Goal: Task Accomplishment & Management: Use online tool/utility

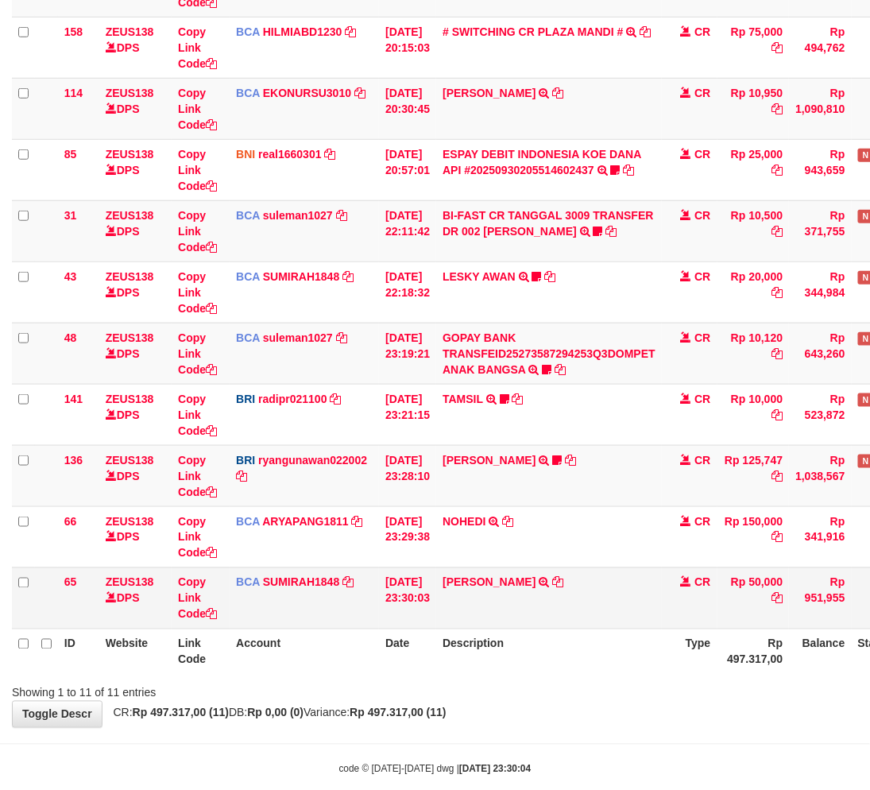
scroll to position [268, 0]
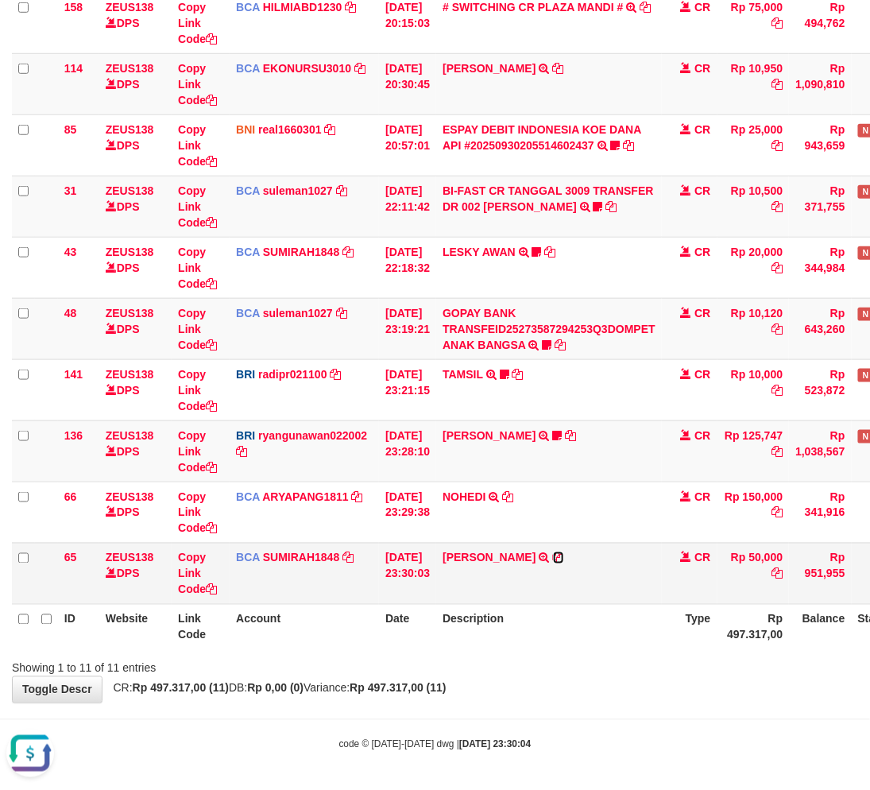
drag, startPoint x: 609, startPoint y: 555, endPoint x: 659, endPoint y: 552, distance: 50.1
click at [564, 555] on icon at bounding box center [558, 557] width 11 height 11
drag, startPoint x: 375, startPoint y: 702, endPoint x: 227, endPoint y: 617, distance: 170.5
click at [375, 699] on body "Toggle navigation Home Bank Account List Load By Website Group [OXPLAY] ZEUS138…" at bounding box center [435, 261] width 870 height 1059
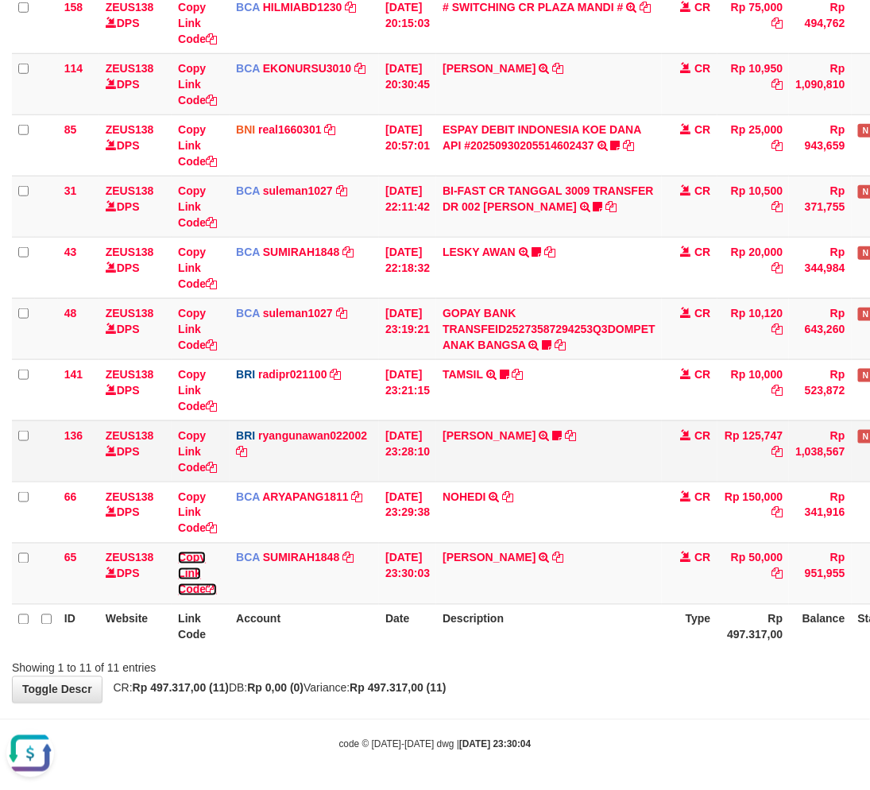
drag, startPoint x: 185, startPoint y: 566, endPoint x: 768, endPoint y: 451, distance: 593.7
click at [185, 566] on link "Copy Link Code" at bounding box center [197, 573] width 39 height 44
click at [585, 679] on div "**********" at bounding box center [435, 238] width 870 height 929
click at [586, 679] on div "**********" at bounding box center [435, 238] width 870 height 929
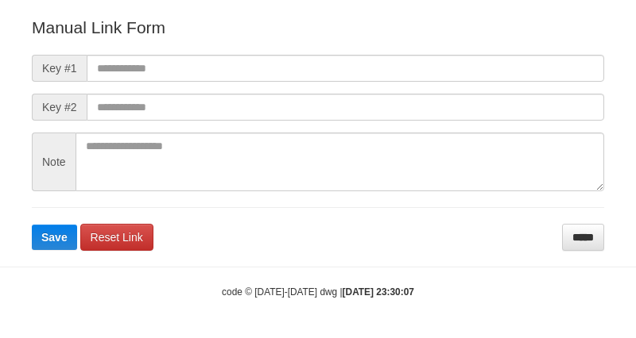
scroll to position [176, 0]
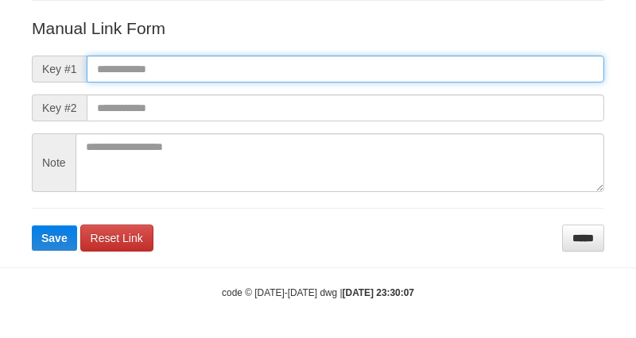
paste input "**********"
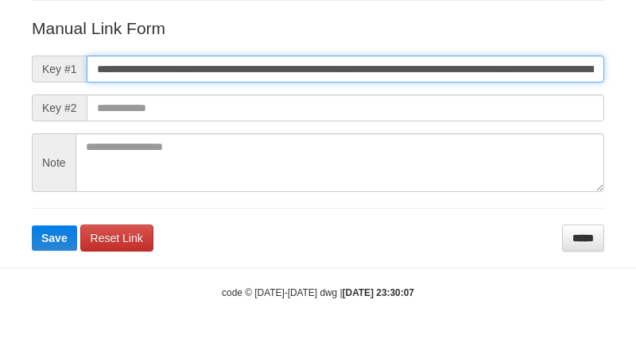
click at [469, 67] on input "**********" at bounding box center [345, 69] width 517 height 27
type input "**********"
click at [32, 226] on button "Save" at bounding box center [54, 238] width 45 height 25
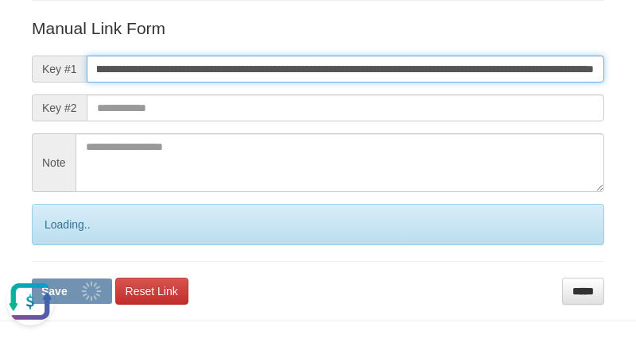
click at [32, 279] on button "Save" at bounding box center [72, 291] width 80 height 25
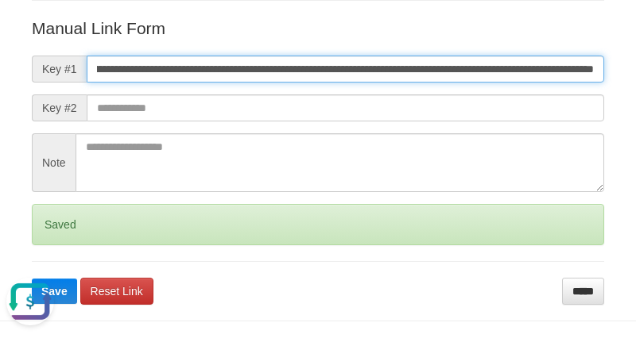
click at [32, 279] on button "Save" at bounding box center [54, 291] width 45 height 25
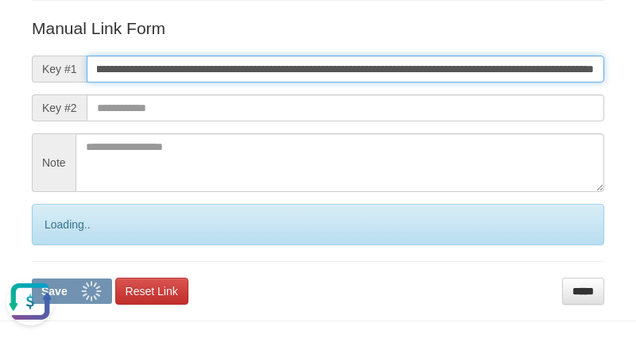
click at [32, 279] on button "Save" at bounding box center [72, 291] width 80 height 25
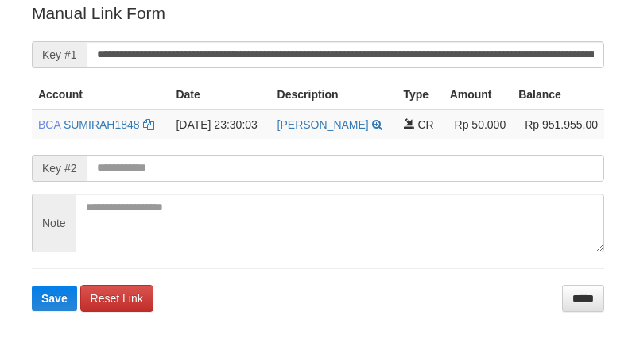
click at [401, 65] on input "**********" at bounding box center [345, 54] width 517 height 27
click at [401, 64] on input "**********" at bounding box center [345, 54] width 517 height 27
click at [32, 286] on button "Save" at bounding box center [54, 298] width 45 height 25
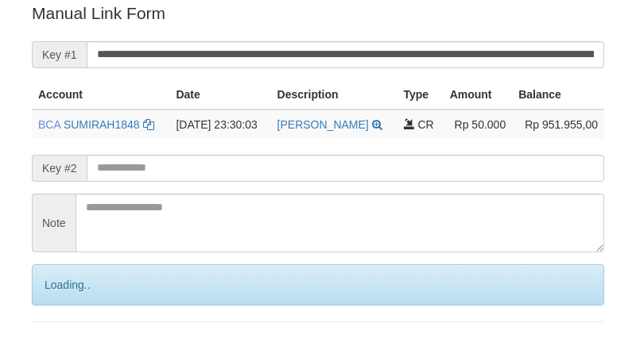
scroll to position [321, 0]
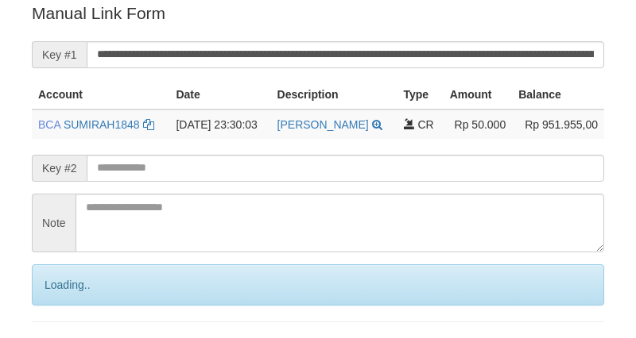
click at [400, 60] on input "**********" at bounding box center [345, 54] width 517 height 27
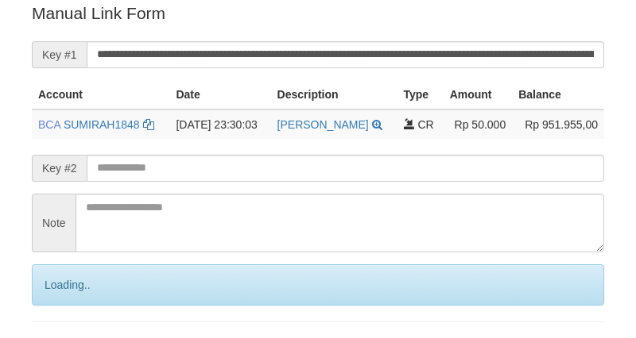
scroll to position [321, 0]
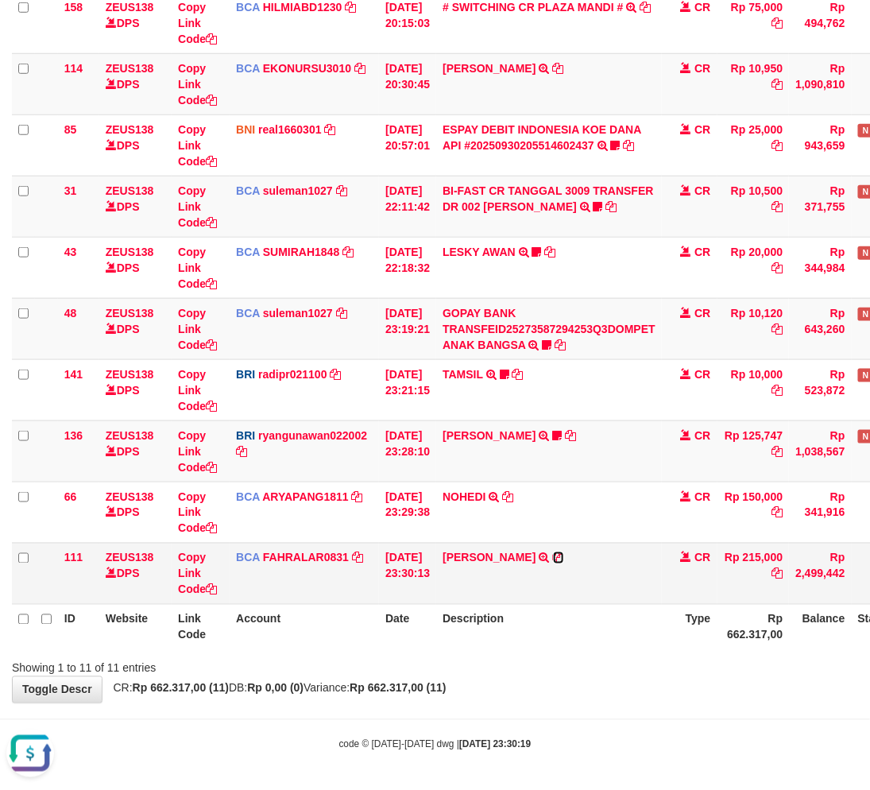
click at [564, 555] on icon at bounding box center [558, 557] width 11 height 11
click at [473, 641] on th "Description" at bounding box center [549, 626] width 226 height 45
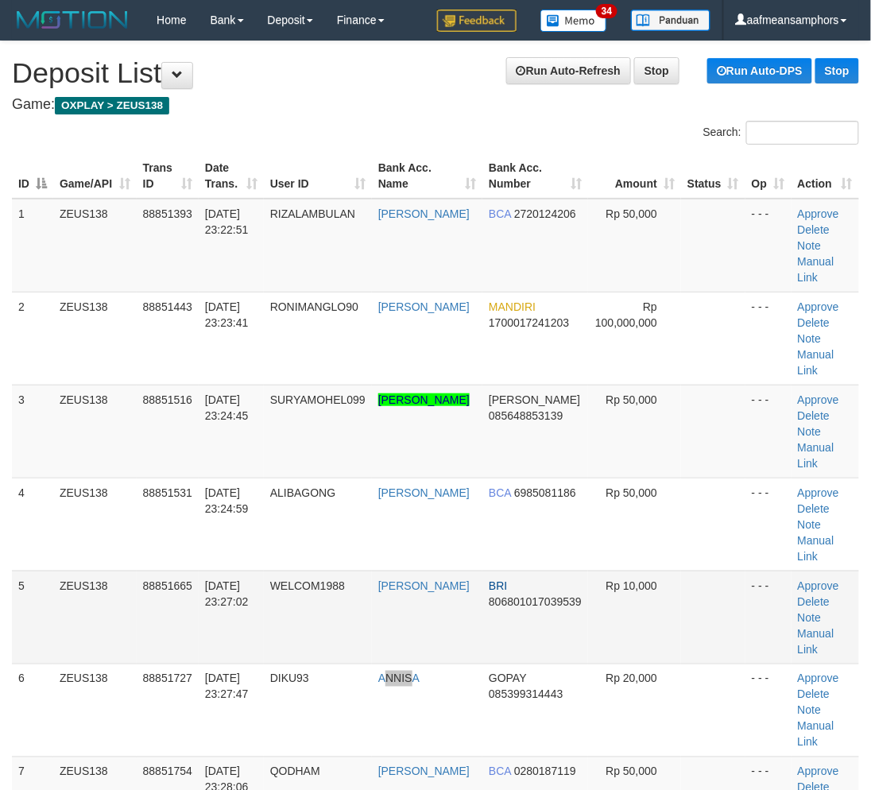
click at [427, 663] on td "ANNISA" at bounding box center [427, 709] width 110 height 93
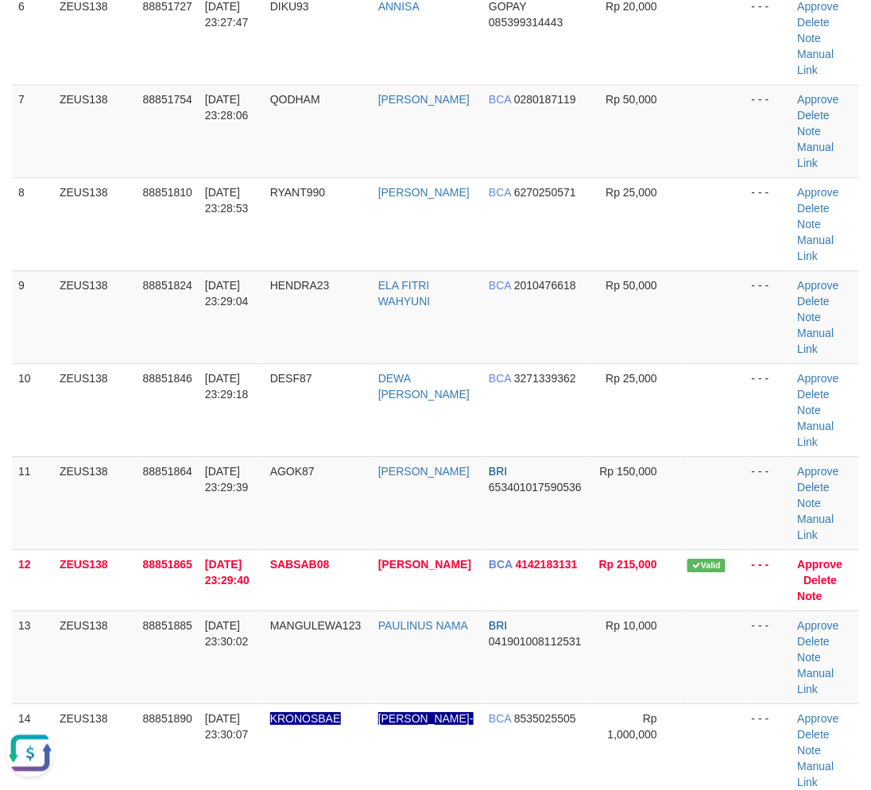
drag, startPoint x: 453, startPoint y: 662, endPoint x: 226, endPoint y: 663, distance: 226.4
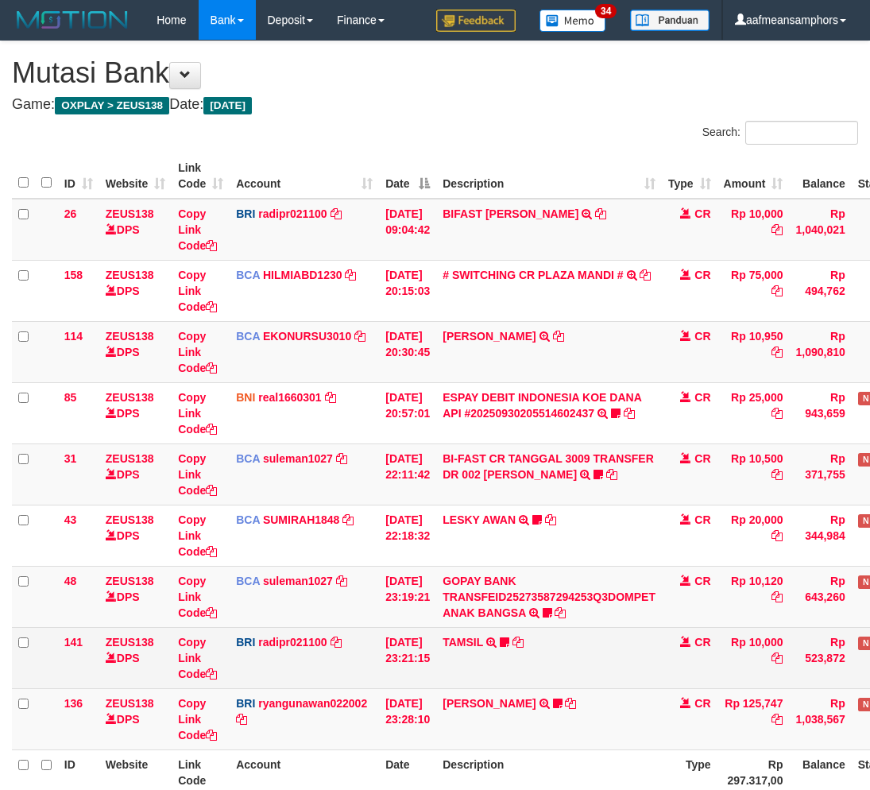
scroll to position [46, 0]
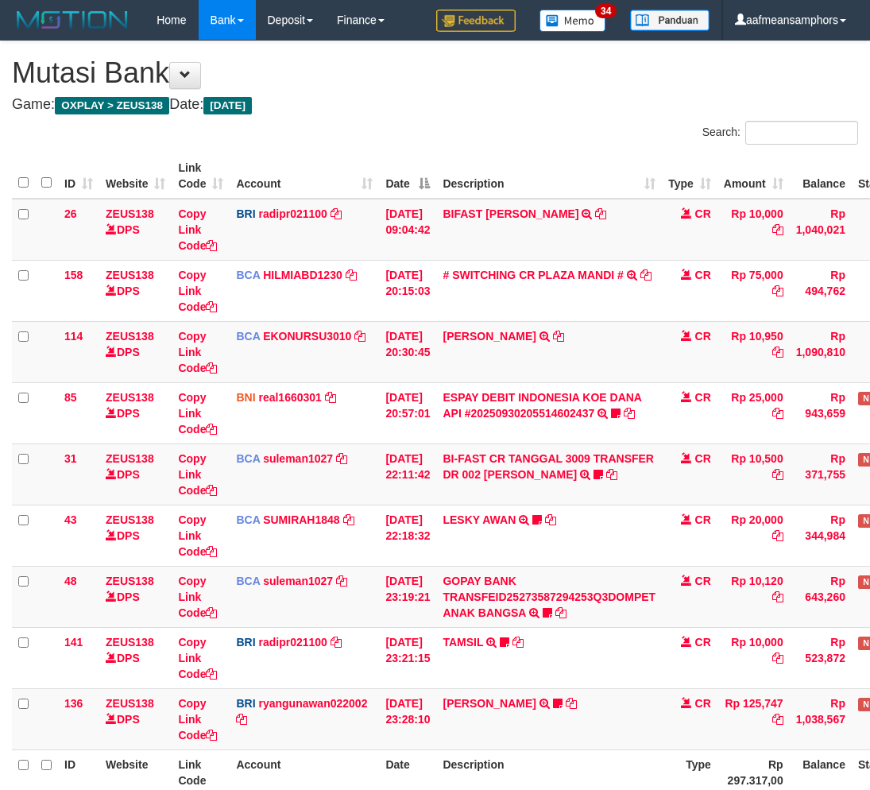
scroll to position [46, 0]
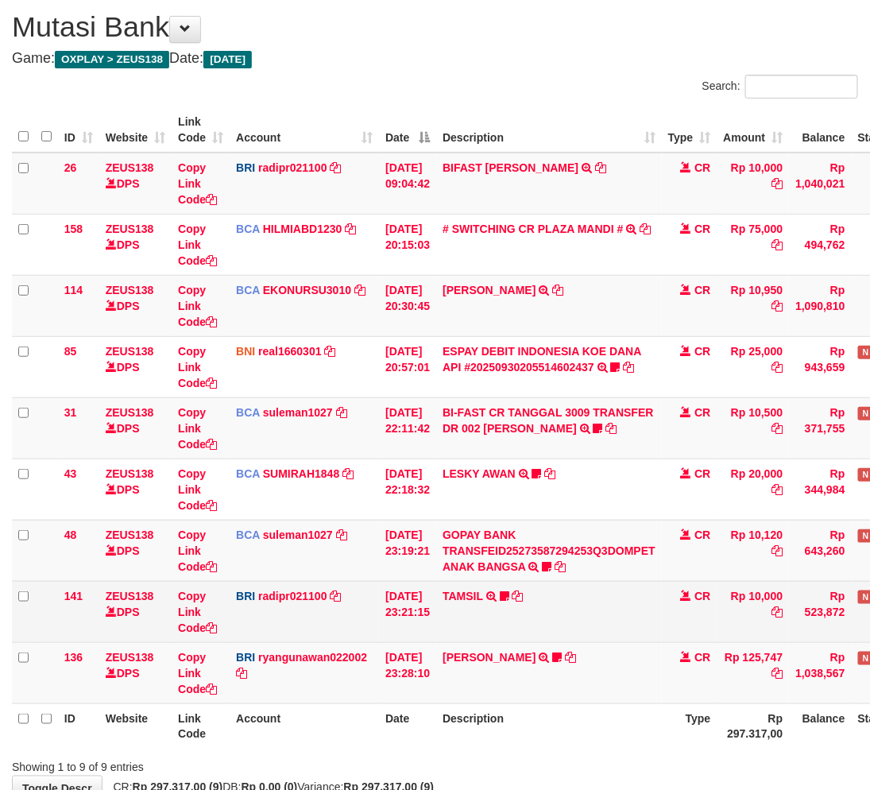
click at [572, 621] on td "TAMSIL TRANSFER NBMB TAMSIL TO REYNALDI ADI PRATAMA Fatta029" at bounding box center [549, 611] width 226 height 61
click at [584, 617] on td "TAMSIL TRANSFER NBMB TAMSIL TO REYNALDI ADI PRATAMA Fatta029" at bounding box center [549, 611] width 226 height 61
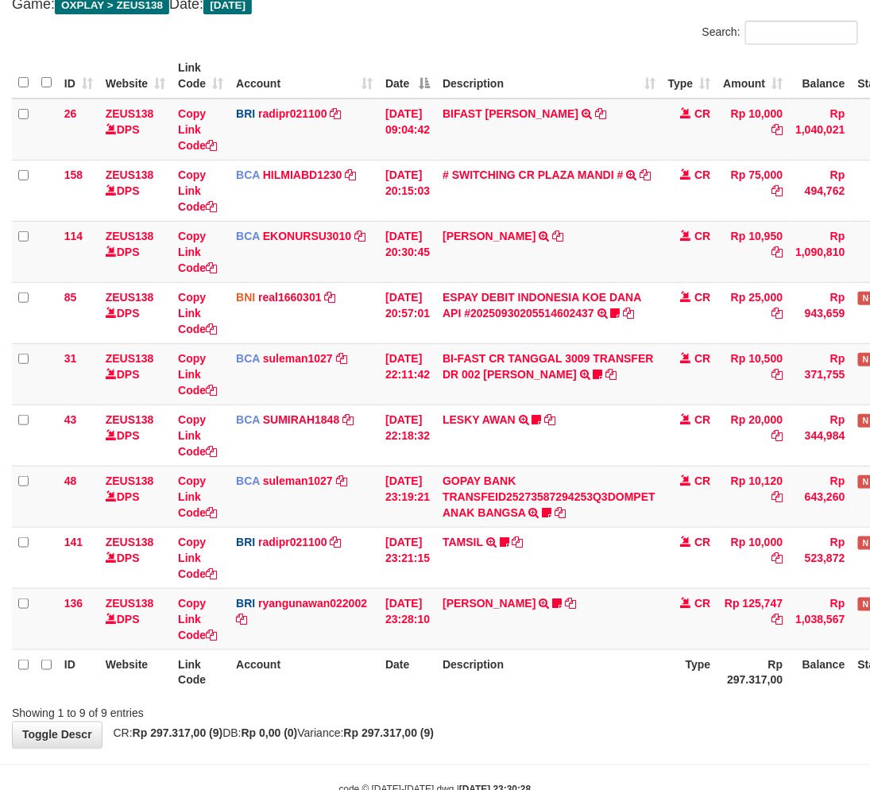
scroll to position [145, 0]
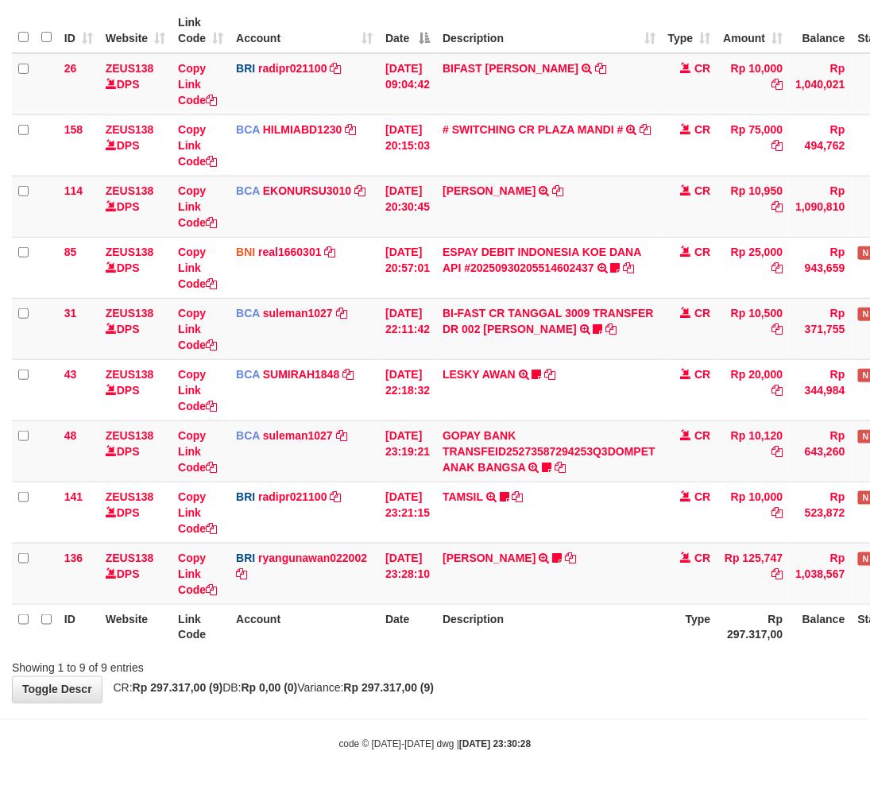
drag, startPoint x: 546, startPoint y: 683, endPoint x: 561, endPoint y: 684, distance: 15.1
click at [546, 683] on div "**********" at bounding box center [435, 299] width 870 height 806
click at [562, 673] on div "Showing 1 to 9 of 9 entries" at bounding box center [435, 665] width 870 height 22
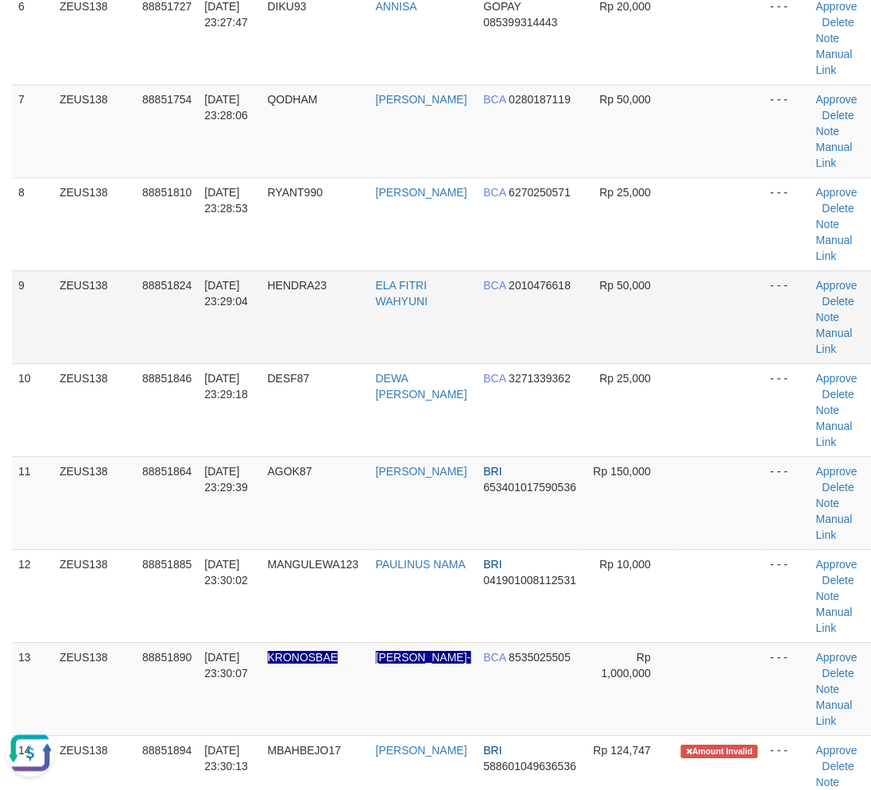
click at [350, 313] on td "HENDRA23" at bounding box center [315, 316] width 108 height 93
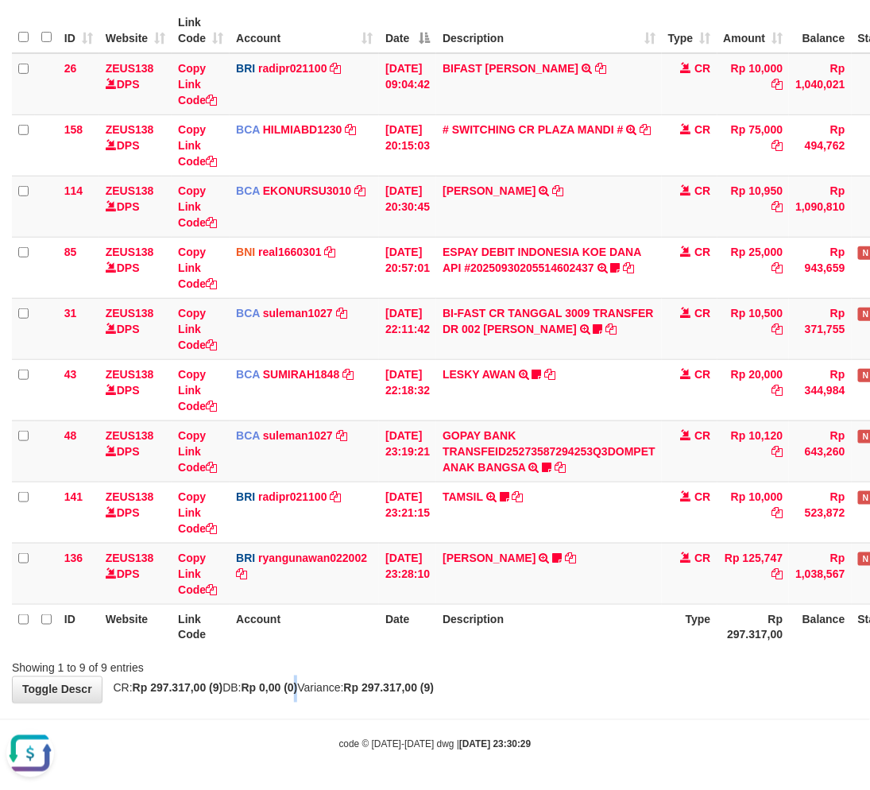
click at [298, 692] on strong "Rp 0,00 (0)" at bounding box center [270, 688] width 56 height 13
click at [450, 679] on div "**********" at bounding box center [435, 299] width 870 height 806
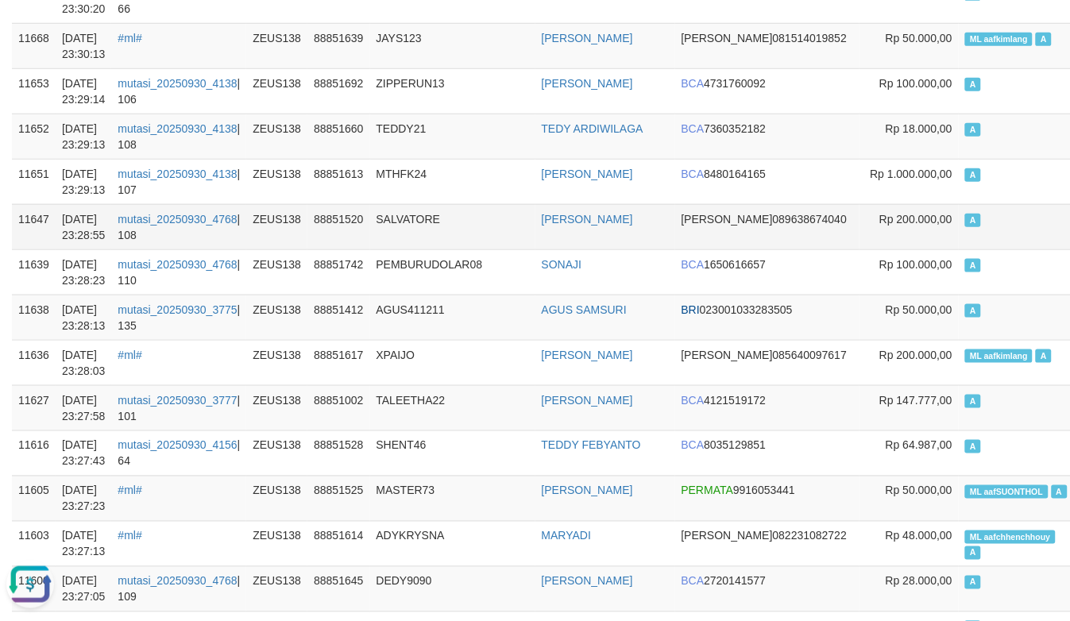
scroll to position [353, 0]
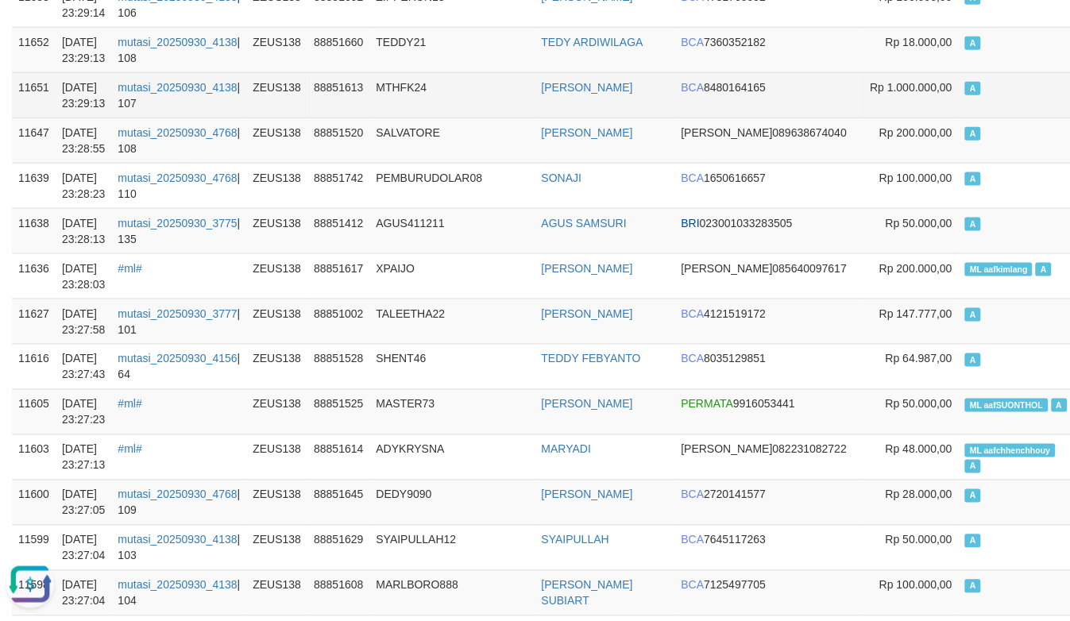
click at [425, 113] on td "MTHFK24" at bounding box center [452, 94] width 165 height 45
click at [434, 110] on td "MTHFK24" at bounding box center [452, 94] width 165 height 45
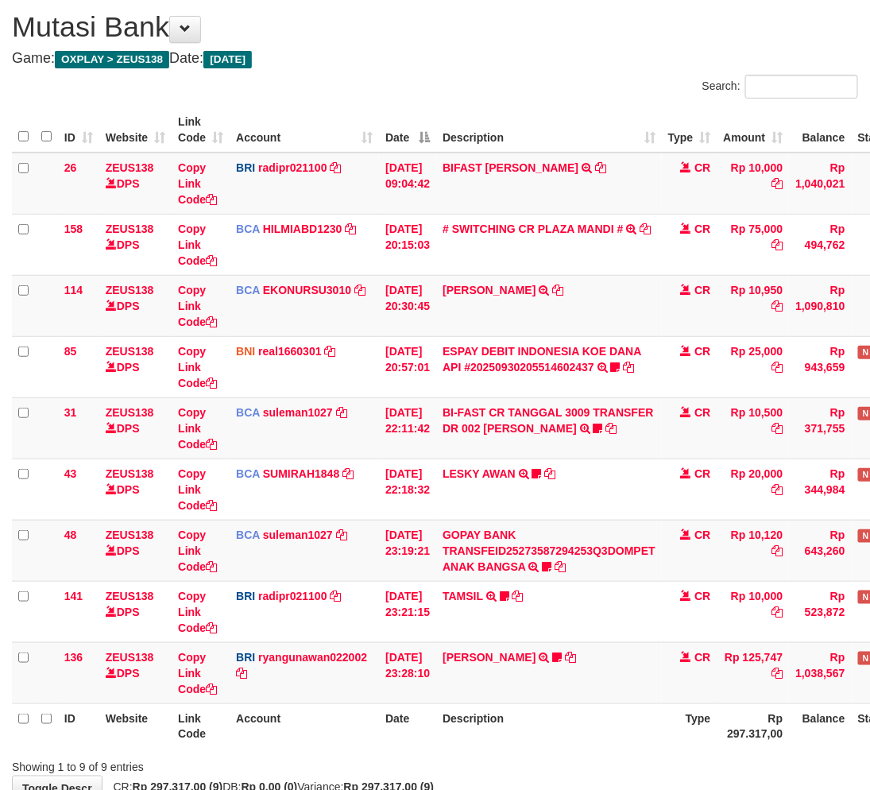
scroll to position [145, 0]
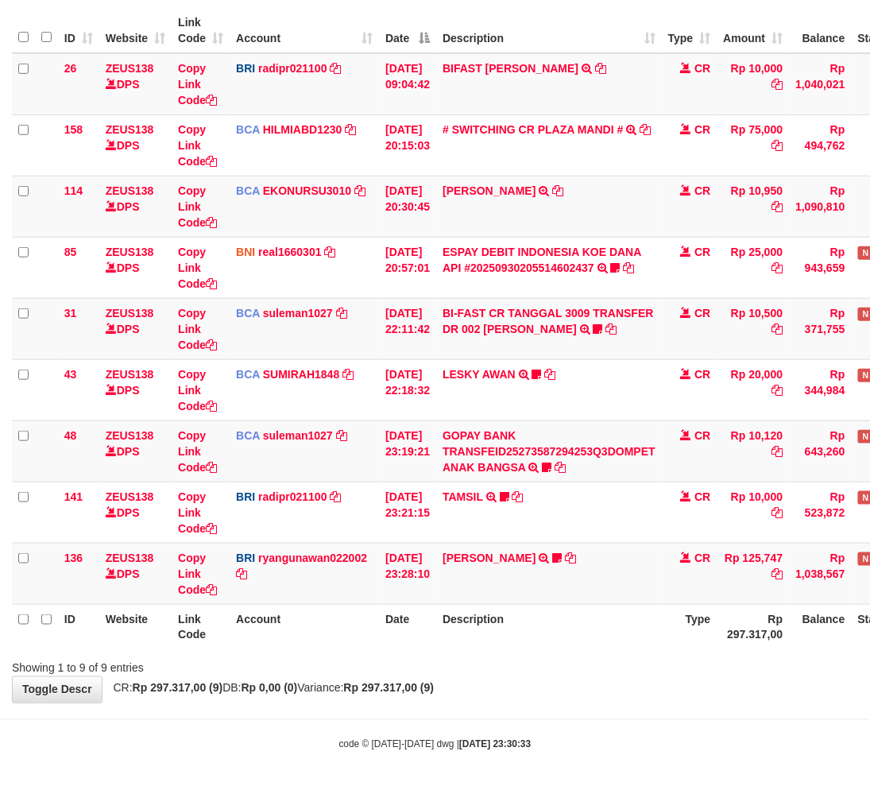
click at [630, 716] on body "Toggle navigation Home Bank Account List Load By Website Group [OXPLAY] ZEUS138…" at bounding box center [435, 323] width 870 height 937
click at [663, 704] on body "Toggle navigation Home Bank Account List Load By Website Group [OXPLAY] ZEUS138…" at bounding box center [435, 323] width 870 height 937
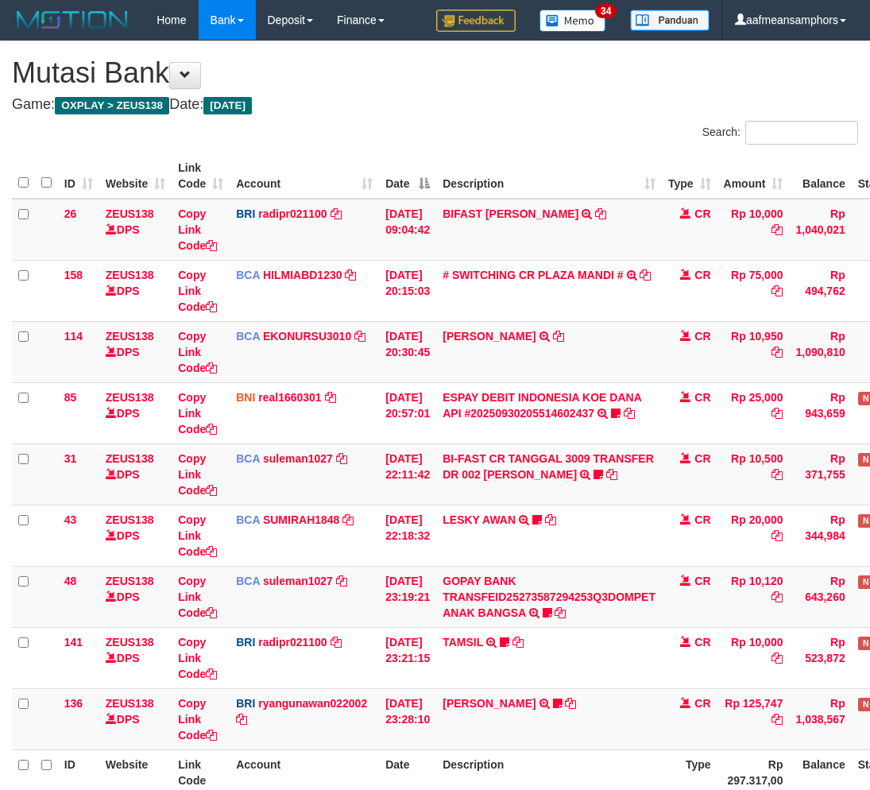
click at [634, 700] on td "AGUNG RIYADI TRANSFER NBMB AGUNG RIYADI TO RYAN GUNAWAN MBAHBEJO17" at bounding box center [549, 718] width 226 height 61
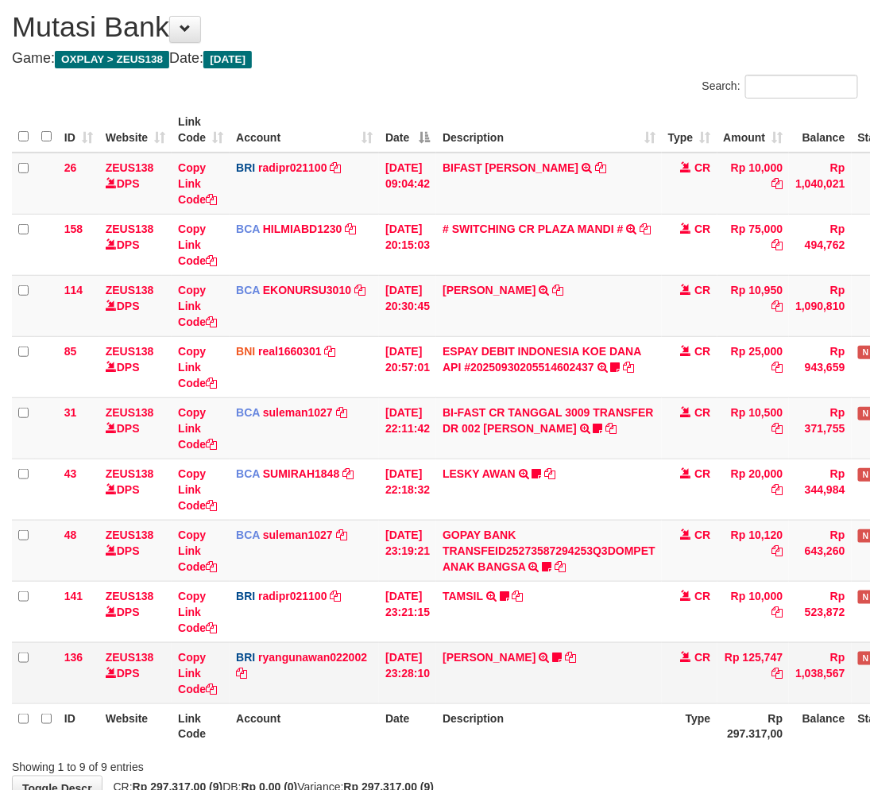
click at [636, 696] on td "AGUNG RIYADI TRANSFER NBMB AGUNG RIYADI TO RYAN GUNAWAN MBAHBEJO17" at bounding box center [549, 672] width 226 height 61
click at [607, 700] on td "AGUNG RIYADI TRANSFER NBMB AGUNG RIYADI TO RYAN GUNAWAN MBAHBEJO17" at bounding box center [549, 672] width 226 height 61
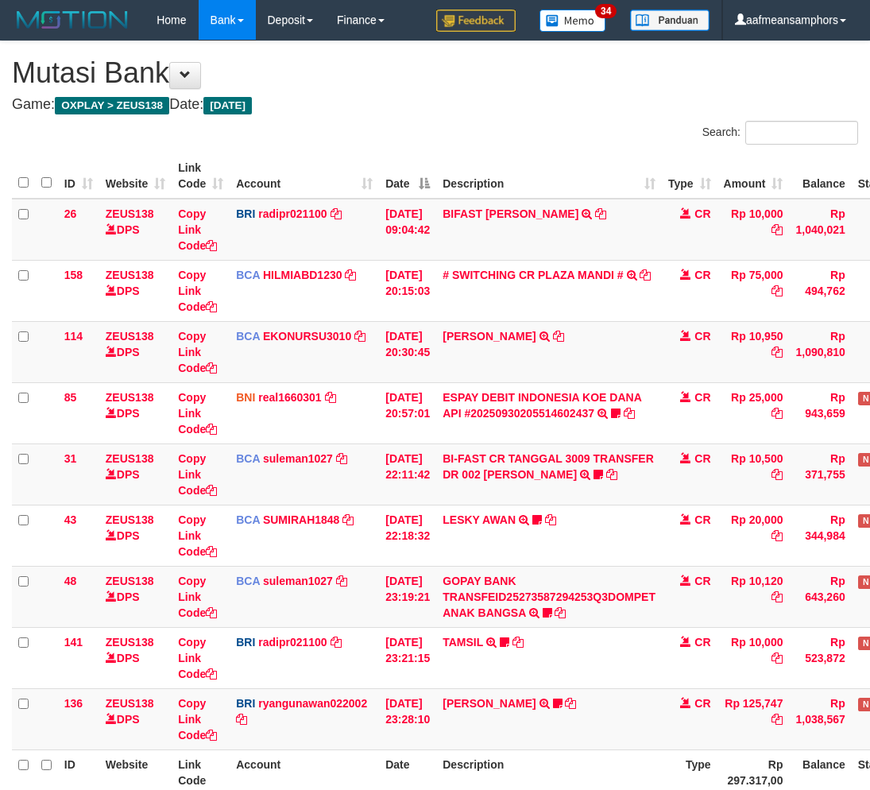
scroll to position [46, 0]
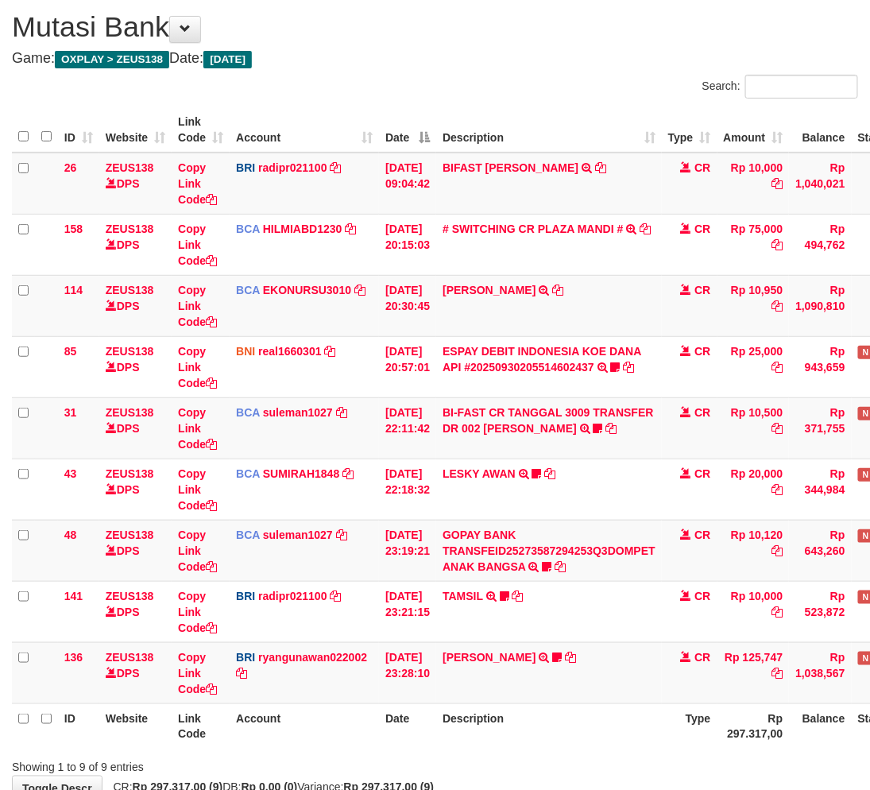
click at [601, 701] on td "AGUNG RIYADI TRANSFER NBMB AGUNG RIYADI TO RYAN GUNAWAN MBAHBEJO17" at bounding box center [549, 672] width 226 height 61
click at [604, 706] on th "Description" at bounding box center [549, 725] width 226 height 45
drag, startPoint x: 617, startPoint y: 703, endPoint x: 625, endPoint y: 711, distance: 11.2
click at [618, 709] on th "Description" at bounding box center [549, 725] width 226 height 45
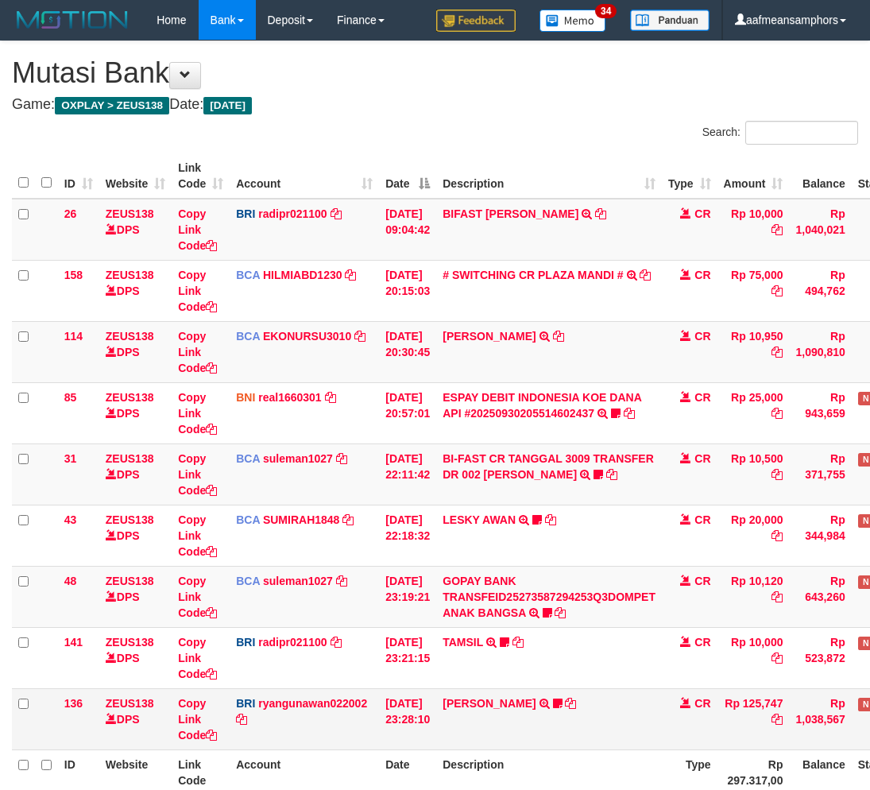
scroll to position [46, 0]
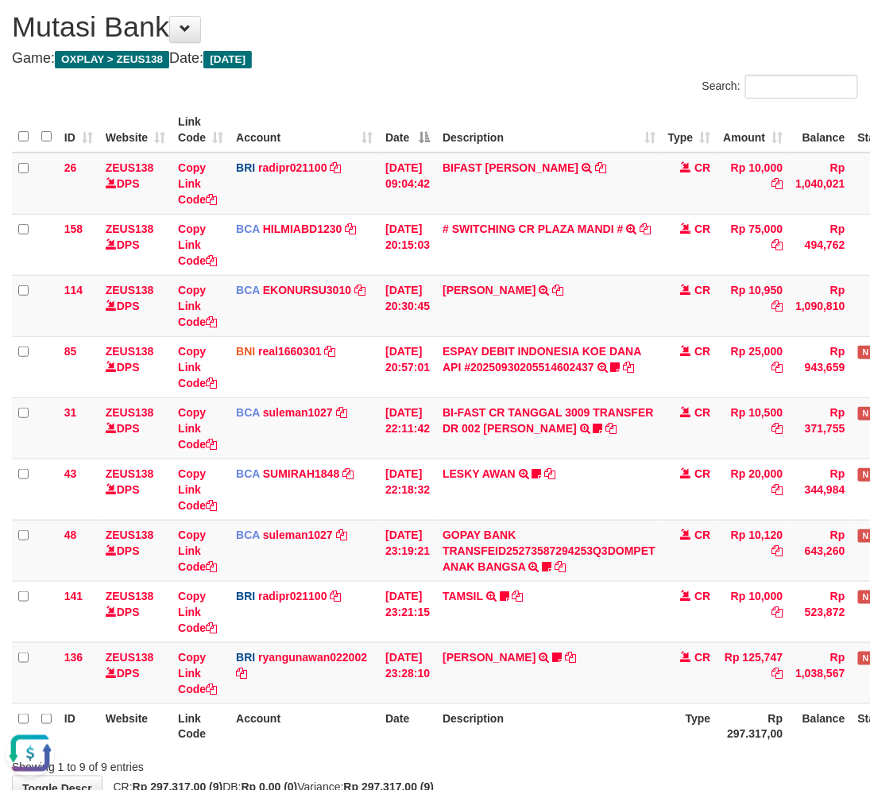
click at [566, 763] on div "Showing 1 to 9 of 9 entries" at bounding box center [435, 764] width 870 height 22
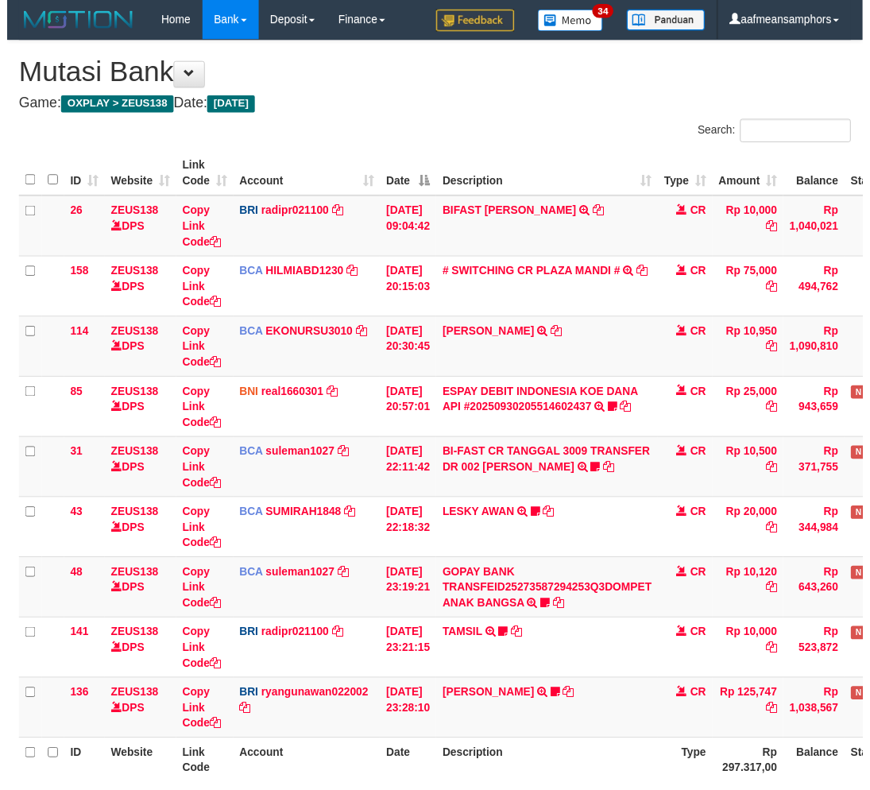
scroll to position [46, 0]
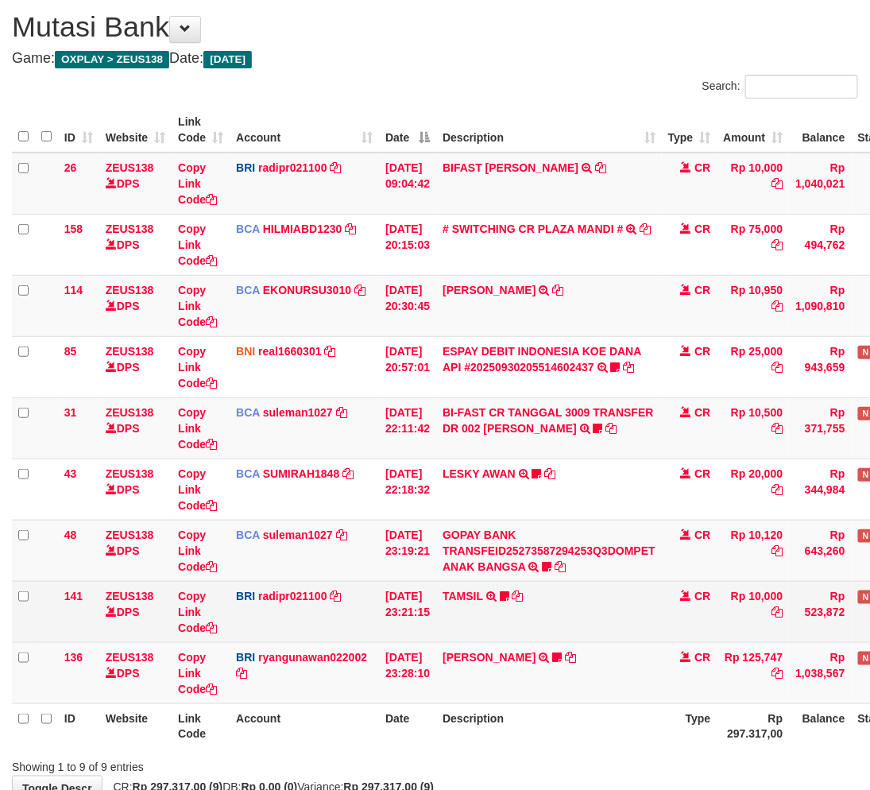
click at [548, 674] on td "AGUNG RIYADI TRANSFER NBMB AGUNG RIYADI TO RYAN GUNAWAN MBAHBEJO17" at bounding box center [549, 672] width 226 height 61
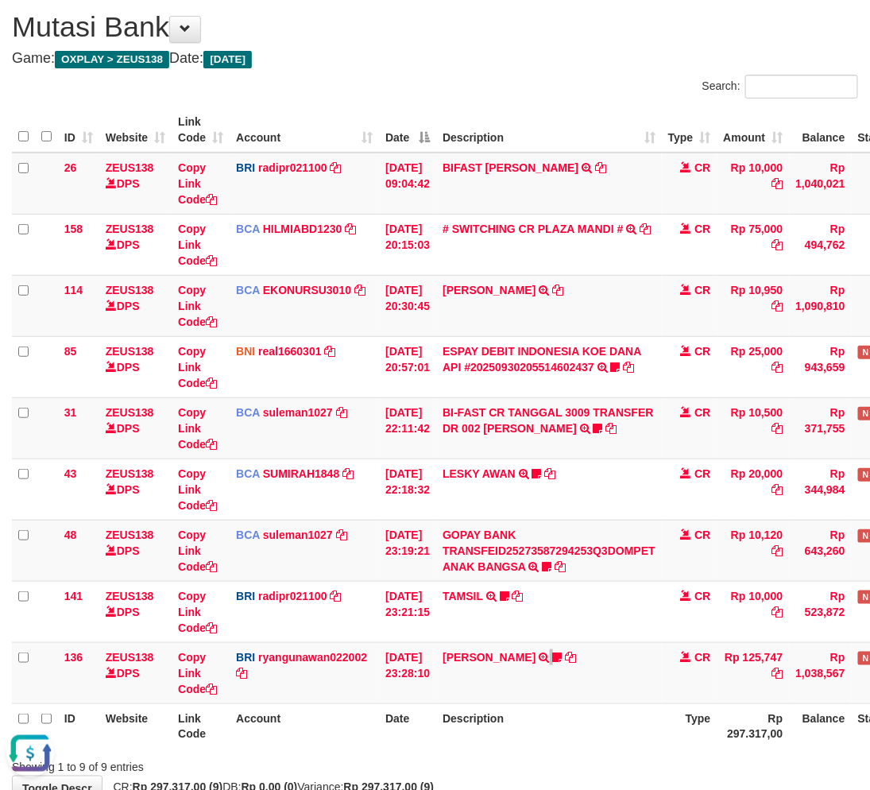
scroll to position [0, 0]
click at [578, 683] on td "AGUNG RIYADI TRANSFER NBMB AGUNG RIYADI TO RYAN GUNAWAN MBAHBEJO17" at bounding box center [549, 672] width 226 height 61
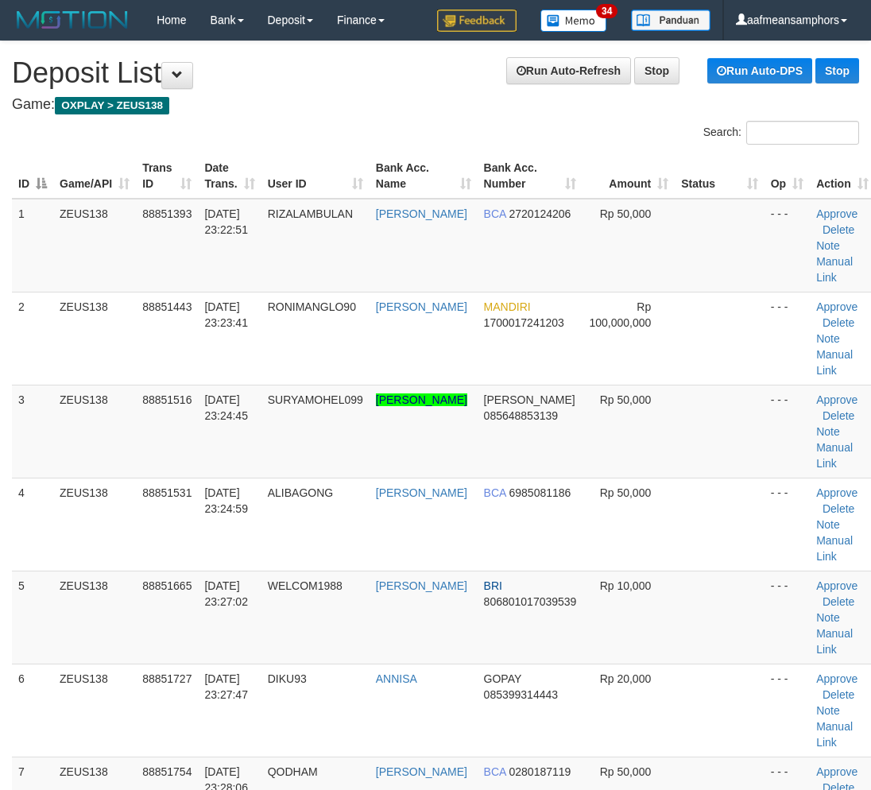
scroll to position [672, 0]
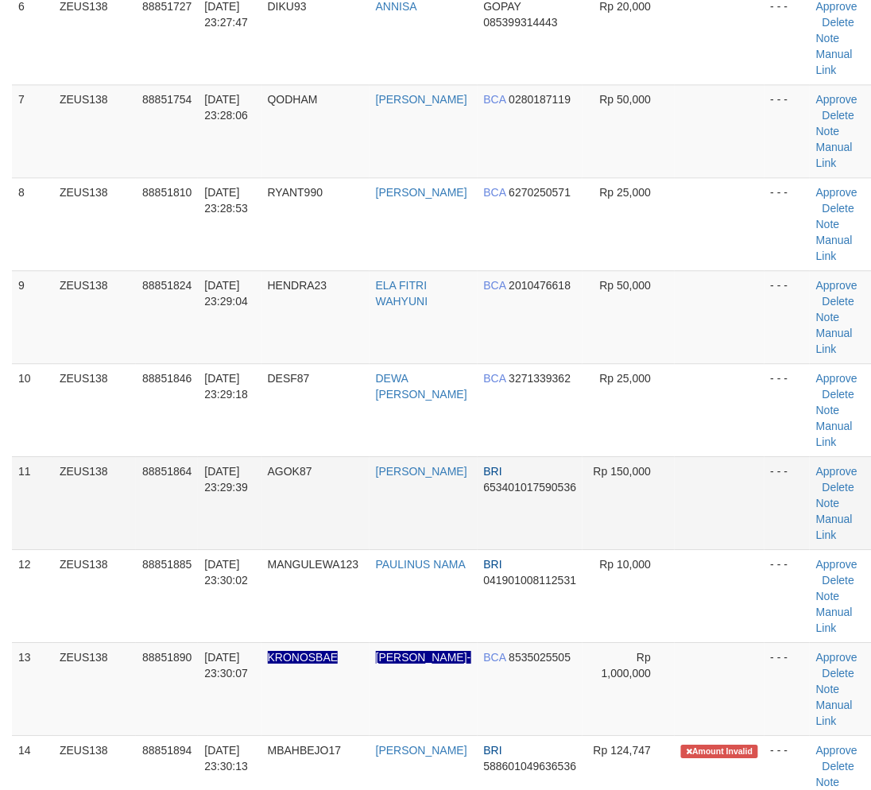
click at [300, 549] on td "AGOK87" at bounding box center [315, 502] width 108 height 93
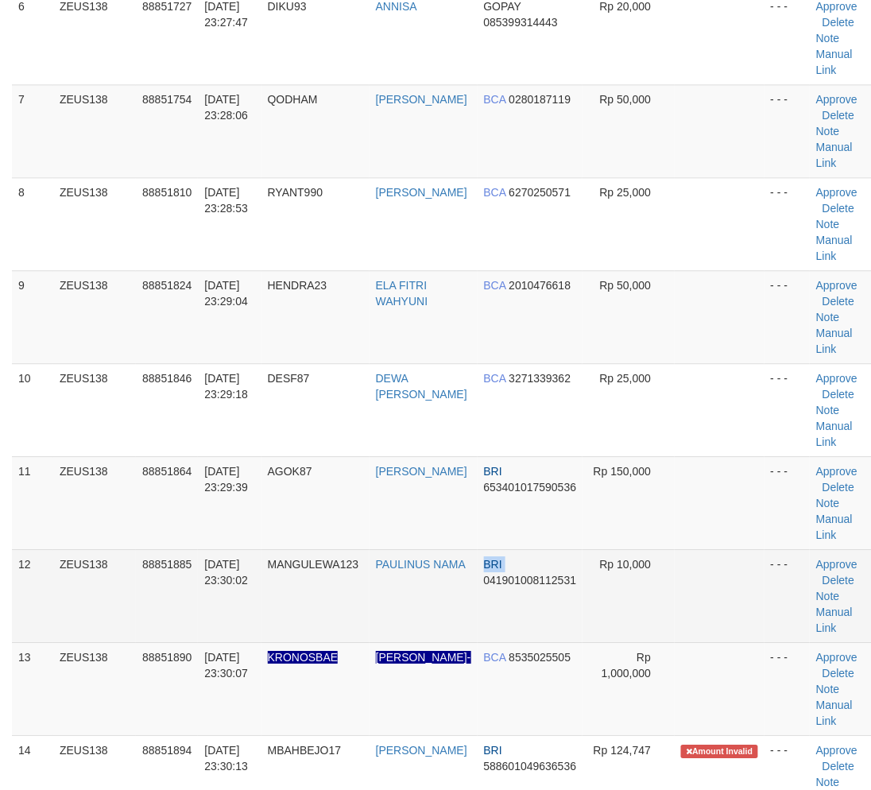
click at [455, 594] on td "PAULINUS NAMA" at bounding box center [423, 595] width 108 height 93
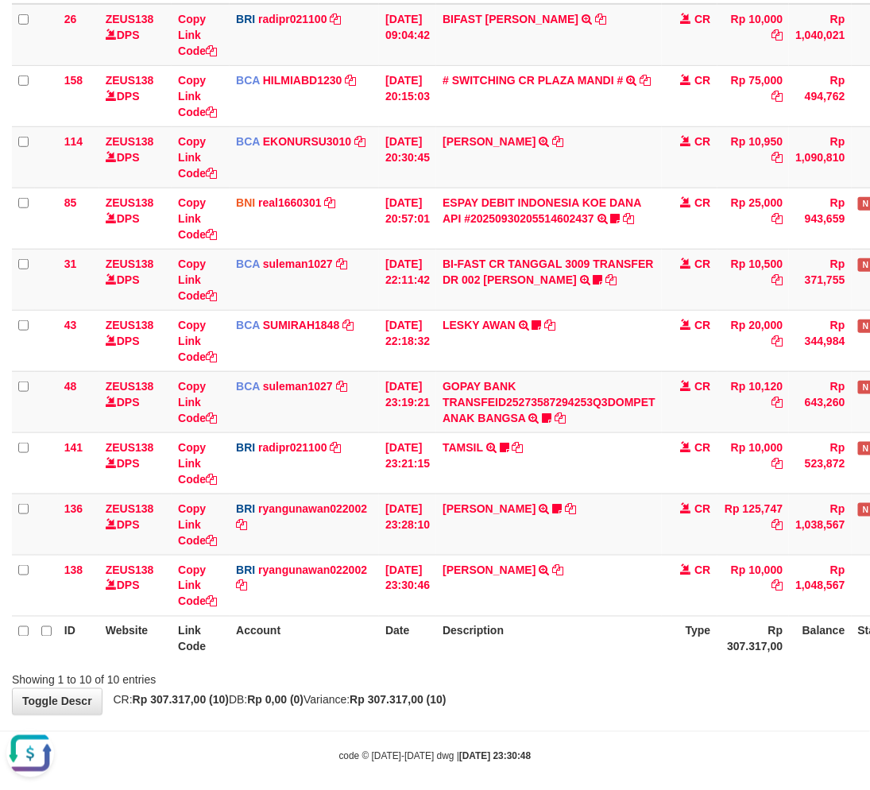
scroll to position [207, 0]
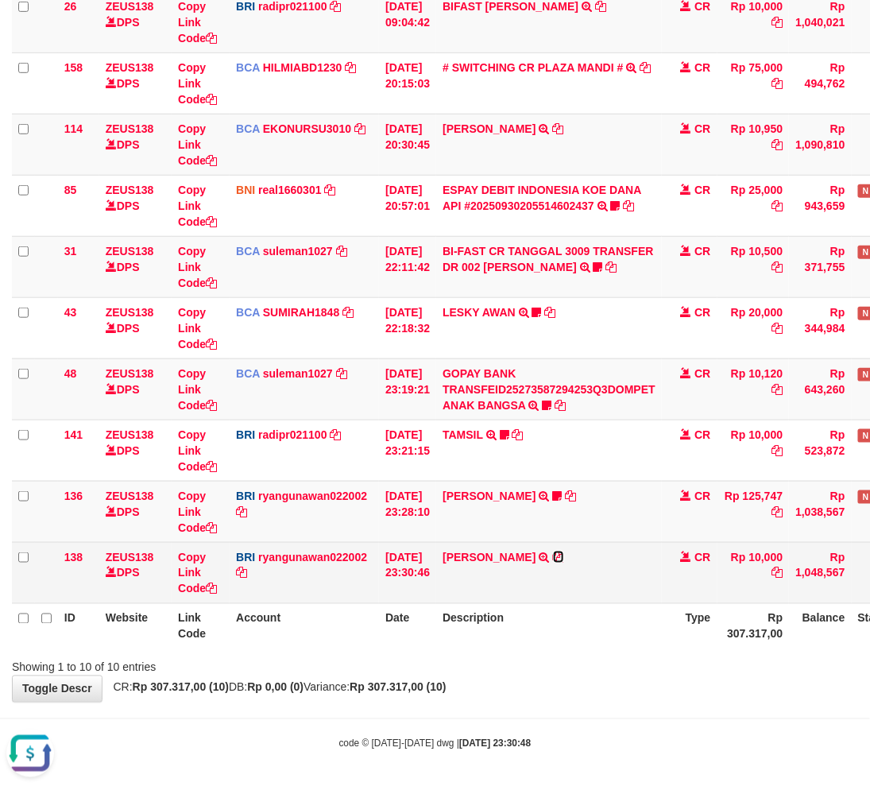
click at [564, 554] on icon at bounding box center [558, 556] width 11 height 11
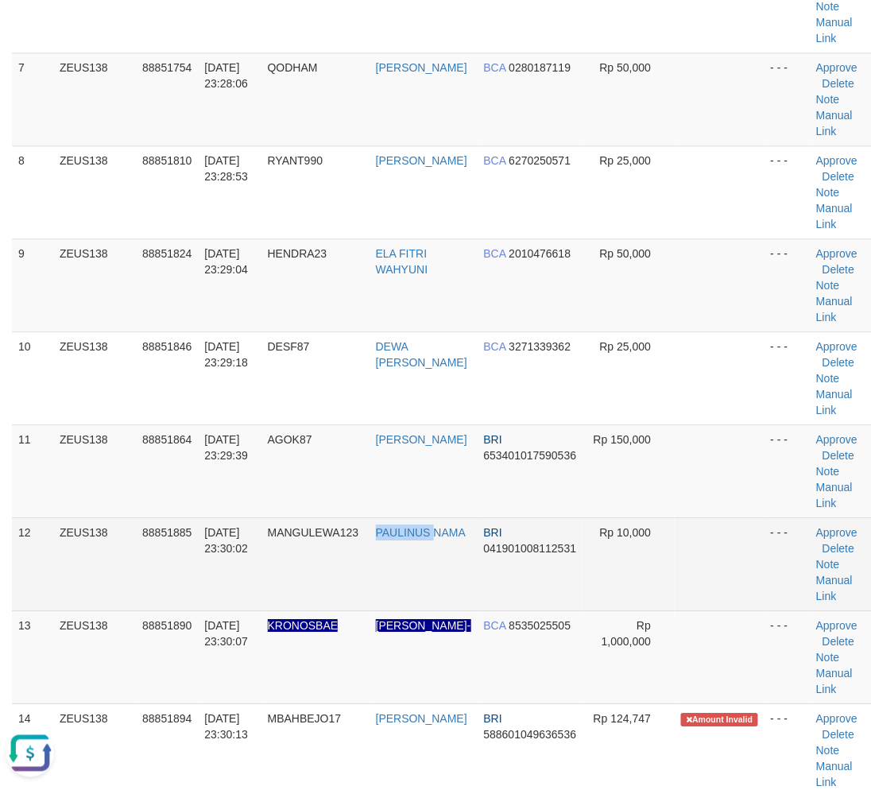
click at [374, 566] on tr "12 ZEUS138 88851885 30/09/2025 23:30:02 MANGULEWA123 PAULINUS NAMA BRI 04190100…" at bounding box center [443, 563] width 863 height 93
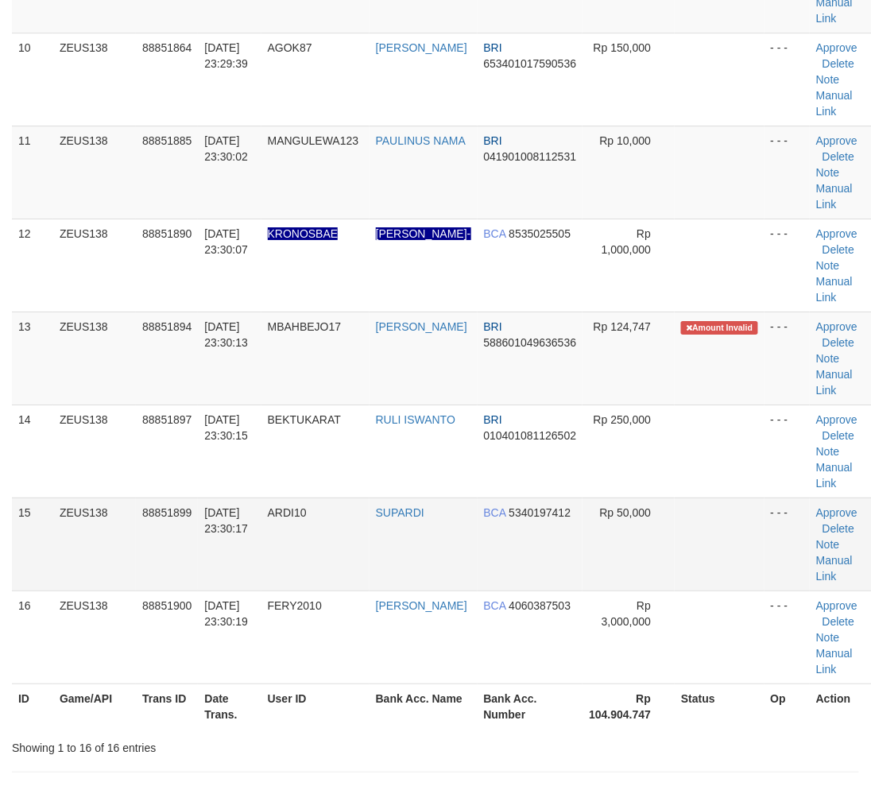
click at [369, 557] on td "ARDI10" at bounding box center [315, 543] width 108 height 93
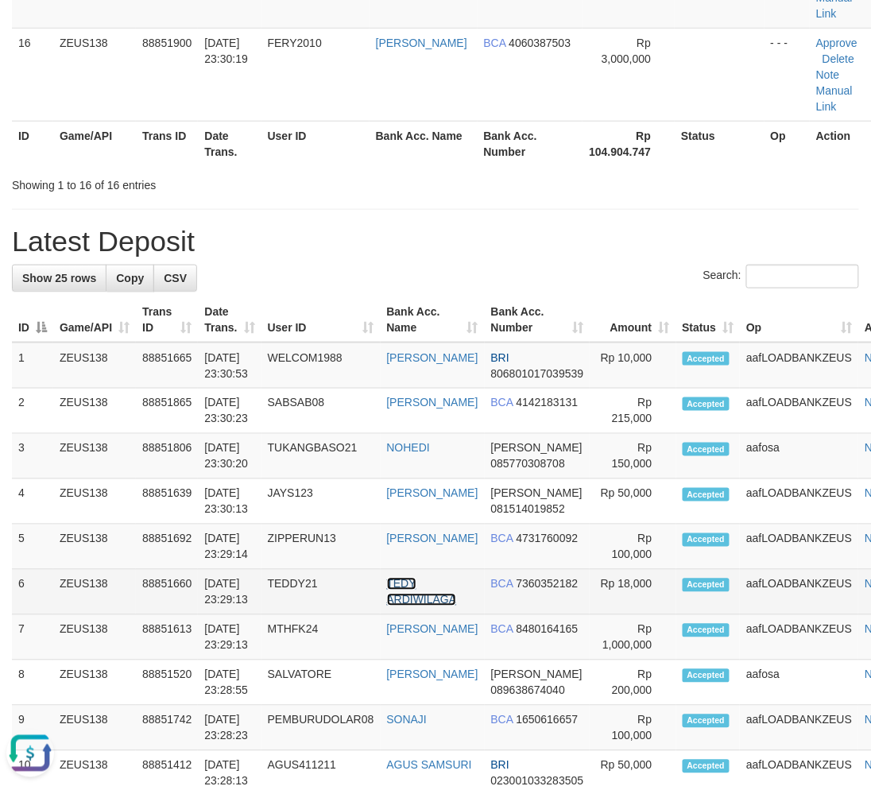
click at [423, 606] on link "TEDY ARDIWILAGA" at bounding box center [422, 592] width 70 height 29
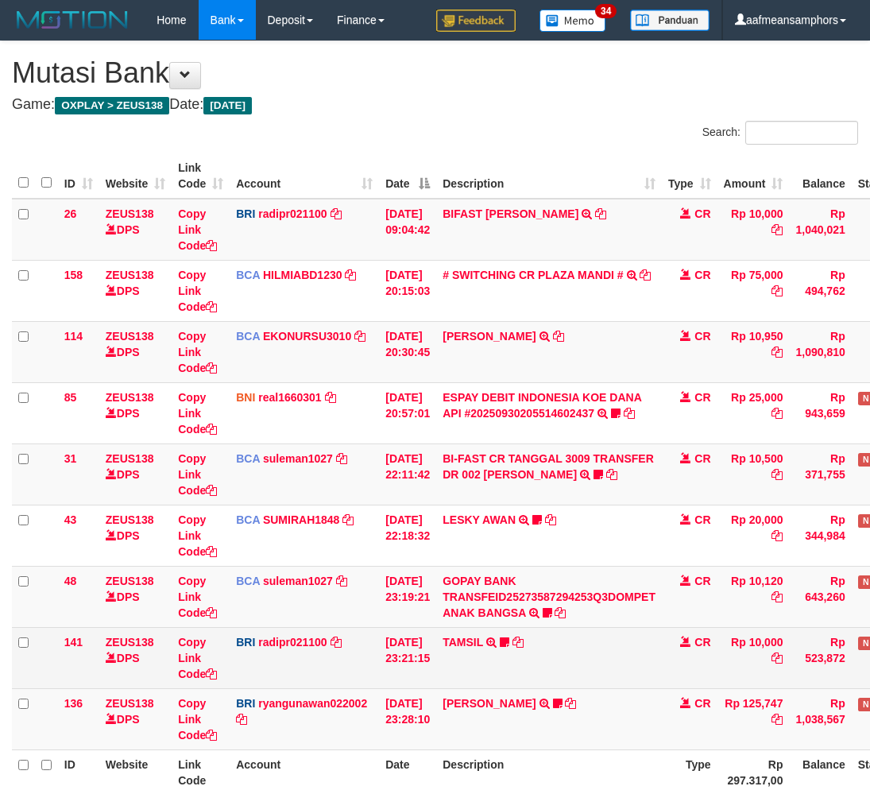
scroll to position [75, 0]
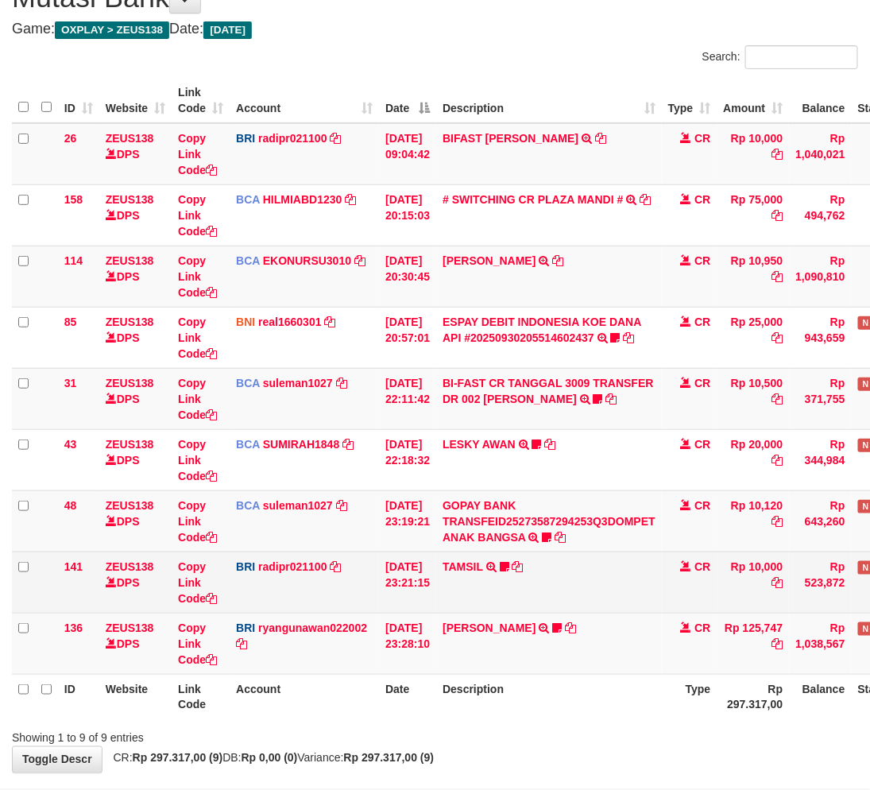
click at [520, 607] on td "TAMSIL TRANSFER NBMB TAMSIL TO REYNALDI ADI PRATAMA Fatta029" at bounding box center [549, 581] width 226 height 61
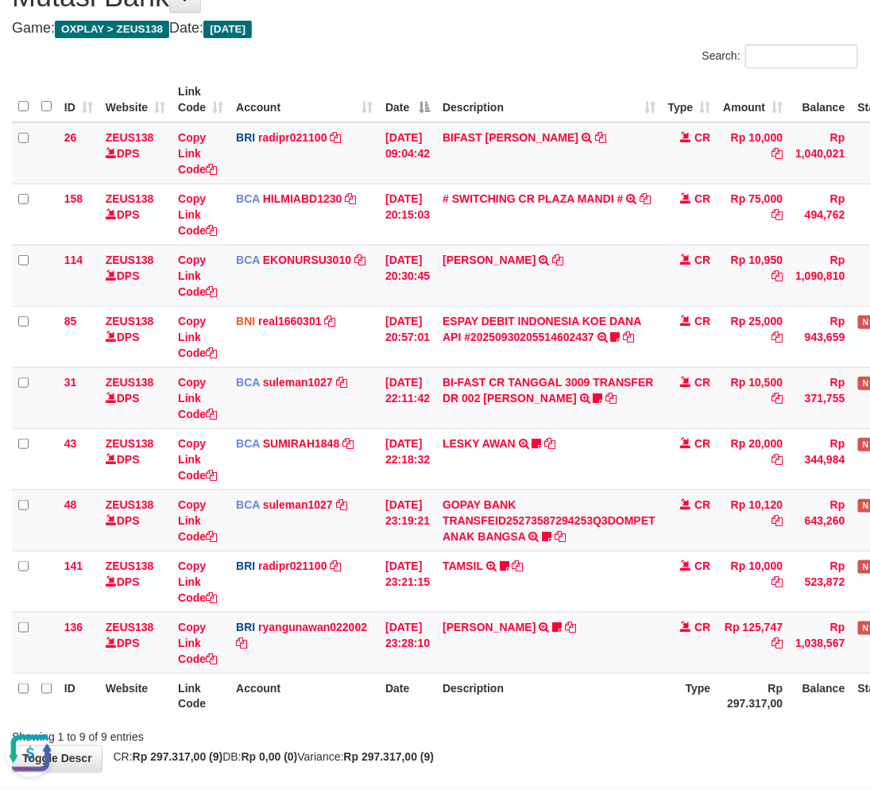
click at [625, 690] on th "Description" at bounding box center [549, 695] width 226 height 45
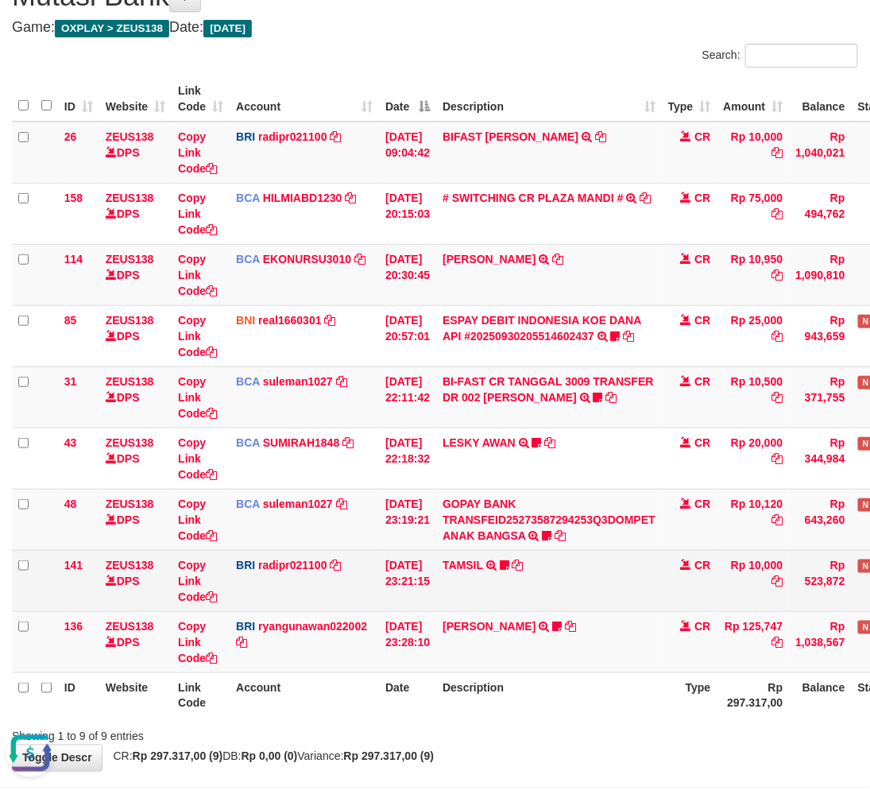
drag, startPoint x: 498, startPoint y: 553, endPoint x: 506, endPoint y: 556, distance: 8.6
click at [505, 556] on td "TAMSIL TRANSFER NBMB TAMSIL TO REYNALDI ADI PRATAMA Fatta029" at bounding box center [549, 580] width 226 height 61
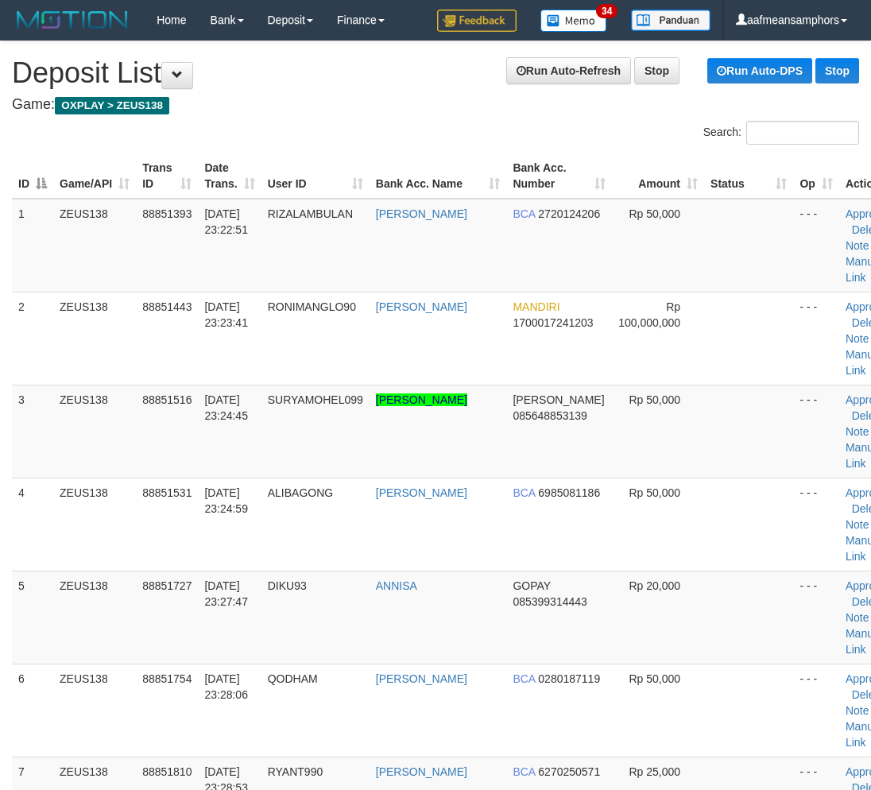
scroll to position [1718, 0]
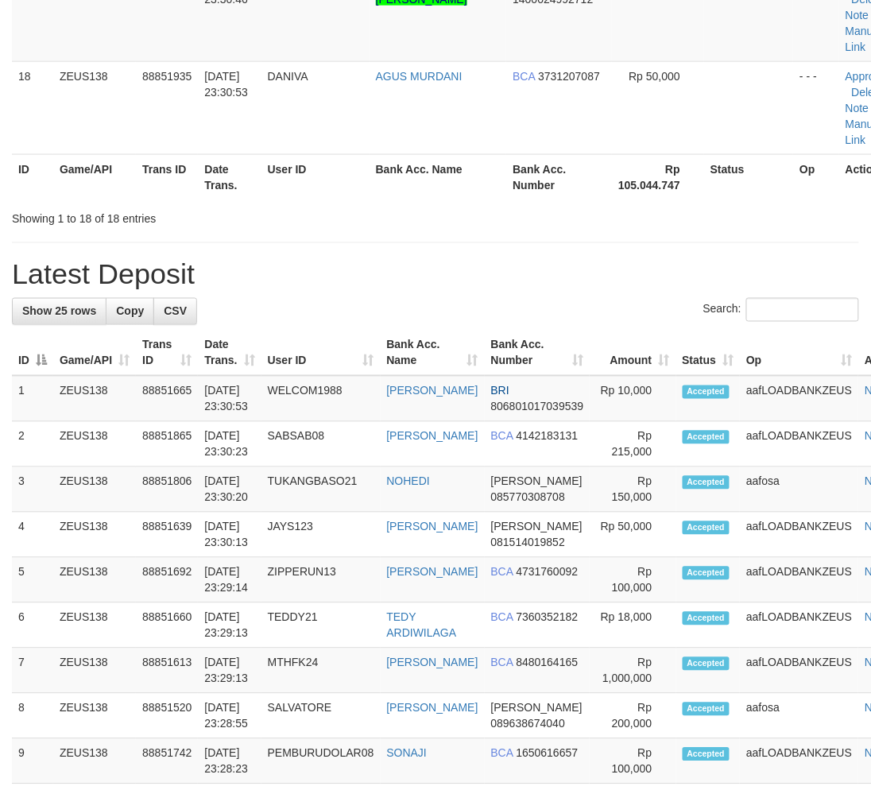
click at [388, 326] on div "Search:" at bounding box center [435, 312] width 847 height 28
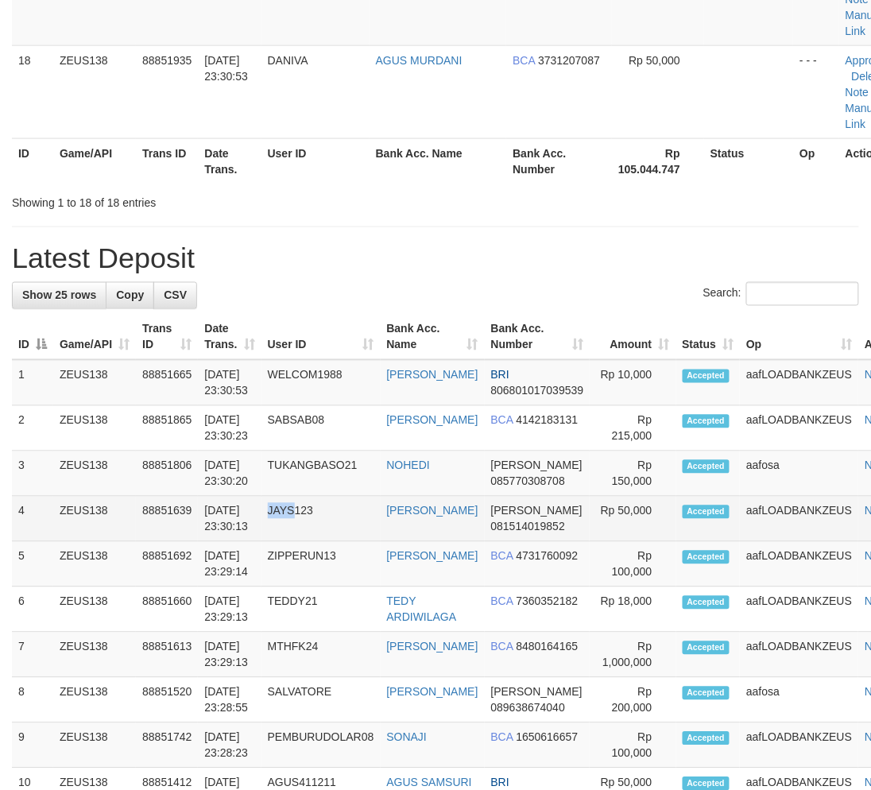
drag, startPoint x: 299, startPoint y: 552, endPoint x: 1, endPoint y: 563, distance: 298.1
click at [297, 542] on td "JAYS123" at bounding box center [320, 519] width 119 height 45
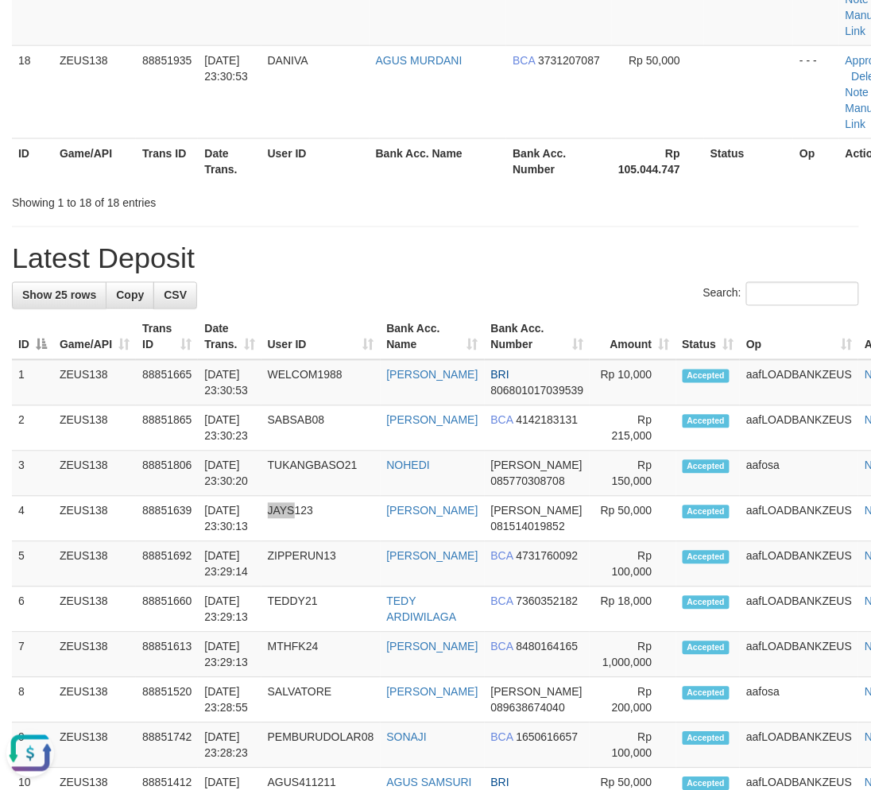
scroll to position [0, 0]
drag, startPoint x: 336, startPoint y: 558, endPoint x: 345, endPoint y: 558, distance: 8.7
click at [345, 558] on td "ZIPPERUN13" at bounding box center [320, 564] width 119 height 45
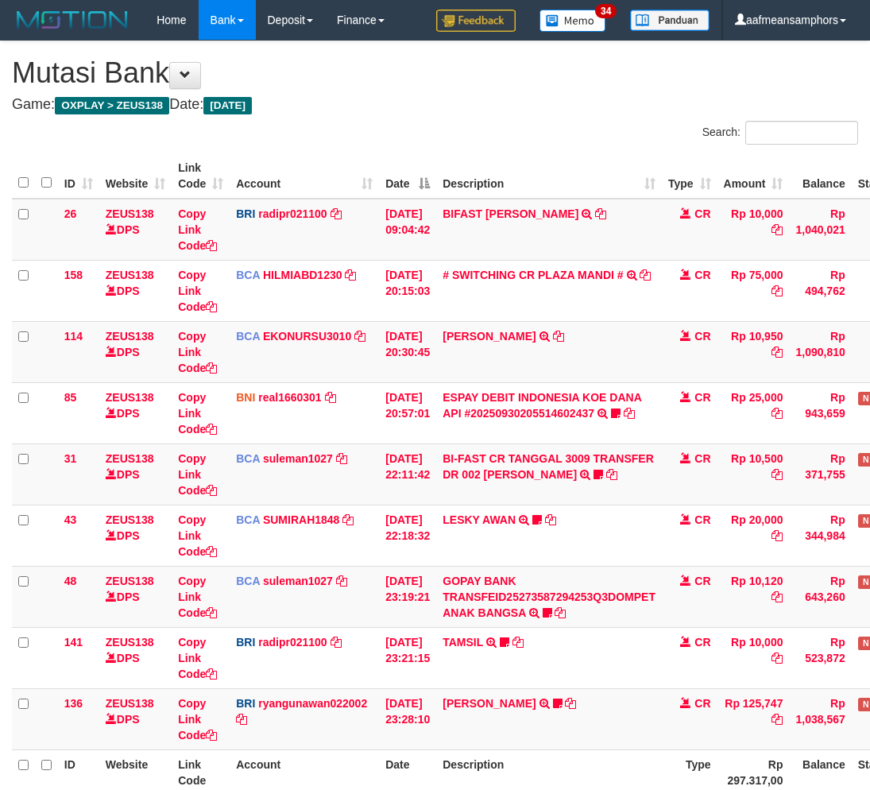
scroll to position [78, 0]
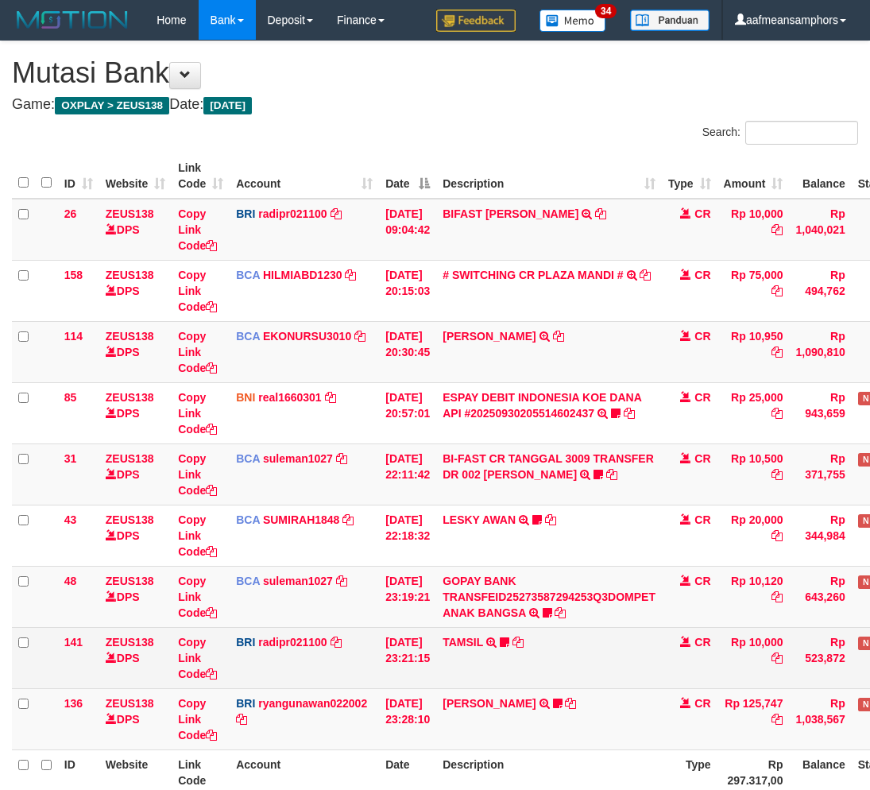
scroll to position [79, 0]
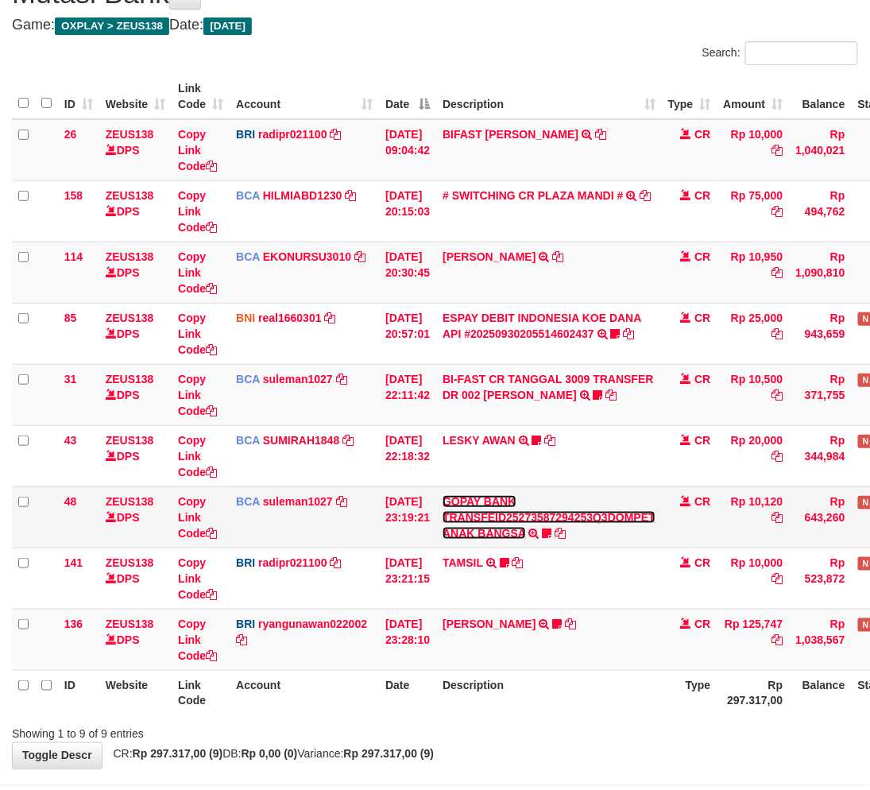
click at [508, 530] on link "GOPAY BANK TRANSFEID25273587294253Q3DOMPET ANAK BANGSA" at bounding box center [549, 517] width 213 height 44
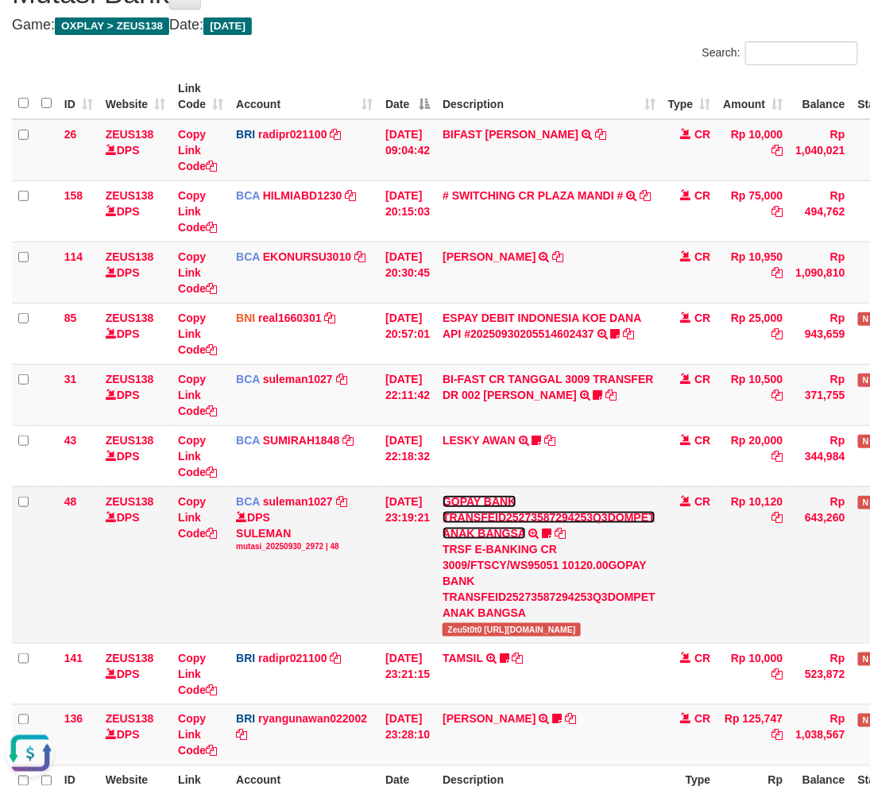
scroll to position [0, 0]
click at [471, 626] on span "Zeu5t0t0 https://prnt.sc/2zTwzhDzAIE1" at bounding box center [512, 630] width 138 height 14
copy span "Zeu5t0t0"
click at [628, 600] on div "TRSF E-BANKING CR 3009/FTSCY/WS95051 10120.00GOPAY BANK TRANSFEID25273587294253…" at bounding box center [549, 580] width 213 height 79
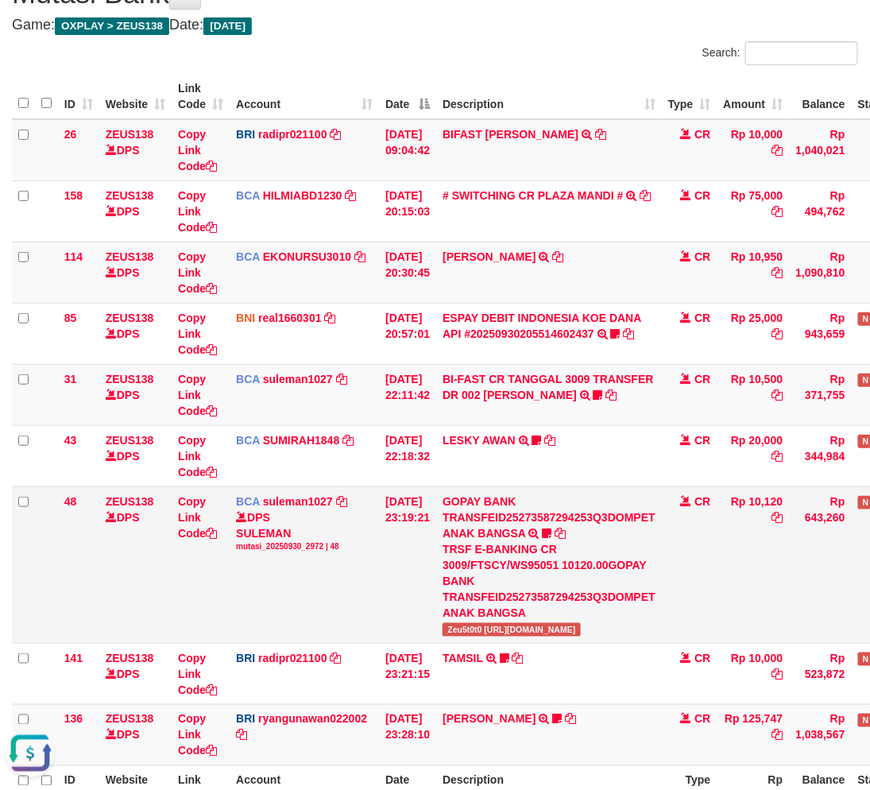
click at [601, 583] on div "TRSF E-BANKING CR 3009/FTSCY/WS95051 10120.00GOPAY BANK TRANSFEID25273587294253…" at bounding box center [549, 580] width 213 height 79
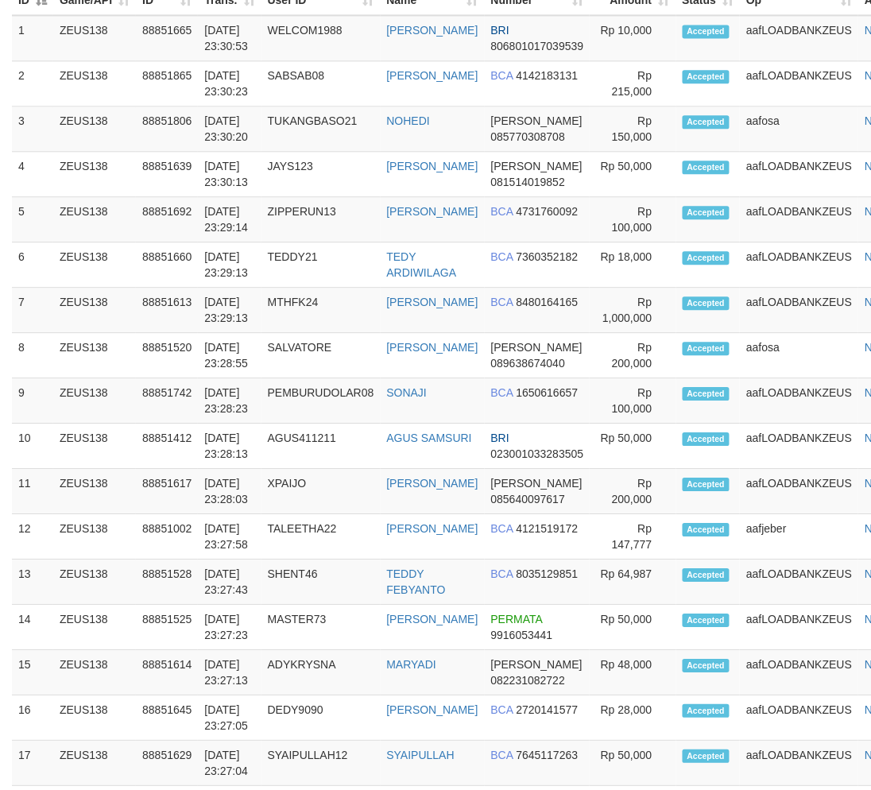
scroll to position [1750, 0]
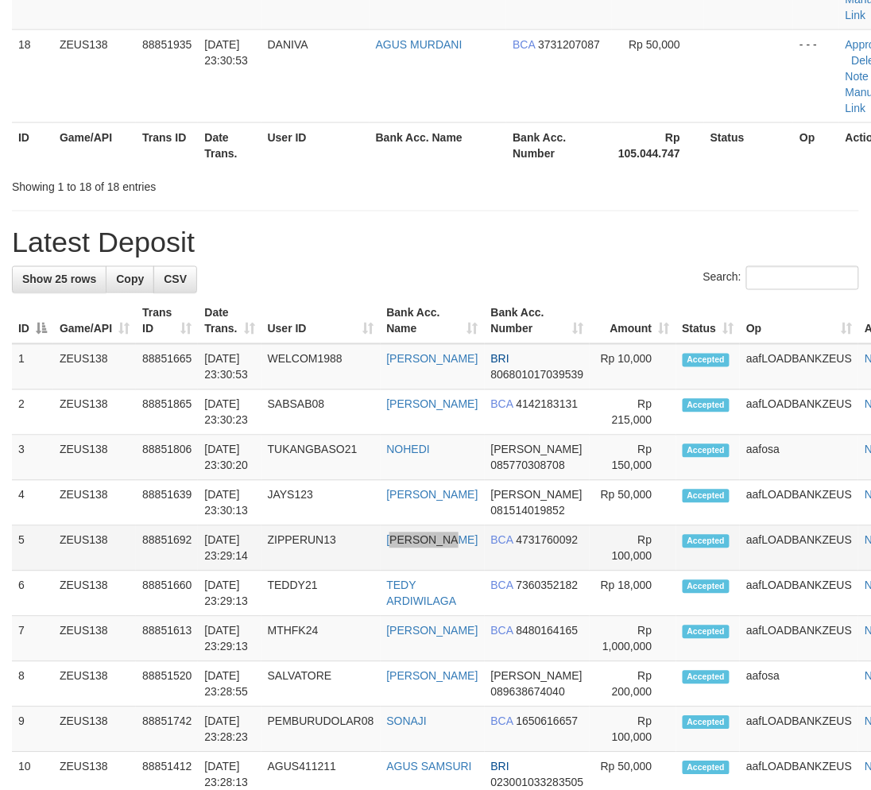
click at [475, 563] on td "ABDUL AZIS" at bounding box center [433, 548] width 104 height 45
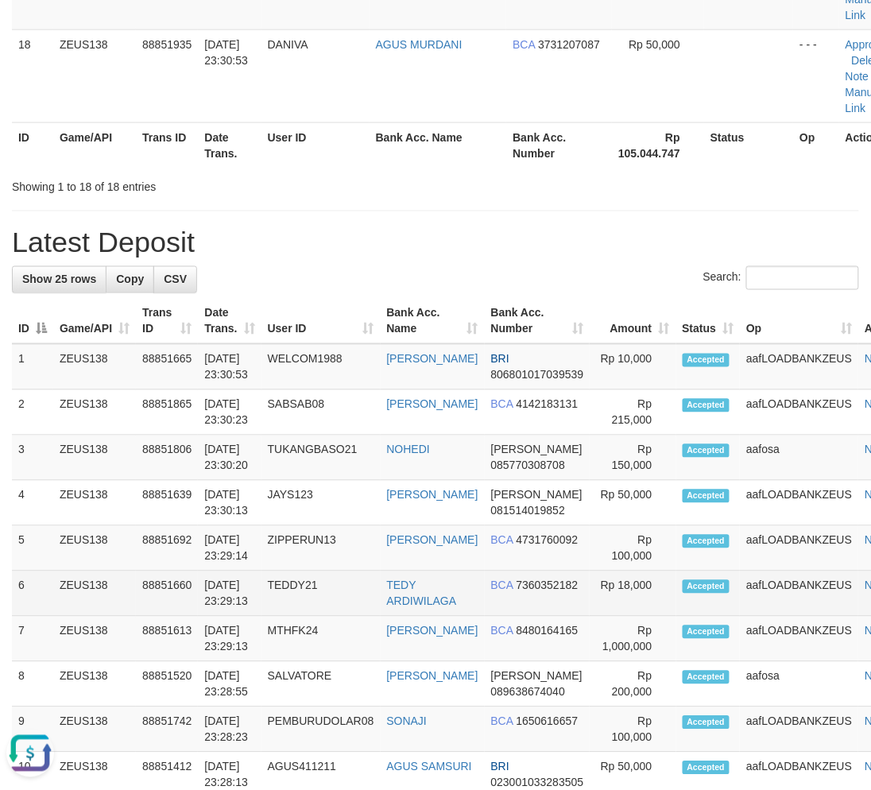
click at [395, 589] on tr "6 ZEUS138 88851660 30/09/2025 23:29:13 TEDDY21 TEDY ARDIWILAGA BCA 7360352182 R…" at bounding box center [467, 593] width 911 height 45
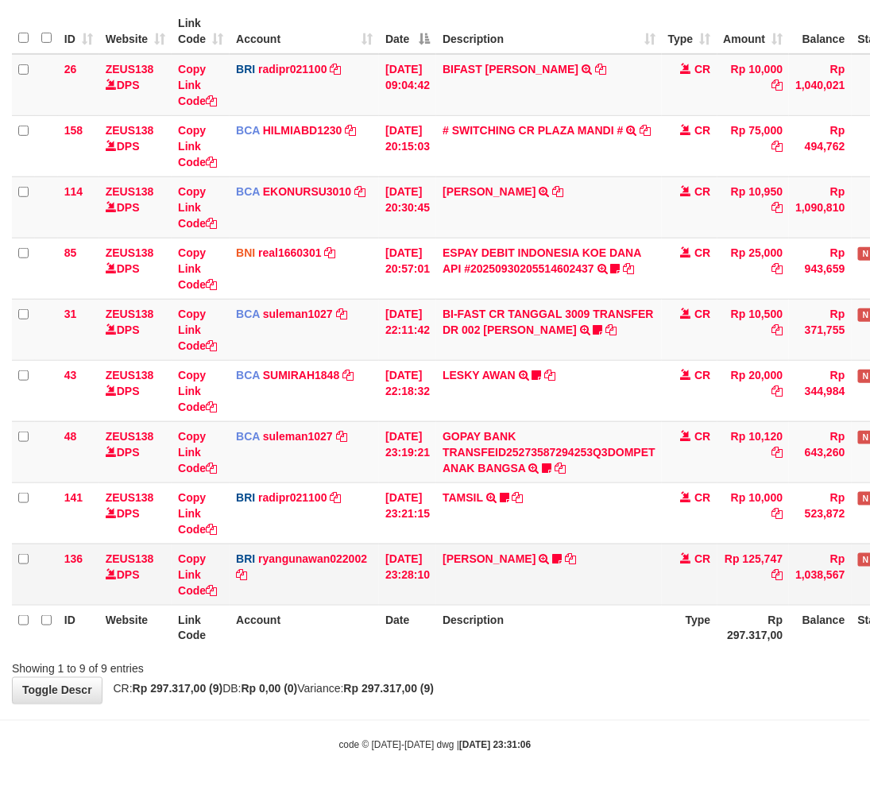
scroll to position [145, 0]
click at [612, 594] on td "[PERSON_NAME] TRANSFER NBMB [PERSON_NAME] TO [PERSON_NAME] MBAHBEJO17" at bounding box center [549, 573] width 226 height 61
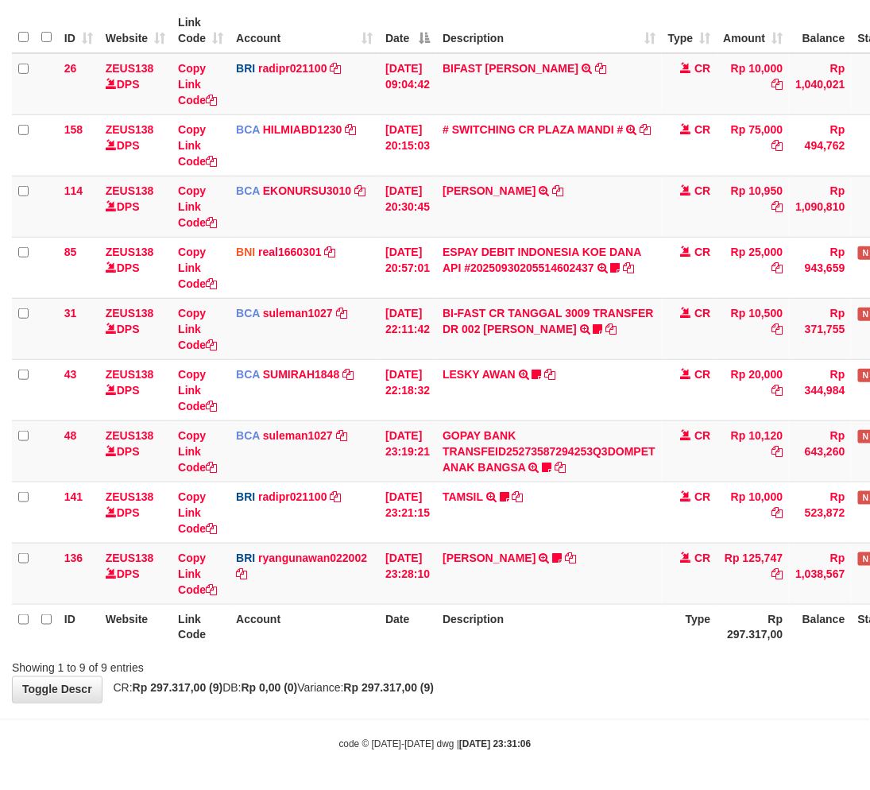
click at [506, 650] on div "ID Website Link Code Account Date Description Type Amount Balance Status Action…" at bounding box center [435, 328] width 870 height 651
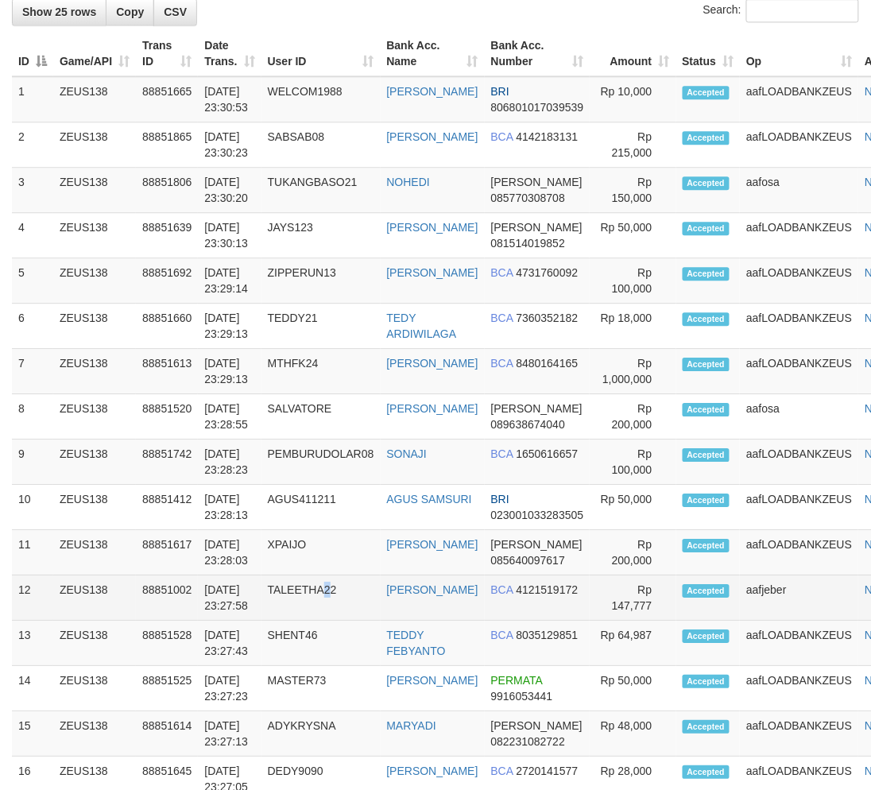
click at [338, 597] on td "TALEETHA22" at bounding box center [320, 597] width 119 height 45
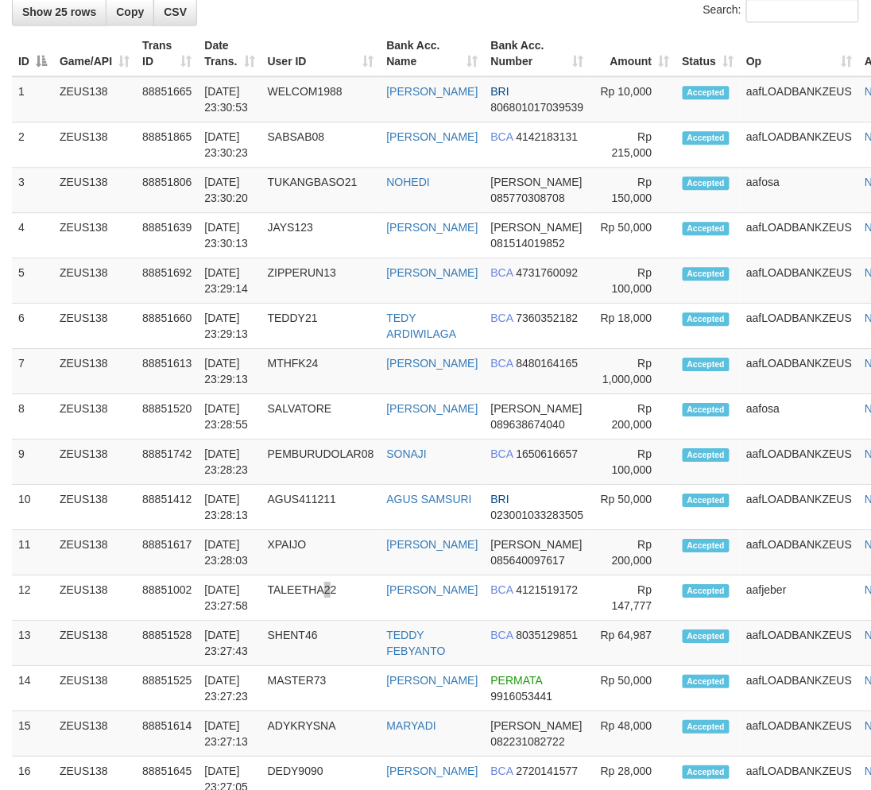
scroll to position [1765, 0]
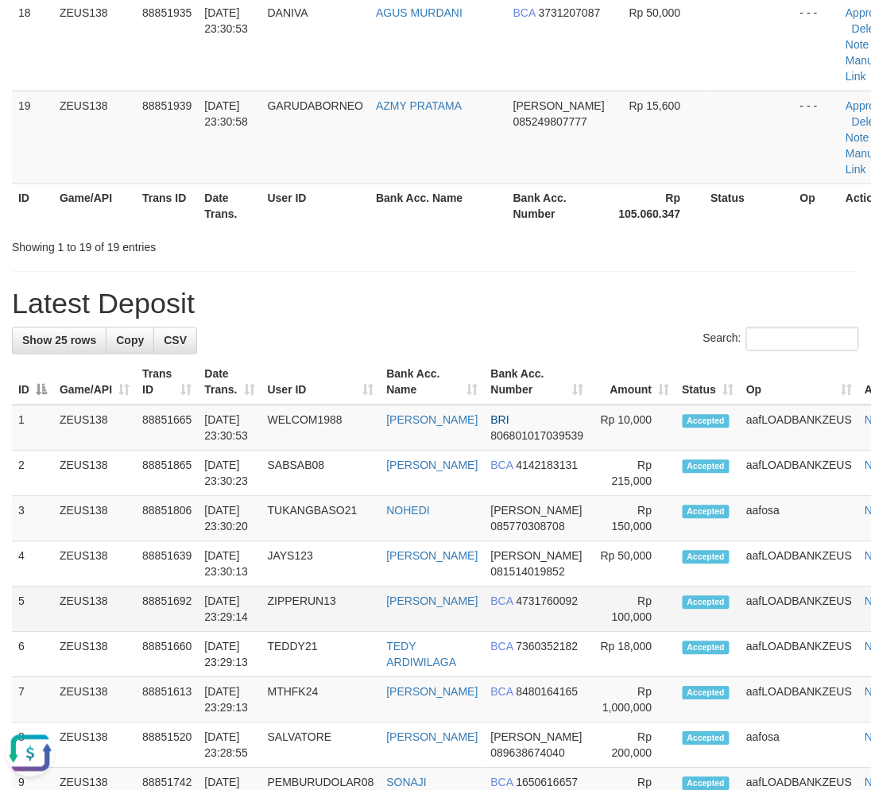
click at [350, 622] on td "ZIPPERUN13" at bounding box center [320, 609] width 119 height 45
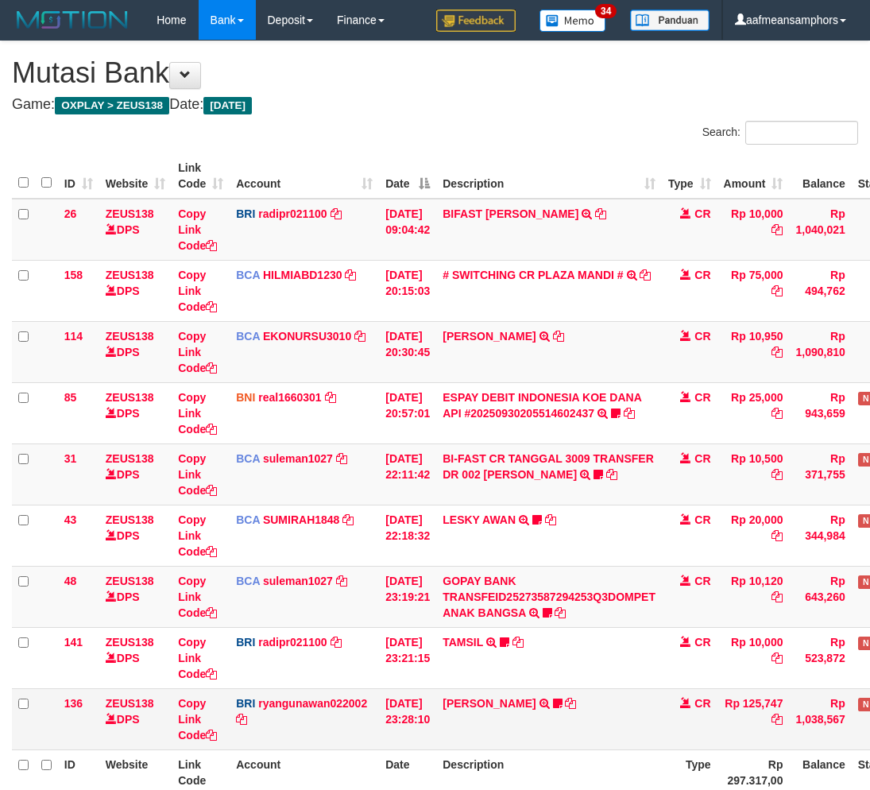
scroll to position [46, 0]
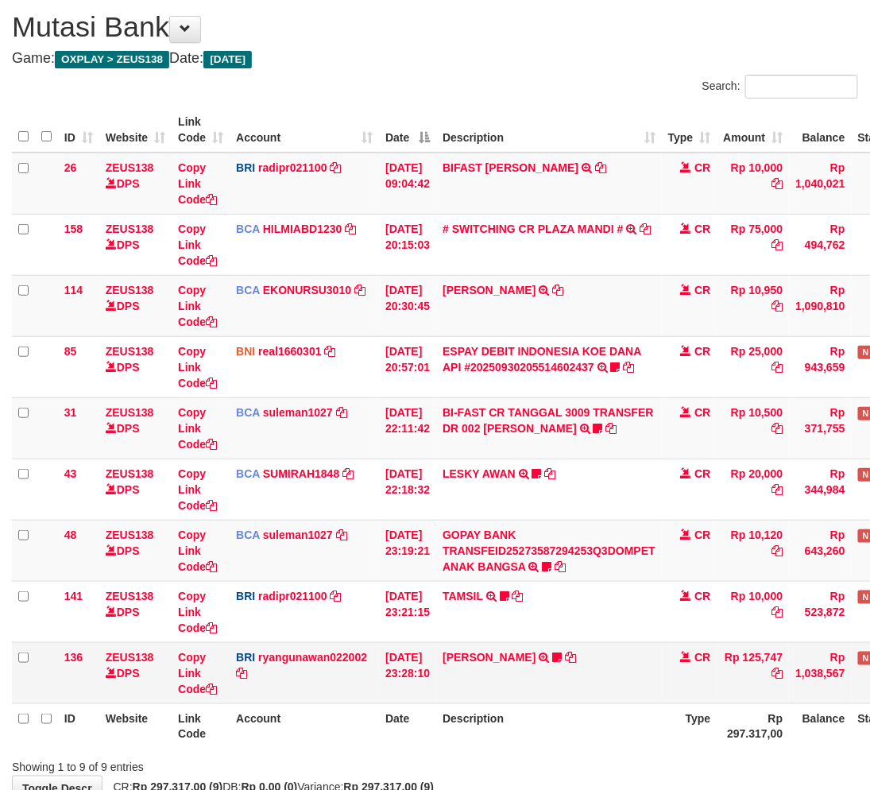
click at [573, 673] on td "AGUNG RIYADI TRANSFER NBMB AGUNG RIYADI TO RYAN GUNAWAN MBAHBEJO17" at bounding box center [549, 672] width 226 height 61
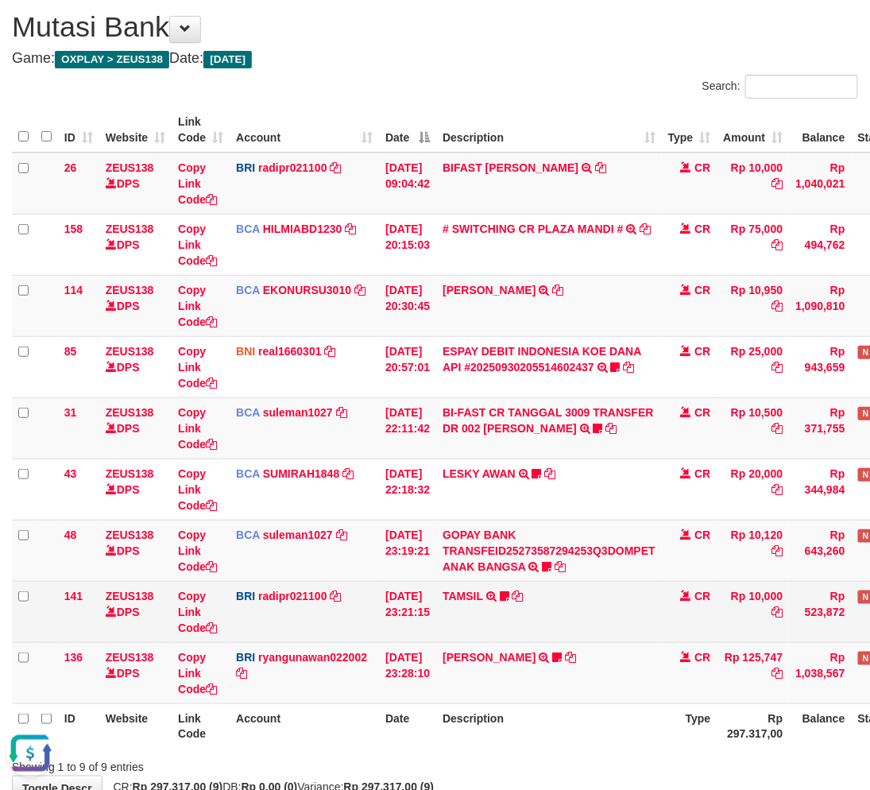
click at [583, 628] on td "TAMSIL TRANSFER NBMB TAMSIL TO REYNALDI ADI PRATAMA Fatta029" at bounding box center [549, 611] width 226 height 61
click at [583, 626] on td "TAMSIL TRANSFER NBMB TAMSIL TO REYNALDI ADI PRATAMA Fatta029" at bounding box center [549, 611] width 226 height 61
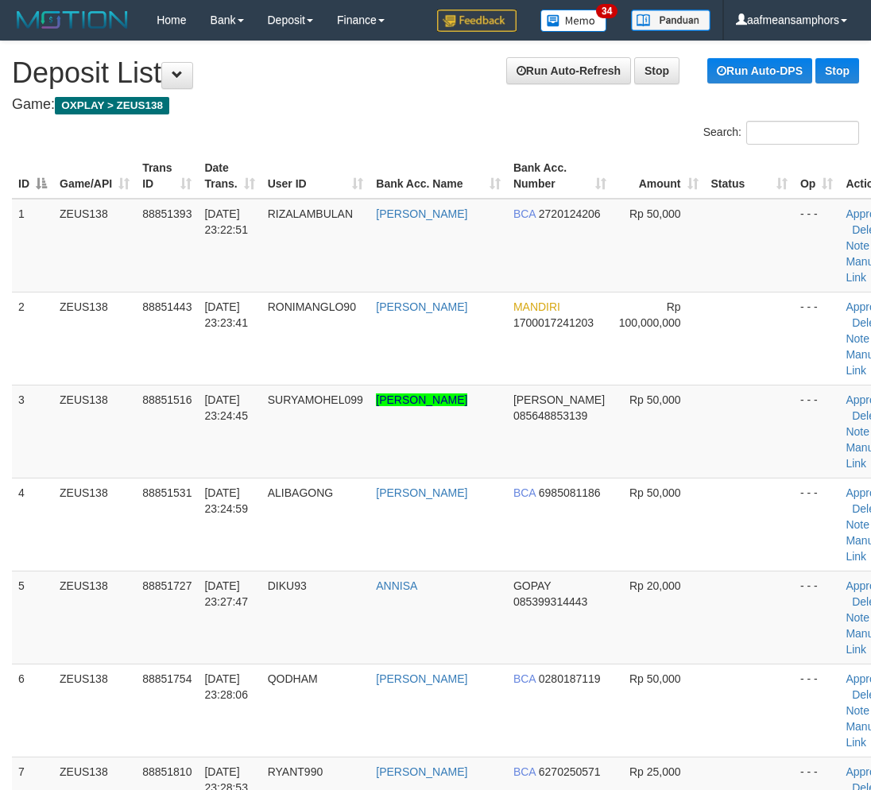
scroll to position [2142, 0]
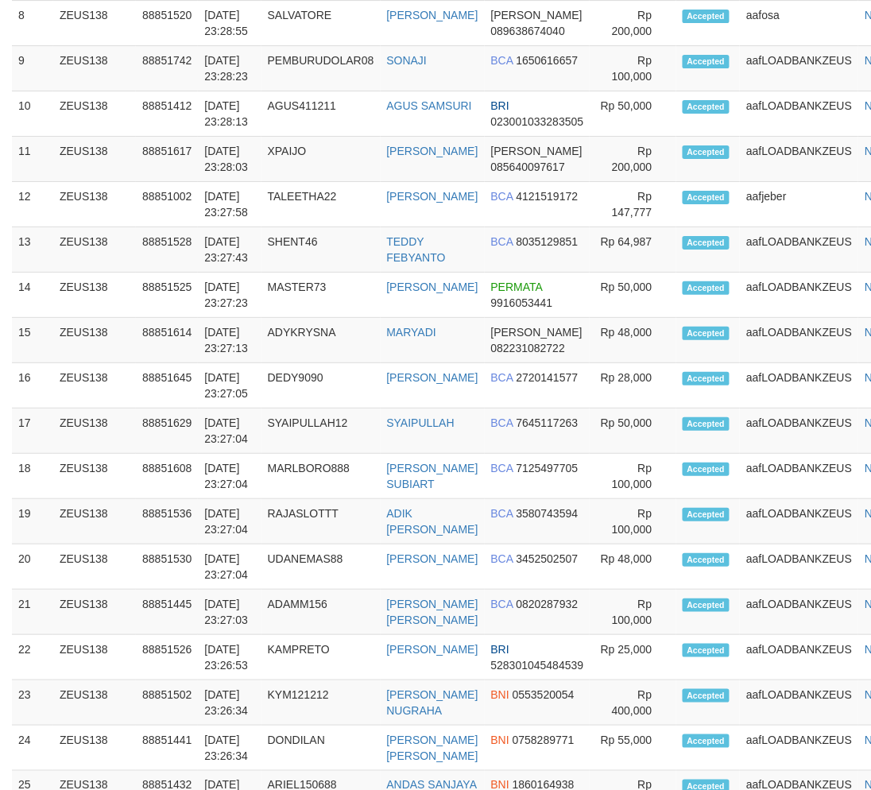
scroll to position [2158, 0]
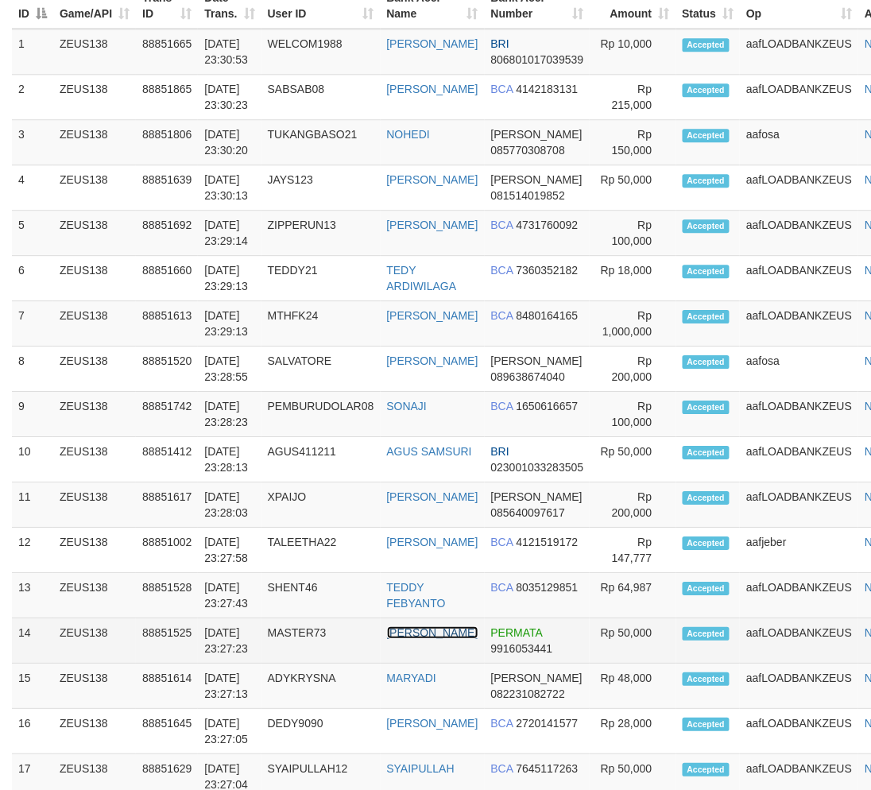
click at [420, 639] on link "SAHRUDIN JUNAID" at bounding box center [432, 632] width 91 height 13
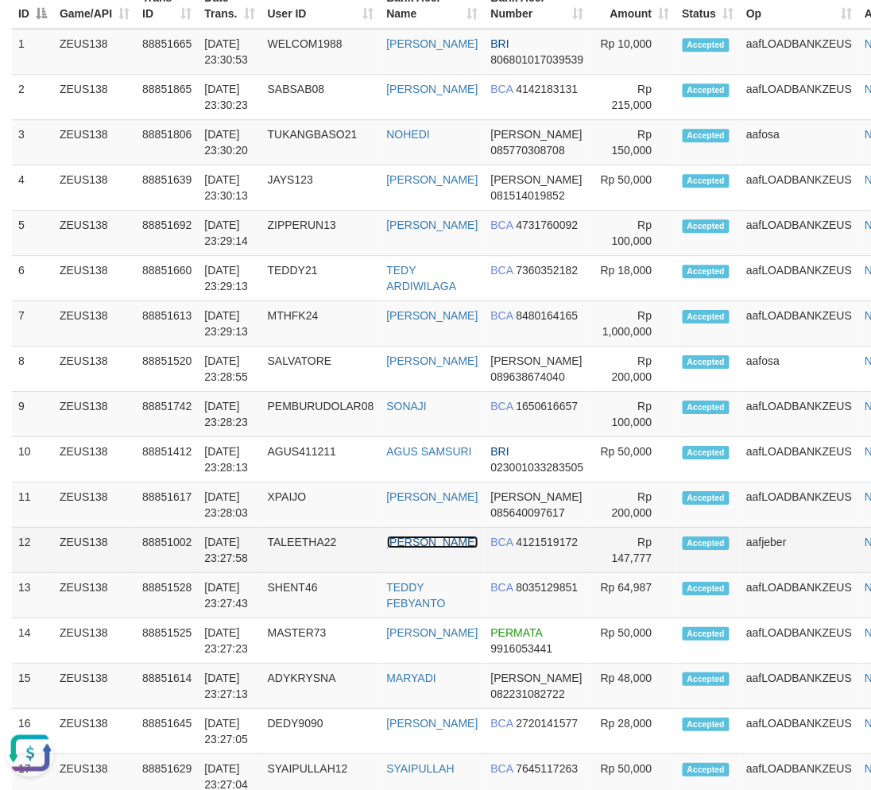
click at [416, 548] on link "IBNU FADILLAH" at bounding box center [432, 542] width 91 height 13
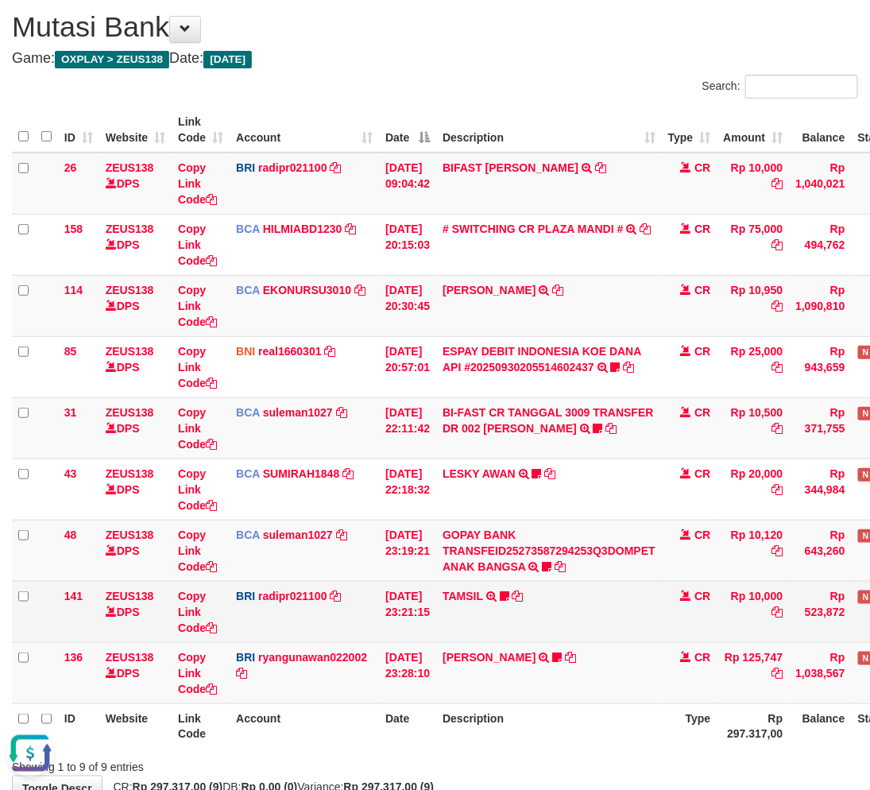
click at [479, 624] on td "TAMSIL TRANSFER NBMB TAMSIL TO REYNALDI ADI PRATAMA Fatta029" at bounding box center [549, 611] width 226 height 61
click at [486, 624] on td "TAMSIL TRANSFER NBMB TAMSIL TO REYNALDI ADI PRATAMA Fatta029" at bounding box center [549, 611] width 226 height 61
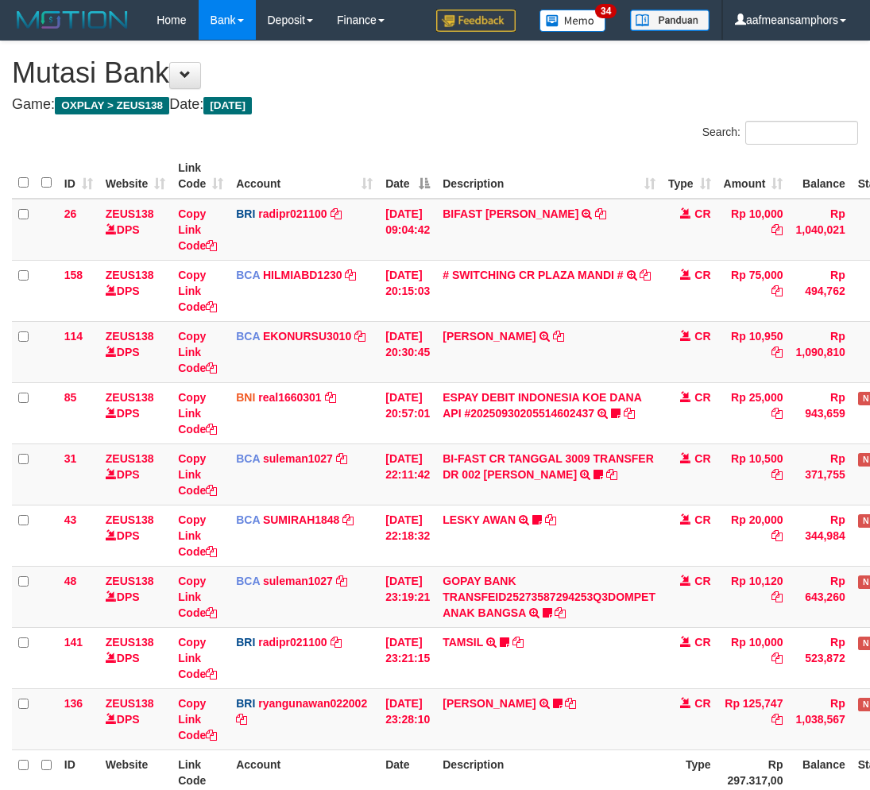
scroll to position [46, 0]
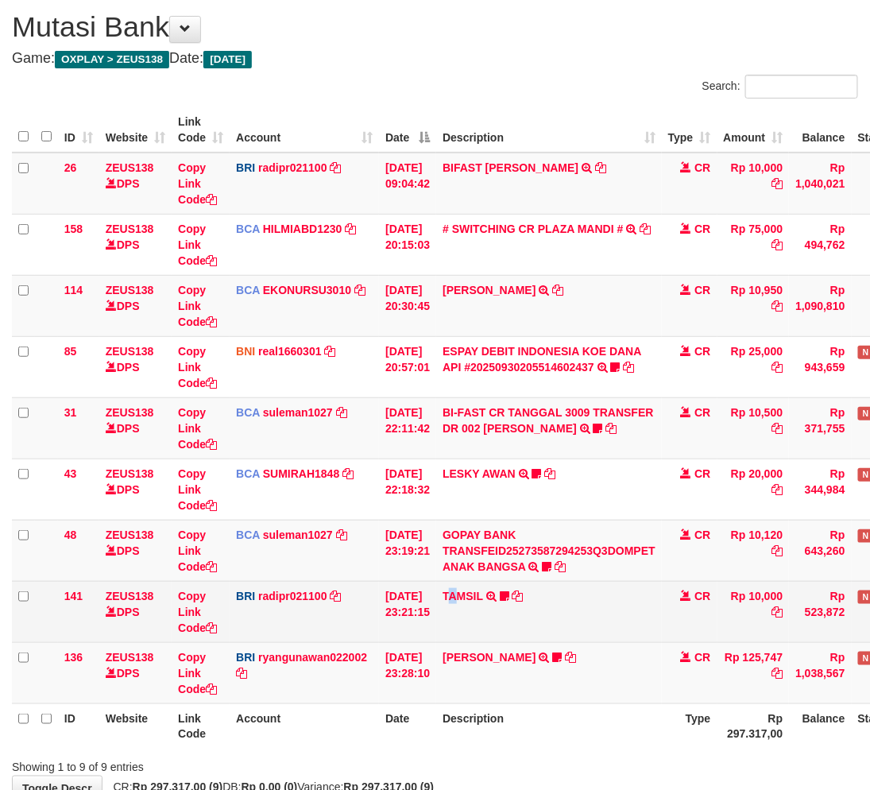
click at [461, 617] on td "TAMSIL TRANSFER NBMB TAMSIL TO REYNALDI ADI PRATAMA Fatta029" at bounding box center [549, 611] width 226 height 61
click at [507, 590] on td "TAMSIL TRANSFER NBMB TAMSIL TO REYNALDI ADI PRATAMA Fatta029" at bounding box center [549, 611] width 226 height 61
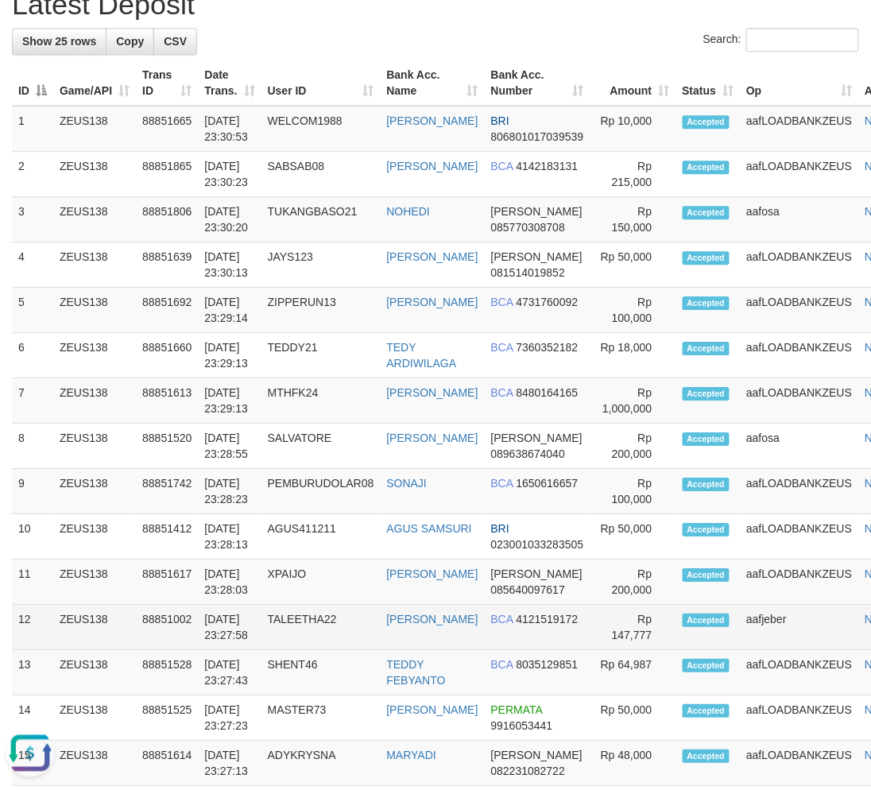
click at [381, 640] on td "TALEETHA22" at bounding box center [320, 627] width 119 height 45
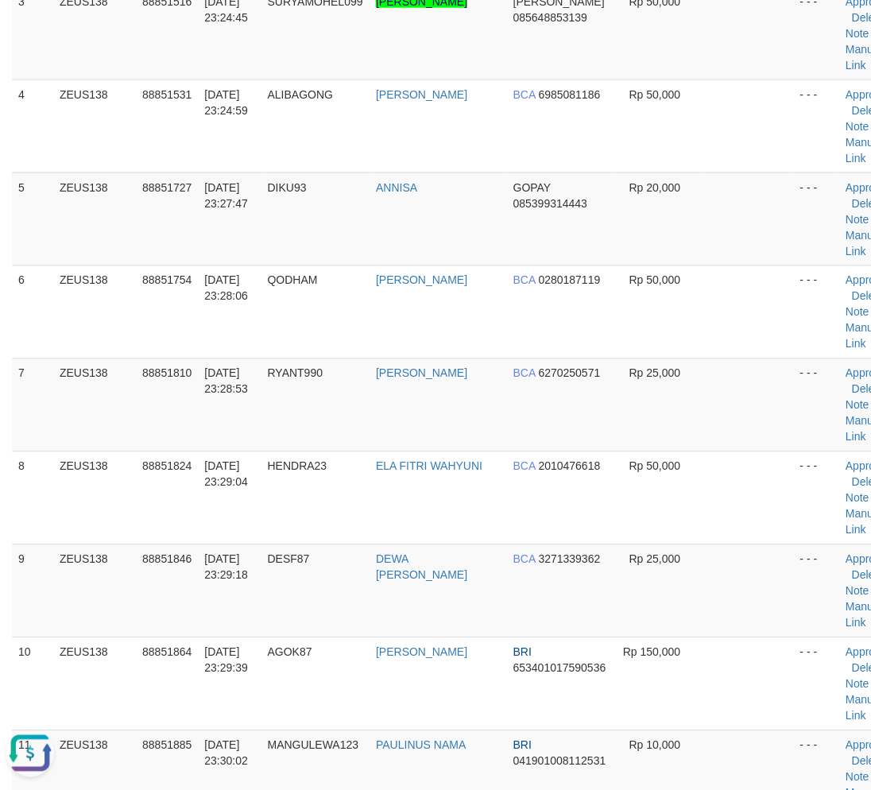
scroll to position [1235, 0]
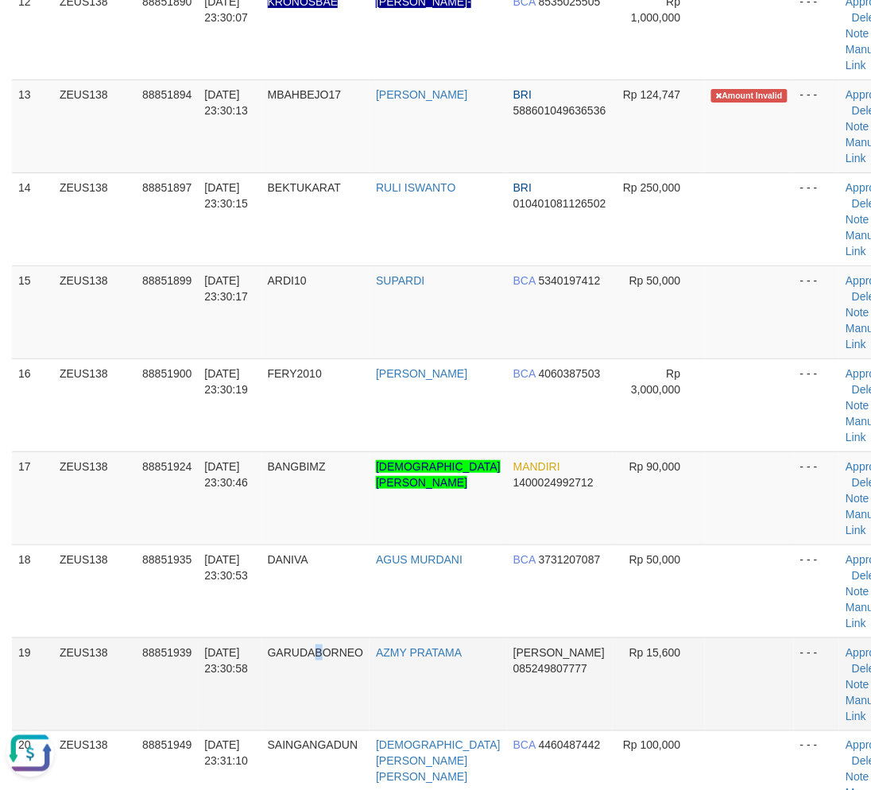
click at [329, 702] on td "GARUDABORNEO" at bounding box center [315, 683] width 109 height 93
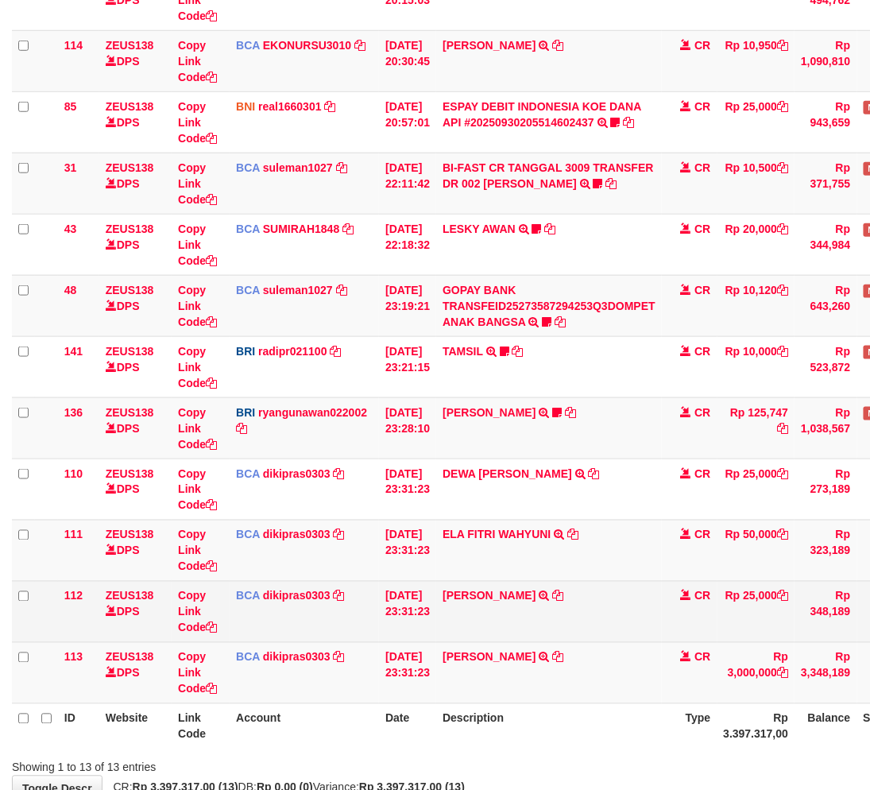
click at [692, 636] on td "CR" at bounding box center [690, 611] width 56 height 61
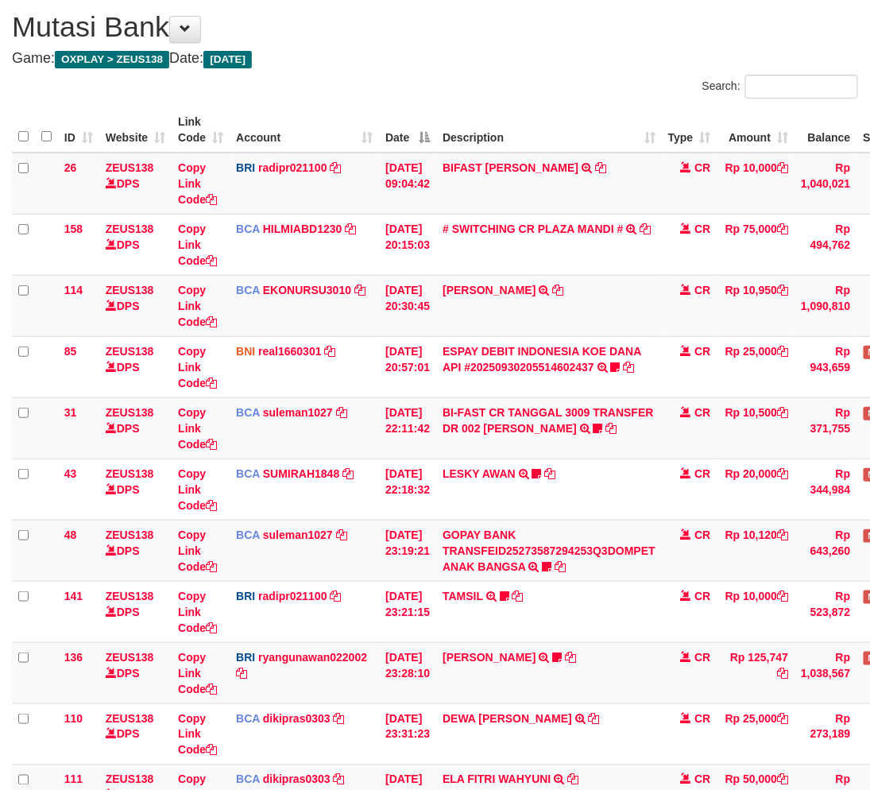
scroll to position [204, 0]
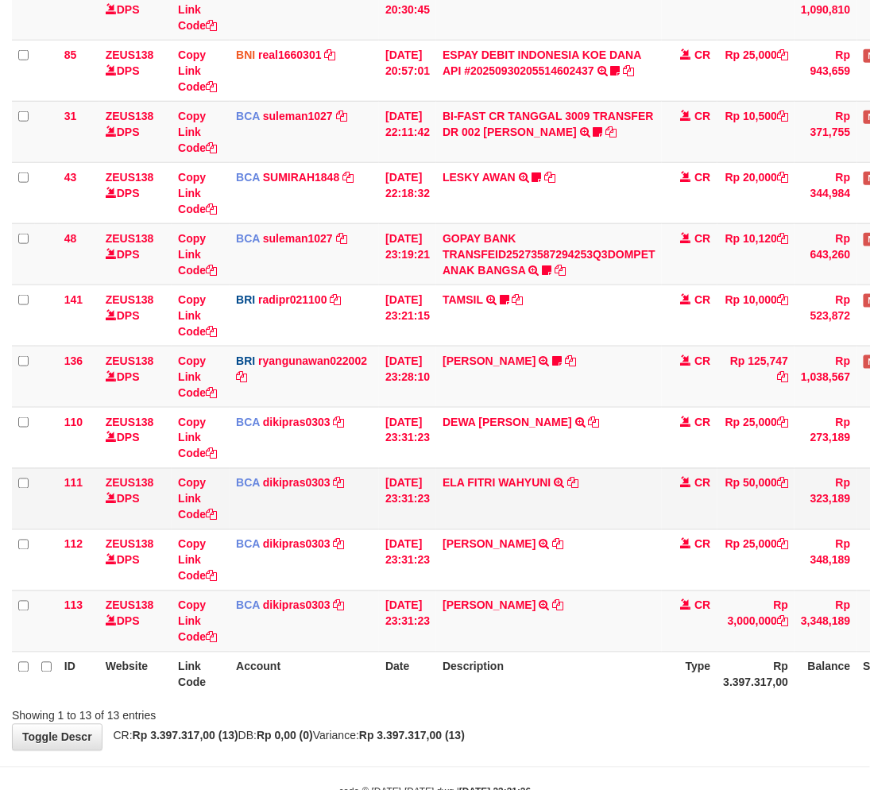
scroll to position [391, 0]
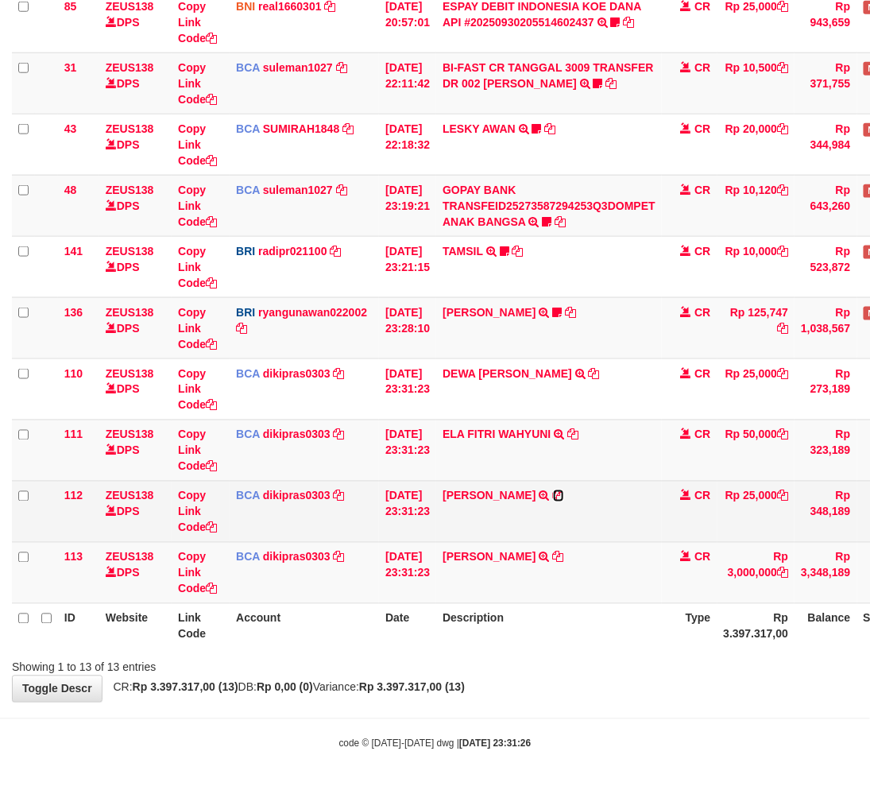
click at [564, 497] on icon at bounding box center [558, 495] width 11 height 11
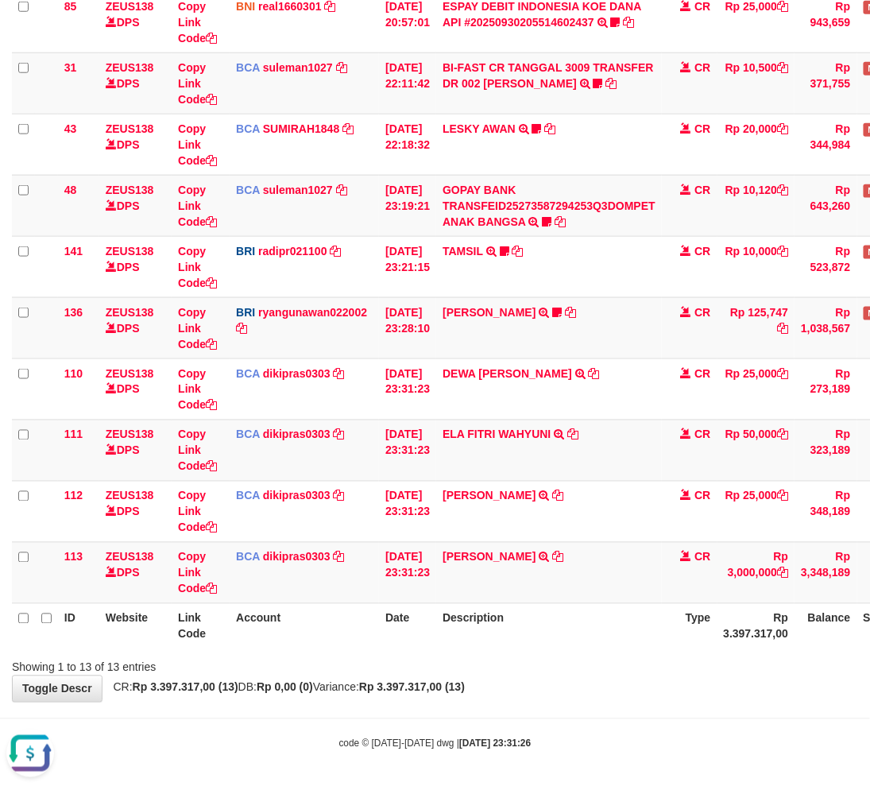
scroll to position [0, 0]
click at [553, 553] on icon at bounding box center [558, 556] width 11 height 11
click at [522, 659] on div "Showing 1 to 13 of 13 entries" at bounding box center [435, 664] width 870 height 22
click at [541, 648] on div "ID Website Link Code Account Date Description Type Amount Balance Status Action…" at bounding box center [435, 205] width 870 height 895
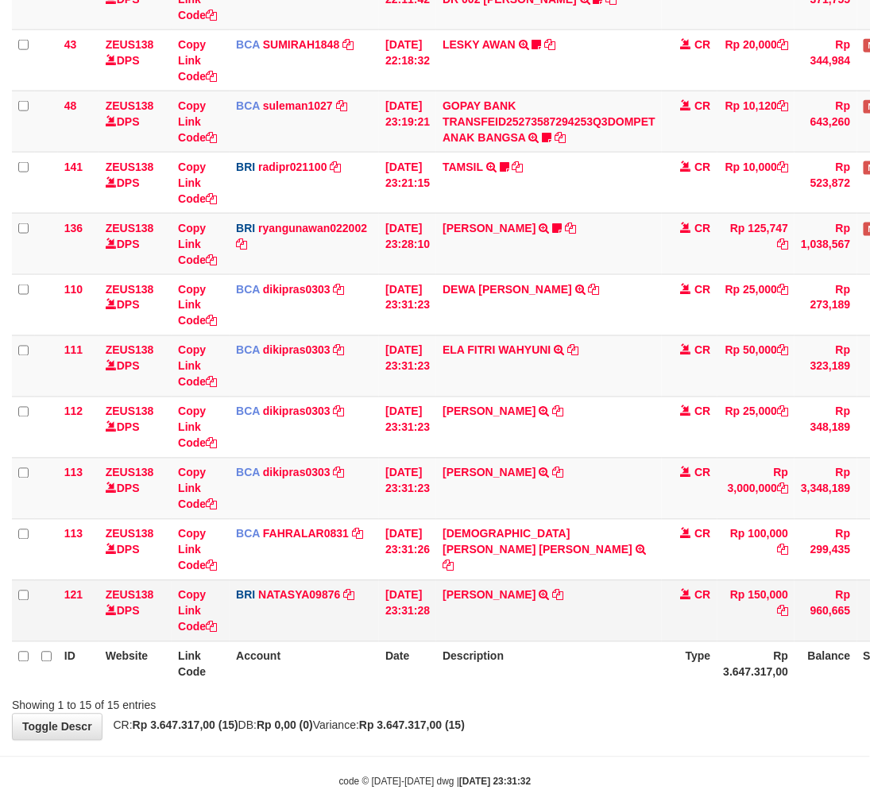
scroll to position [512, 0]
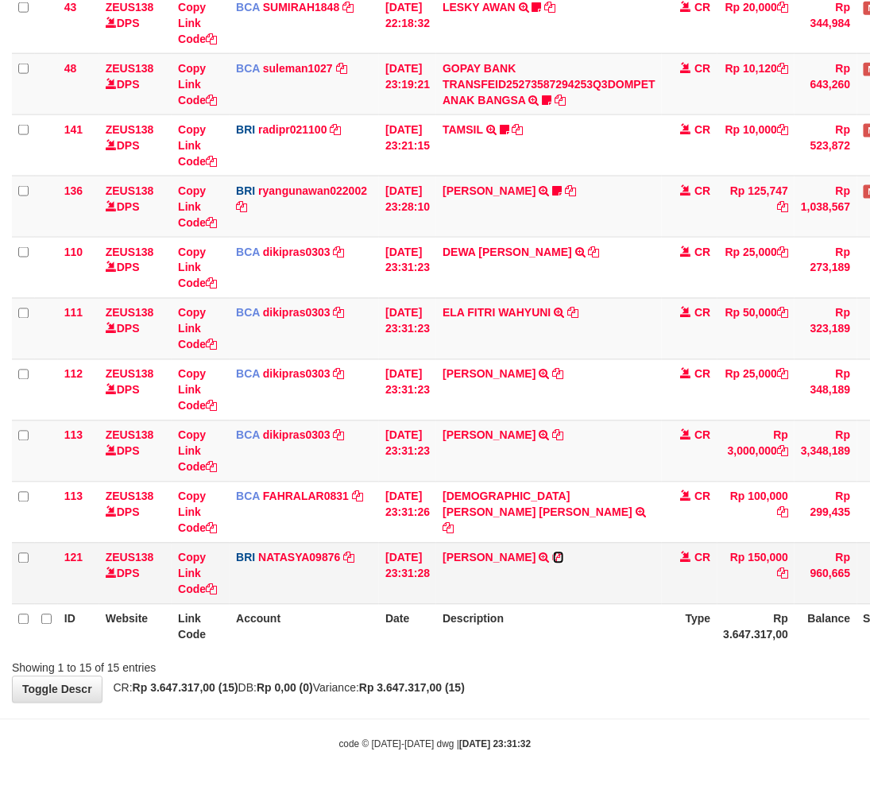
click at [564, 557] on icon at bounding box center [558, 557] width 11 height 11
click at [573, 683] on div "**********" at bounding box center [435, 116] width 870 height 1174
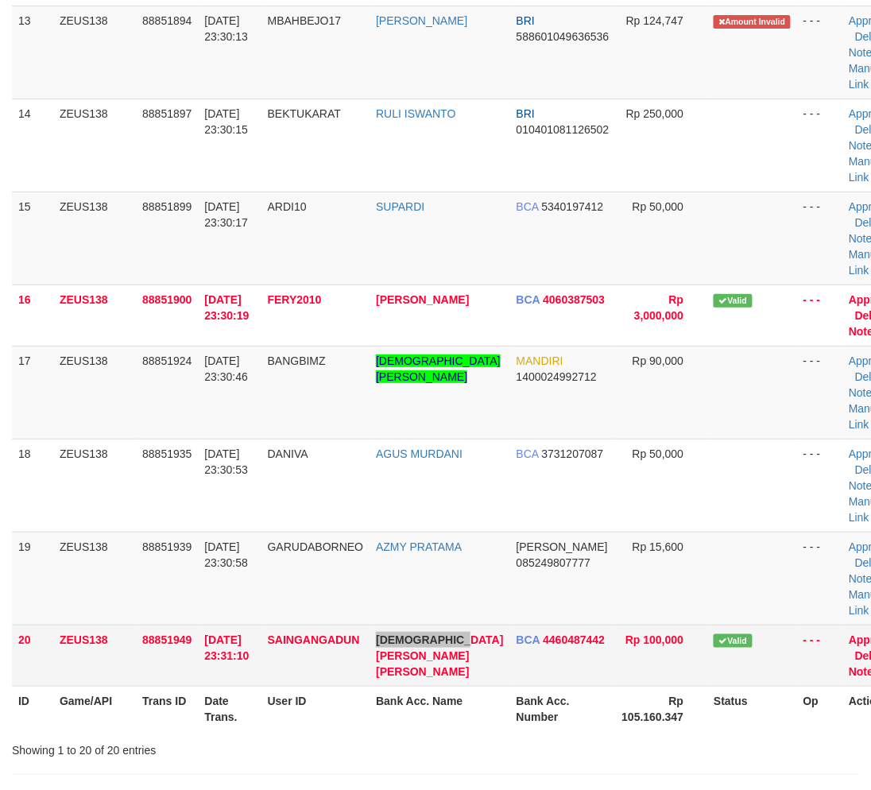
click at [408, 686] on tr "20 ZEUS138 88851949 [DATE] 23:31:10 [GEOGRAPHIC_DATA] [PERSON_NAME] [PERSON_NAM…" at bounding box center [459, 654] width 895 height 61
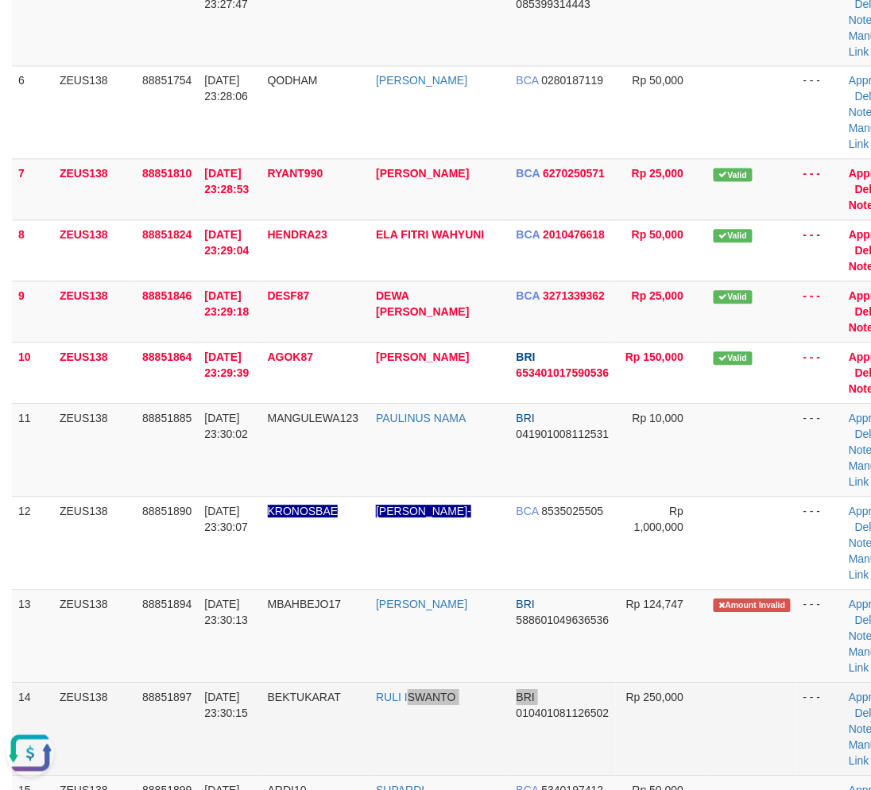
click at [462, 758] on tr "14 ZEUS138 88851897 30/09/2025 23:30:15 BEKTUKARAT RULI ISWANTO BRI 01040108112…" at bounding box center [459, 728] width 895 height 93
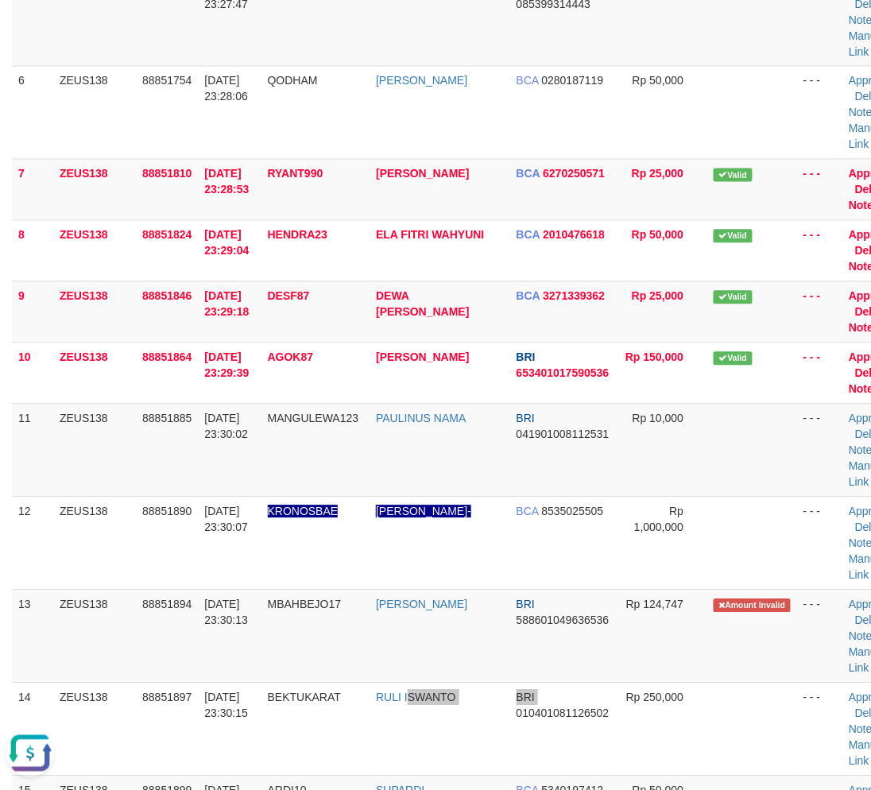
scroll to position [1448, 0]
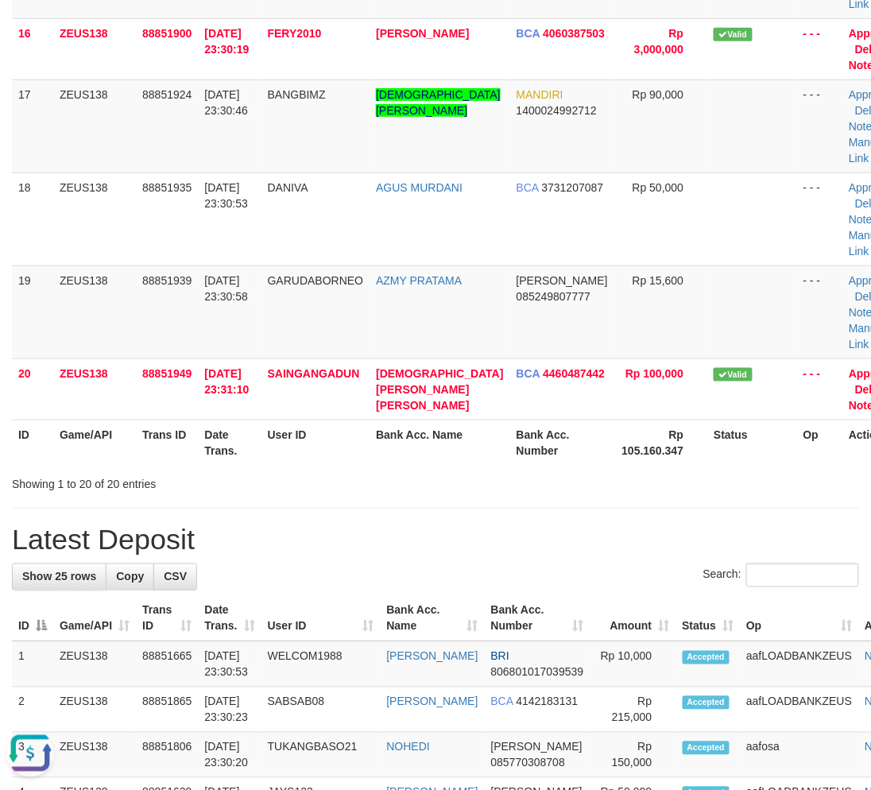
drag, startPoint x: 432, startPoint y: 523, endPoint x: 406, endPoint y: 523, distance: 26.2
click at [406, 523] on div "**********" at bounding box center [435, 237] width 871 height 3286
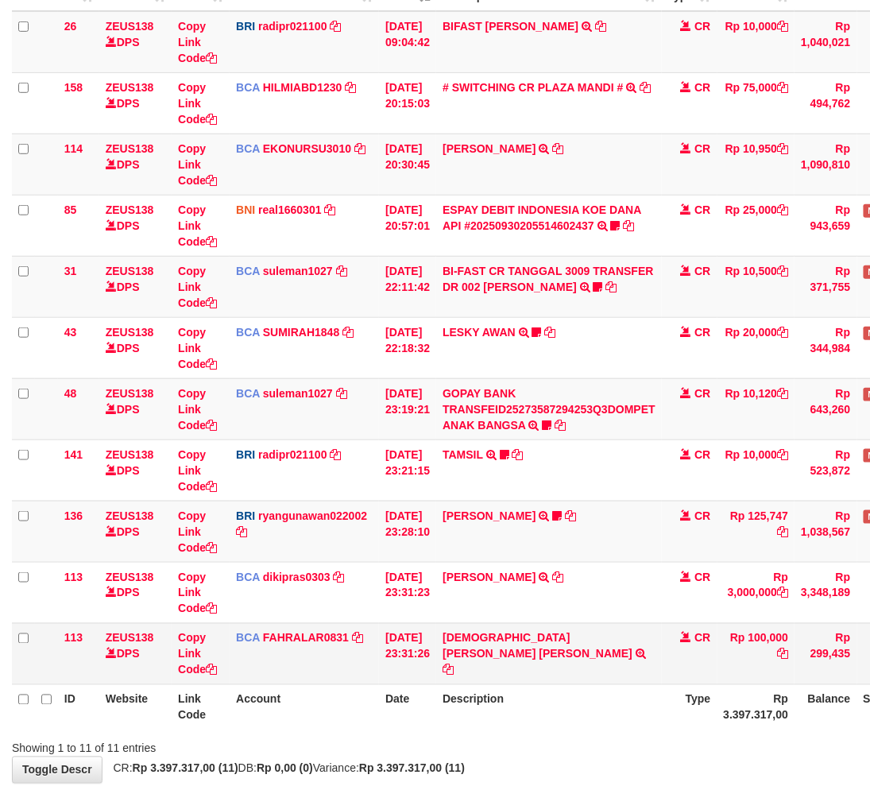
scroll to position [263, 0]
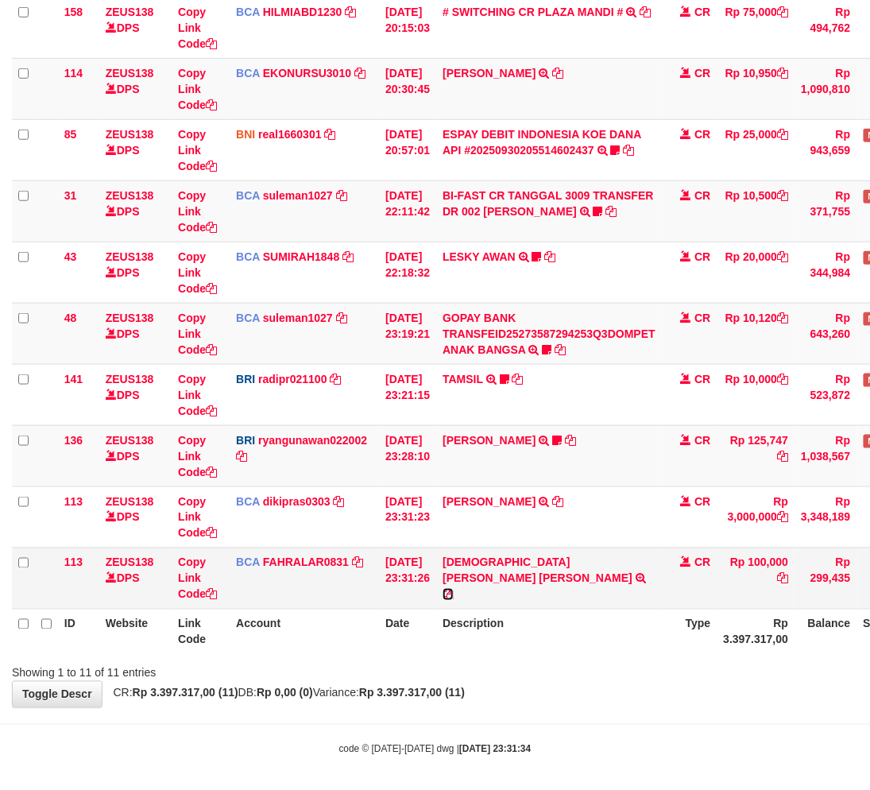
click at [454, 589] on icon at bounding box center [448, 594] width 11 height 11
click at [509, 634] on th "Description" at bounding box center [549, 631] width 226 height 45
click at [559, 634] on th "Description" at bounding box center [549, 631] width 226 height 45
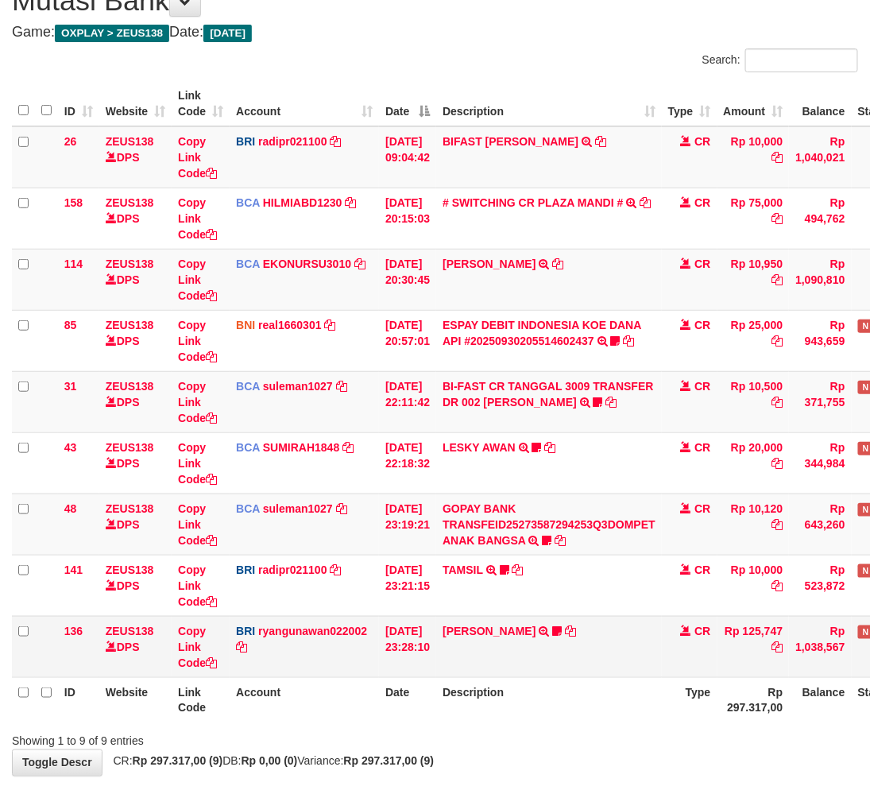
scroll to position [145, 0]
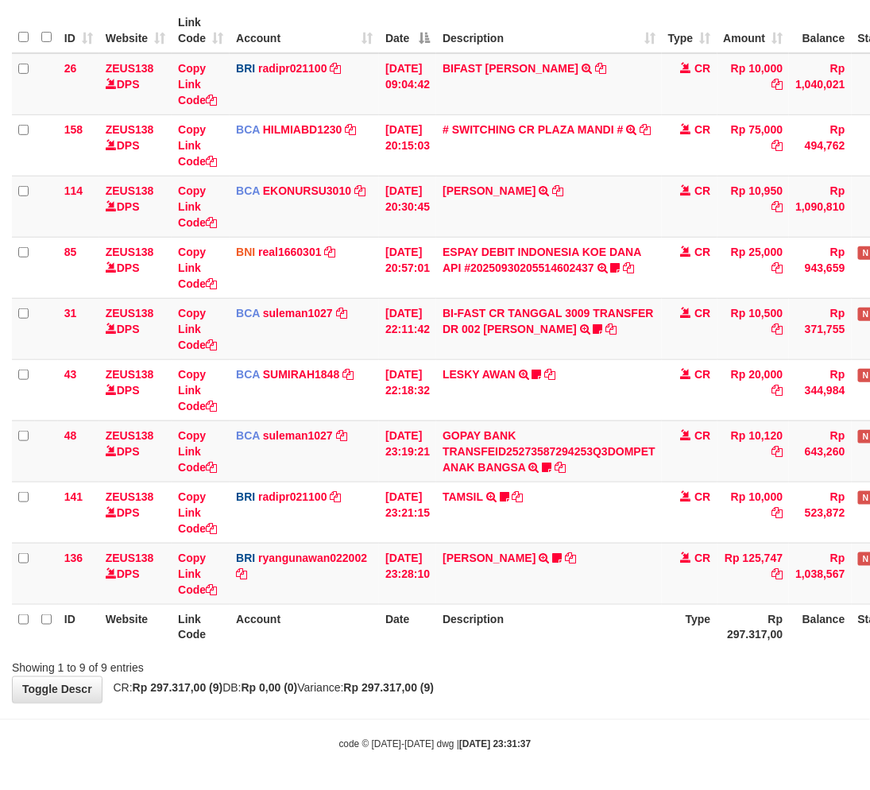
click at [586, 638] on th "Description" at bounding box center [549, 626] width 226 height 45
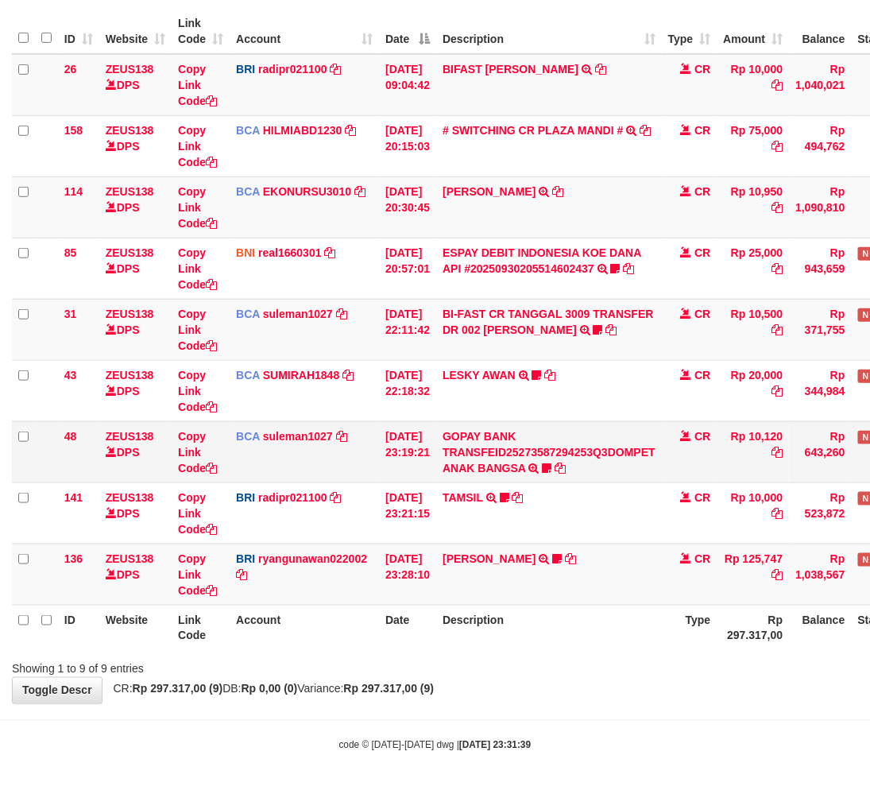
scroll to position [145, 0]
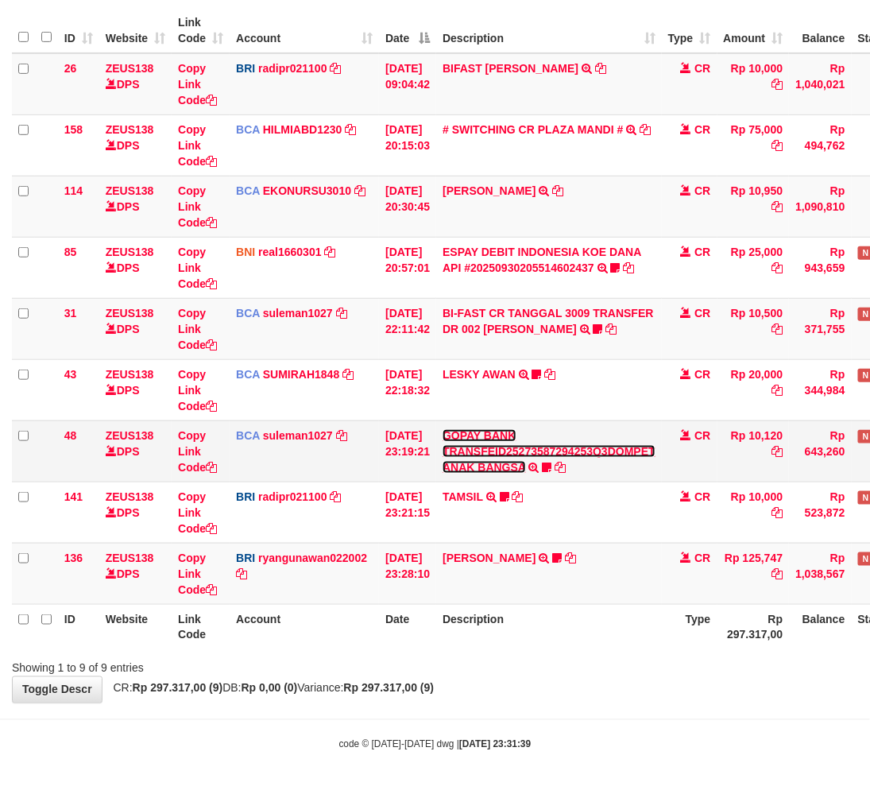
click at [497, 465] on link "GOPAY BANK TRANSFEID25273587294253Q3DOMPET ANAK BANGSA" at bounding box center [549, 451] width 213 height 44
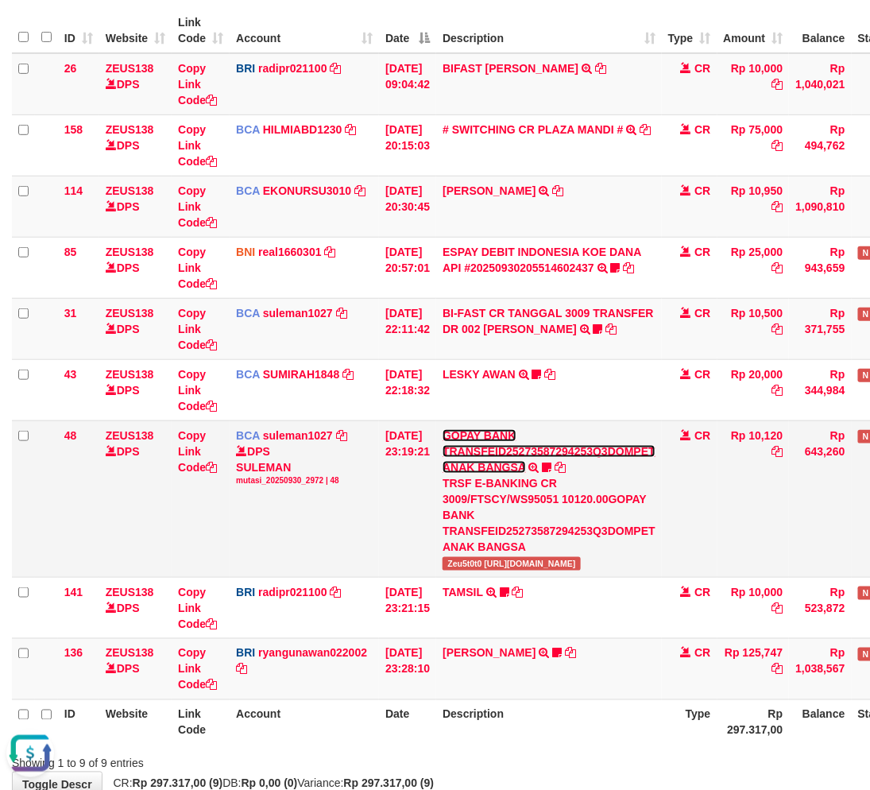
scroll to position [0, 0]
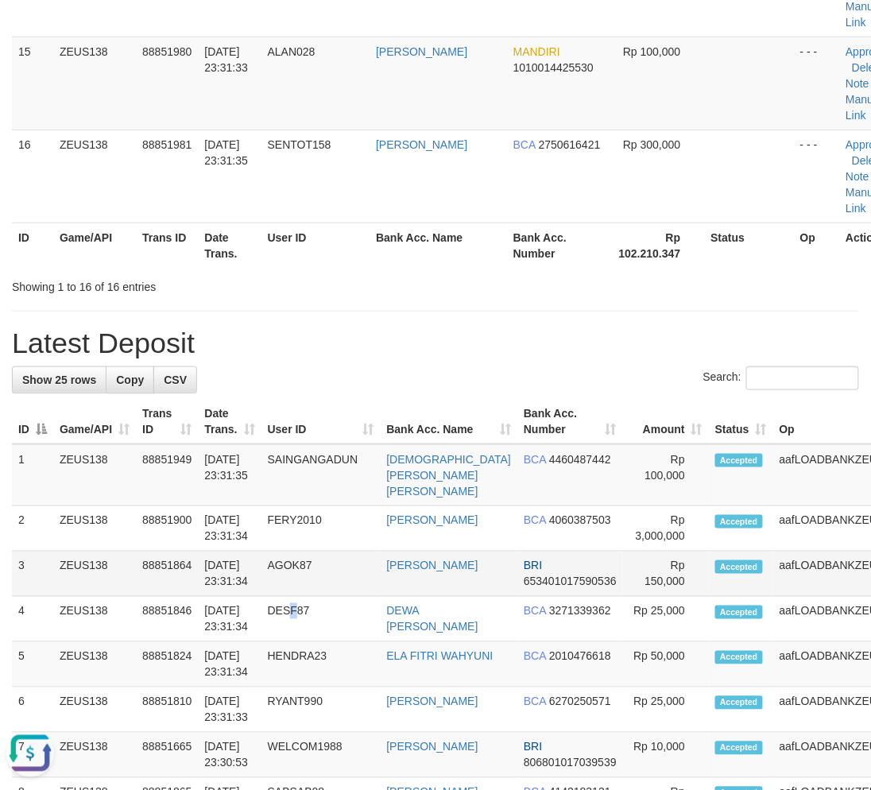
drag, startPoint x: 296, startPoint y: 609, endPoint x: 94, endPoint y: 590, distance: 203.4
click at [297, 609] on td "DESF87" at bounding box center [320, 619] width 119 height 45
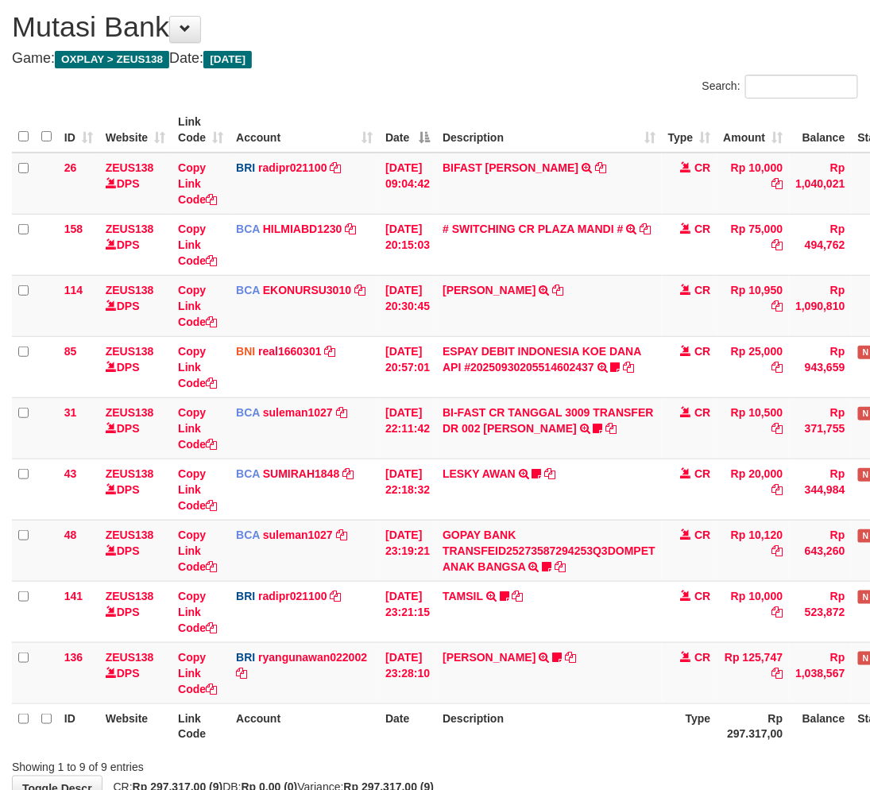
click at [471, 558] on link "GOPAY BANK TRANSFEID25273587294253Q3DOMPET ANAK BANGSA" at bounding box center [549, 550] width 213 height 44
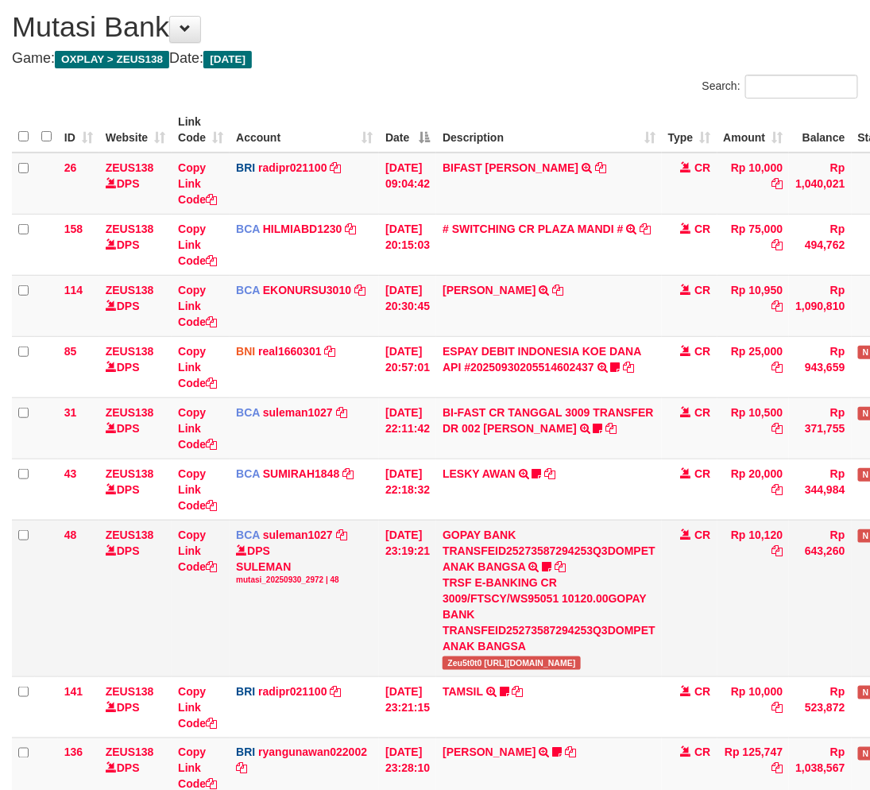
scroll to position [145, 0]
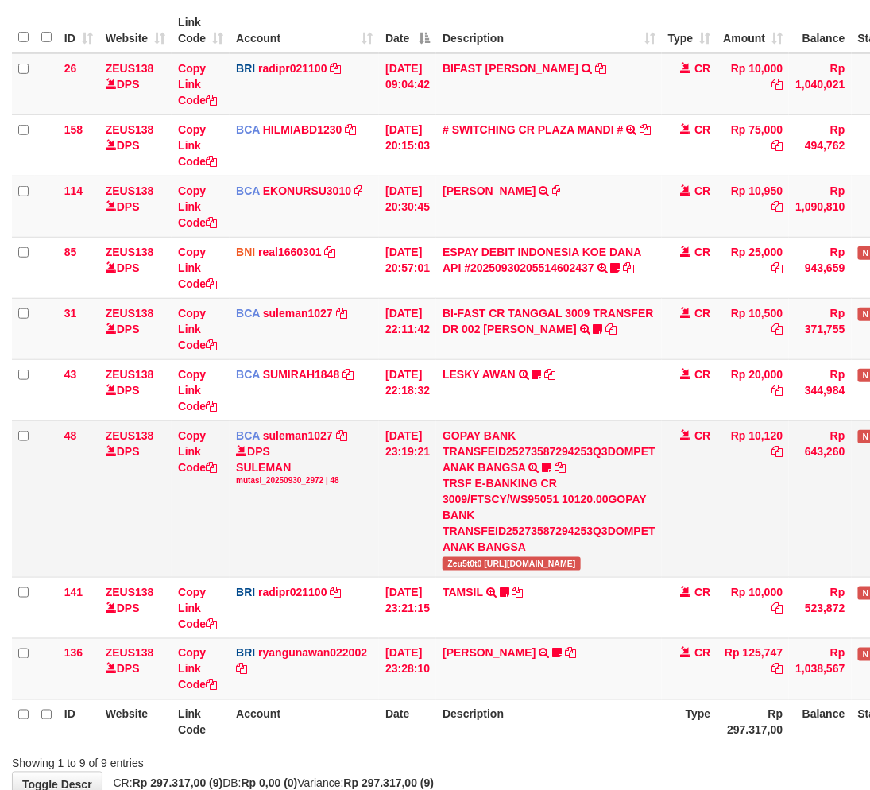
click at [489, 560] on span "Zeu5t0t0 [URL][DOMAIN_NAME]" at bounding box center [512, 564] width 138 height 14
click at [505, 549] on div "TRSF E-BANKING CR 3009/FTSCY/WS95051 10120.00GOPAY BANK TRANSFEID25273587294253…" at bounding box center [549, 514] width 213 height 79
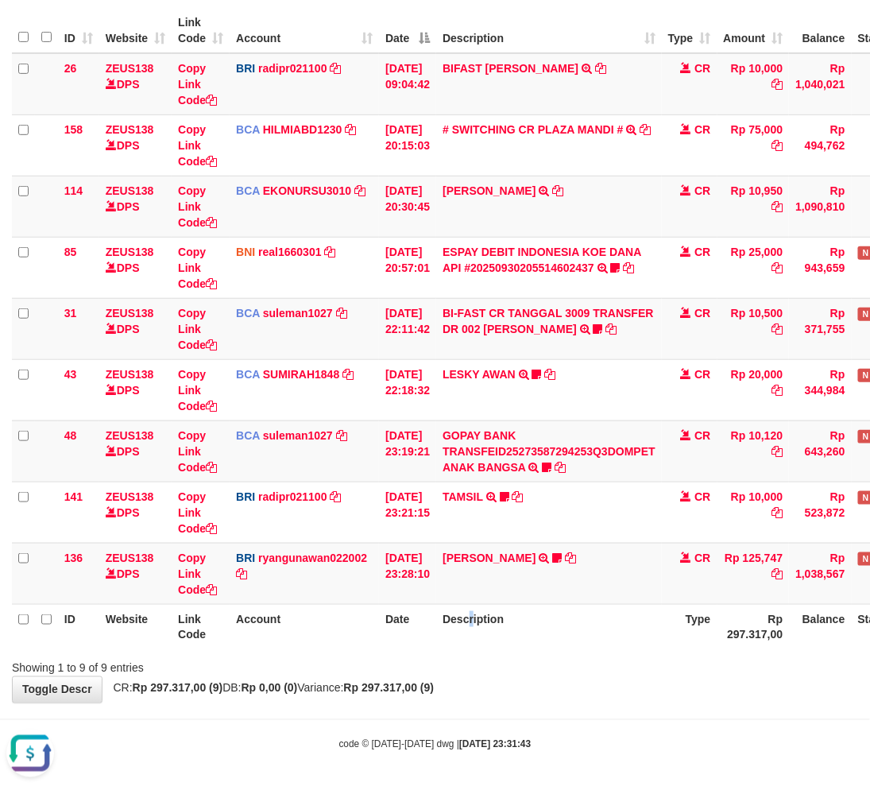
click at [483, 640] on th "Description" at bounding box center [549, 626] width 226 height 45
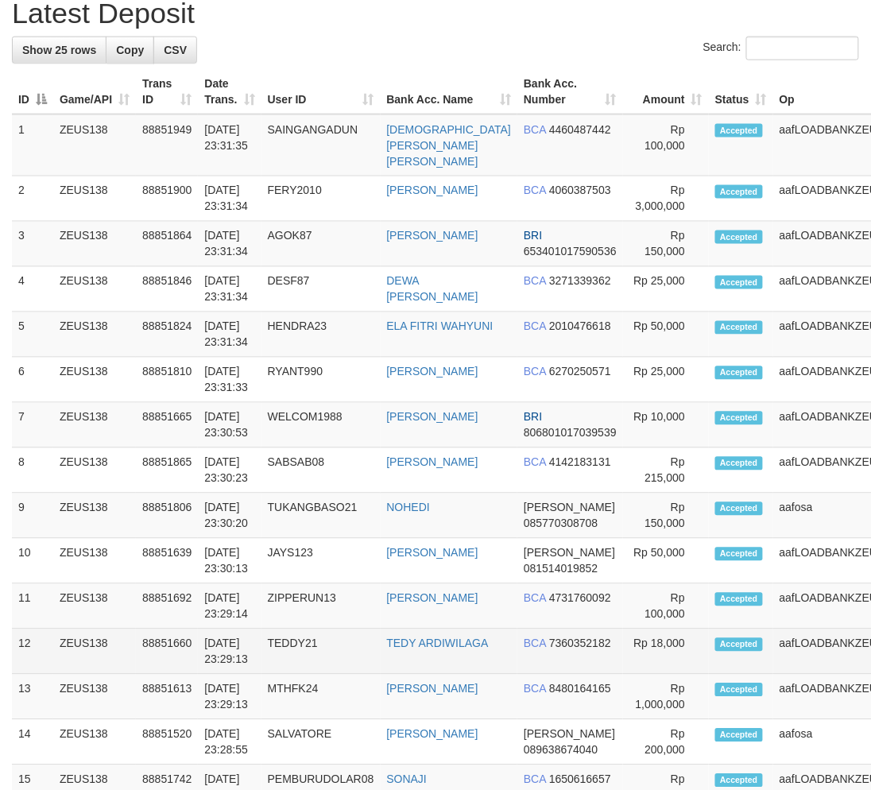
drag, startPoint x: 590, startPoint y: 644, endPoint x: 557, endPoint y: 644, distance: 32.6
click at [575, 644] on tr "12 ZEUS138 88851660 30/09/2025 23:29:13 TEDDY21 TEDY ARDIWILAGA BCA 7360352182 …" at bounding box center [484, 651] width 944 height 45
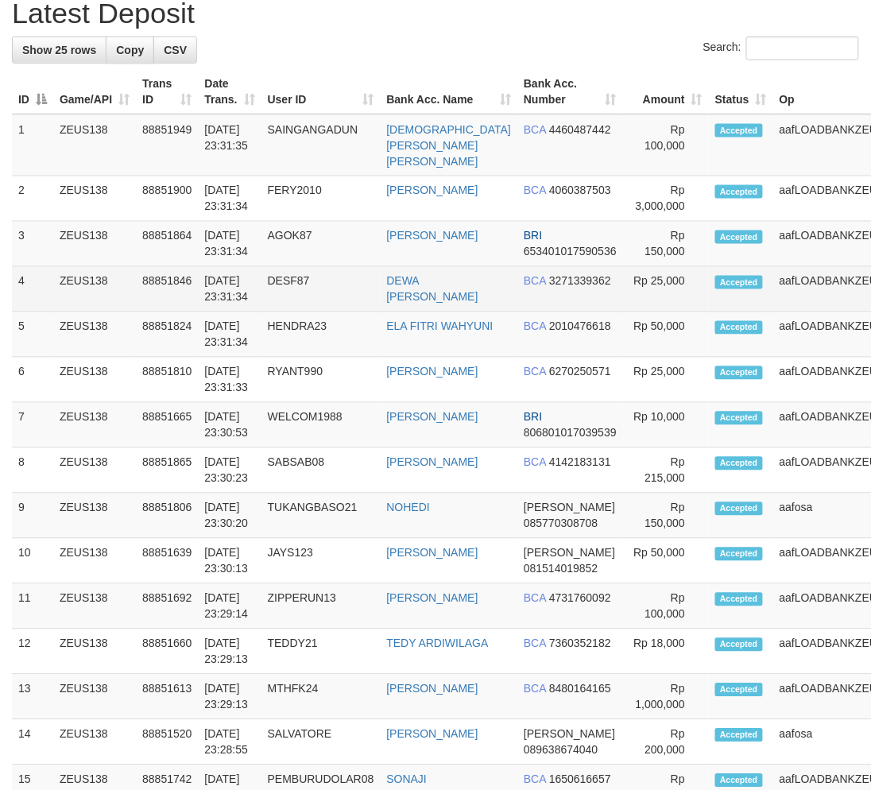
scroll to position [1479, 0]
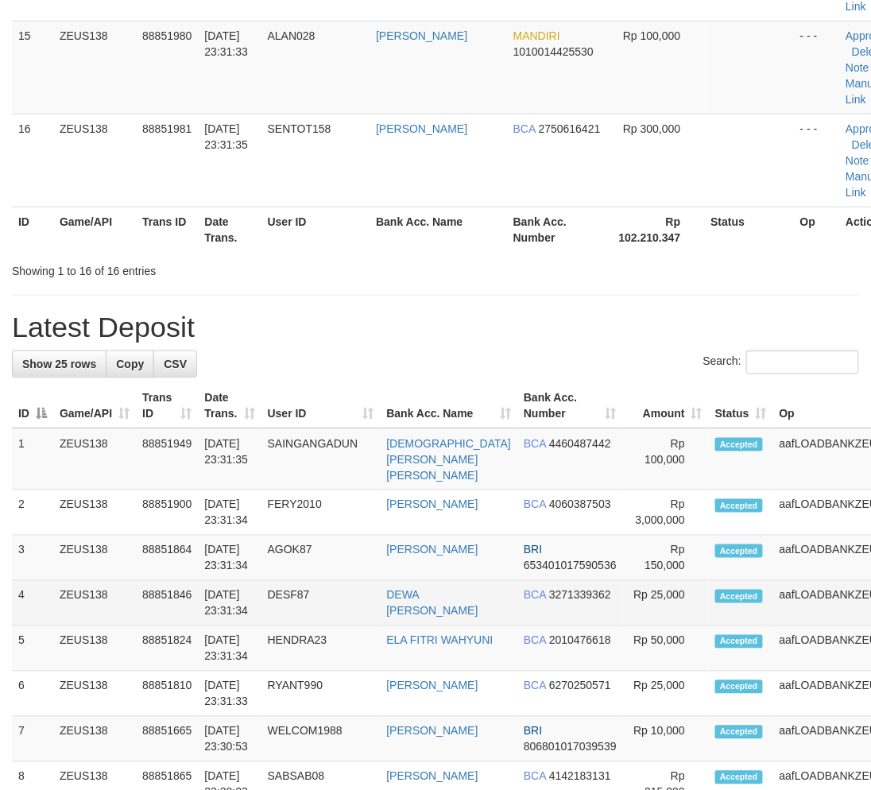
click at [318, 617] on td "DESF87" at bounding box center [320, 603] width 119 height 45
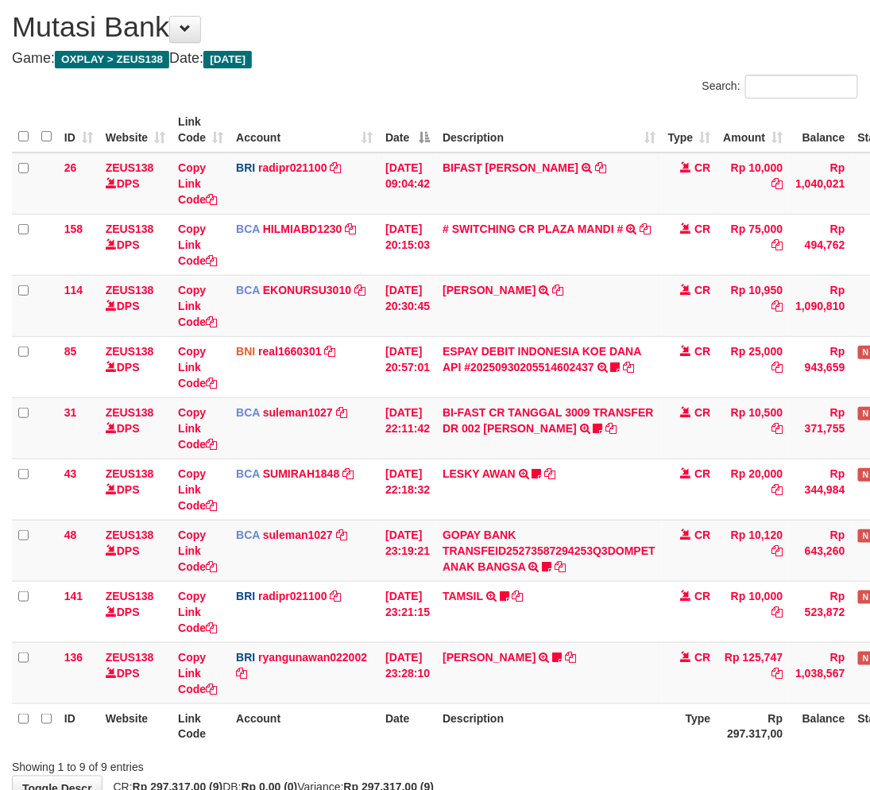
scroll to position [145, 0]
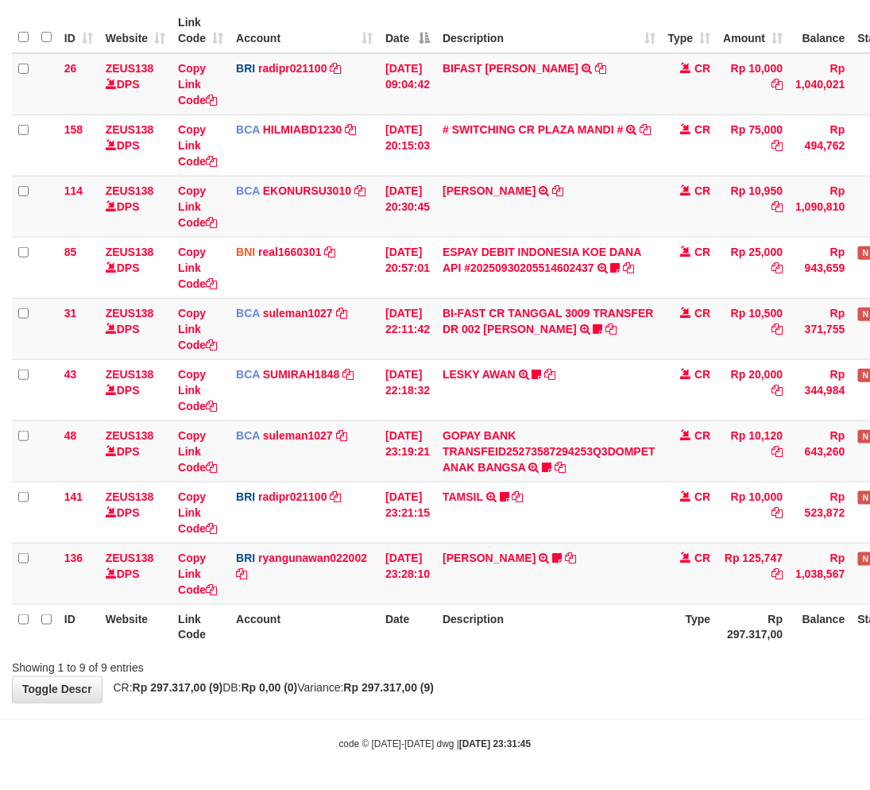
drag, startPoint x: 478, startPoint y: 661, endPoint x: 612, endPoint y: 632, distance: 136.5
click at [478, 661] on div "Showing 1 to 9 of 9 entries" at bounding box center [435, 665] width 870 height 22
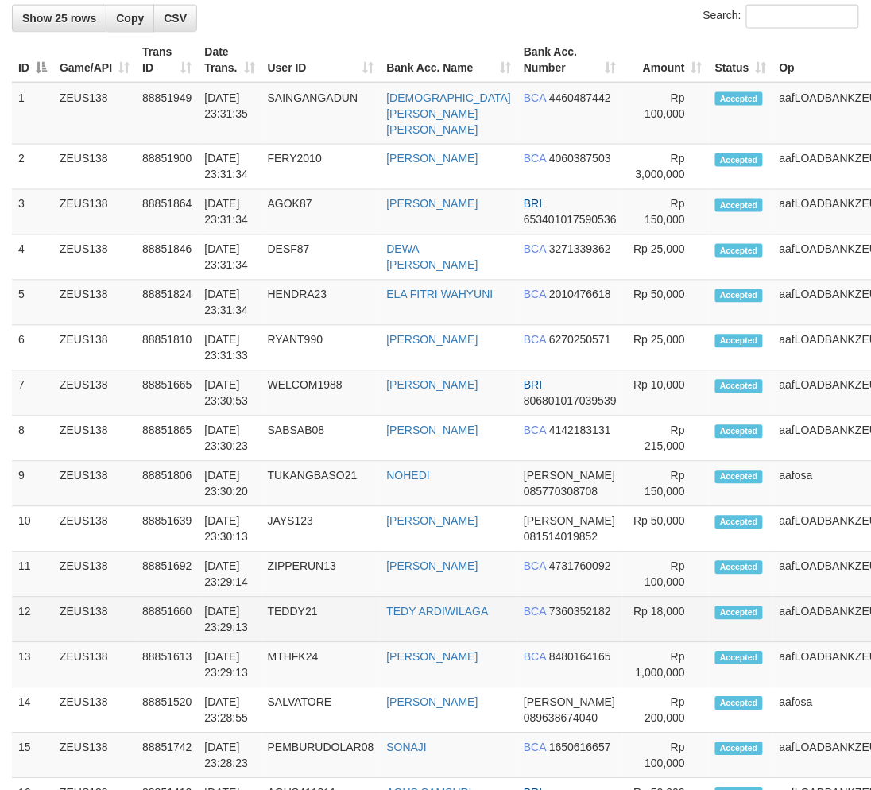
drag, startPoint x: 350, startPoint y: 624, endPoint x: 308, endPoint y: 626, distance: 41.3
click at [350, 624] on td "TEDDY21" at bounding box center [320, 619] width 119 height 45
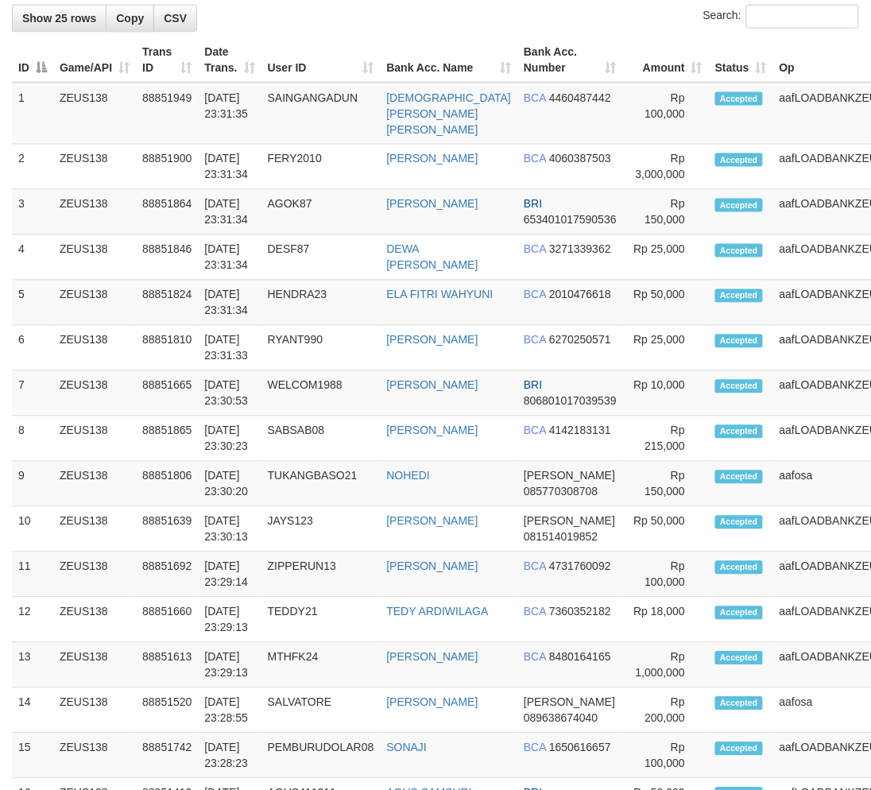
scroll to position [1511, 0]
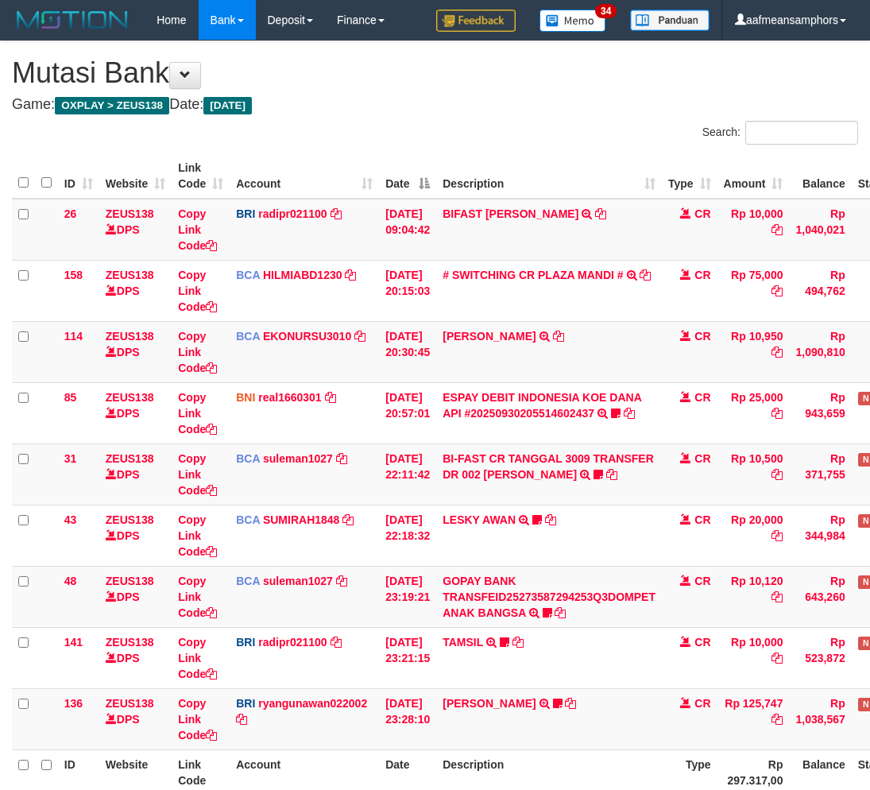
scroll to position [46, 0]
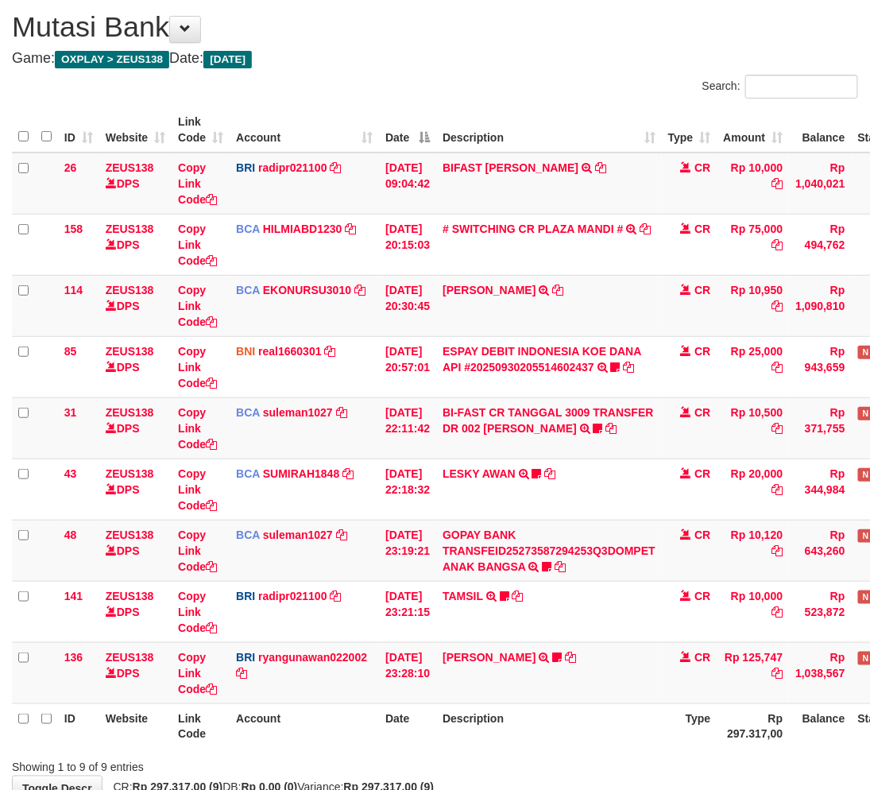
click at [594, 710] on th "Description" at bounding box center [549, 725] width 226 height 45
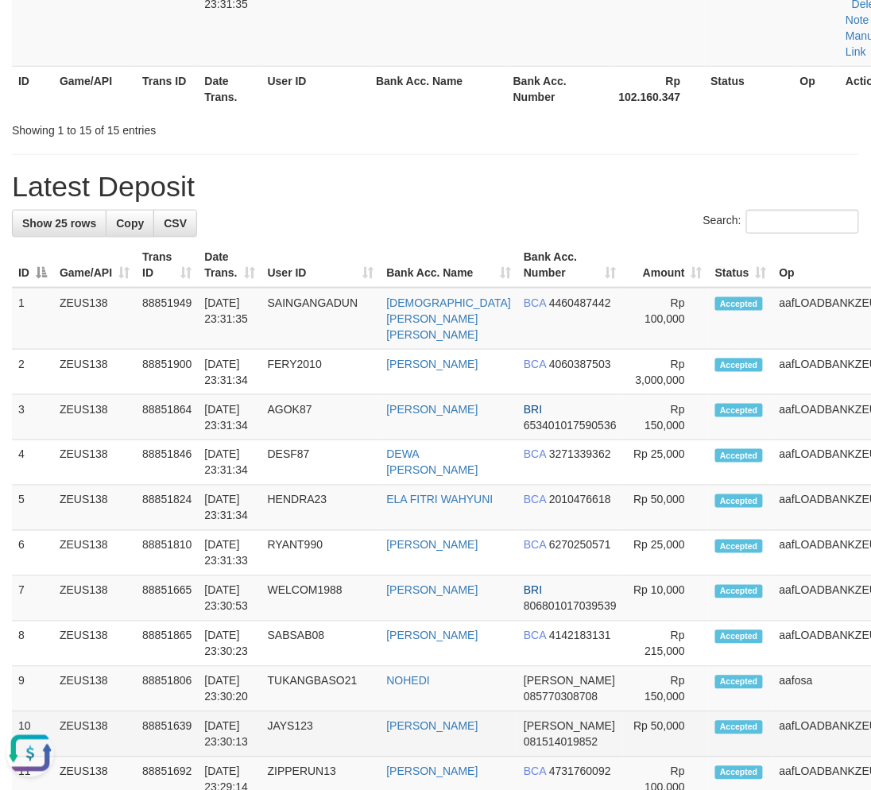
click at [287, 737] on td "JAYS123" at bounding box center [320, 734] width 119 height 45
drag, startPoint x: 296, startPoint y: 728, endPoint x: 255, endPoint y: 723, distance: 40.8
click at [295, 727] on td "JAYS123" at bounding box center [320, 734] width 119 height 45
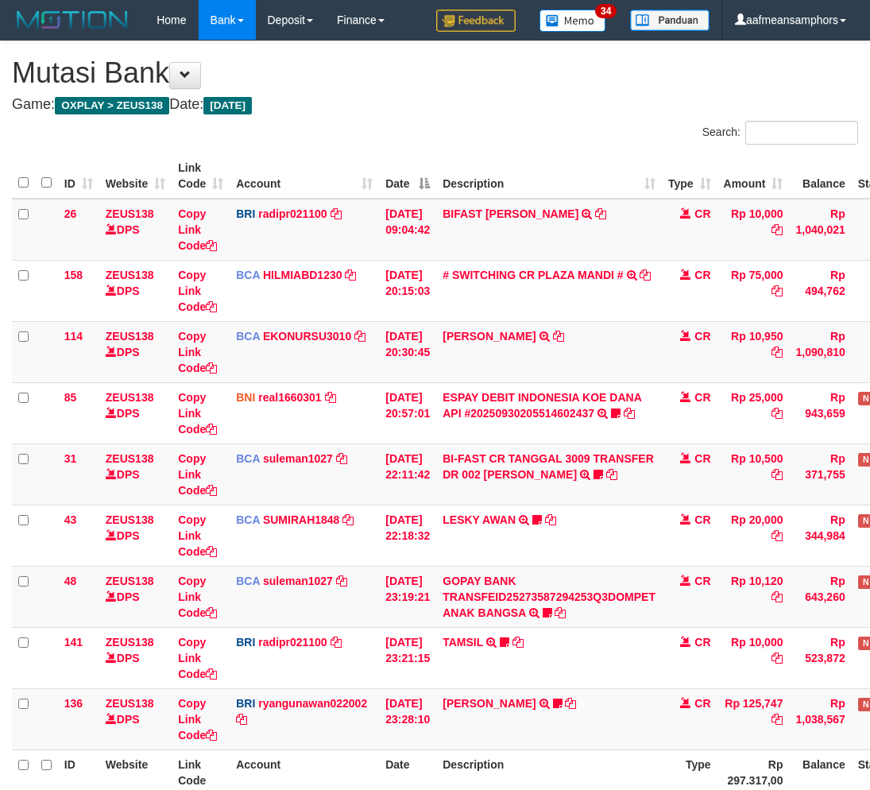
scroll to position [46, 0]
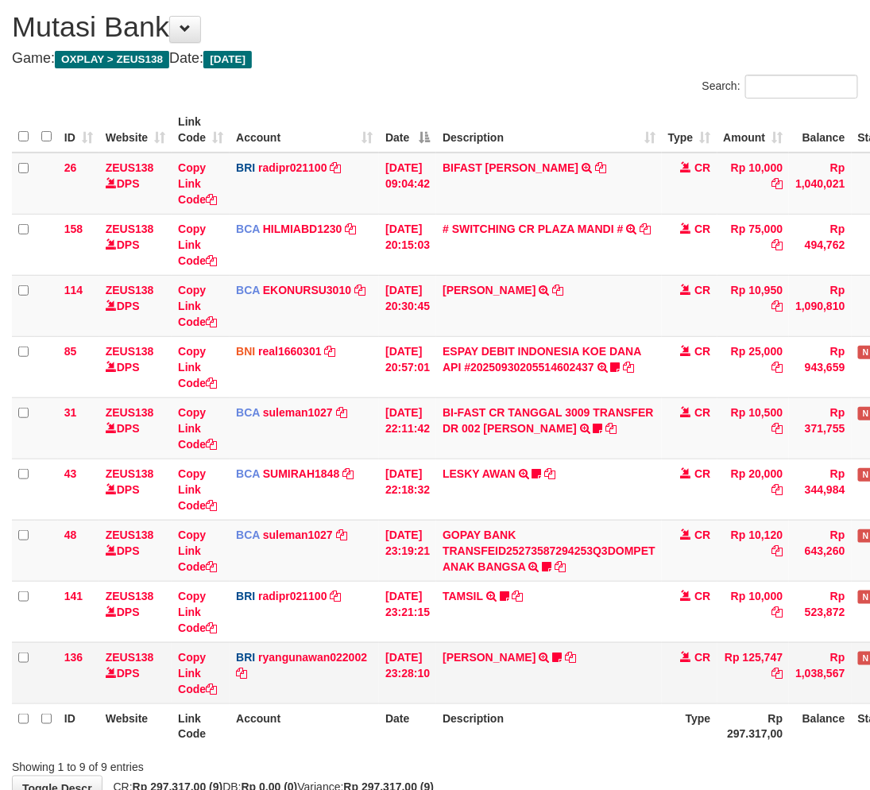
click at [567, 677] on td "[PERSON_NAME] TRANSFER NBMB [PERSON_NAME] TO [PERSON_NAME] MBAHBEJO17" at bounding box center [549, 672] width 226 height 61
click at [563, 684] on td "[PERSON_NAME] TRANSFER NBMB [PERSON_NAME] TO [PERSON_NAME] MBAHBEJO17" at bounding box center [549, 672] width 226 height 61
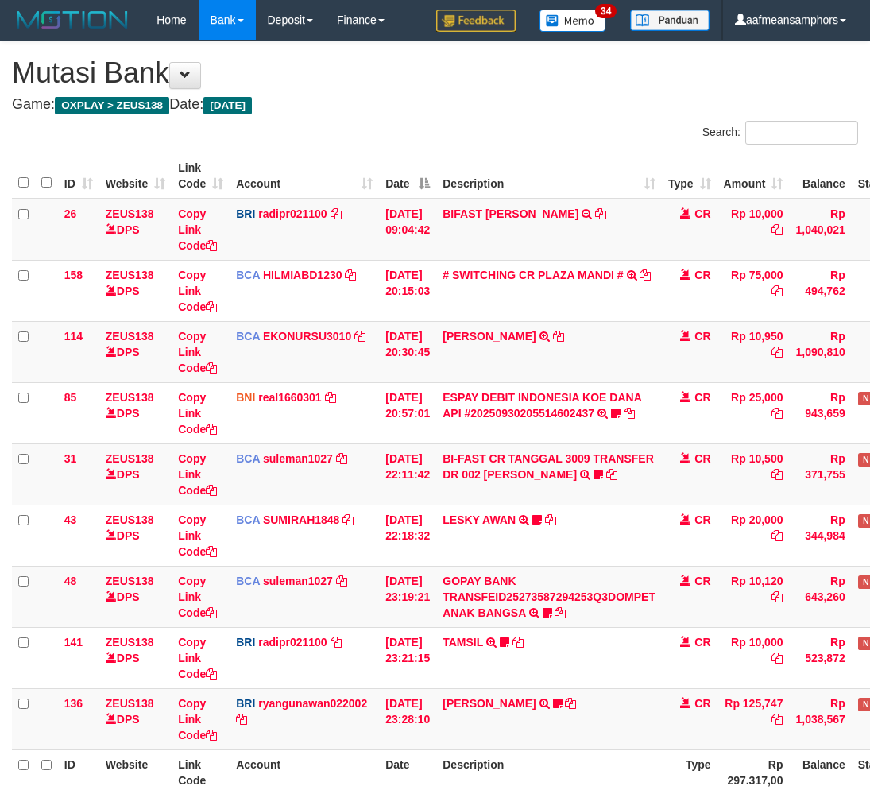
scroll to position [46, 0]
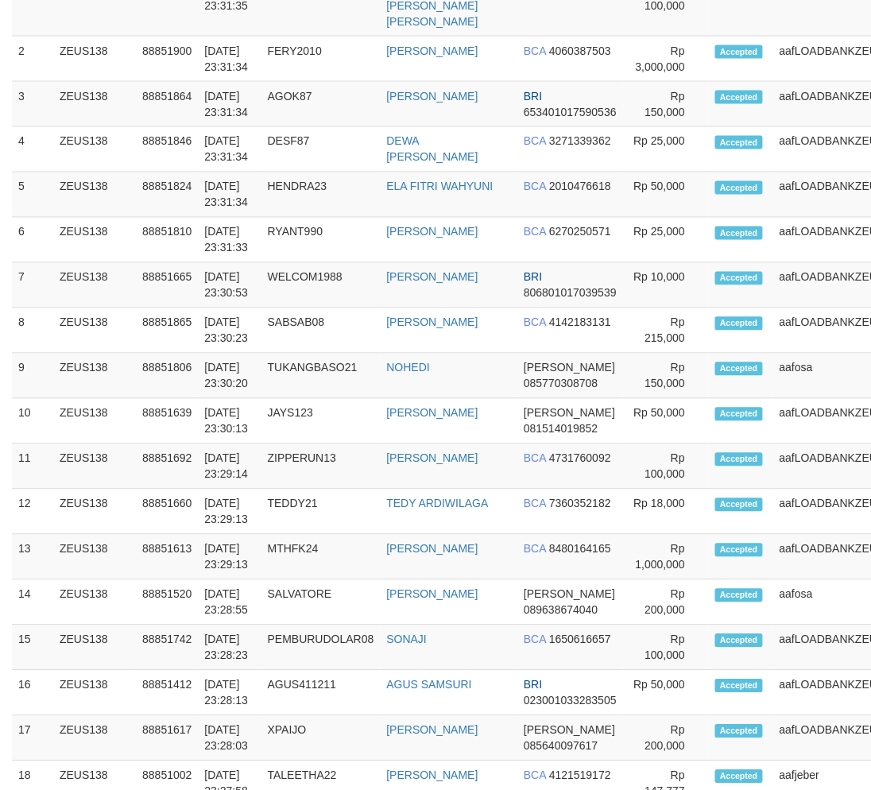
scroll to position [1559, 0]
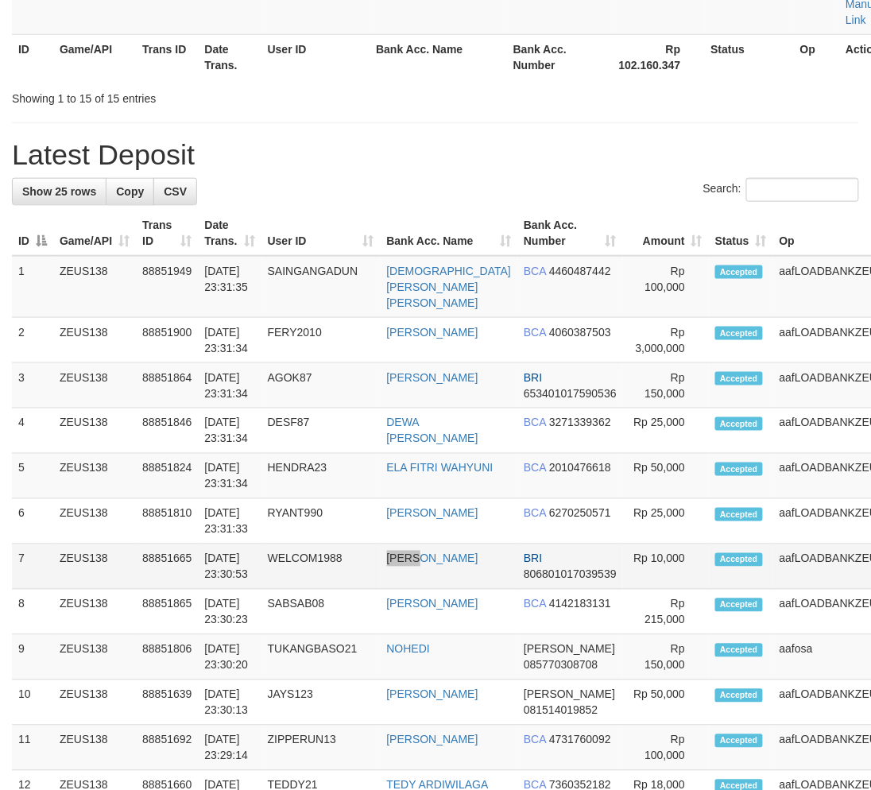
click at [427, 564] on tr "7 ZEUS138 88851665 30/09/2025 23:30:53 WELCOM1988 ANDREAS MAROMO BRI 8068010170…" at bounding box center [484, 566] width 944 height 45
drag, startPoint x: 387, startPoint y: 578, endPoint x: 289, endPoint y: 581, distance: 97.8
click at [389, 583] on td "ANDREAS MAROMO" at bounding box center [449, 566] width 137 height 45
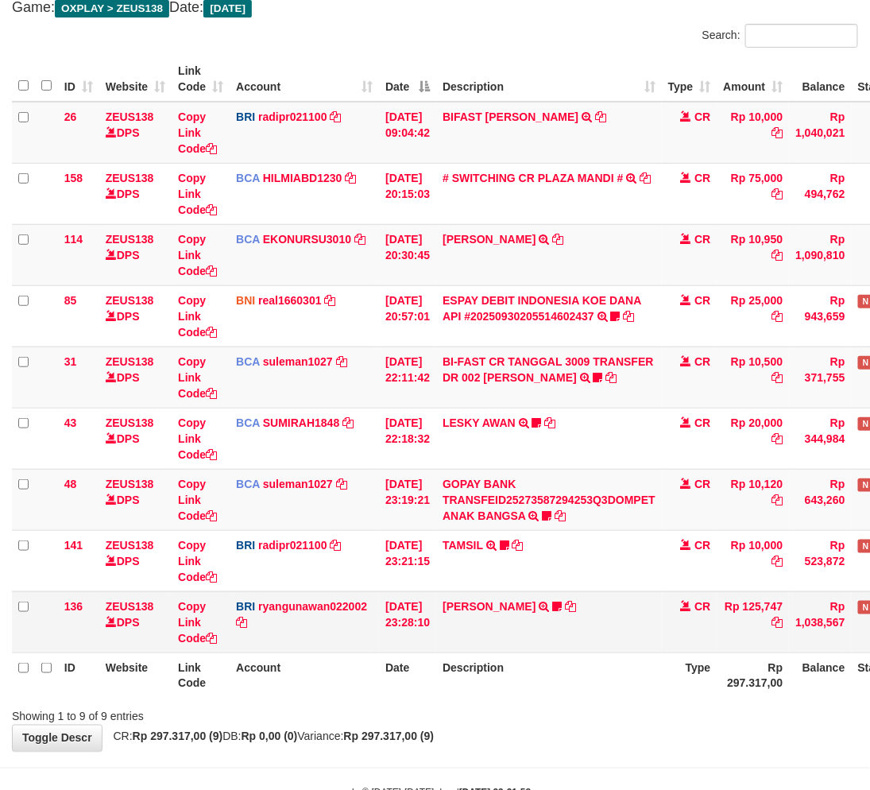
scroll to position [145, 0]
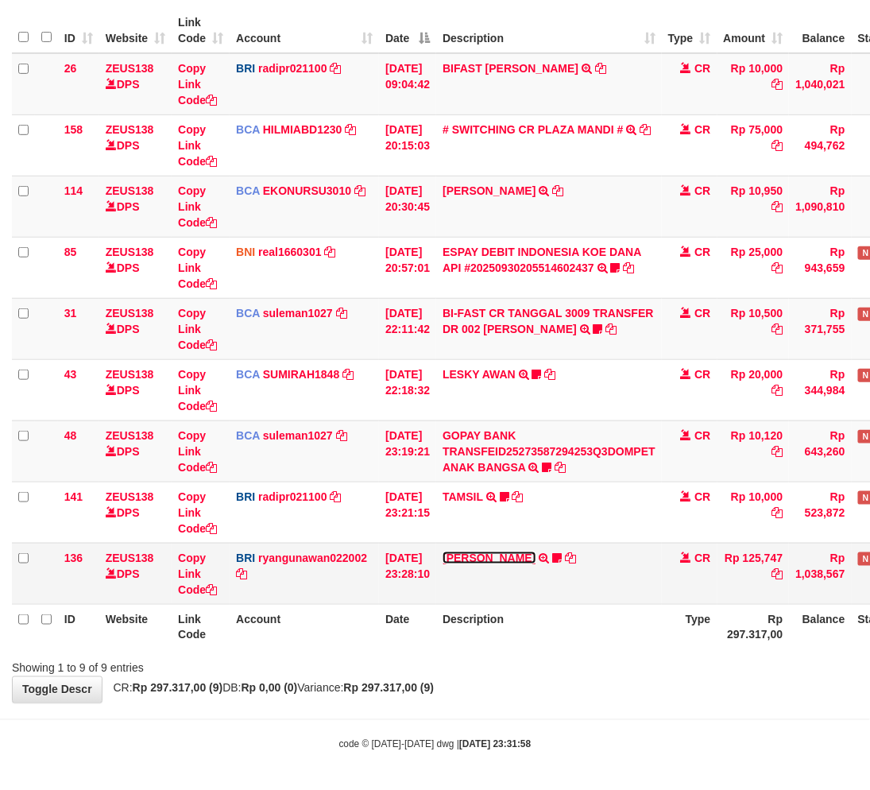
click at [489, 560] on link "[PERSON_NAME]" at bounding box center [489, 557] width 93 height 13
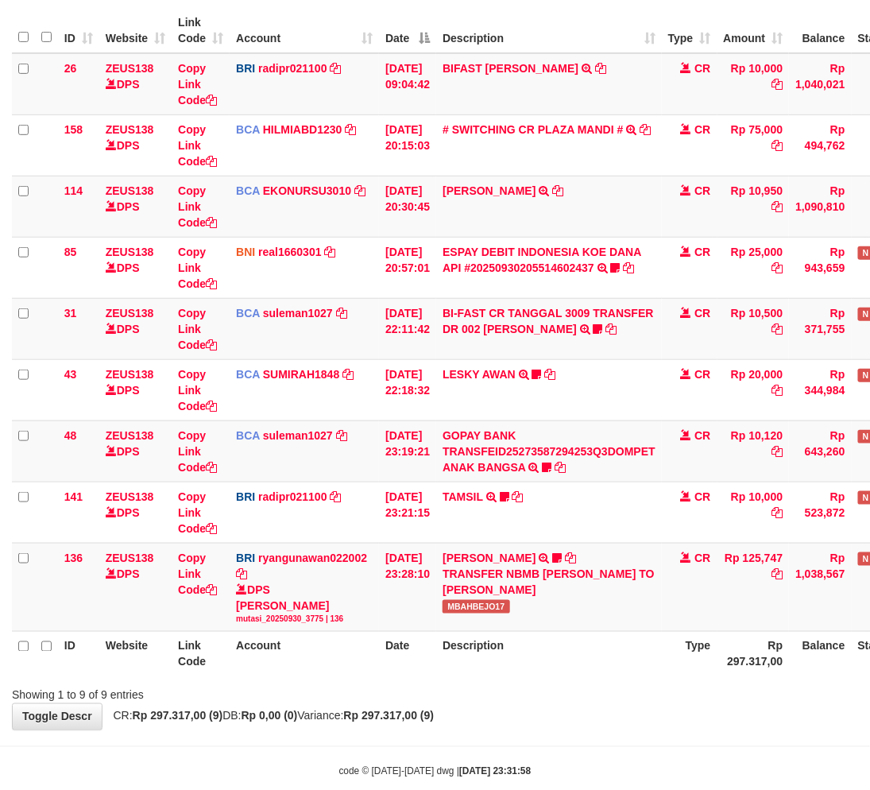
drag, startPoint x: 528, startPoint y: 647, endPoint x: 562, endPoint y: 640, distance: 34.8
click at [530, 648] on th "Description" at bounding box center [549, 654] width 226 height 45
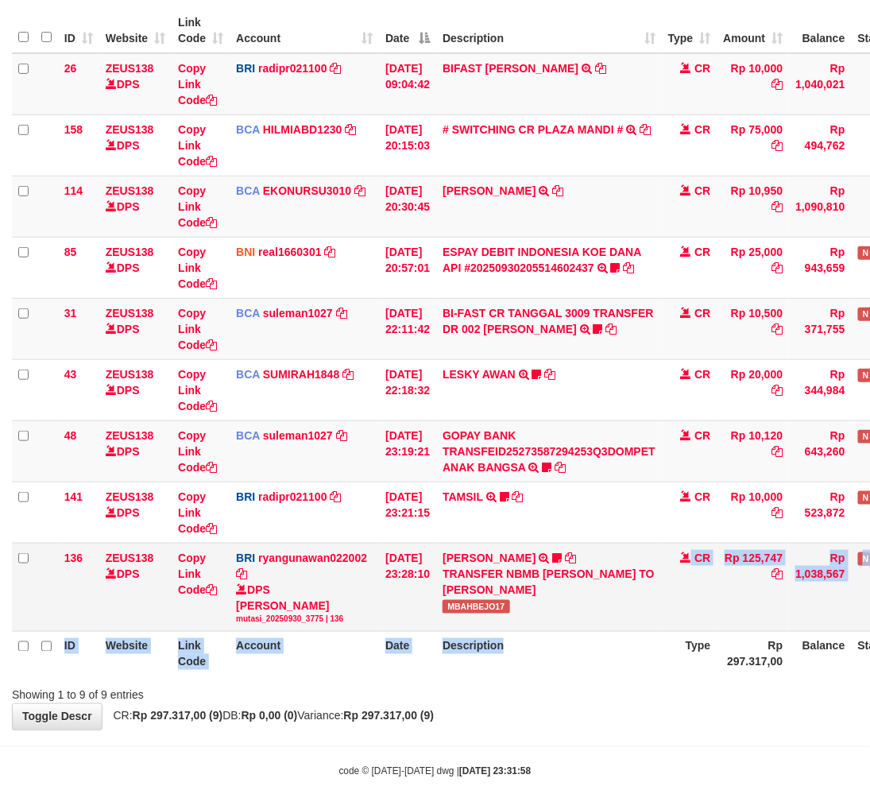
click at [546, 629] on table "ID Website Link Code Account Date Description Type Amount Balance Status Action…" at bounding box center [487, 342] width 951 height 668
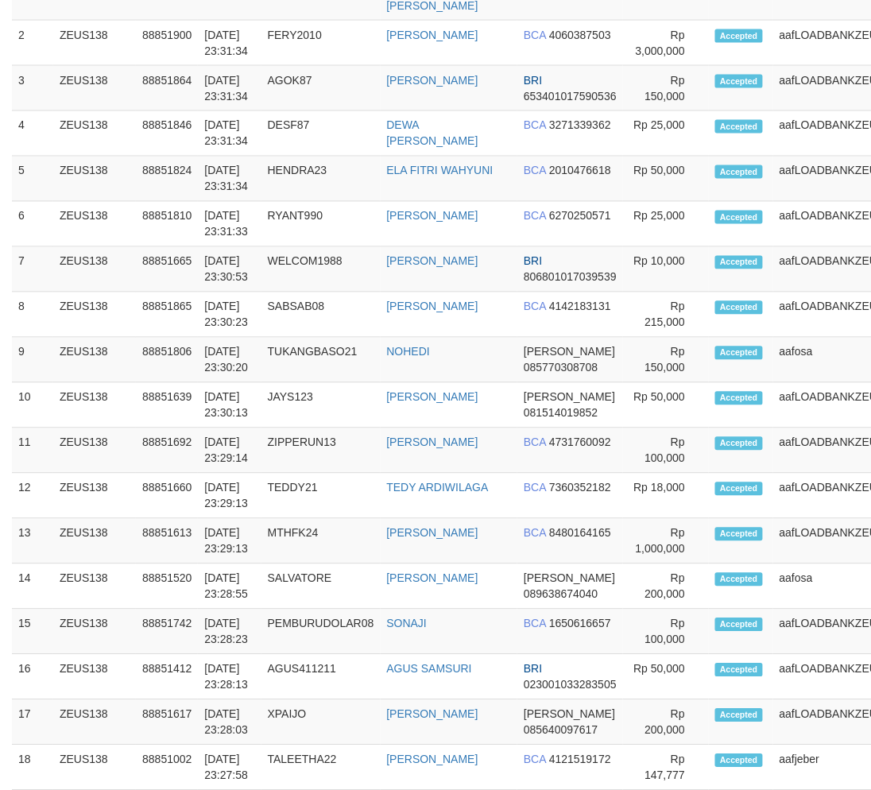
scroll to position [1575, 0]
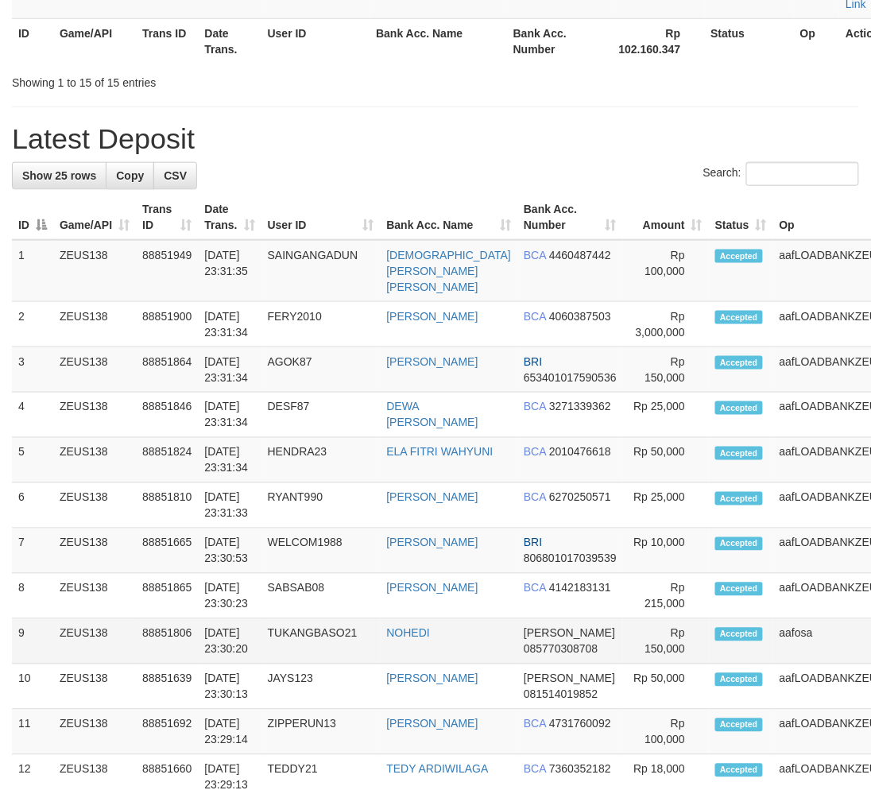
click at [424, 624] on td "NOHEDI" at bounding box center [449, 641] width 137 height 45
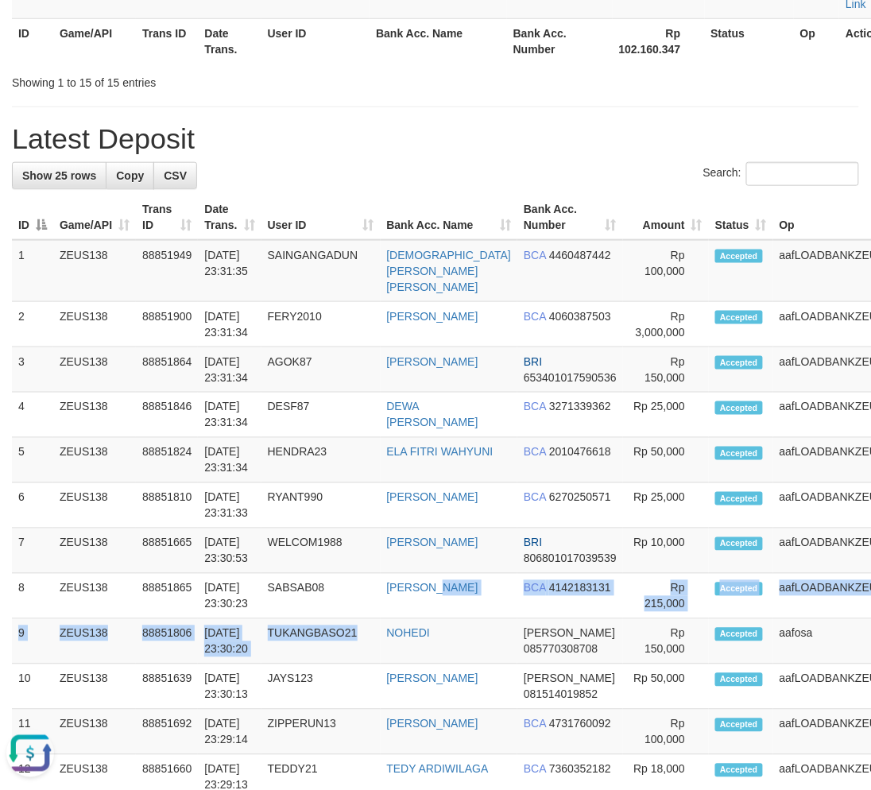
scroll to position [0, 0]
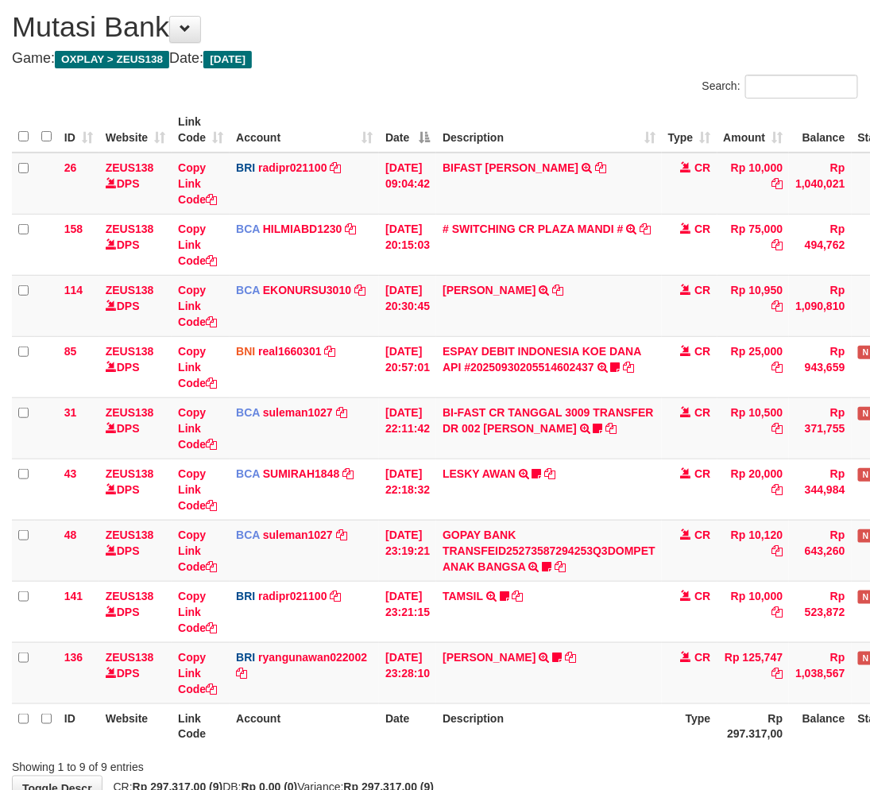
scroll to position [145, 0]
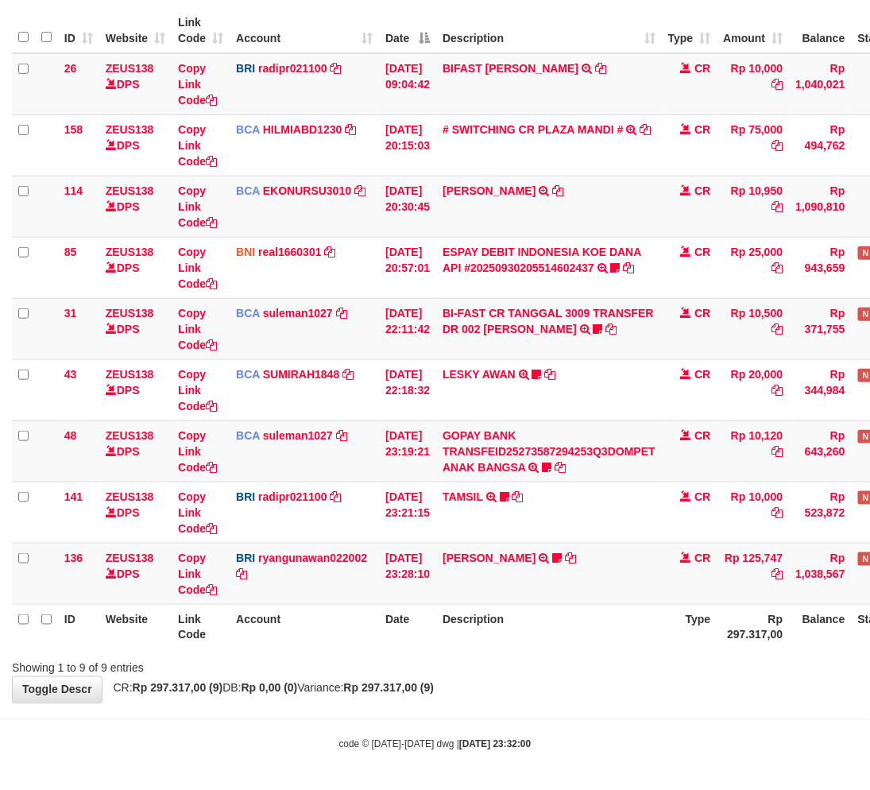
click at [608, 728] on body "Toggle navigation Home Bank Account List Load By Website Group [OXPLAY] ZEUS138…" at bounding box center [435, 323] width 870 height 937
click at [639, 702] on body "Toggle navigation Home Bank Account List Load By Website Group [OXPLAY] ZEUS138…" at bounding box center [435, 323] width 870 height 937
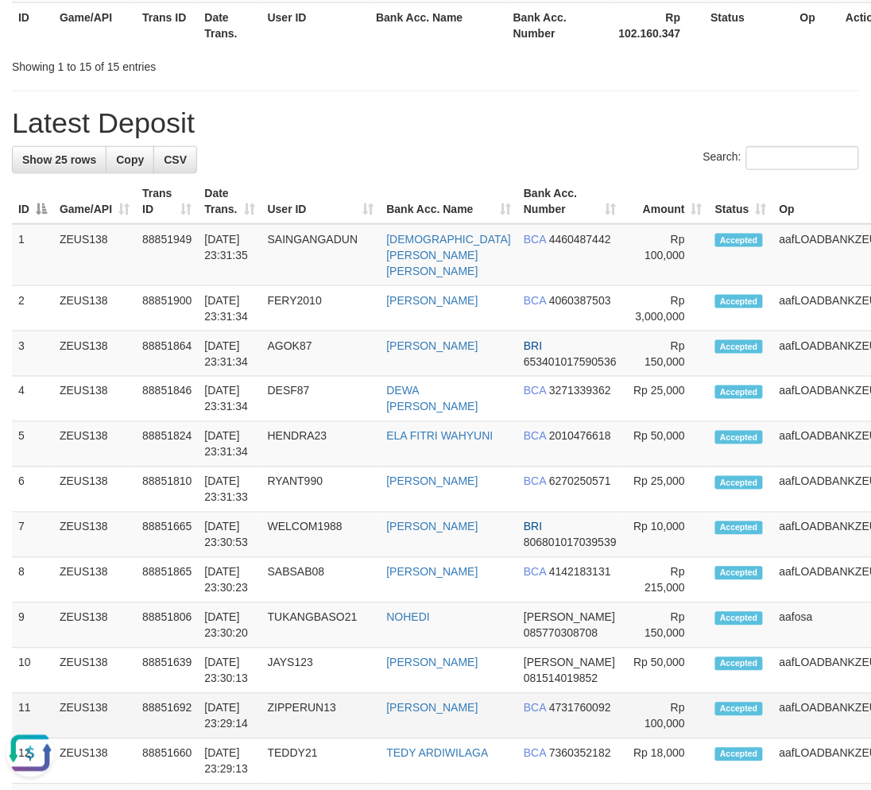
click at [326, 710] on td "ZIPPERUN13" at bounding box center [320, 716] width 119 height 45
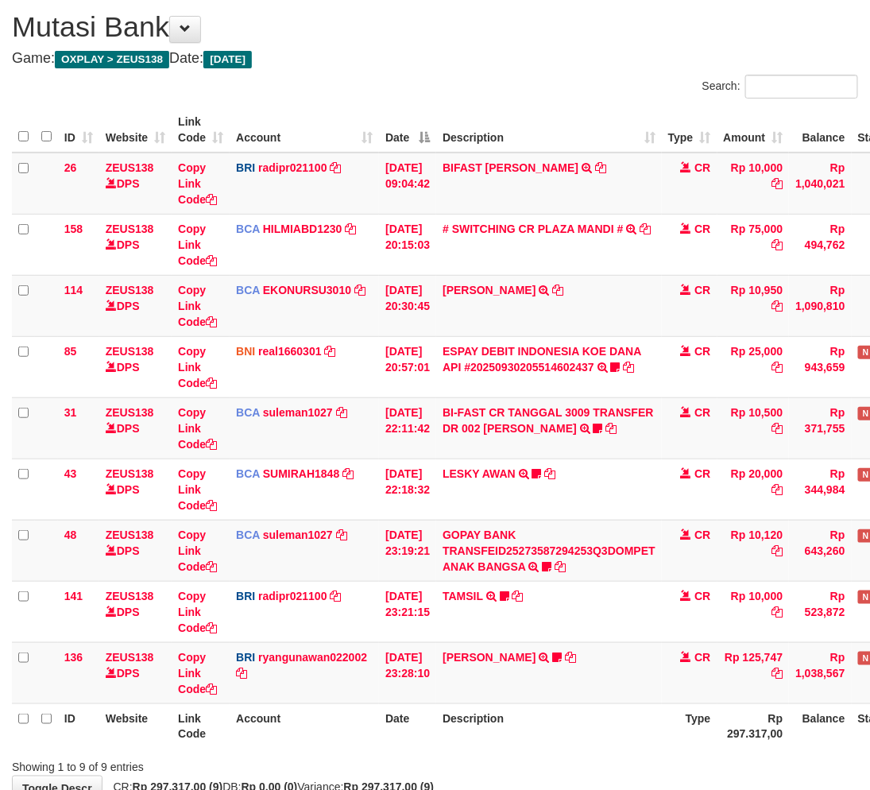
click at [529, 717] on body "Toggle navigation Home Bank Account List Load By Website Group [OXPLAY] ZEUS138…" at bounding box center [435, 422] width 870 height 937
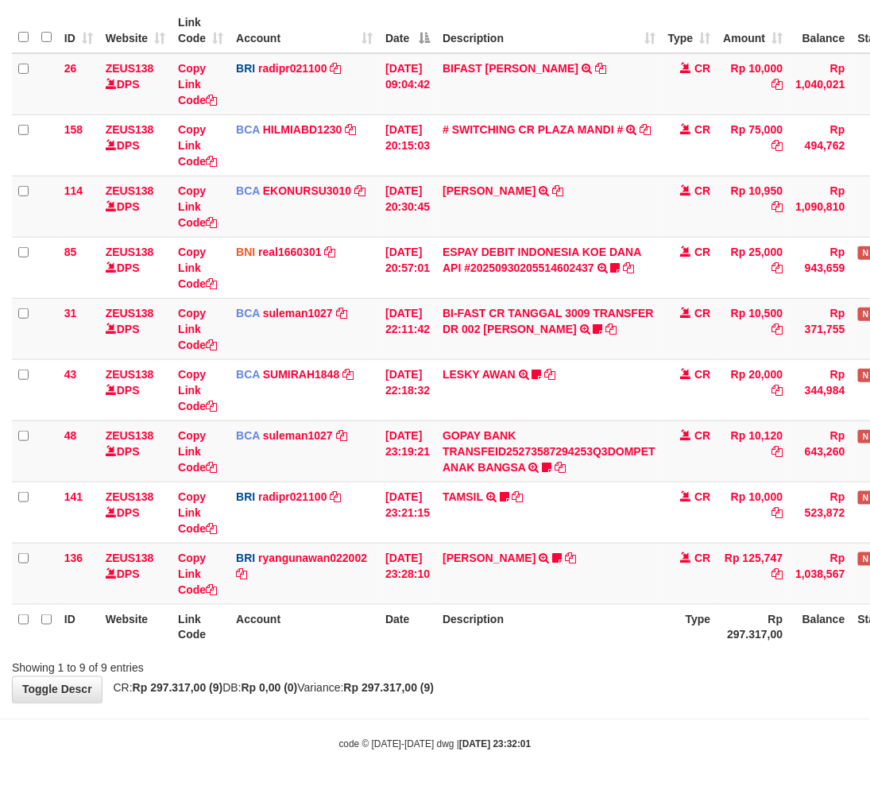
drag, startPoint x: 545, startPoint y: 697, endPoint x: 613, endPoint y: 682, distance: 70.0
click at [544, 697] on div "**********" at bounding box center [435, 299] width 870 height 806
click at [502, 673] on div "Showing 1 to 9 of 9 entries" at bounding box center [435, 665] width 870 height 22
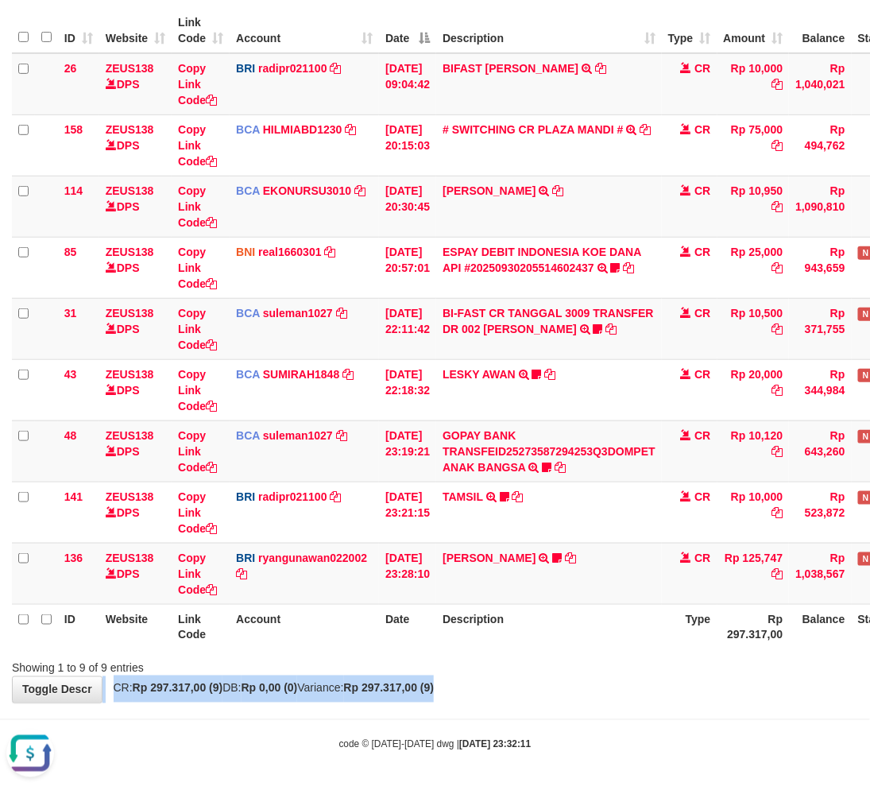
click at [501, 678] on div "**********" at bounding box center [435, 299] width 870 height 806
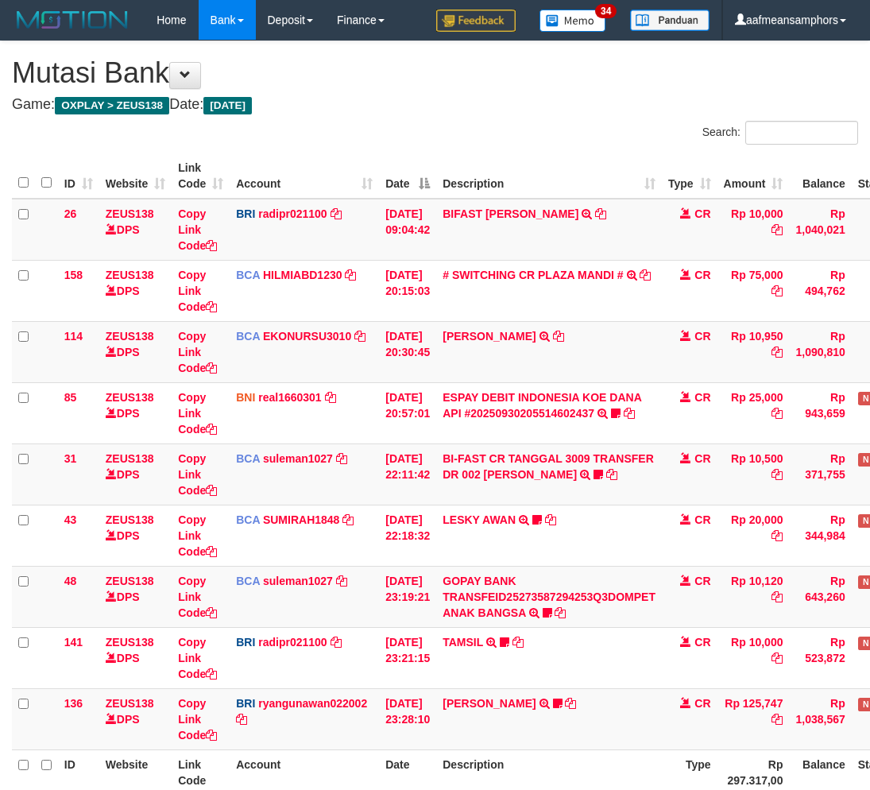
scroll to position [46, 0]
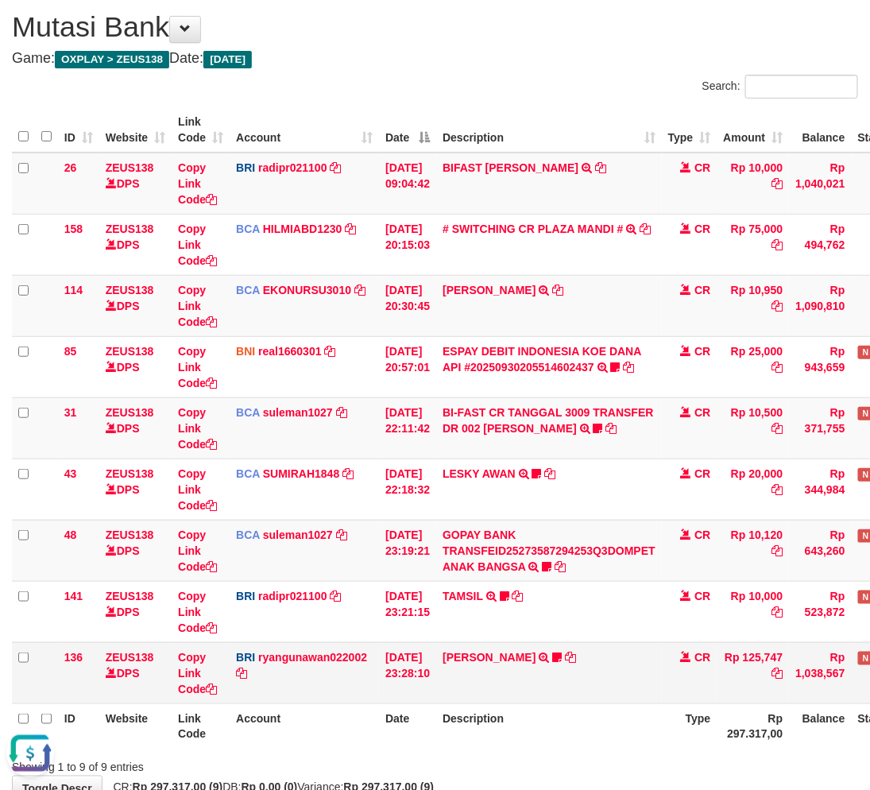
drag, startPoint x: 474, startPoint y: 697, endPoint x: 497, endPoint y: 688, distance: 24.6
click at [474, 697] on td "AGUNG RIYADI TRANSFER NBMB AGUNG RIYADI TO RYAN GUNAWAN MBAHBEJO17" at bounding box center [549, 672] width 226 height 61
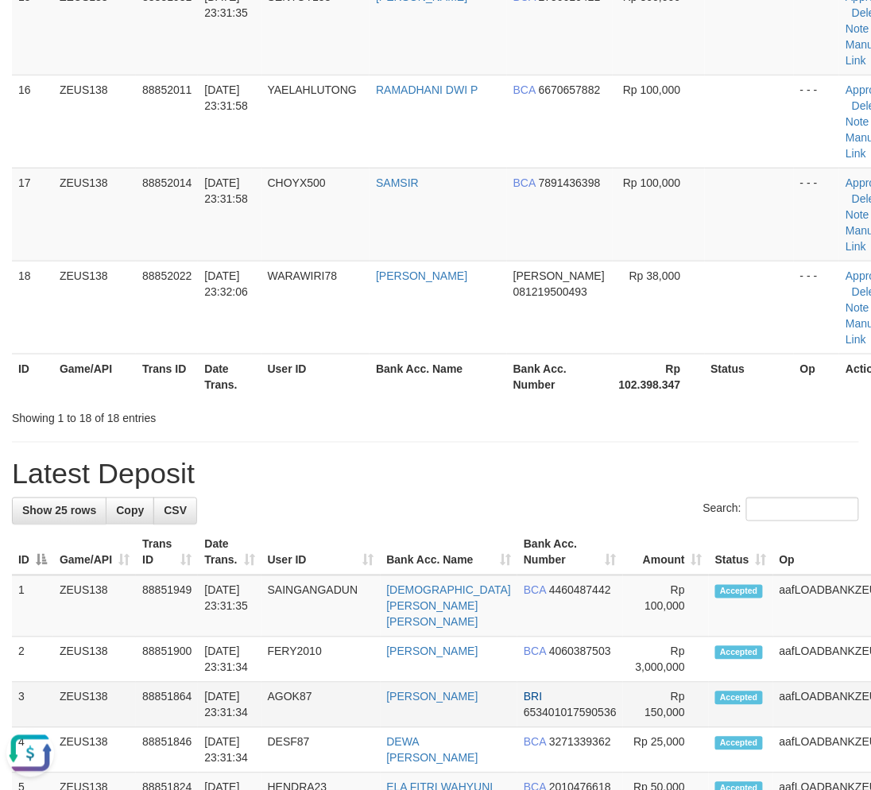
drag, startPoint x: 356, startPoint y: 710, endPoint x: 335, endPoint y: 698, distance: 23.8
click at [350, 706] on td "AGOK87" at bounding box center [320, 704] width 119 height 45
drag, startPoint x: 335, startPoint y: 698, endPoint x: 2, endPoint y: 692, distance: 333.0
click at [335, 697] on td "AGOK87" at bounding box center [320, 704] width 119 height 45
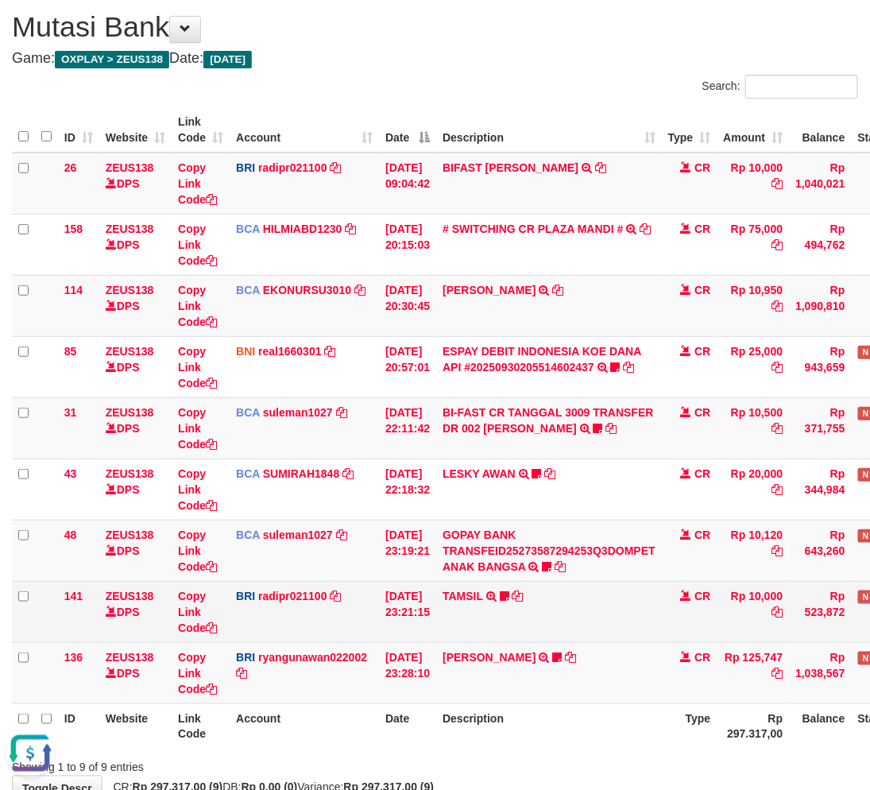
drag, startPoint x: 597, startPoint y: 629, endPoint x: 617, endPoint y: 628, distance: 19.9
click at [596, 629] on td "TAMSIL TRANSFER NBMB TAMSIL TO REYNALDI ADI PRATAMA Fatta029" at bounding box center [549, 611] width 226 height 61
click at [591, 613] on td "TAMSIL TRANSFER NBMB TAMSIL TO REYNALDI ADI PRATAMA Fatta029" at bounding box center [549, 611] width 226 height 61
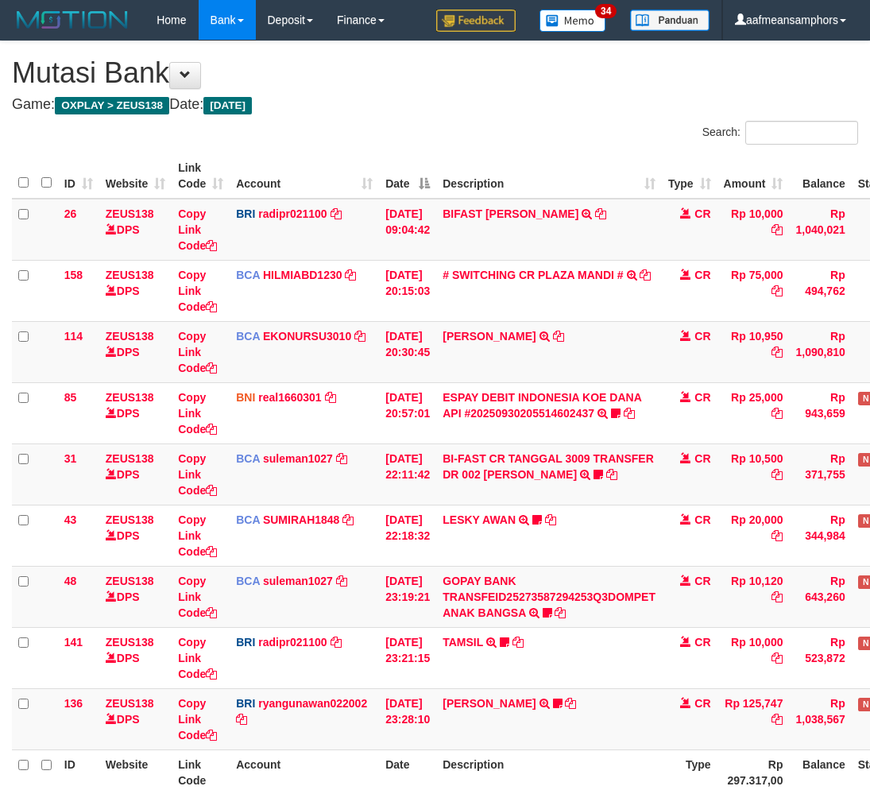
scroll to position [46, 0]
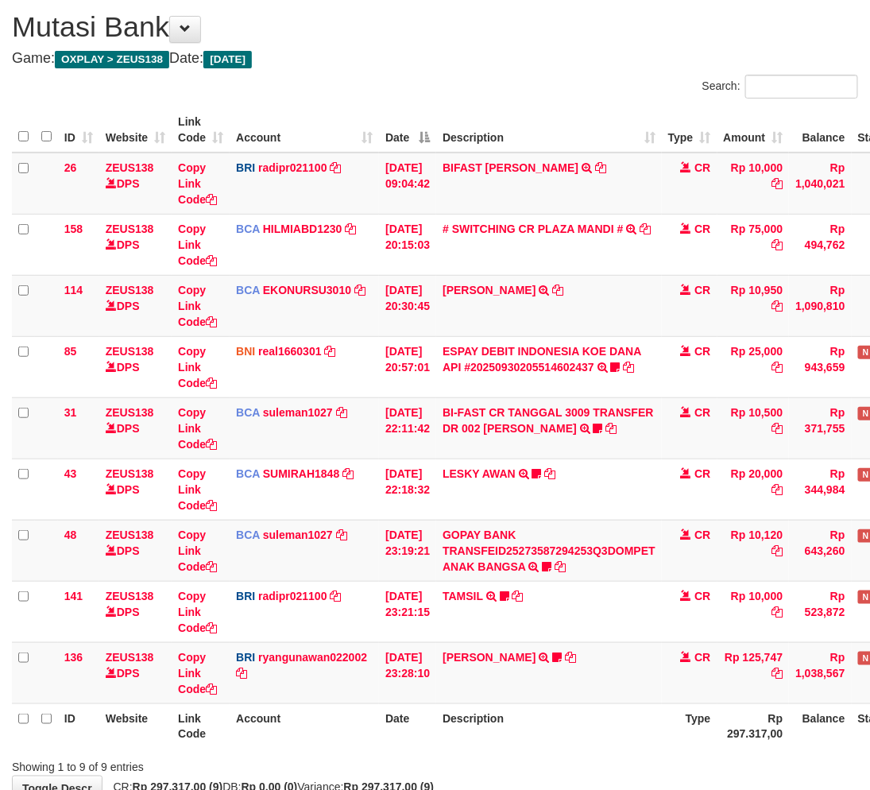
click at [618, 719] on th "Description" at bounding box center [549, 725] width 226 height 45
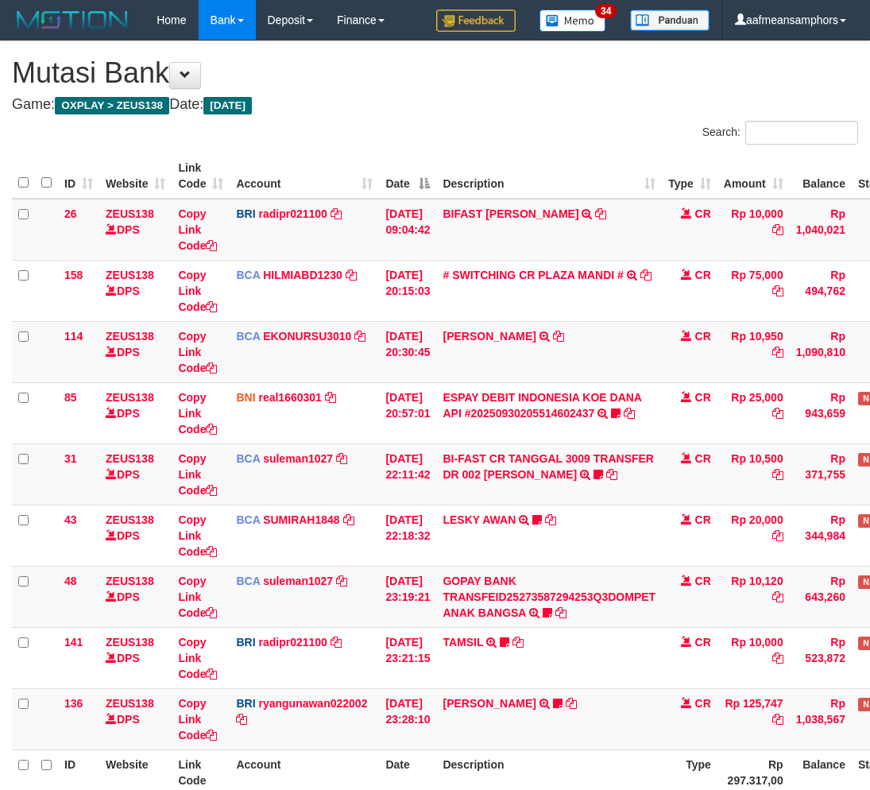
scroll to position [46, 0]
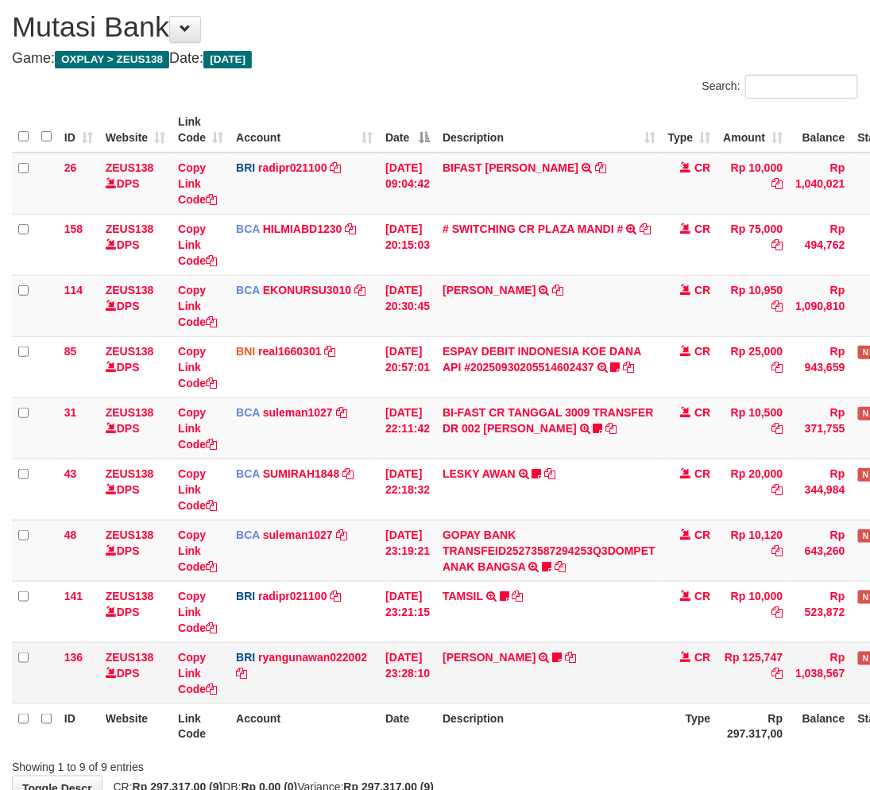
click at [573, 681] on td "AGUNG RIYADI TRANSFER NBMB AGUNG RIYADI TO RYAN GUNAWAN MBAHBEJO17" at bounding box center [549, 672] width 226 height 61
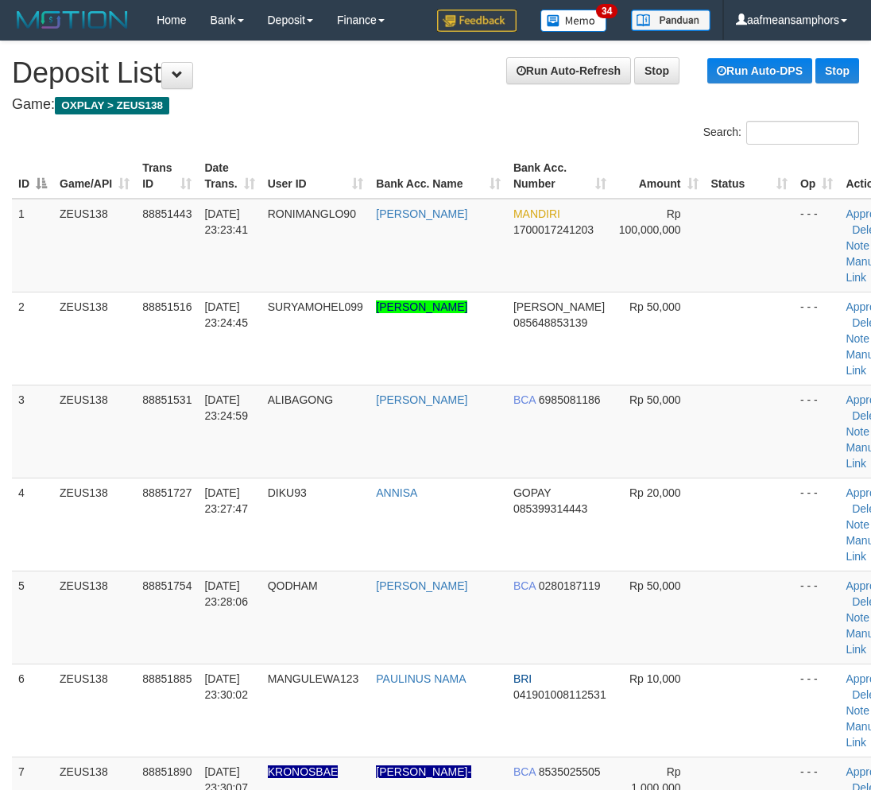
scroll to position [1911, 0]
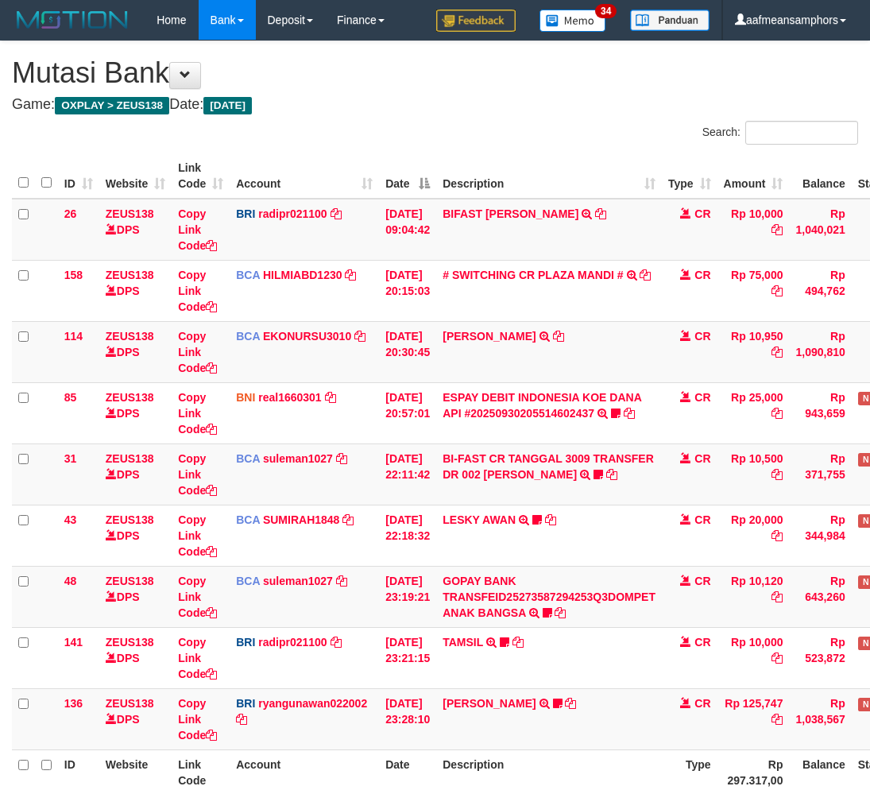
scroll to position [46, 0]
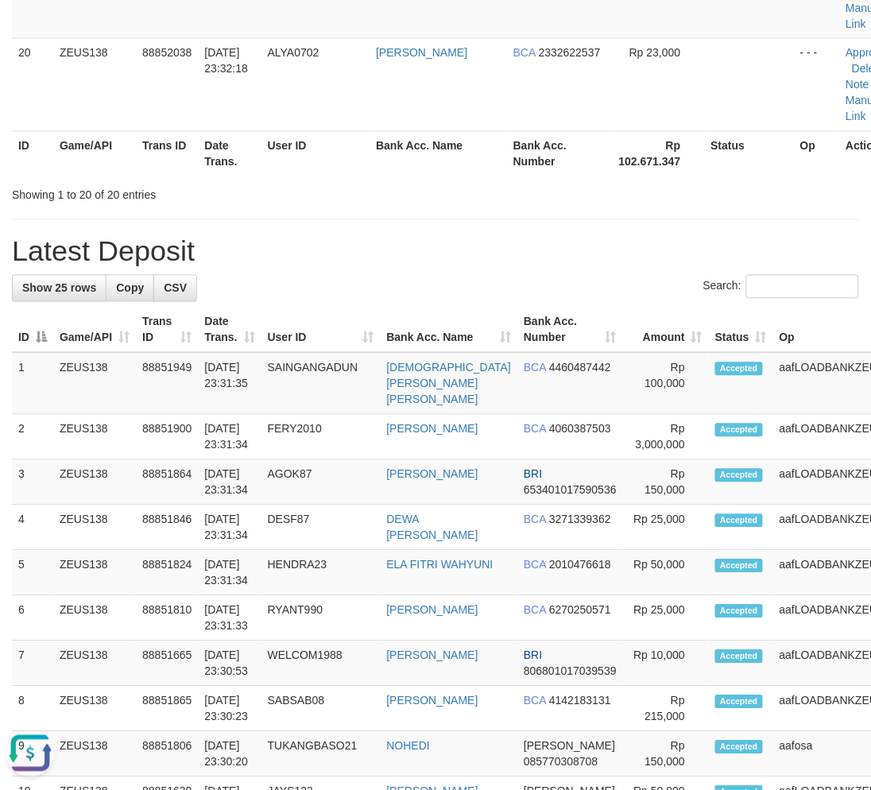
drag, startPoint x: 412, startPoint y: 257, endPoint x: 369, endPoint y: 287, distance: 51.8
click at [410, 257] on h1 "Latest Deposit" at bounding box center [435, 252] width 847 height 32
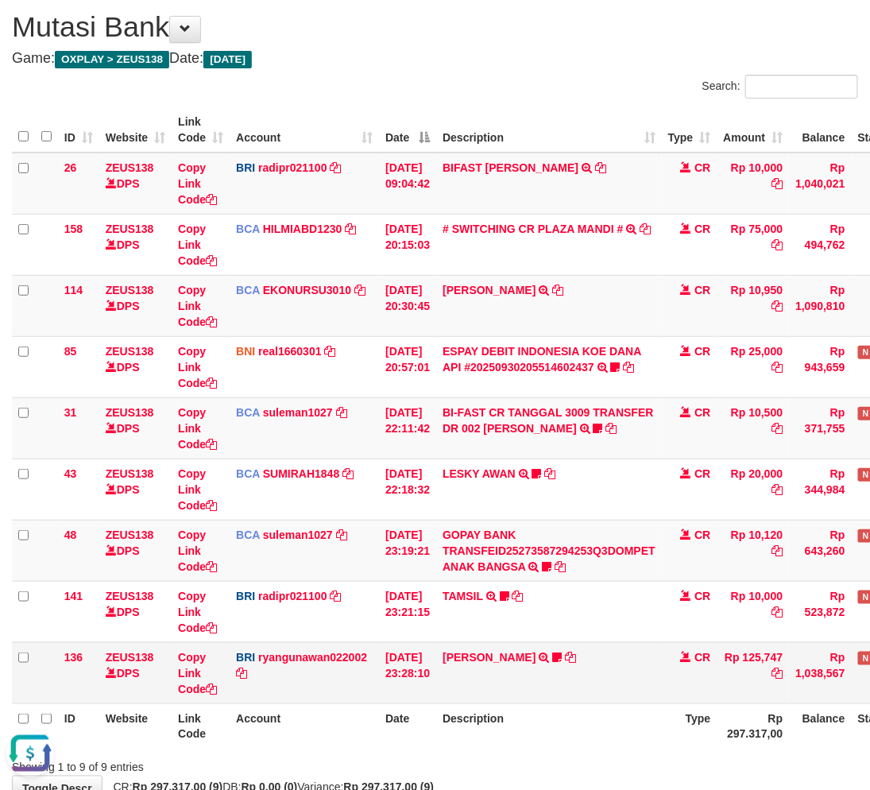
click at [626, 691] on td "AGUNG RIYADI TRANSFER NBMB AGUNG RIYADI TO RYAN GUNAWAN MBAHBEJO17" at bounding box center [549, 672] width 226 height 61
click at [625, 692] on td "AGUNG RIYADI TRANSFER NBMB AGUNG RIYADI TO RYAN GUNAWAN MBAHBEJO17" at bounding box center [549, 672] width 226 height 61
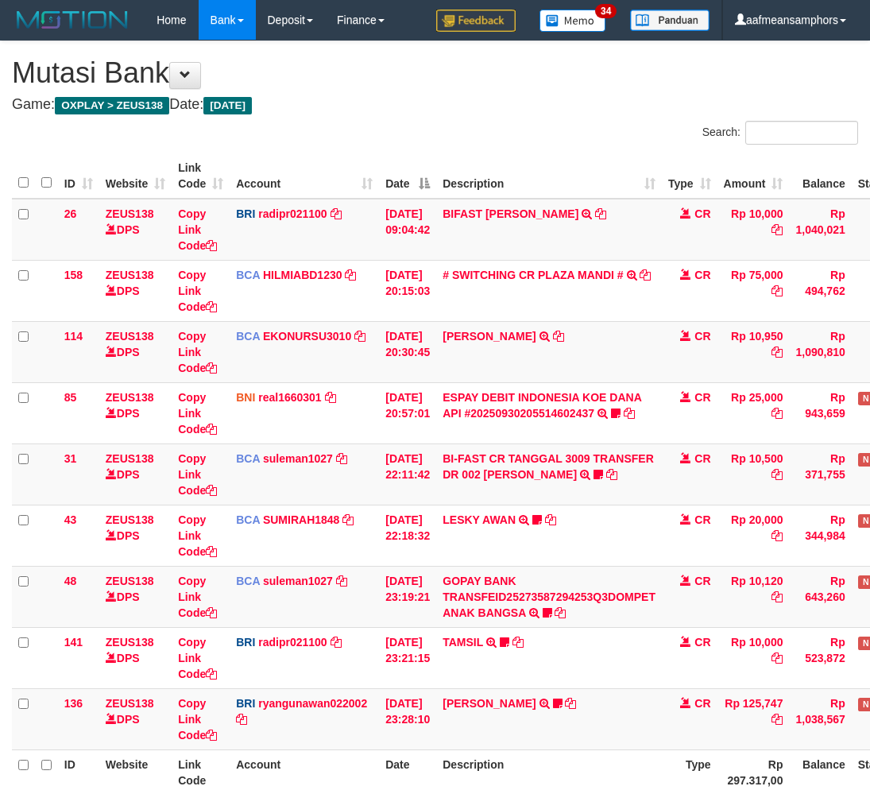
scroll to position [46, 0]
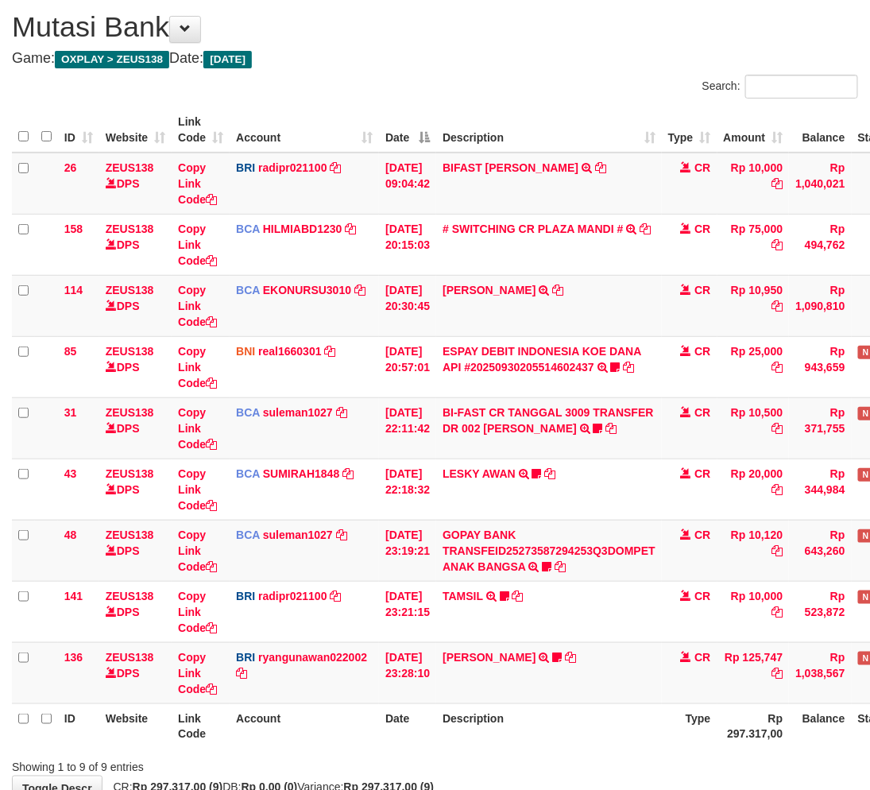
drag, startPoint x: 539, startPoint y: 767, endPoint x: 557, endPoint y: 771, distance: 18.7
click at [554, 771] on div "Showing 1 to 9 of 9 entries" at bounding box center [435, 764] width 870 height 22
click at [551, 748] on div "ID Website Link Code Account Date Description Type Amount Balance Status Action…" at bounding box center [435, 427] width 870 height 651
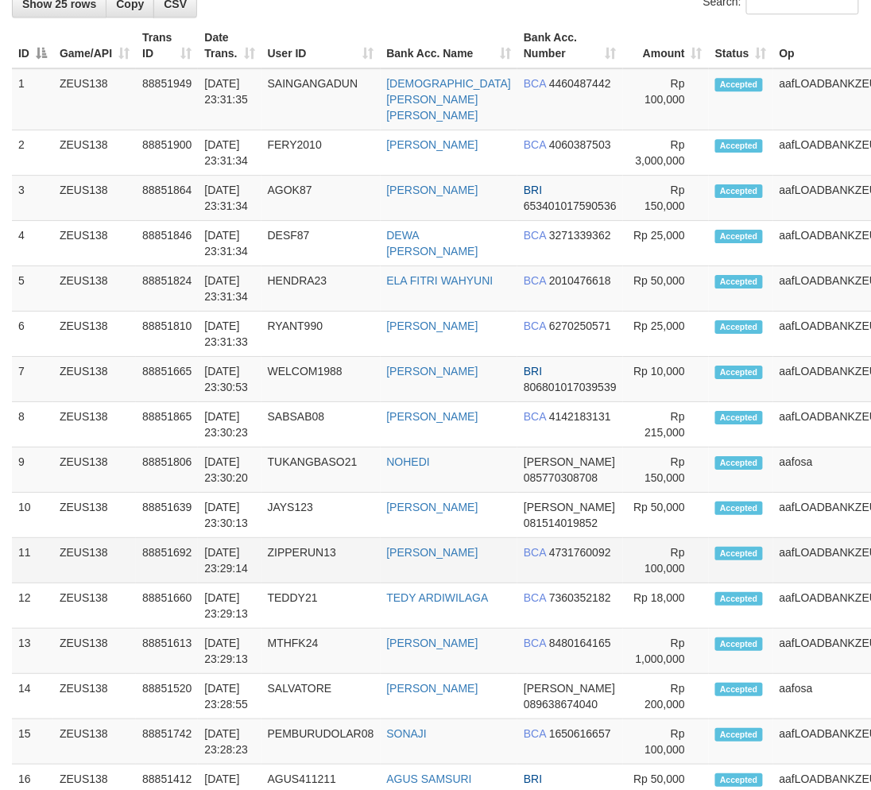
click at [339, 570] on td "ZIPPERUN13" at bounding box center [320, 560] width 119 height 45
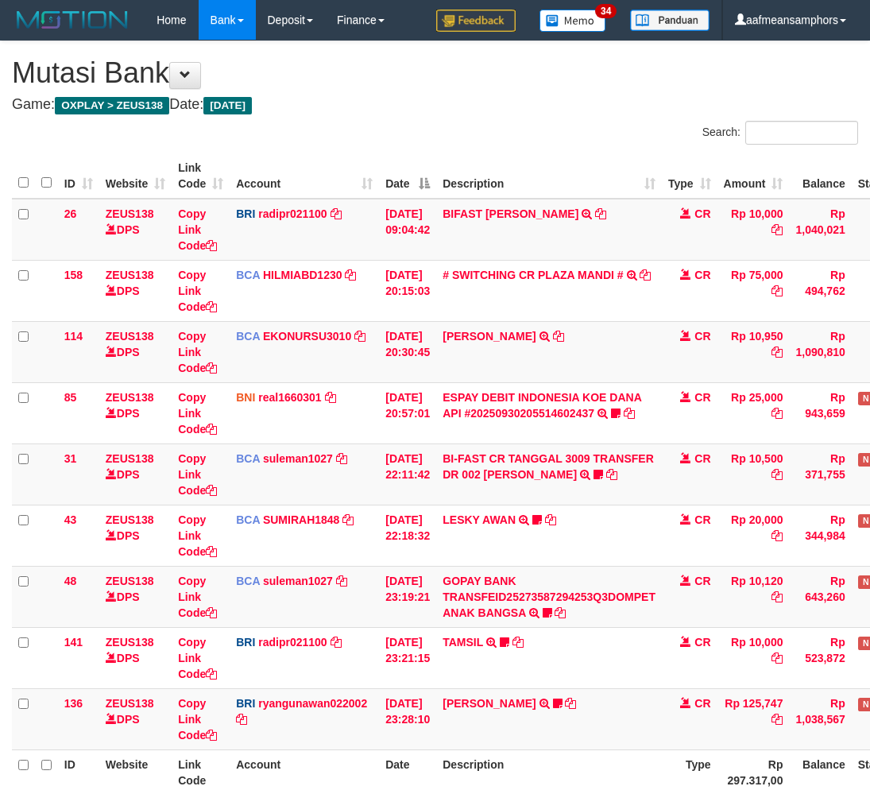
scroll to position [46, 0]
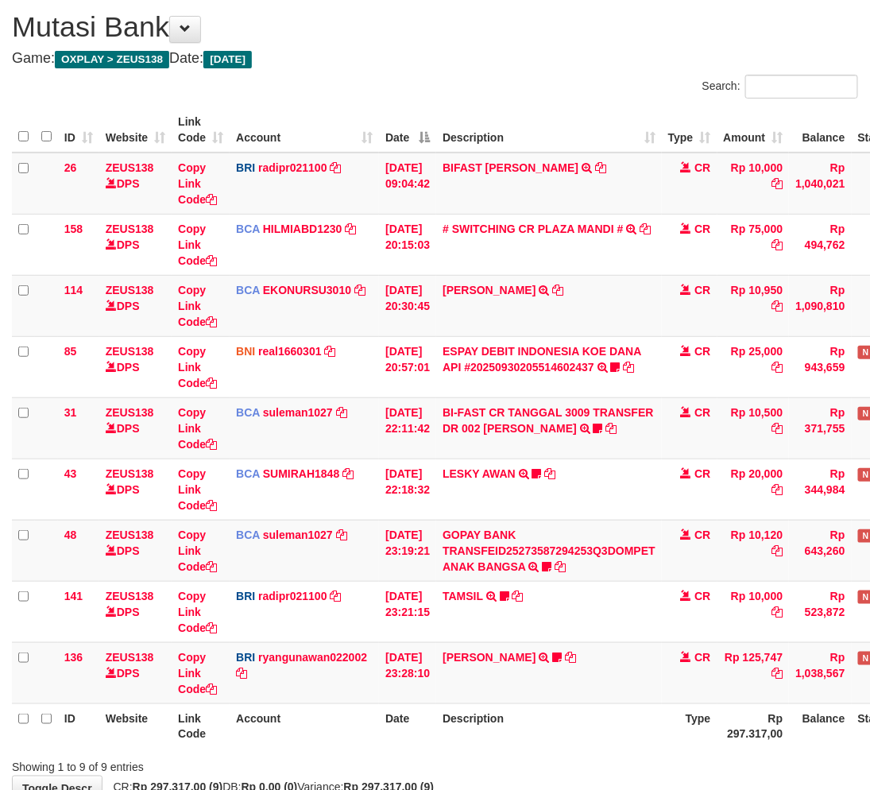
drag, startPoint x: 513, startPoint y: 737, endPoint x: 551, endPoint y: 736, distance: 38.1
click at [524, 737] on th "Description" at bounding box center [549, 725] width 226 height 45
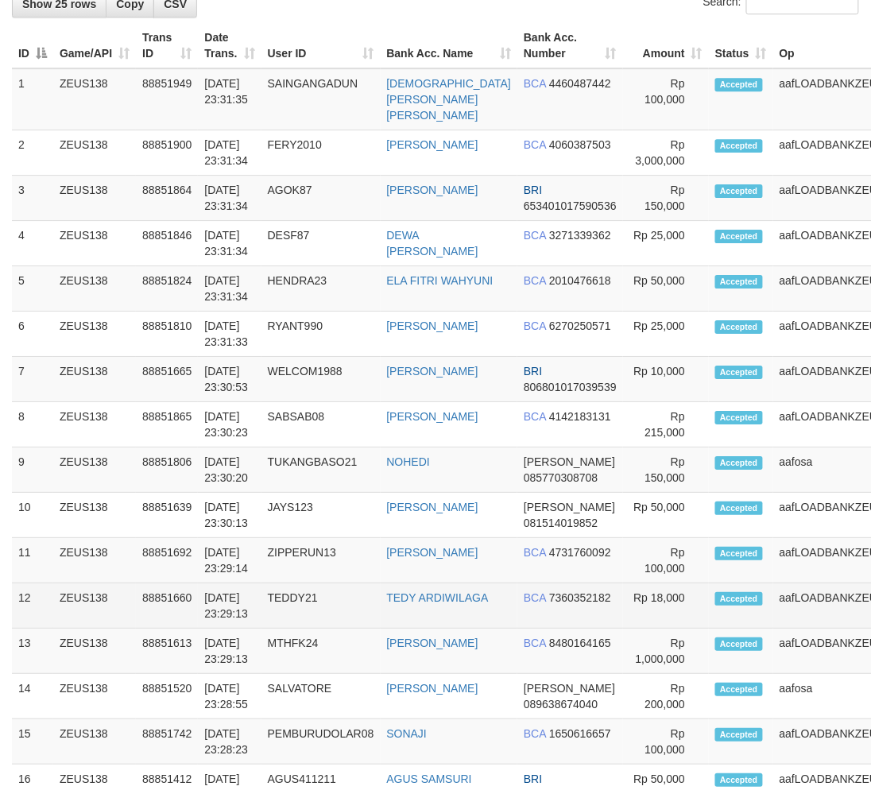
click at [278, 609] on td "TEDDY21" at bounding box center [320, 605] width 119 height 45
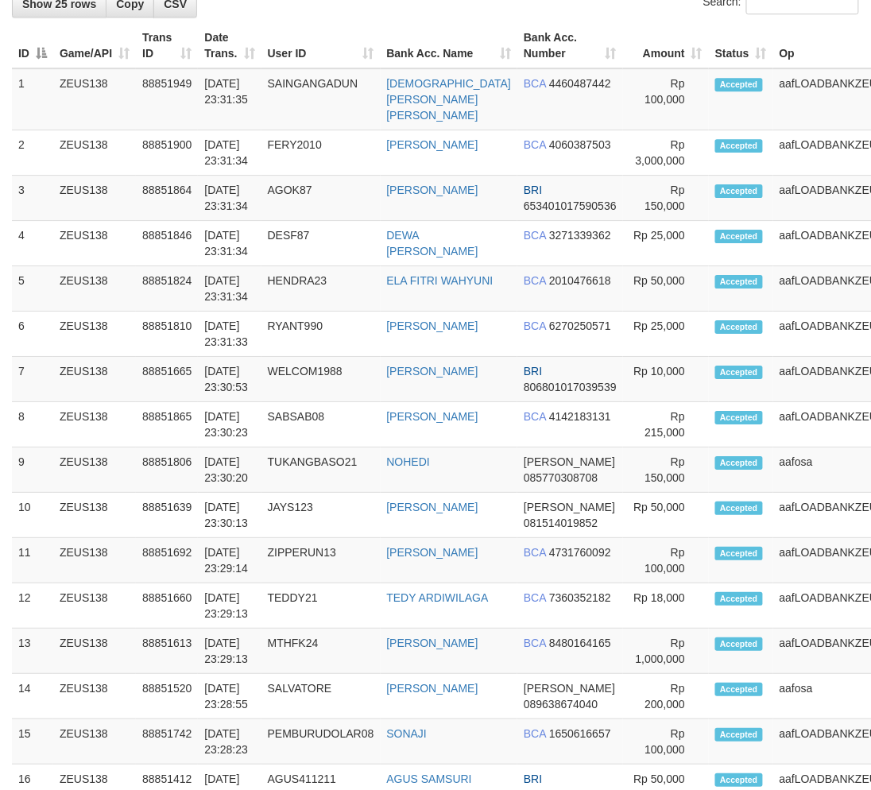
scroll to position [1927, 0]
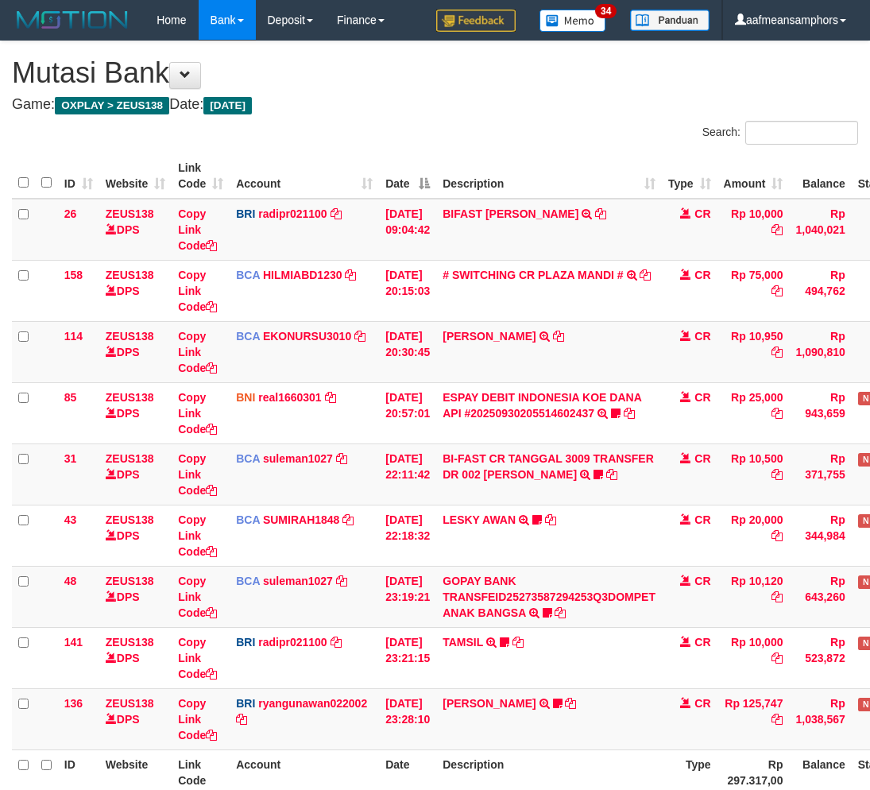
scroll to position [46, 0]
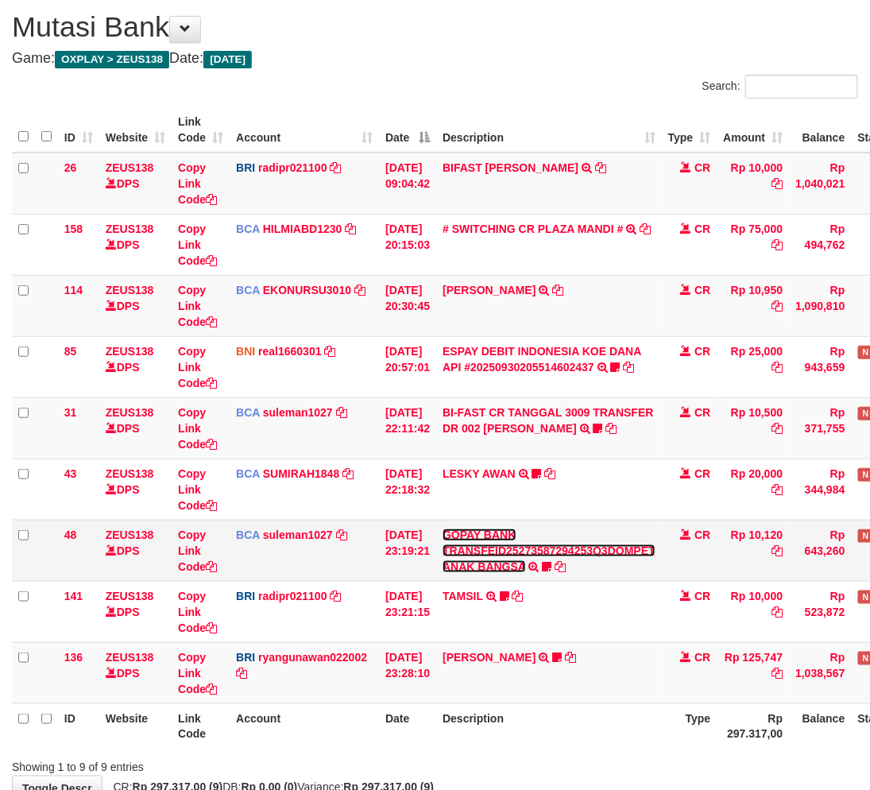
click at [506, 554] on link "GOPAY BANK TRANSFEID25273587294253Q3DOMPET ANAK BANGSA" at bounding box center [549, 550] width 213 height 44
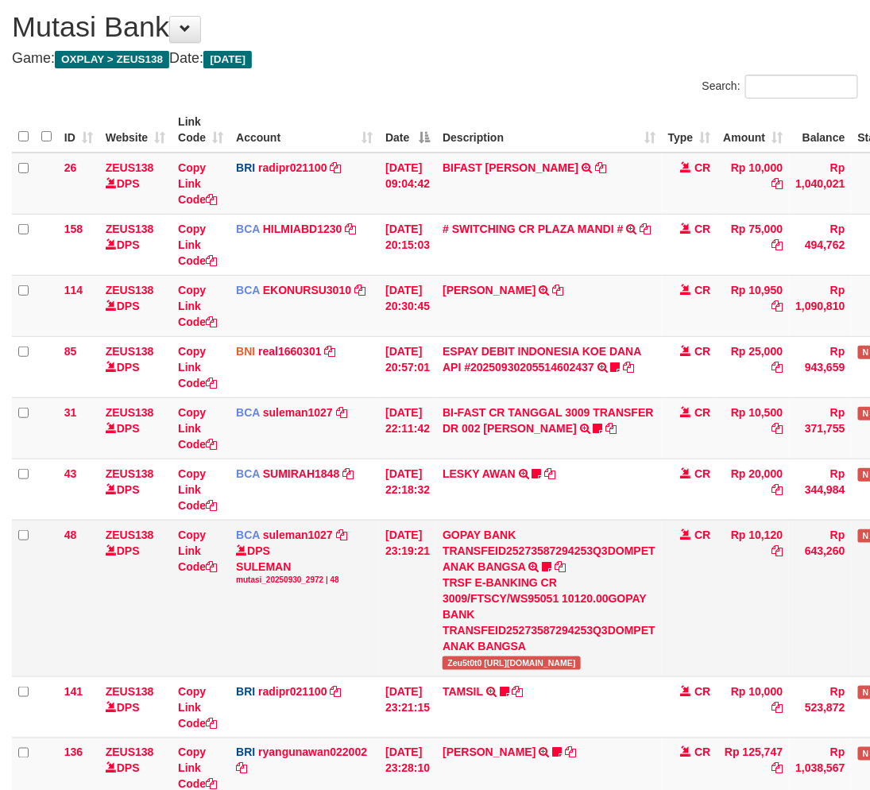
click at [474, 671] on td "GOPAY BANK TRANSFEID25273587294253Q3DOMPET ANAK BANGSA TRSF E-BANKING CR 3009/F…" at bounding box center [549, 598] width 226 height 157
click at [473, 671] on td "GOPAY BANK TRANSFEID25273587294253Q3DOMPET ANAK BANGSA TRSF E-BANKING CR 3009/F…" at bounding box center [549, 598] width 226 height 157
copy span "Zeu5t0t0"
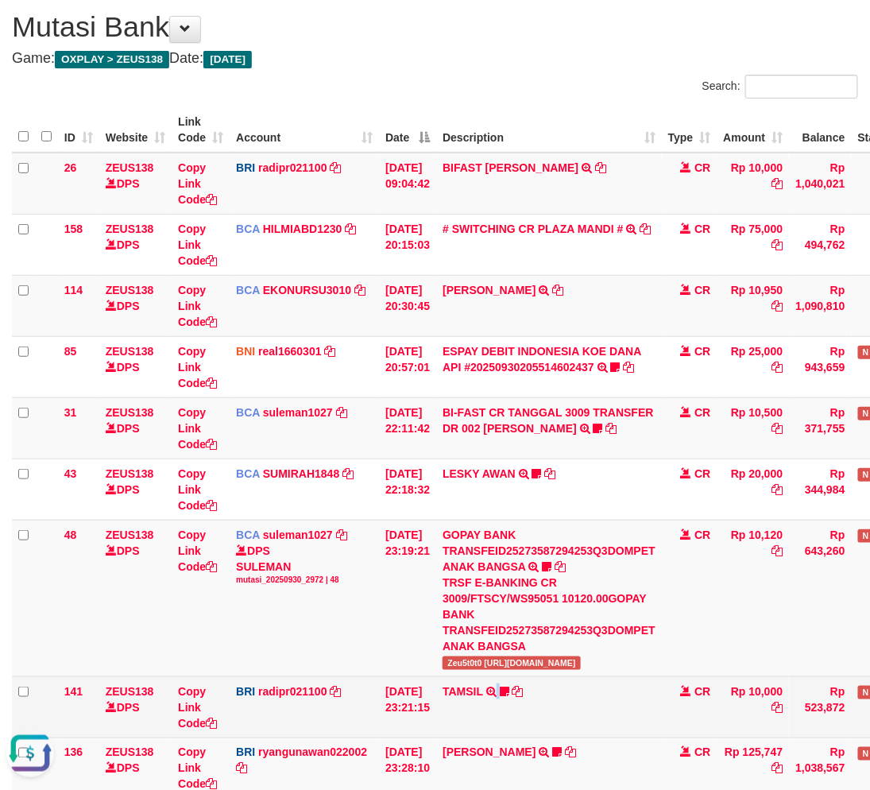
click at [507, 733] on td "TAMSIL TRANSFER NBMB TAMSIL TO REYNALDI ADI PRATAMA Fatta029" at bounding box center [549, 706] width 226 height 61
click at [578, 710] on td "TAMSIL TRANSFER NBMB TAMSIL TO REYNALDI ADI PRATAMA Fatta029" at bounding box center [549, 706] width 226 height 61
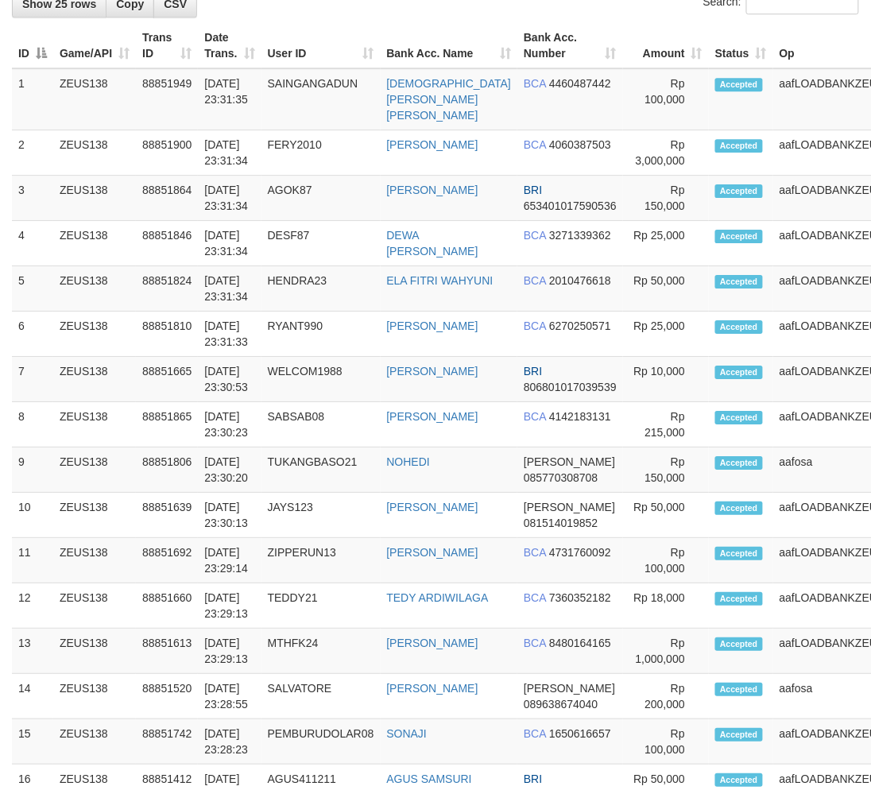
scroll to position [1927, 0]
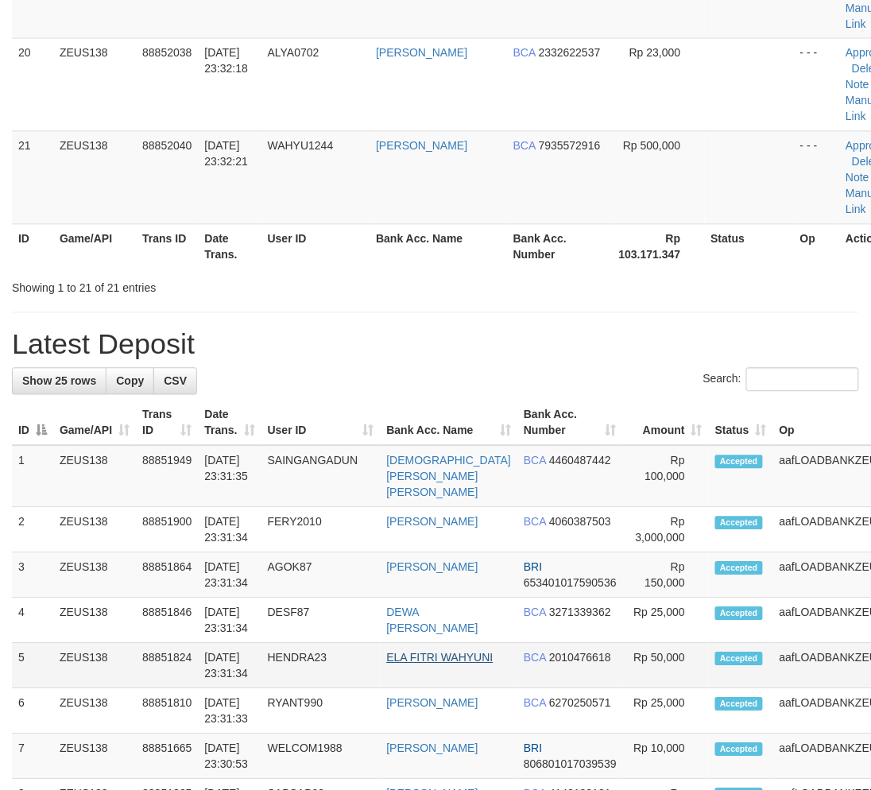
drag, startPoint x: 354, startPoint y: 632, endPoint x: 438, endPoint y: 642, distance: 84.0
click at [438, 644] on tr "5 ZEUS138 88851824 30/09/2025 23:31:34 HENDRA23 ELA FITRI WAHYUNI BCA 201047661…" at bounding box center [484, 666] width 944 height 45
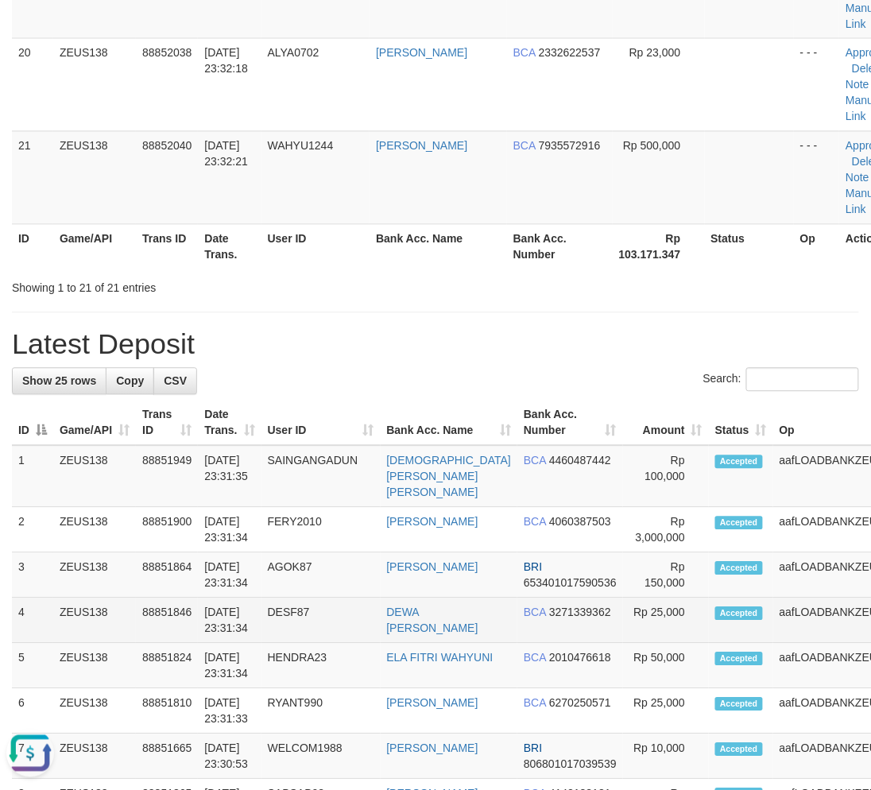
click at [346, 598] on td "DESF87" at bounding box center [320, 620] width 119 height 45
drag, startPoint x: 346, startPoint y: 591, endPoint x: 354, endPoint y: 591, distance: 8.7
click at [354, 598] on td "DESF87" at bounding box center [320, 620] width 119 height 45
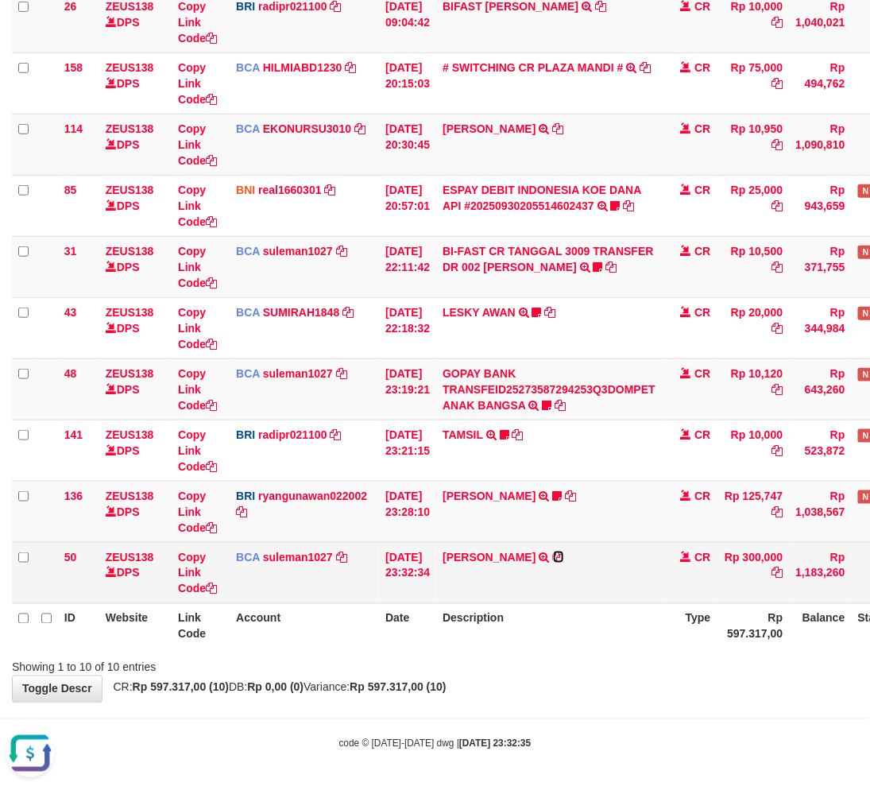
click at [564, 552] on icon at bounding box center [558, 556] width 11 height 11
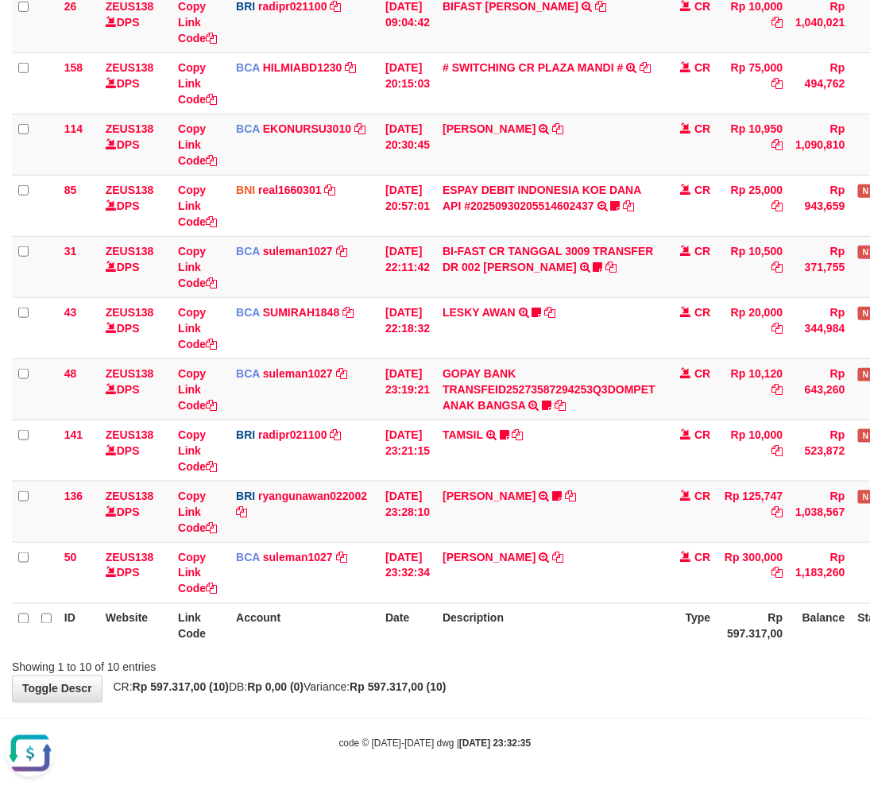
click at [570, 695] on div "**********" at bounding box center [435, 268] width 870 height 868
click at [594, 685] on div "**********" at bounding box center [435, 268] width 870 height 868
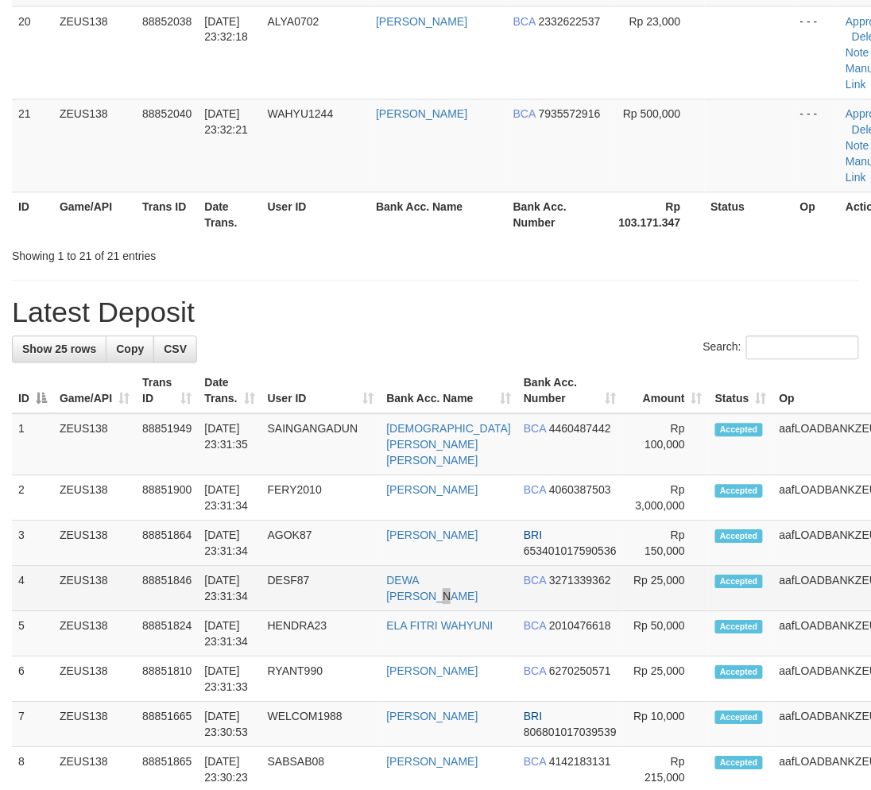
click at [412, 588] on td "DEWA [PERSON_NAME]" at bounding box center [449, 588] width 137 height 45
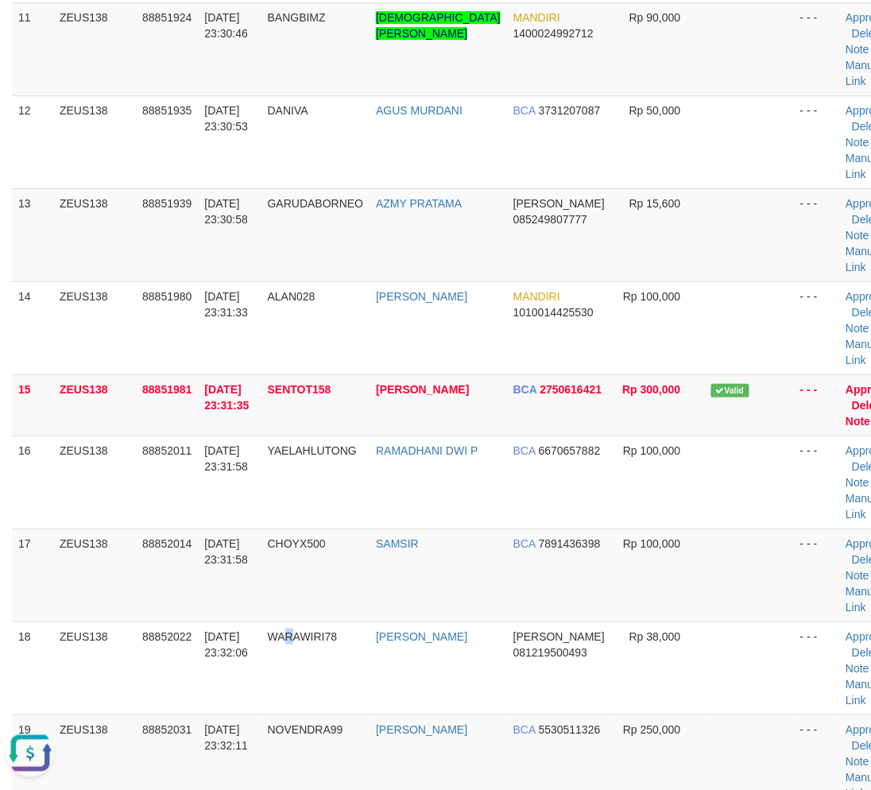
drag, startPoint x: 300, startPoint y: 697, endPoint x: 2, endPoint y: 682, distance: 298.3
click at [280, 698] on td "WARAWIRI78" at bounding box center [315, 667] width 109 height 93
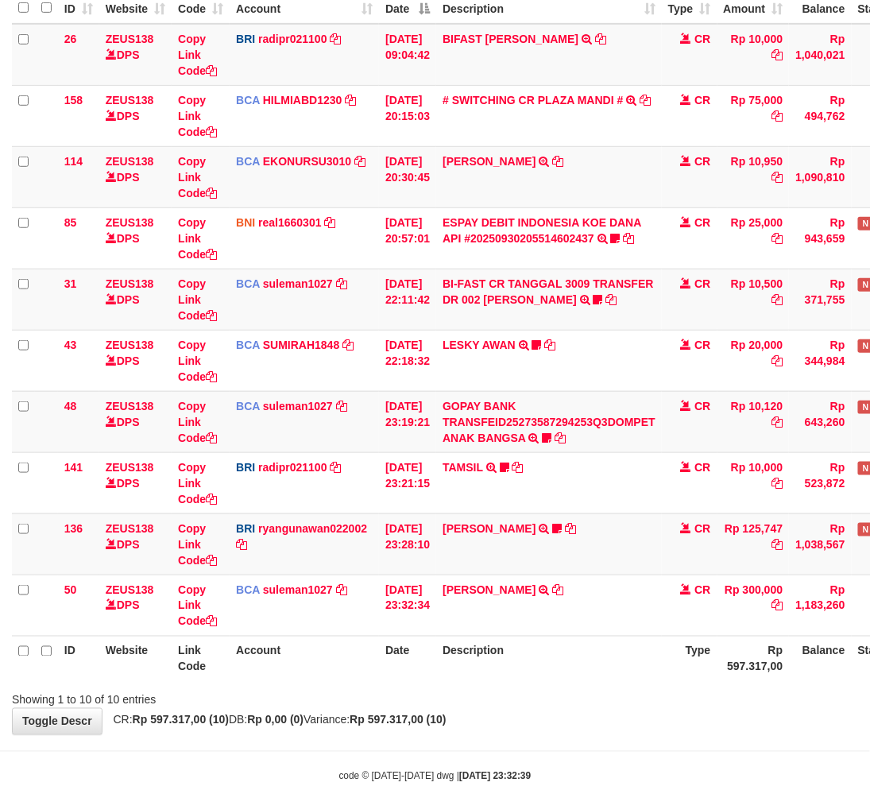
click at [597, 682] on div "ID Website Link Code Account Date Description Type Amount Balance Status Action…" at bounding box center [435, 330] width 870 height 712
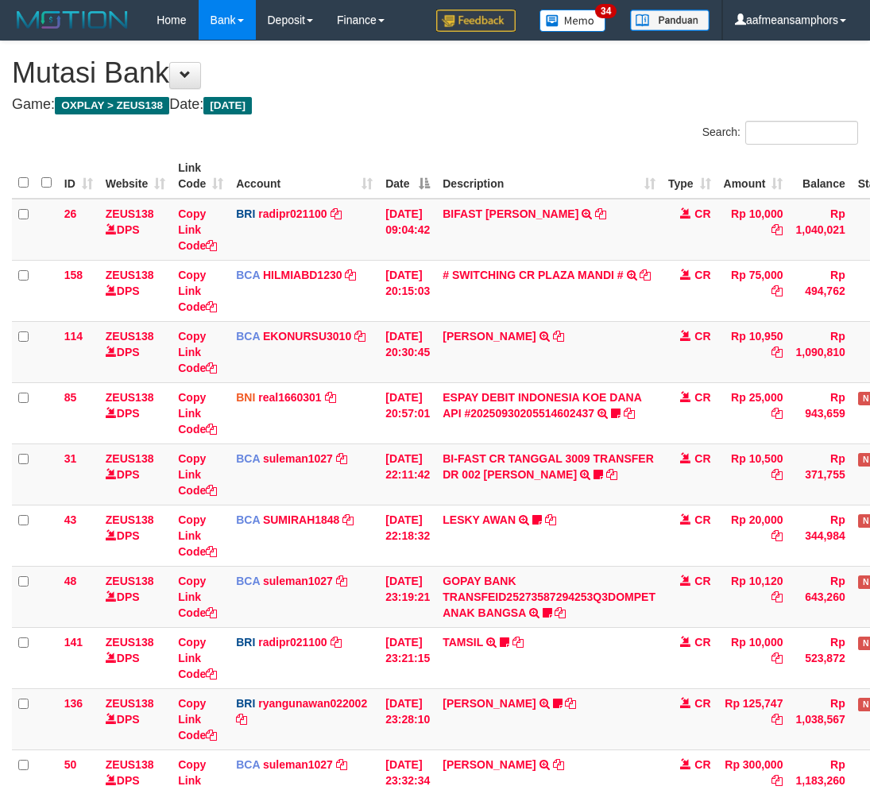
scroll to position [175, 0]
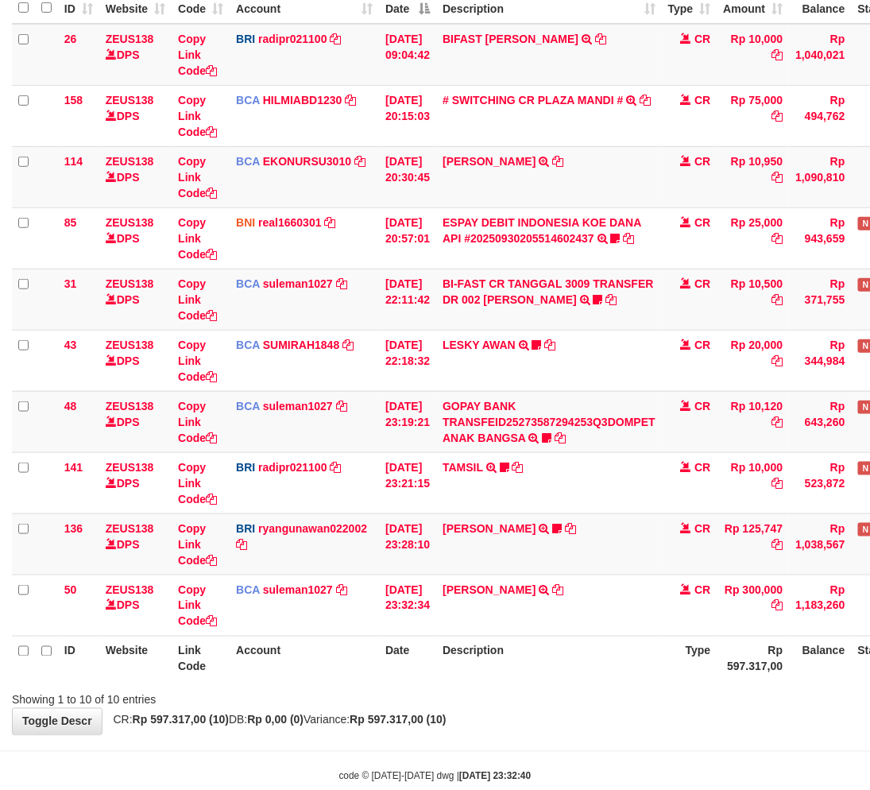
click at [613, 727] on div "**********" at bounding box center [435, 301] width 870 height 868
drag, startPoint x: 605, startPoint y: 711, endPoint x: 621, endPoint y: 721, distance: 19.6
click at [602, 713] on div "**********" at bounding box center [435, 301] width 870 height 868
click at [628, 678] on th "Description" at bounding box center [549, 658] width 226 height 45
click at [621, 676] on th "Description" at bounding box center [549, 658] width 226 height 45
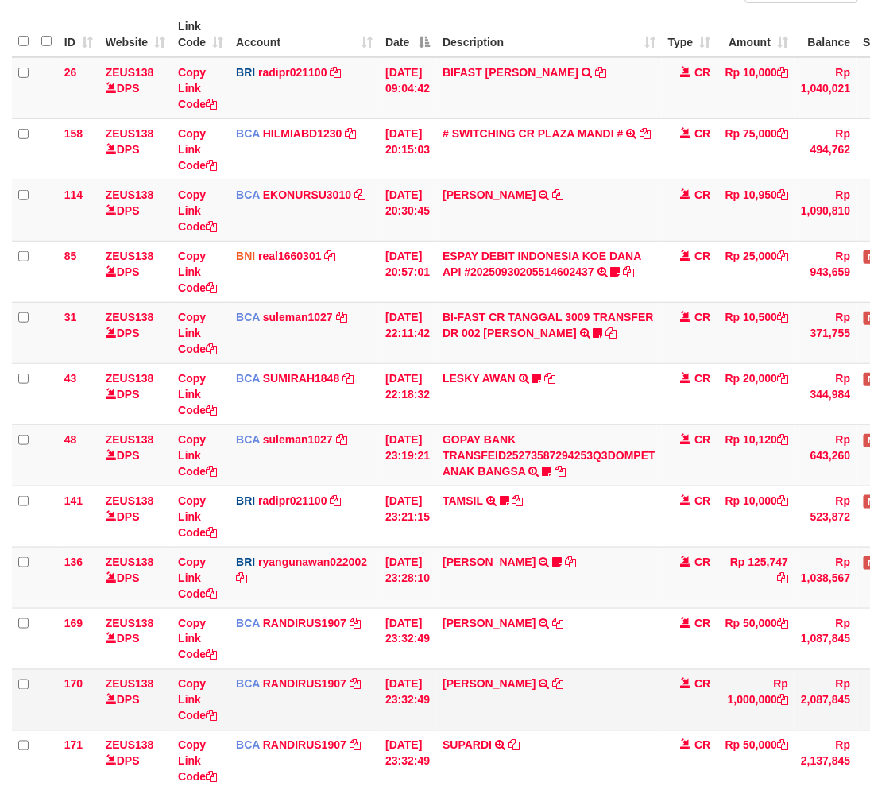
click at [642, 679] on td "IMAM SANTOSO TRSF E-BANKING CR 3009/FTSCY/WS95031 1000000.00IMAM SANTOSO" at bounding box center [549, 699] width 226 height 61
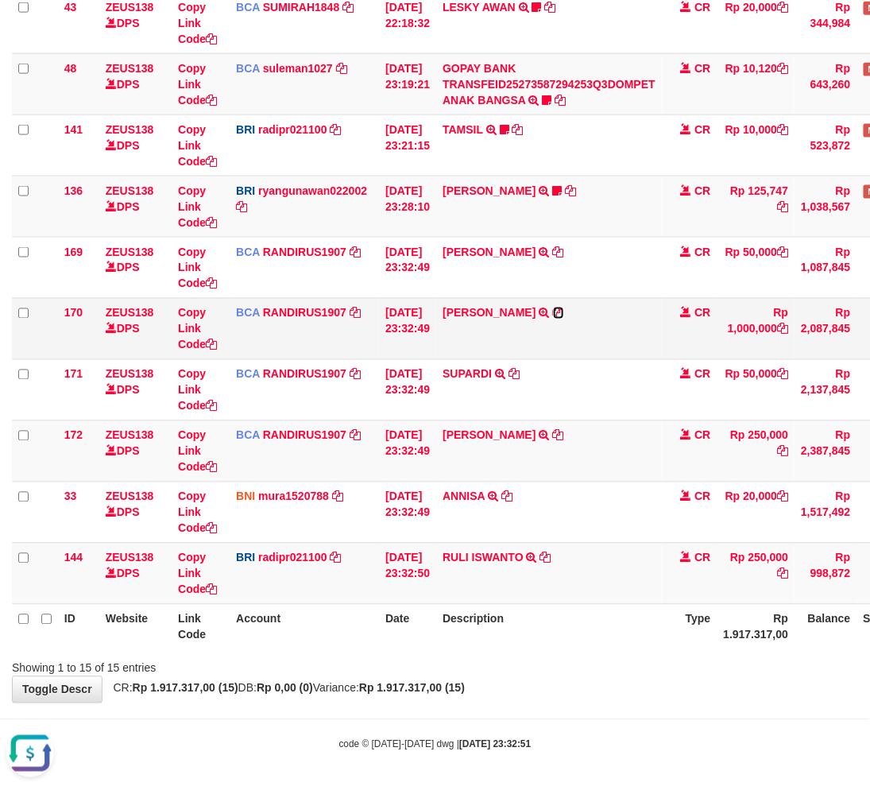
click at [564, 307] on icon at bounding box center [558, 312] width 11 height 11
drag, startPoint x: 531, startPoint y: 779, endPoint x: 536, endPoint y: 640, distance: 138.3
click at [531, 776] on body "Toggle navigation Home Bank Account List Load By Website Group [OXPLAY] ZEUS138…" at bounding box center [435, 140] width 870 height 1304
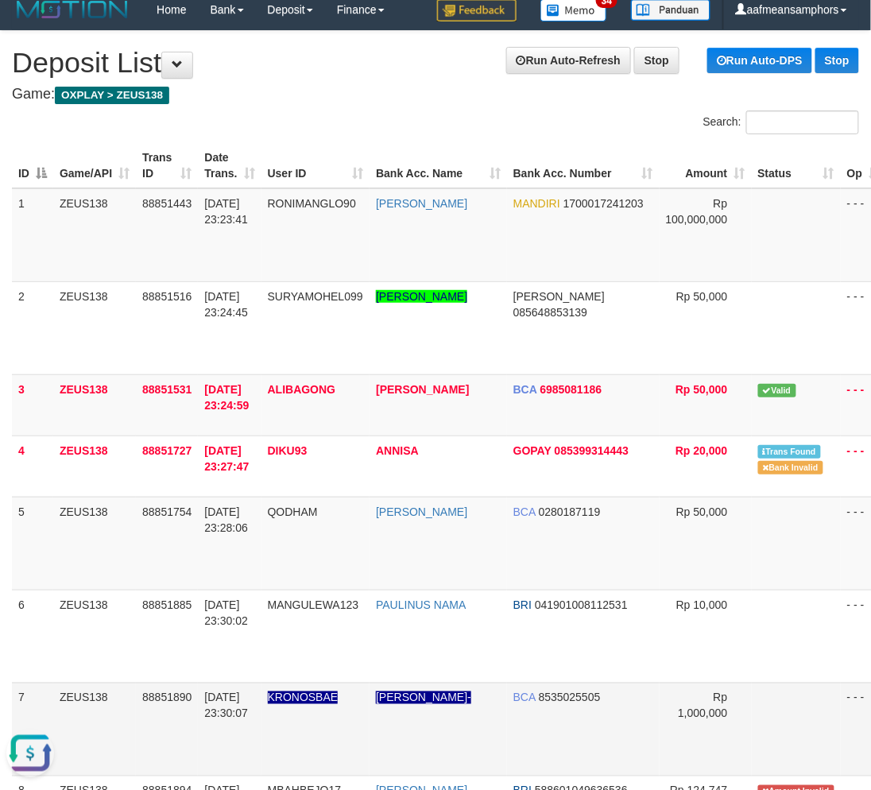
drag, startPoint x: 188, startPoint y: 747, endPoint x: 588, endPoint y: 716, distance: 400.8
click at [191, 747] on td "88851890" at bounding box center [167, 728] width 62 height 93
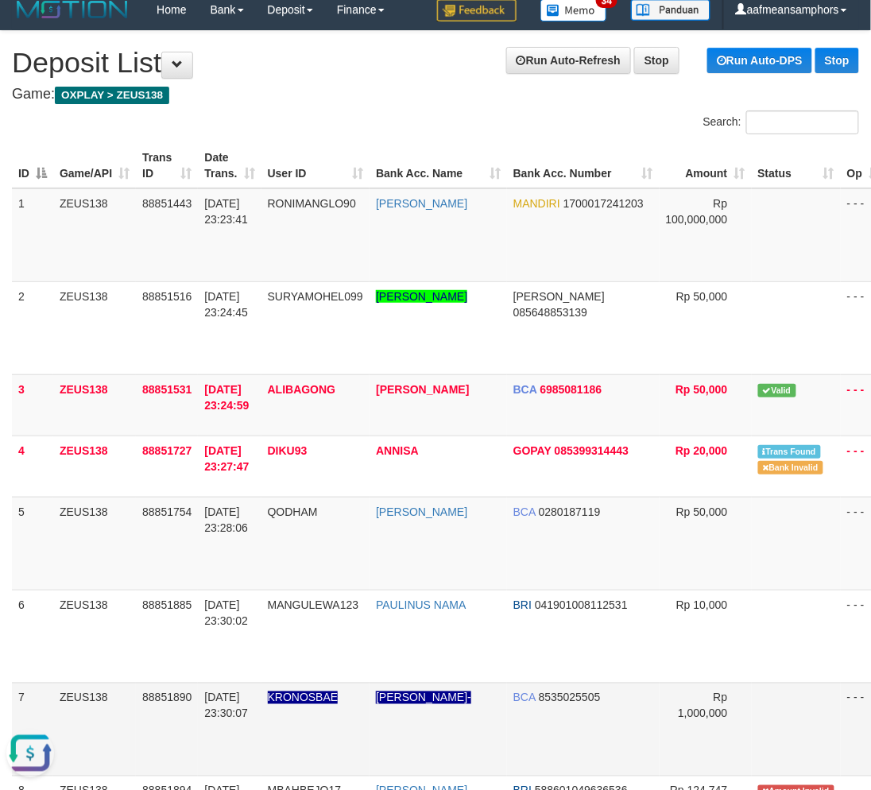
click at [165, 702] on td "88851890" at bounding box center [167, 728] width 62 height 93
click at [169, 697] on span "88851890" at bounding box center [166, 697] width 49 height 13
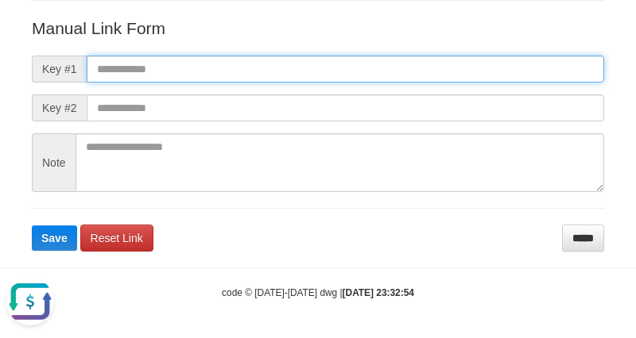
paste input "**********"
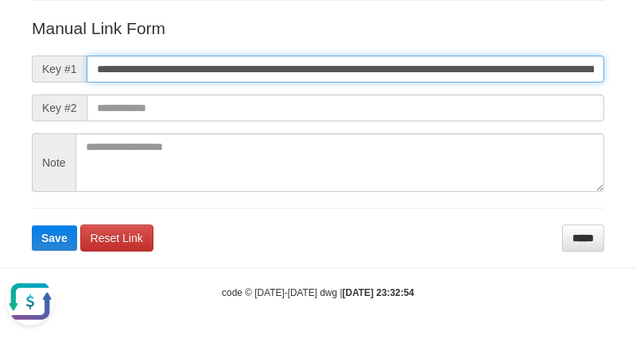
click at [446, 61] on input "**********" at bounding box center [345, 69] width 517 height 27
type input "**********"
click at [32, 226] on button "Save" at bounding box center [54, 238] width 45 height 25
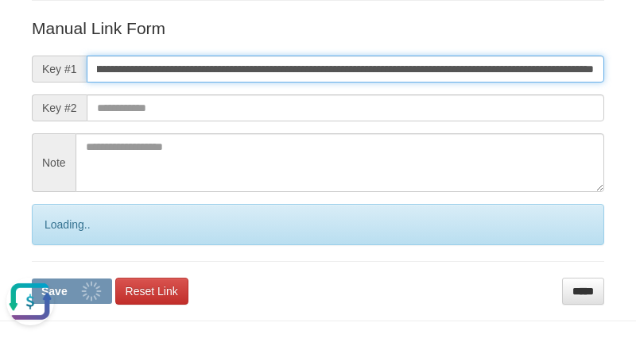
click at [32, 279] on button "Save" at bounding box center [72, 291] width 80 height 25
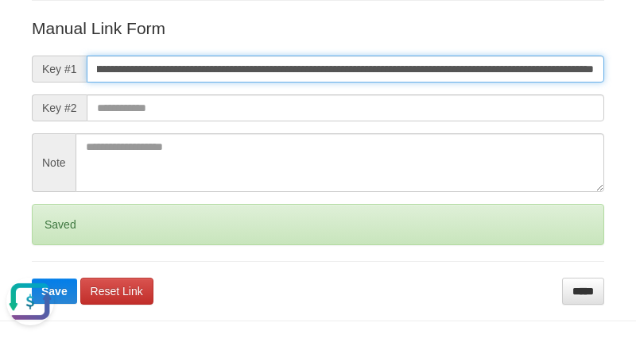
click at [32, 279] on button "Save" at bounding box center [54, 291] width 45 height 25
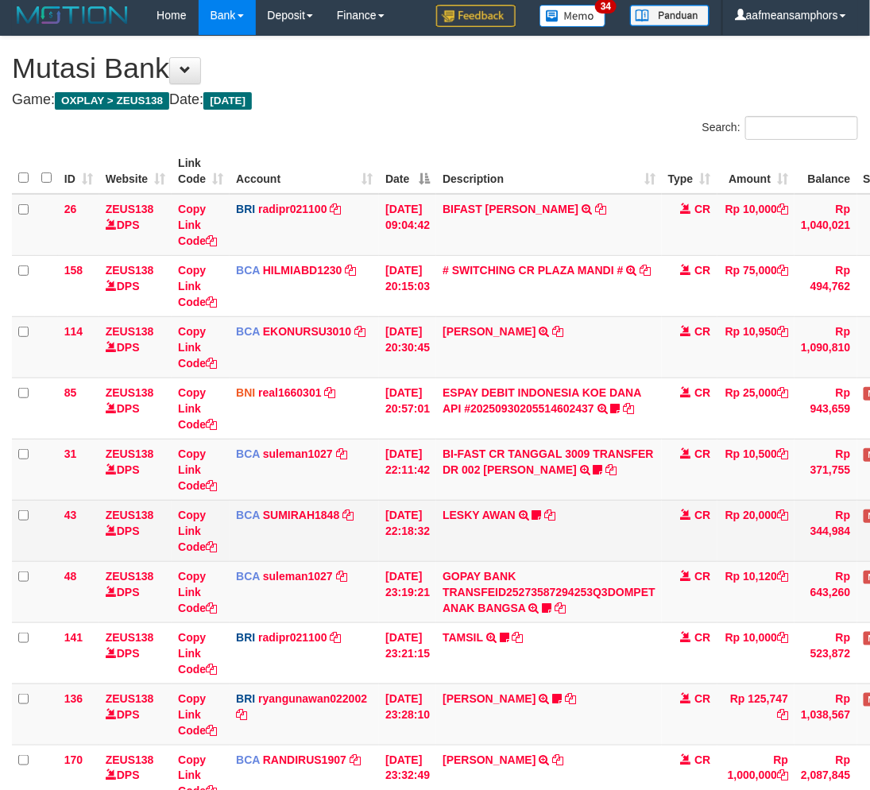
scroll to position [265, 0]
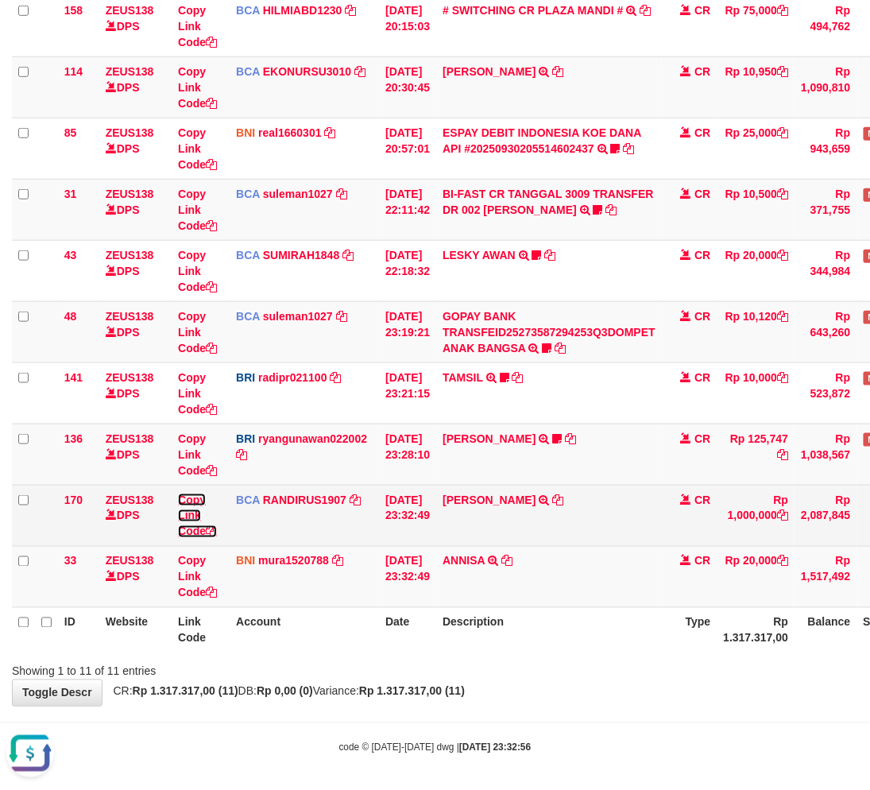
click at [184, 509] on link "Copy Link Code" at bounding box center [197, 515] width 39 height 44
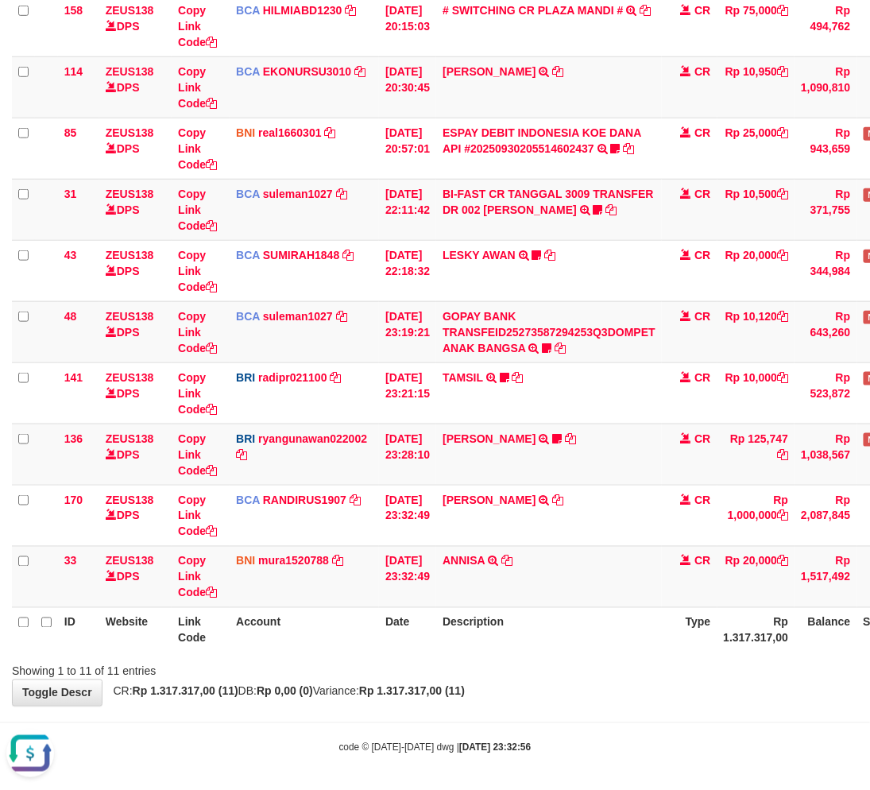
scroll to position [236, 0]
click at [524, 696] on div "**********" at bounding box center [435, 241] width 870 height 929
click at [520, 696] on div "**********" at bounding box center [435, 241] width 870 height 929
click at [553, 679] on div "**********" at bounding box center [435, 241] width 870 height 929
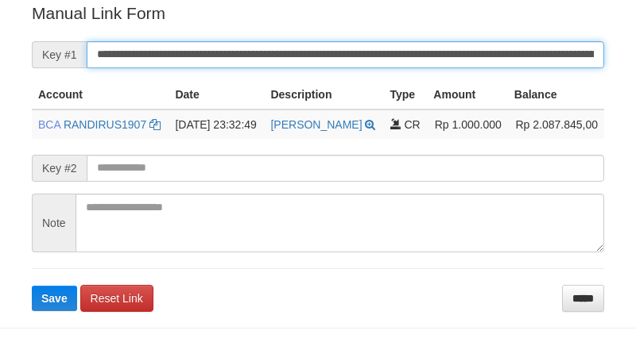
click at [330, 56] on input "**********" at bounding box center [345, 54] width 517 height 27
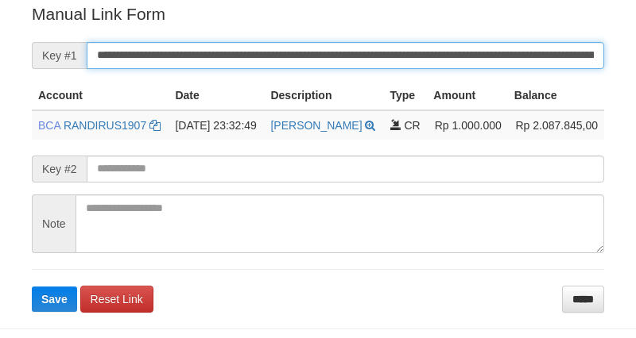
click at [32, 287] on button "Save" at bounding box center [54, 299] width 45 height 25
click at [330, 56] on input "**********" at bounding box center [345, 55] width 517 height 27
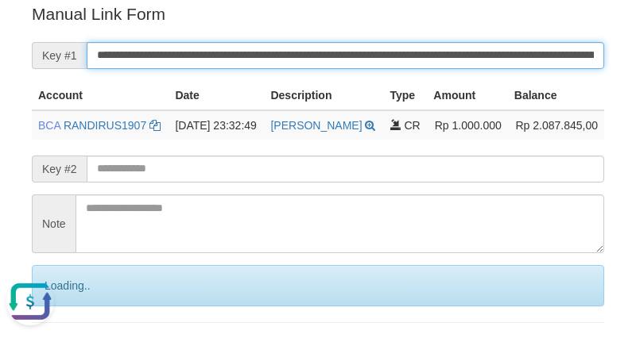
scroll to position [0, 0]
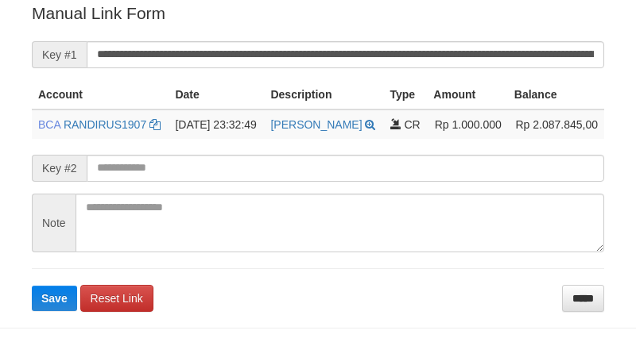
click at [32, 286] on button "Save" at bounding box center [54, 298] width 45 height 25
click at [354, 62] on input "**********" at bounding box center [345, 54] width 517 height 27
click at [32, 286] on button "Save" at bounding box center [54, 298] width 45 height 25
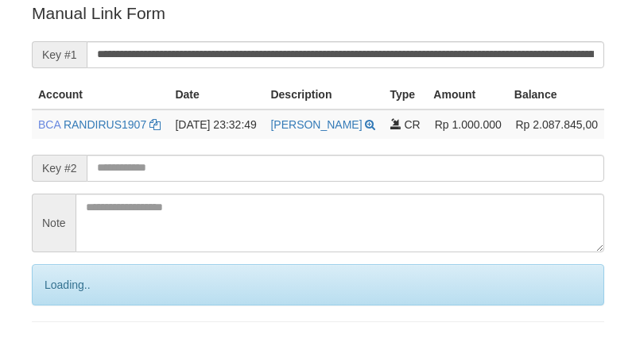
scroll to position [321, 0]
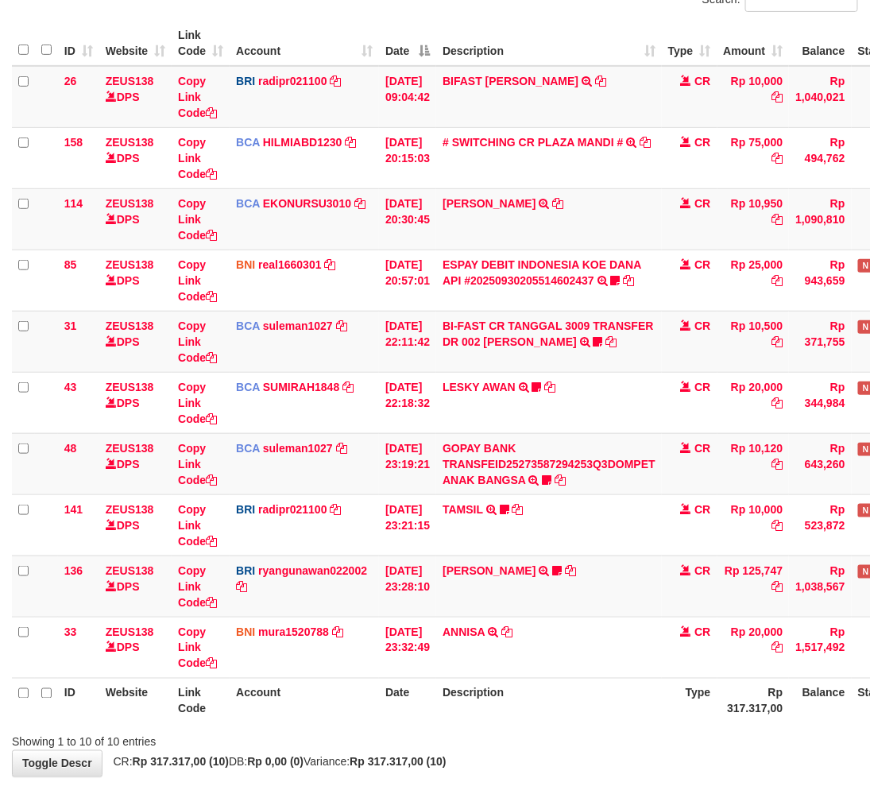
click at [546, 675] on div "**********" at bounding box center [435, 343] width 870 height 868
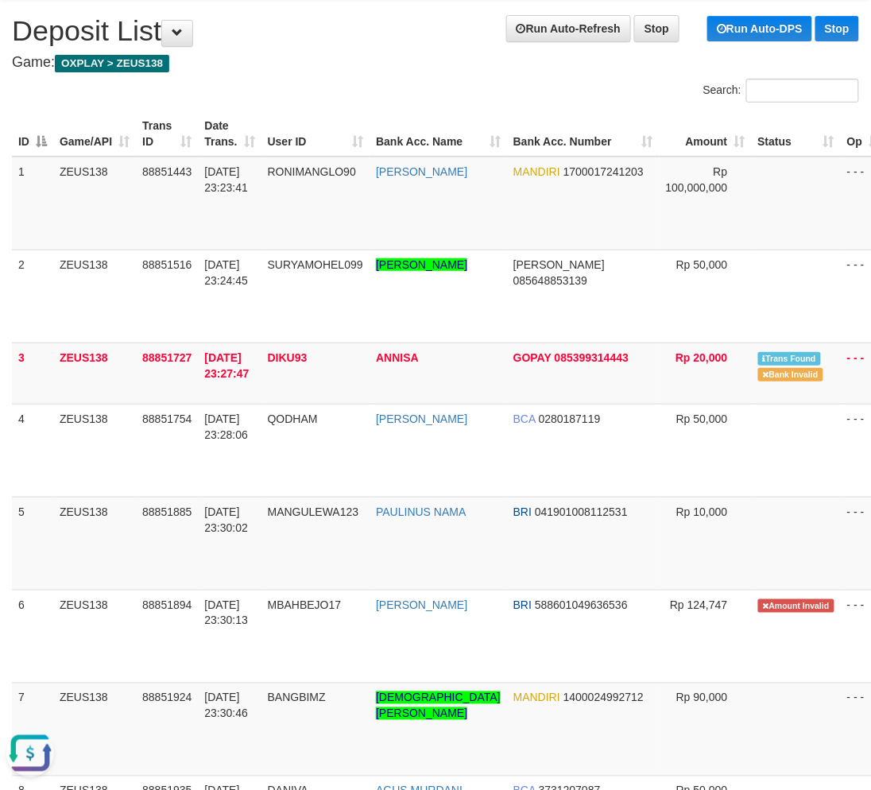
drag, startPoint x: 260, startPoint y: 707, endPoint x: 1, endPoint y: 679, distance: 260.5
click at [271, 708] on tr "7 ZEUS138 88851924 30/09/2025 23:30:46 BANGBIMZ HESLAM BIMA SAYYIDINNA MANDIRI …" at bounding box center [481, 728] width 939 height 93
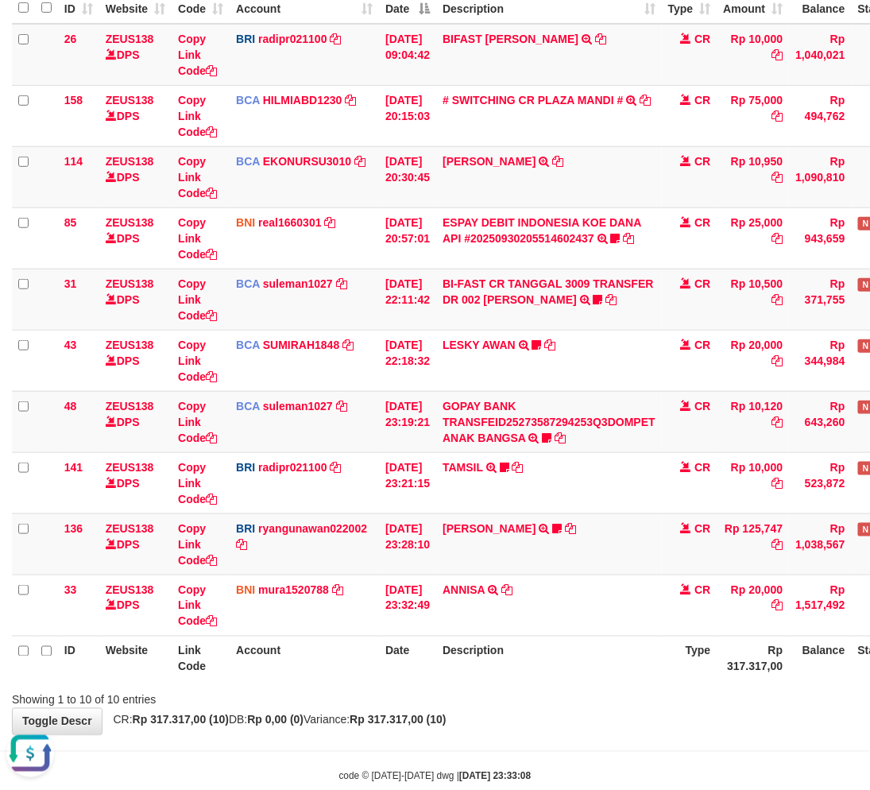
click at [632, 699] on div "Showing 1 to 10 of 10 entries" at bounding box center [435, 697] width 870 height 22
drag, startPoint x: 628, startPoint y: 699, endPoint x: 879, endPoint y: 693, distance: 250.4
click at [629, 699] on div "Showing 1 to 10 of 10 entries" at bounding box center [435, 697] width 870 height 22
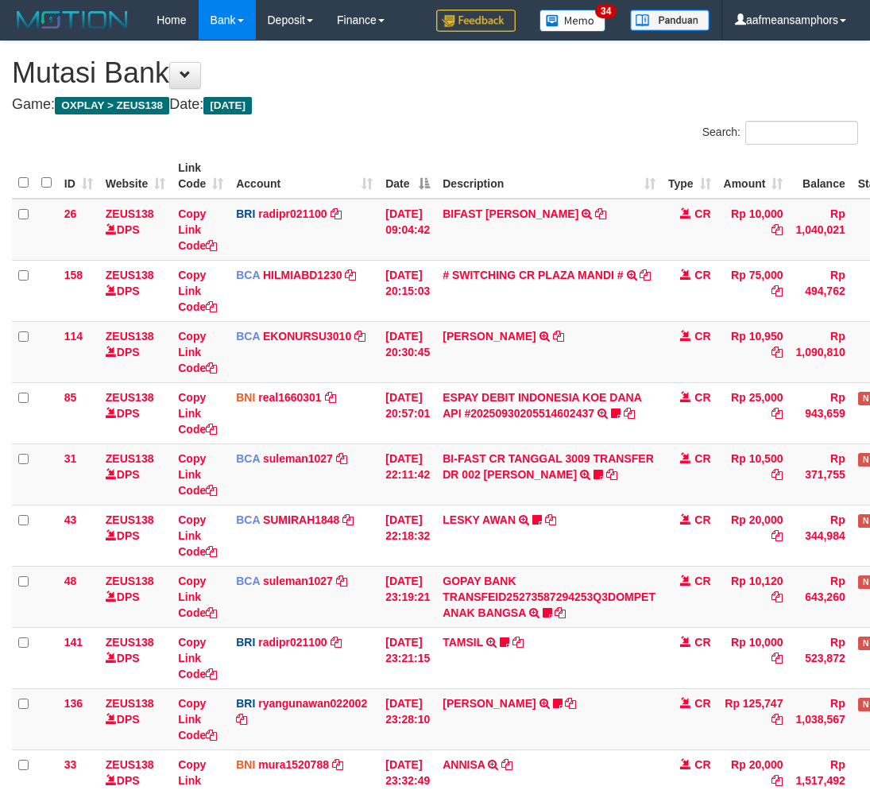
scroll to position [175, 0]
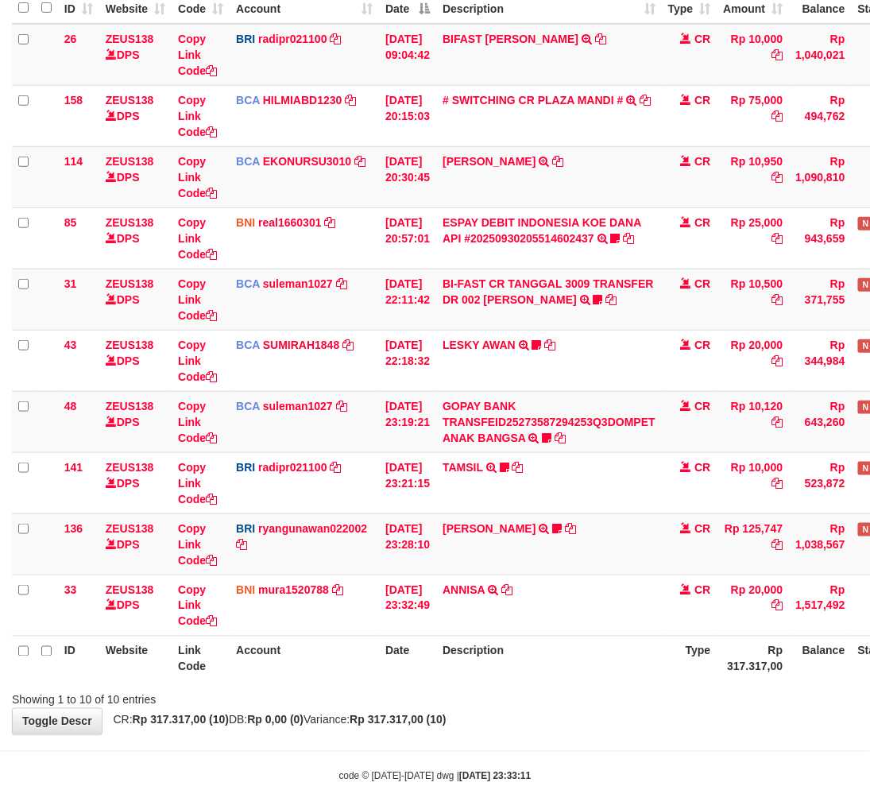
click at [536, 662] on th "Description" at bounding box center [549, 658] width 226 height 45
drag, startPoint x: 536, startPoint y: 662, endPoint x: 646, endPoint y: 642, distance: 112.2
click at [536, 662] on th "Description" at bounding box center [549, 658] width 226 height 45
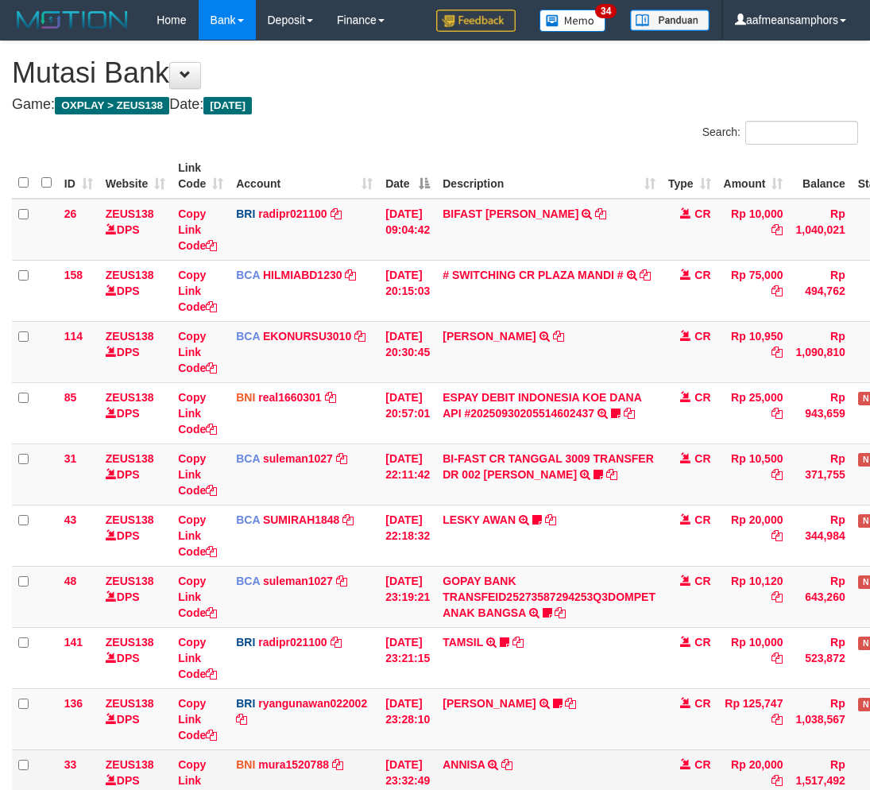
scroll to position [175, 0]
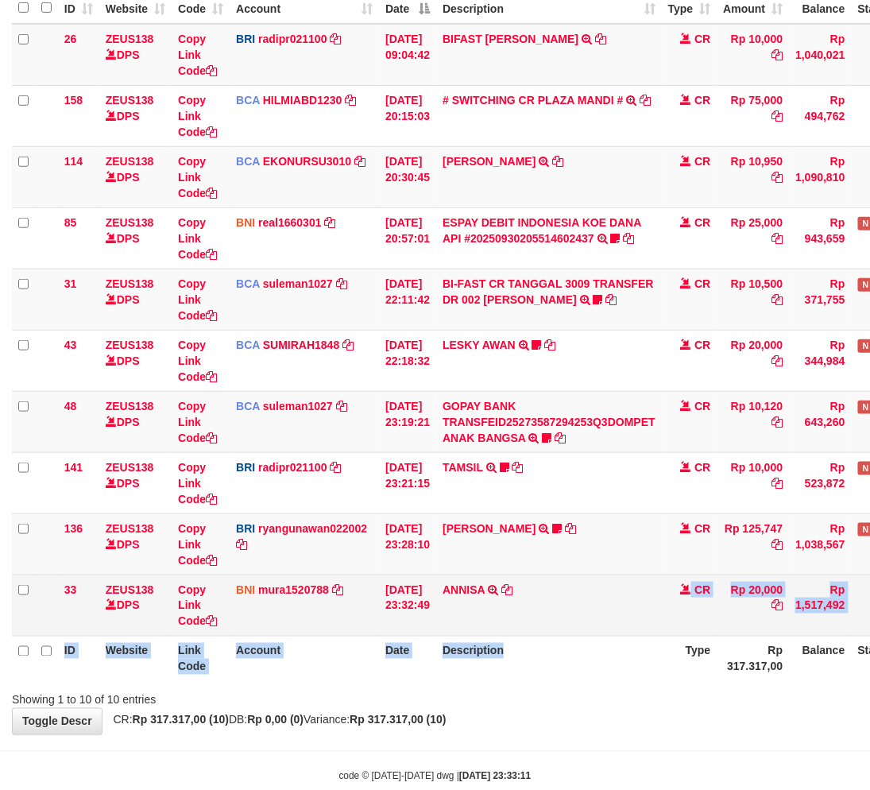
drag, startPoint x: 614, startPoint y: 633, endPoint x: 879, endPoint y: 618, distance: 265.0
click at [614, 632] on table "ID Website Link Code Account Date Description Type Amount Balance Status Action…" at bounding box center [487, 330] width 951 height 702
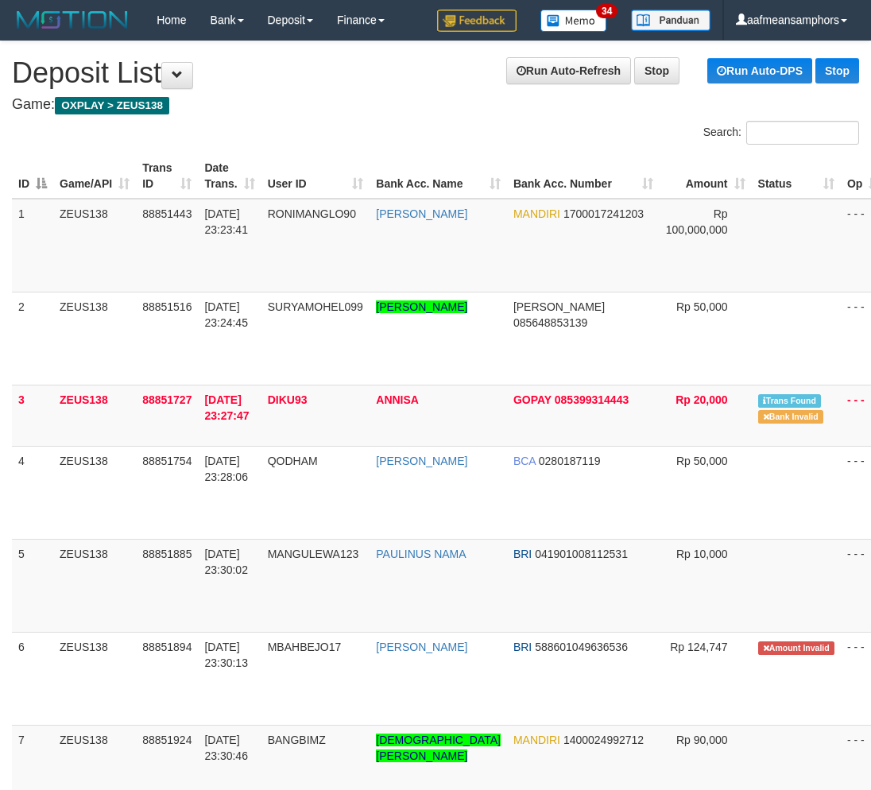
scroll to position [597, 14]
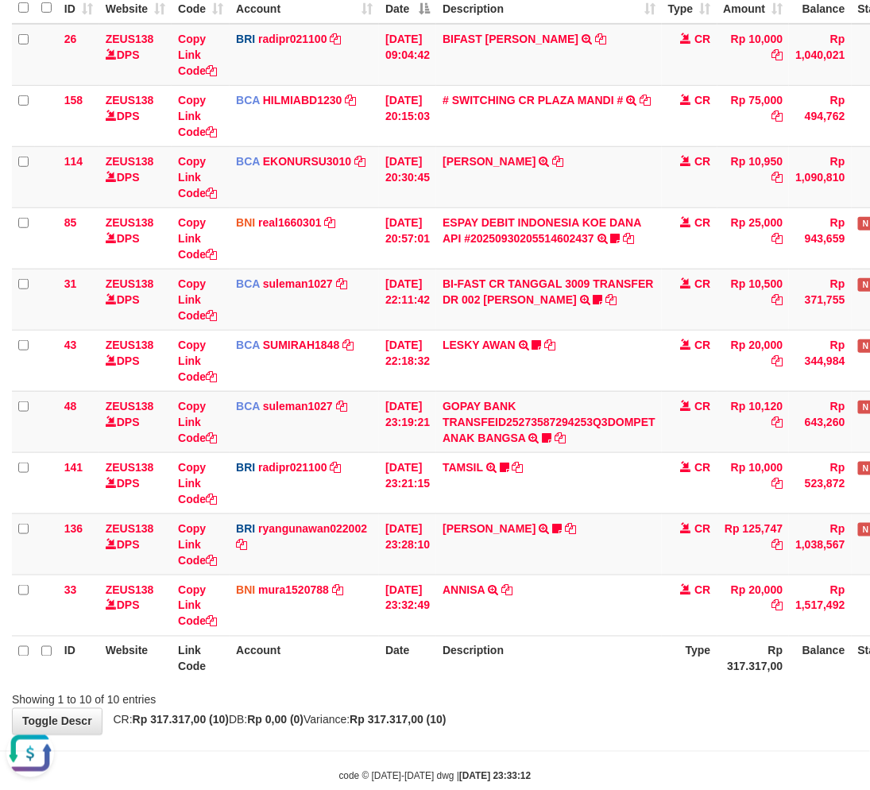
click at [393, 688] on div "Showing 1 to 10 of 10 entries" at bounding box center [435, 697] width 870 height 22
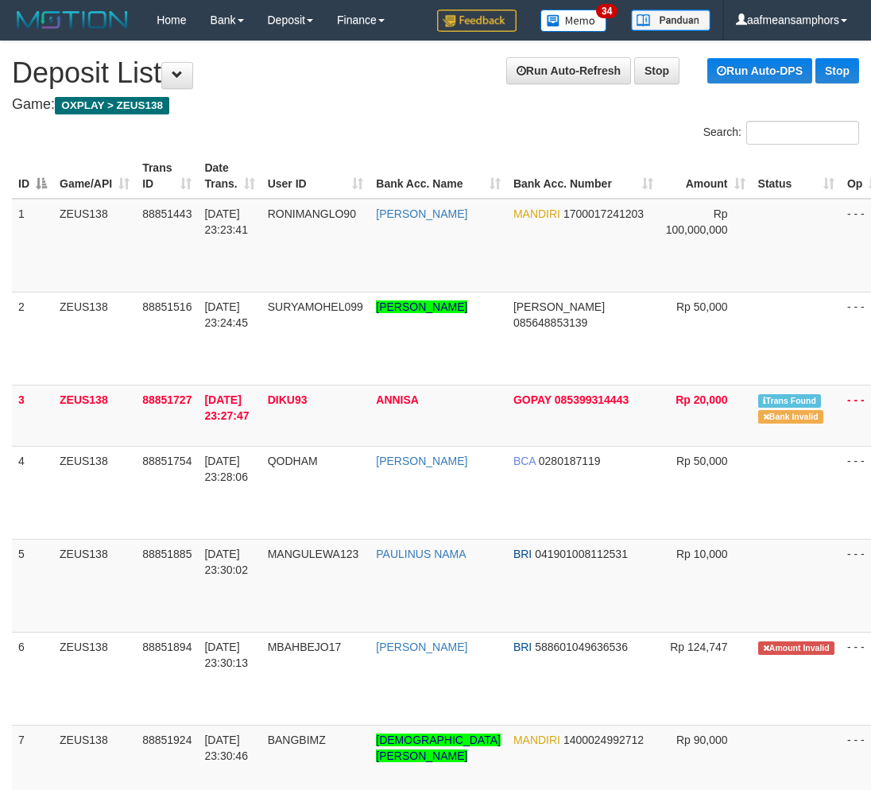
scroll to position [597, 14]
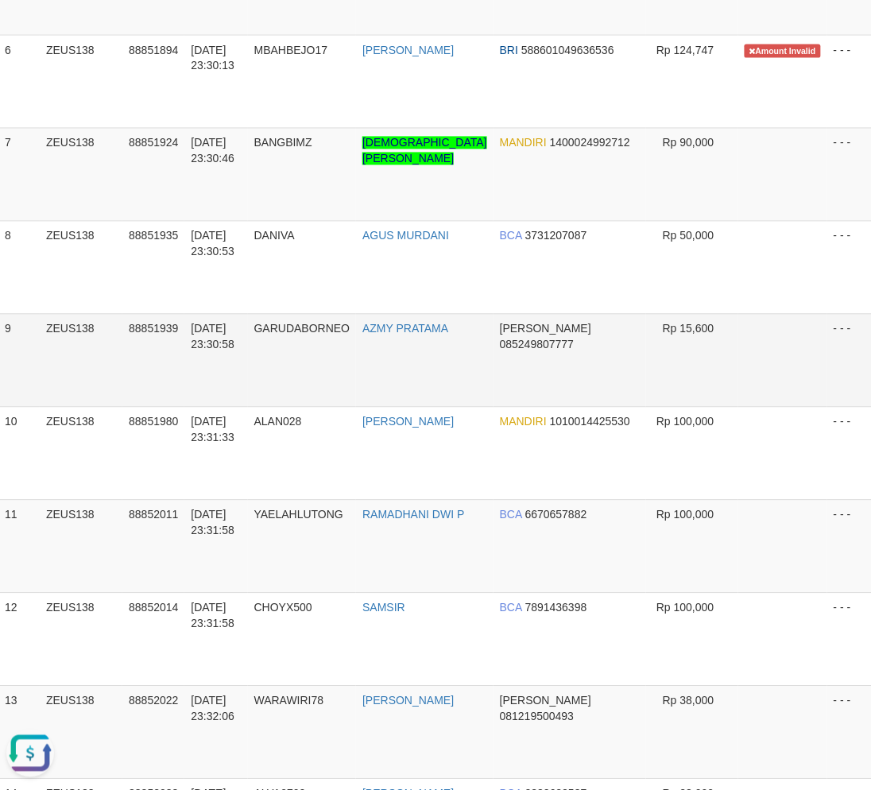
click at [305, 384] on td "GARUDABORNEO" at bounding box center [302, 360] width 109 height 93
click at [305, 383] on td "GARUDABORNEO" at bounding box center [302, 360] width 109 height 93
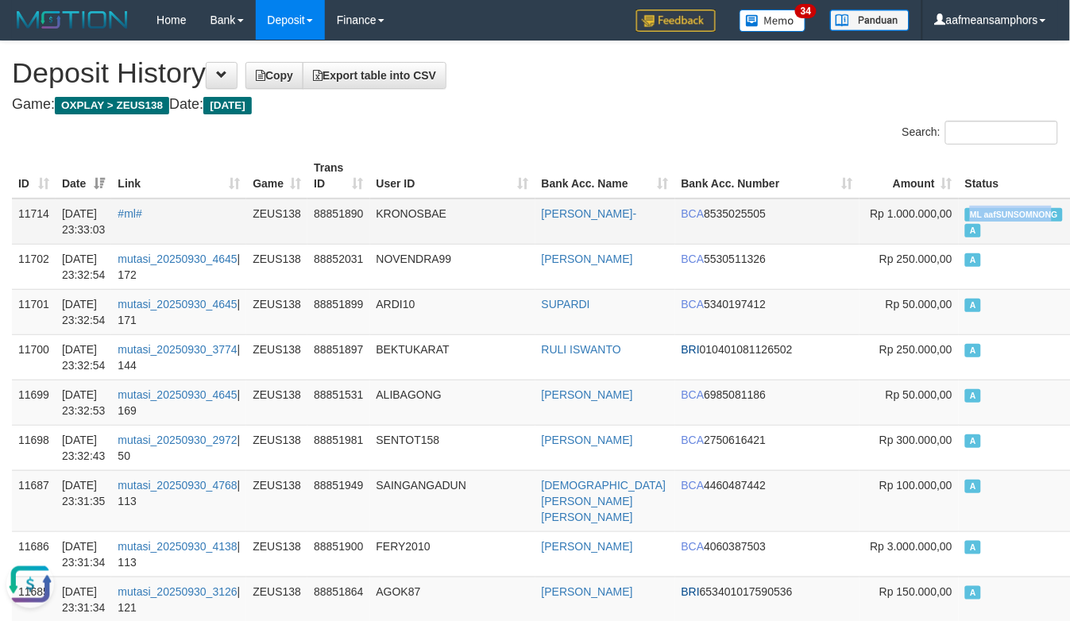
copy span "ML aafSUNSOMNON"
drag, startPoint x: 898, startPoint y: 207, endPoint x: 984, endPoint y: 212, distance: 85.9
click at [984, 212] on td "ML aafSUNSOMNONG A" at bounding box center [1017, 222] width 117 height 46
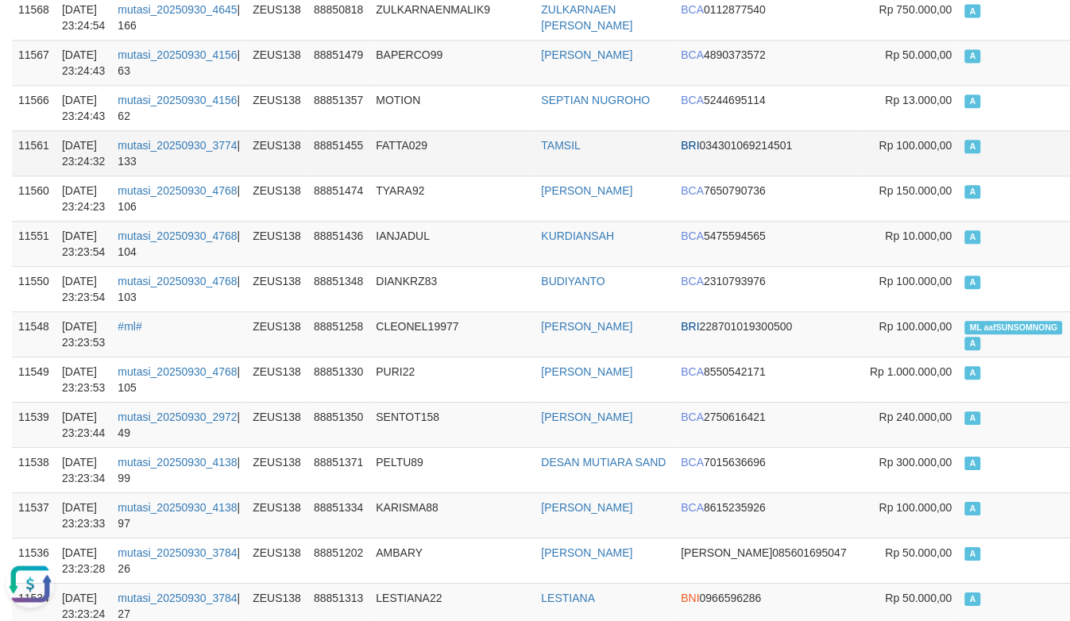
click at [435, 136] on td "FATTA029" at bounding box center [452, 152] width 165 height 45
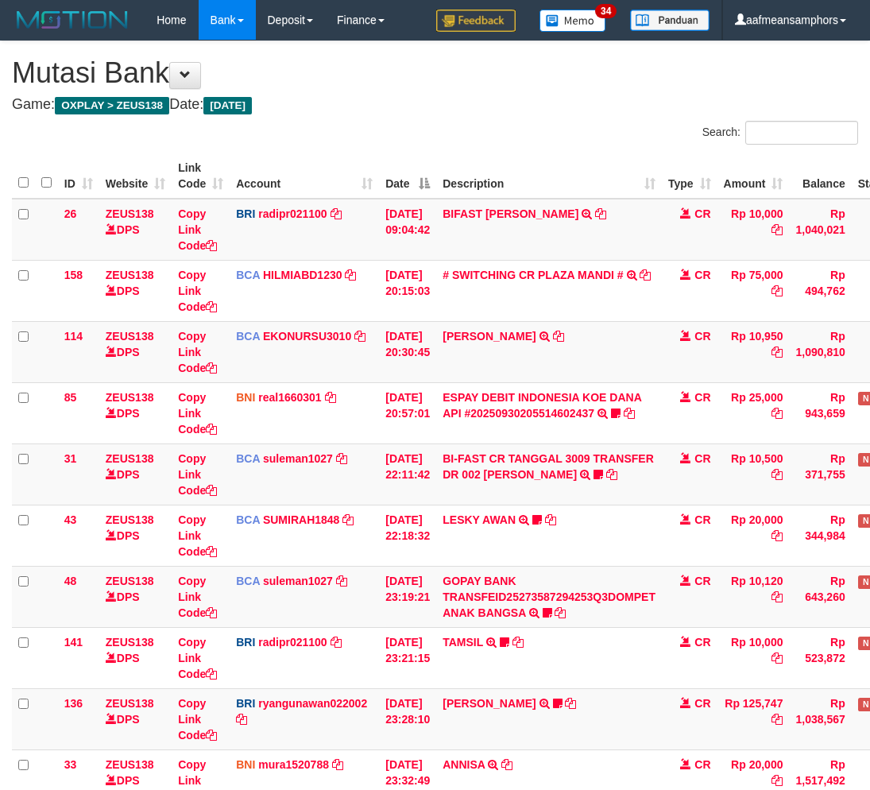
scroll to position [175, 0]
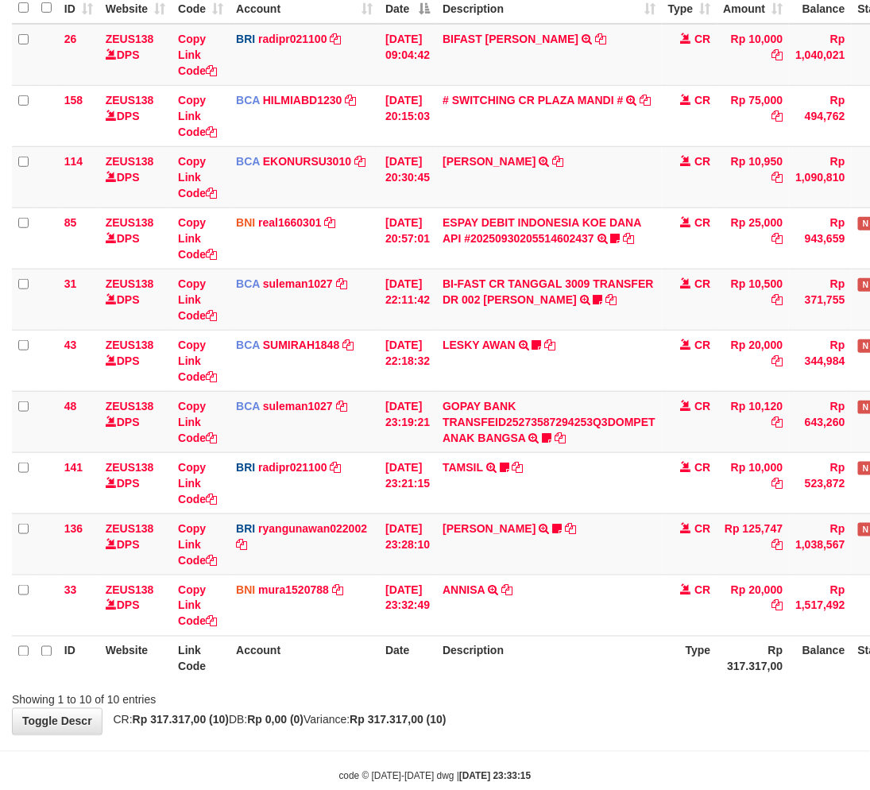
click at [588, 718] on div "**********" at bounding box center [435, 301] width 870 height 868
click at [561, 710] on div "**********" at bounding box center [435, 301] width 870 height 868
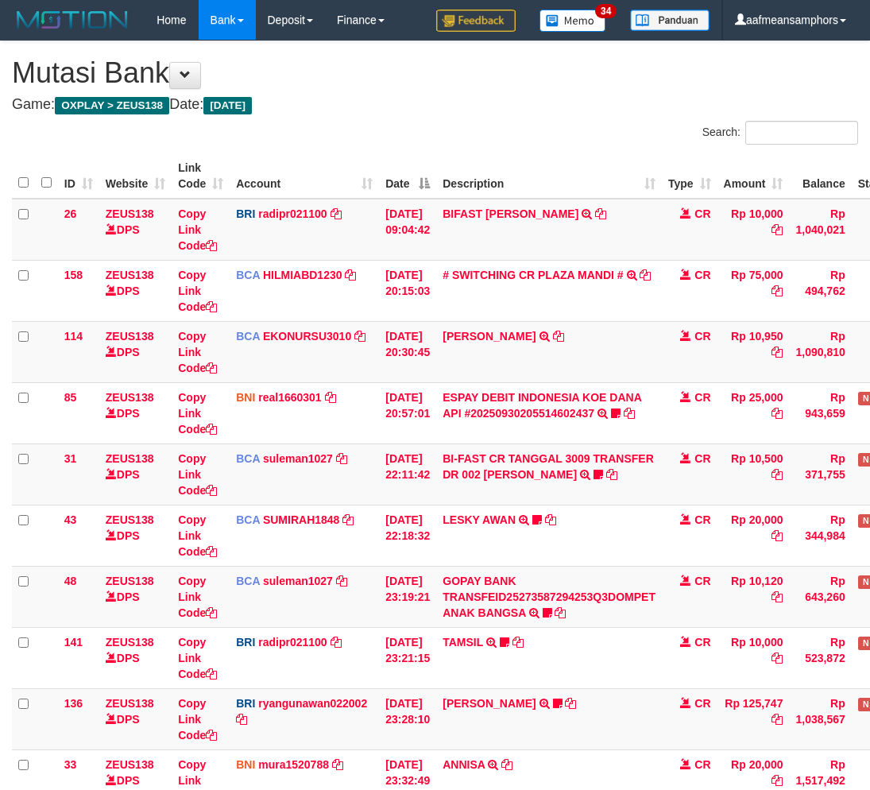
scroll to position [175, 0]
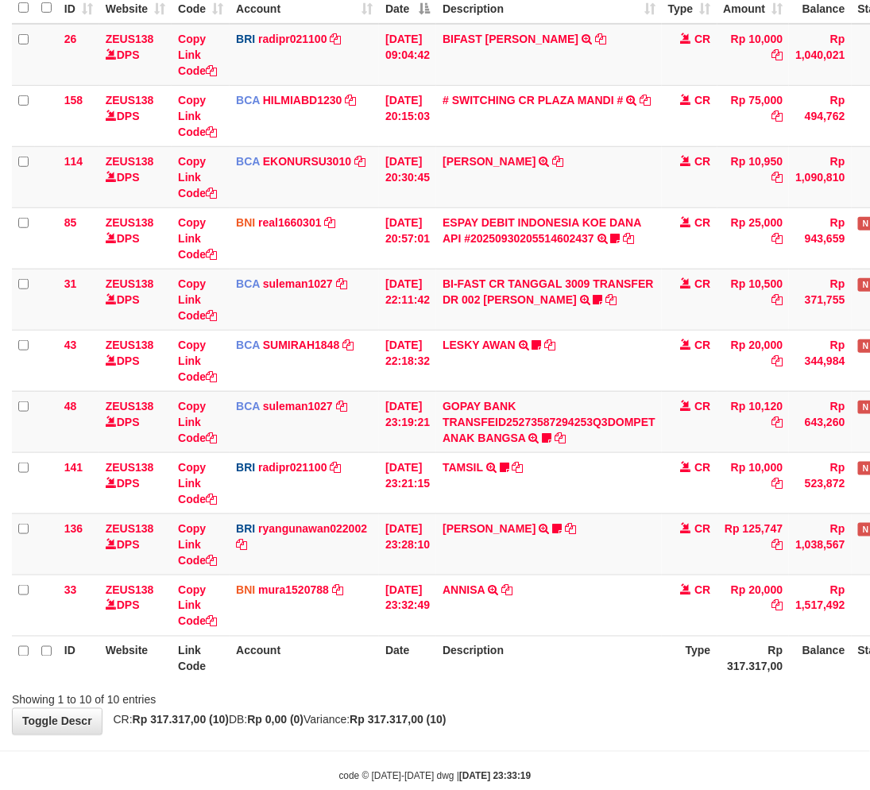
click at [632, 677] on th "Description" at bounding box center [549, 658] width 226 height 45
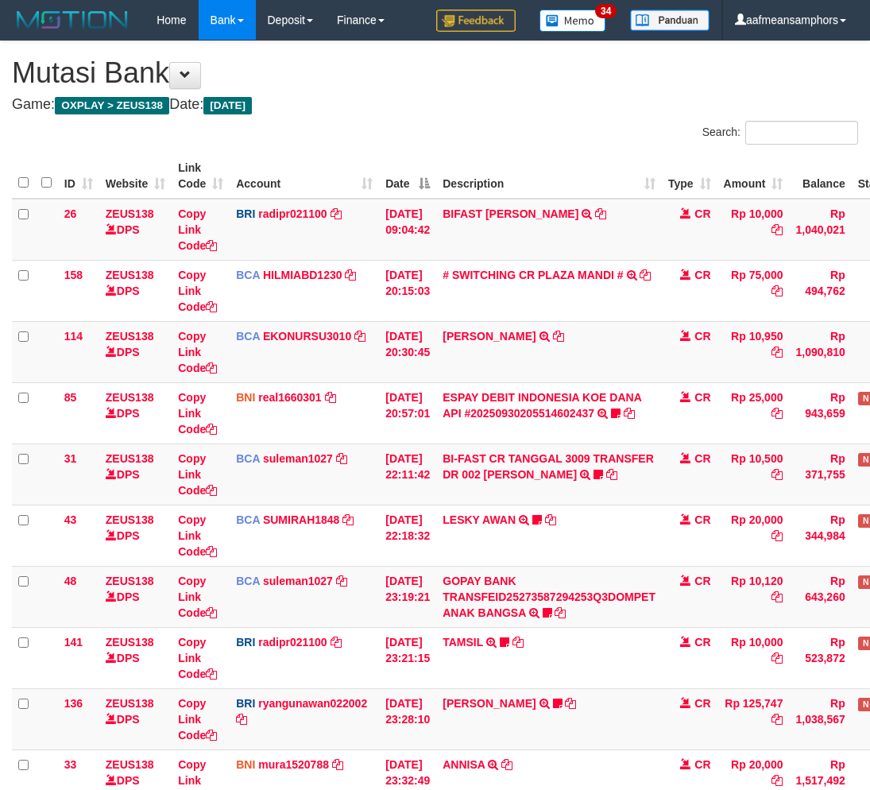
scroll to position [175, 0]
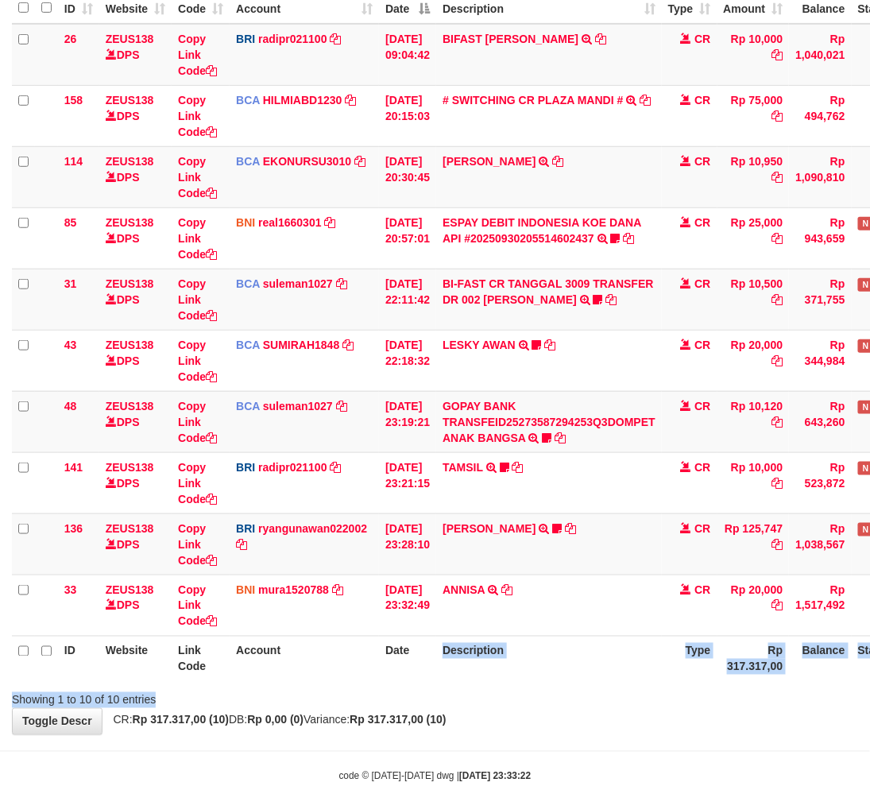
drag, startPoint x: 419, startPoint y: 686, endPoint x: 443, endPoint y: 691, distance: 25.1
click at [433, 689] on div "Search: ID Website Link Code Account Date Description Type Amount Balance Statu…" at bounding box center [435, 327] width 846 height 762
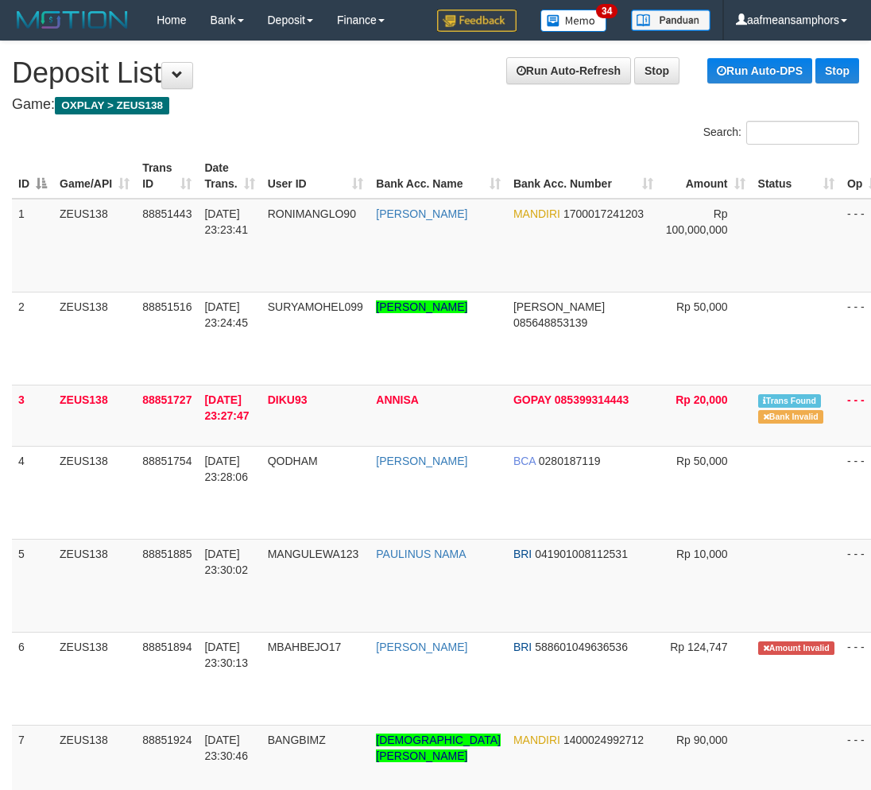
scroll to position [597, 14]
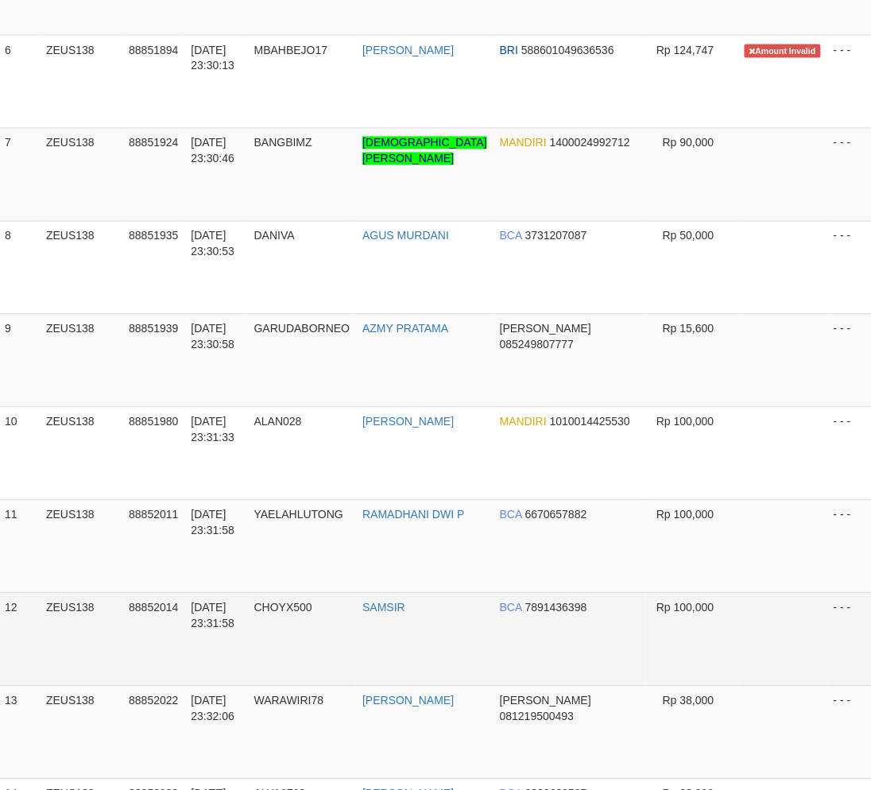
click at [350, 615] on td "CHOYX500" at bounding box center [302, 639] width 109 height 93
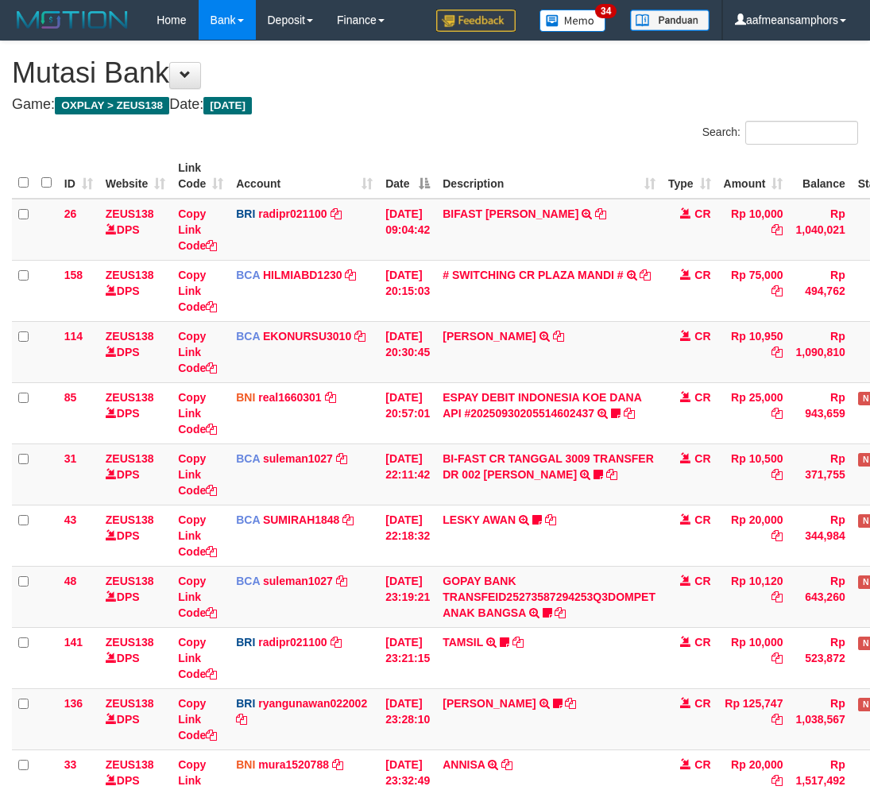
scroll to position [175, 0]
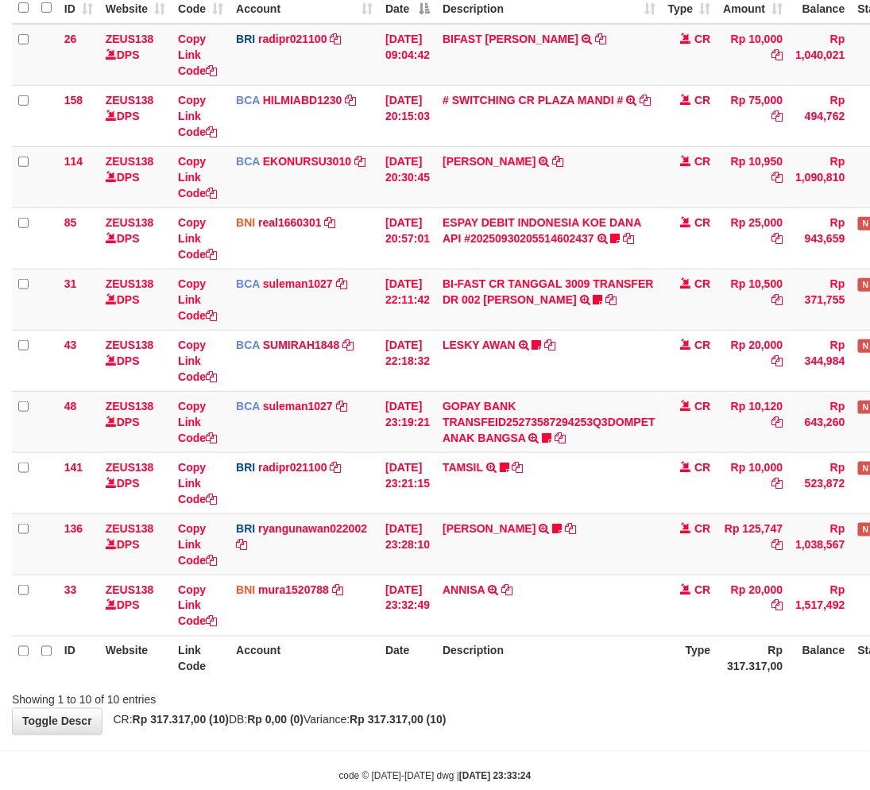
click at [550, 686] on div at bounding box center [616, 686] width 508 height 1
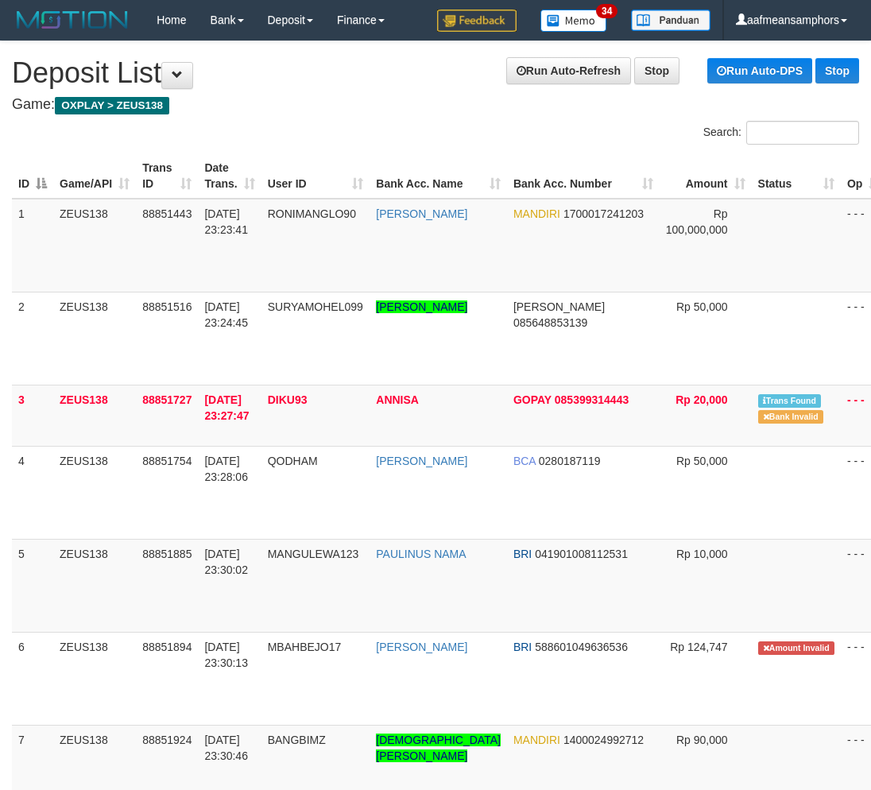
scroll to position [597, 14]
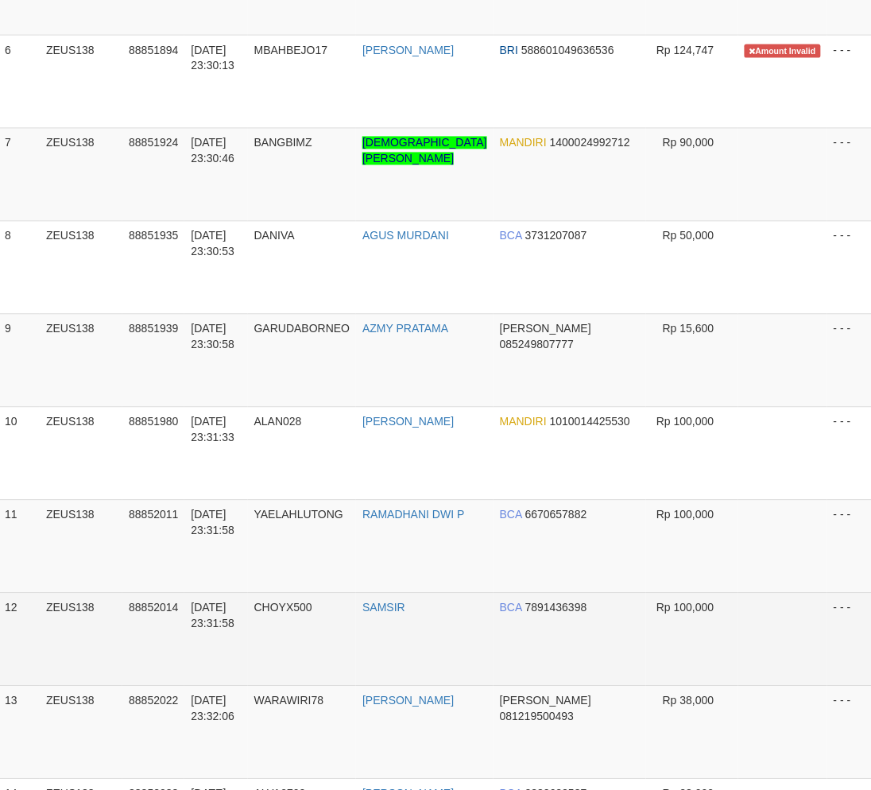
drag, startPoint x: 359, startPoint y: 642, endPoint x: 346, endPoint y: 639, distance: 13.9
click at [363, 642] on td "SAMSIR" at bounding box center [424, 639] width 137 height 93
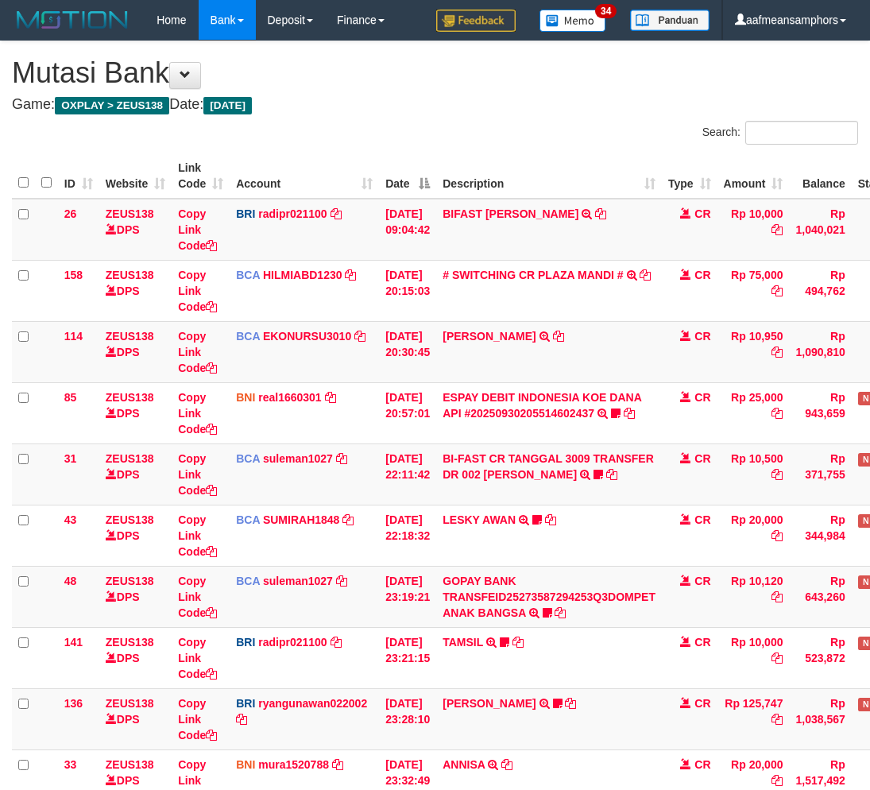
scroll to position [175, 0]
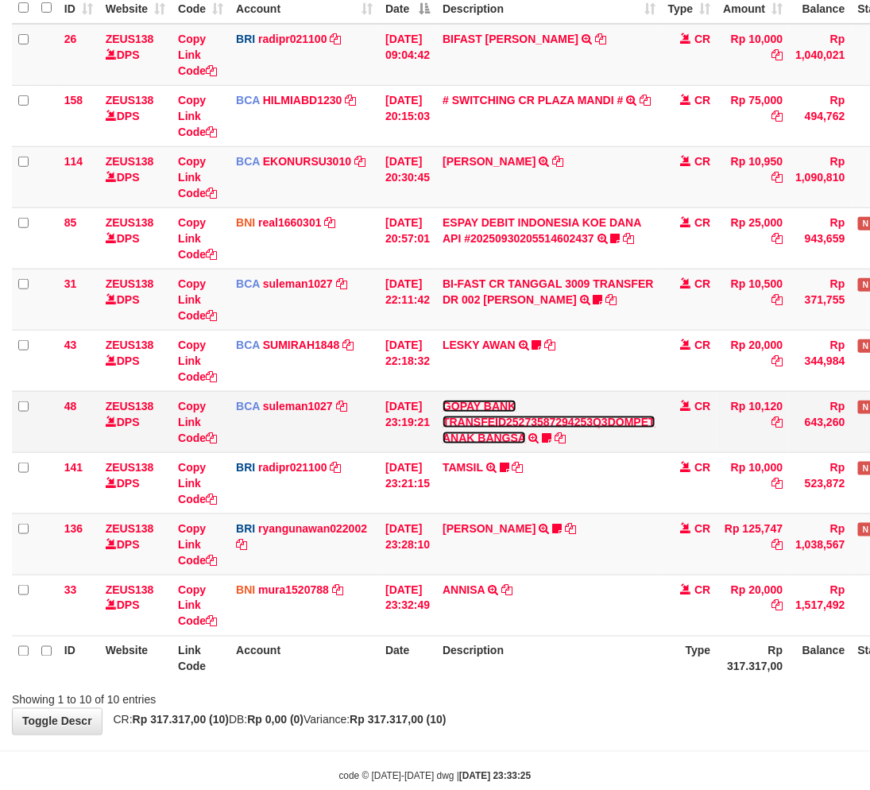
click at [510, 425] on link "GOPAY BANK TRANSFEID25273587294253Q3DOMPET ANAK BANGSA" at bounding box center [549, 422] width 213 height 44
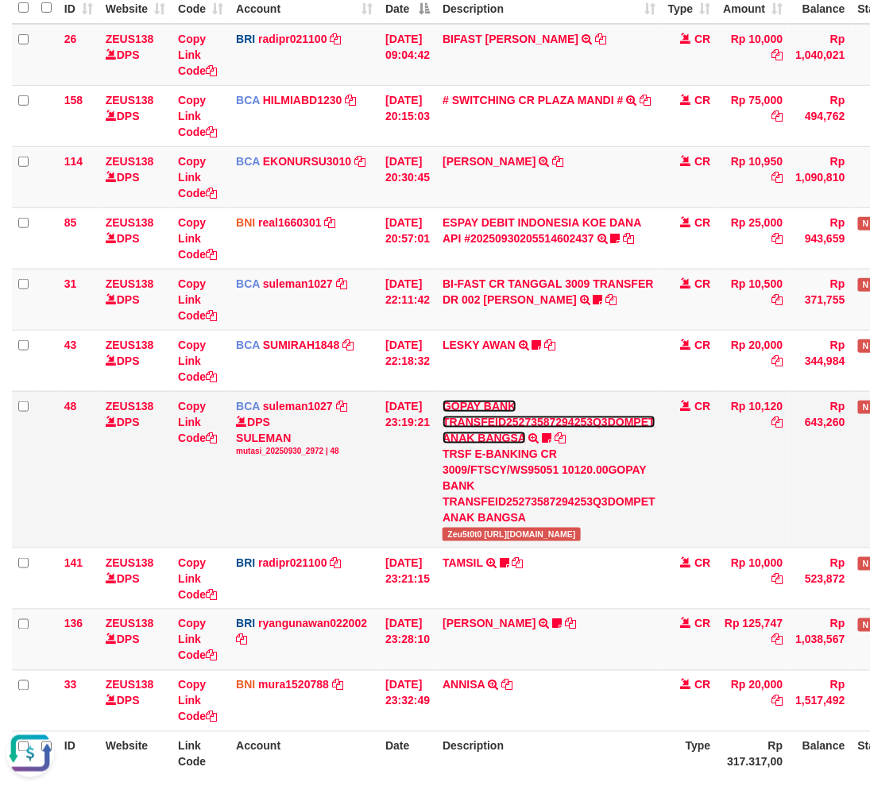
scroll to position [0, 0]
click at [478, 539] on td "GOPAY BANK TRANSFEID25273587294253Q3DOMPET ANAK BANGSA TRSF E-BANKING CR 3009/F…" at bounding box center [549, 469] width 226 height 157
copy span "Zeu5t0t0"
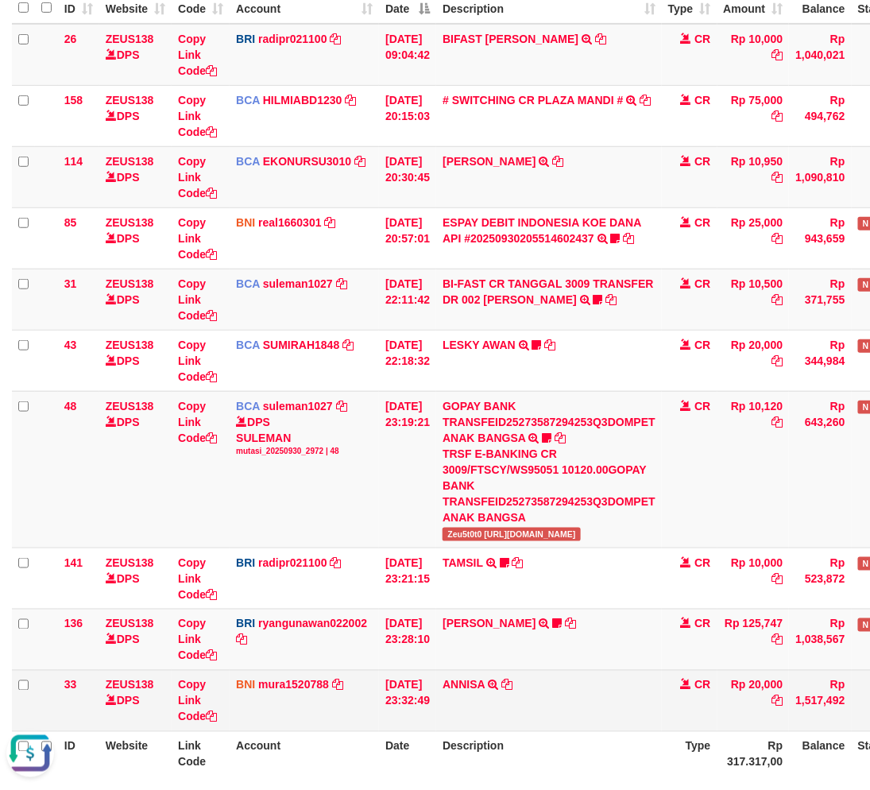
click at [534, 679] on td "ANNISA TRANSFER DARI SDRI ANNISA" at bounding box center [549, 700] width 226 height 61
click at [533, 679] on td "ANNISA TRANSFER DARI SDRI ANNISA" at bounding box center [549, 700] width 226 height 61
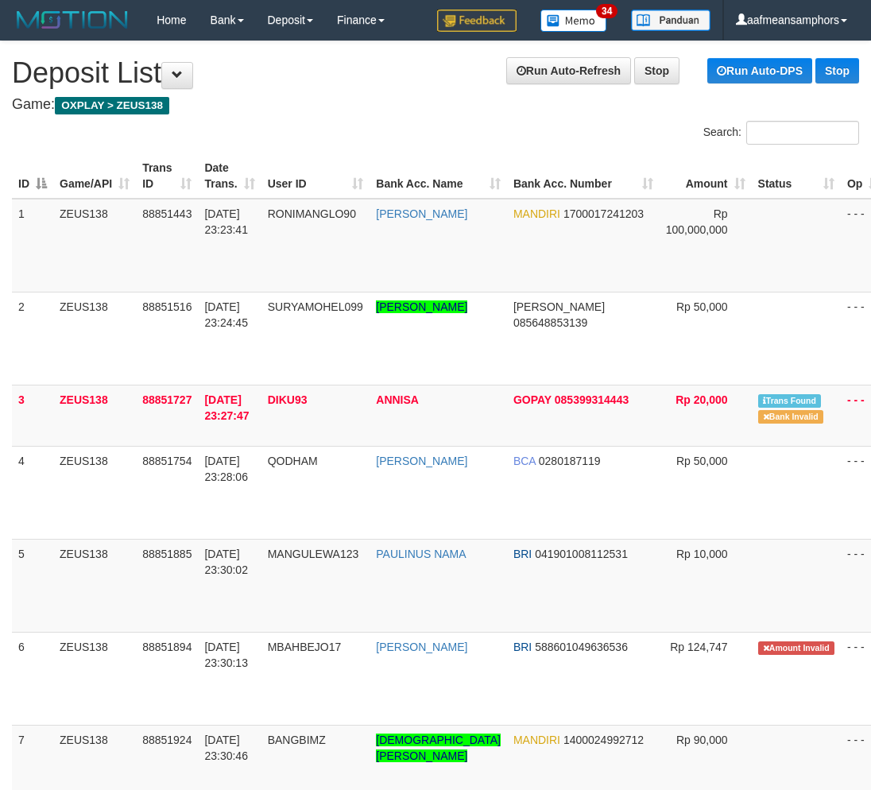
scroll to position [597, 14]
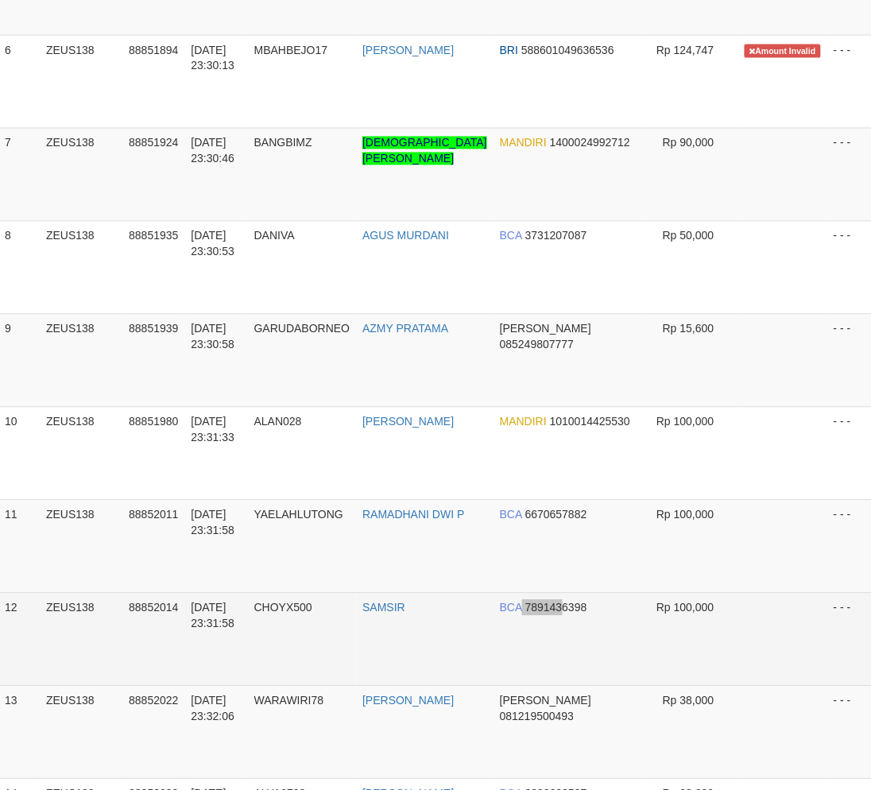
click at [515, 623] on td "BCA 7891436398" at bounding box center [569, 639] width 153 height 93
drag, startPoint x: 353, startPoint y: 597, endPoint x: 362, endPoint y: 597, distance: 9.5
click at [362, 597] on tr "12 ZEUS138 88852014 30/09/2025 23:31:58 CHOYX500 SAMSIR BCA 7891436398 Rp 100,0…" at bounding box center [467, 639] width 939 height 93
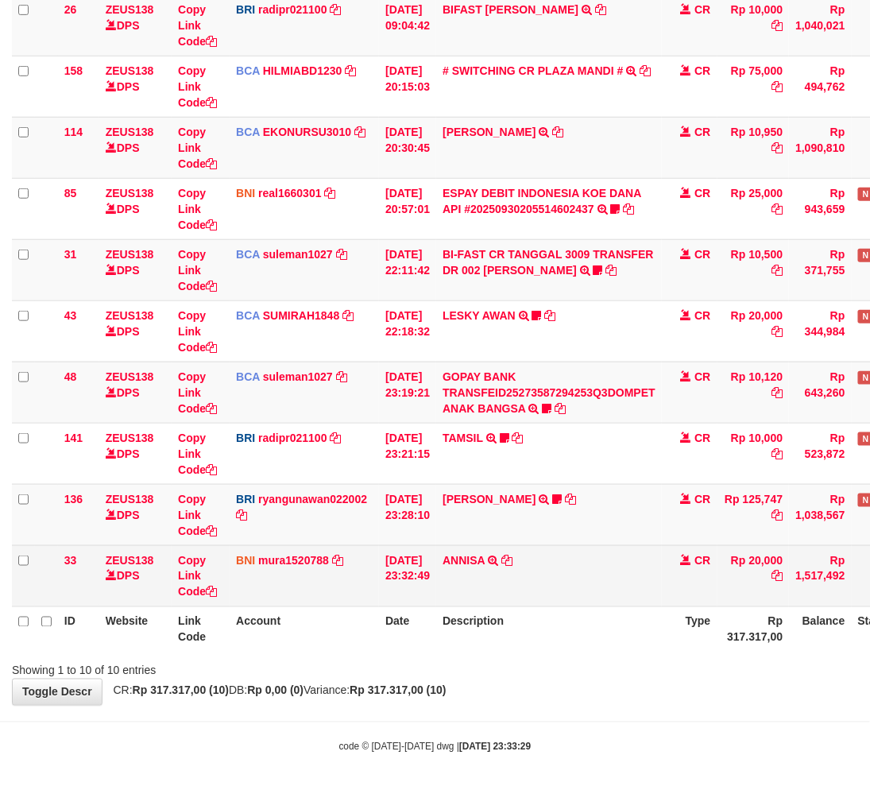
scroll to position [207, 0]
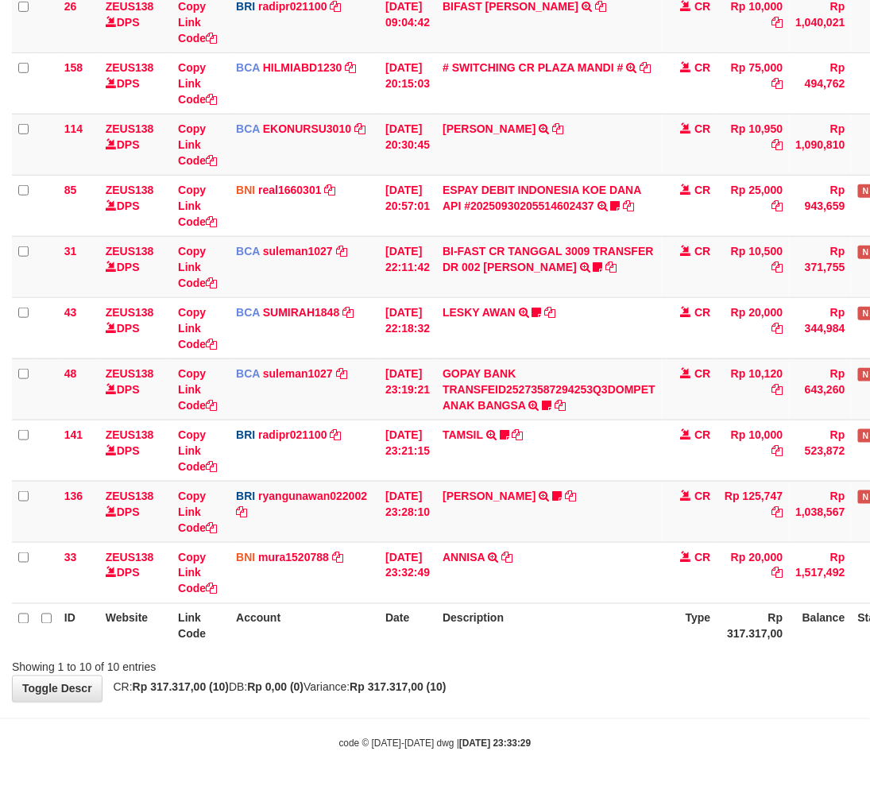
click at [604, 621] on th "Description" at bounding box center [549, 625] width 226 height 45
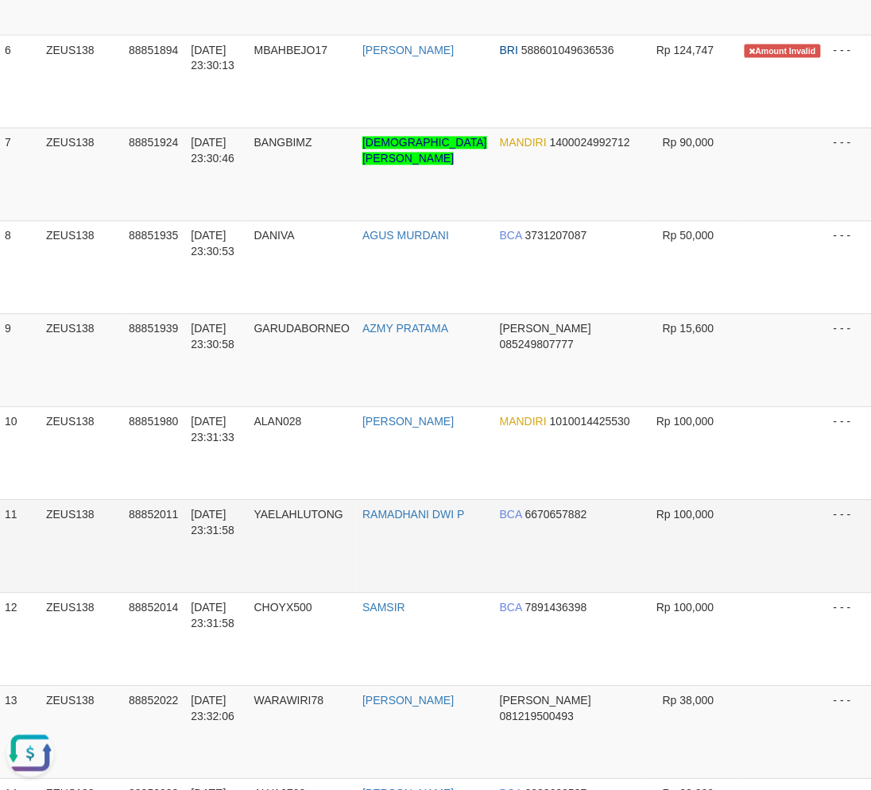
drag, startPoint x: 292, startPoint y: 560, endPoint x: 300, endPoint y: 561, distance: 8.8
click at [292, 560] on td "YAELAHLUTONG" at bounding box center [302, 546] width 109 height 93
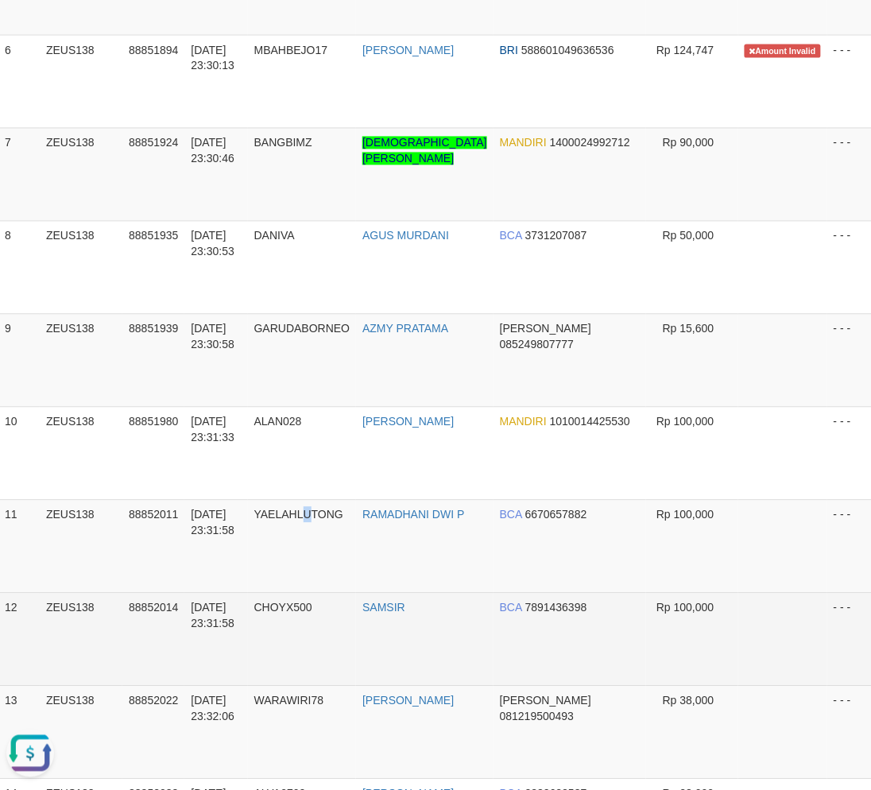
click at [308, 570] on td "YAELAHLUTONG" at bounding box center [302, 546] width 109 height 93
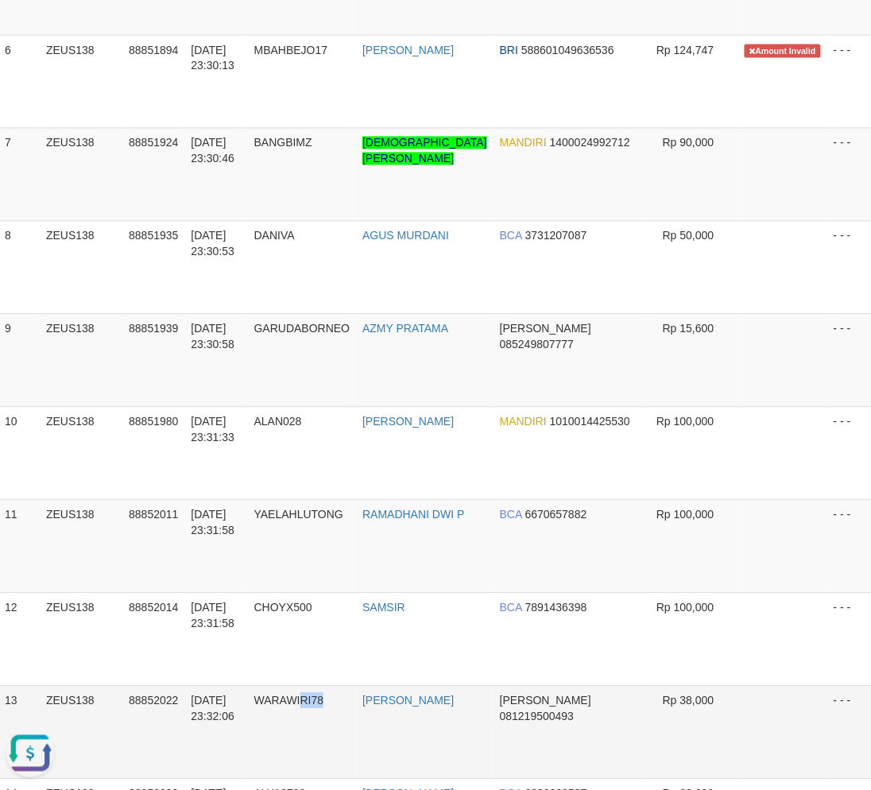
click at [327, 729] on td "WARAWIRI78" at bounding box center [302, 732] width 109 height 93
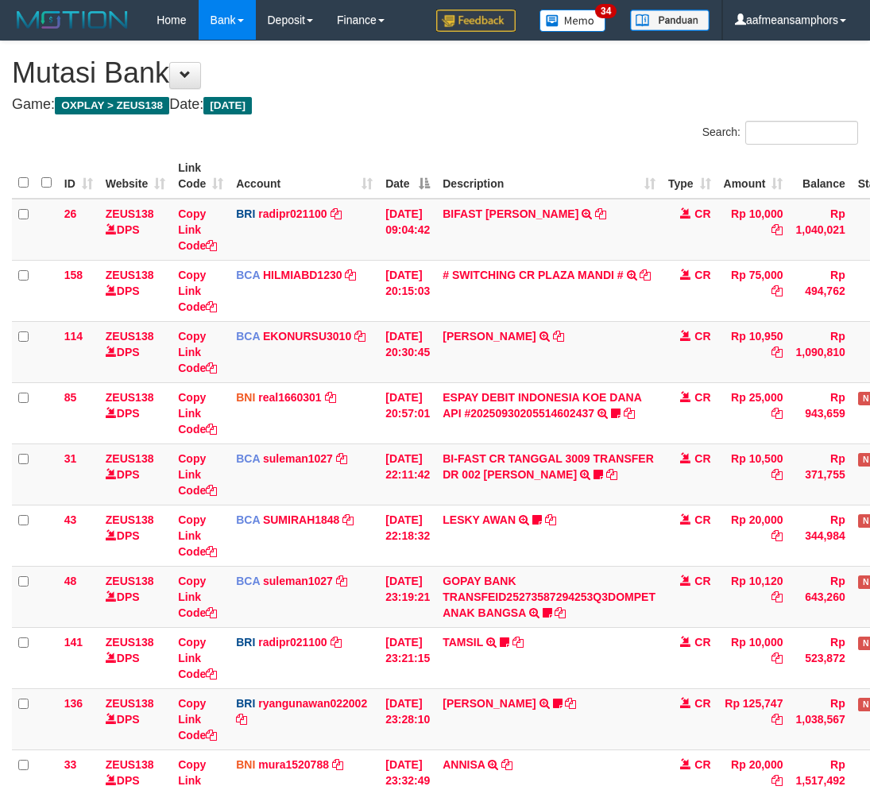
scroll to position [175, 0]
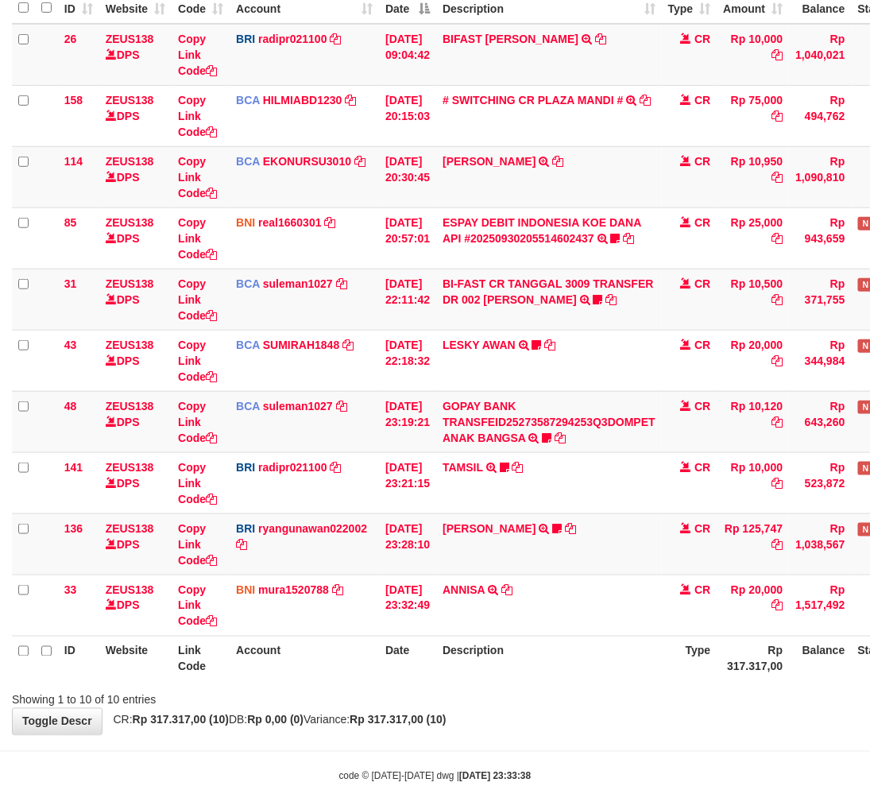
click at [609, 659] on th "Description" at bounding box center [549, 658] width 226 height 45
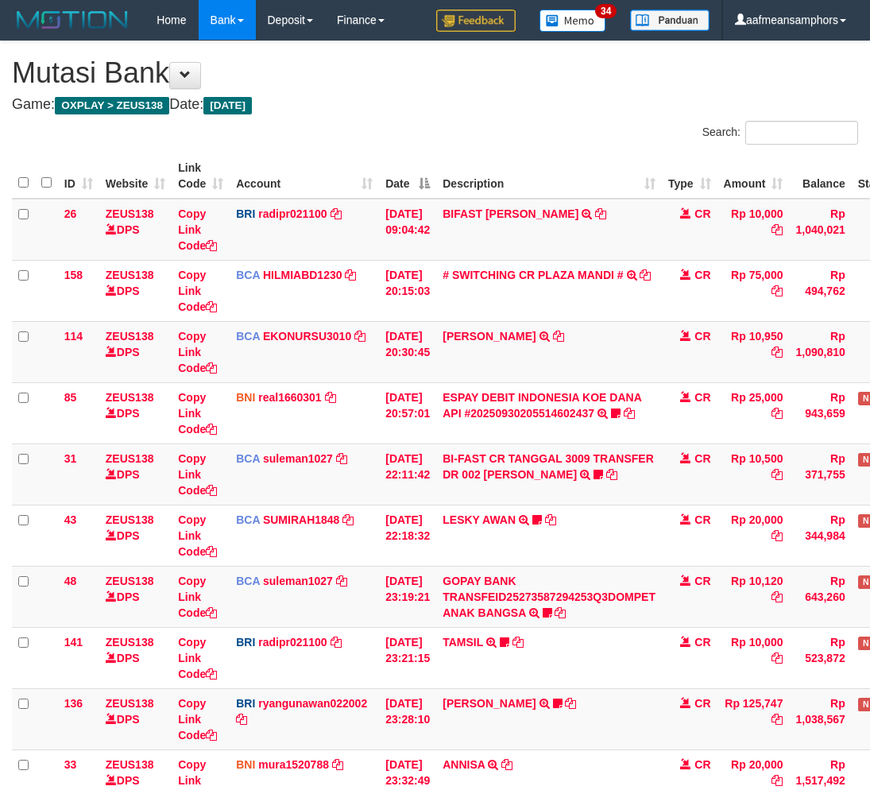
scroll to position [175, 0]
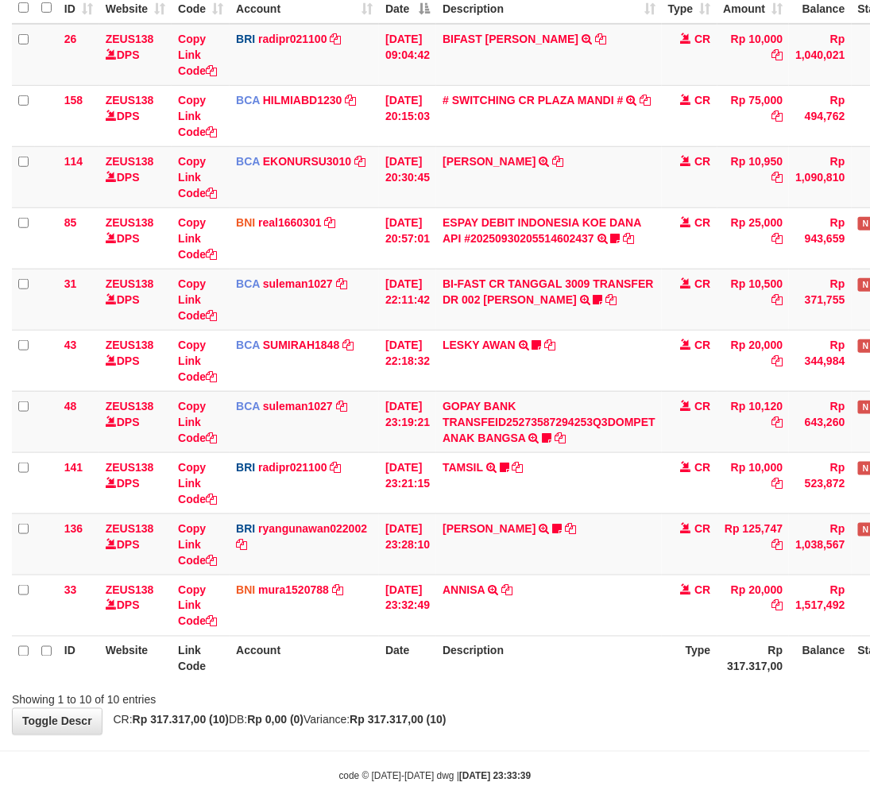
click at [609, 659] on th "Description" at bounding box center [549, 658] width 226 height 45
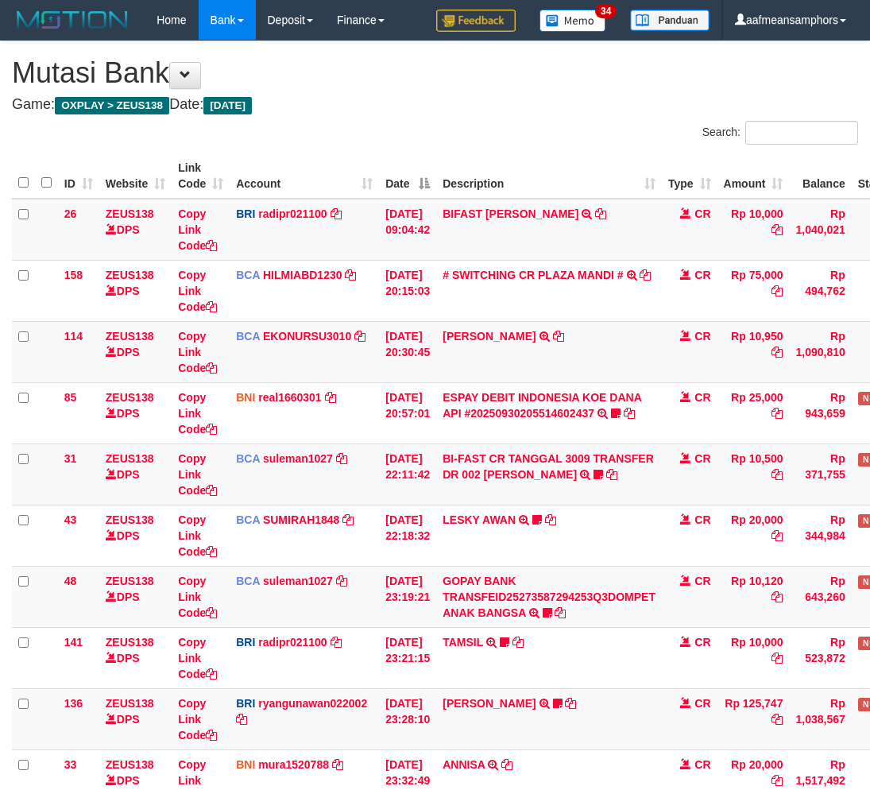
scroll to position [175, 0]
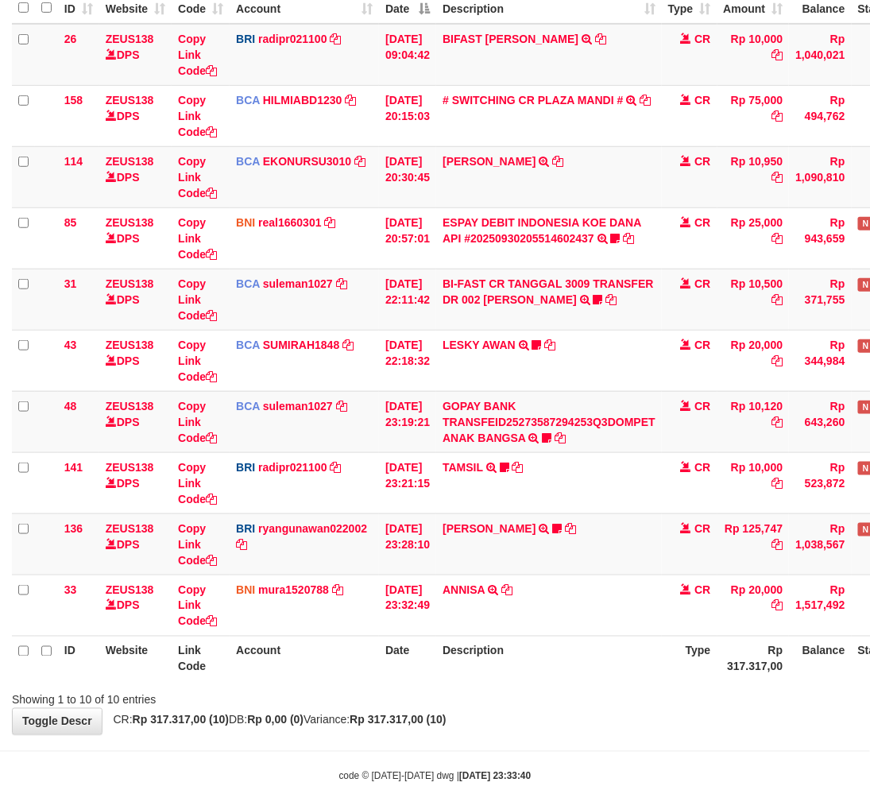
click at [576, 713] on div "**********" at bounding box center [435, 301] width 870 height 868
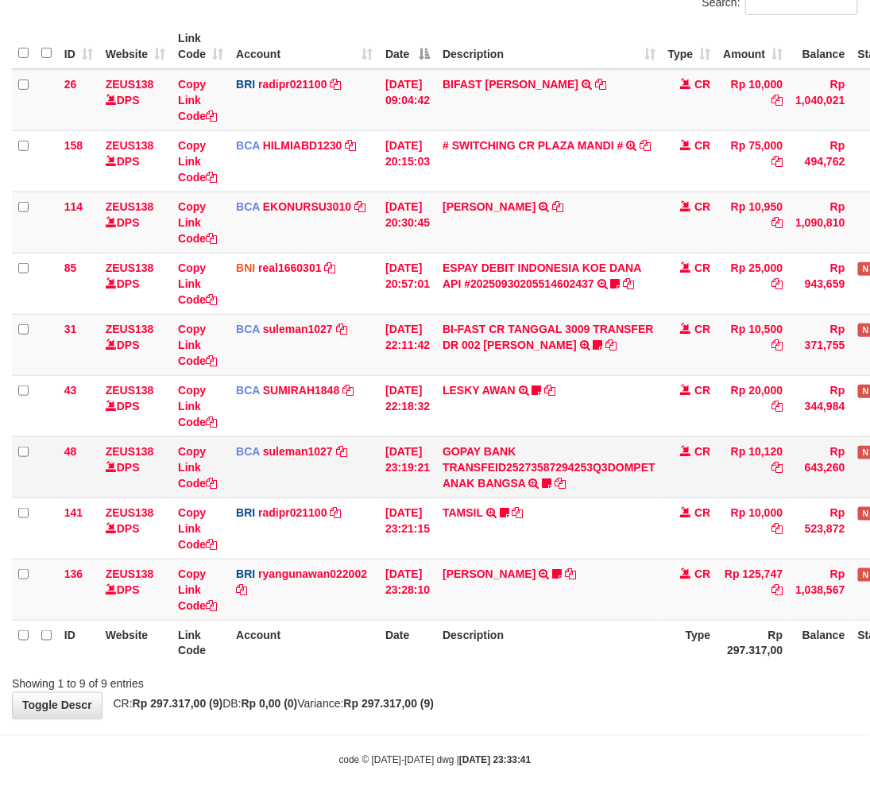
scroll to position [145, 0]
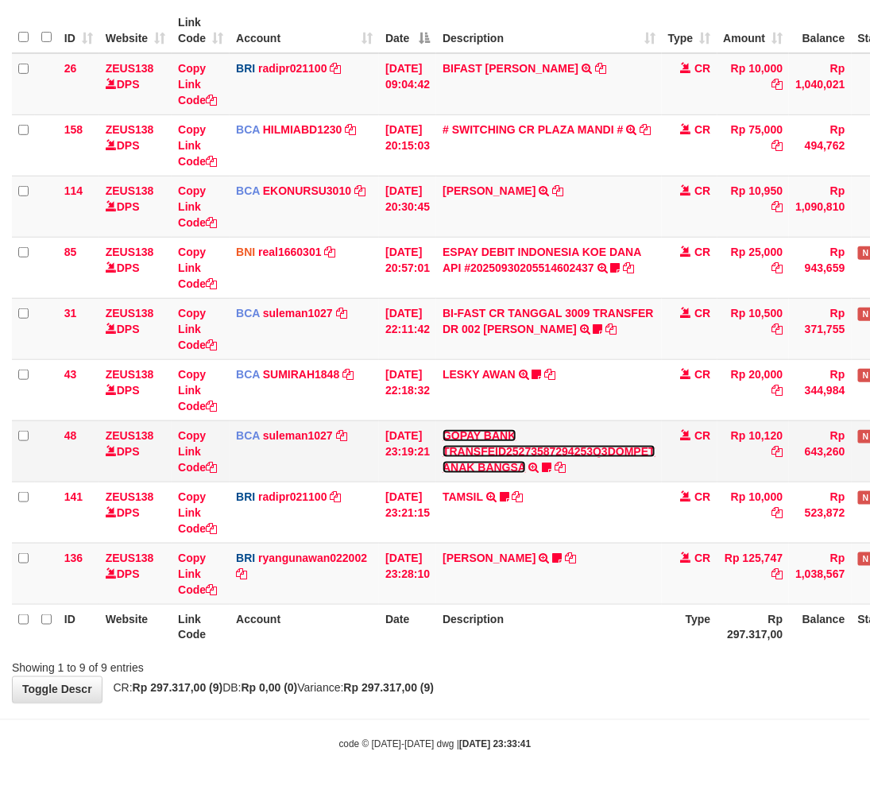
click at [495, 453] on link "GOPAY BANK TRANSFEID25273587294253Q3DOMPET ANAK BANGSA" at bounding box center [549, 451] width 213 height 44
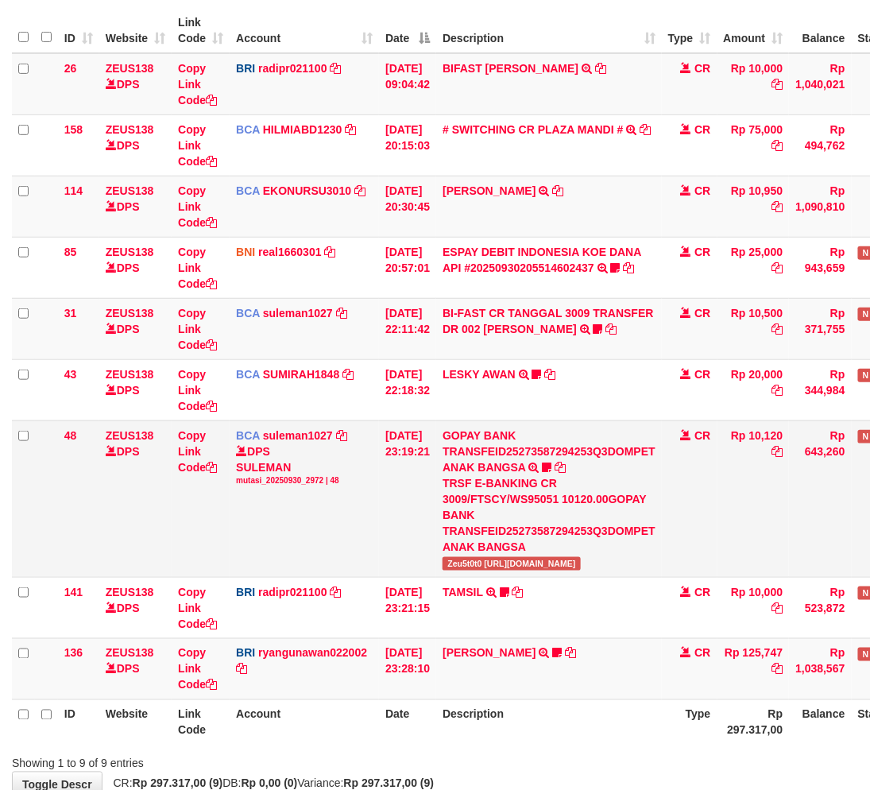
click at [462, 565] on span "Zeu5t0t0 [URL][DOMAIN_NAME]" at bounding box center [512, 564] width 138 height 14
copy span "Zeu5t0t0"
drag, startPoint x: 613, startPoint y: 564, endPoint x: 676, endPoint y: 545, distance: 66.4
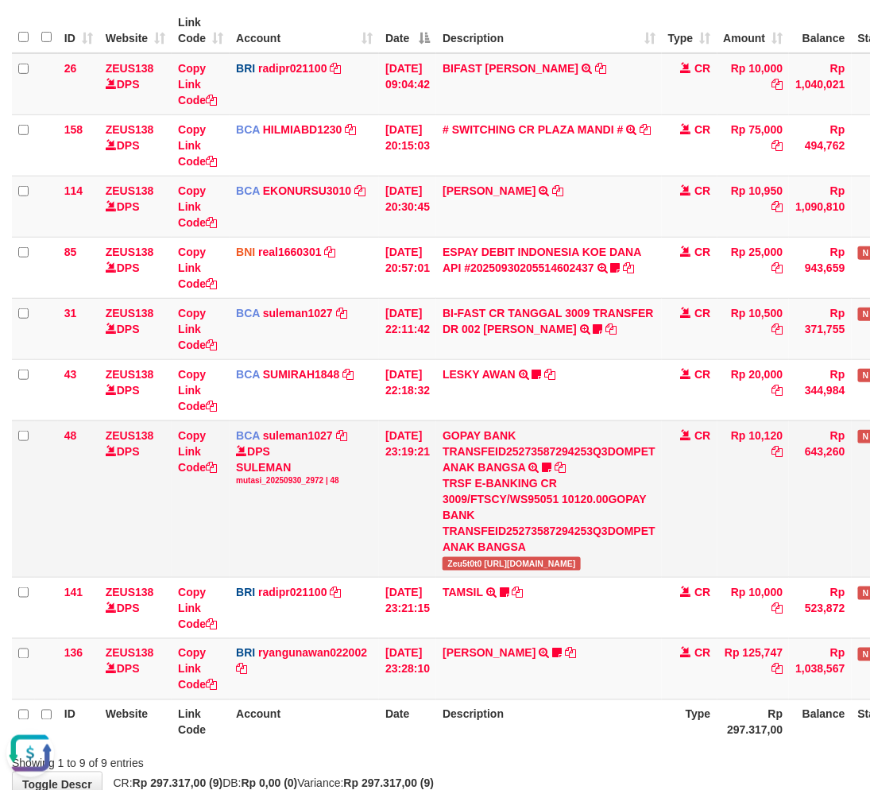
click at [624, 566] on td "GOPAY BANK TRANSFEID25273587294253Q3DOMPET ANAK BANGSA TRSF E-BANKING CR 3009/F…" at bounding box center [549, 498] width 226 height 157
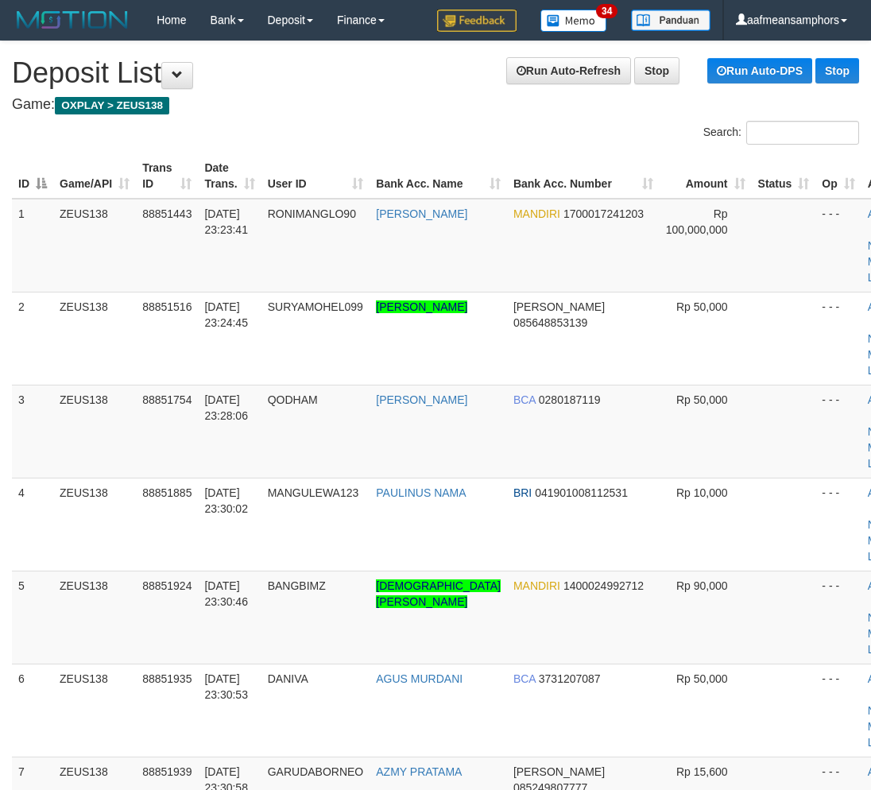
scroll to position [597, 14]
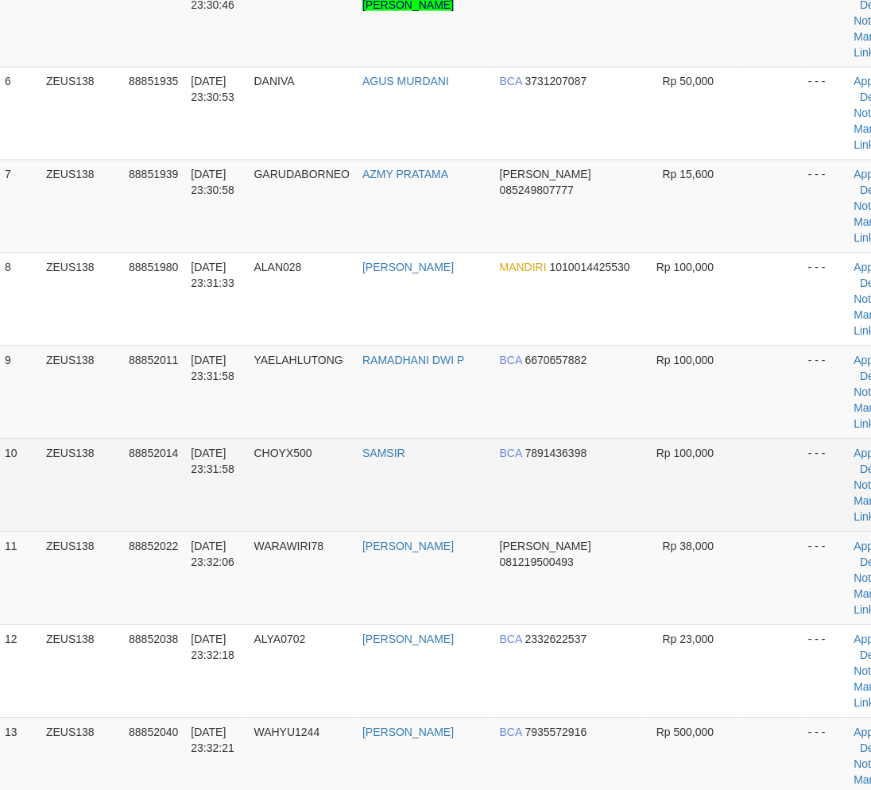
click at [352, 525] on td "CHOYX500" at bounding box center [302, 485] width 109 height 93
click at [357, 524] on td "CHOYX500" at bounding box center [302, 485] width 109 height 93
drag, startPoint x: 356, startPoint y: 501, endPoint x: 418, endPoint y: 505, distance: 62.1
click at [418, 505] on tr "10 ZEUS138 88852014 30/09/2025 23:31:58 CHOYX500 SAMSIR BCA 7891436398 Rp 100,0…" at bounding box center [455, 485] width 914 height 93
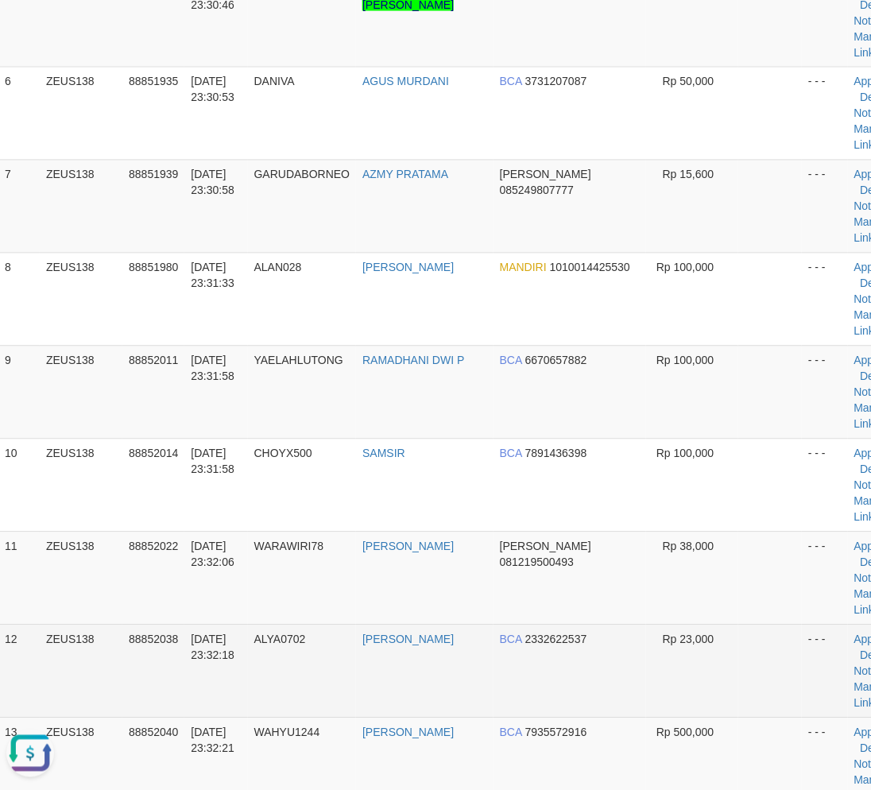
click at [323, 710] on td "ALYA0702" at bounding box center [302, 670] width 109 height 93
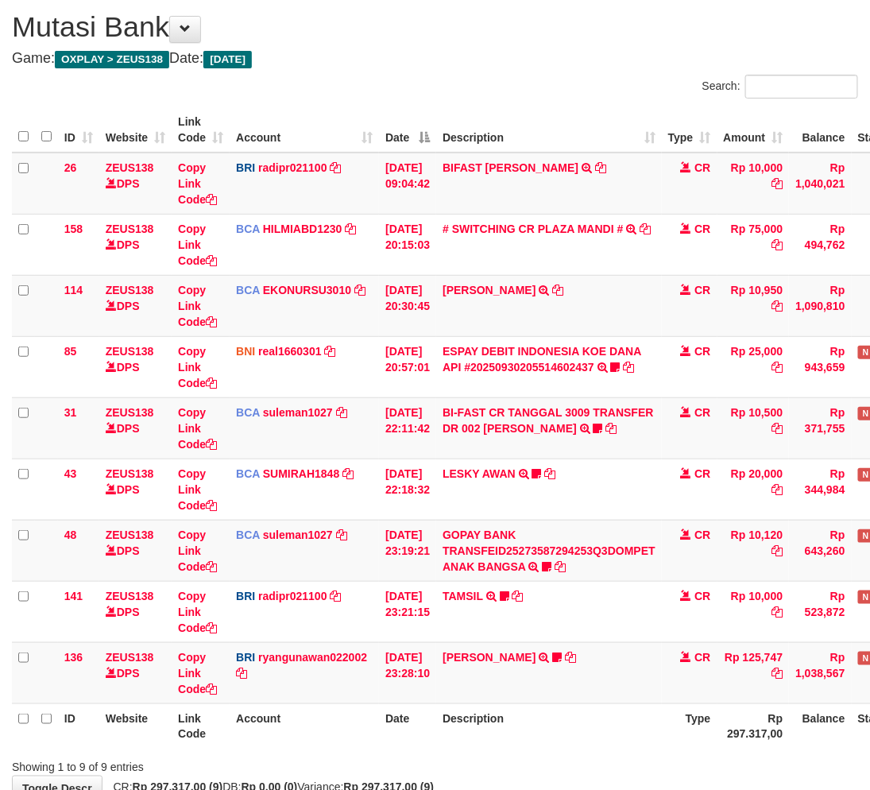
scroll to position [145, 0]
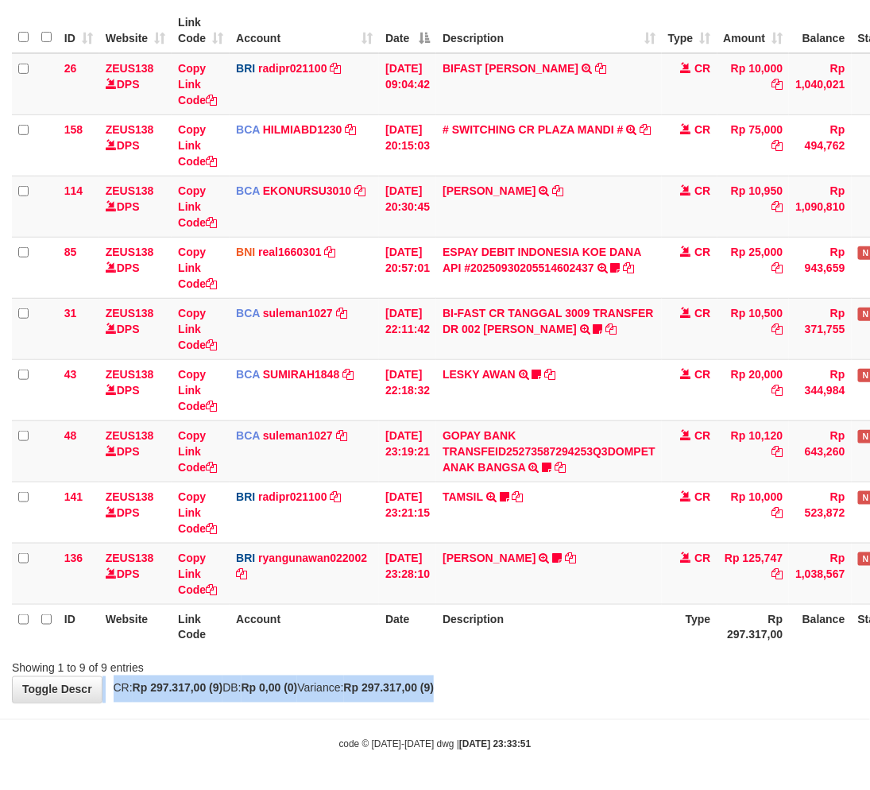
drag, startPoint x: 488, startPoint y: 668, endPoint x: 479, endPoint y: 679, distance: 13.5
click at [479, 679] on div "**********" at bounding box center [435, 299] width 870 height 806
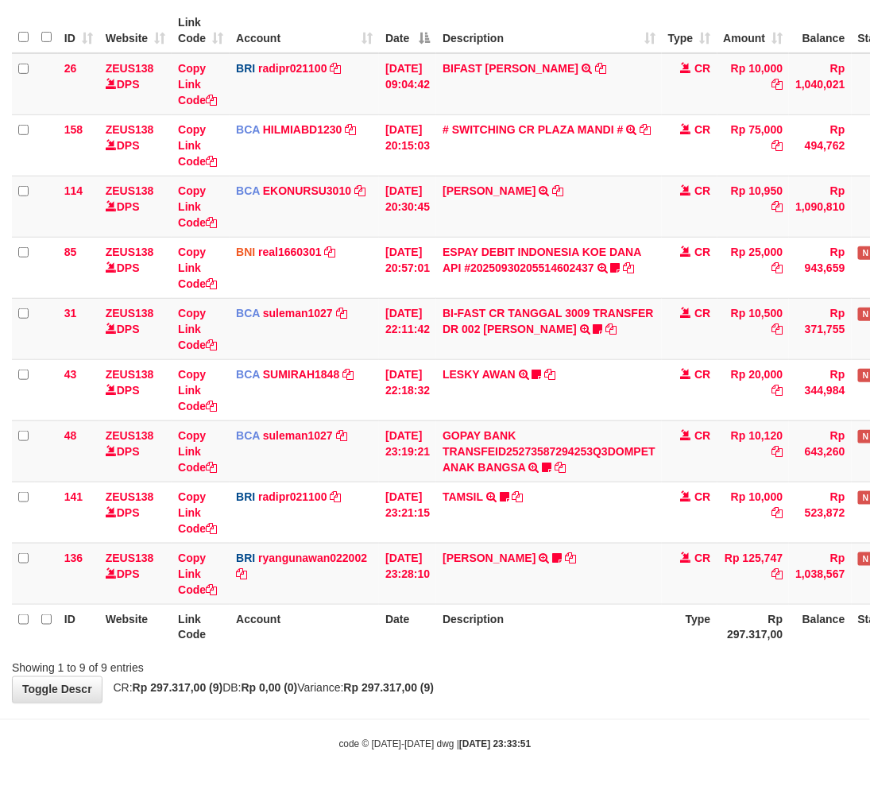
click at [517, 652] on div "ID Website Link Code Account Date Description Type Amount Balance Status Action…" at bounding box center [435, 328] width 870 height 651
click at [506, 654] on div "Search: ID Website Link Code Account Date Description Type Amount Balance Statu…" at bounding box center [435, 325] width 846 height 701
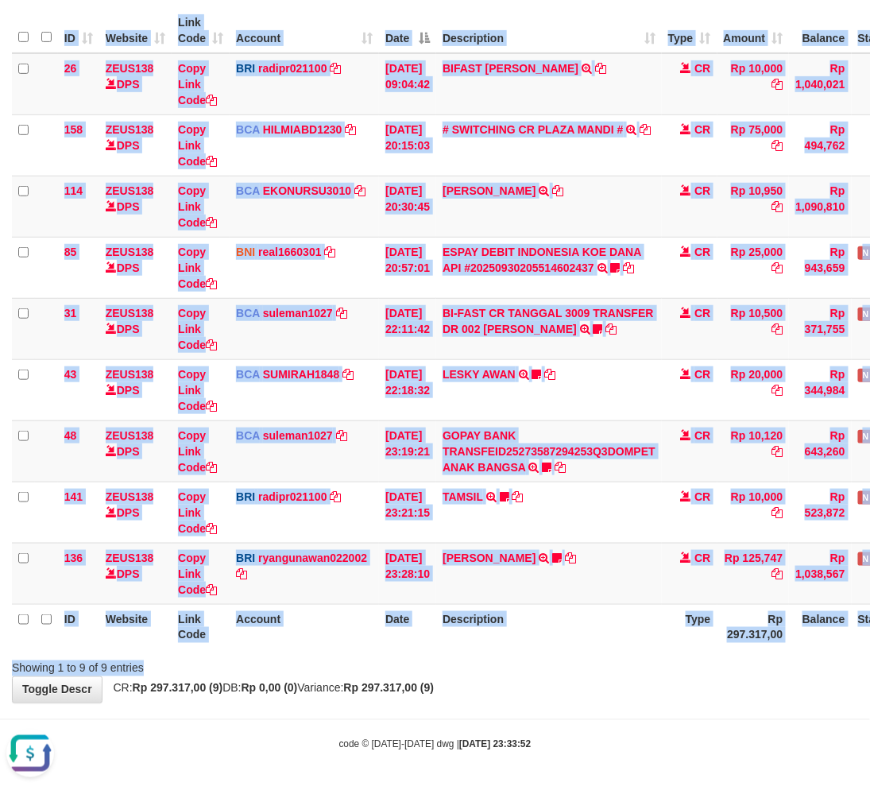
click at [506, 655] on div "Showing 1 to 9 of 9 entries" at bounding box center [435, 665] width 870 height 22
click at [483, 646] on th "Description" at bounding box center [549, 626] width 226 height 45
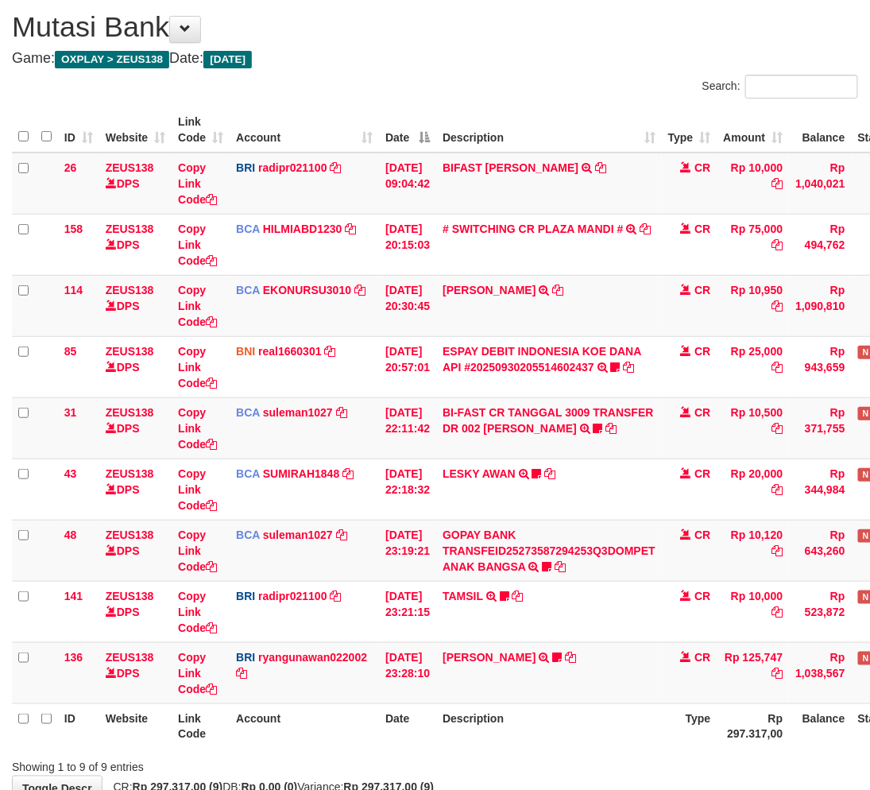
scroll to position [145, 0]
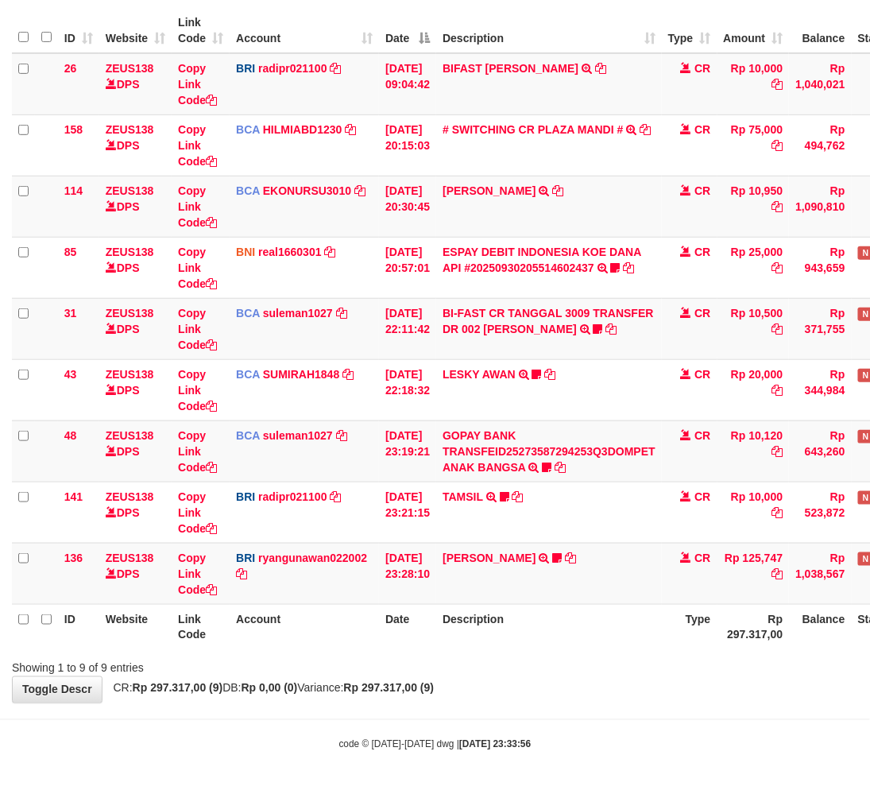
click at [557, 624] on th "Description" at bounding box center [549, 626] width 226 height 45
click at [499, 771] on body "Toggle navigation Home Bank Account List Load By Website Group [OXPLAY] ZEUS138…" at bounding box center [435, 323] width 870 height 937
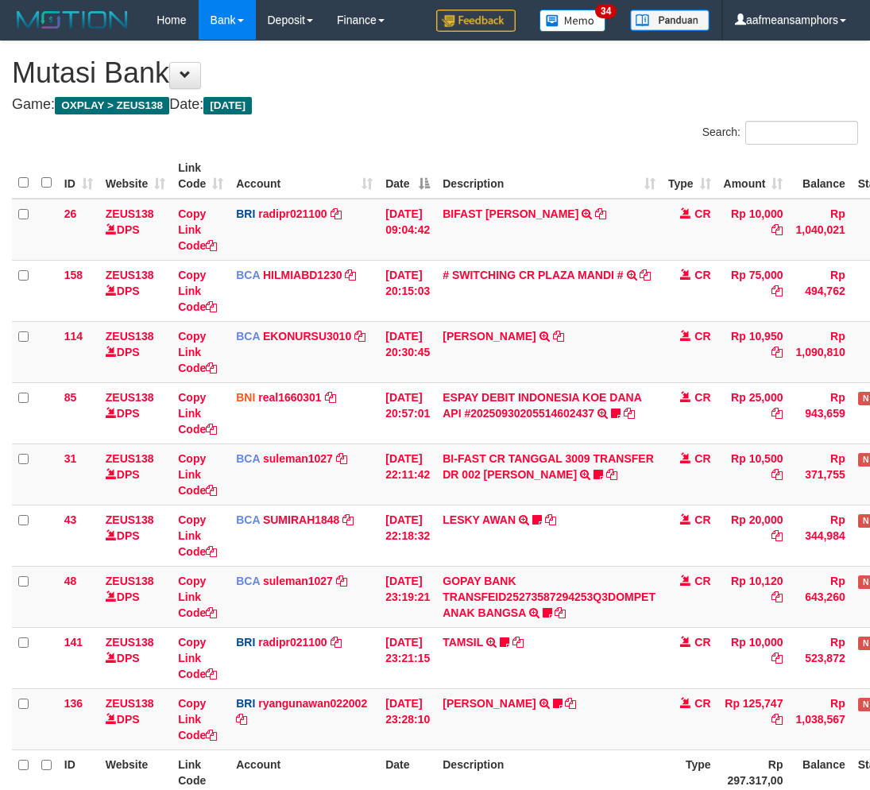
click at [610, 749] on th "Description" at bounding box center [549, 771] width 226 height 45
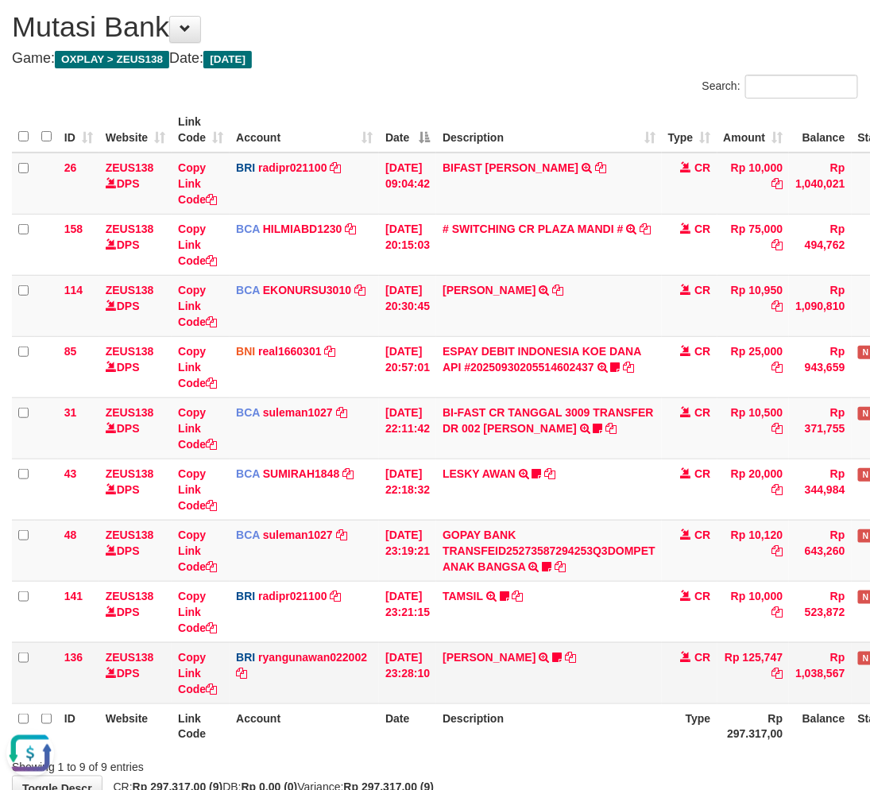
click at [436, 671] on td "[DATE] 23:28:10" at bounding box center [407, 672] width 57 height 61
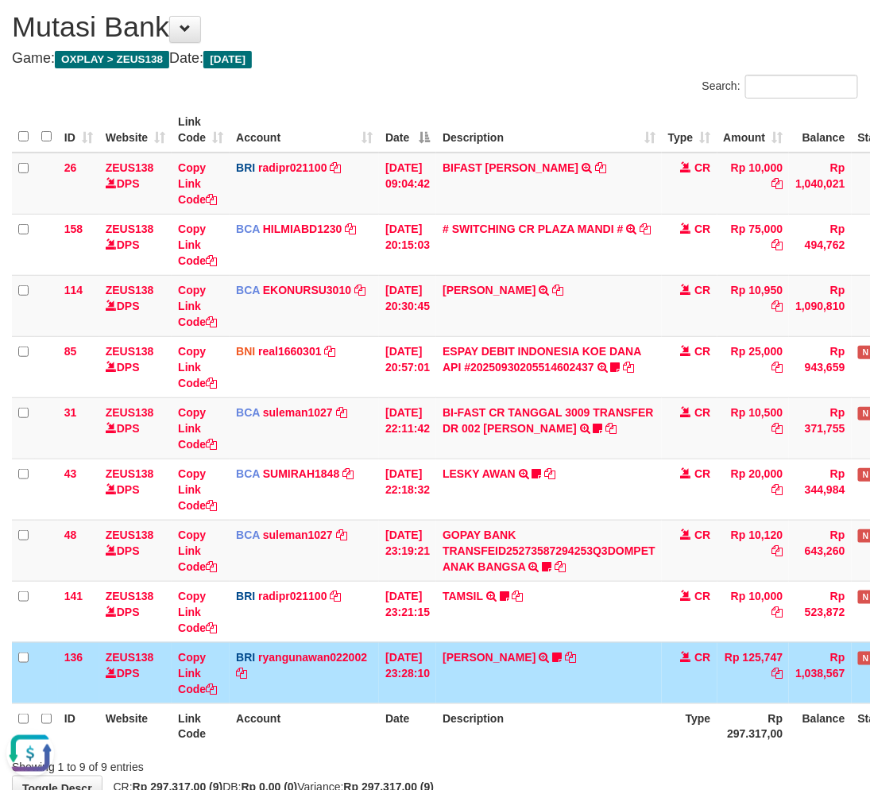
drag, startPoint x: 471, startPoint y: 669, endPoint x: 481, endPoint y: 667, distance: 9.7
click at [474, 669] on td "AGUNG RIYADI TRANSFER NBMB AGUNG RIYADI TO RYAN GUNAWAN MBAHBEJO17" at bounding box center [549, 672] width 226 height 61
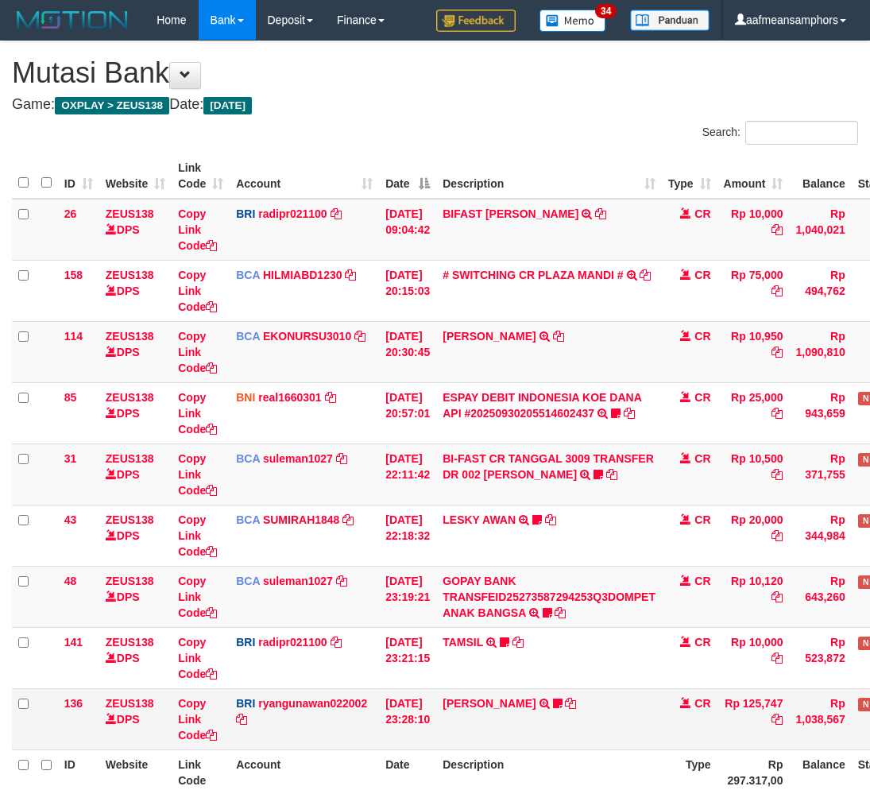
scroll to position [46, 0]
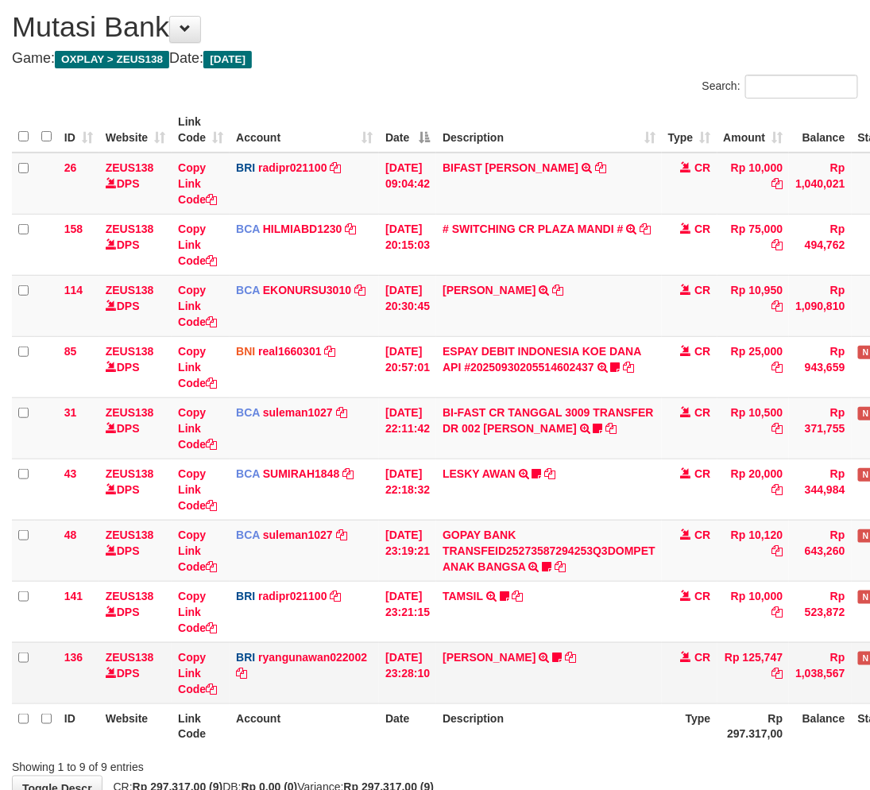
click at [578, 704] on th "Description" at bounding box center [549, 725] width 226 height 45
click at [552, 740] on th "Description" at bounding box center [549, 725] width 226 height 45
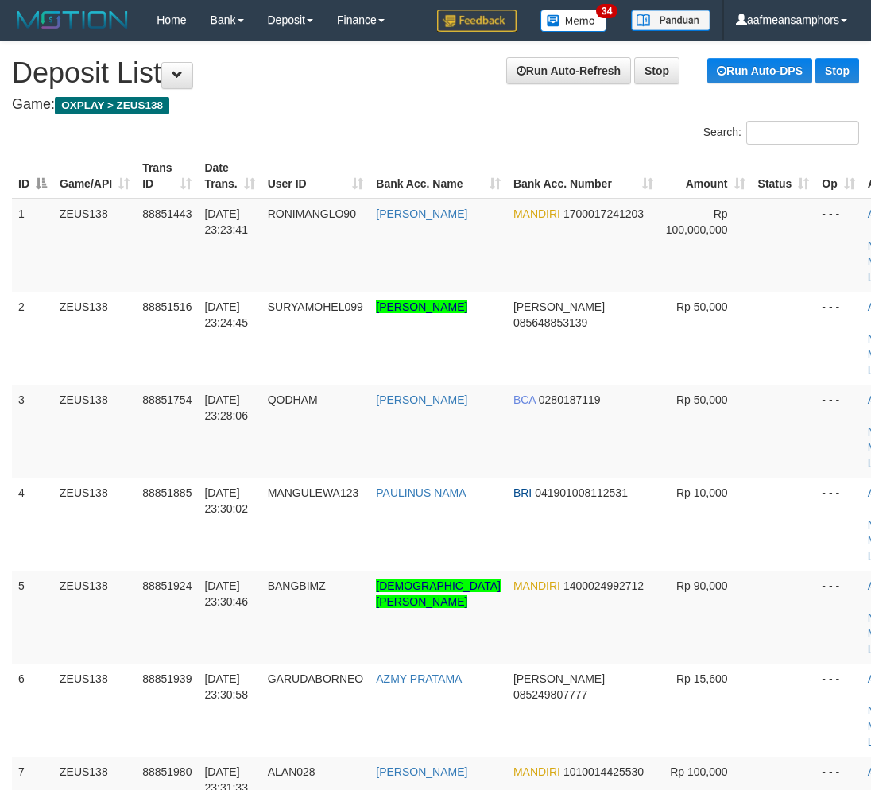
scroll to position [597, 14]
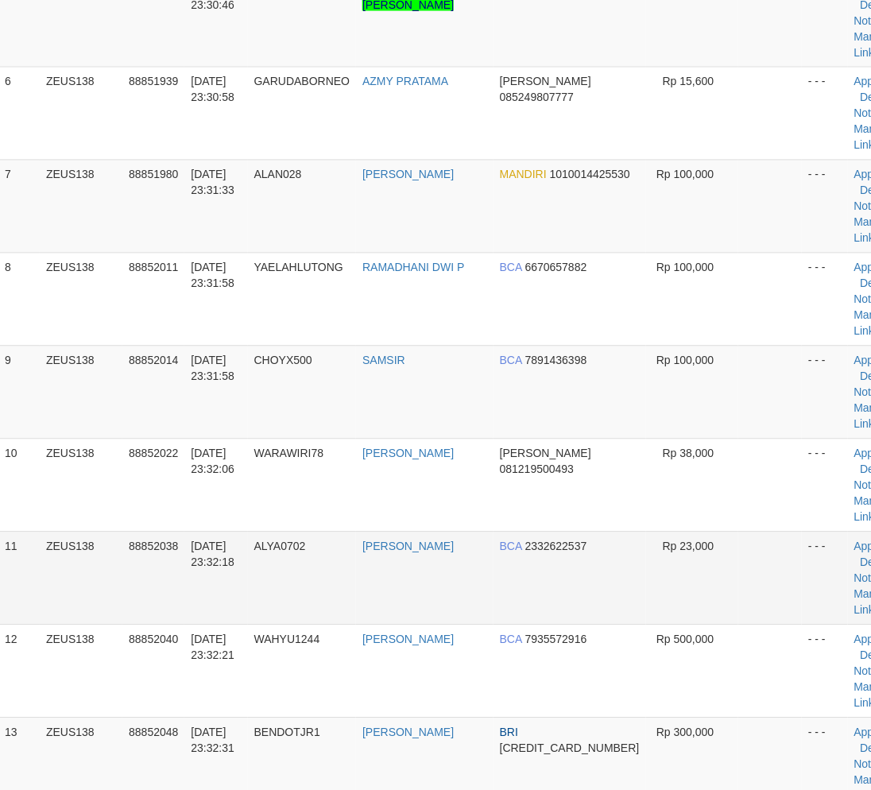
click at [385, 588] on td "RANI TRISNAWATI" at bounding box center [424, 578] width 137 height 93
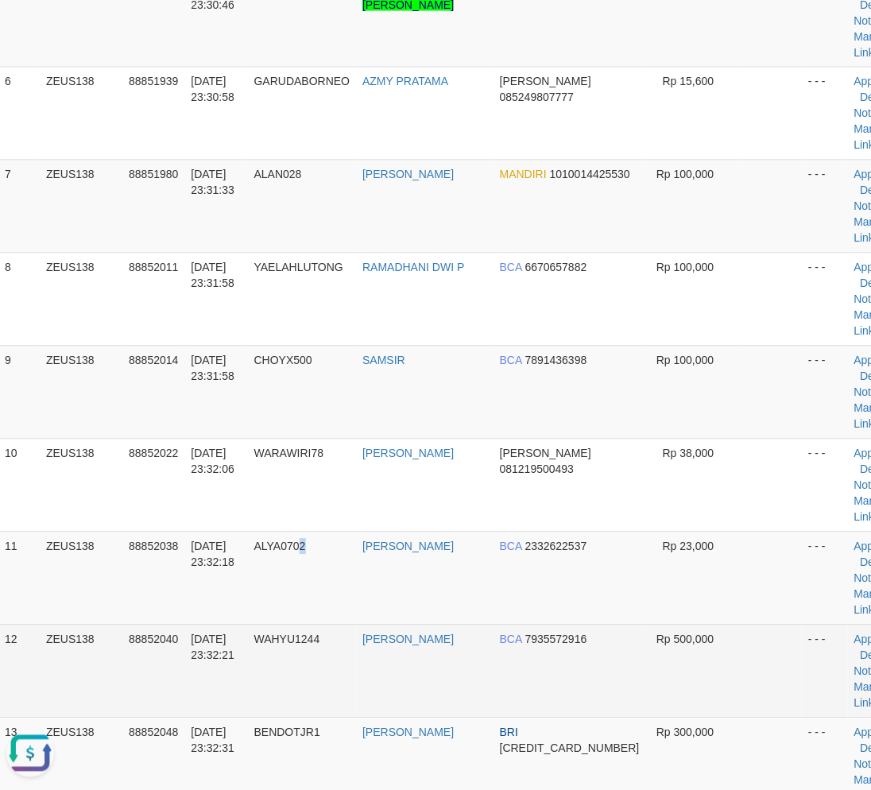
drag, startPoint x: 319, startPoint y: 613, endPoint x: 236, endPoint y: 628, distance: 84.1
click at [319, 612] on td "ALYA0702" at bounding box center [302, 578] width 109 height 93
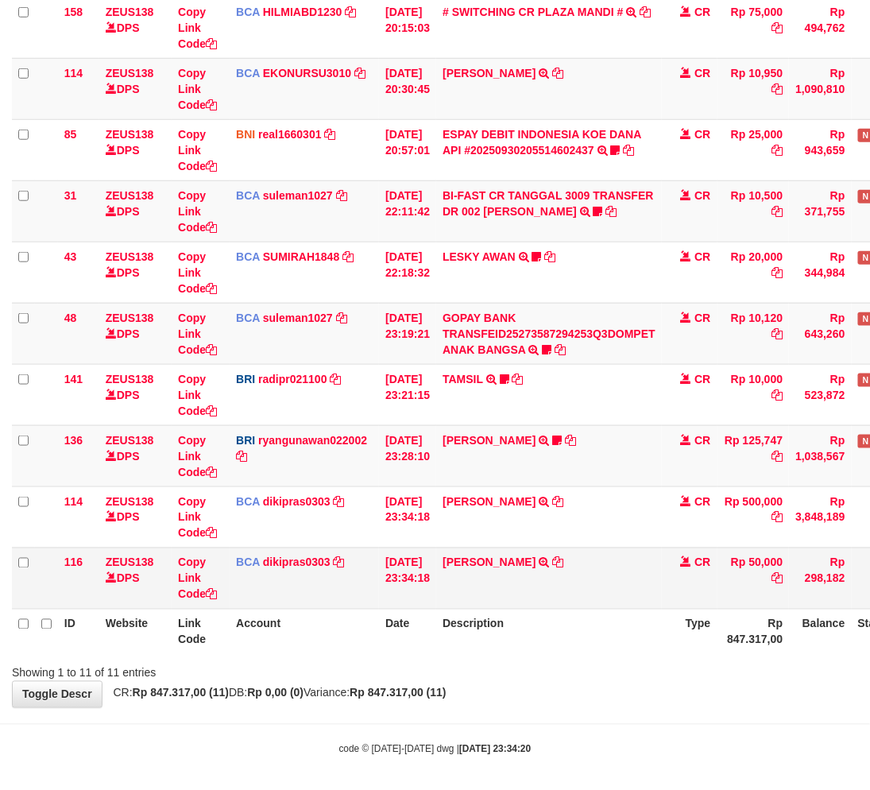
scroll to position [268, 0]
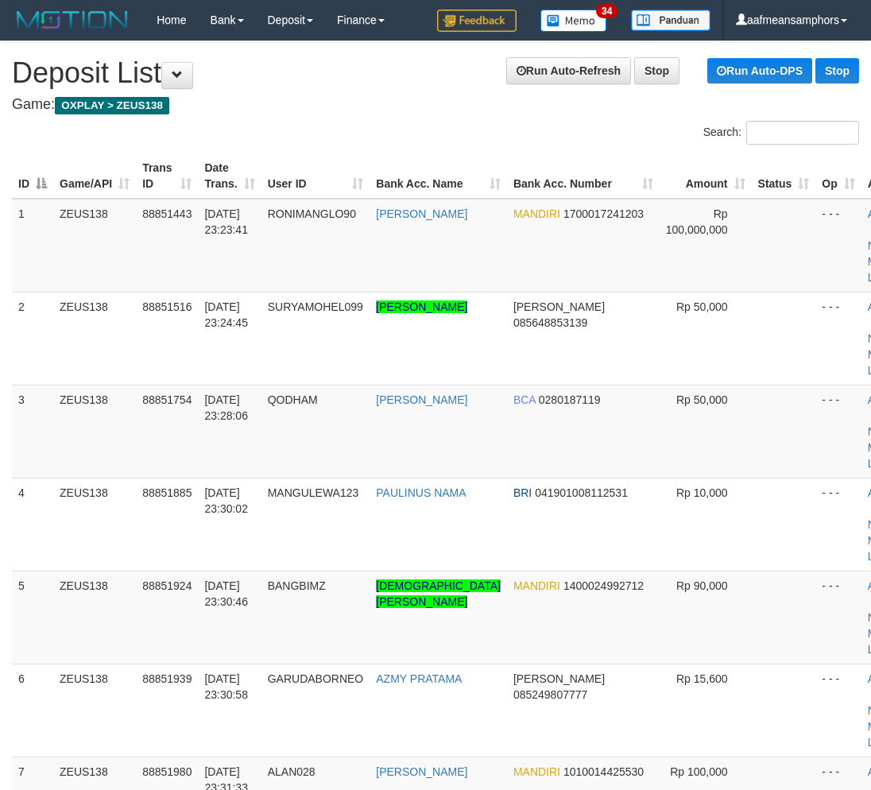
scroll to position [597, 14]
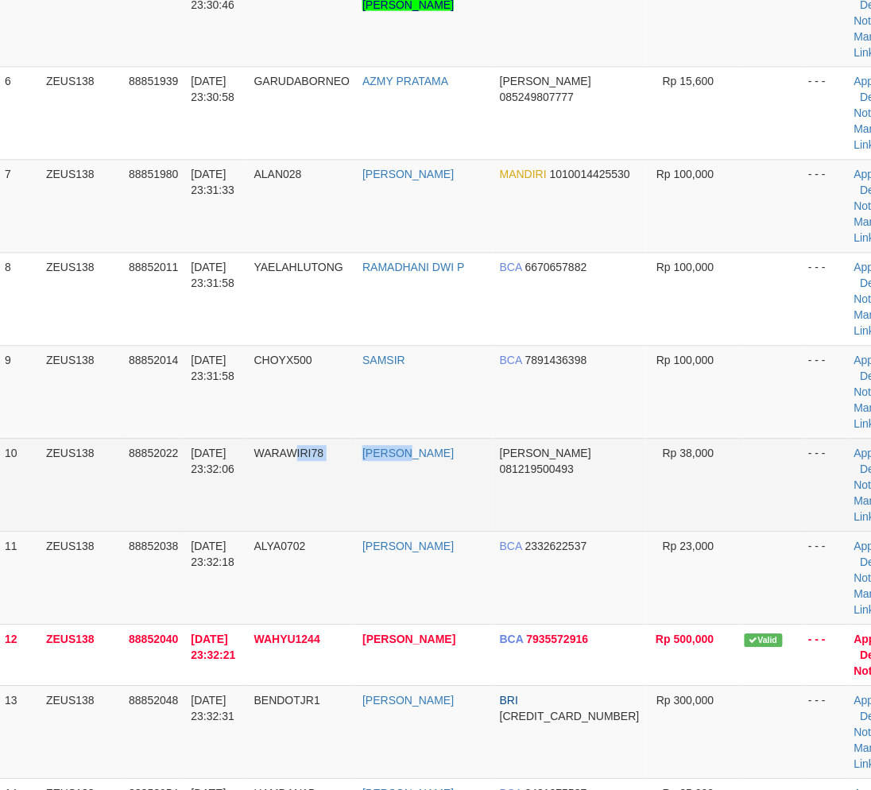
click at [377, 518] on tr "10 ZEUS138 88852022 30/09/2025 23:32:06 WARAWIRI78 AHMAD TURMUJI DANA 081219500…" at bounding box center [455, 485] width 914 height 93
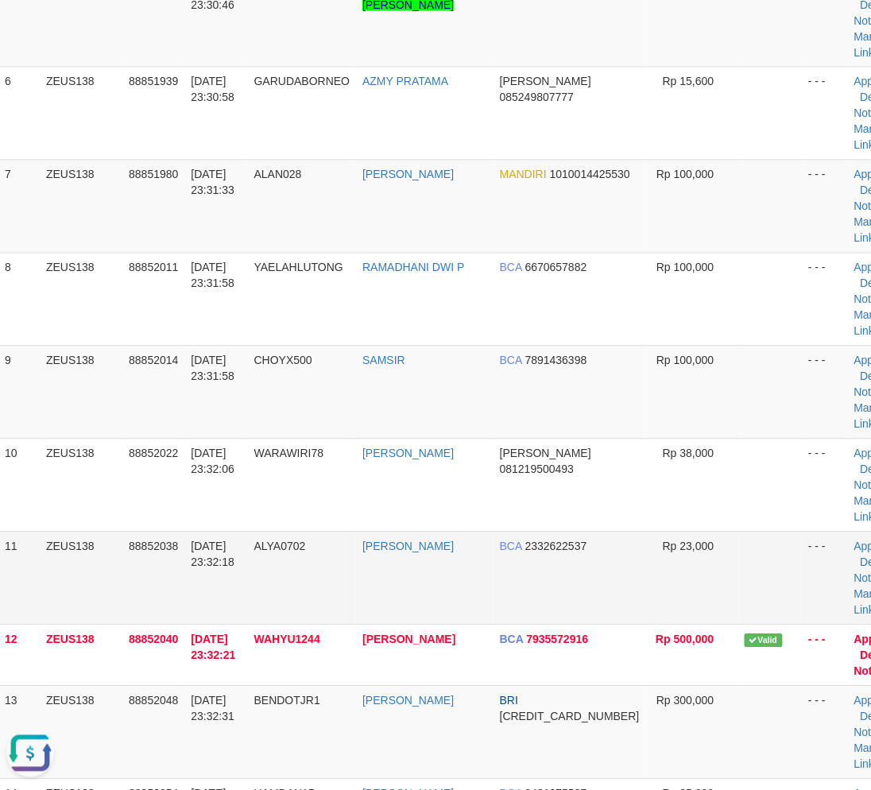
click at [247, 590] on td "[DATE] 23:32:18" at bounding box center [215, 578] width 63 height 93
click at [270, 581] on td "ALYA0702" at bounding box center [302, 578] width 109 height 93
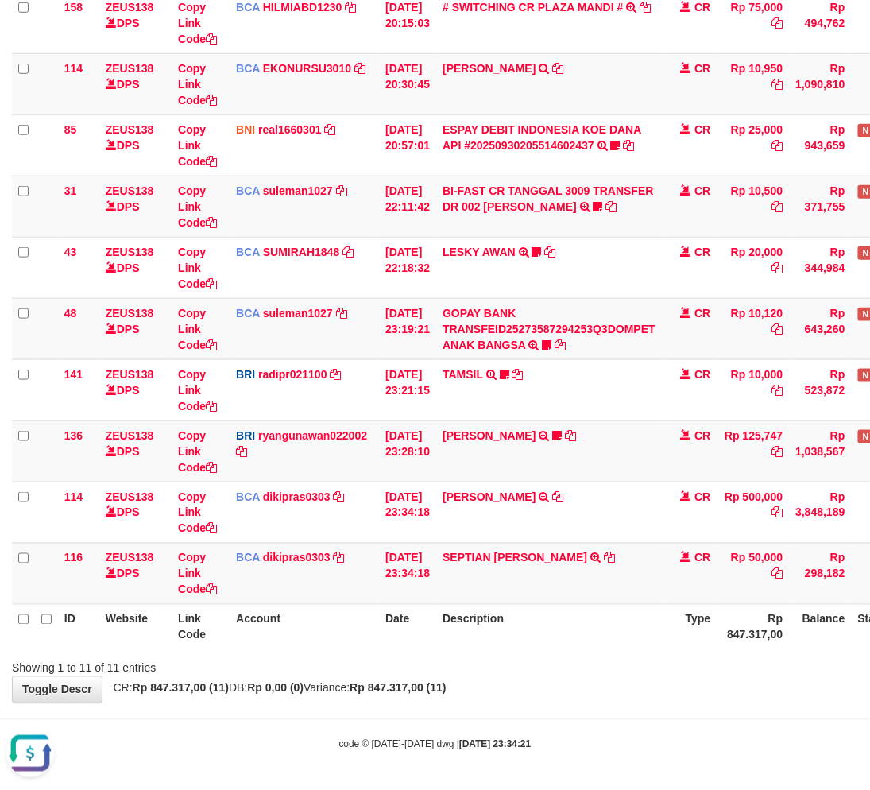
click at [532, 699] on div "**********" at bounding box center [435, 238] width 870 height 929
drag, startPoint x: 532, startPoint y: 699, endPoint x: 663, endPoint y: 662, distance: 136.3
click at [532, 699] on div "**********" at bounding box center [435, 238] width 870 height 929
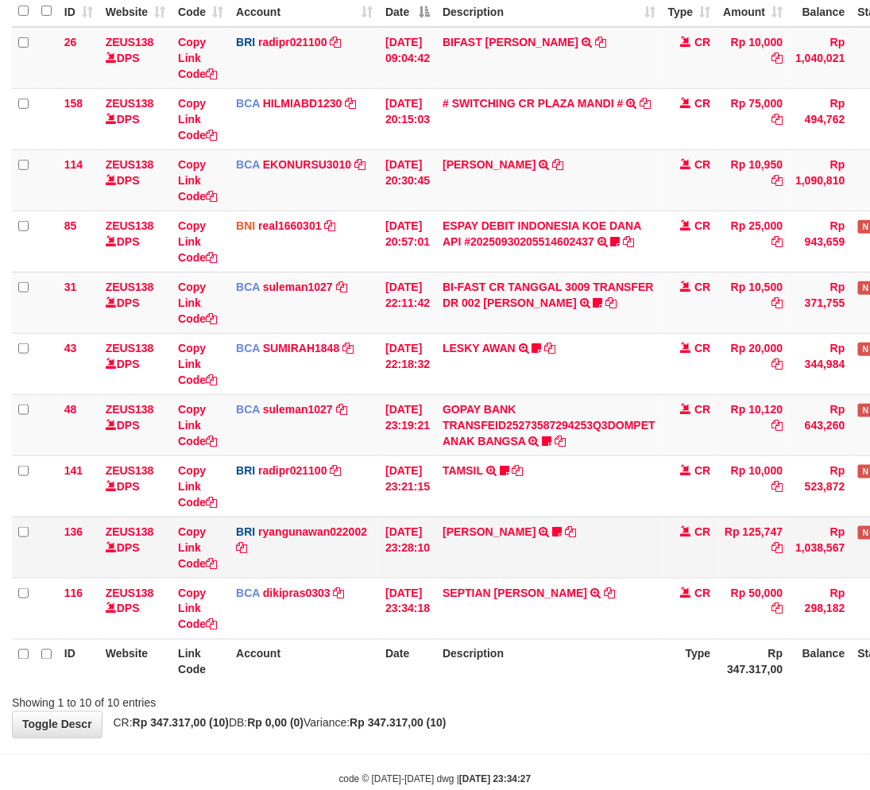
scroll to position [207, 0]
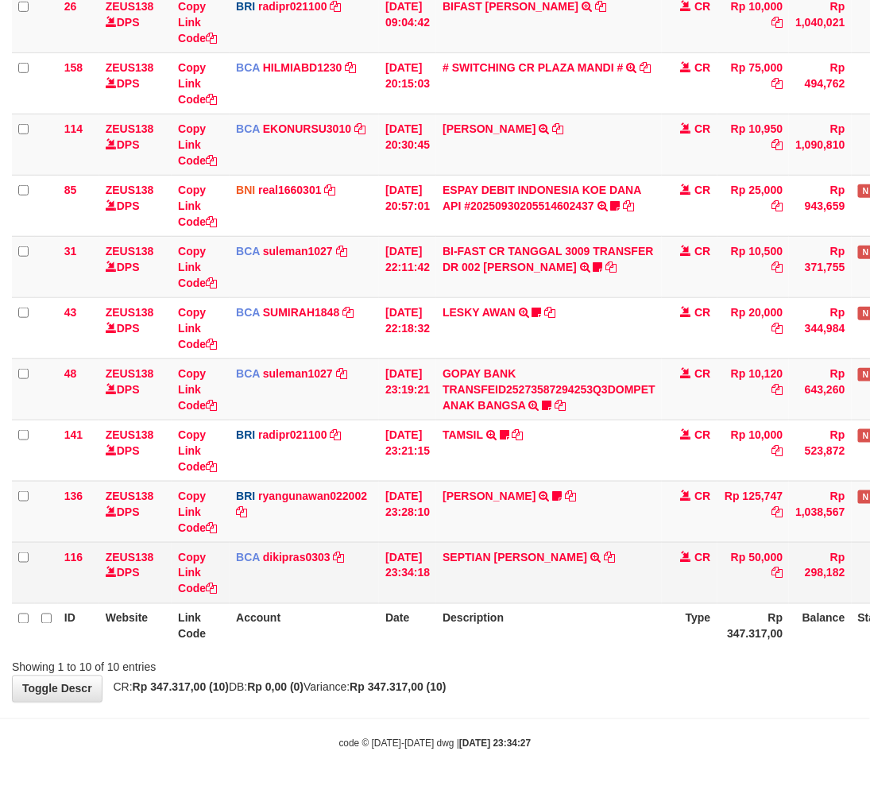
click at [464, 566] on td "SEPTIAN ERICK PRAD TRSF E-BANKING CR 3009/FTSCY/WS95031 50000.00SEPTIAN ERICK P…" at bounding box center [549, 572] width 226 height 61
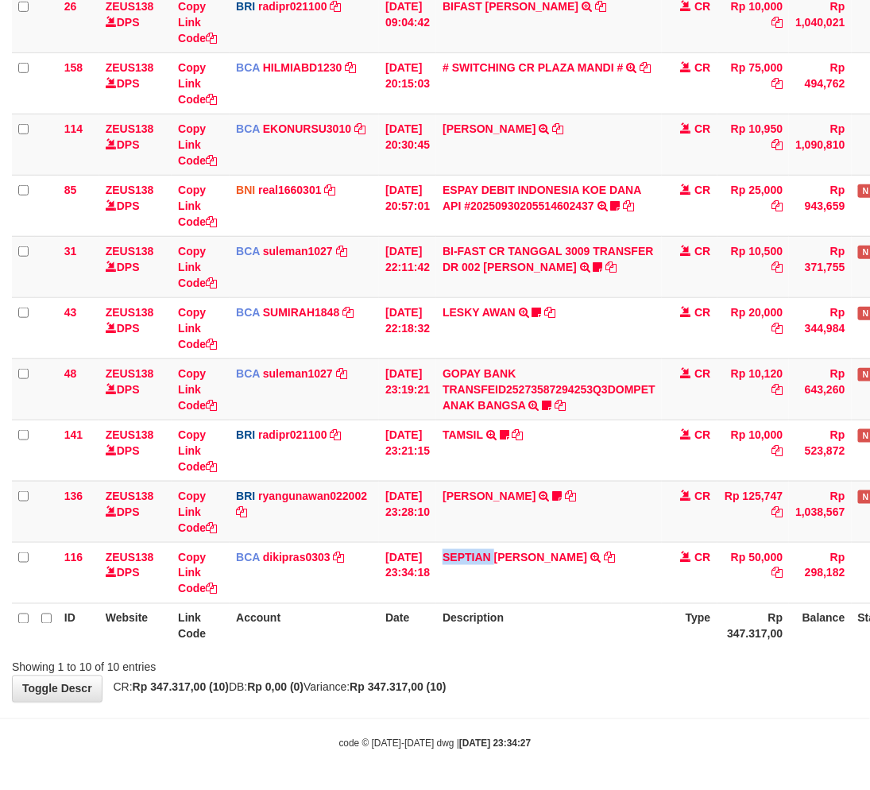
copy link "SEPTIAN"
click at [594, 658] on div "Showing 1 to 10 of 10 entries" at bounding box center [435, 664] width 870 height 22
click at [588, 653] on div "Showing 1 to 10 of 10 entries" at bounding box center [435, 664] width 870 height 22
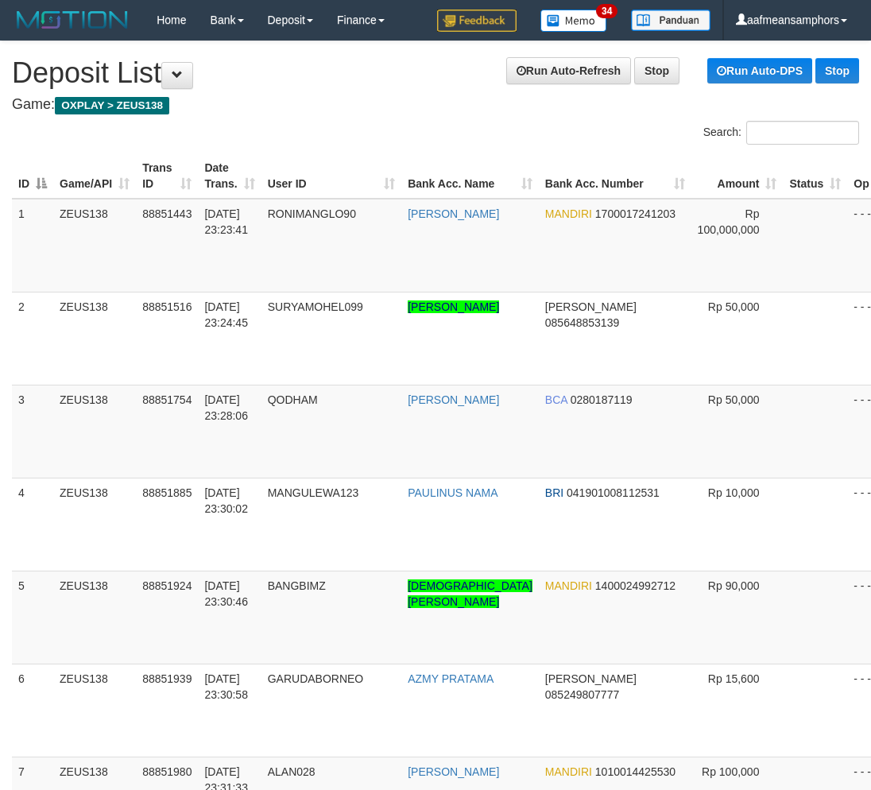
scroll to position [597, 14]
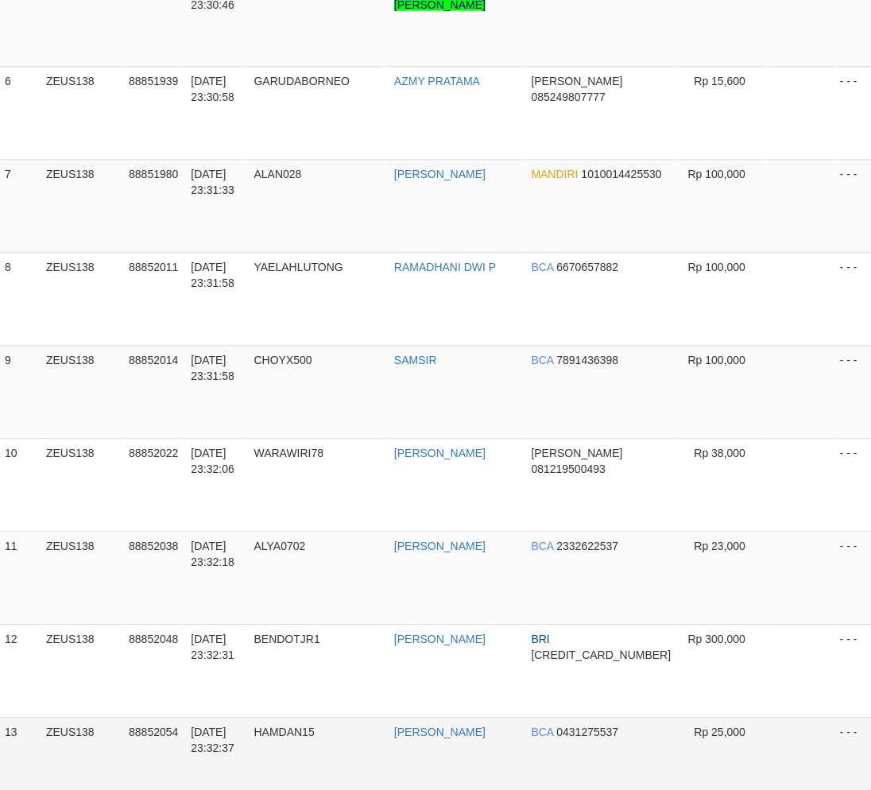
click at [417, 717] on tr "13 ZEUS138 88852054 [DATE] 23:32:37 HAMDAN15 [PERSON_NAME] BCA 0431275537 Rp 25…" at bounding box center [470, 763] width 945 height 93
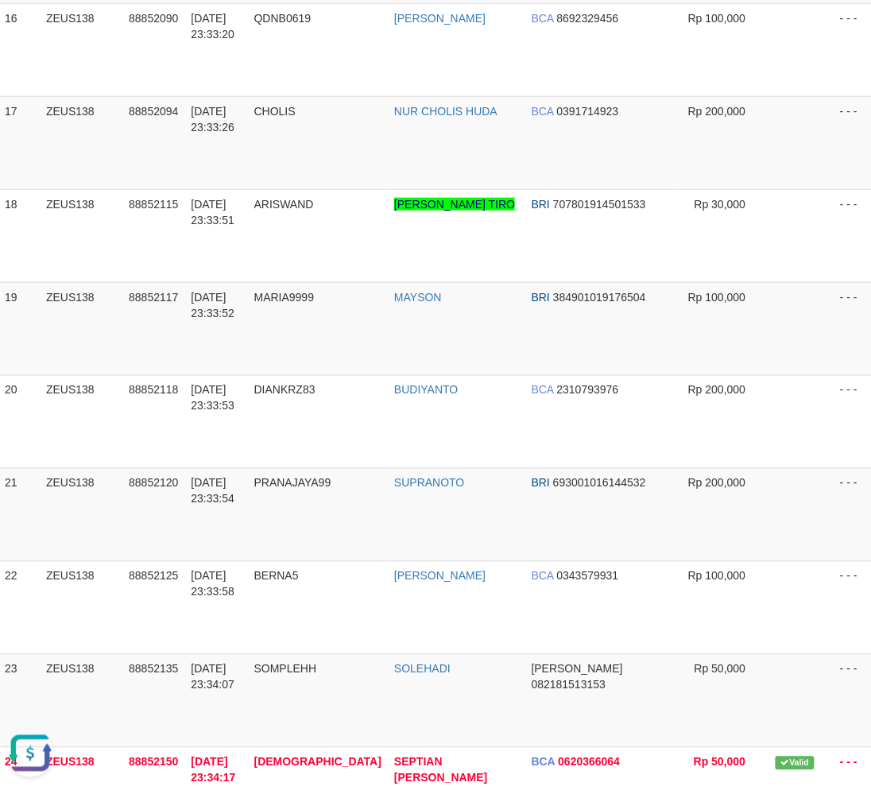
scroll to position [0, 0]
drag, startPoint x: 524, startPoint y: 789, endPoint x: 575, endPoint y: 565, distance: 229.8
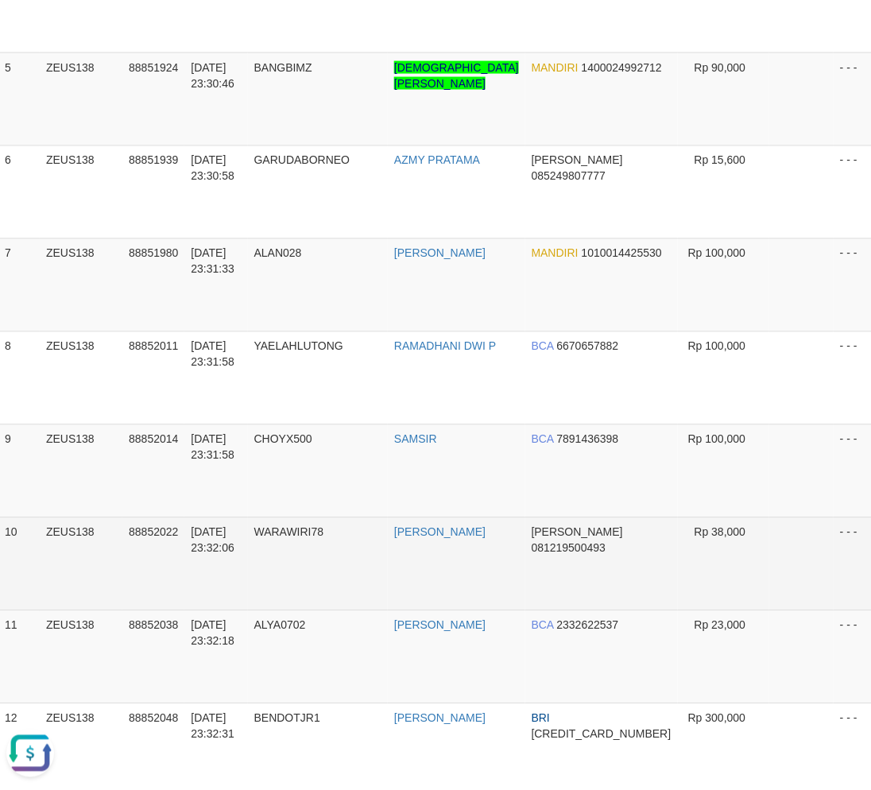
drag, startPoint x: 777, startPoint y: 423, endPoint x: 787, endPoint y: 433, distance: 13.5
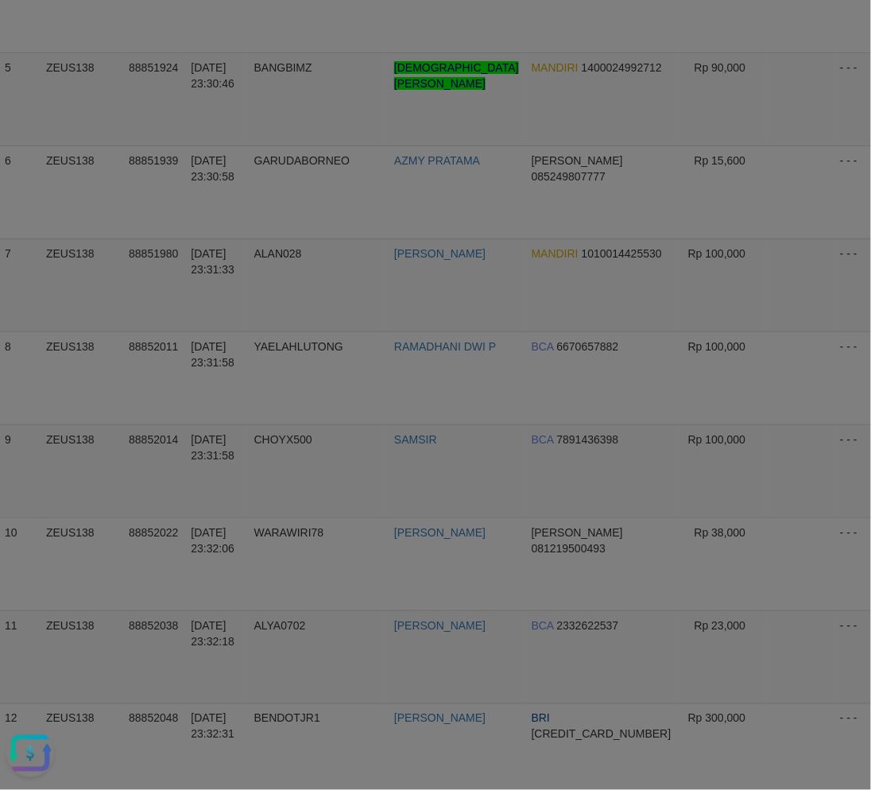
scroll to position [518, 10]
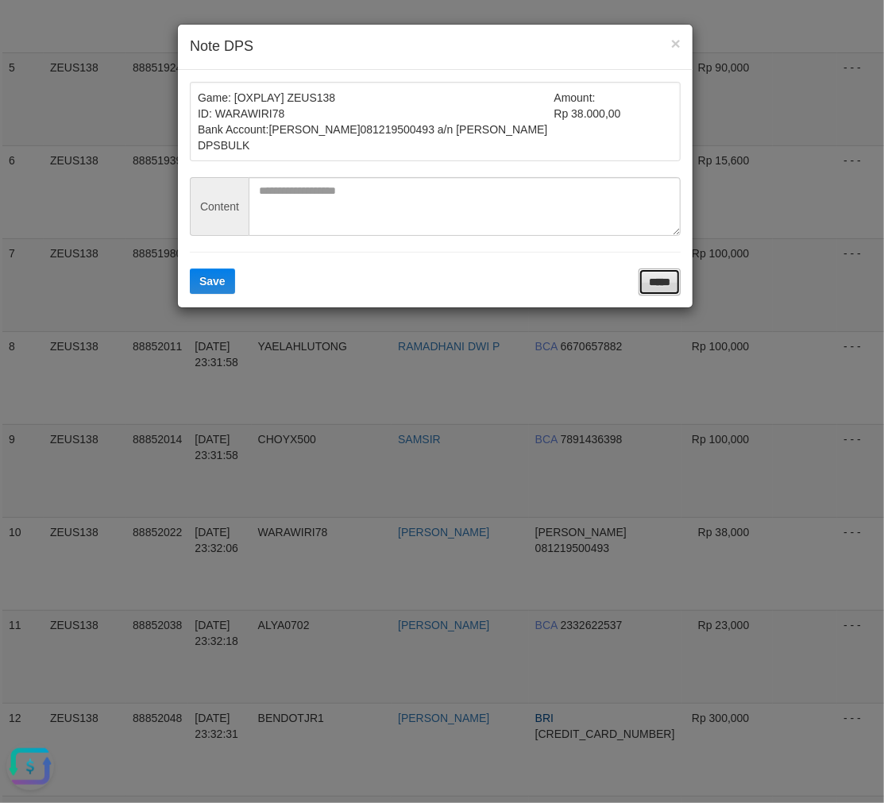
click at [653, 280] on input "*****" at bounding box center [660, 282] width 42 height 27
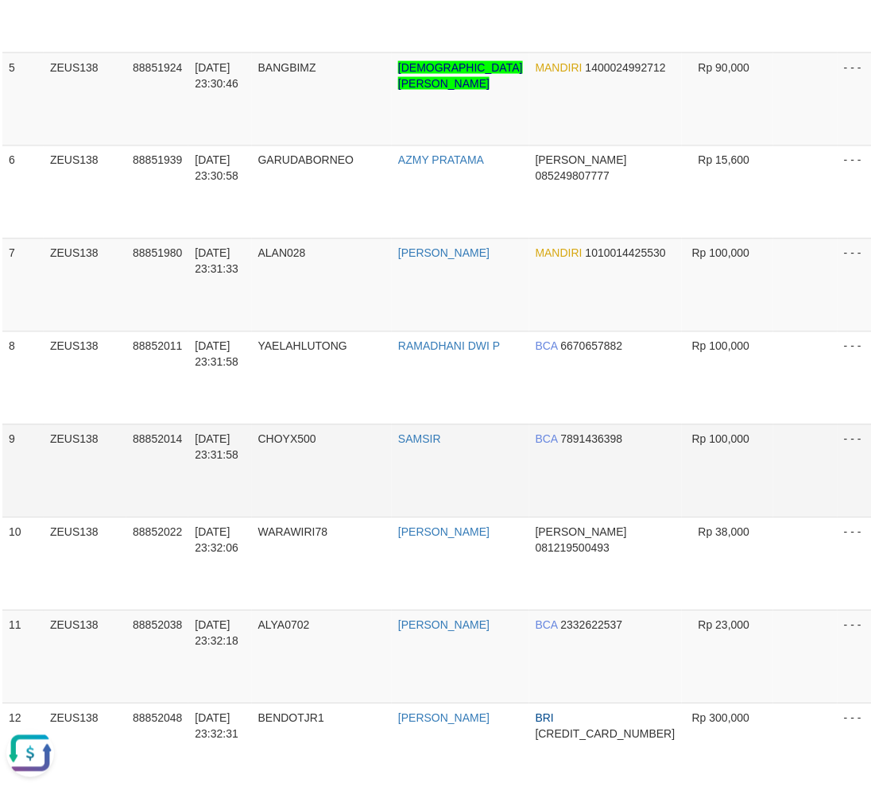
drag, startPoint x: 304, startPoint y: 686, endPoint x: 106, endPoint y: 654, distance: 199.7
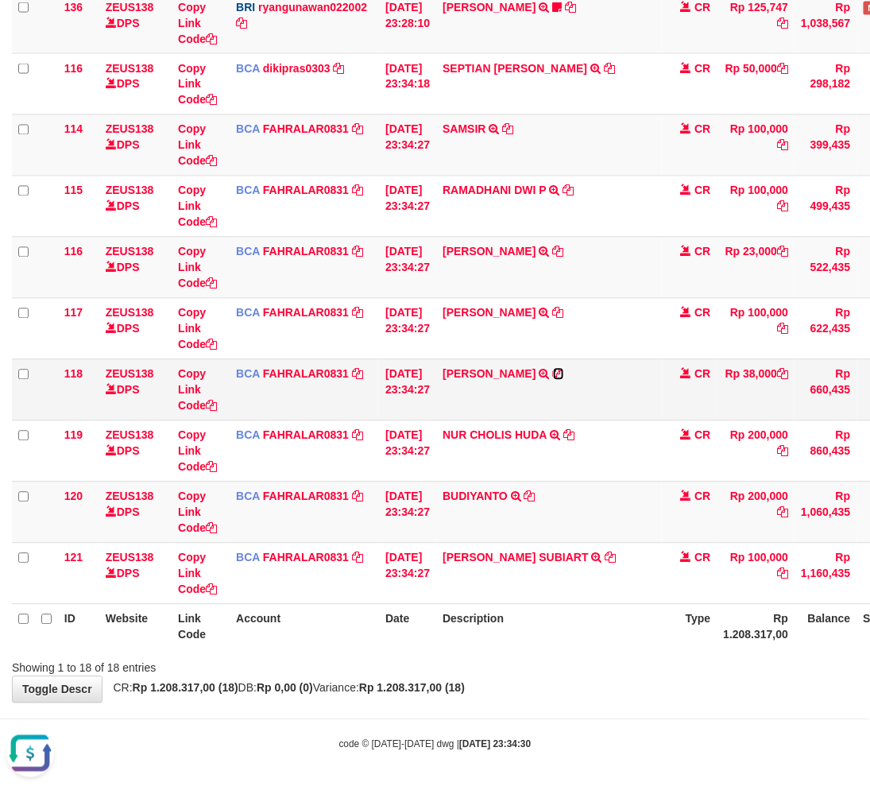
click at [564, 372] on icon at bounding box center [558, 374] width 11 height 11
drag, startPoint x: 575, startPoint y: 713, endPoint x: 596, endPoint y: 622, distance: 93.7
click at [578, 705] on body "Toggle navigation Home Bank Account List Load By Website Group [OXPLAY] ZEUS138…" at bounding box center [435, 47] width 870 height 1487
click at [187, 390] on link "Copy Link Code" at bounding box center [197, 390] width 39 height 44
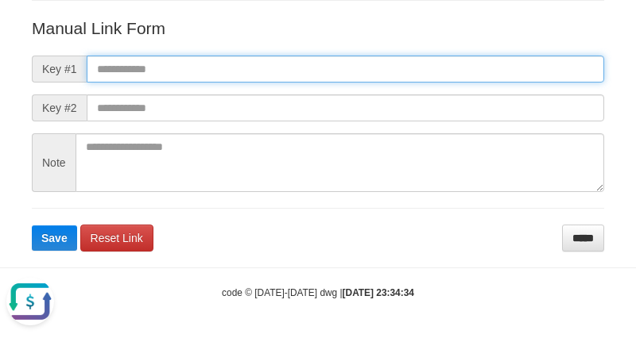
paste input "**********"
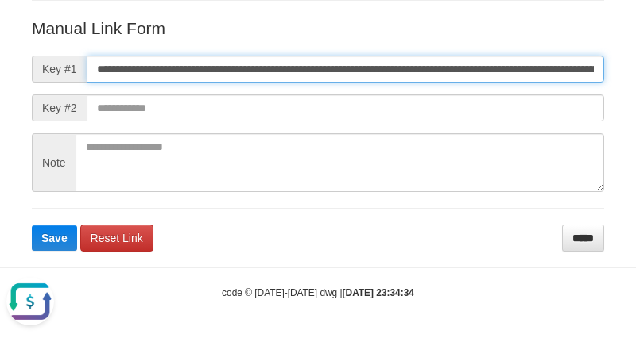
click at [435, 64] on input "**********" at bounding box center [345, 69] width 517 height 27
type input "**********"
click at [32, 226] on button "Save" at bounding box center [54, 238] width 45 height 25
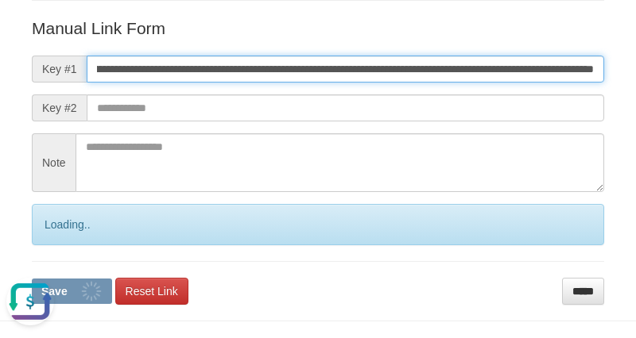
click at [32, 279] on button "Save" at bounding box center [72, 291] width 80 height 25
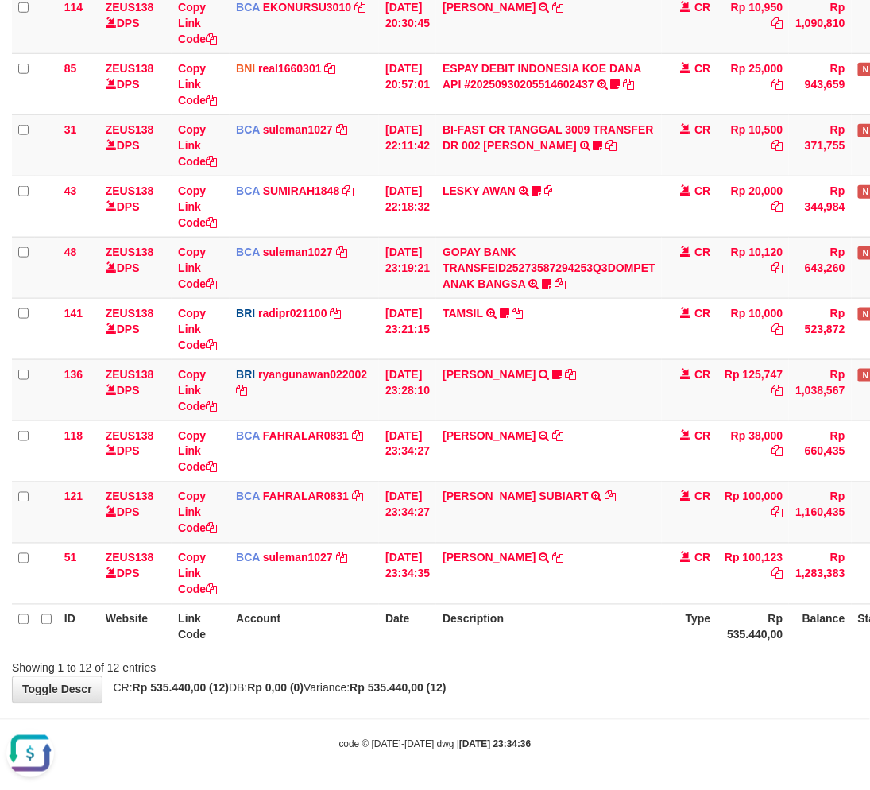
click at [591, 689] on div "**********" at bounding box center [435, 207] width 870 height 990
drag, startPoint x: 591, startPoint y: 689, endPoint x: 882, endPoint y: 672, distance: 291.3
click at [604, 685] on div "**********" at bounding box center [435, 207] width 870 height 990
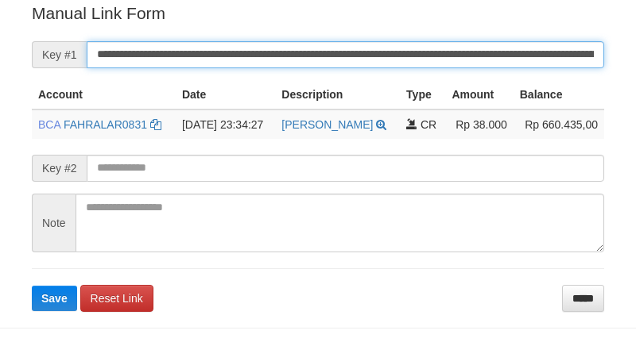
click at [409, 44] on input "**********" at bounding box center [345, 54] width 517 height 27
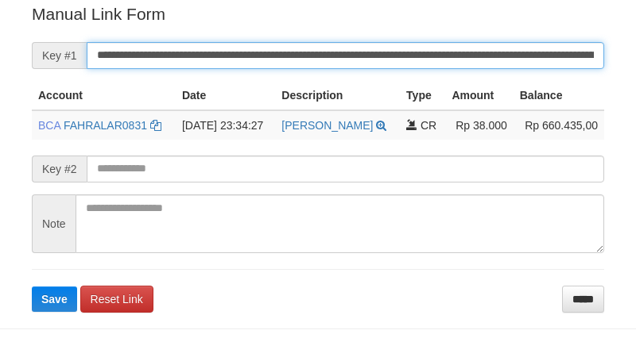
click at [409, 44] on input "**********" at bounding box center [345, 55] width 517 height 27
click at [32, 287] on button "Save" at bounding box center [54, 299] width 45 height 25
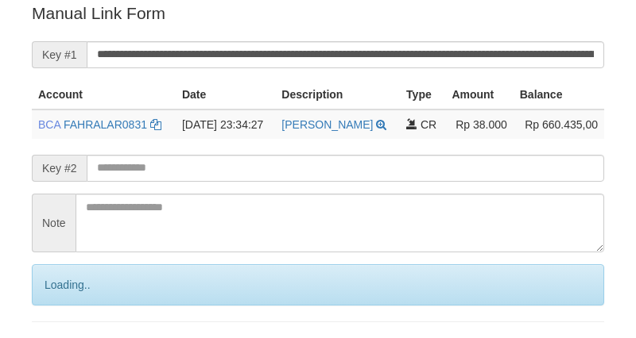
click at [423, 64] on input "**********" at bounding box center [345, 54] width 517 height 27
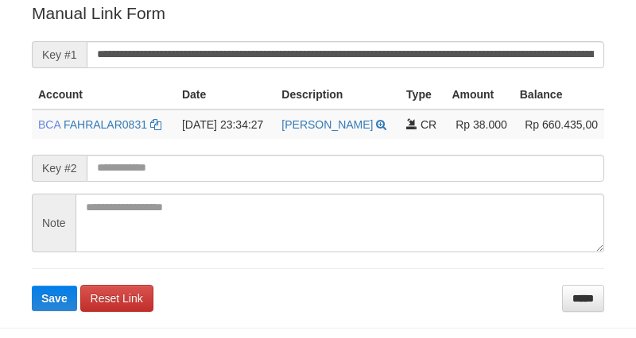
click at [32, 286] on button "Save" at bounding box center [54, 298] width 45 height 25
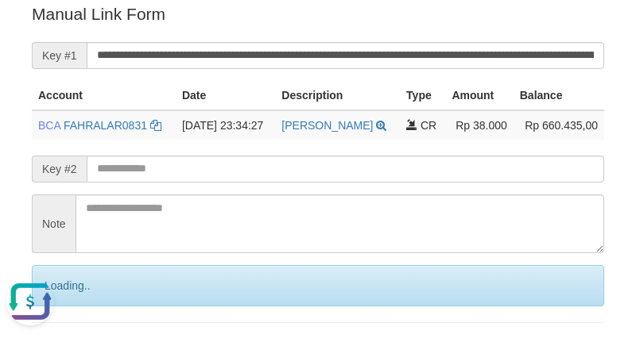
scroll to position [0, 0]
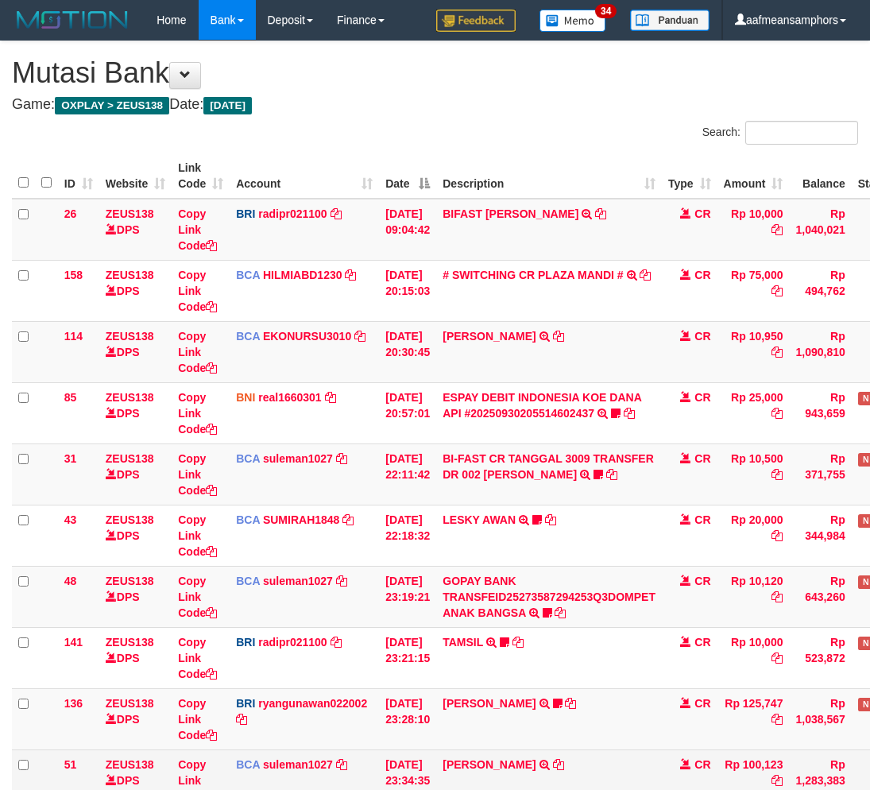
scroll to position [207, 0]
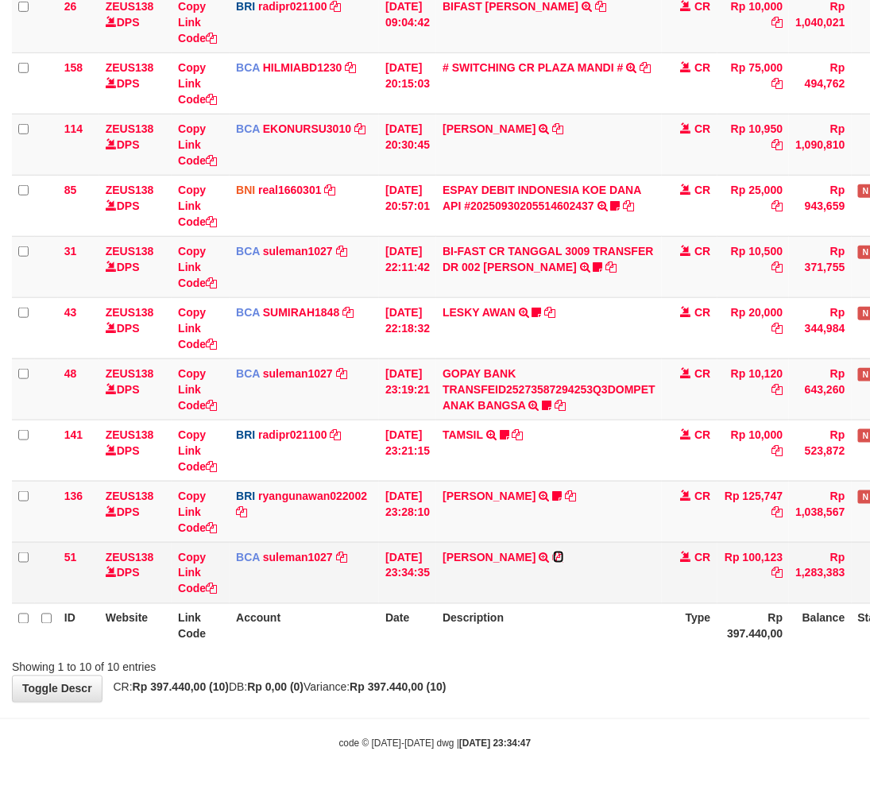
drag, startPoint x: 591, startPoint y: 556, endPoint x: 610, endPoint y: 559, distance: 19.2
click at [564, 556] on icon at bounding box center [558, 556] width 11 height 11
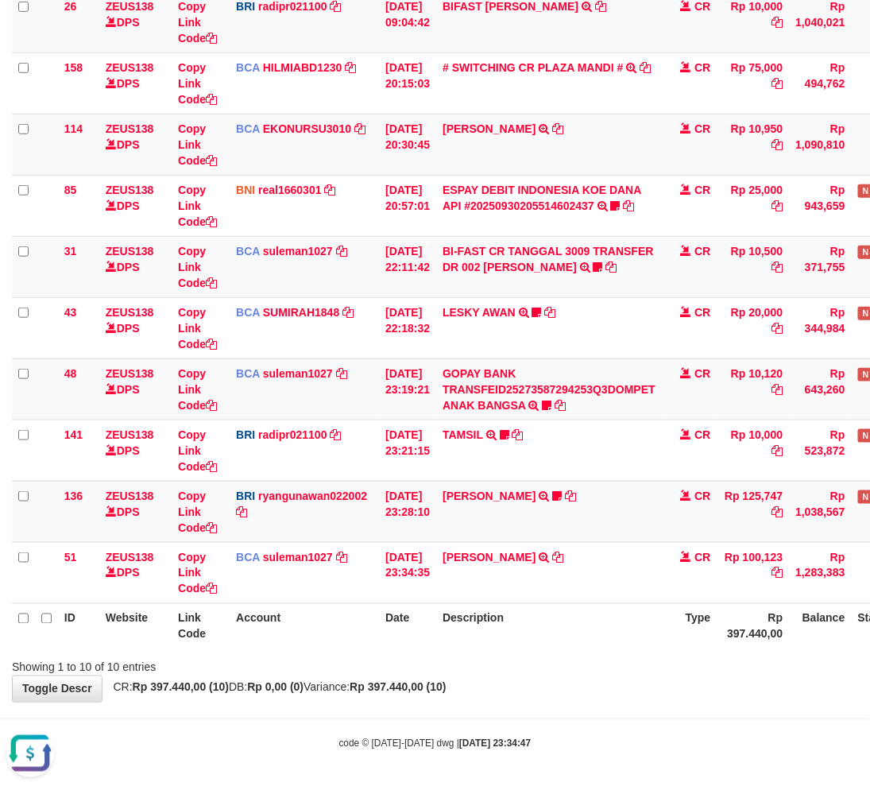
scroll to position [0, 0]
click at [617, 632] on th "Description" at bounding box center [549, 625] width 226 height 45
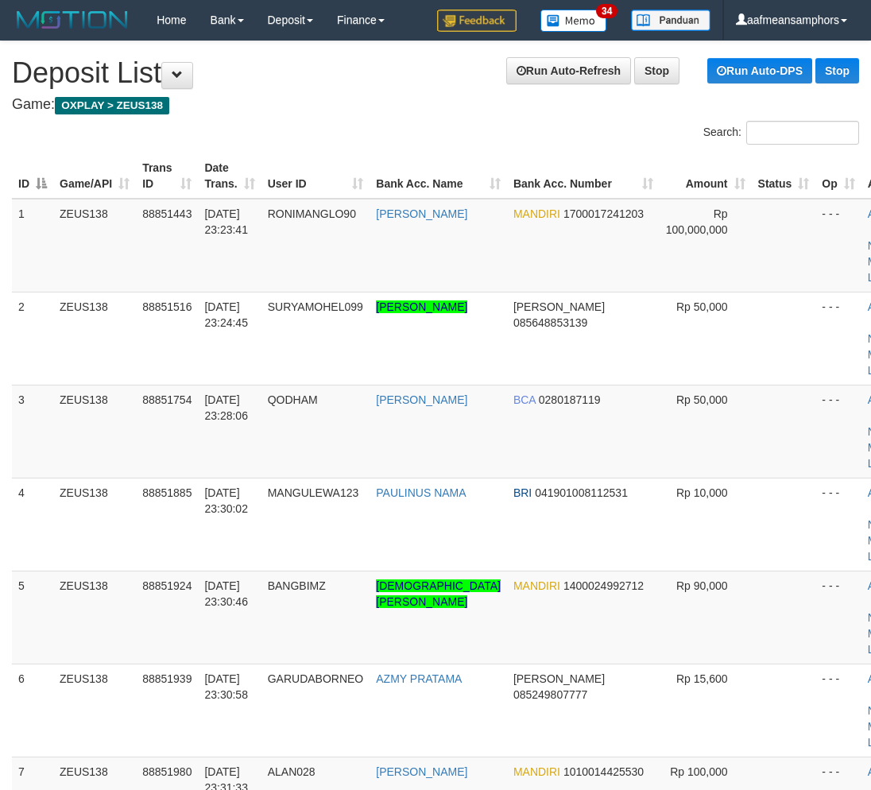
scroll to position [342, 0]
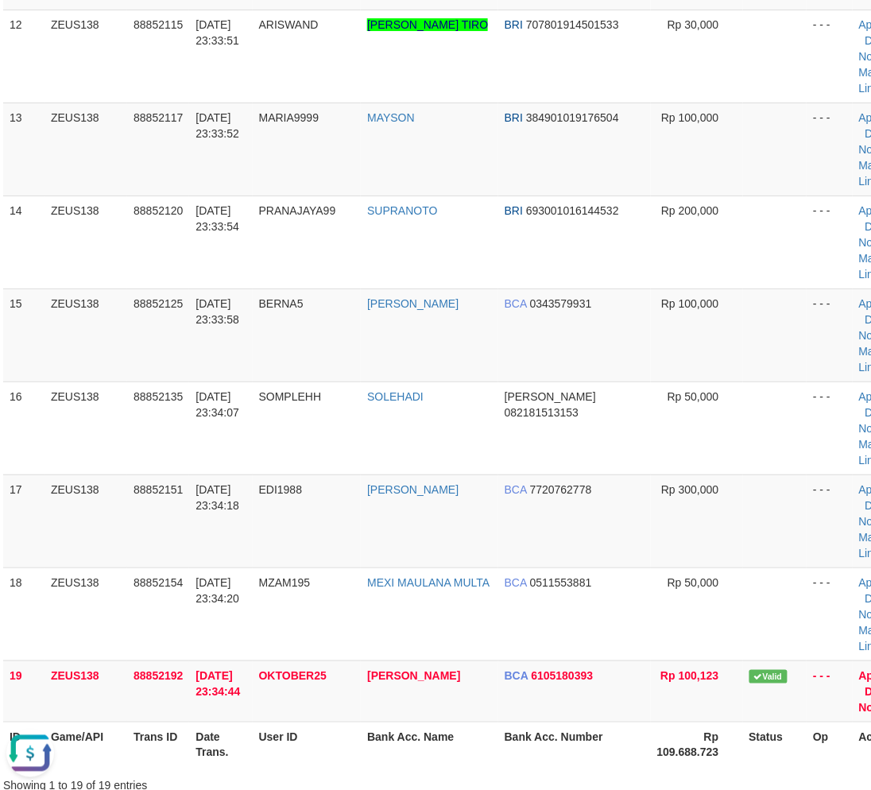
scroll to position [0, 0]
click at [418, 525] on div "**********" at bounding box center [426, 514] width 871 height 3368
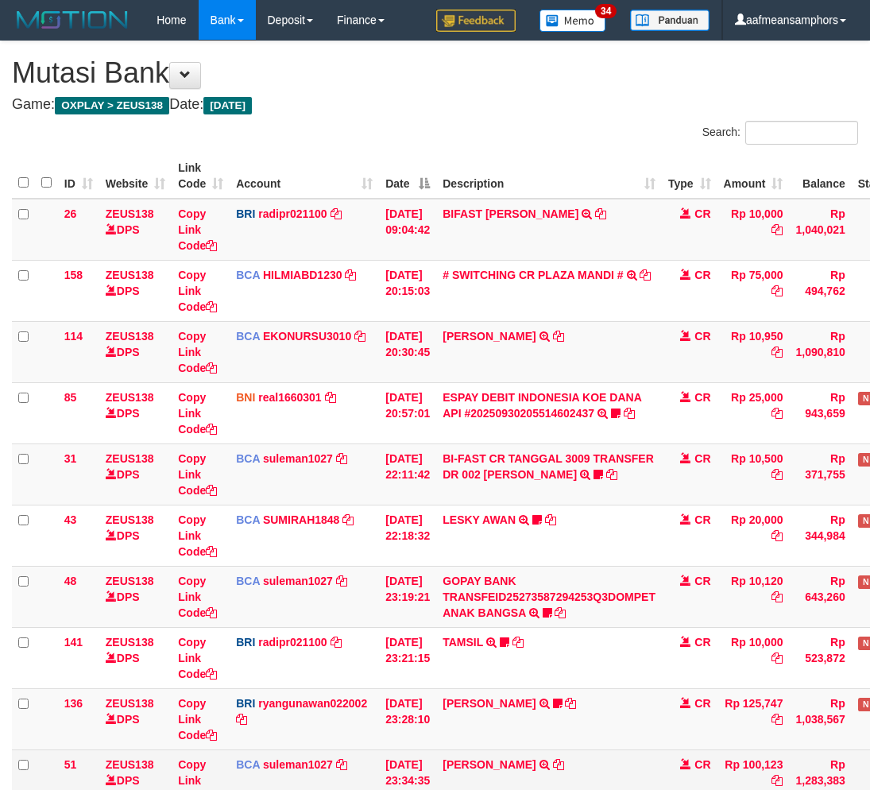
scroll to position [175, 0]
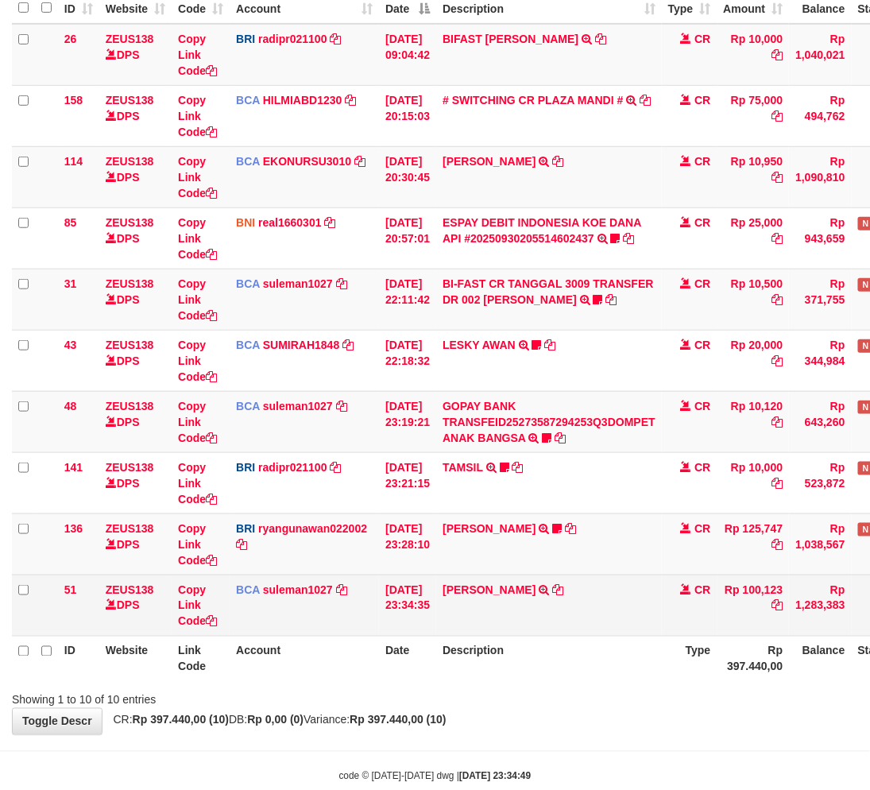
click at [610, 628] on td "RAHMAD WIDIYANTO TRSF E-BANKING CR 3009/FTSCY/WS95031 100123.00RAHMAD WIDIYANTO" at bounding box center [549, 604] width 226 height 61
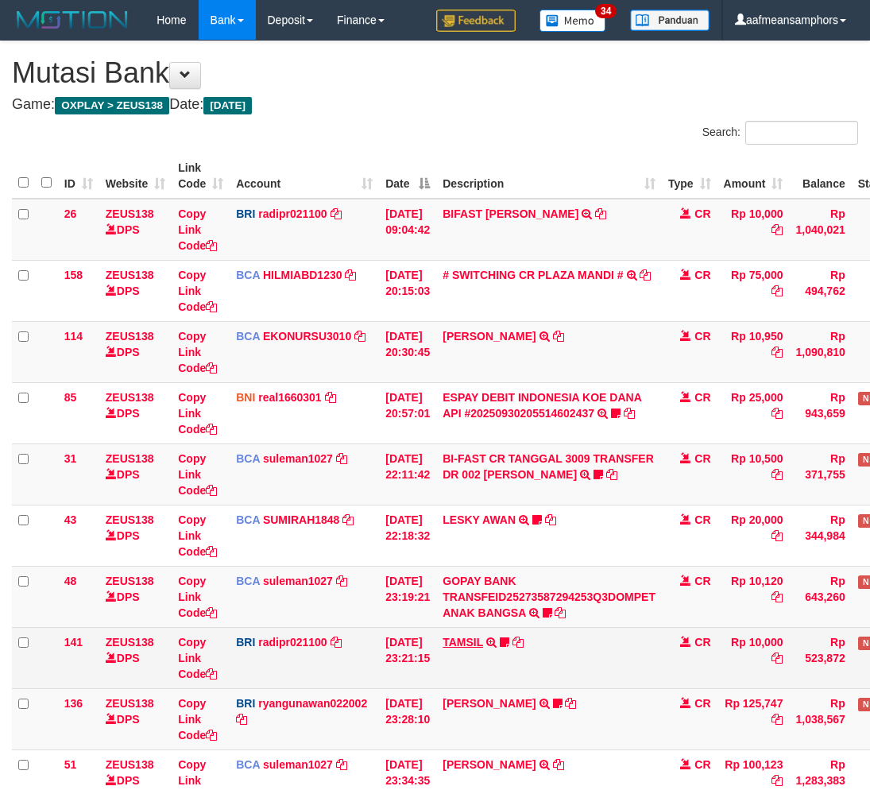
scroll to position [175, 0]
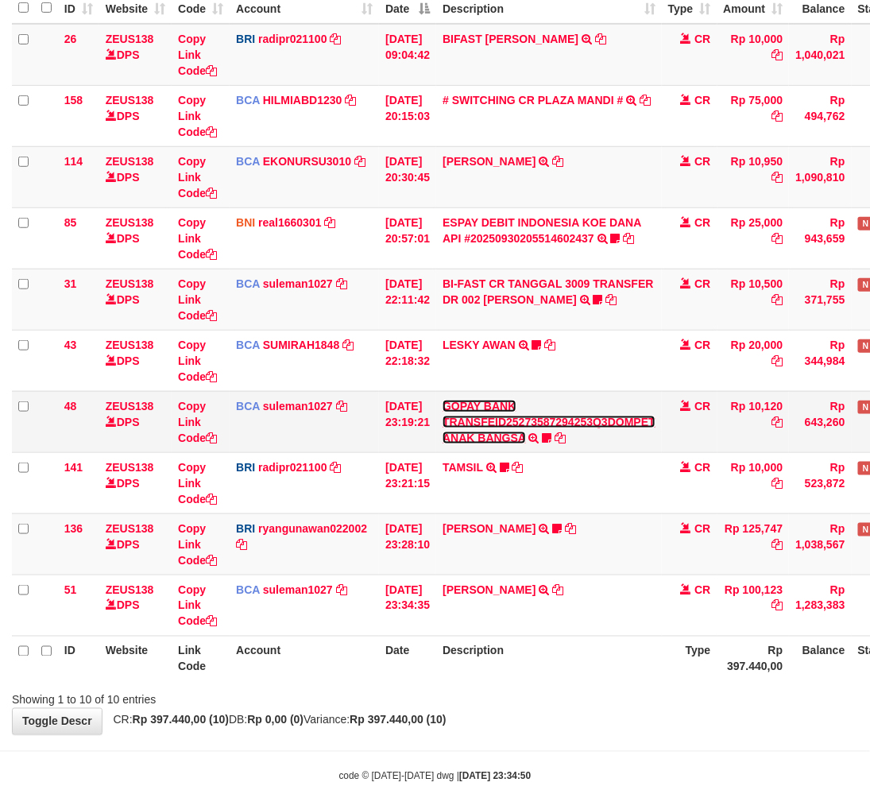
click at [486, 435] on link "GOPAY BANK TRANSFEID25273587294253Q3DOMPET ANAK BANGSA" at bounding box center [549, 422] width 213 height 44
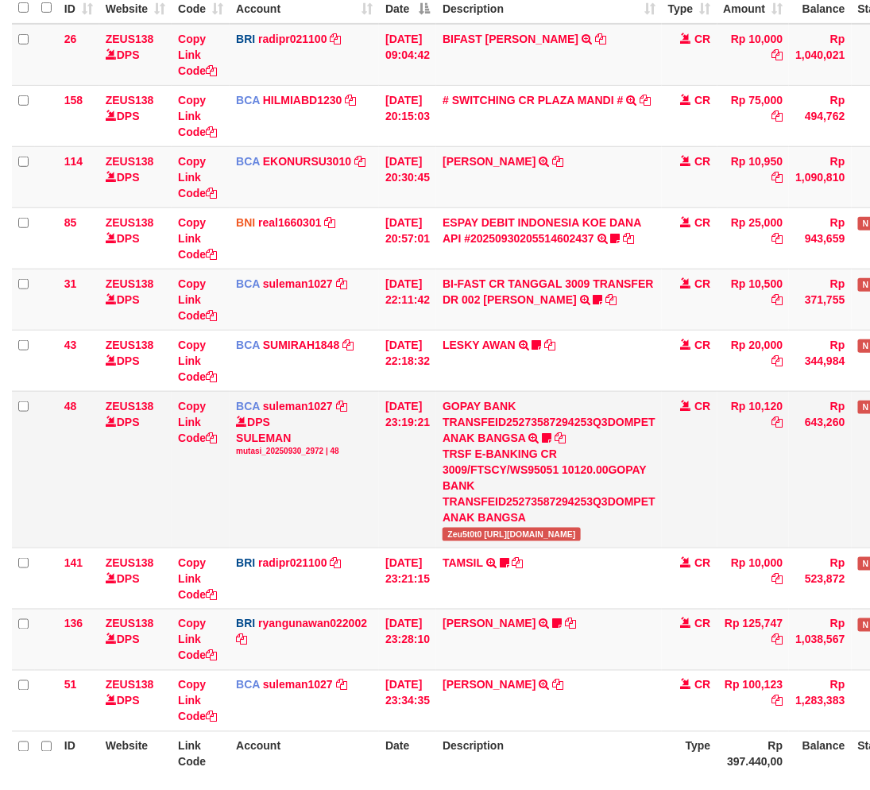
click at [479, 540] on td "GOPAY BANK TRANSFEID25273587294253Q3DOMPET ANAK BANGSA TRSF E-BANKING CR 3009/F…" at bounding box center [549, 469] width 226 height 157
copy span "Zeu5t0t0"
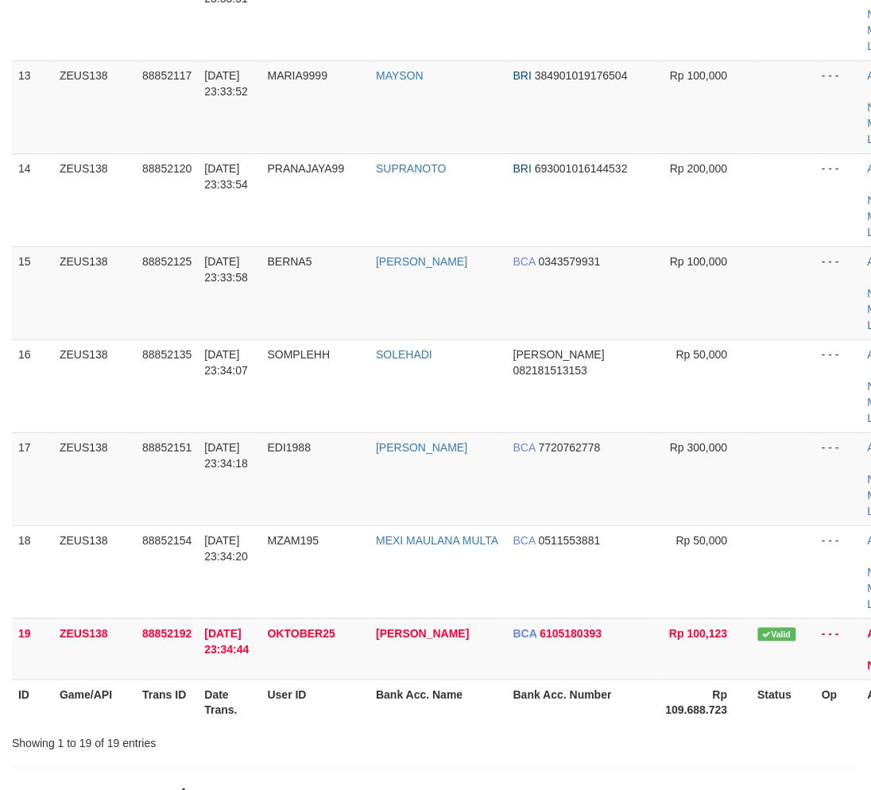
scroll to position [1212, 9]
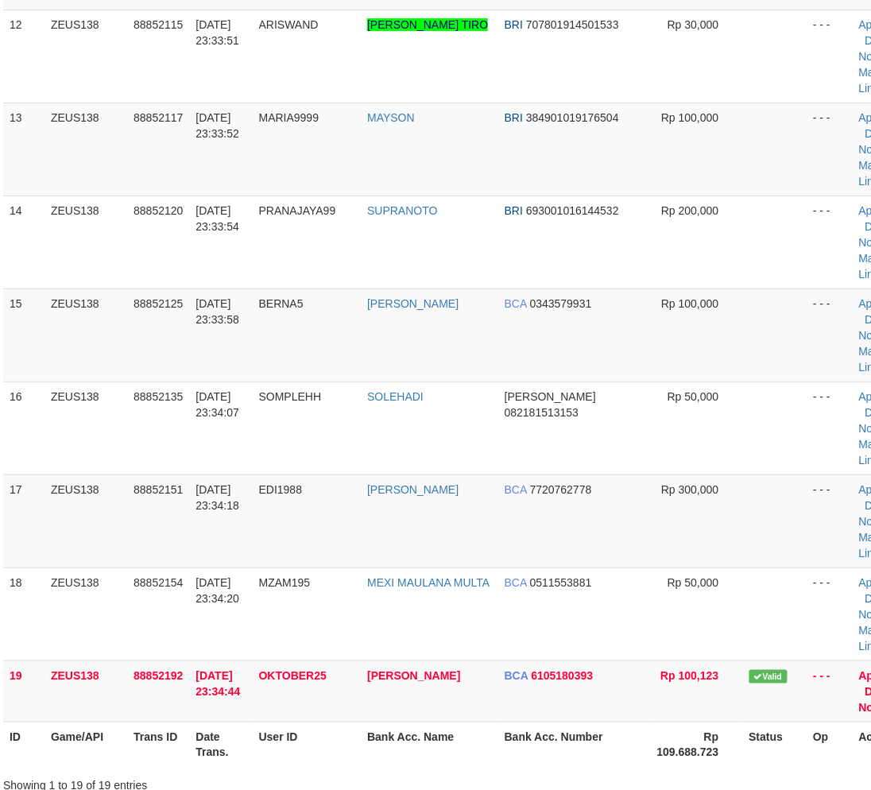
click at [424, 520] on div "**********" at bounding box center [426, 514] width 871 height 3368
click at [426, 520] on div "**********" at bounding box center [426, 514] width 871 height 3368
click at [425, 520] on div "**********" at bounding box center [426, 514] width 871 height 3368
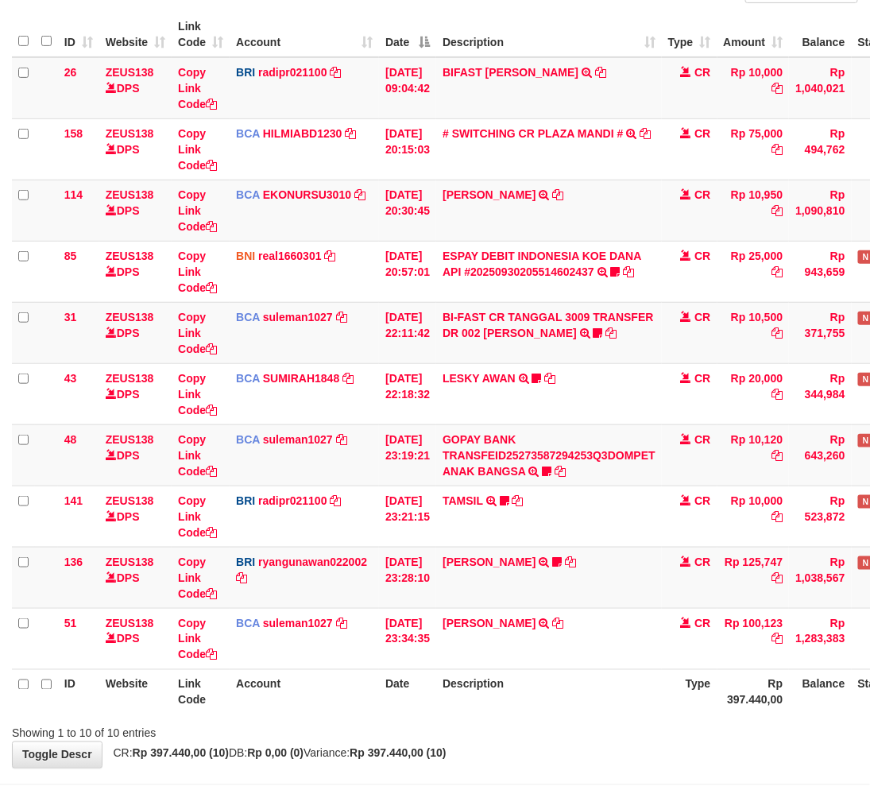
drag, startPoint x: 528, startPoint y: 679, endPoint x: 550, endPoint y: 675, distance: 22.5
click at [528, 679] on th "Description" at bounding box center [549, 691] width 226 height 45
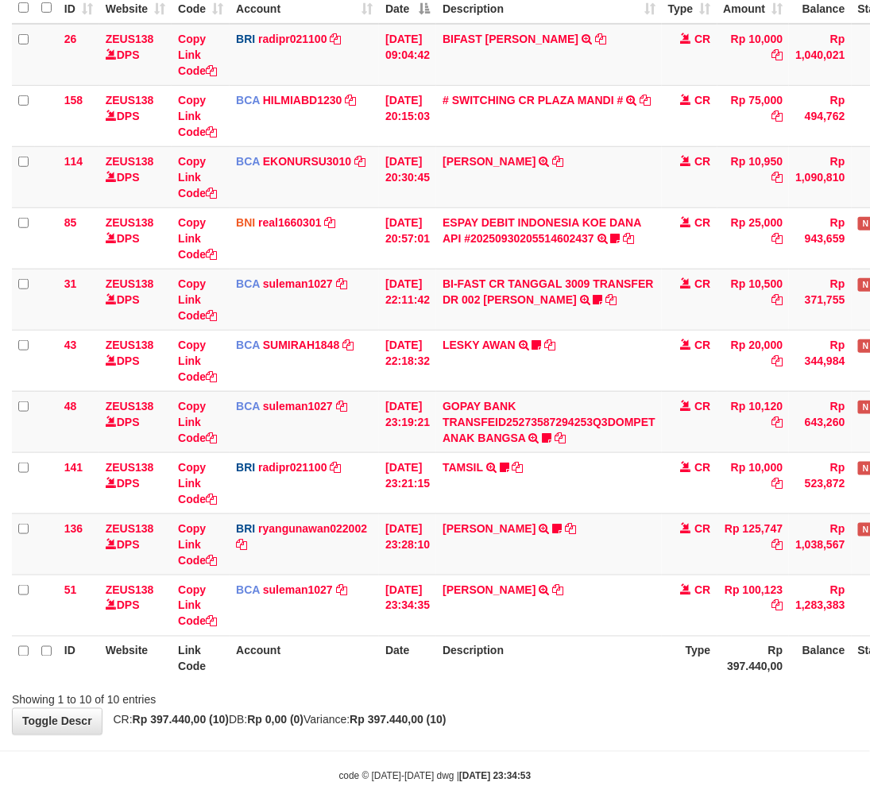
click at [552, 670] on th "Description" at bounding box center [549, 658] width 226 height 45
click at [416, 704] on div "Showing 1 to 10 of 10 entries" at bounding box center [435, 697] width 870 height 22
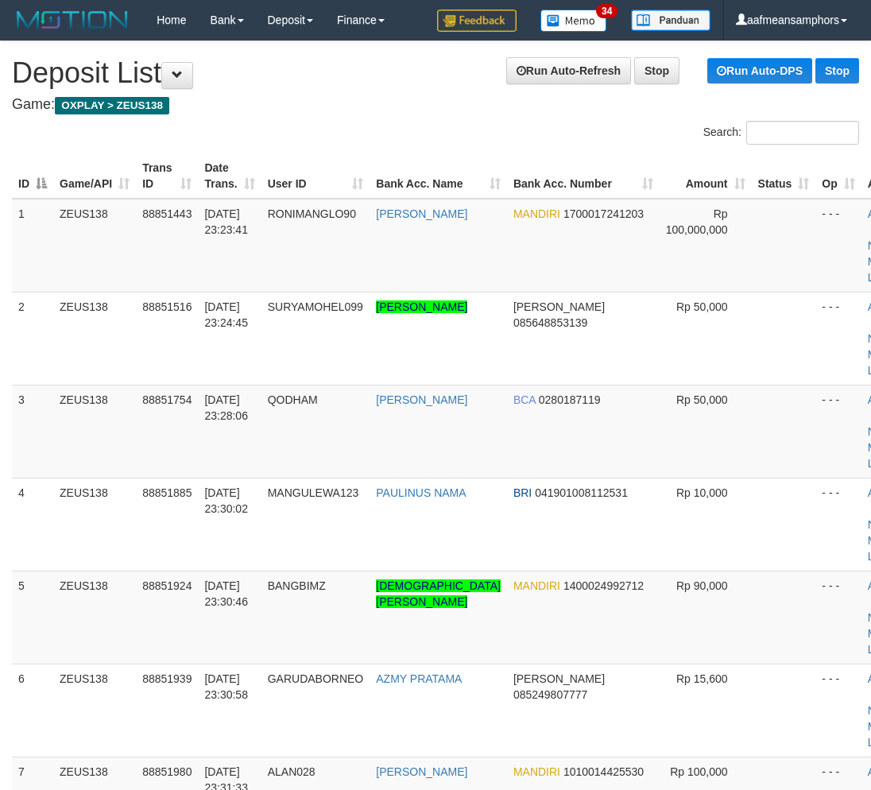
scroll to position [1557, 9]
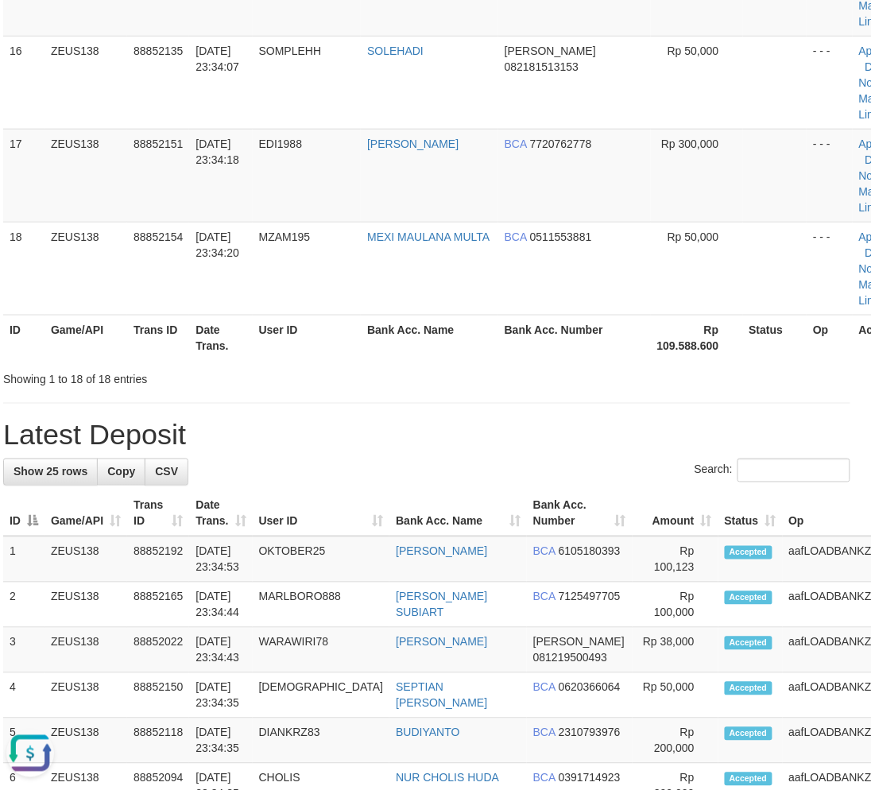
click at [300, 164] on div "**********" at bounding box center [426, 137] width 871 height 3307
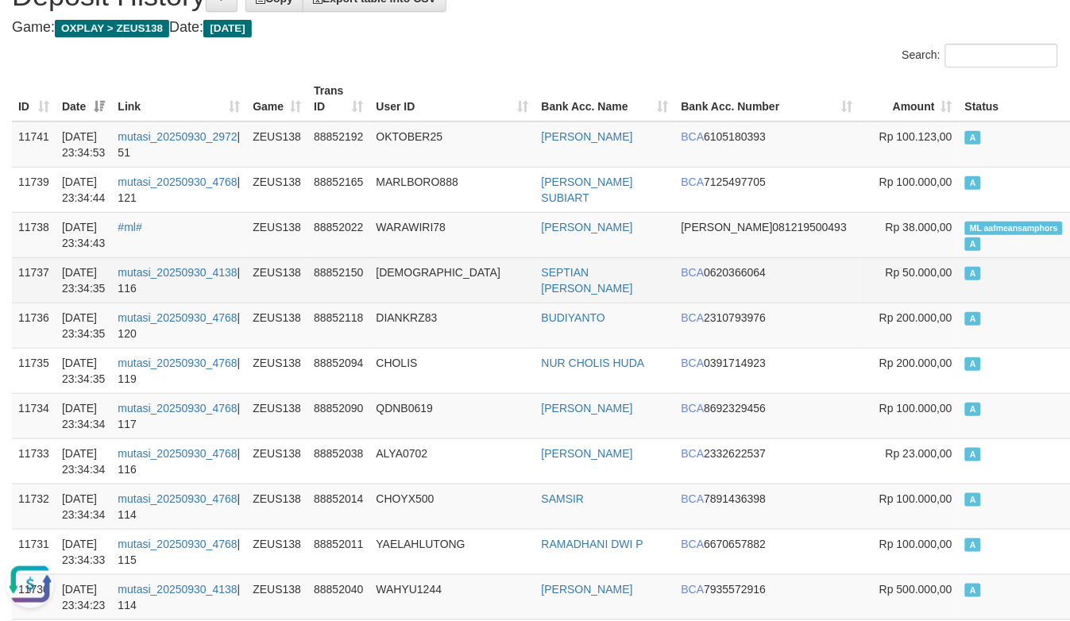
scroll to position [176, 0]
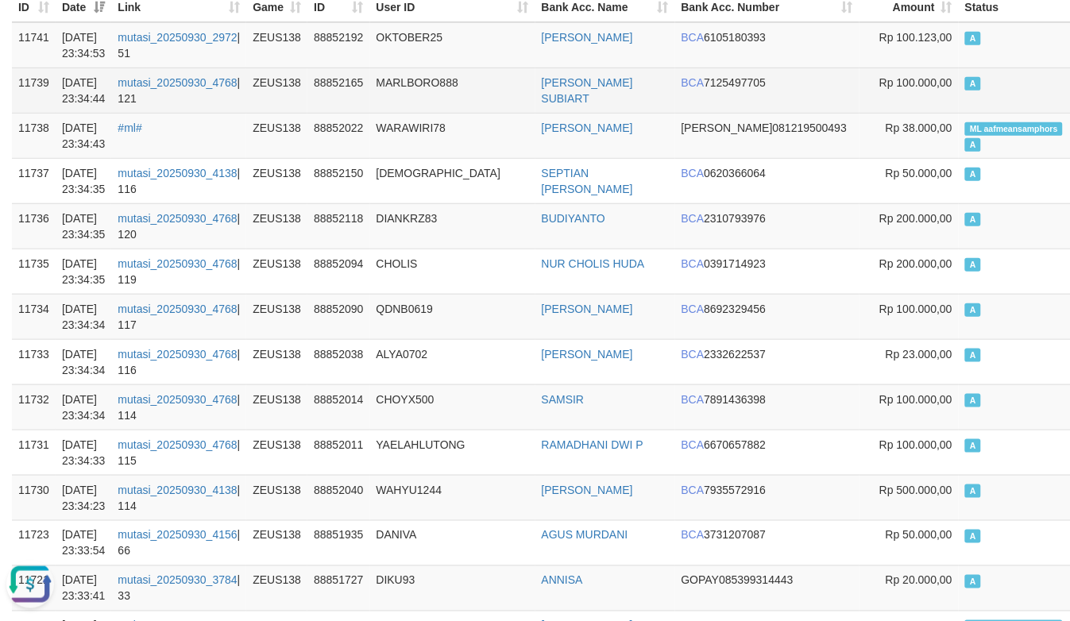
click at [443, 108] on td "MARLBORO888" at bounding box center [452, 90] width 165 height 45
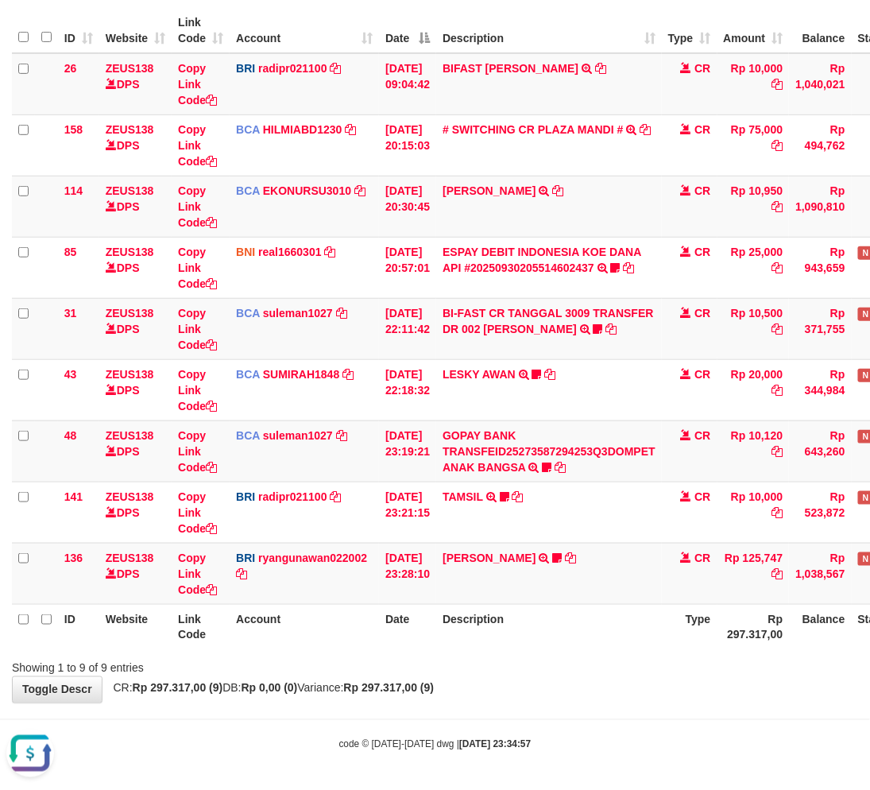
click at [527, 687] on div "**********" at bounding box center [435, 299] width 870 height 806
click at [526, 686] on div "**********" at bounding box center [435, 299] width 870 height 806
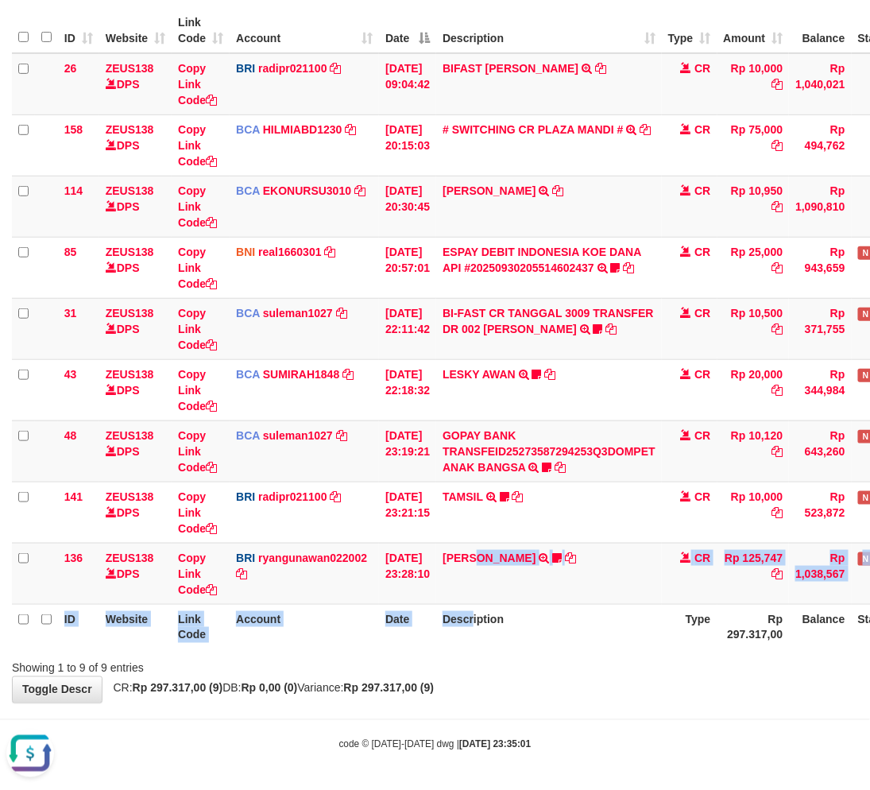
click at [483, 605] on table "ID Website Link Code Account Date Description Type Amount Balance Status Action…" at bounding box center [487, 328] width 951 height 641
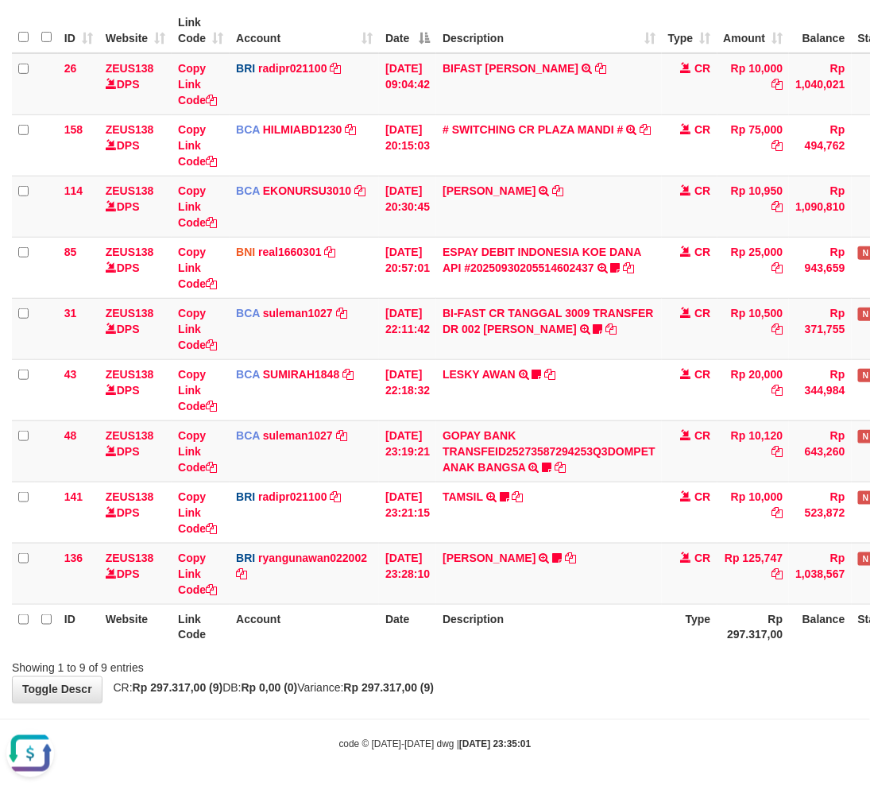
click at [652, 660] on div "Showing 1 to 9 of 9 entries" at bounding box center [435, 665] width 870 height 22
drag, startPoint x: 641, startPoint y: 657, endPoint x: 789, endPoint y: 582, distance: 165.9
click at [641, 657] on div "Showing 1 to 9 of 9 entries" at bounding box center [435, 665] width 870 height 22
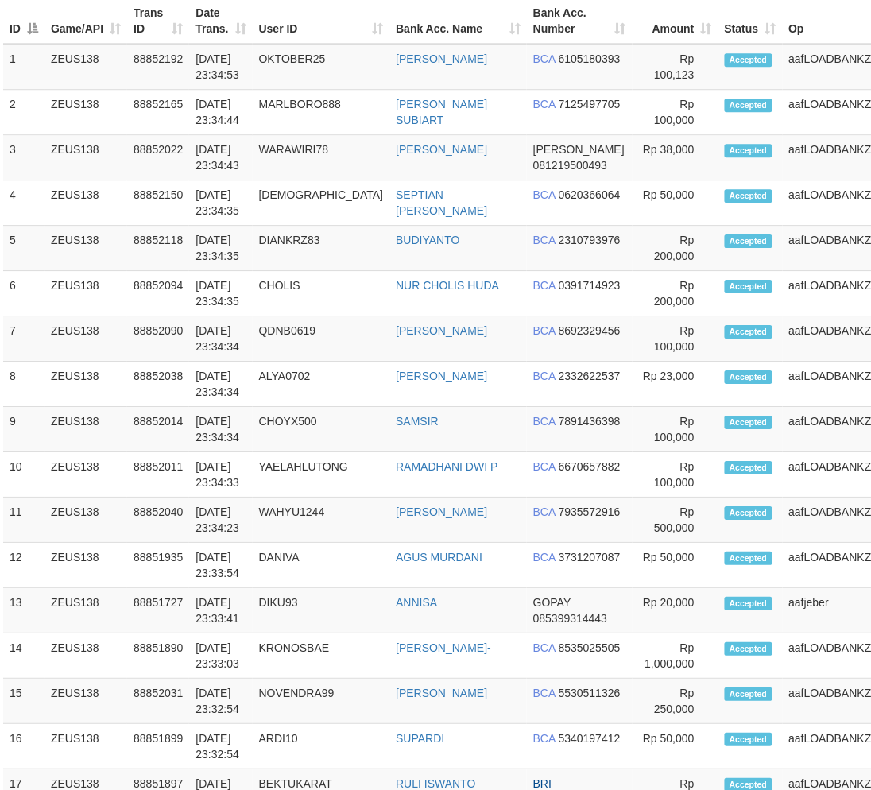
scroll to position [1557, 9]
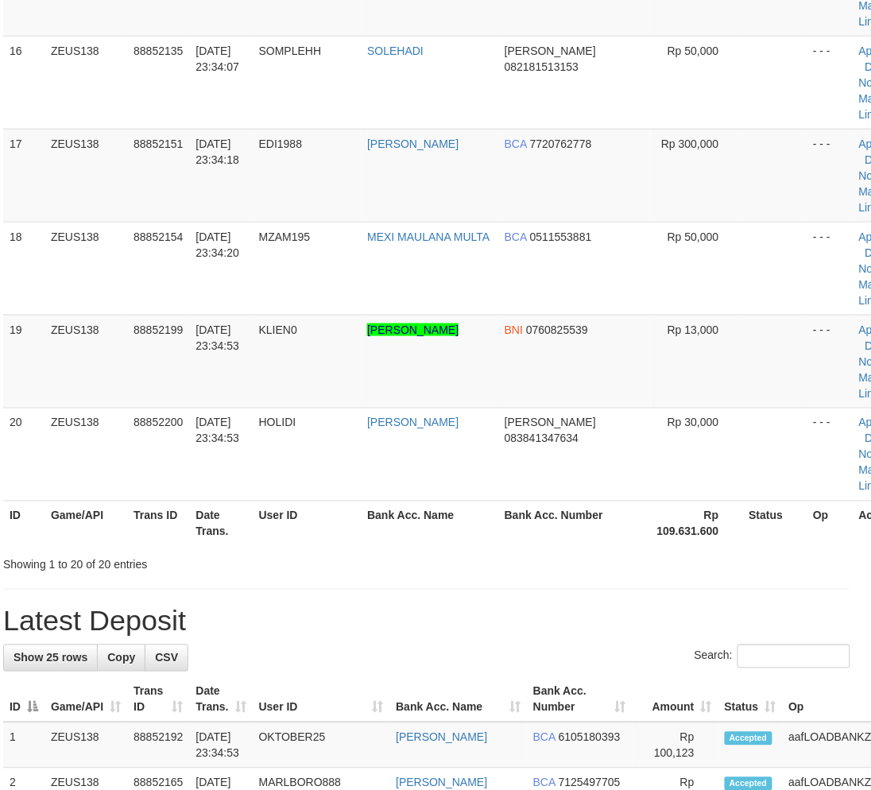
drag, startPoint x: 280, startPoint y: 544, endPoint x: 3, endPoint y: 574, distance: 278.8
drag, startPoint x: 386, startPoint y: 556, endPoint x: 2, endPoint y: 523, distance: 385.2
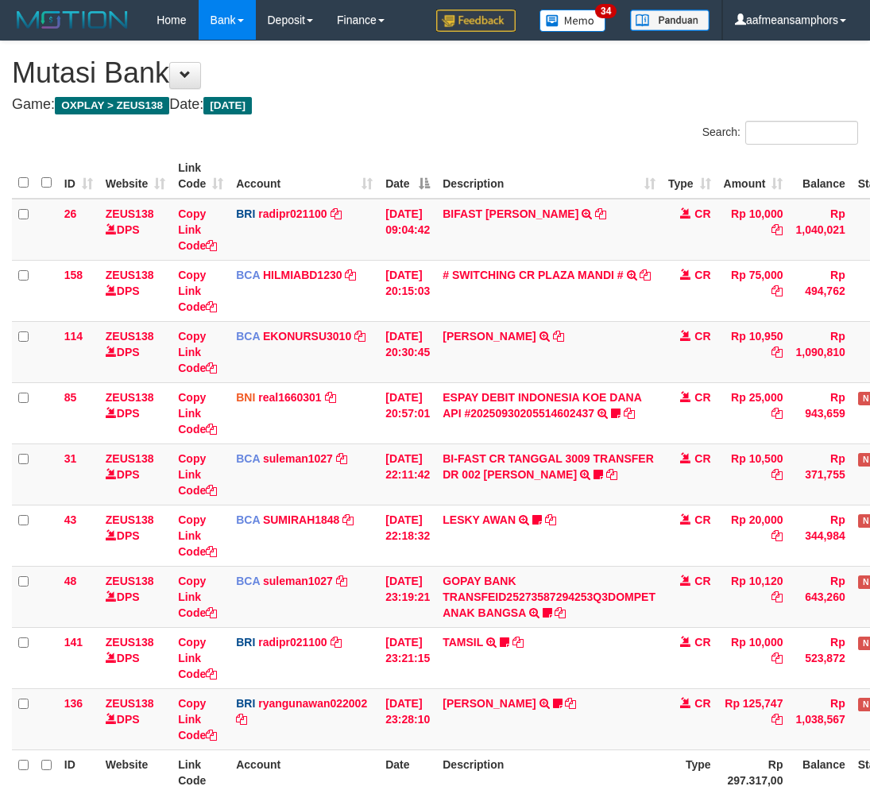
scroll to position [46, 0]
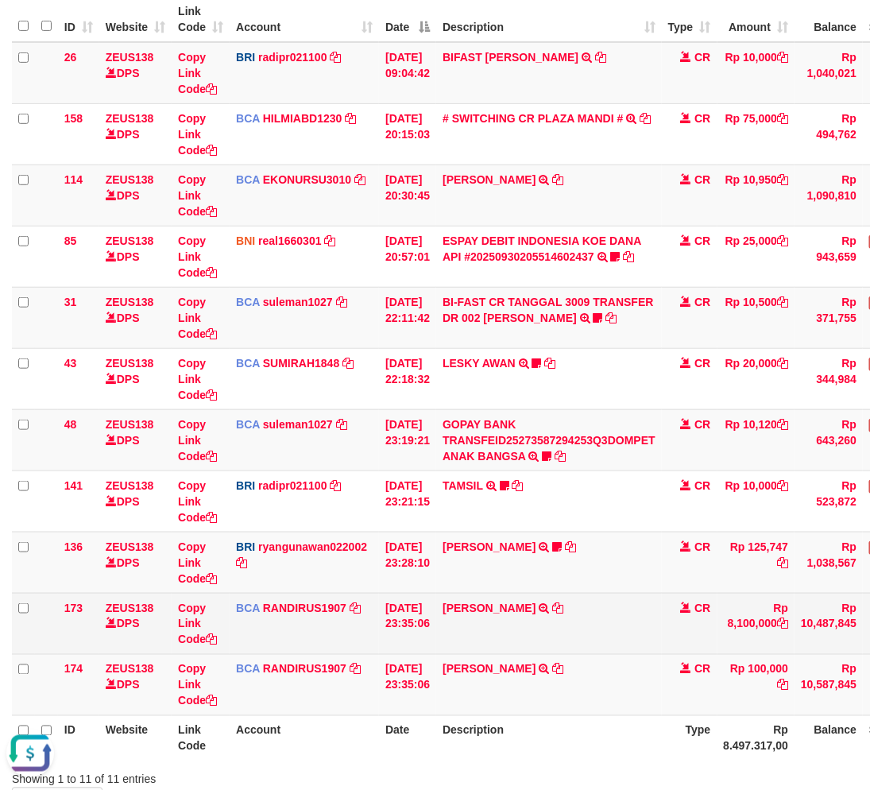
scroll to position [268, 0]
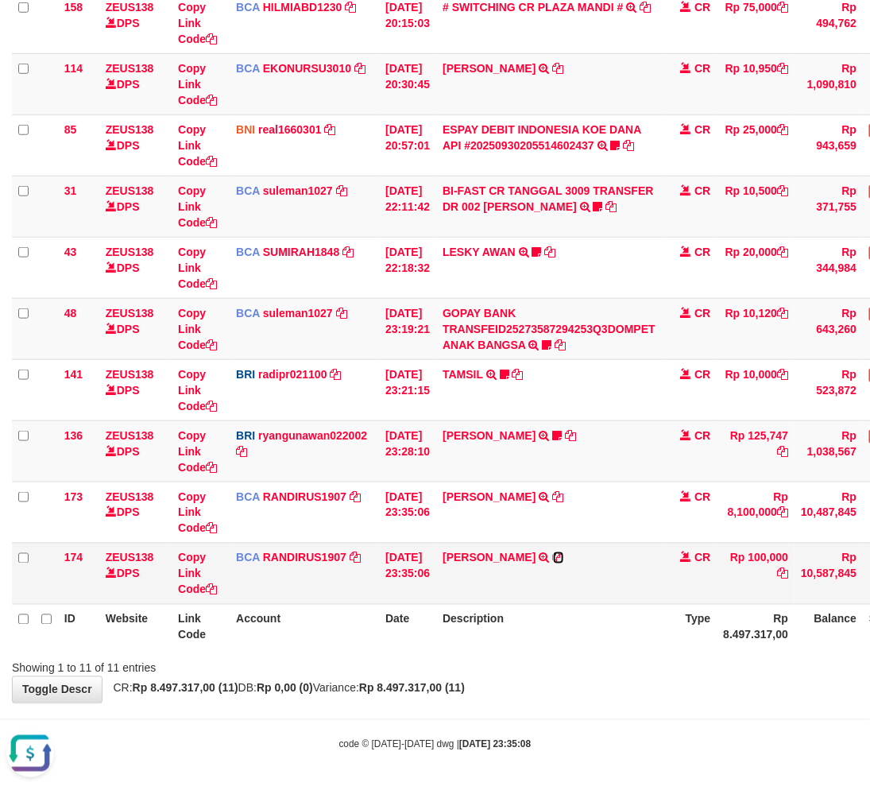
click at [553, 557] on icon at bounding box center [558, 557] width 11 height 11
drag, startPoint x: 632, startPoint y: 641, endPoint x: 642, endPoint y: 632, distance: 12.9
click at [632, 642] on th "Description" at bounding box center [549, 626] width 226 height 45
click at [634, 630] on th "Description" at bounding box center [549, 626] width 226 height 45
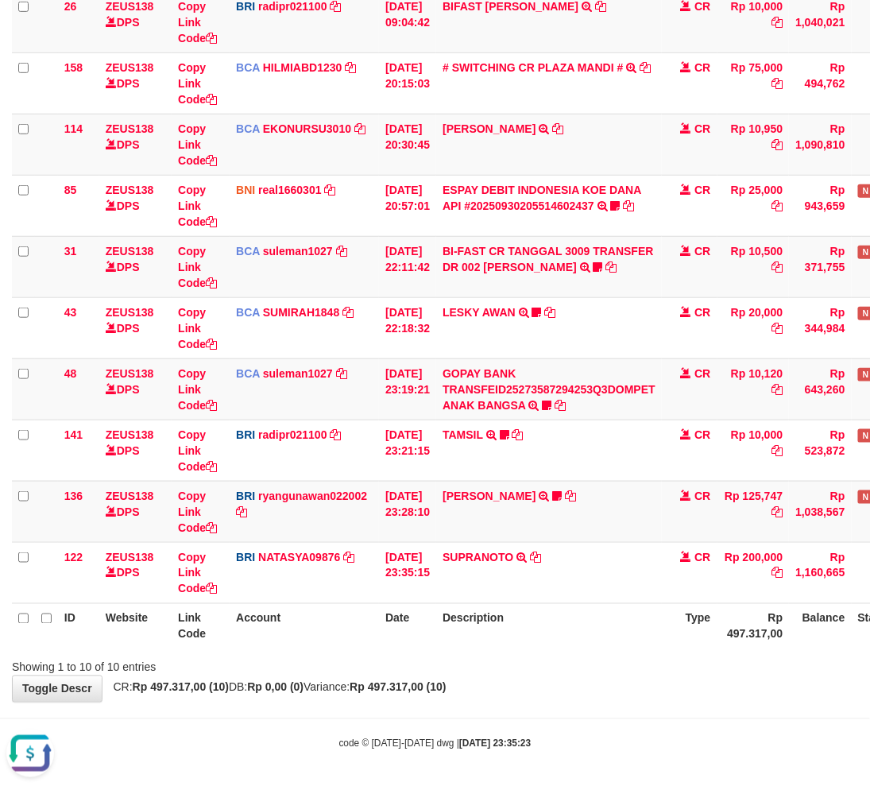
click at [613, 667] on div "Showing 1 to 10 of 10 entries" at bounding box center [435, 664] width 870 height 22
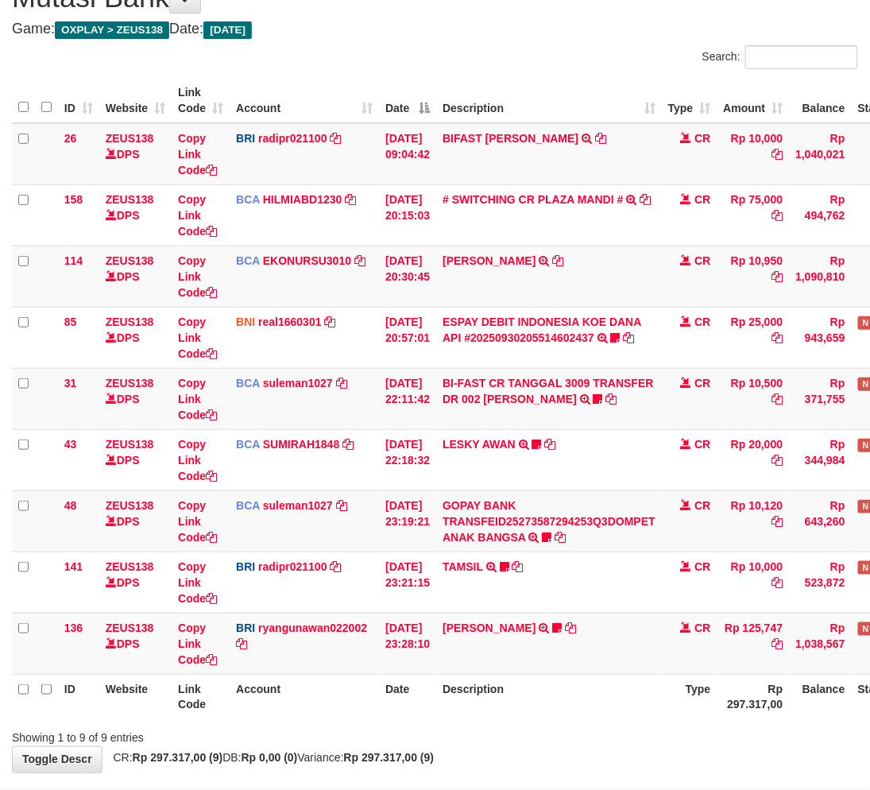
click at [716, 717] on th "Type" at bounding box center [690, 696] width 56 height 45
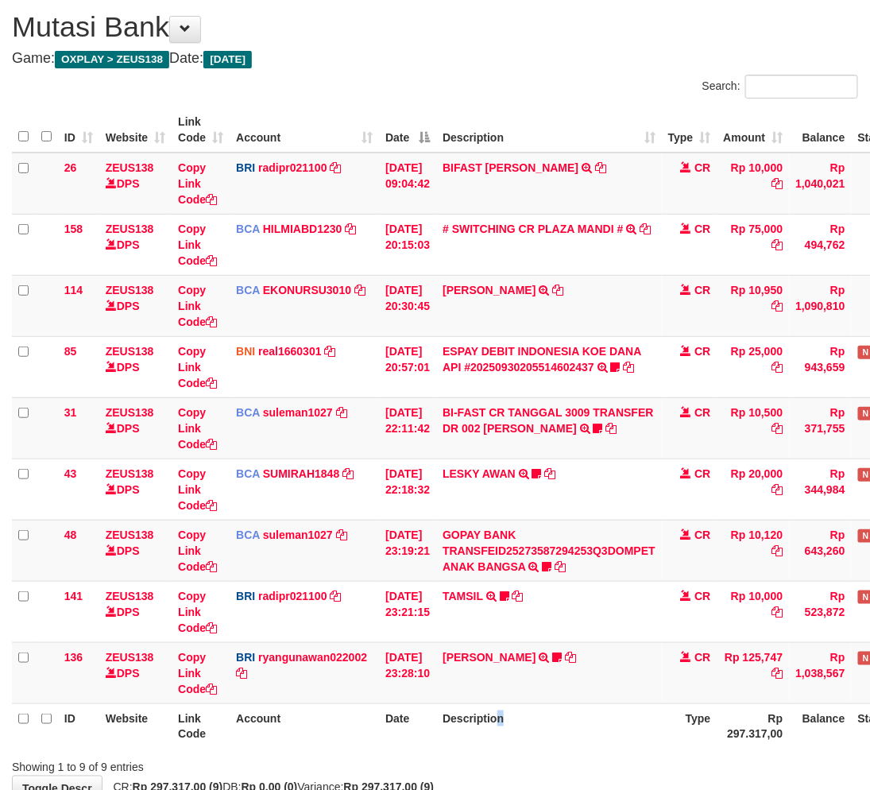
click at [509, 732] on th "Description" at bounding box center [549, 725] width 226 height 45
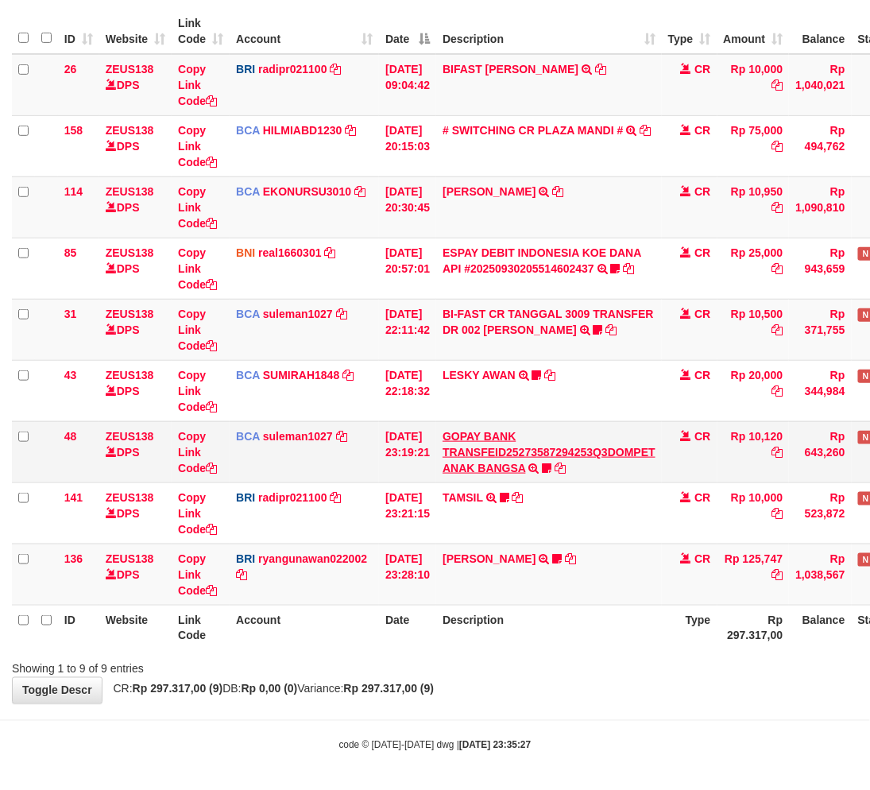
scroll to position [145, 0]
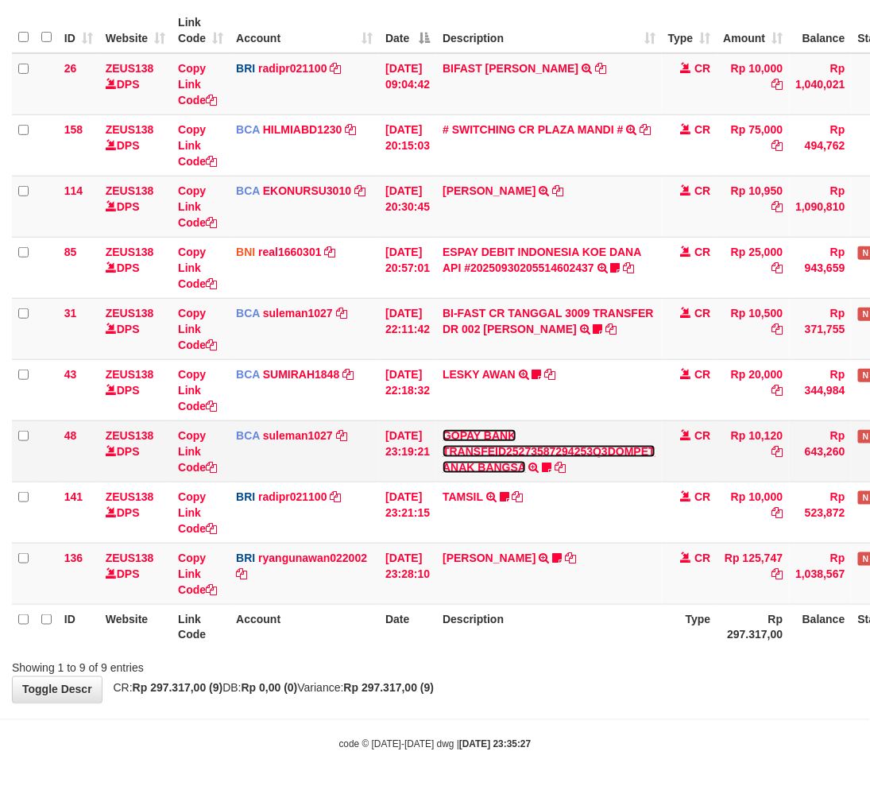
click at [510, 466] on link "GOPAY BANK TRANSFEID25273587294253Q3DOMPET ANAK BANGSA" at bounding box center [549, 451] width 213 height 44
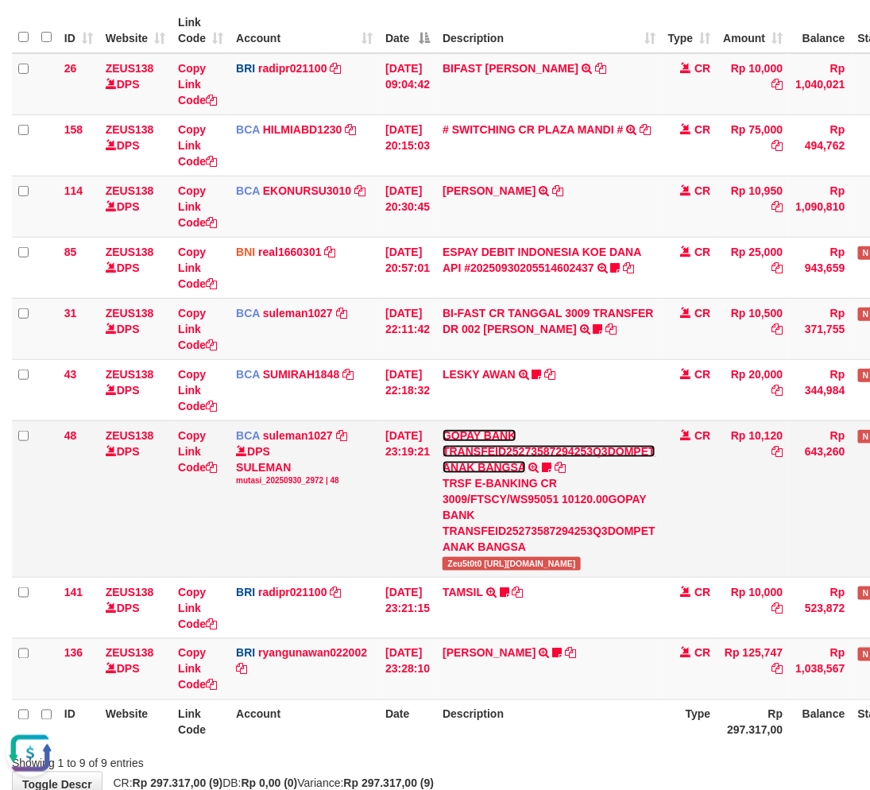
scroll to position [0, 0]
click at [485, 564] on span "Zeu5t0t0 https://prnt.sc/2zTwzhDzAIE1" at bounding box center [512, 564] width 138 height 14
click at [483, 564] on span "Zeu5t0t0 [URL][DOMAIN_NAME]" at bounding box center [512, 564] width 138 height 14
copy span "Zeu5t0t0"
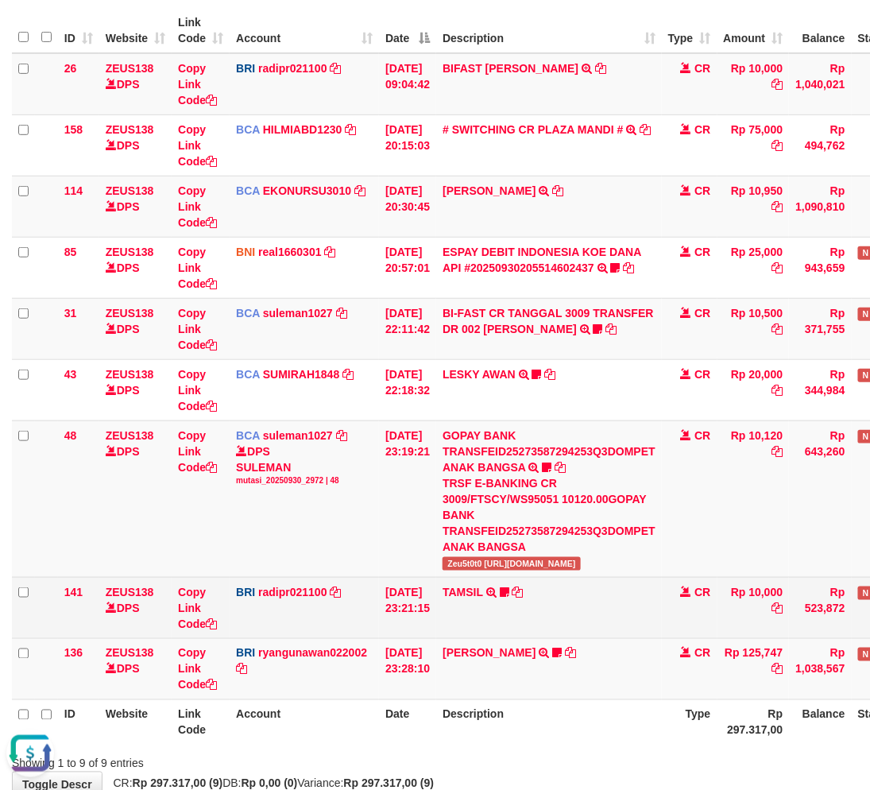
click at [551, 624] on td "TAMSIL TRANSFER NBMB TAMSIL TO REYNALDI ADI PRATAMA Fatta029" at bounding box center [549, 607] width 226 height 61
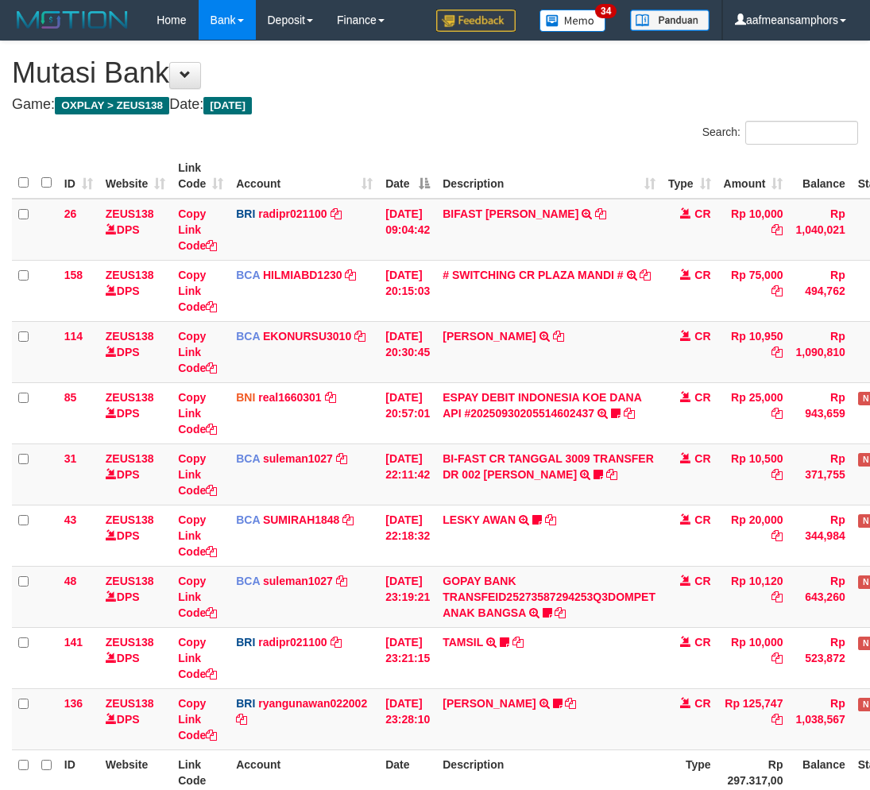
scroll to position [46, 0]
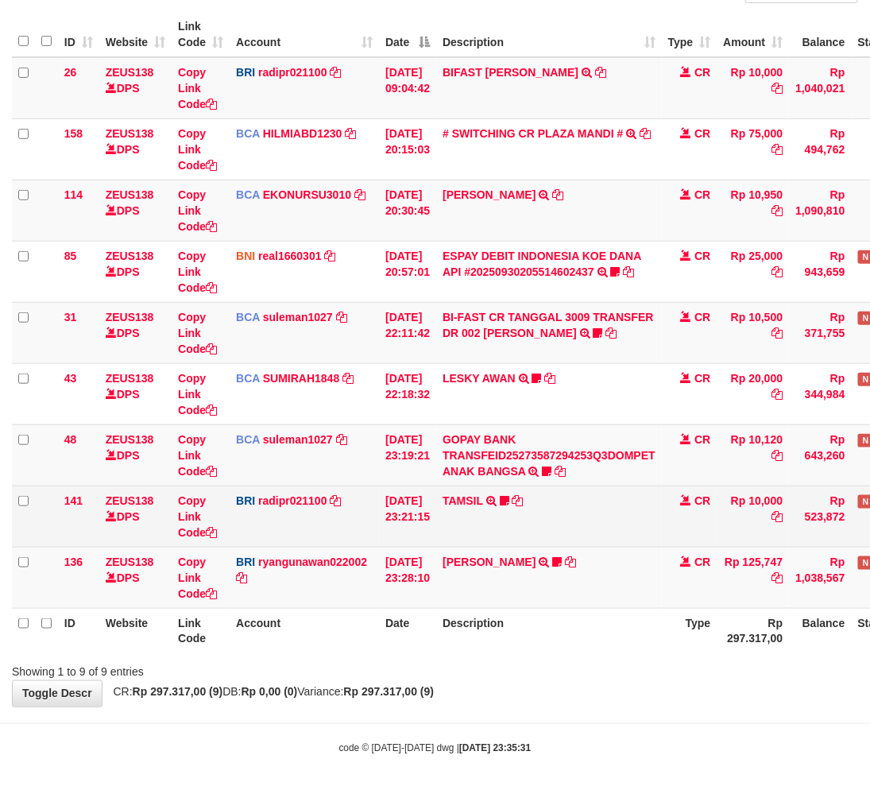
scroll to position [145, 0]
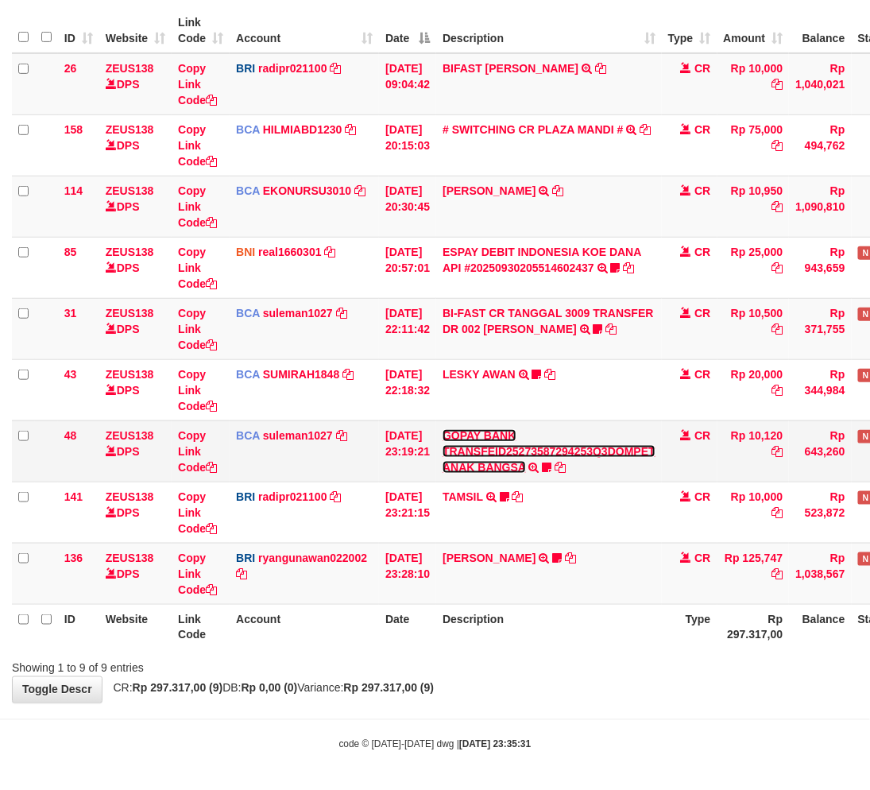
click at [501, 470] on link "GOPAY BANK TRANSFEID25273587294253Q3DOMPET ANAK BANGSA" at bounding box center [549, 451] width 213 height 44
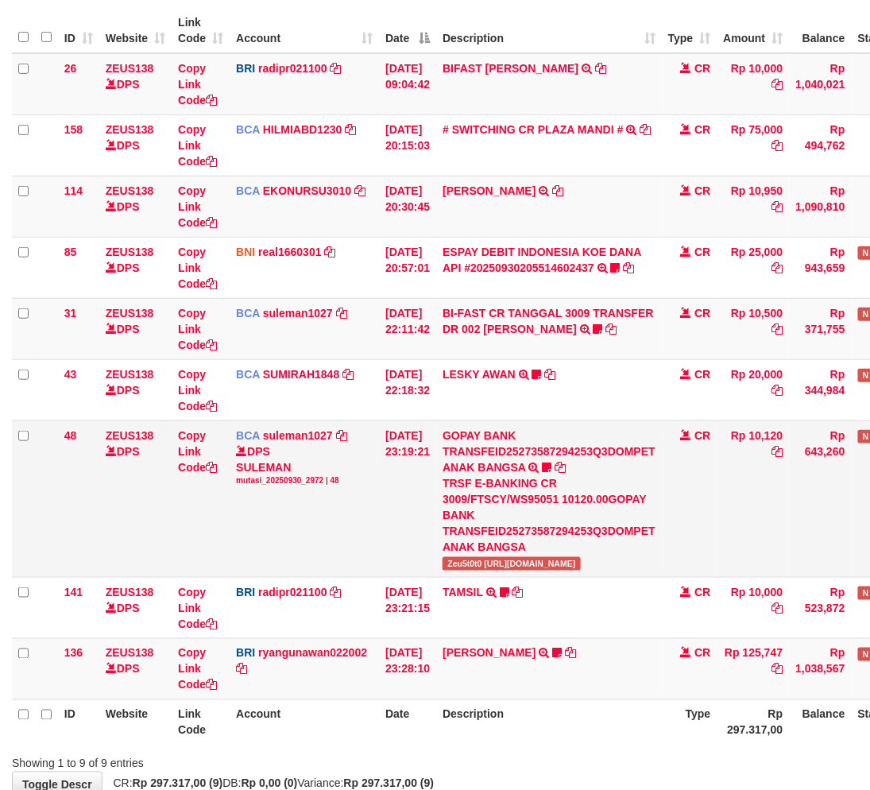
click at [501, 564] on span "Zeu5t0t0 [URL][DOMAIN_NAME]" at bounding box center [512, 564] width 138 height 14
click at [470, 565] on span "Zeu5t0t0 https://prnt.sc/2zTwzhDzAIE1" at bounding box center [512, 564] width 138 height 14
copy span "Zeu5t0t0"
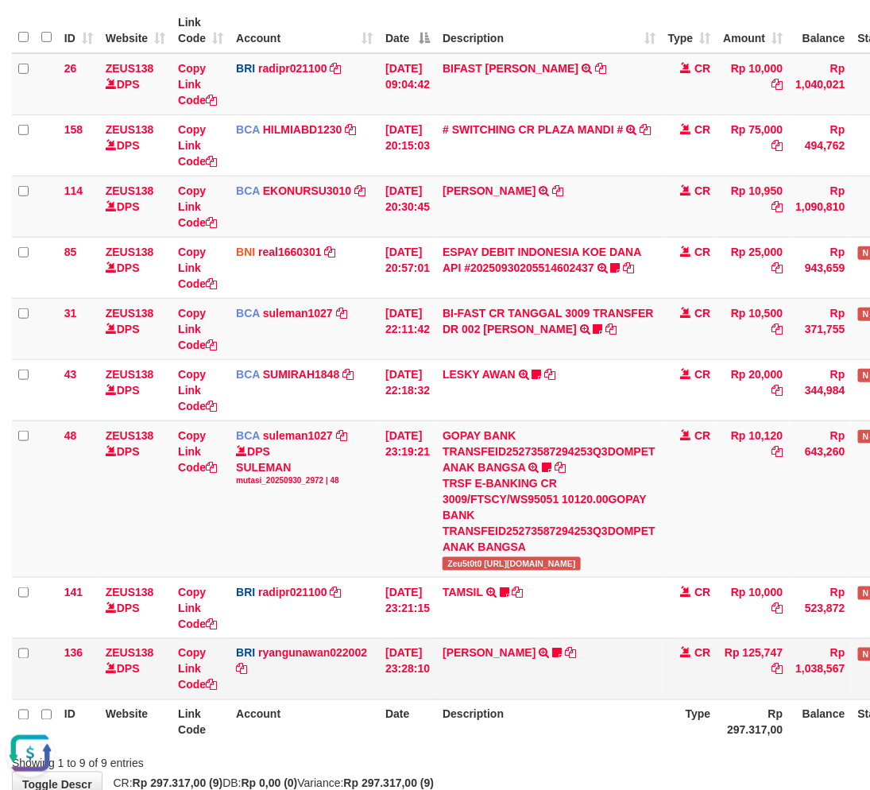
drag, startPoint x: 606, startPoint y: 677, endPoint x: 586, endPoint y: 676, distance: 20.7
click at [582, 678] on td "AGUNG RIYADI TRANSFER NBMB AGUNG RIYADI TO RYAN GUNAWAN MBAHBEJO17" at bounding box center [549, 668] width 226 height 61
click at [605, 670] on td "AGUNG RIYADI TRANSFER NBMB AGUNG RIYADI TO RYAN GUNAWAN MBAHBEJO17" at bounding box center [549, 668] width 226 height 61
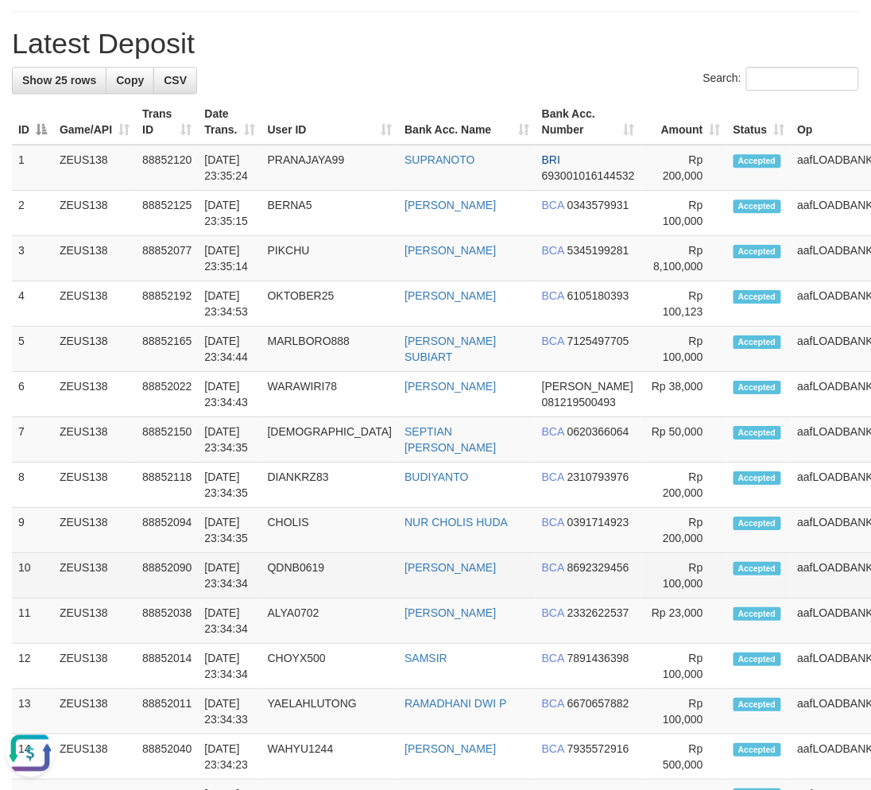
drag, startPoint x: 350, startPoint y: 560, endPoint x: 358, endPoint y: 561, distance: 8.8
click at [358, 561] on tr "10 ZEUS138 88852090 30/09/2025 23:34:34 QDNB0619 SISTIA DEWI MASLOM BCA 8692329…" at bounding box center [493, 575] width 962 height 45
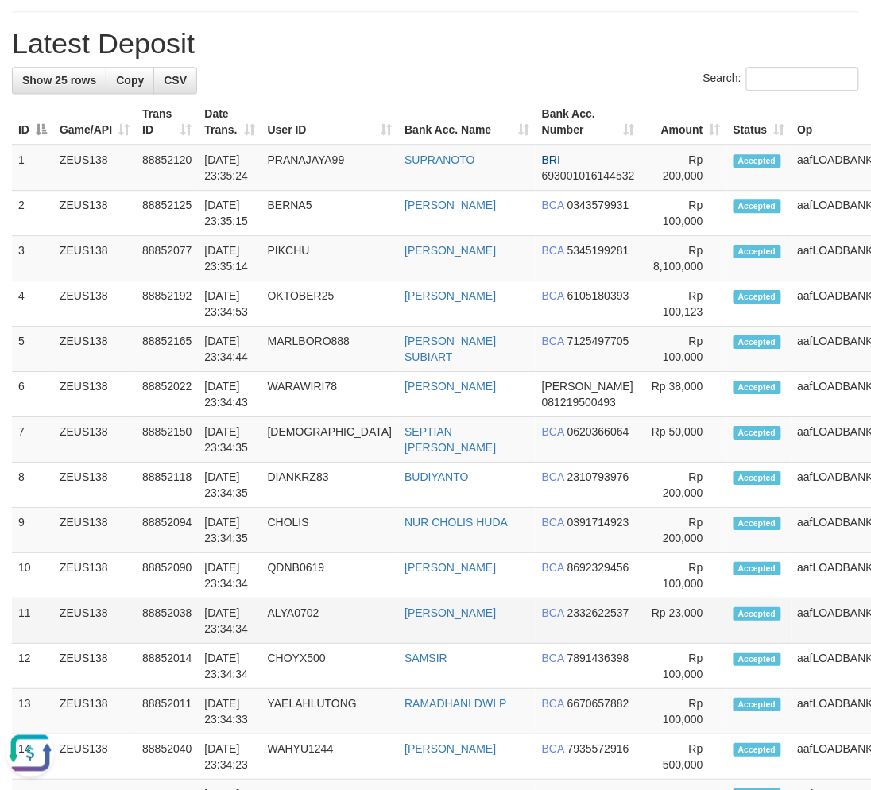
drag, startPoint x: 292, startPoint y: 622, endPoint x: 135, endPoint y: 628, distance: 157.4
click at [292, 622] on td "ALYA0702" at bounding box center [329, 620] width 137 height 45
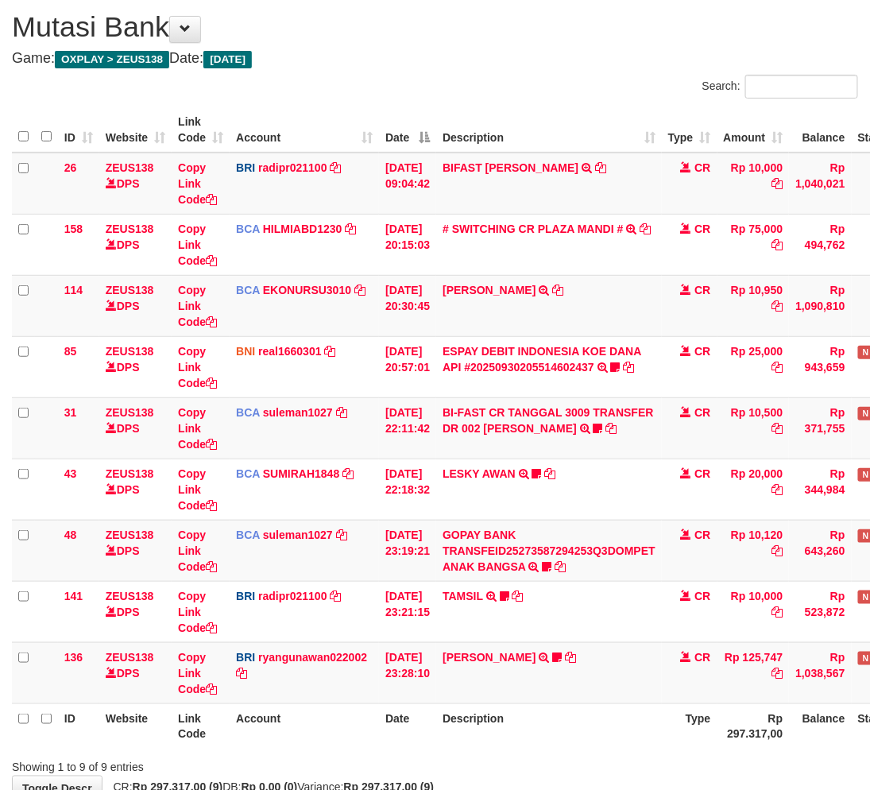
scroll to position [145, 0]
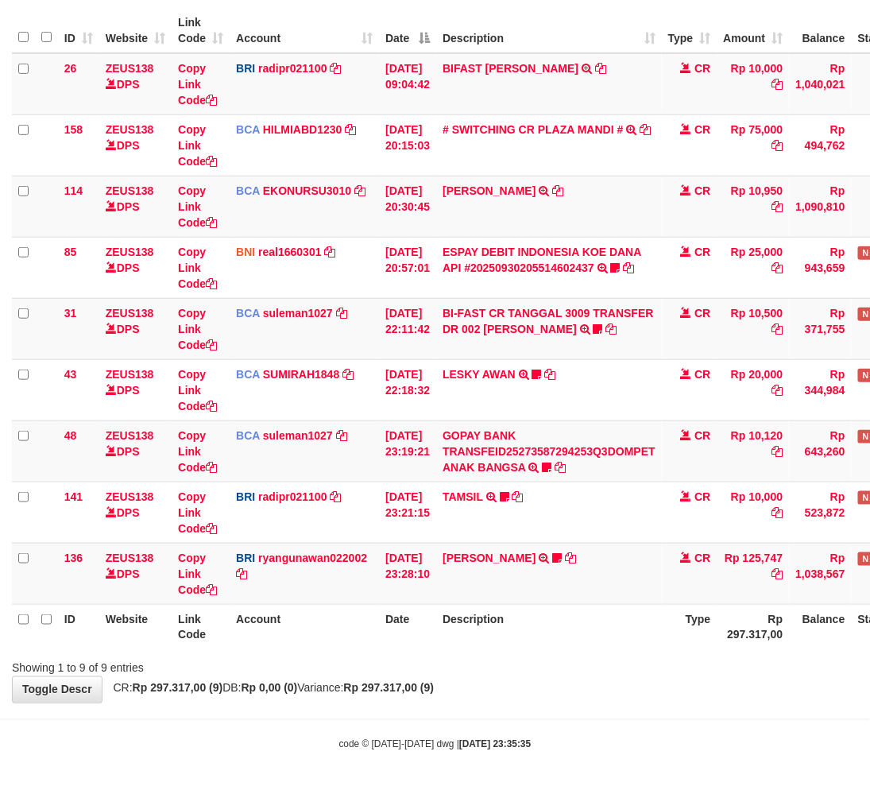
click at [582, 683] on div "**********" at bounding box center [435, 299] width 870 height 806
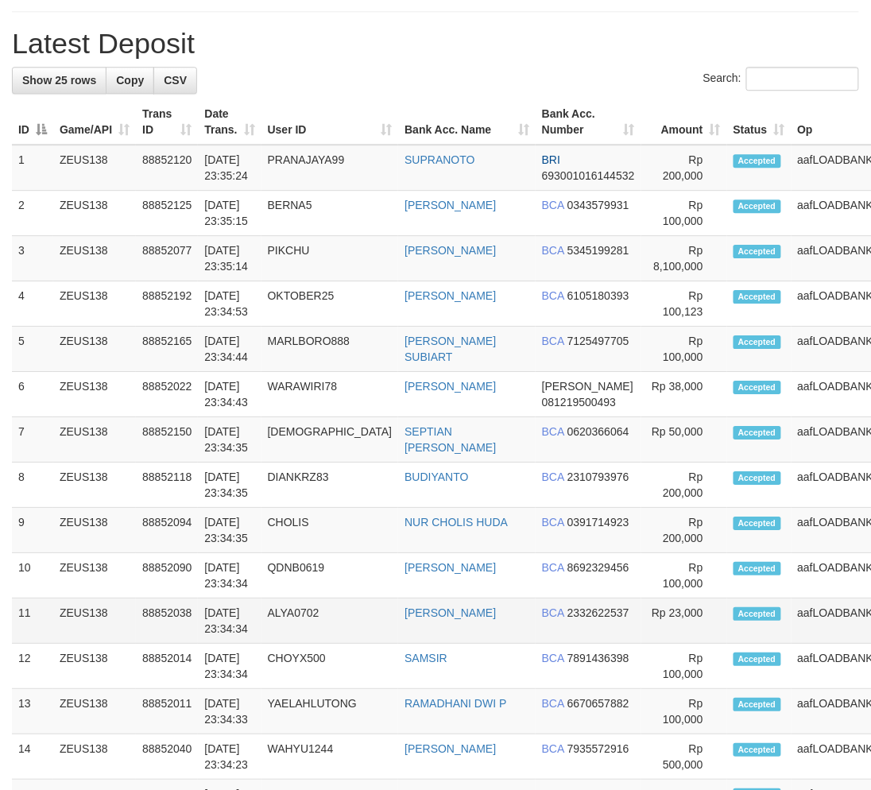
click at [358, 608] on td "ALYA0702" at bounding box center [329, 620] width 137 height 45
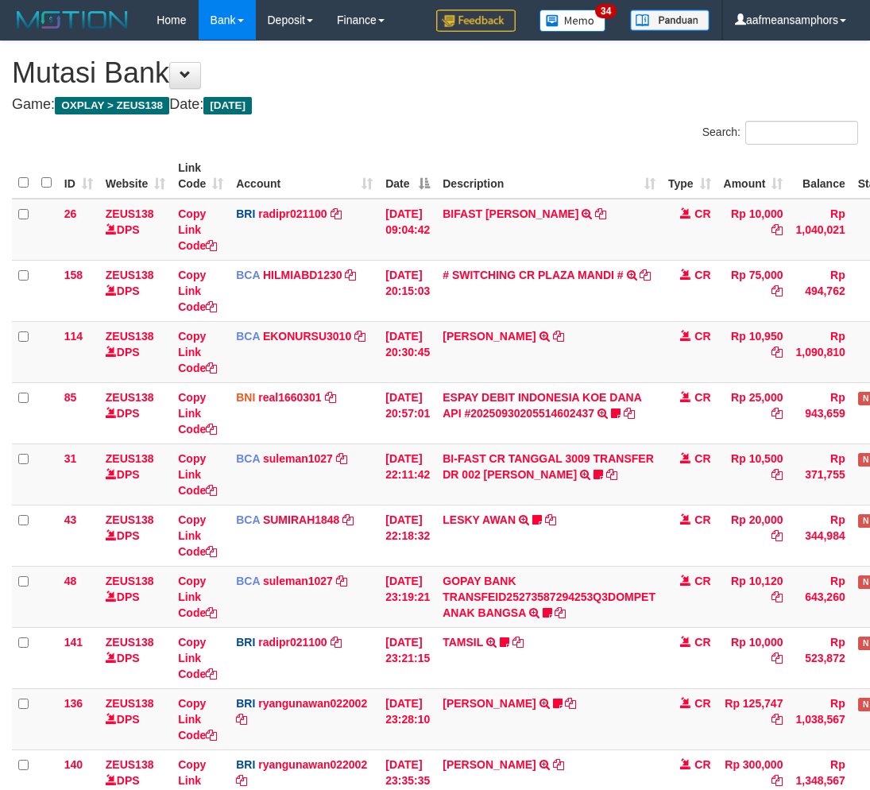
scroll to position [145, 0]
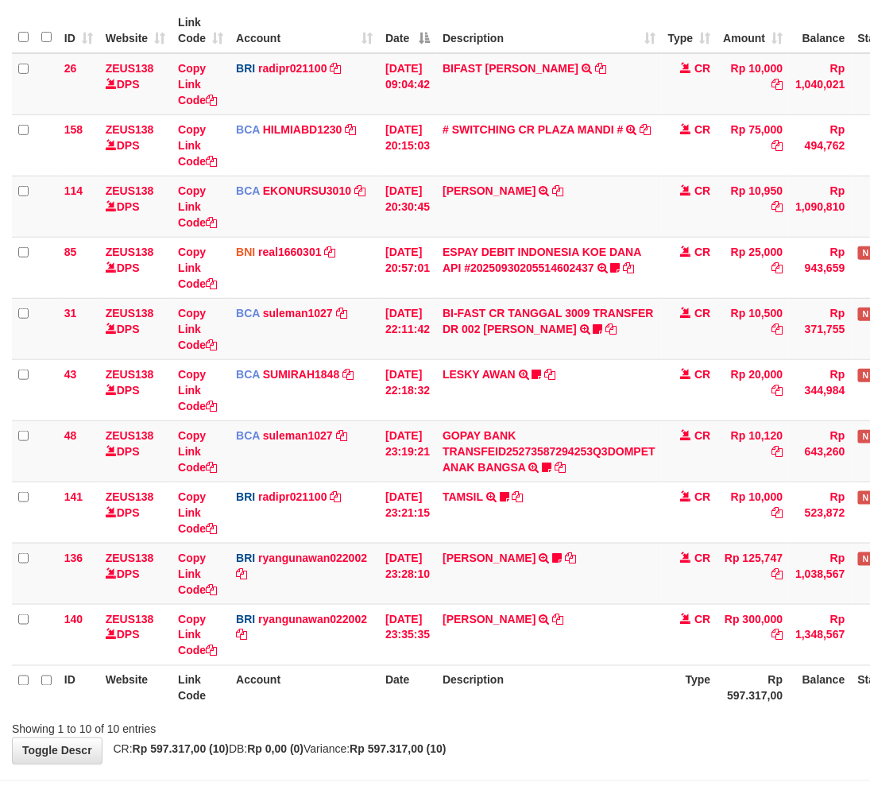
click at [629, 675] on th "Description" at bounding box center [549, 687] width 226 height 45
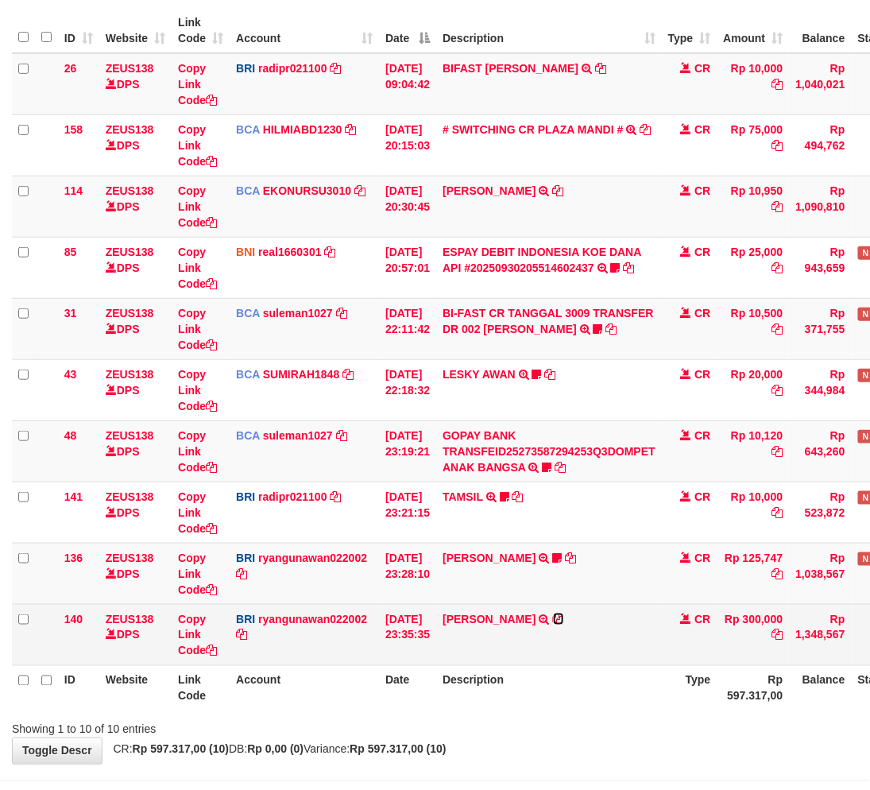
click at [564, 616] on icon at bounding box center [558, 618] width 11 height 11
click at [564, 615] on icon at bounding box center [558, 618] width 11 height 11
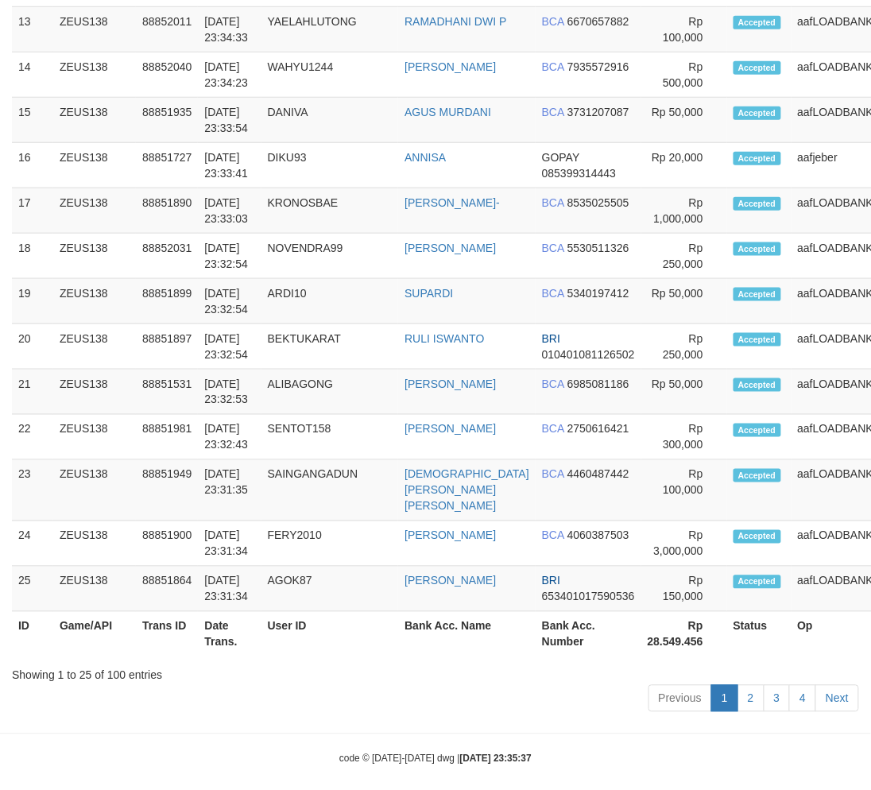
click at [358, 663] on div "Show 25 rows Copy CSV Search: ID Game/API Trans ID Date Trans. User ID Bank Acc…" at bounding box center [435, 51] width 847 height 1332
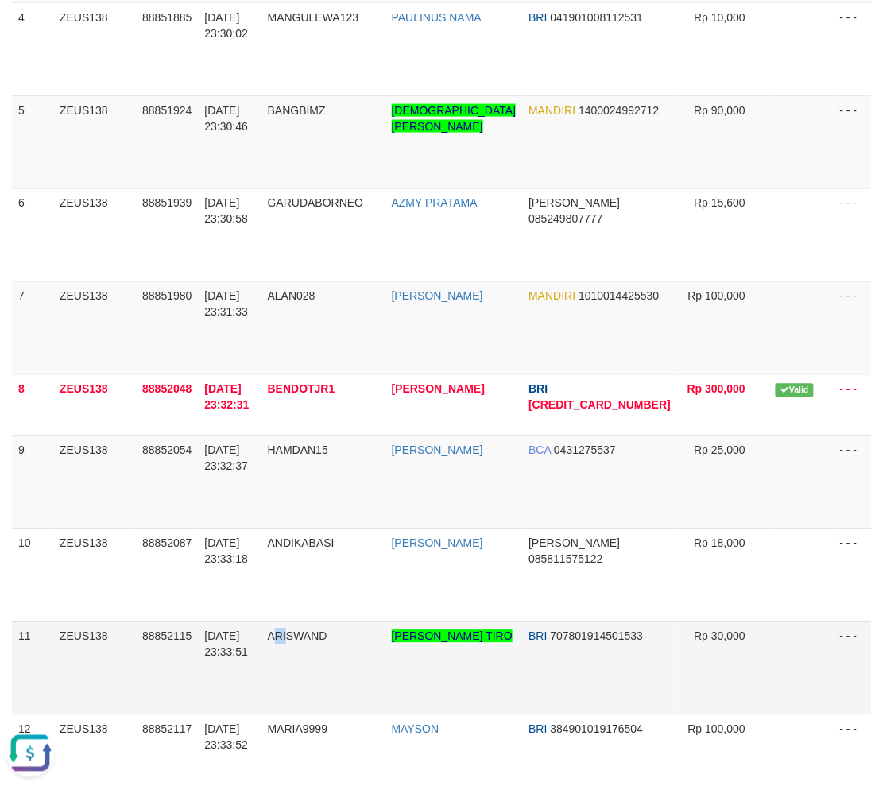
drag, startPoint x: 296, startPoint y: 703, endPoint x: 48, endPoint y: 674, distance: 248.8
click at [295, 702] on td "ARISWAND" at bounding box center [323, 667] width 124 height 93
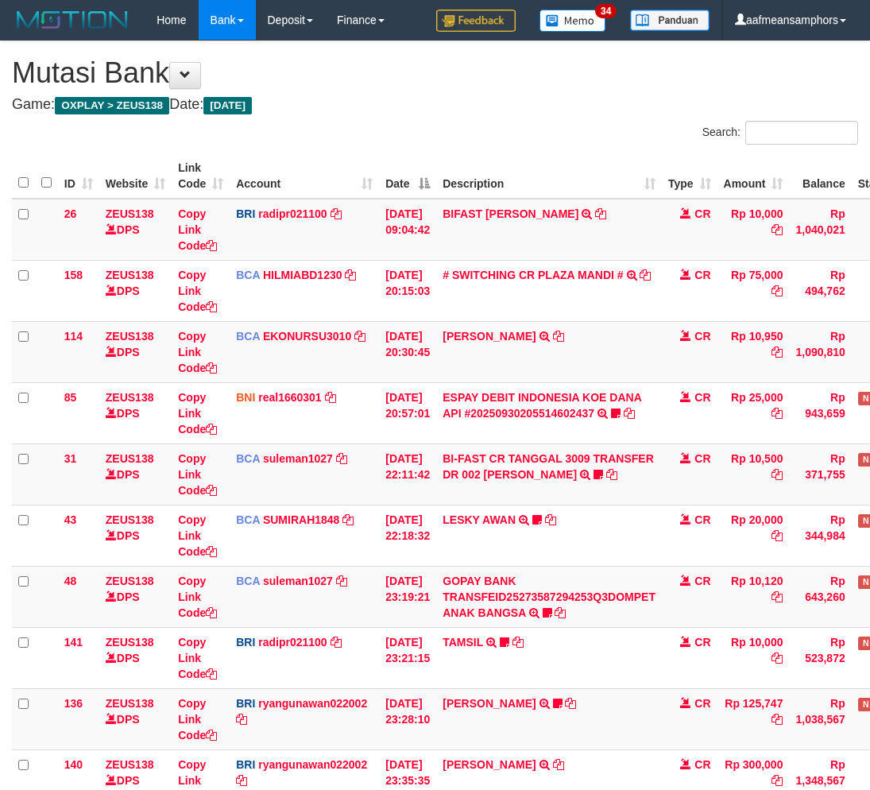
scroll to position [145, 0]
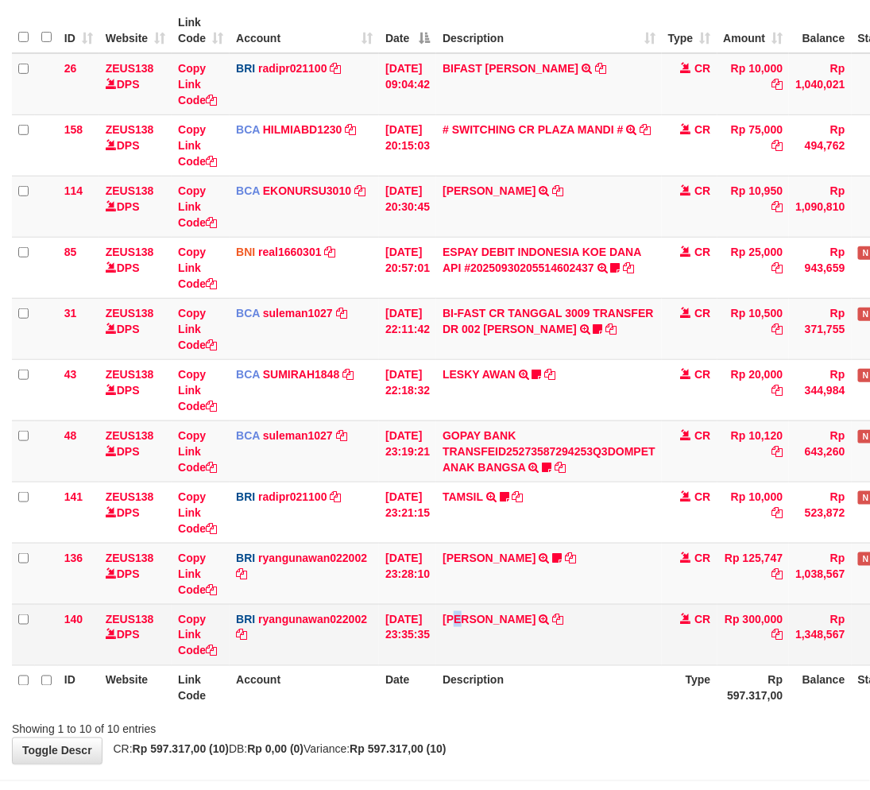
click at [473, 655] on td "NANDO TRIANDAR TRANSFER NBMB NANDO TRIANDAR TO RYAN GUNAWAN" at bounding box center [549, 634] width 226 height 61
click at [520, 653] on td "NANDO TRIANDAR TRANSFER NBMB NANDO TRIANDAR TO RYAN GUNAWAN" at bounding box center [549, 634] width 226 height 61
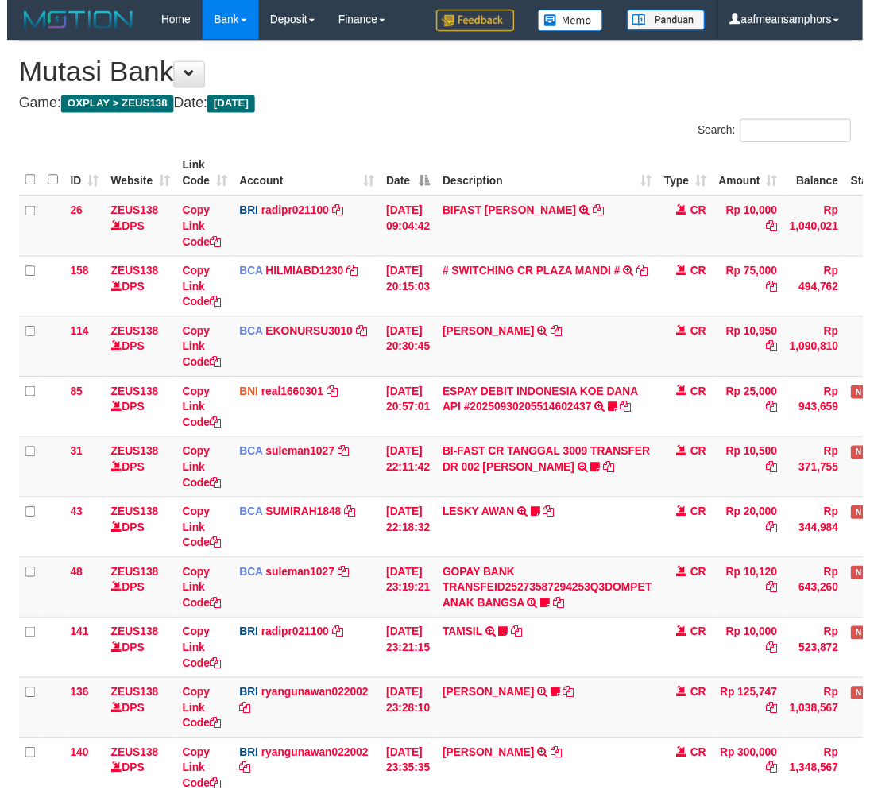
scroll to position [145, 0]
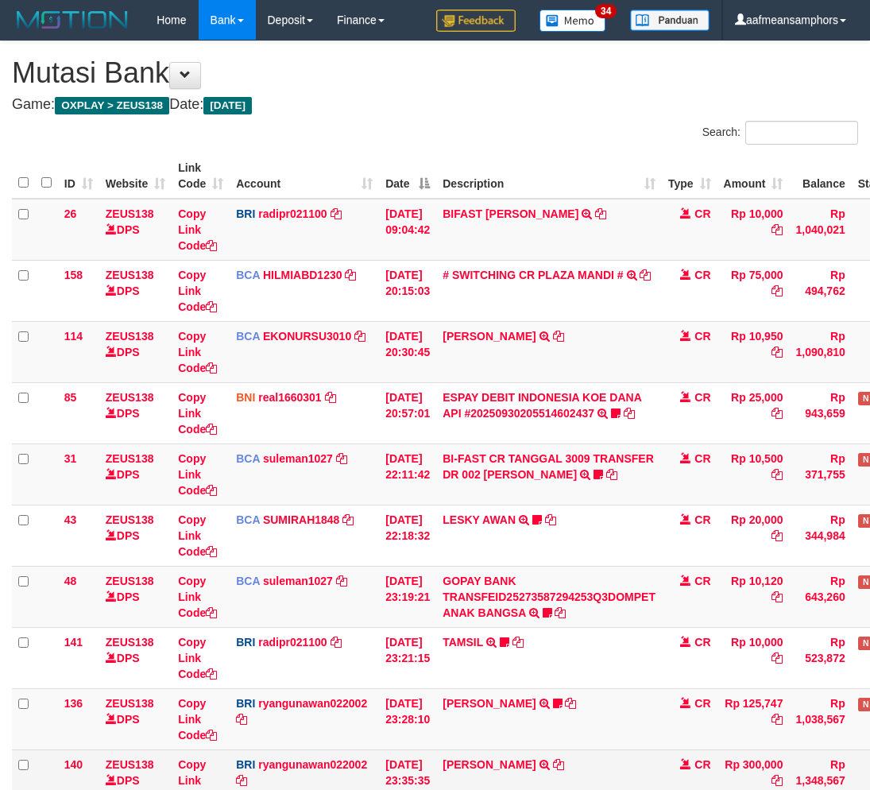
scroll to position [145, 0]
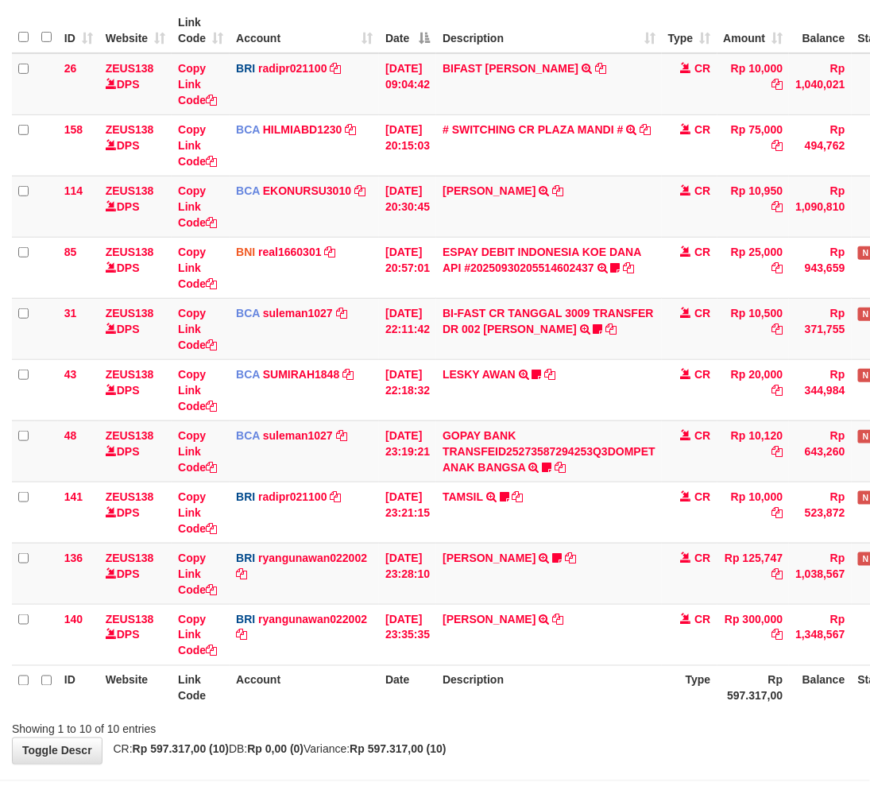
click at [568, 727] on div "Showing 1 to 10 of 10 entries" at bounding box center [435, 726] width 870 height 22
click at [565, 707] on th "Description" at bounding box center [549, 687] width 226 height 45
click at [596, 674] on th "Description" at bounding box center [549, 687] width 226 height 45
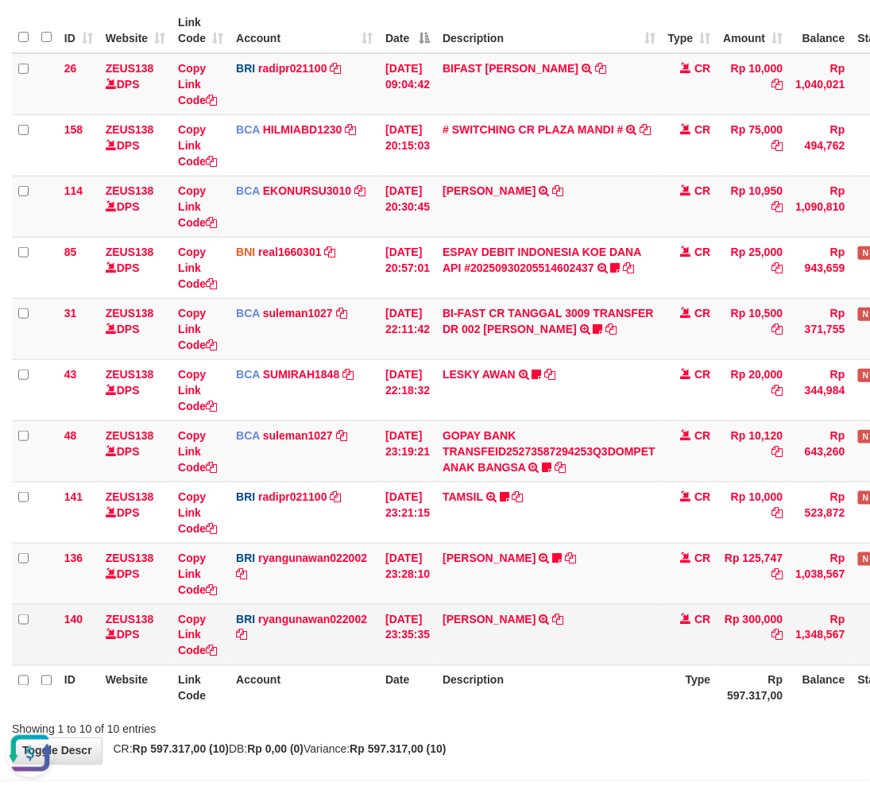
click at [610, 658] on td "NANDO TRIANDAR TRANSFER NBMB NANDO TRIANDAR TO RYAN GUNAWAN" at bounding box center [549, 634] width 226 height 61
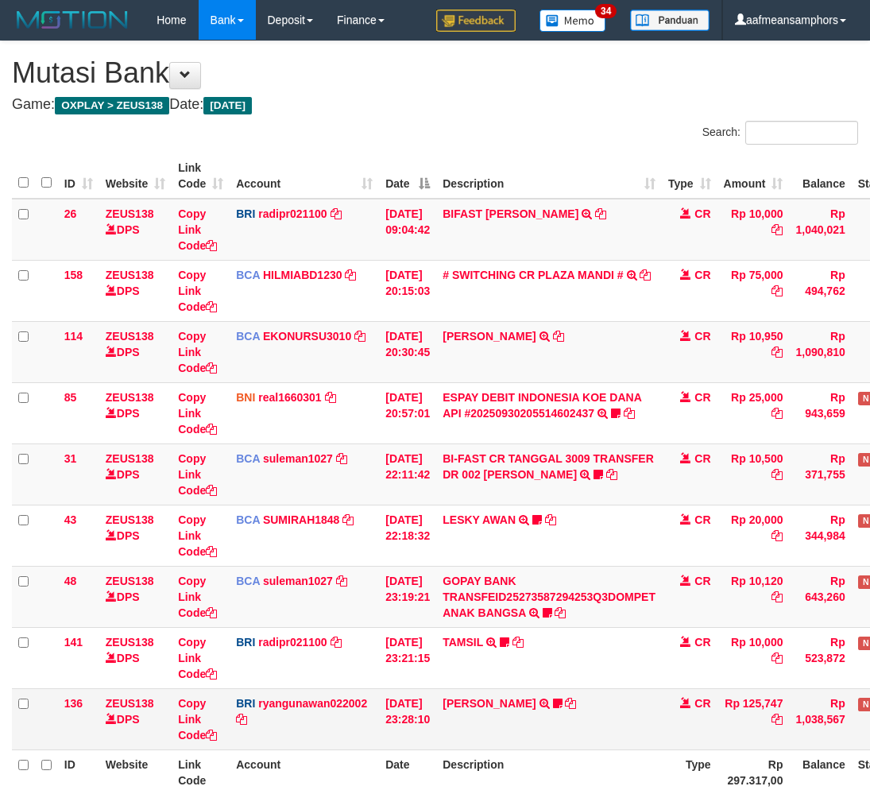
scroll to position [46, 0]
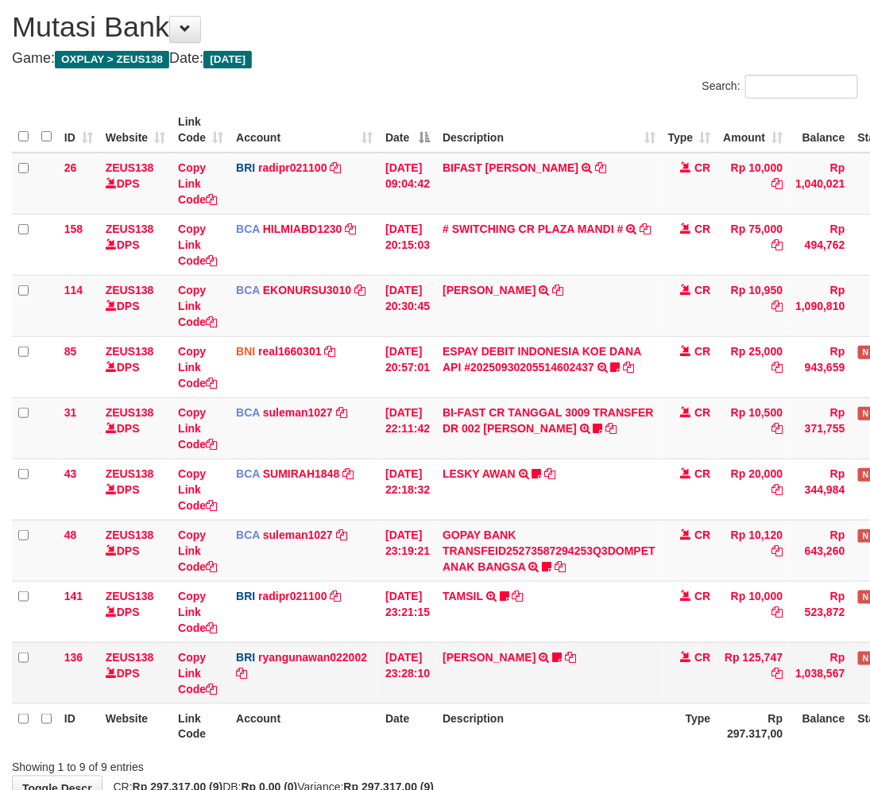
drag, startPoint x: 606, startPoint y: 655, endPoint x: 621, endPoint y: 650, distance: 15.3
click at [599, 656] on td "AGUNG RIYADI TRANSFER NBMB AGUNG RIYADI TO RYAN GUNAWAN MBAHBEJO17" at bounding box center [549, 672] width 226 height 61
click at [592, 726] on th "Description" at bounding box center [549, 725] width 226 height 45
click at [597, 708] on th "Description" at bounding box center [549, 725] width 226 height 45
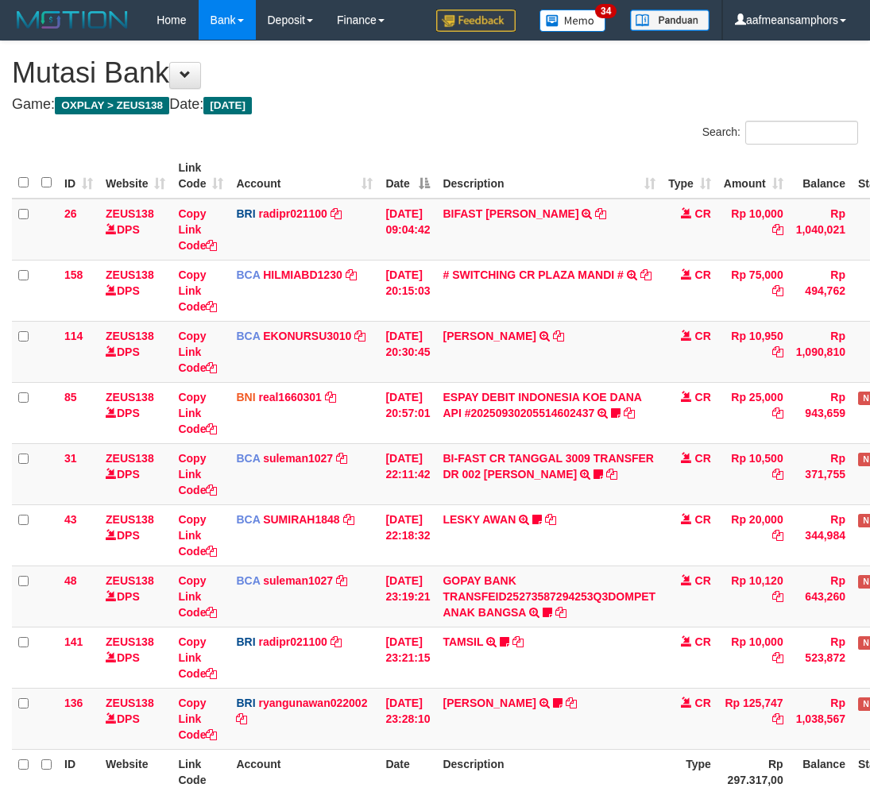
click at [594, 749] on th "Description" at bounding box center [549, 771] width 226 height 45
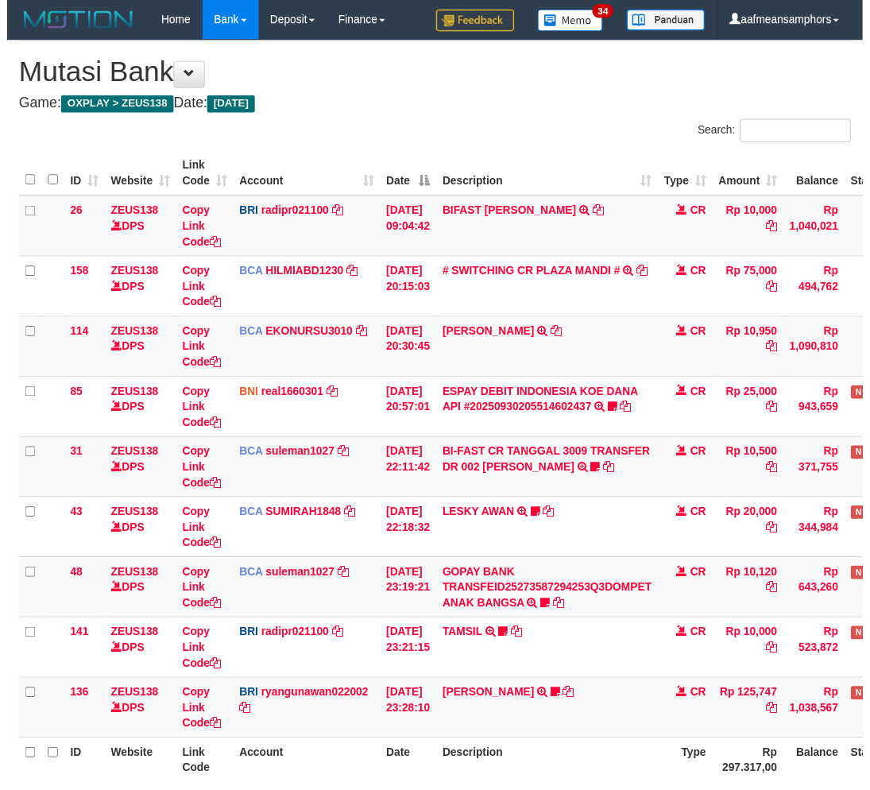
scroll to position [46, 0]
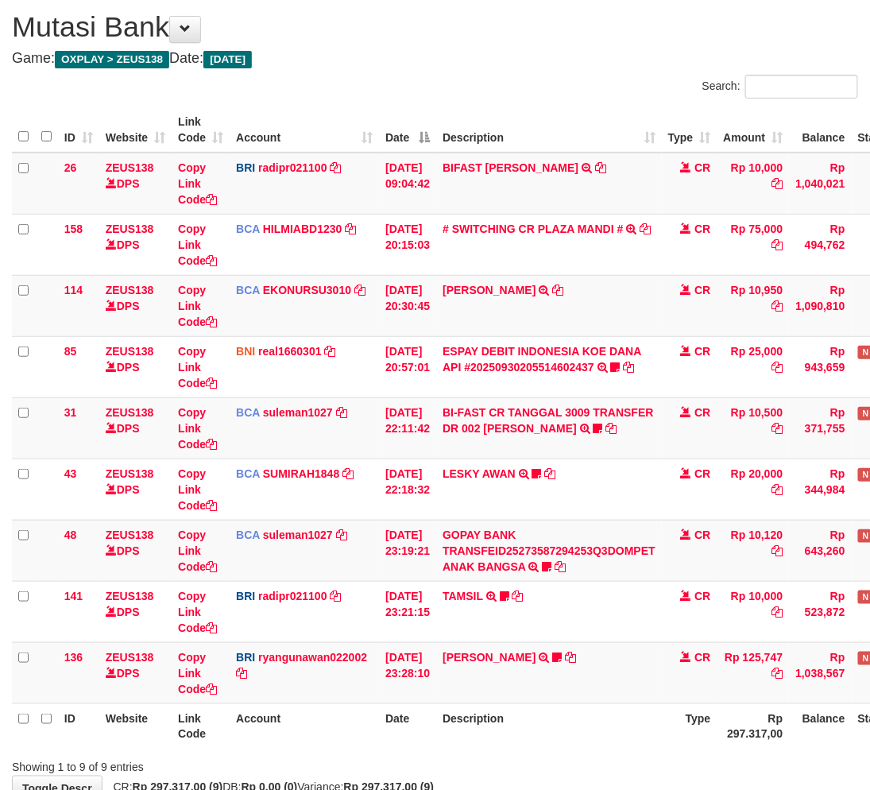
drag, startPoint x: 0, startPoint y: 0, endPoint x: 597, endPoint y: 709, distance: 926.5
click at [597, 709] on th "Description" at bounding box center [549, 725] width 226 height 45
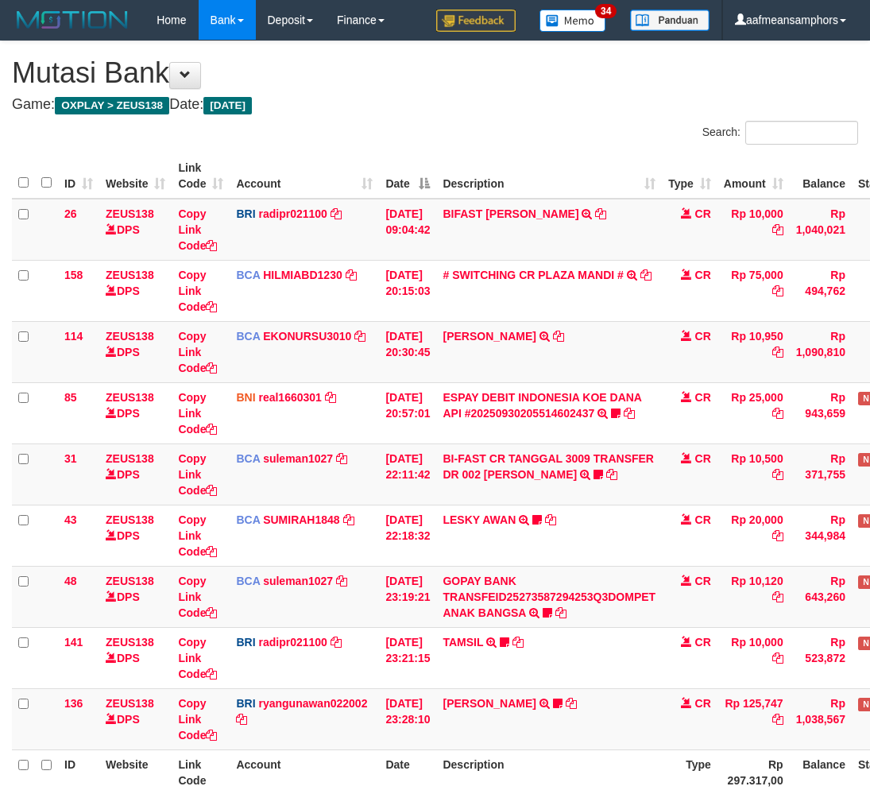
click at [597, 749] on th "Description" at bounding box center [549, 771] width 226 height 45
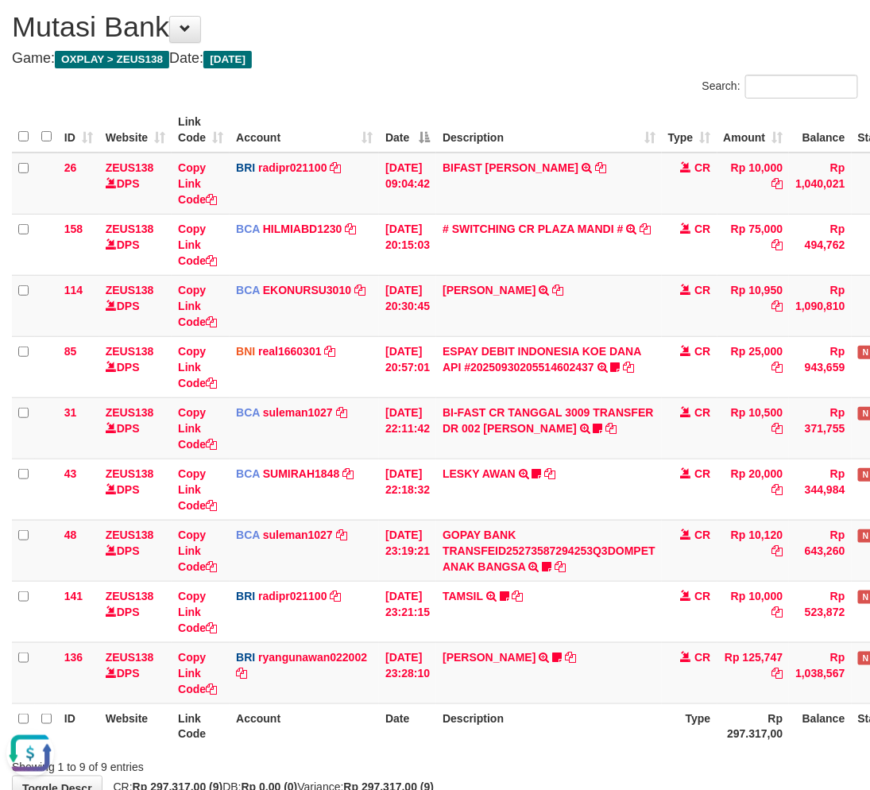
click at [636, 739] on th "Description" at bounding box center [549, 725] width 226 height 45
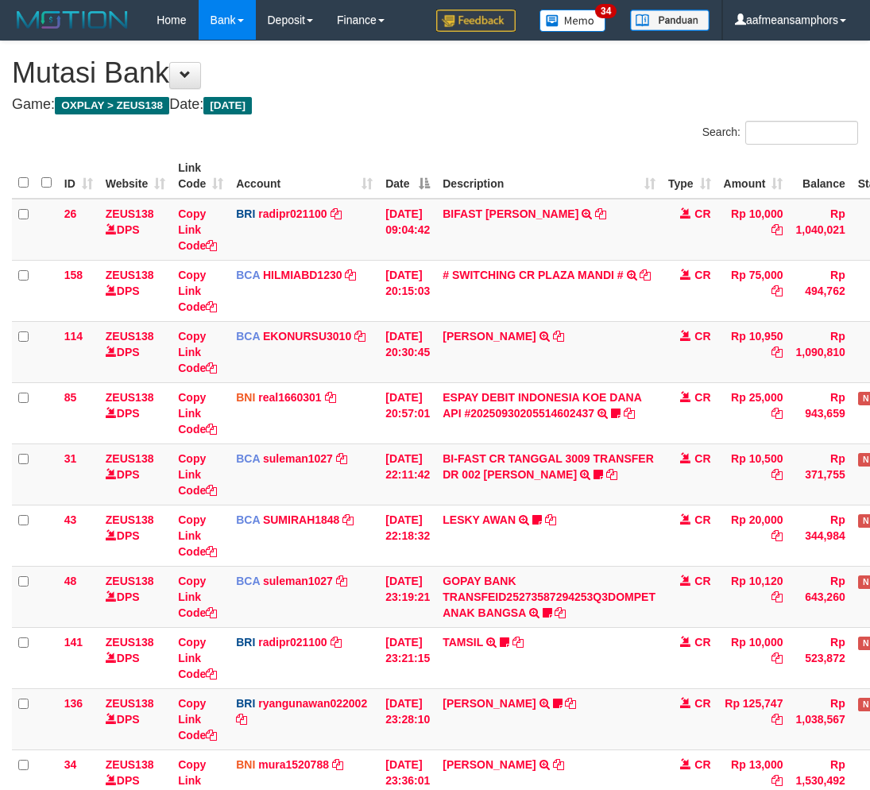
scroll to position [107, 0]
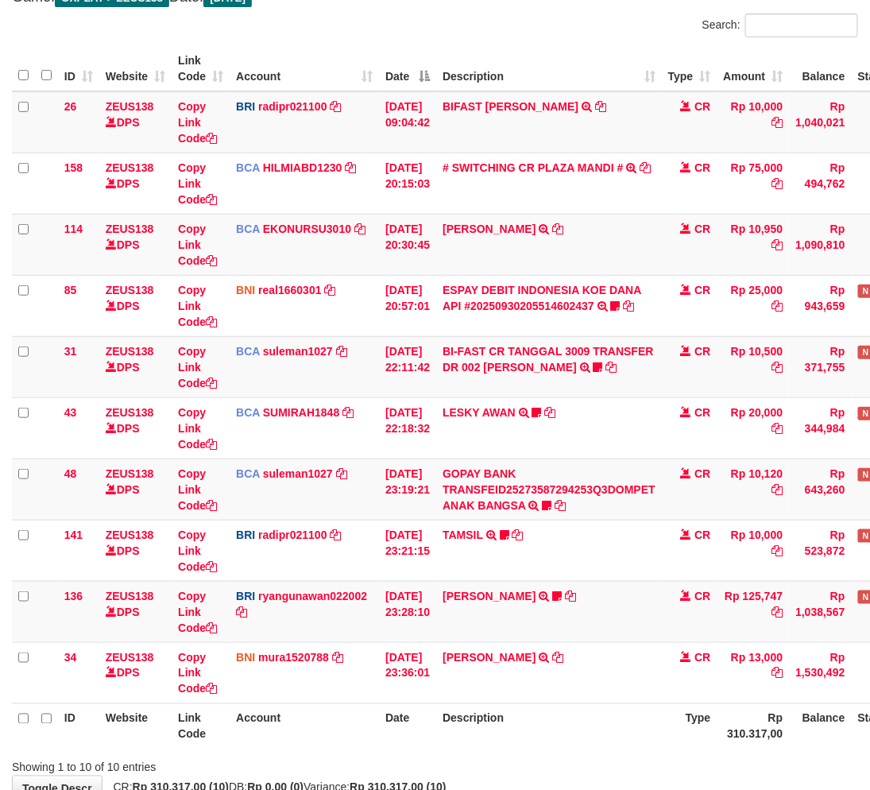
click at [608, 709] on th "Description" at bounding box center [549, 725] width 226 height 45
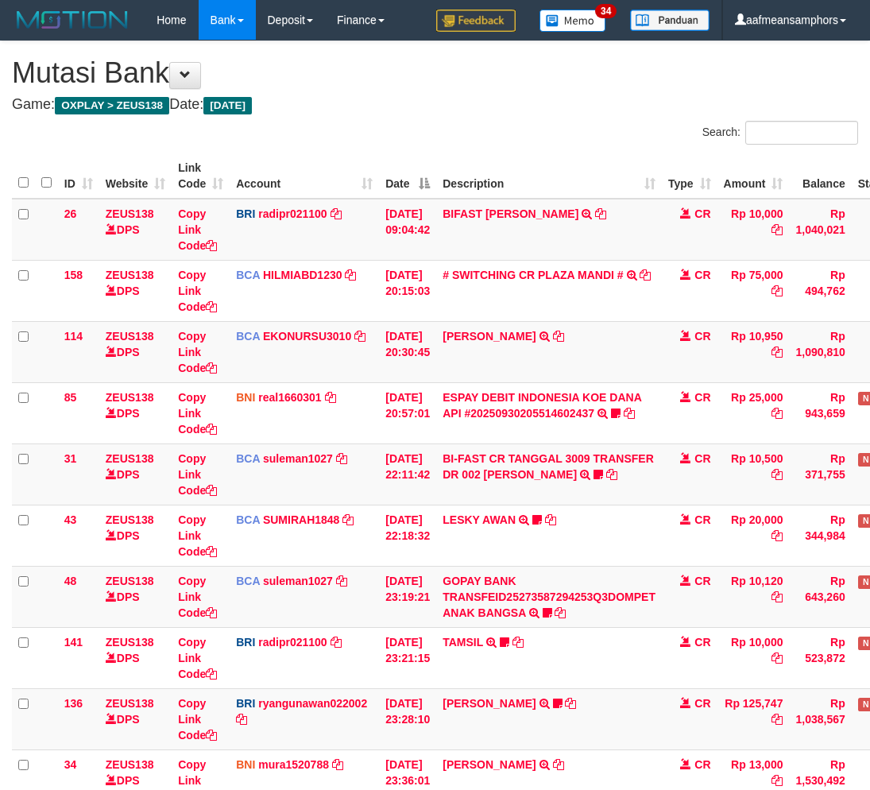
scroll to position [107, 0]
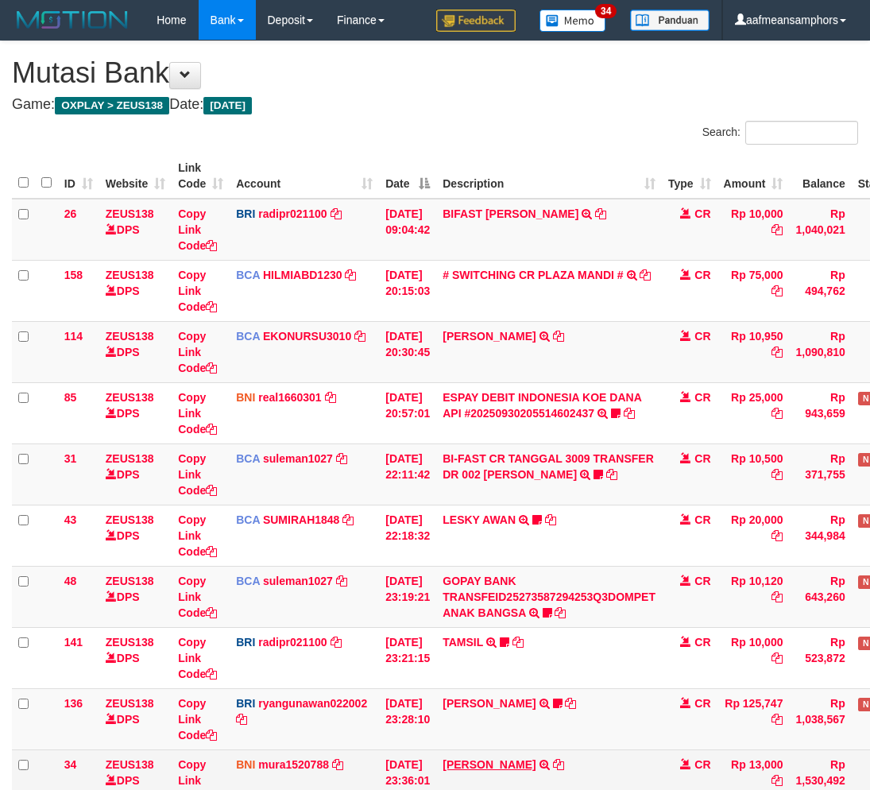
scroll to position [107, 0]
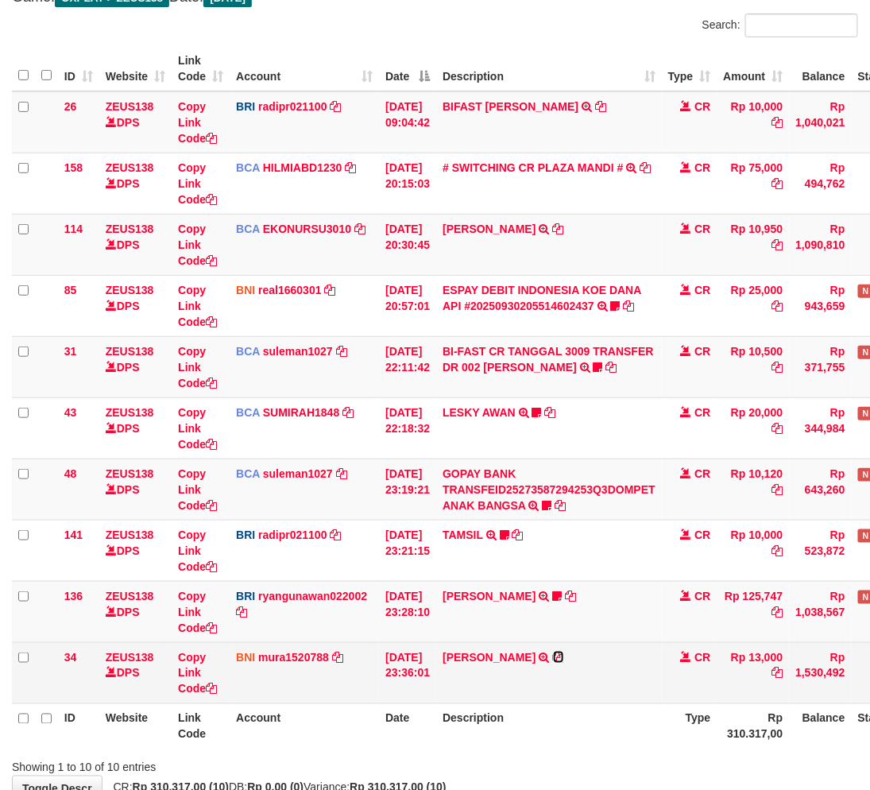
click at [564, 654] on icon at bounding box center [558, 657] width 11 height 11
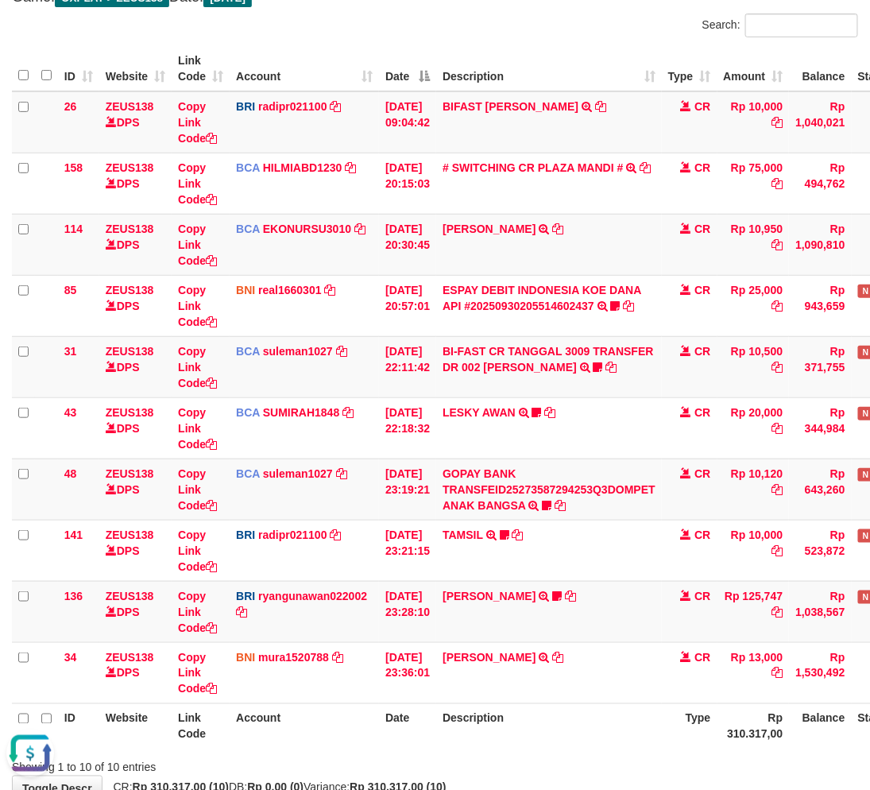
scroll to position [0, 0]
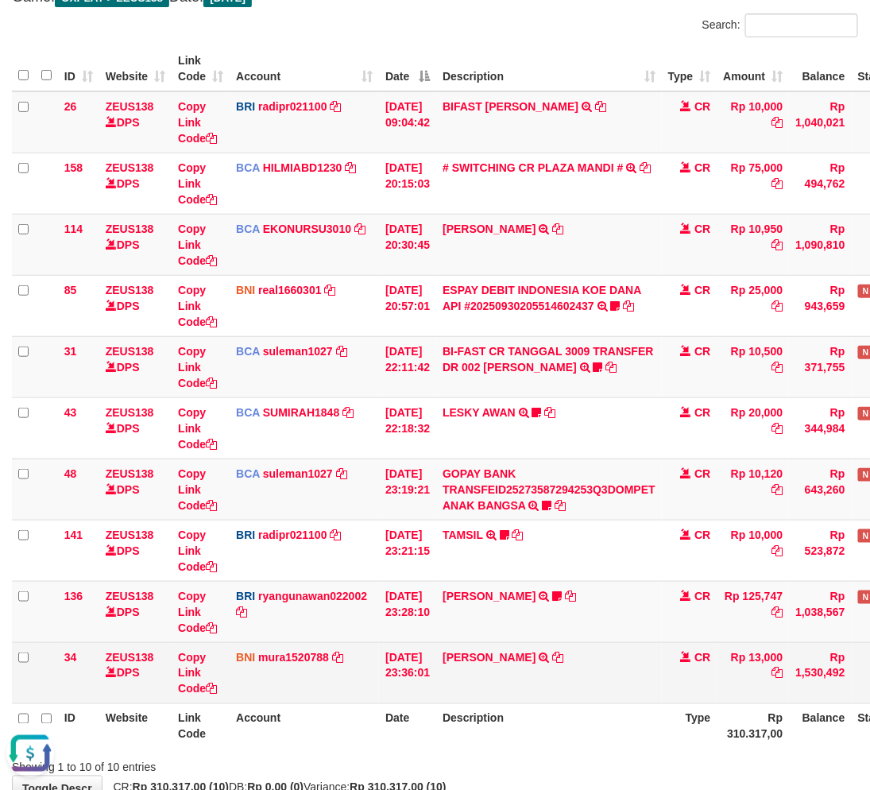
click at [570, 680] on td "AHMAD RAIS PURNANDY TRANSFER DARI SDR AHMAD RAIS PURNANDY" at bounding box center [549, 672] width 226 height 61
click at [590, 663] on td "AHMAD RAIS PURNANDY TRANSFER DARI SDR AHMAD RAIS PURNANDY" at bounding box center [549, 672] width 226 height 61
click at [589, 663] on td "AHMAD RAIS PURNANDY TRANSFER DARI SDR AHMAD RAIS PURNANDY" at bounding box center [549, 672] width 226 height 61
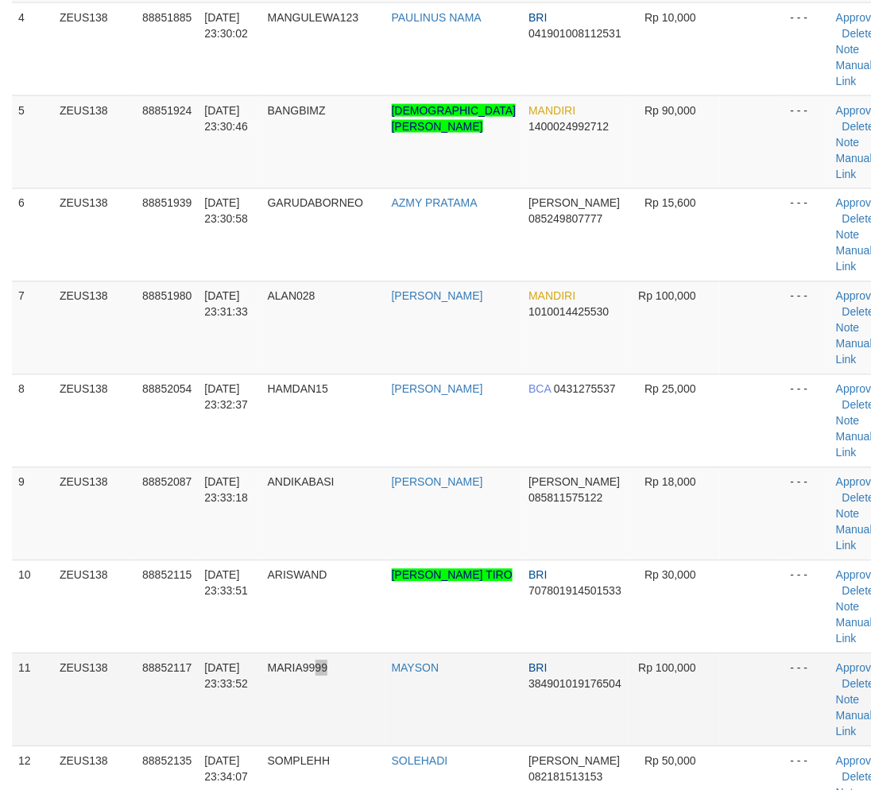
click at [374, 694] on td "MARIA9999" at bounding box center [323, 699] width 124 height 93
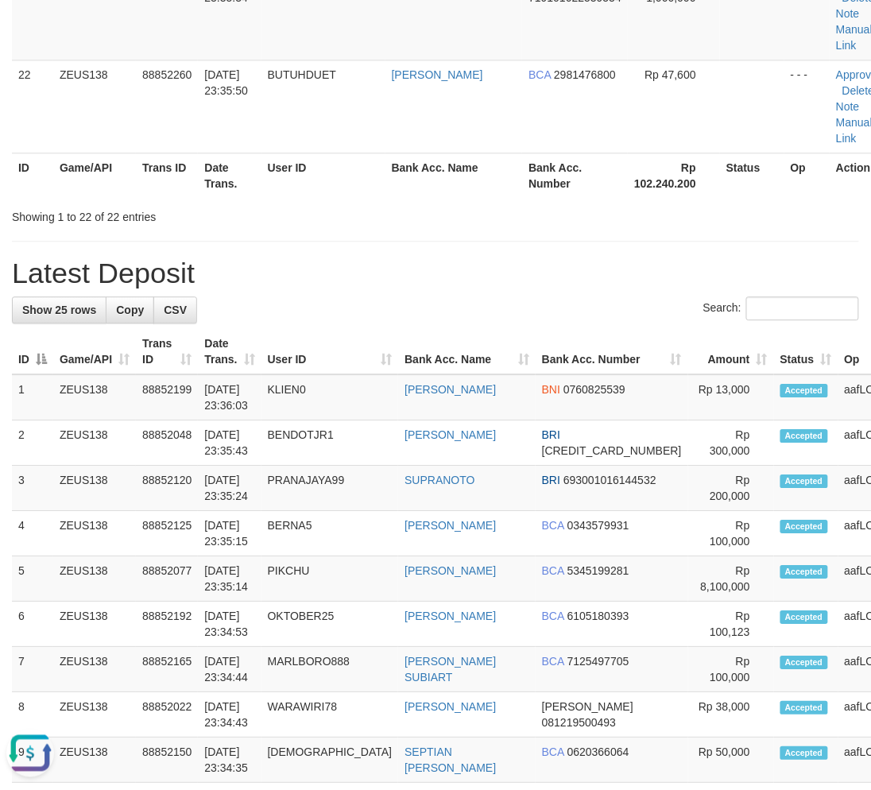
drag, startPoint x: 326, startPoint y: 632, endPoint x: 2, endPoint y: 636, distance: 323.4
click at [345, 632] on tr "6 ZEUS138 88852192 30/09/2025 23:34:53 OKTOBER25 RAHMAD WIDIYANTO BCA 610518039…" at bounding box center [516, 623] width 1009 height 45
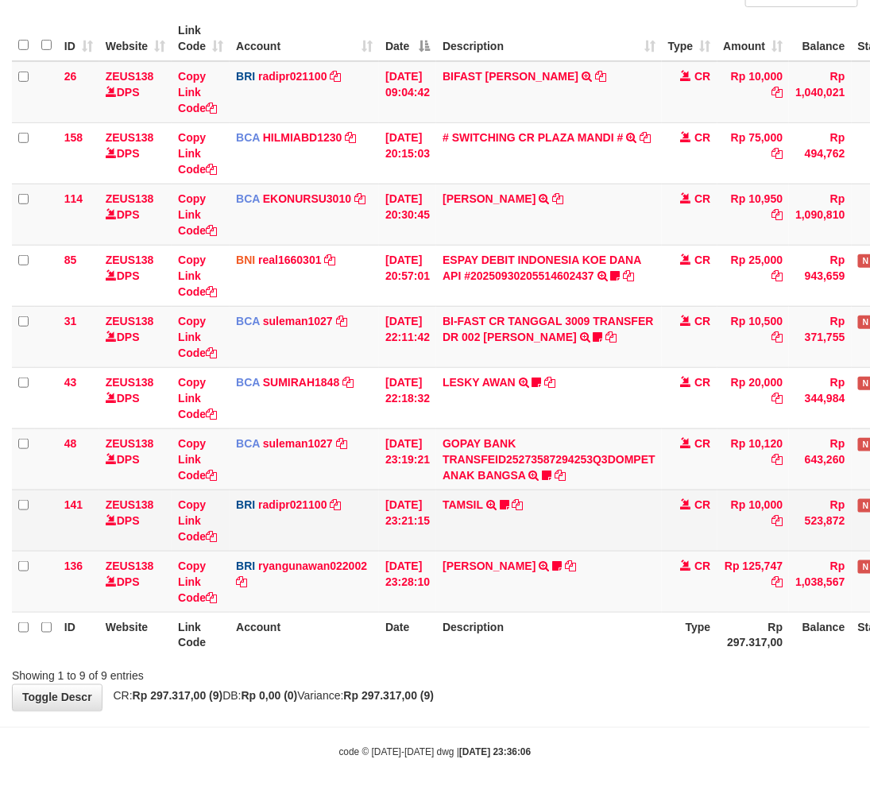
scroll to position [145, 0]
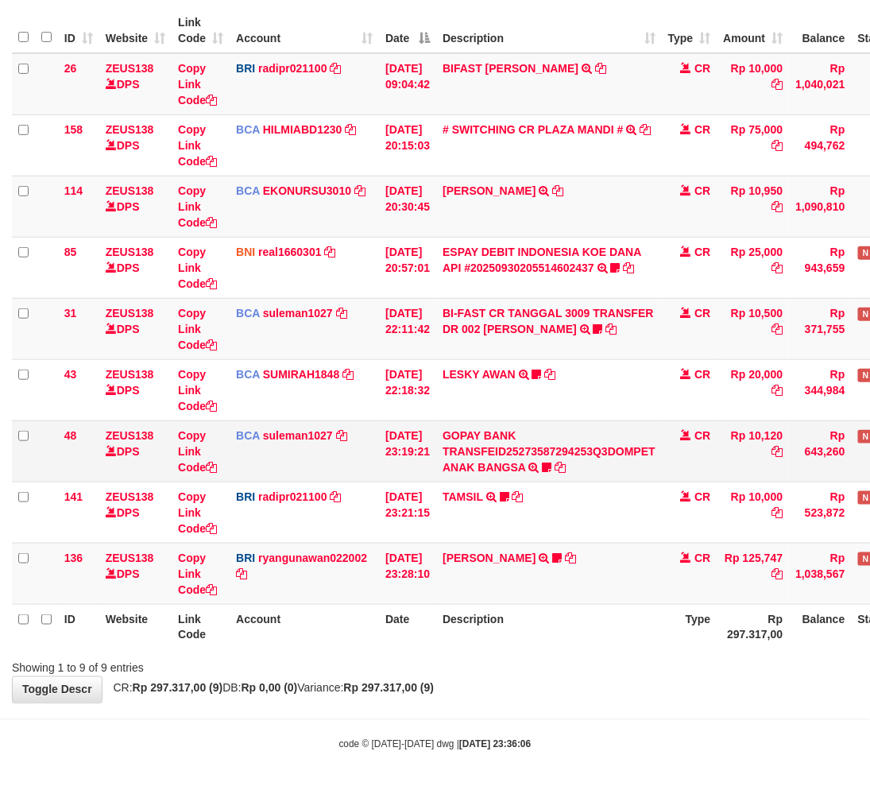
click at [508, 472] on td "GOPAY BANK TRANSFEID25273587294253Q3DOMPET ANAK BANGSA TRSF E-BANKING CR 3009/F…" at bounding box center [549, 450] width 226 height 61
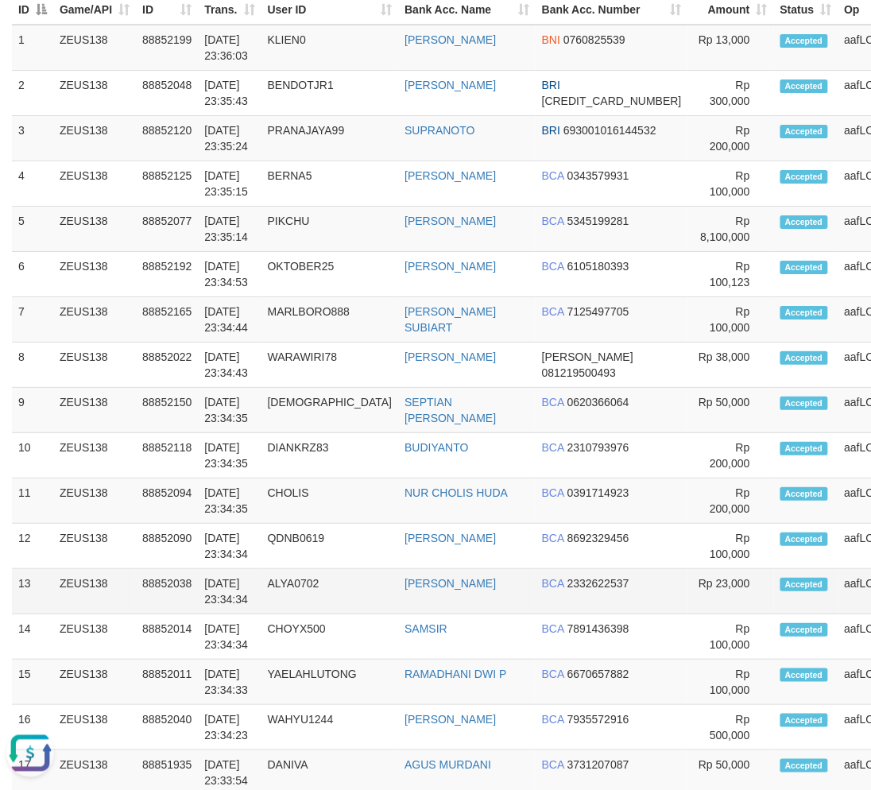
click at [427, 584] on tr "13 ZEUS138 88852038 30/09/2025 23:34:34 ALYA0702 RANI TRISNAWATI BCA 2332622537…" at bounding box center [516, 591] width 1009 height 45
drag, startPoint x: 331, startPoint y: 729, endPoint x: 44, endPoint y: 666, distance: 293.6
click at [324, 727] on td "WAHYU1244" at bounding box center [329, 727] width 137 height 45
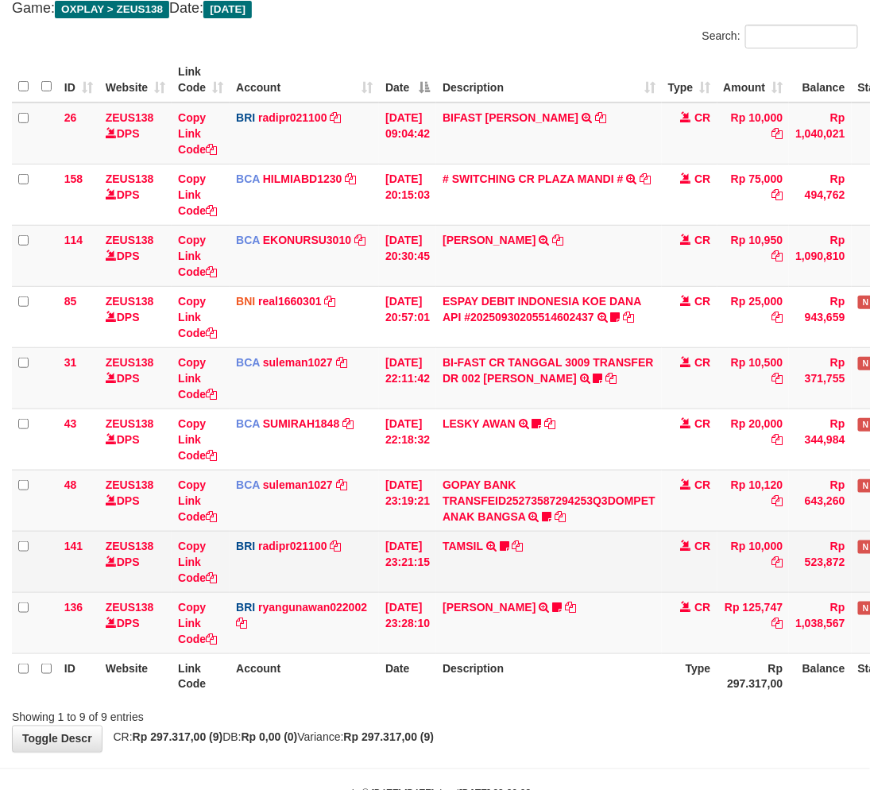
scroll to position [145, 0]
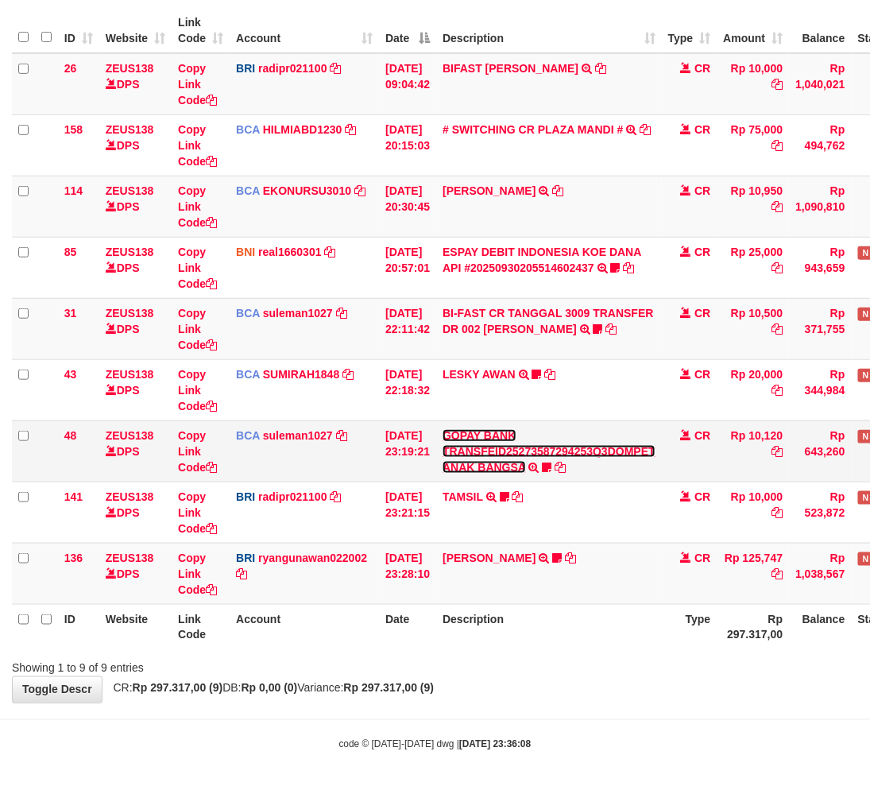
click at [505, 464] on link "GOPAY BANK TRANSFEID25273587294253Q3DOMPET ANAK BANGSA" at bounding box center [549, 451] width 213 height 44
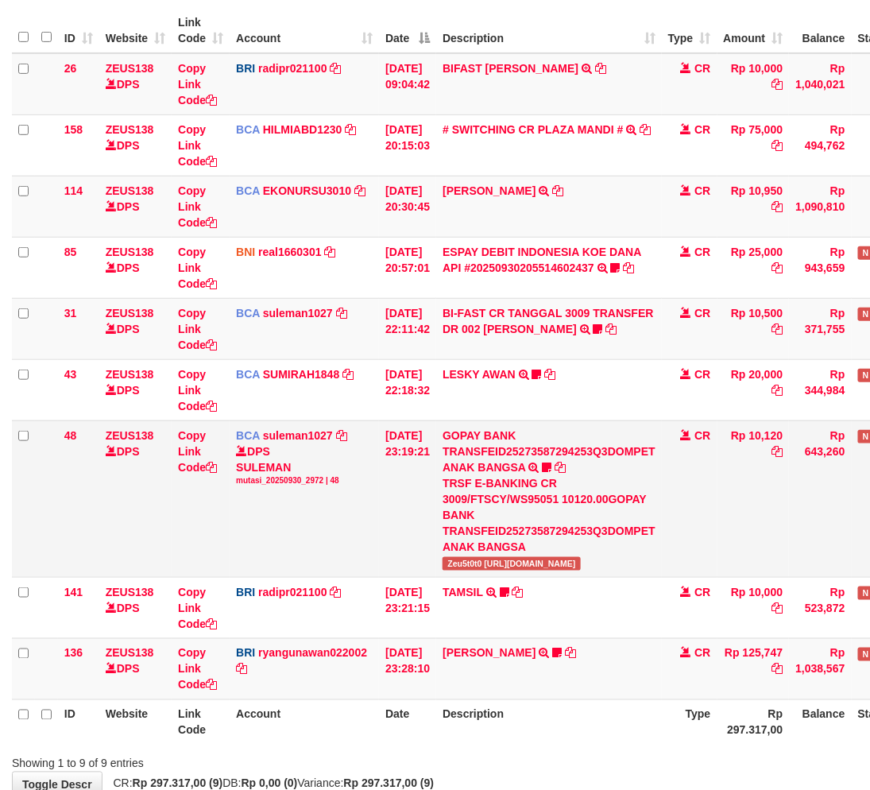
click at [475, 561] on span "Zeu5t0t0 https://prnt.sc/2zTwzhDzAIE1" at bounding box center [512, 564] width 138 height 14
click at [475, 561] on span "Zeu5t0t0 [URL][DOMAIN_NAME]" at bounding box center [512, 564] width 138 height 14
copy span "Zeu5t0t0"
click at [588, 726] on th "Description" at bounding box center [549, 721] width 226 height 45
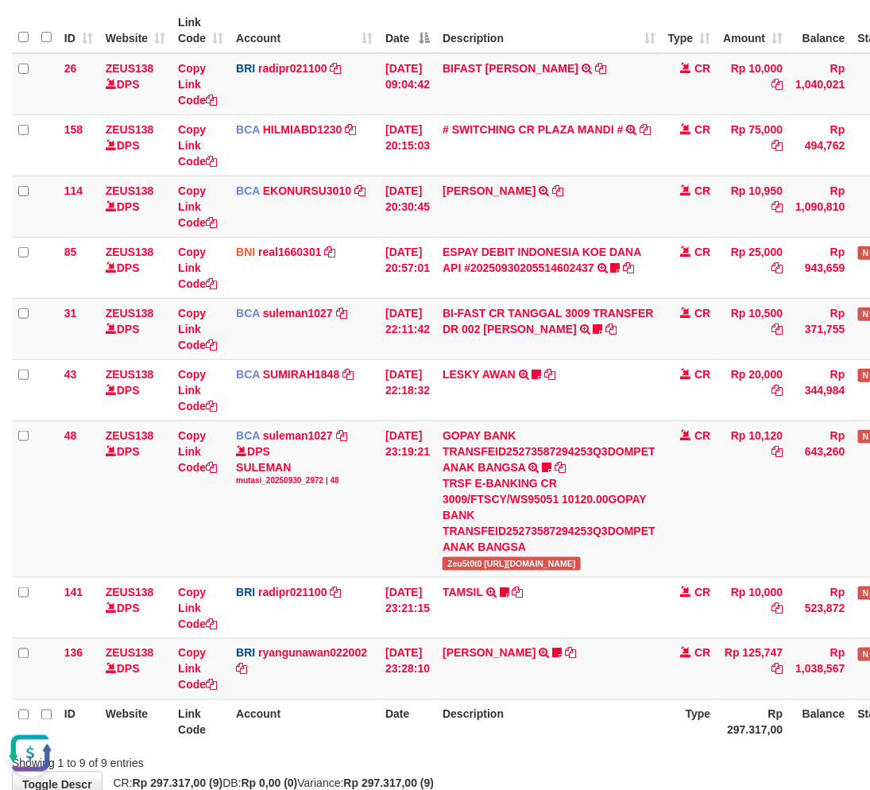
click at [612, 702] on th "Description" at bounding box center [549, 721] width 226 height 45
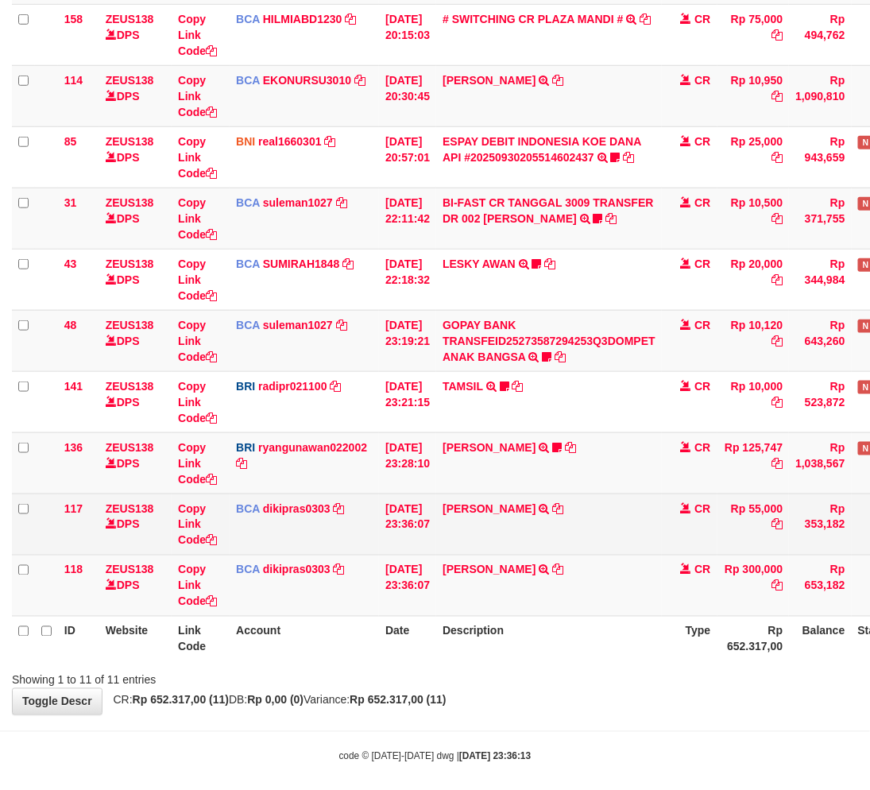
scroll to position [260, 0]
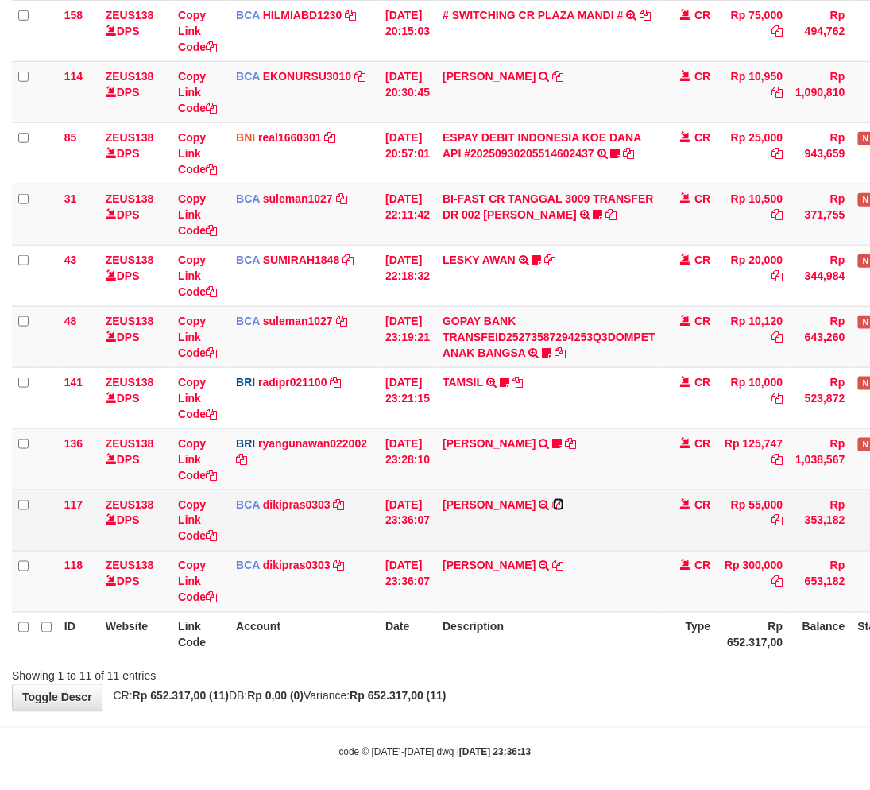
click at [559, 501] on icon at bounding box center [558, 504] width 11 height 11
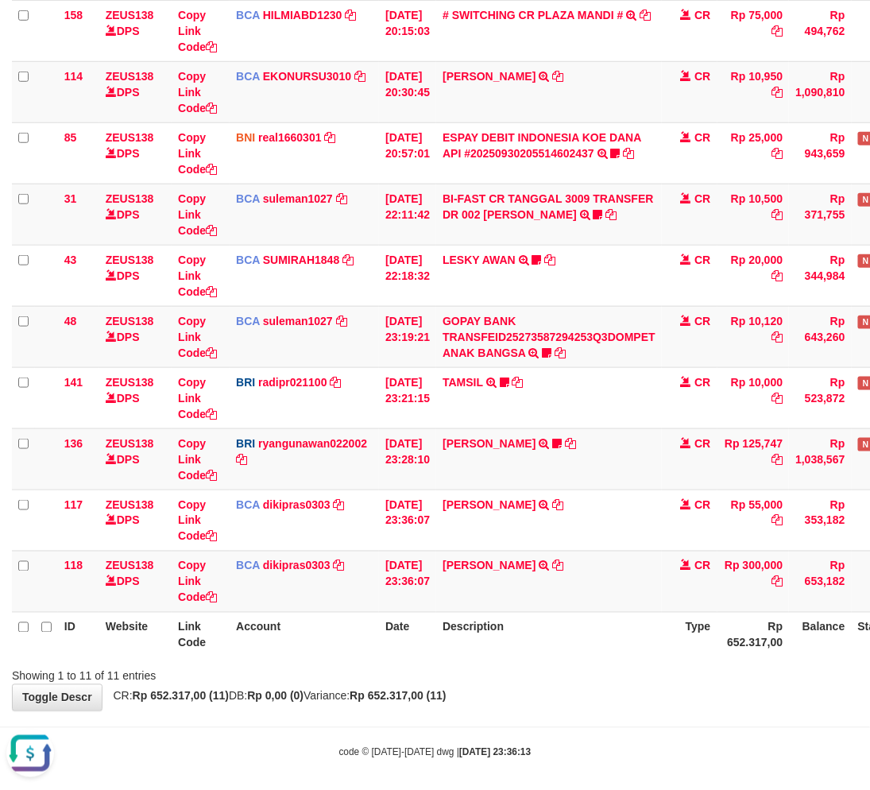
scroll to position [0, 0]
click at [554, 662] on div "Showing 1 to 11 of 11 entries" at bounding box center [435, 673] width 870 height 22
click at [594, 656] on div "ID Website Link Code Account Date Description Type Amount Balance Status Action…" at bounding box center [435, 275] width 870 height 773
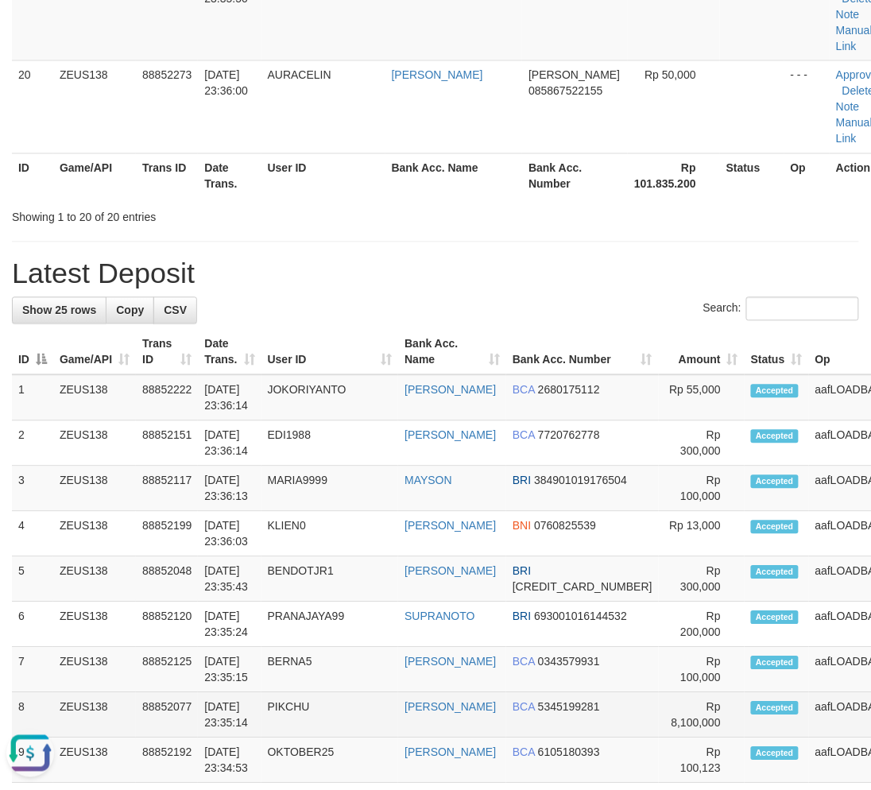
click at [337, 693] on td "PIKCHU" at bounding box center [329, 715] width 137 height 45
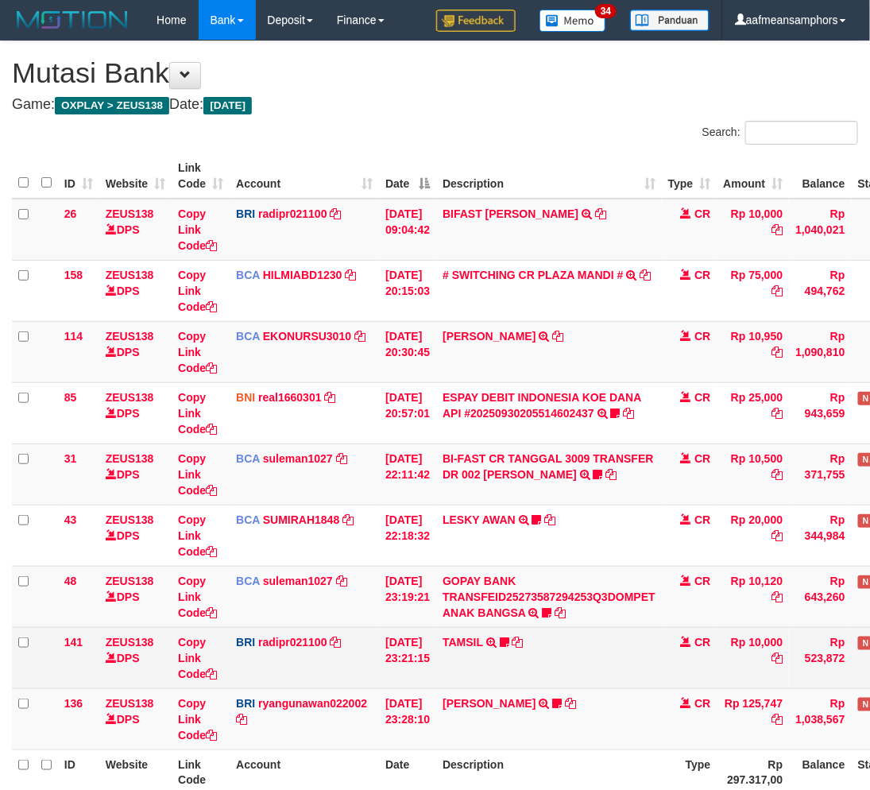
click at [601, 655] on td "TAMSIL TRANSFER NBMB TAMSIL TO REYNALDI ADI PRATAMA Fatta029" at bounding box center [549, 657] width 226 height 61
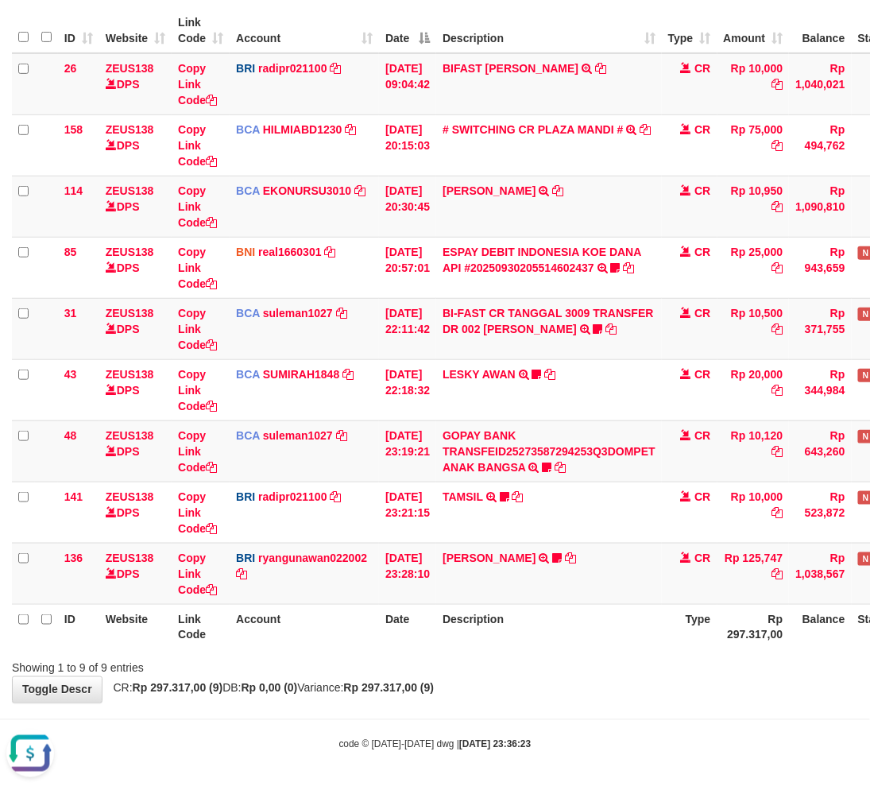
click at [537, 764] on body "Toggle navigation Home Bank Account List Load By Website Group [OXPLAY] ZEUS138…" at bounding box center [435, 323] width 870 height 937
click at [589, 710] on body "Toggle navigation Home Bank Account List Load By Website Group [OXPLAY] ZEUS138…" at bounding box center [435, 323] width 870 height 937
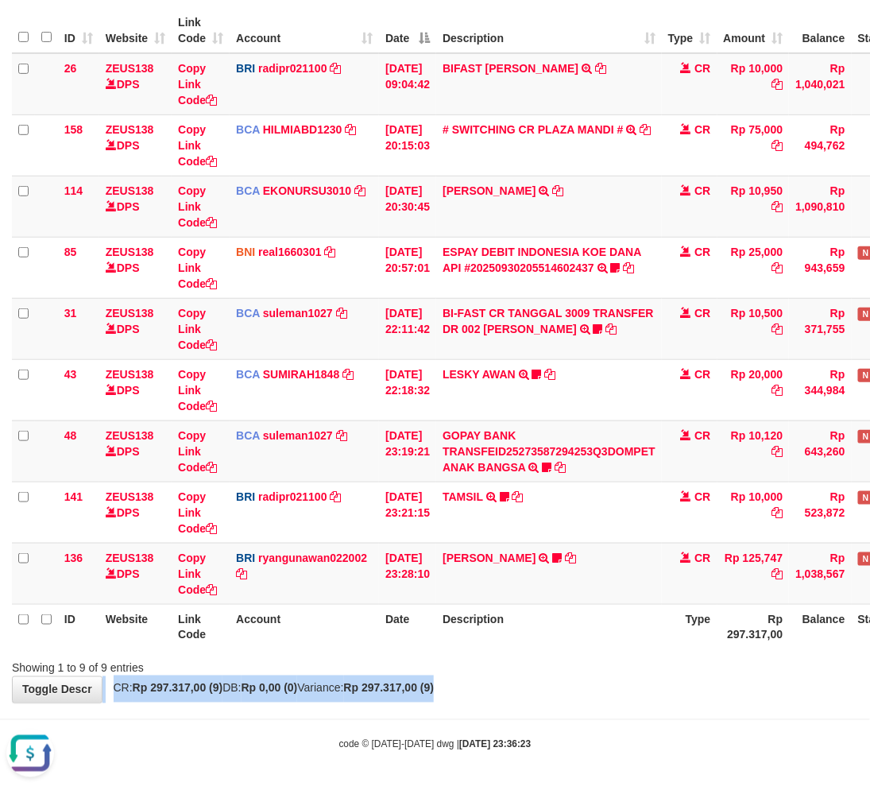
click at [578, 679] on div "**********" at bounding box center [435, 299] width 870 height 806
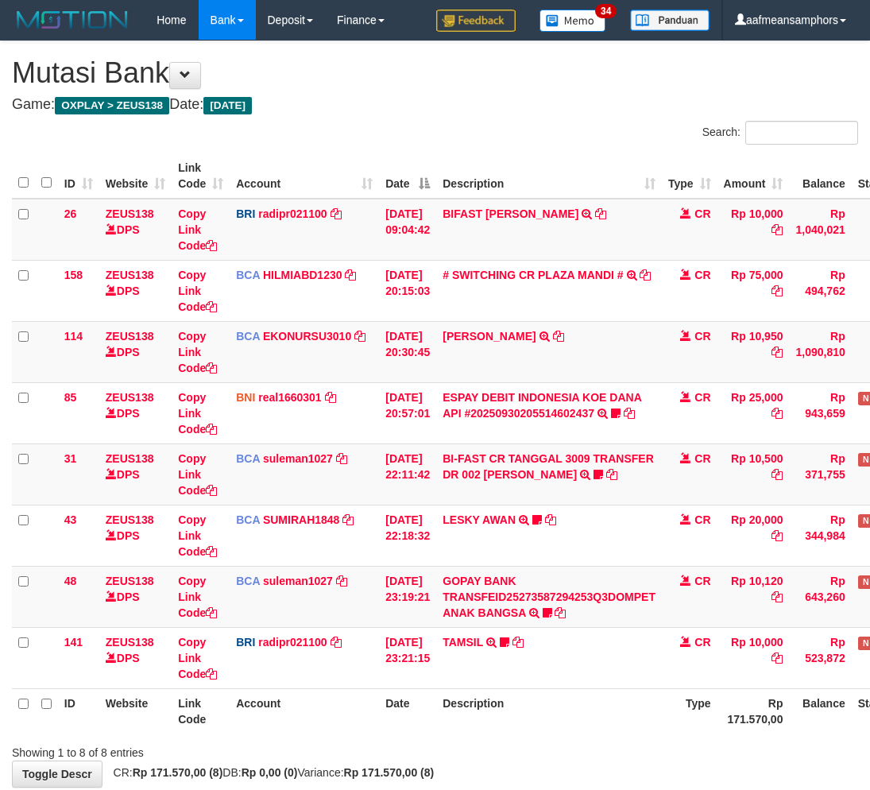
scroll to position [84, 0]
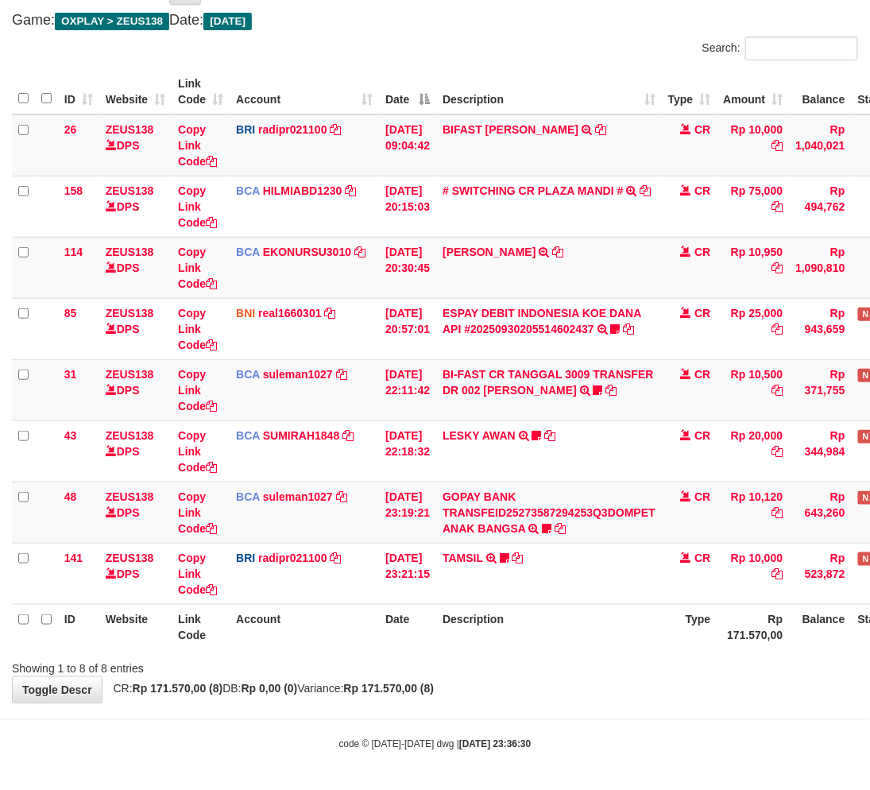
click at [606, 645] on th "Description" at bounding box center [549, 626] width 226 height 45
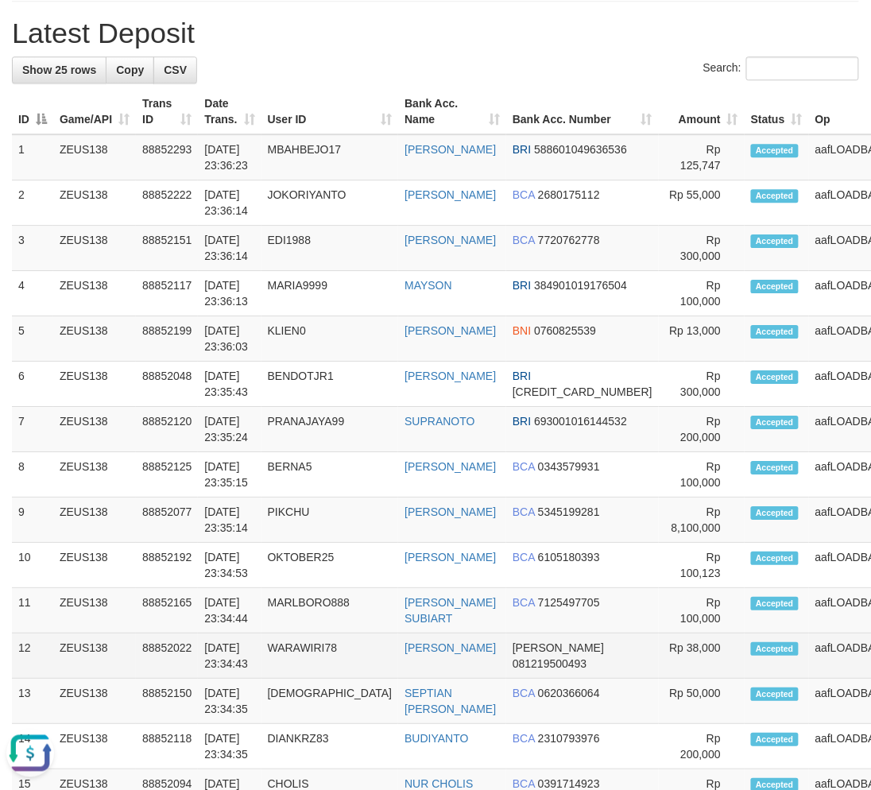
drag, startPoint x: 369, startPoint y: 641, endPoint x: 201, endPoint y: 660, distance: 169.5
click at [398, 640] on td "AHMAD TURMUJI" at bounding box center [452, 655] width 108 height 45
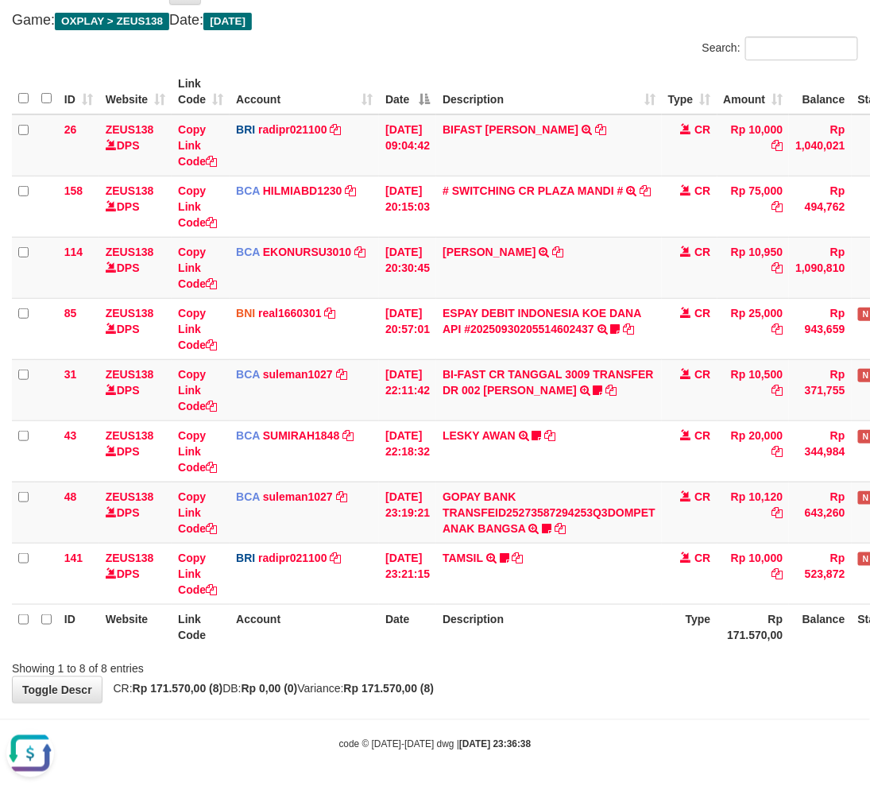
click at [590, 713] on body "Toggle navigation Home Bank Account List Load By Website Group [OXPLAY] ZEUS138…" at bounding box center [435, 354] width 870 height 876
click at [582, 712] on body "Toggle navigation Home Bank Account List Load By Website Group [OXPLAY] ZEUS138…" at bounding box center [435, 354] width 870 height 876
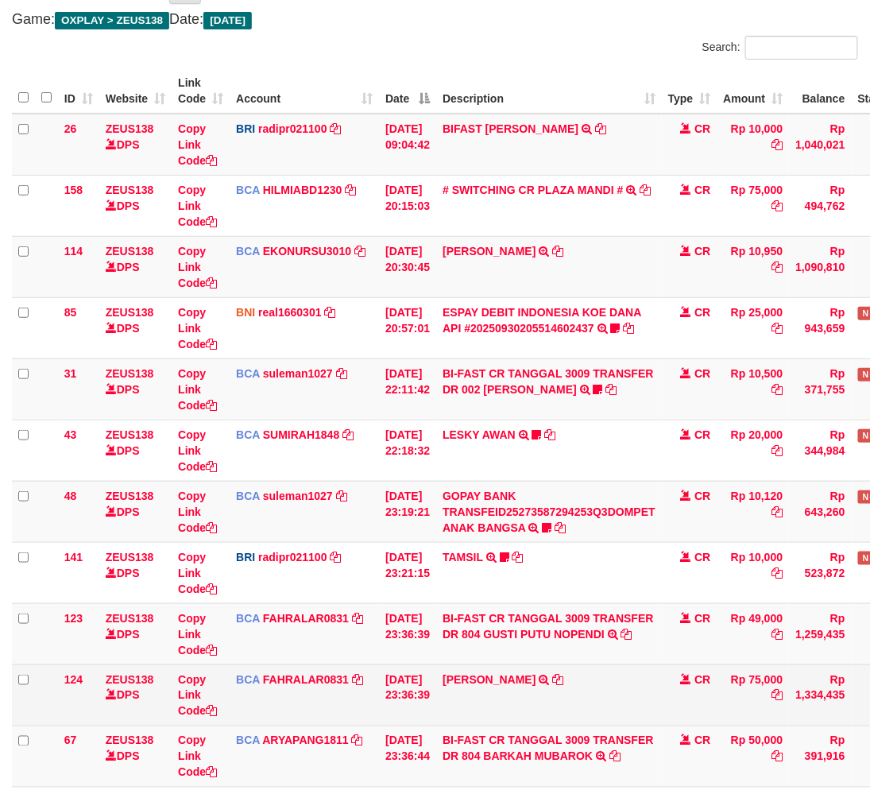
click at [537, 697] on td "DONNY ARIYA TRSF E-BANKING CR 3009/FTSCY/WS95031 75000.00DONNY ARIYA" at bounding box center [549, 694] width 226 height 61
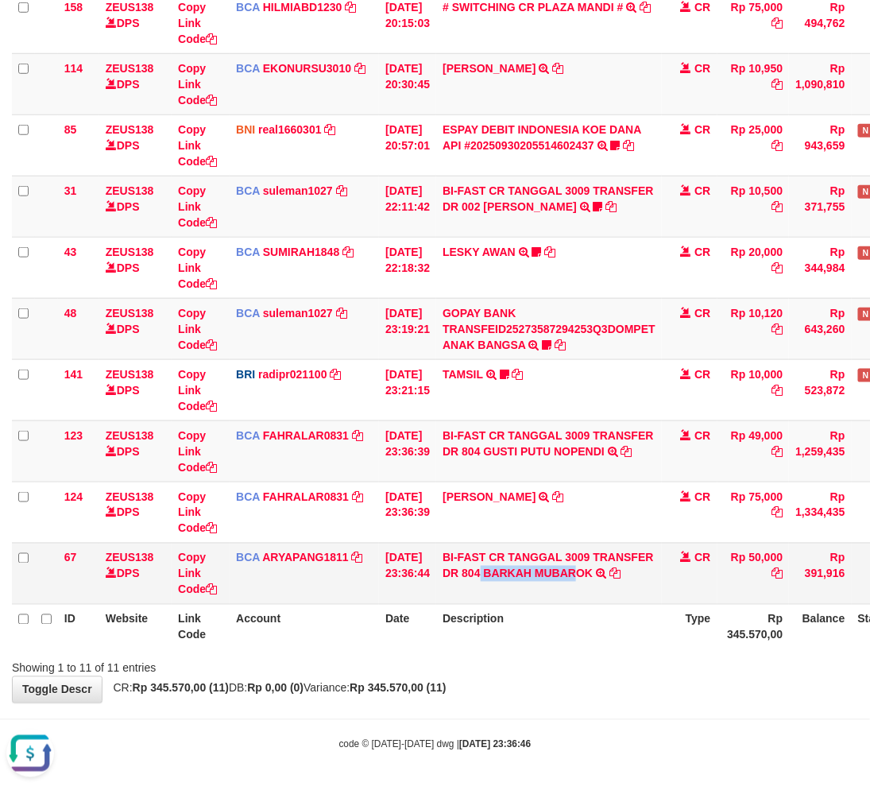
drag, startPoint x: 493, startPoint y: 584, endPoint x: 591, endPoint y: 580, distance: 98.6
click at [591, 580] on td "BI-FAST CR TANGGAL 3009 TRANSFER DR 804 BARKAH MUBAROK BI-FAST CR TANGGAL :30/0…" at bounding box center [549, 573] width 226 height 61
copy link "BARKAH MUBAR"
drag, startPoint x: 184, startPoint y: 570, endPoint x: 195, endPoint y: 569, distance: 10.5
click at [184, 570] on link "Copy Link Code" at bounding box center [197, 573] width 39 height 44
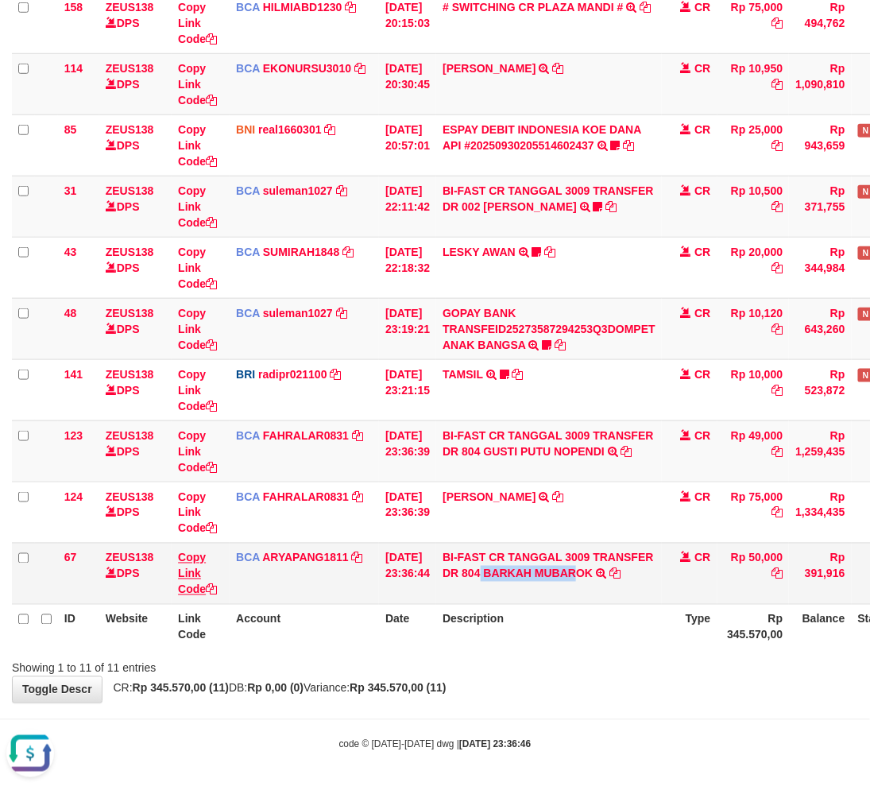
copy link "BARKAH MUBAR"
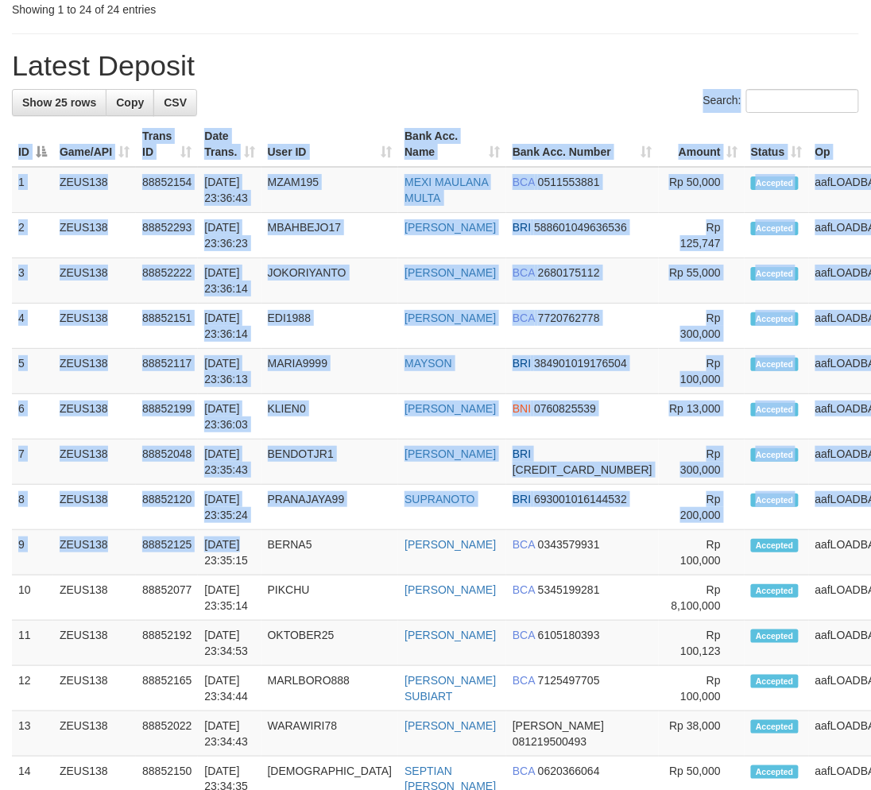
scroll to position [2620, 0]
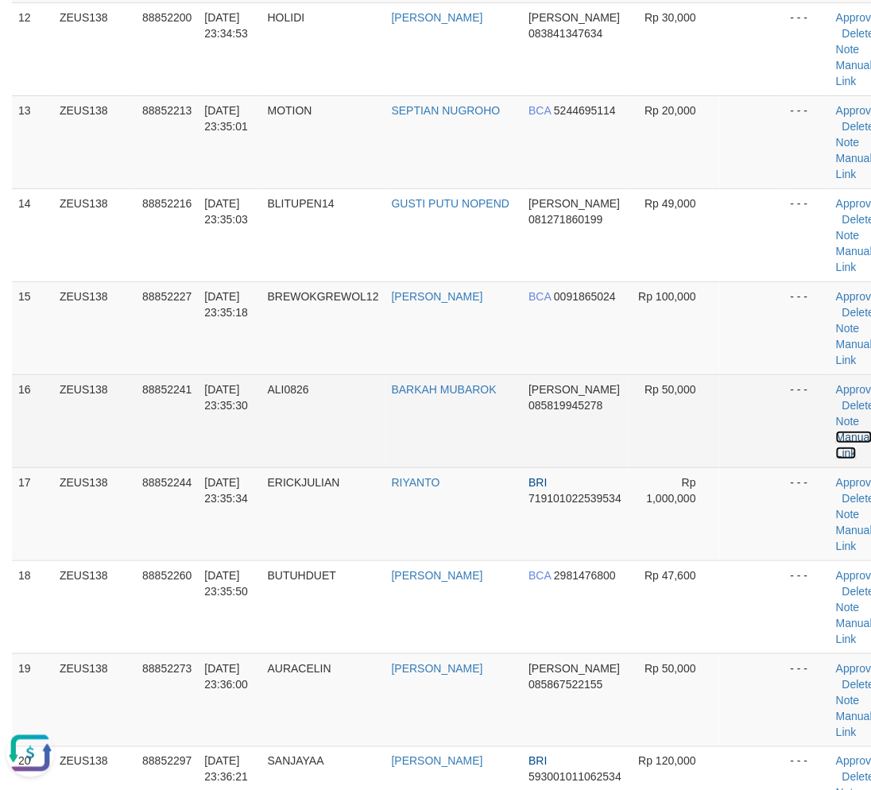
click at [836, 432] on link "Manual Link" at bounding box center [854, 445] width 37 height 29
click at [836, 431] on link "Manual Link" at bounding box center [854, 445] width 37 height 29
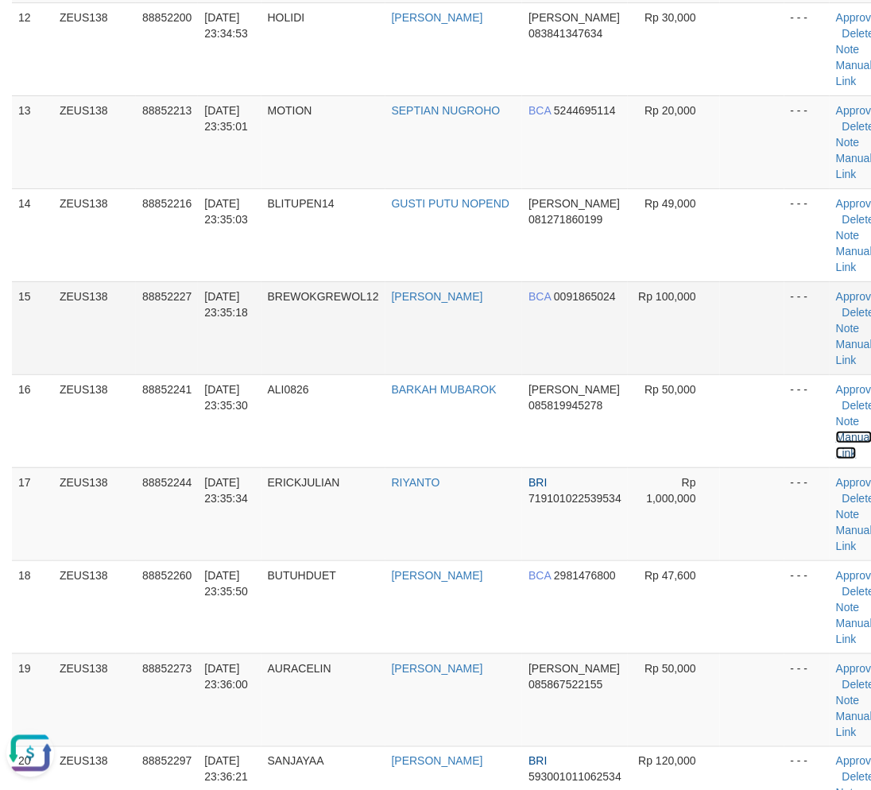
click at [836, 431] on link "Manual Link" at bounding box center [854, 445] width 37 height 29
click at [251, 687] on tr "19 ZEUS138 88852273 30/09/2025 23:36:00 AURACELIN SRI WAHYUNI DANA 085867522155…" at bounding box center [453, 699] width 883 height 93
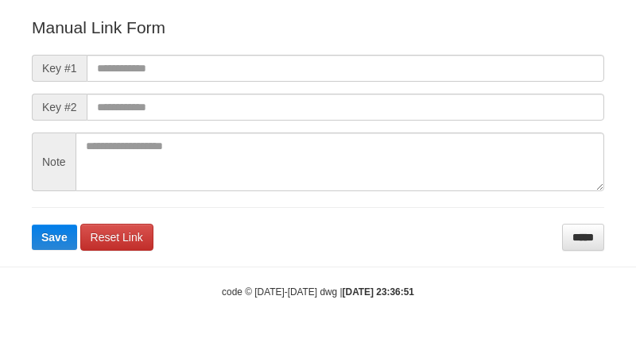
scroll to position [176, 0]
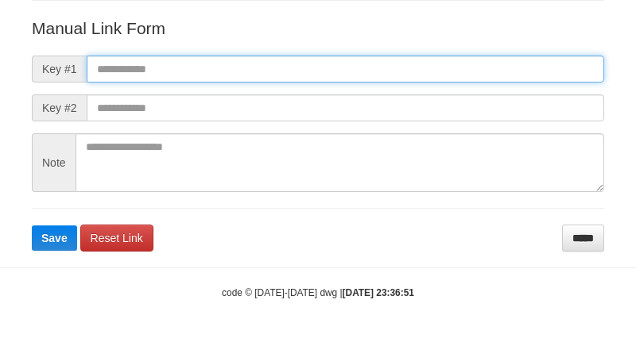
paste input "**********"
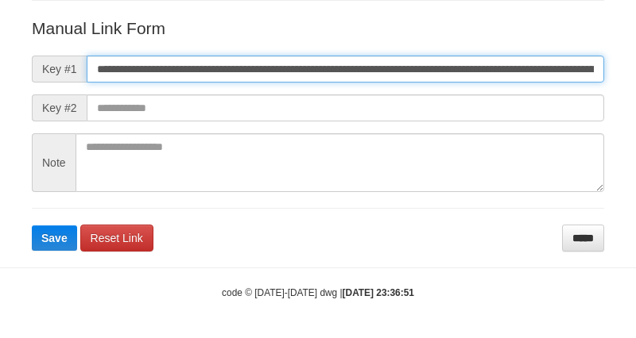
click at [497, 60] on input "**********" at bounding box center [345, 69] width 517 height 27
type input "**********"
click at [32, 226] on button "Save" at bounding box center [54, 238] width 45 height 25
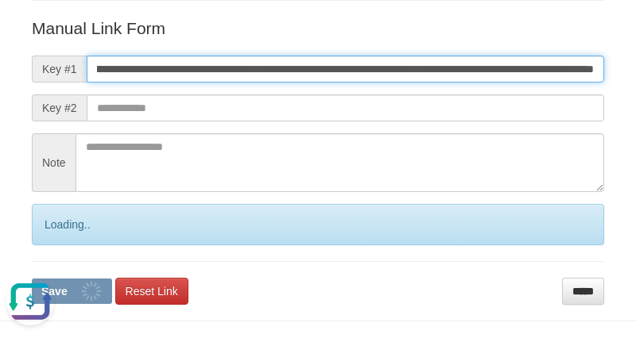
click at [32, 279] on button "Save" at bounding box center [72, 291] width 80 height 25
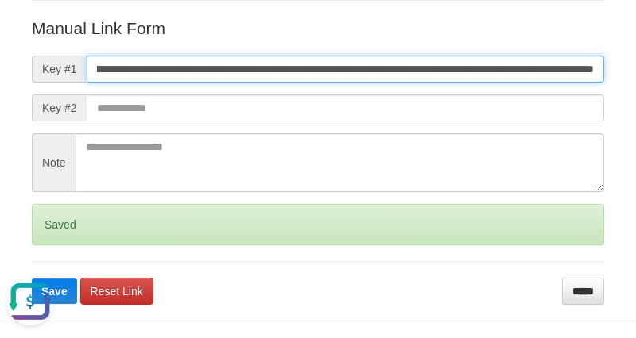
click at [32, 279] on button "Save" at bounding box center [54, 291] width 45 height 25
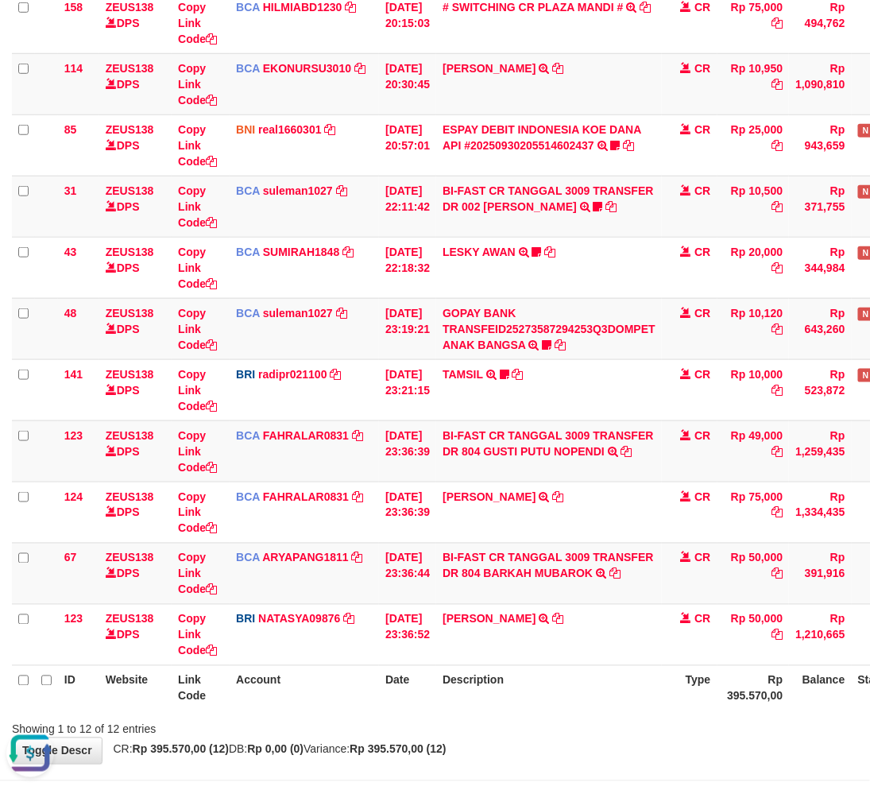
drag, startPoint x: 519, startPoint y: 697, endPoint x: 566, endPoint y: 686, distance: 48.8
click at [527, 696] on th "Description" at bounding box center [549, 687] width 226 height 45
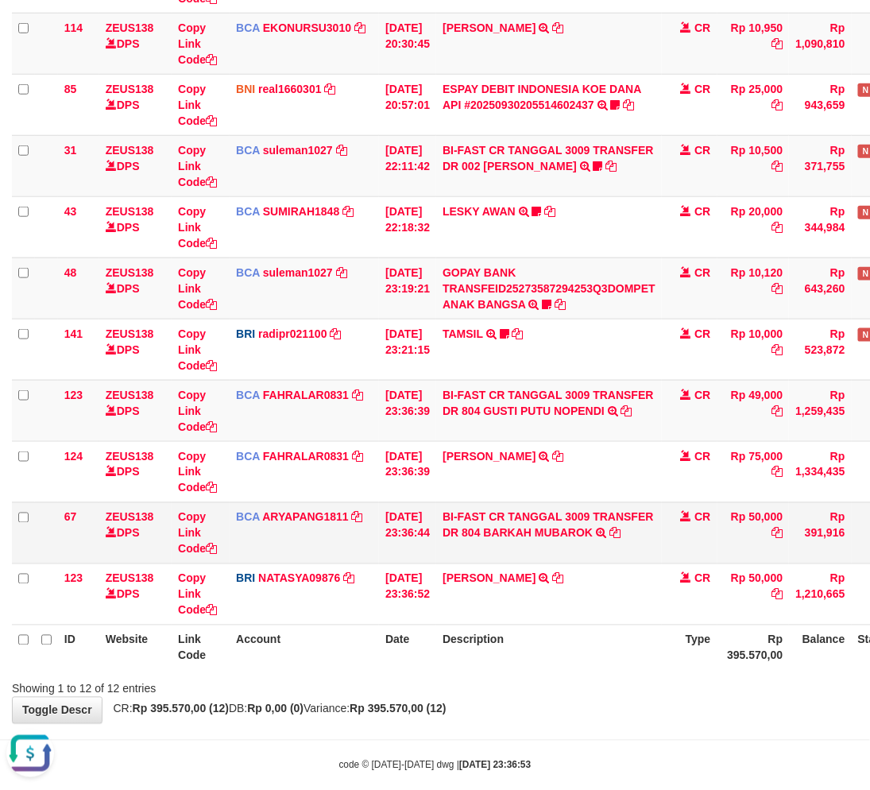
scroll to position [329, 0]
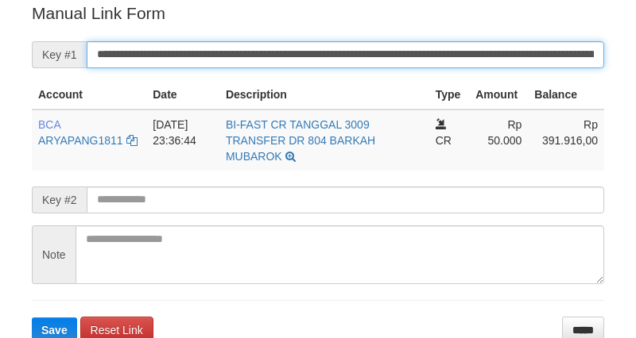
click at [339, 46] on input "**********" at bounding box center [345, 54] width 517 height 27
click at [32, 318] on button "Save" at bounding box center [54, 330] width 45 height 25
click at [339, 46] on input "**********" at bounding box center [345, 54] width 517 height 27
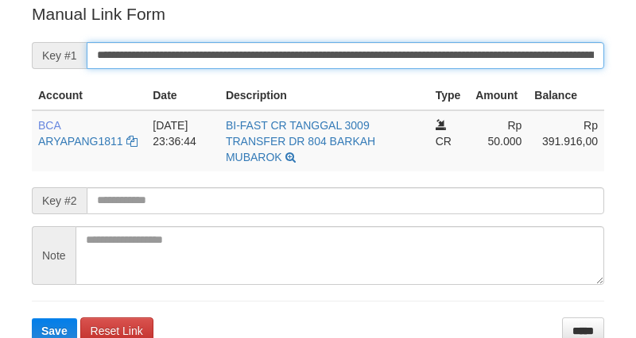
click at [32, 319] on button "Save" at bounding box center [54, 331] width 45 height 25
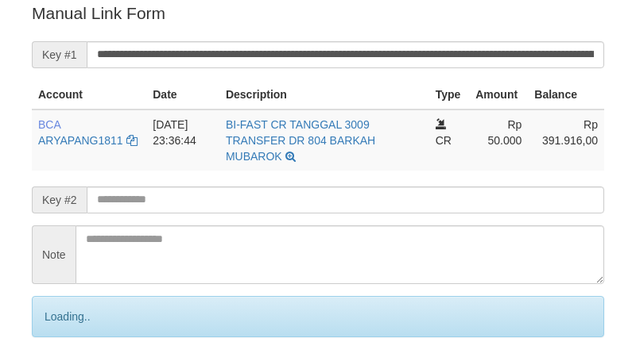
click at [355, 44] on input "**********" at bounding box center [345, 54] width 517 height 27
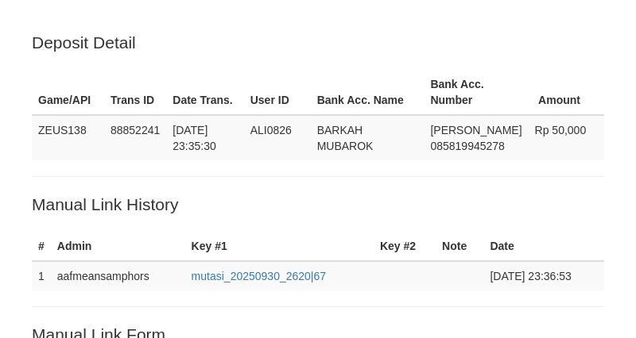
scroll to position [322, 0]
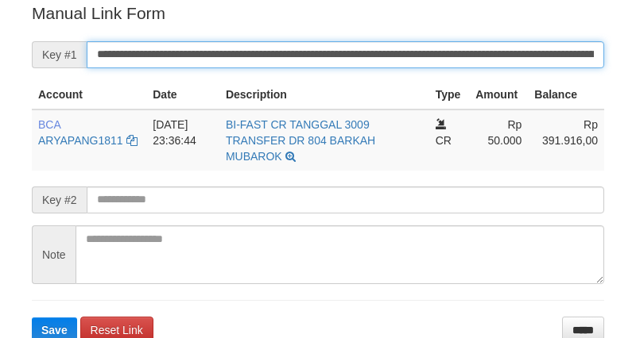
click at [358, 56] on input "**********" at bounding box center [345, 54] width 517 height 27
click at [32, 318] on button "Save" at bounding box center [54, 330] width 45 height 25
click at [358, 56] on input "**********" at bounding box center [345, 54] width 517 height 27
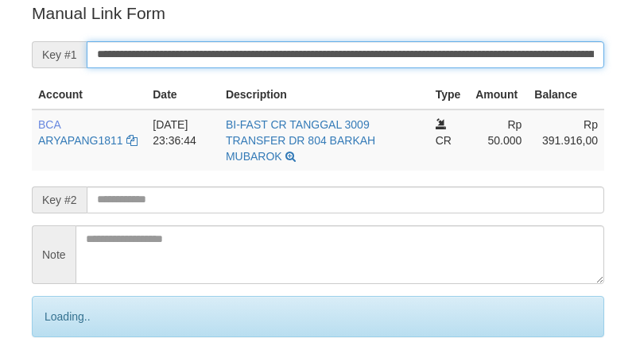
scroll to position [321, 0]
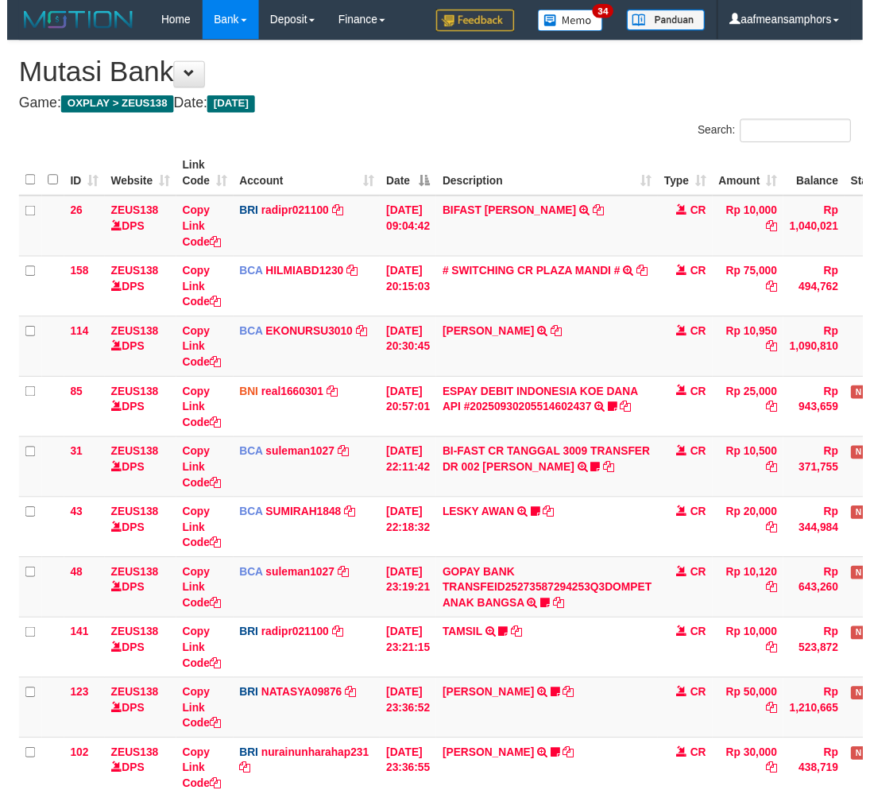
scroll to position [194, 0]
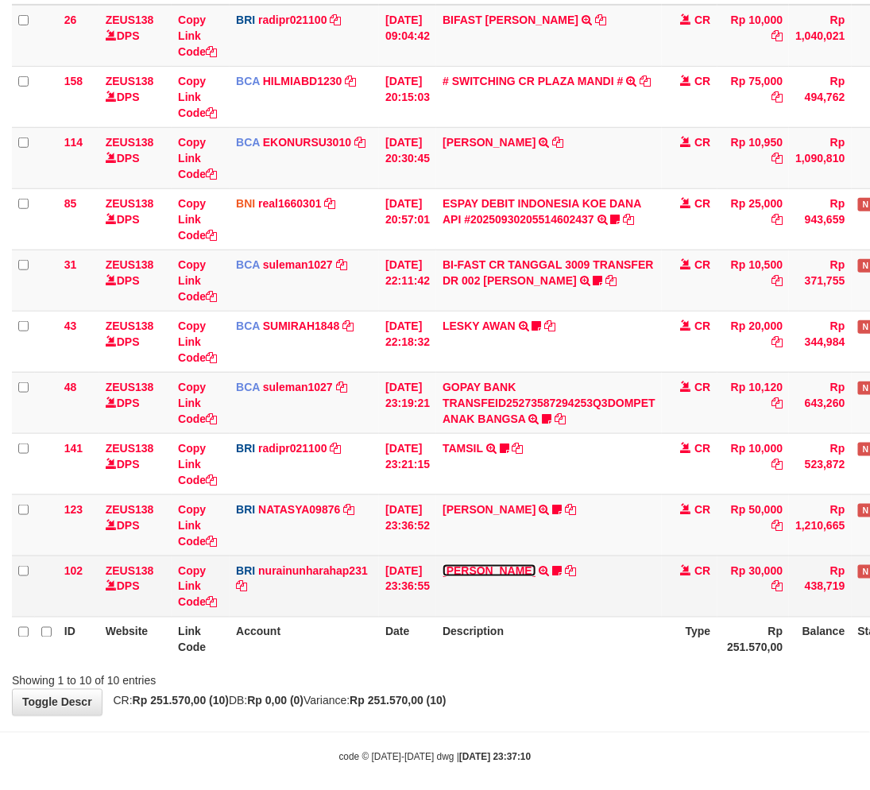
click at [536, 569] on link "DANA MUHAMMADKHOL" at bounding box center [489, 570] width 93 height 13
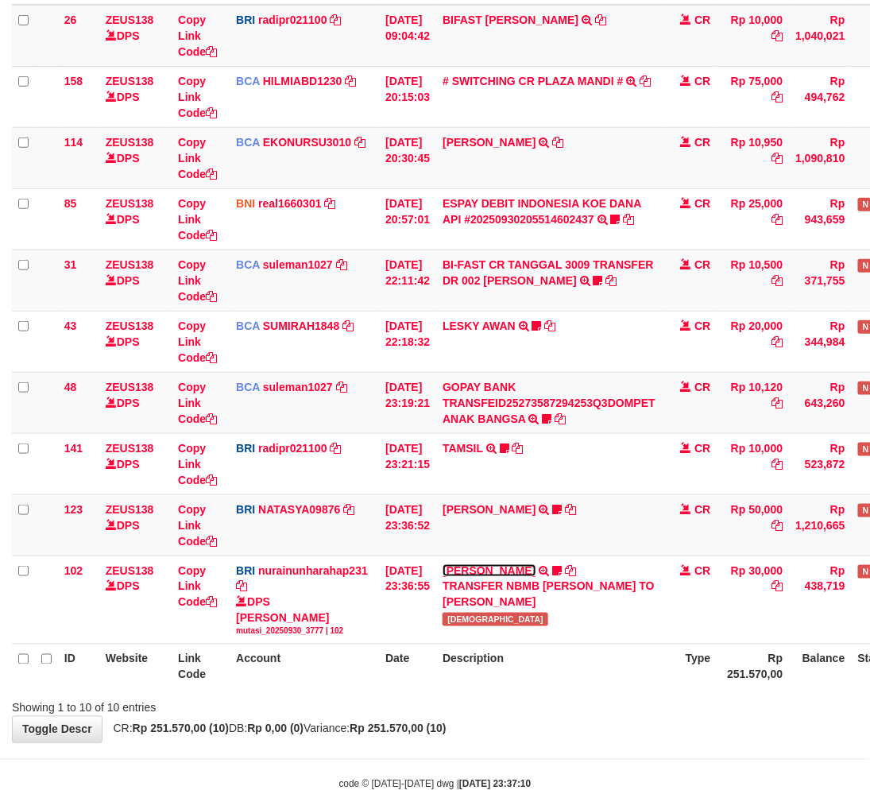
scroll to position [239, 0]
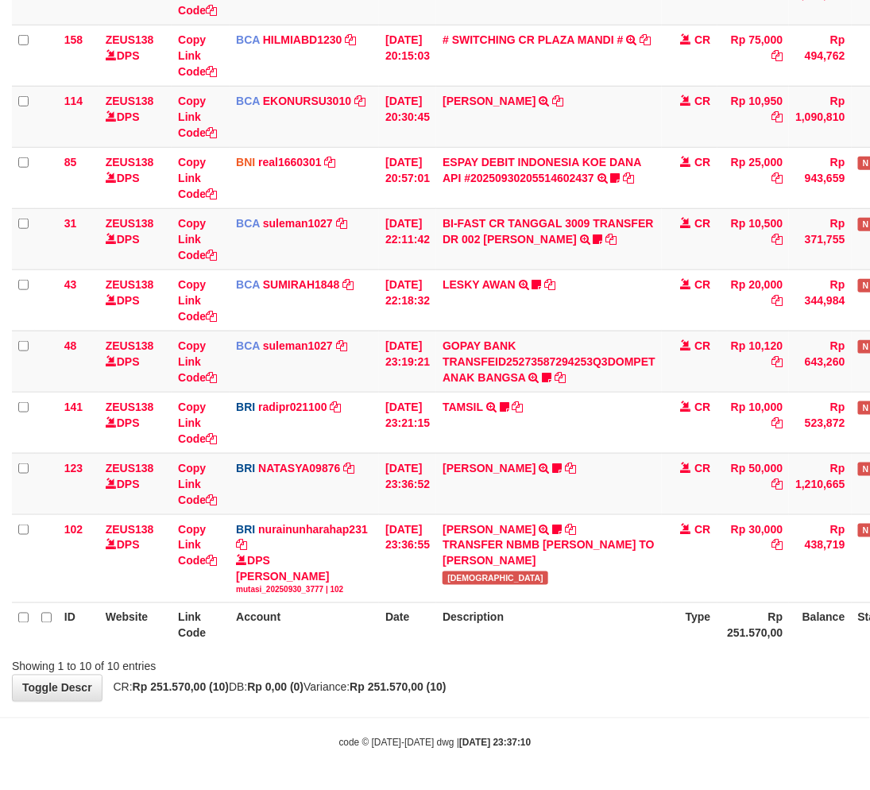
click at [475, 646] on th "Description" at bounding box center [549, 625] width 226 height 45
click at [477, 606] on th "Description" at bounding box center [549, 625] width 226 height 45
click at [478, 605] on th "Description" at bounding box center [549, 625] width 226 height 45
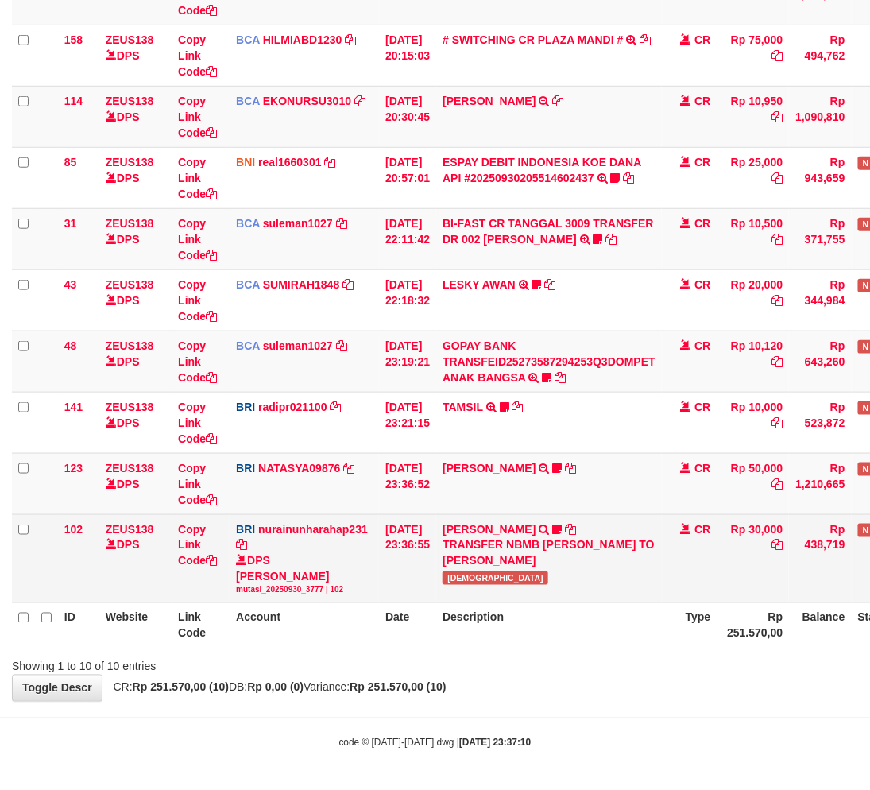
click at [478, 585] on span "MUHAMMA" at bounding box center [496, 578] width 106 height 14
copy span "MUHAMMA"
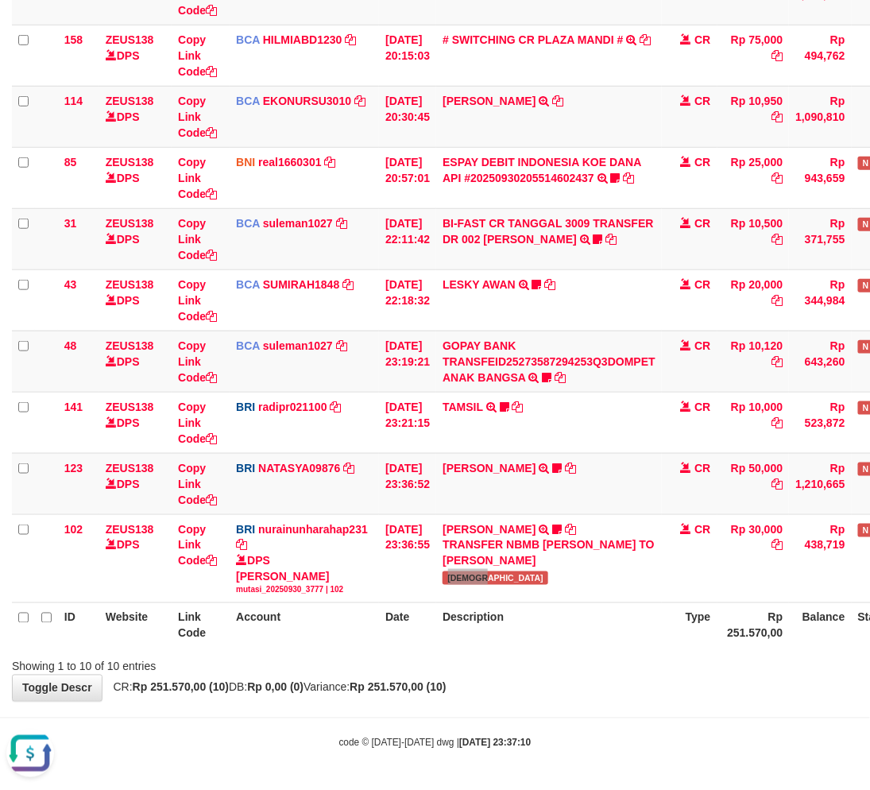
scroll to position [0, 0]
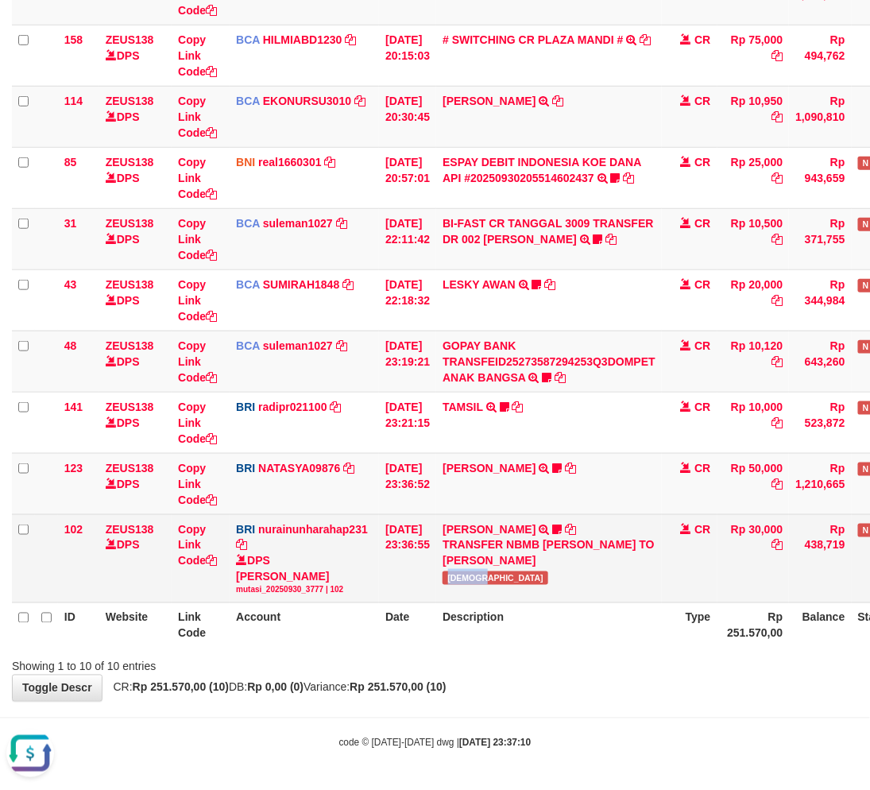
click at [469, 596] on td "DANA MUHAMMADKHOL TRANSFER NBMB DANA MUHAMMADKHOL TO NURAINUN HARAHAP MUHAMMA" at bounding box center [549, 558] width 226 height 88
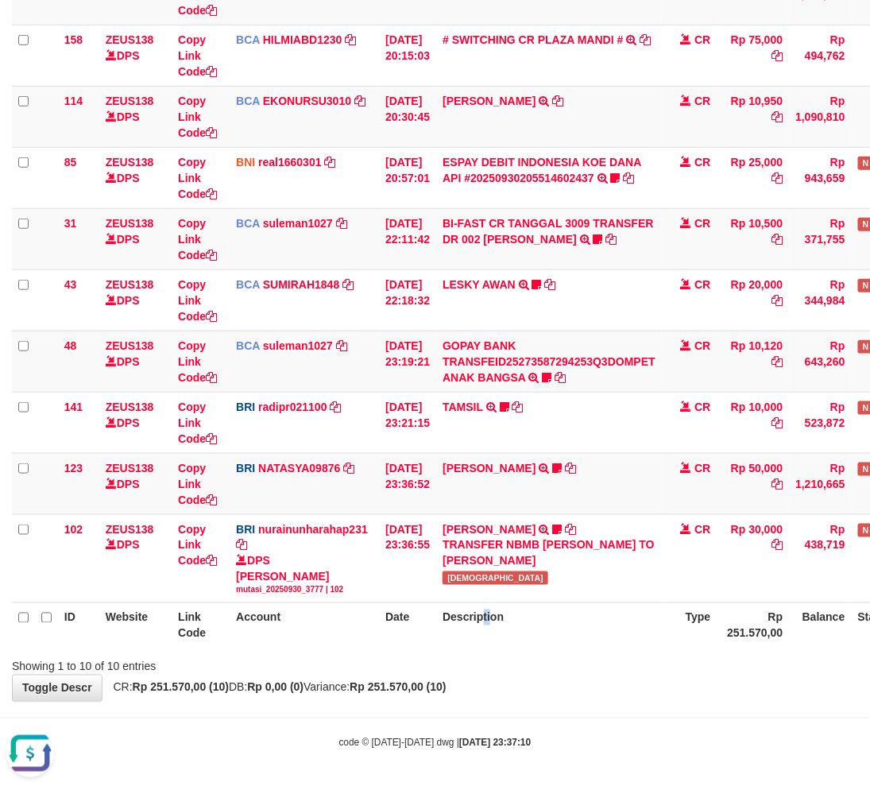
click at [491, 629] on th "Description" at bounding box center [549, 625] width 226 height 45
click at [538, 618] on th "Description" at bounding box center [549, 625] width 226 height 45
drag, startPoint x: 565, startPoint y: 609, endPoint x: 879, endPoint y: 538, distance: 321.9
click at [560, 610] on th "Description" at bounding box center [549, 625] width 226 height 45
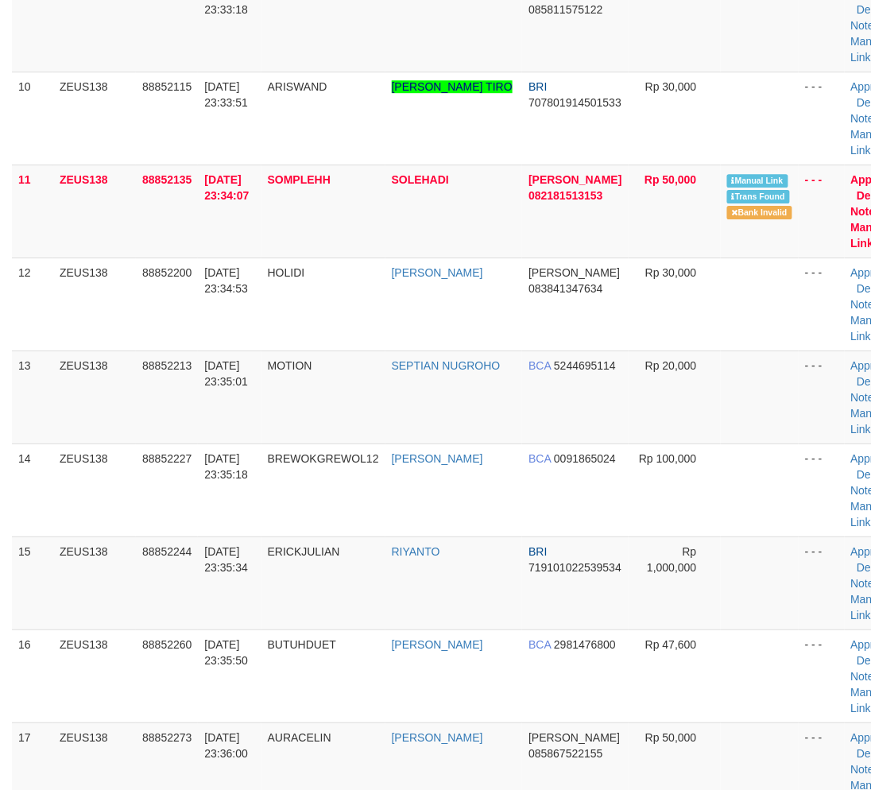
scroll to position [1235, 0]
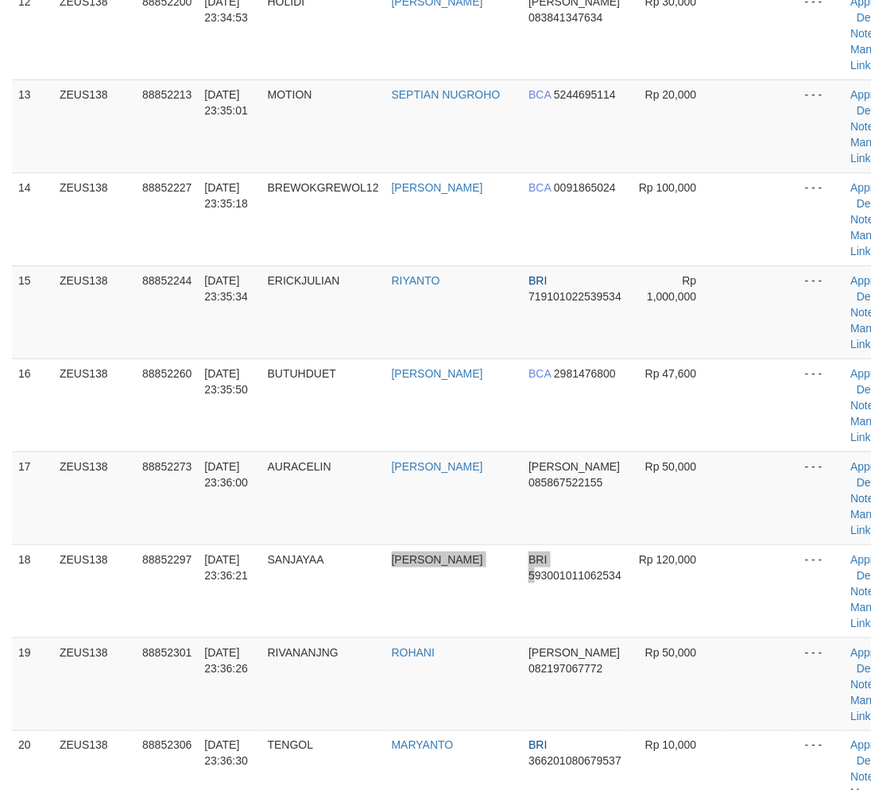
drag, startPoint x: 485, startPoint y: 620, endPoint x: 594, endPoint y: 346, distance: 294.5
click at [488, 615] on tr "18 ZEUS138 88852297 30/09/2025 23:36:21 SANJAYAA DEDY SETIAWAN BRI 593001011062…" at bounding box center [460, 590] width 897 height 93
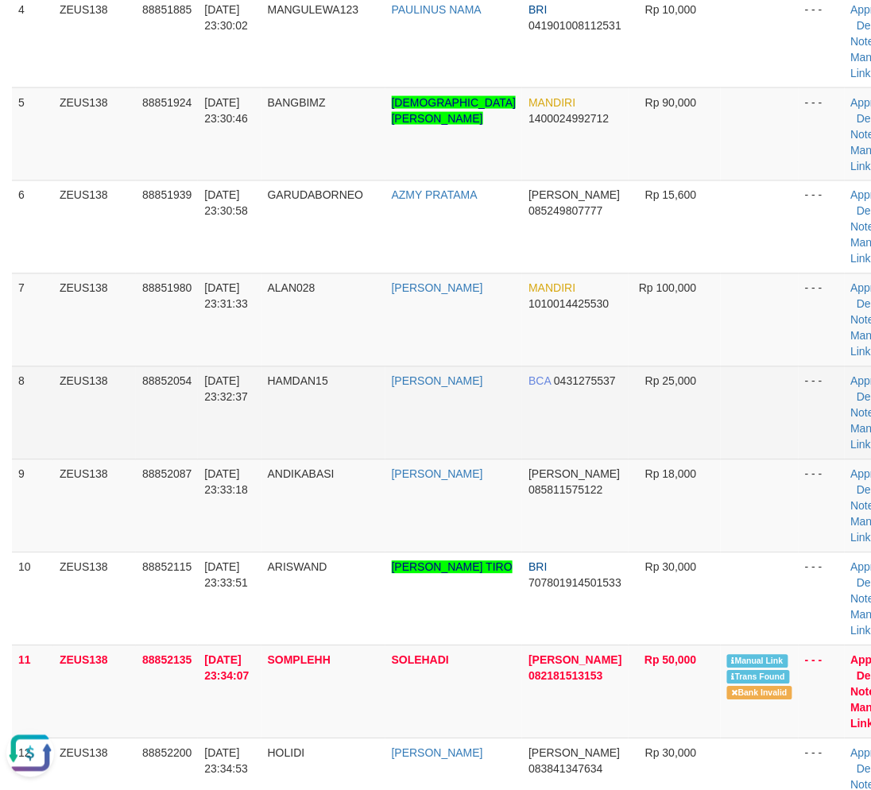
scroll to position [0, 0]
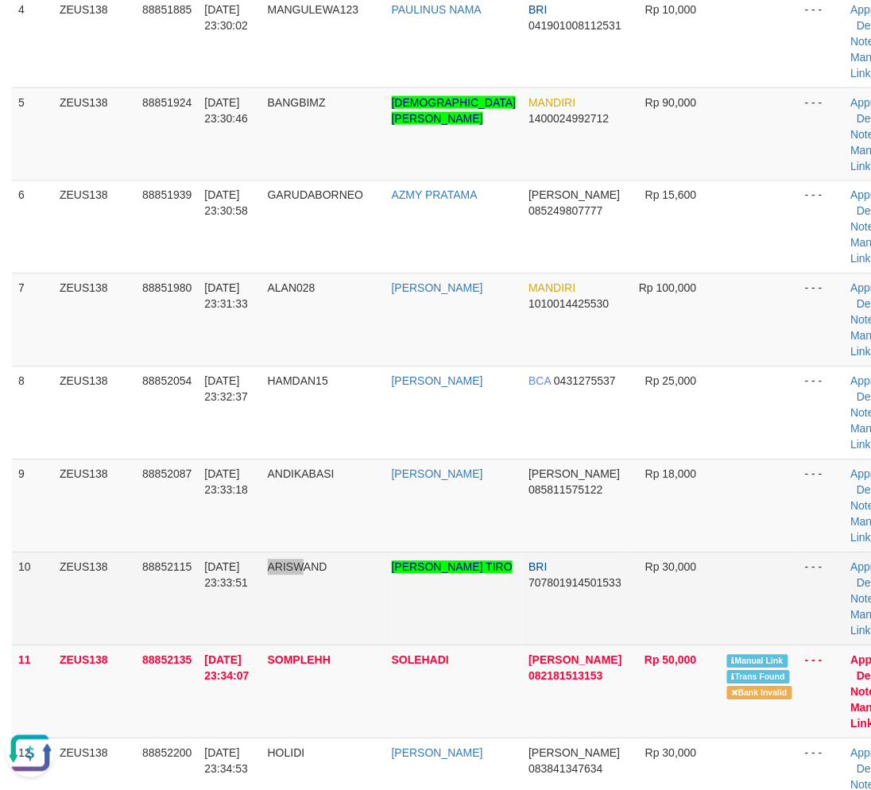
drag, startPoint x: 305, startPoint y: 602, endPoint x: 323, endPoint y: 576, distance: 32.0
click at [308, 600] on td "ARISWAND" at bounding box center [323, 598] width 124 height 93
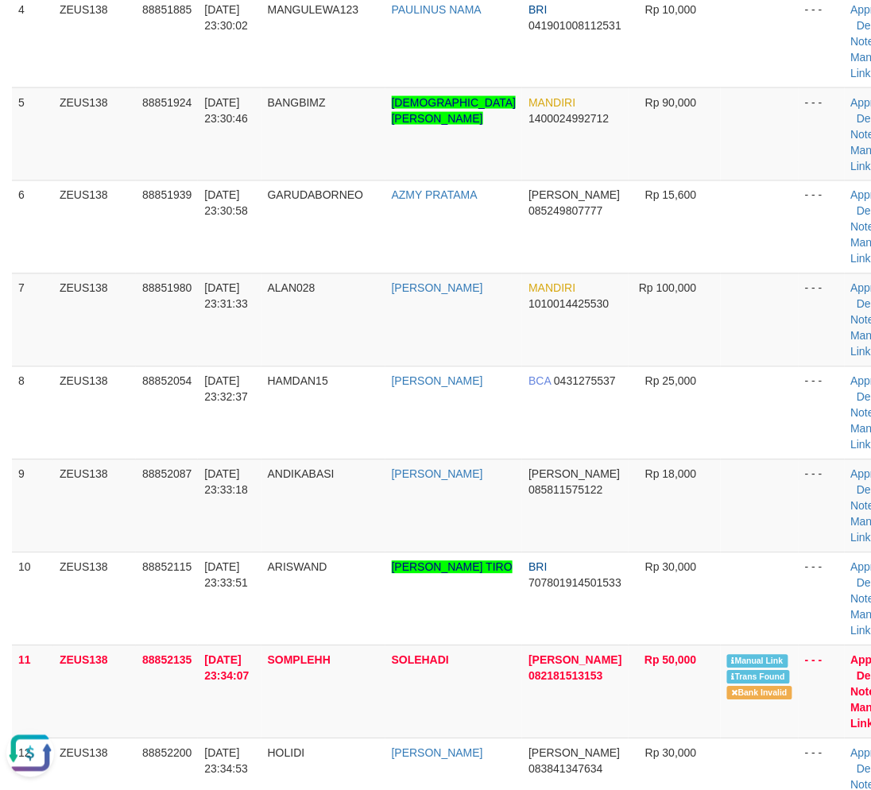
drag, startPoint x: 275, startPoint y: 613, endPoint x: 10, endPoint y: 621, distance: 265.5
click at [270, 613] on td "ARISWAND" at bounding box center [323, 598] width 124 height 93
drag, startPoint x: 320, startPoint y: 523, endPoint x: 120, endPoint y: 521, distance: 200.2
click at [324, 523] on td "ANDIKABASI" at bounding box center [323, 505] width 124 height 93
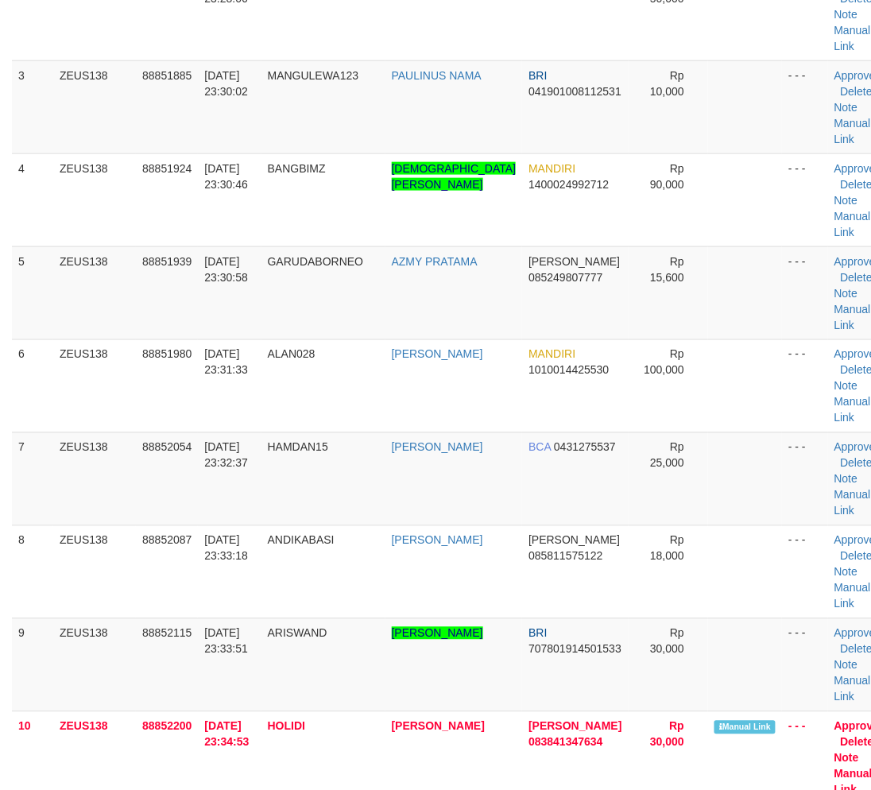
scroll to position [483, 0]
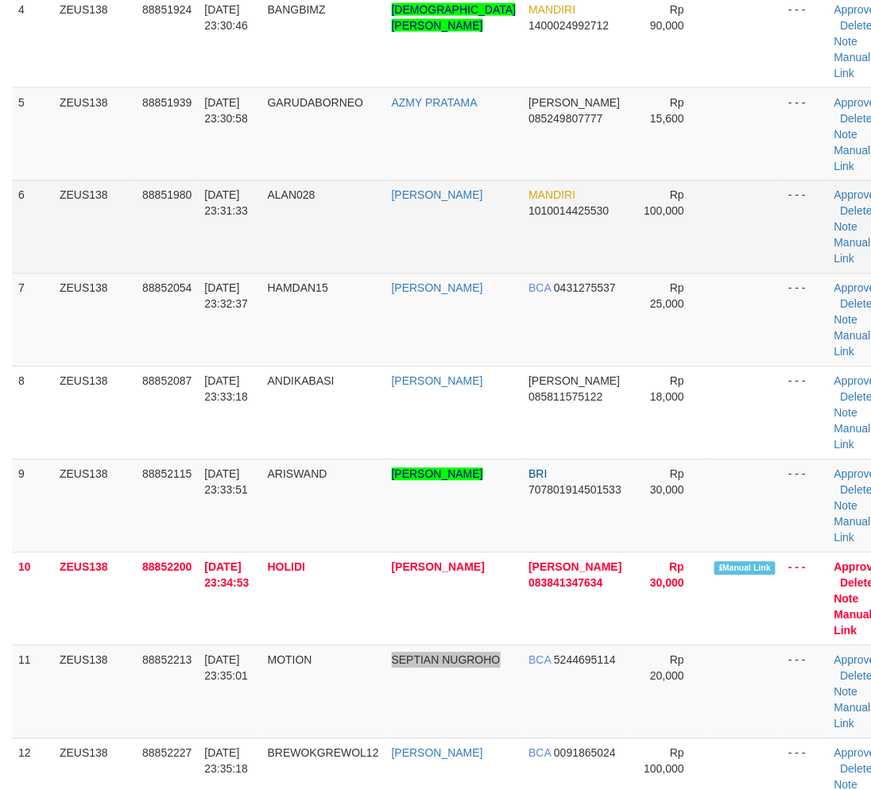
drag, startPoint x: 466, startPoint y: 680, endPoint x: 583, endPoint y: 226, distance: 469.2
click at [501, 606] on tbody "1 ZEUS138 88851516 30/09/2025 23:24:45 SURYAMOHEL099 SURYA ABDIN PRATAMA DANA 0…" at bounding box center [452, 646] width 880 height 1860
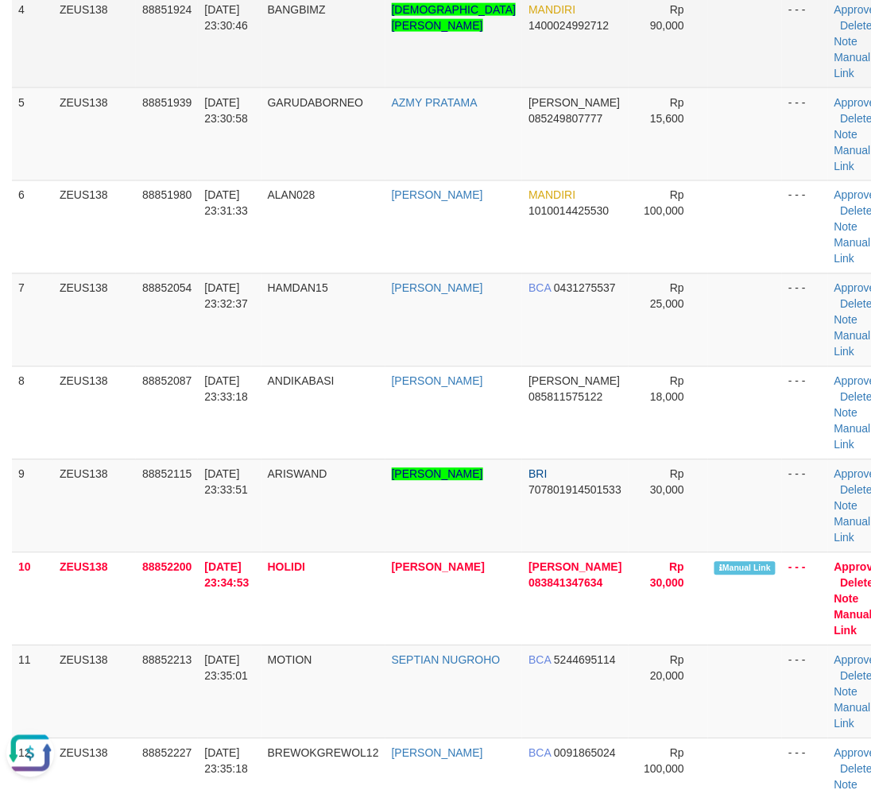
scroll to position [0, 0]
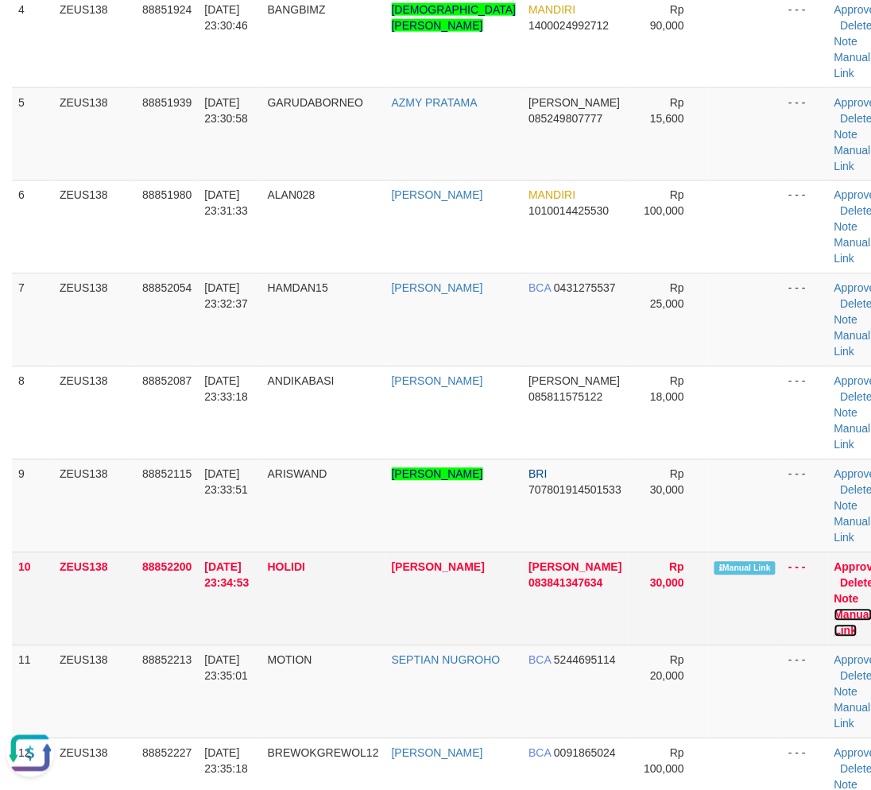
click at [834, 617] on link "Manual Link" at bounding box center [853, 623] width 38 height 29
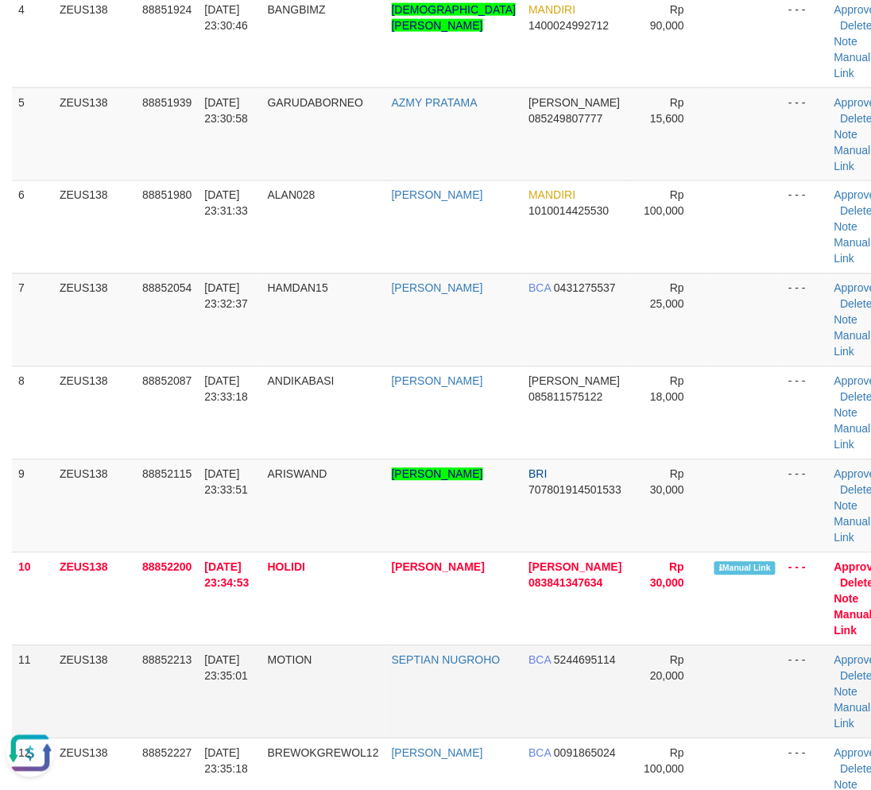
drag, startPoint x: 272, startPoint y: 689, endPoint x: 81, endPoint y: 668, distance: 191.8
click at [257, 686] on tr "11 ZEUS138 88852213 30/09/2025 23:35:01 MOTION SEPTIAN NUGROHO BCA 5244695114 R…" at bounding box center [452, 691] width 880 height 93
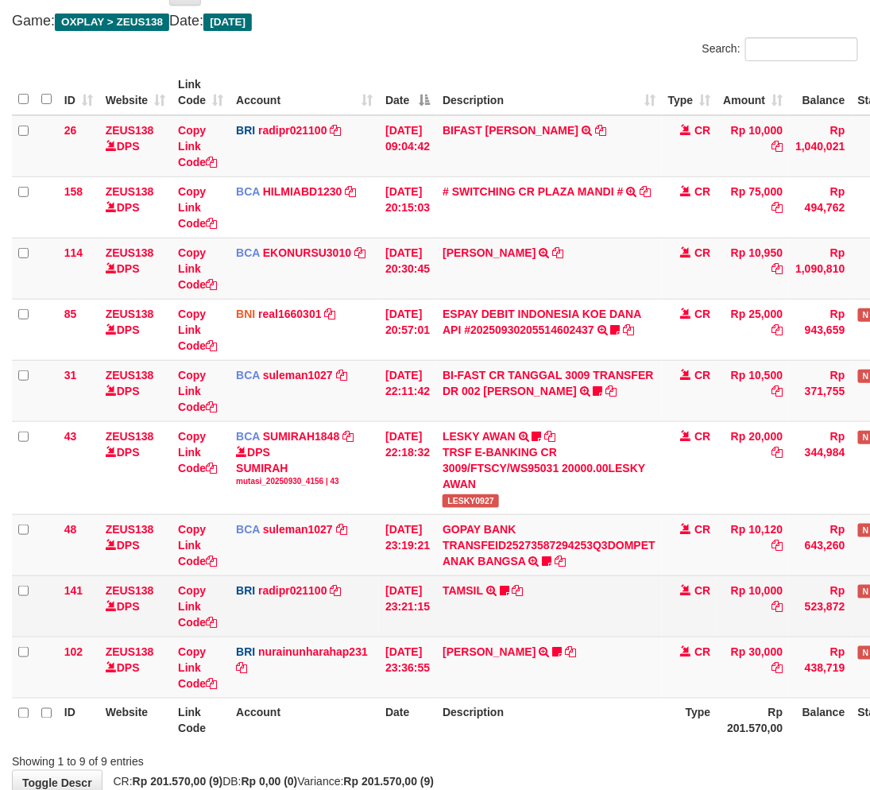
scroll to position [177, 0]
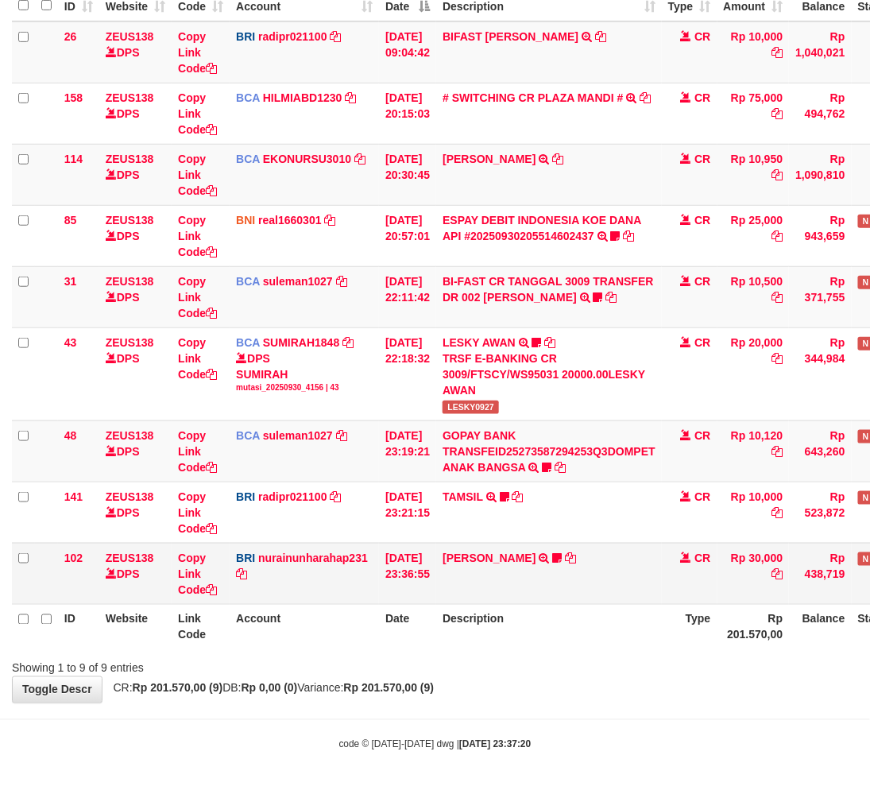
click at [540, 543] on td "[PERSON_NAME] TRANSFER NBMB [PERSON_NAME] TO [PERSON_NAME]" at bounding box center [549, 573] width 226 height 61
copy td "MUHAMMADKHOL"
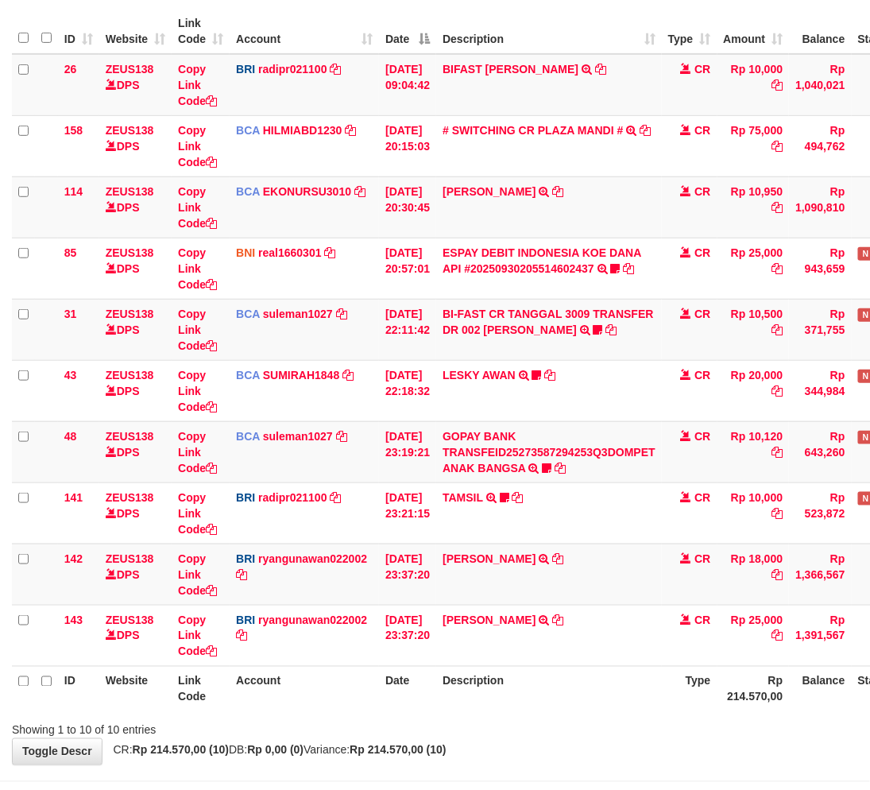
scroll to position [177, 0]
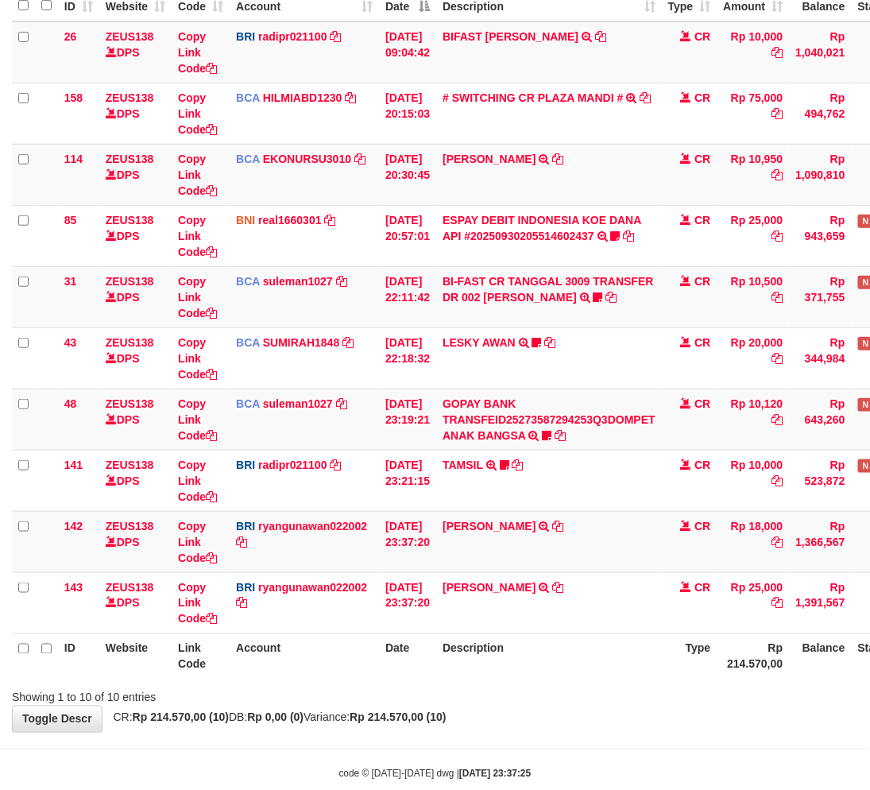
click at [433, 684] on div "Showing 1 to 10 of 10 entries" at bounding box center [435, 694] width 870 height 22
drag, startPoint x: 588, startPoint y: 645, endPoint x: 565, endPoint y: 640, distance: 23.7
click at [576, 646] on th "Description" at bounding box center [549, 655] width 226 height 45
click at [510, 633] on th "Description" at bounding box center [549, 655] width 226 height 45
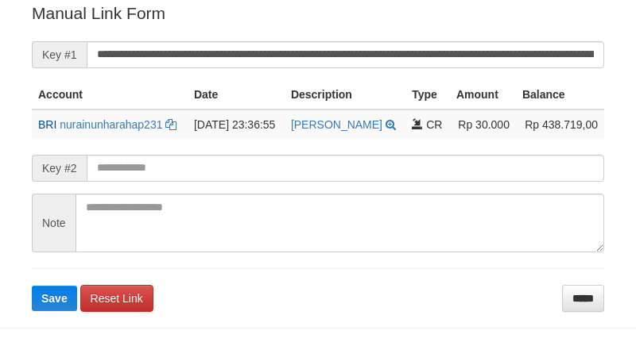
scroll to position [321, 0]
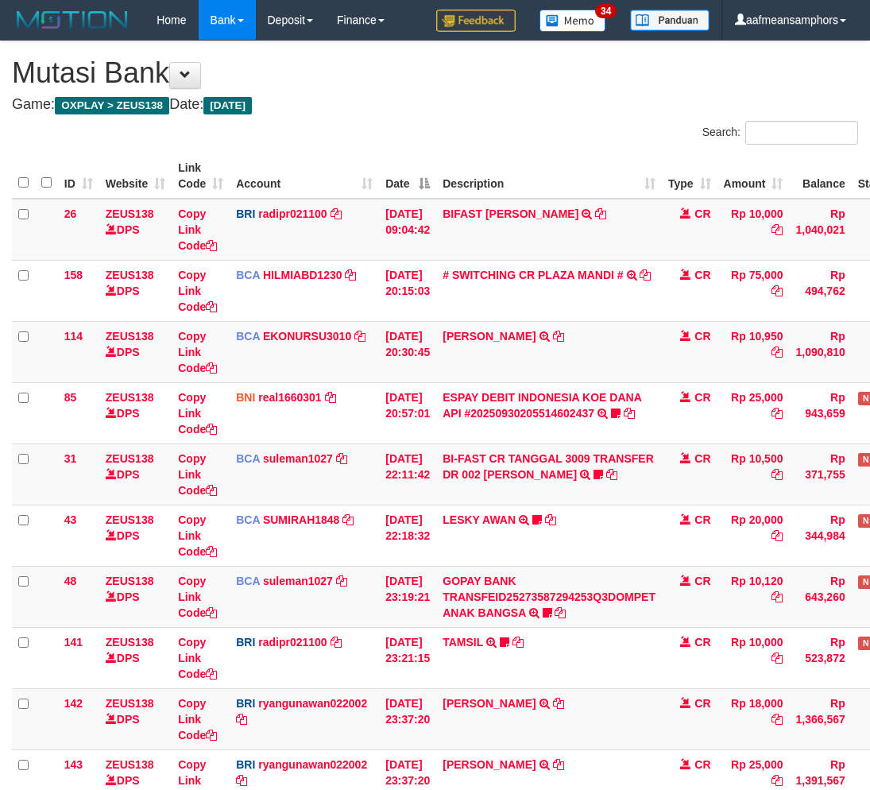
scroll to position [145, 0]
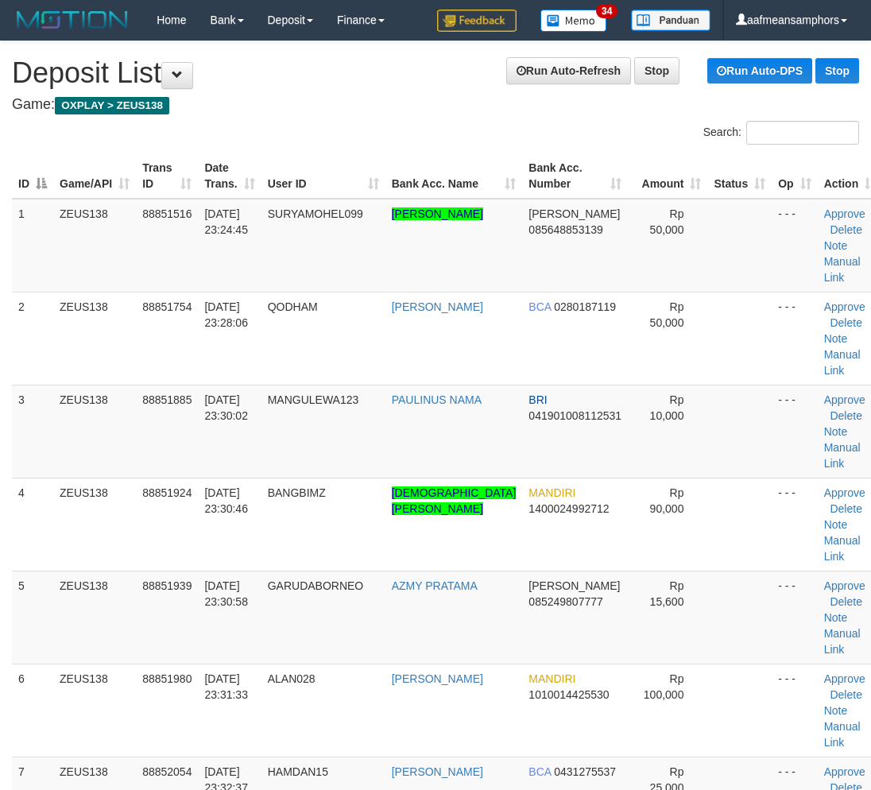
scroll to position [483, 0]
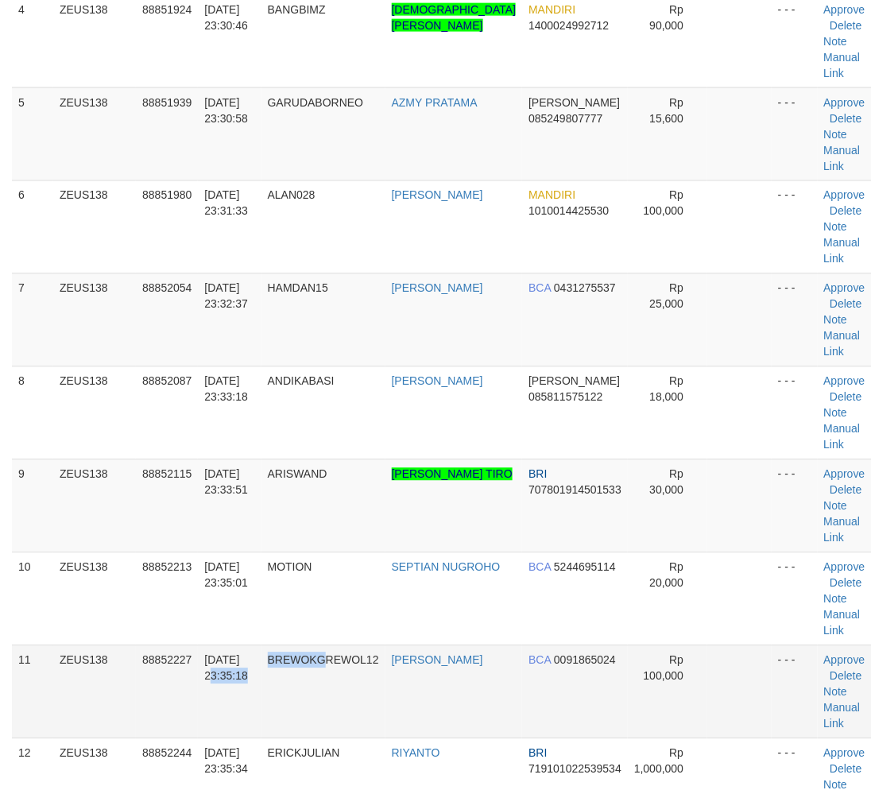
click at [319, 668] on tr "11 ZEUS138 88852227 30/09/2025 23:35:18 BREWOKGREWOL12 WAHYU BAGAS ALIFIA BCA 0…" at bounding box center [447, 691] width 870 height 93
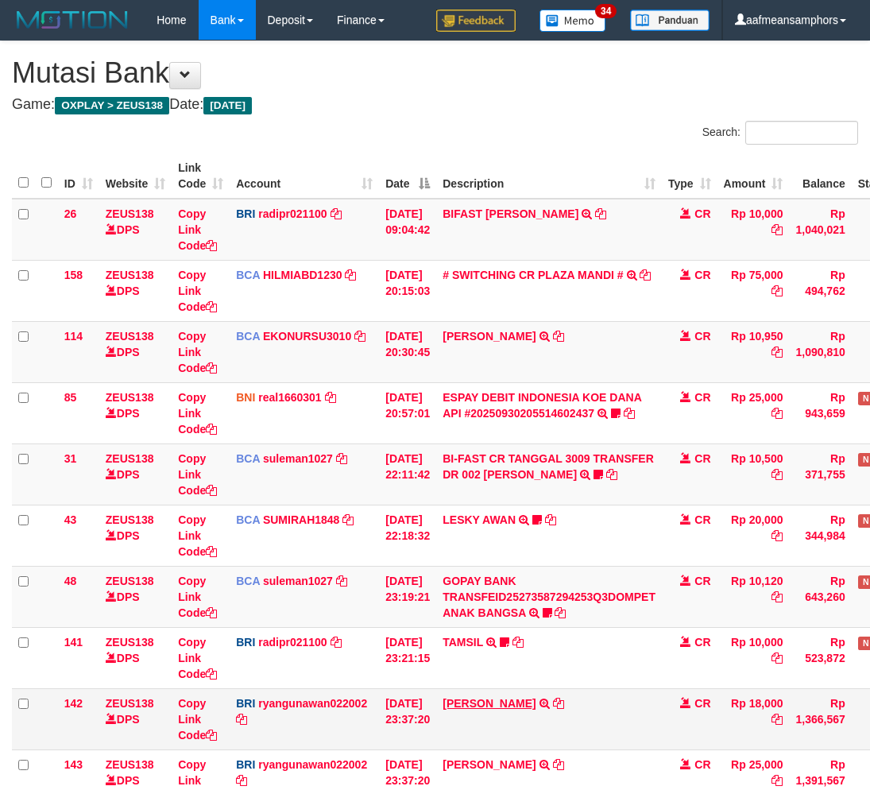
scroll to position [207, 0]
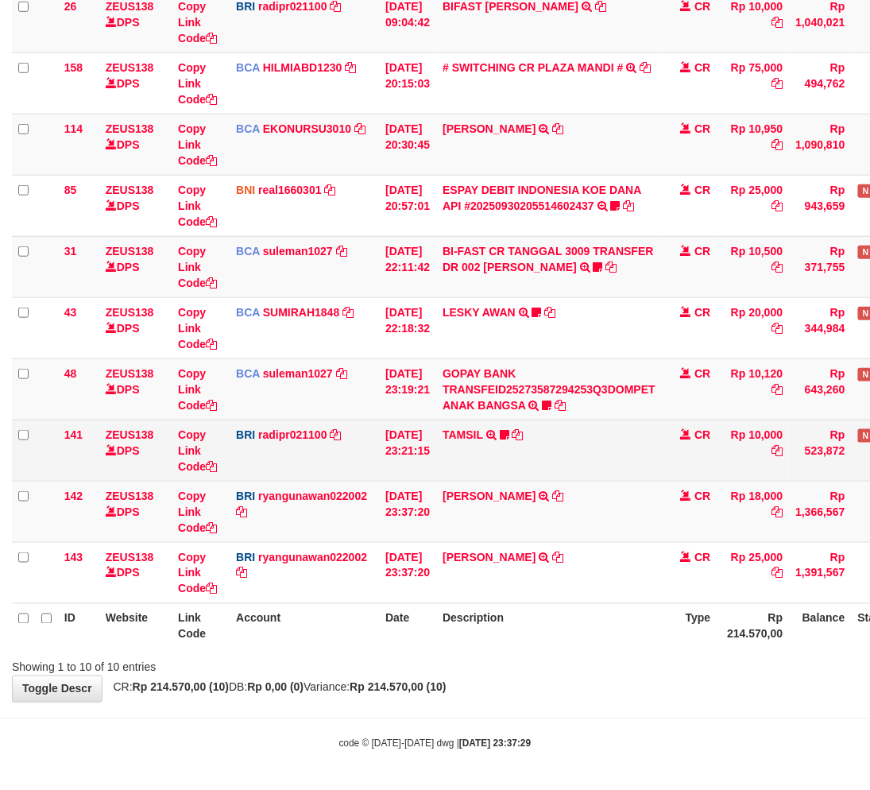
click at [541, 479] on td "TAMSIL TRANSFER NBMB TAMSIL TO REYNALDI ADI PRATAMA Fatta029" at bounding box center [549, 450] width 226 height 61
click at [545, 479] on td "TAMSIL TRANSFER NBMB TAMSIL TO REYNALDI ADI PRATAMA Fatta029" at bounding box center [549, 450] width 226 height 61
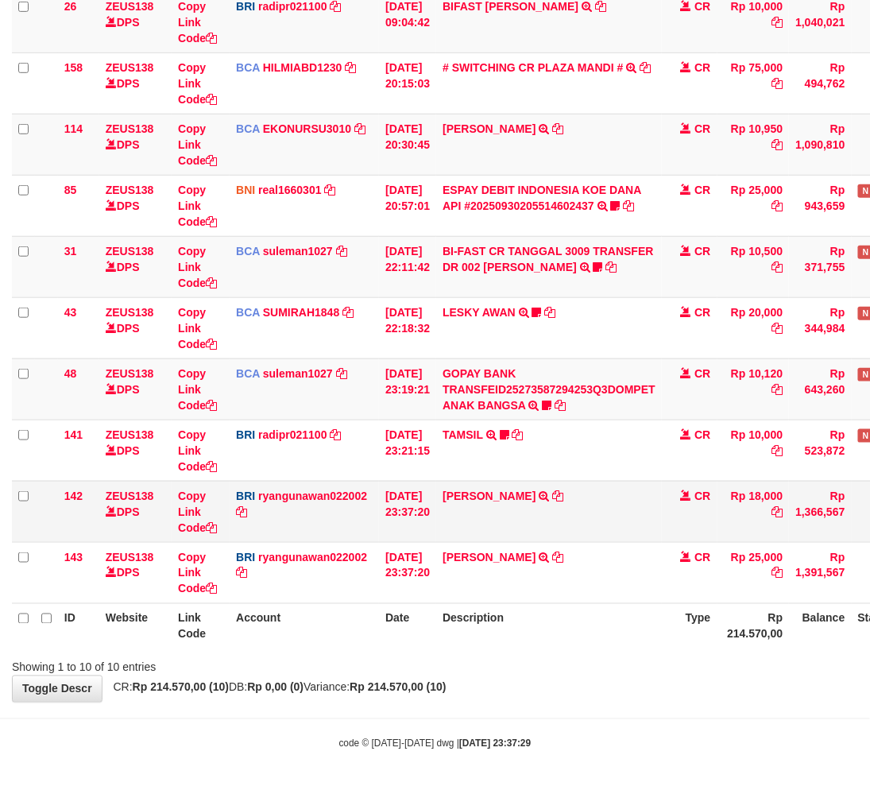
click at [548, 486] on td "DANA SURYASURAAND TRANSFER NBMB DANA SURYASURAAND TO RYAN GUNAWAN" at bounding box center [549, 511] width 226 height 61
copy td "SURYASURAAND"
click at [188, 513] on link "Copy Link Code" at bounding box center [197, 511] width 39 height 44
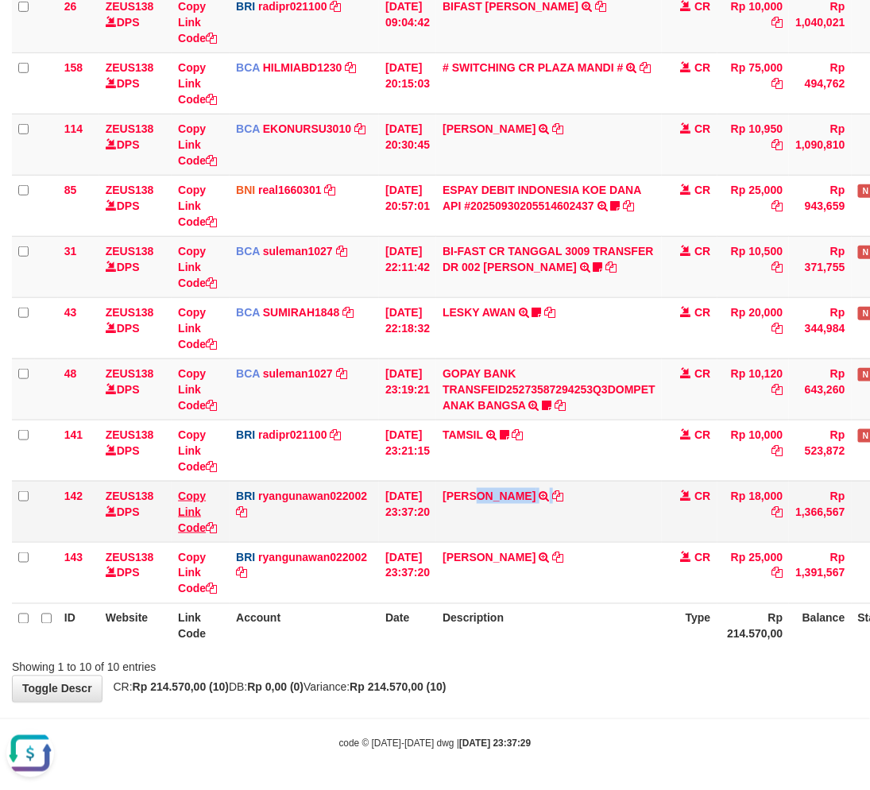
copy td "SURYASURAAND"
click at [188, 513] on link "Copy Link Code" at bounding box center [197, 511] width 39 height 44
click at [473, 710] on body "Toggle navigation Home Bank Account List Load By Website Group [OXPLAY] ZEUS138…" at bounding box center [435, 292] width 870 height 998
click at [544, 686] on div "**********" at bounding box center [435, 268] width 870 height 868
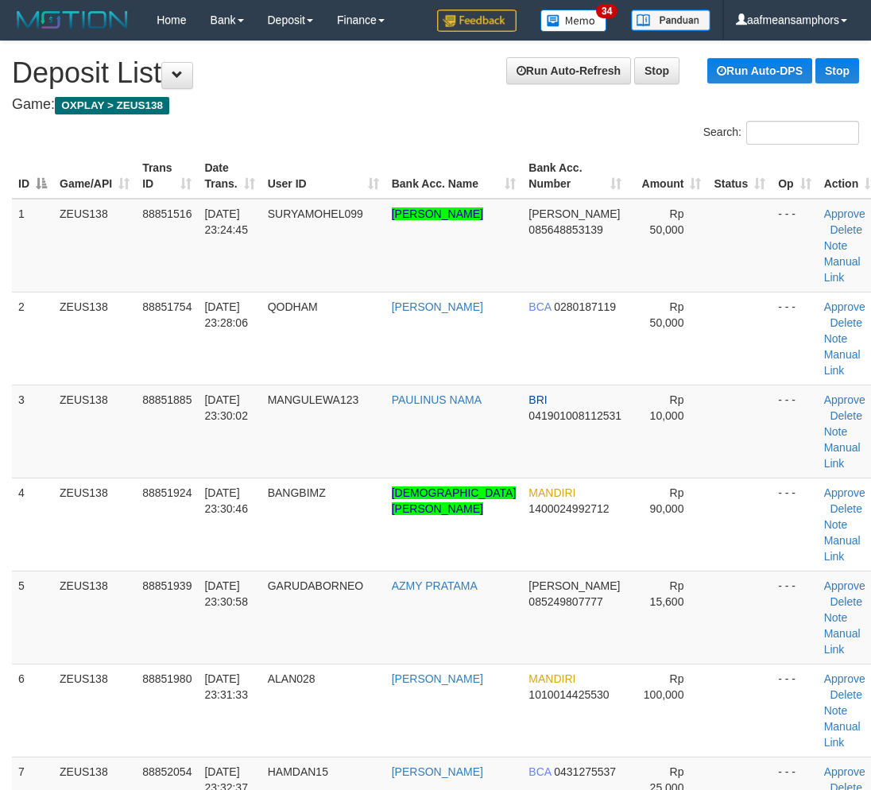
scroll to position [483, 0]
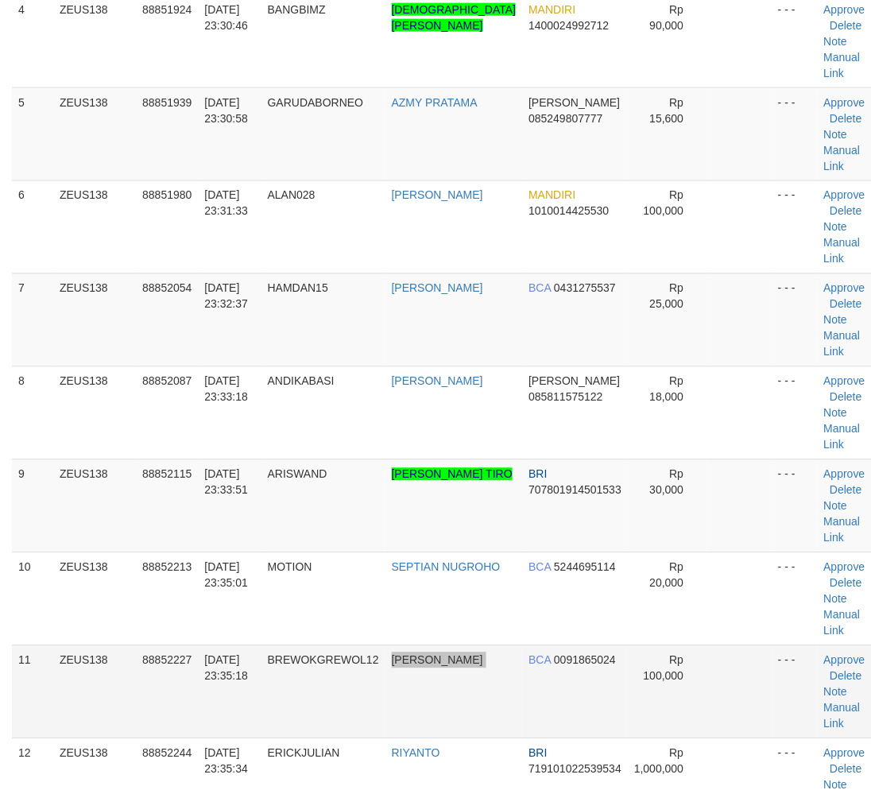
drag, startPoint x: 490, startPoint y: 691, endPoint x: 562, endPoint y: 290, distance: 407.6
click at [493, 679] on tr "11 ZEUS138 88852227 30/09/2025 23:35:18 BREWOKGREWOL12 WAHYU BAGAS ALIFIA BCA 0…" at bounding box center [447, 691] width 870 height 93
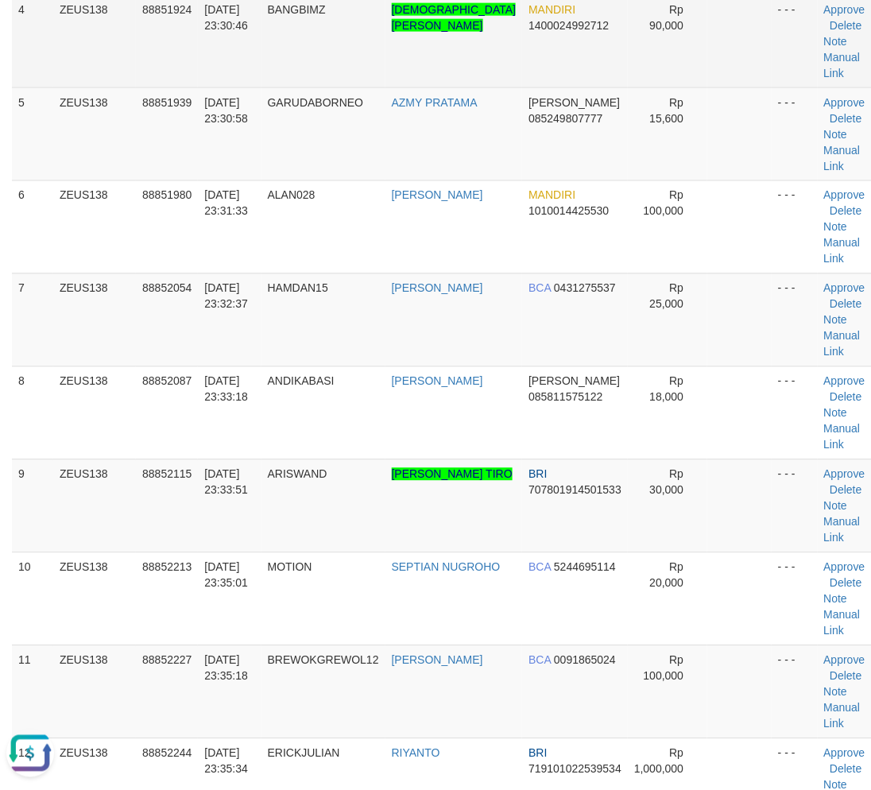
scroll to position [0, 0]
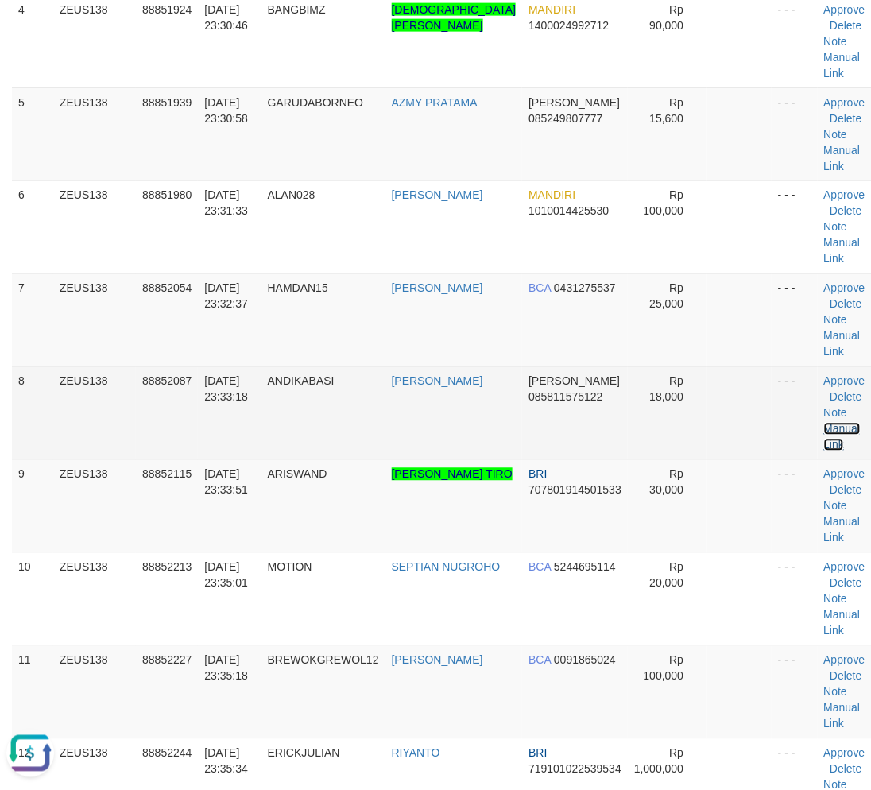
click at [824, 424] on link "Manual Link" at bounding box center [842, 437] width 37 height 29
click at [824, 423] on link "Manual Link" at bounding box center [842, 437] width 37 height 29
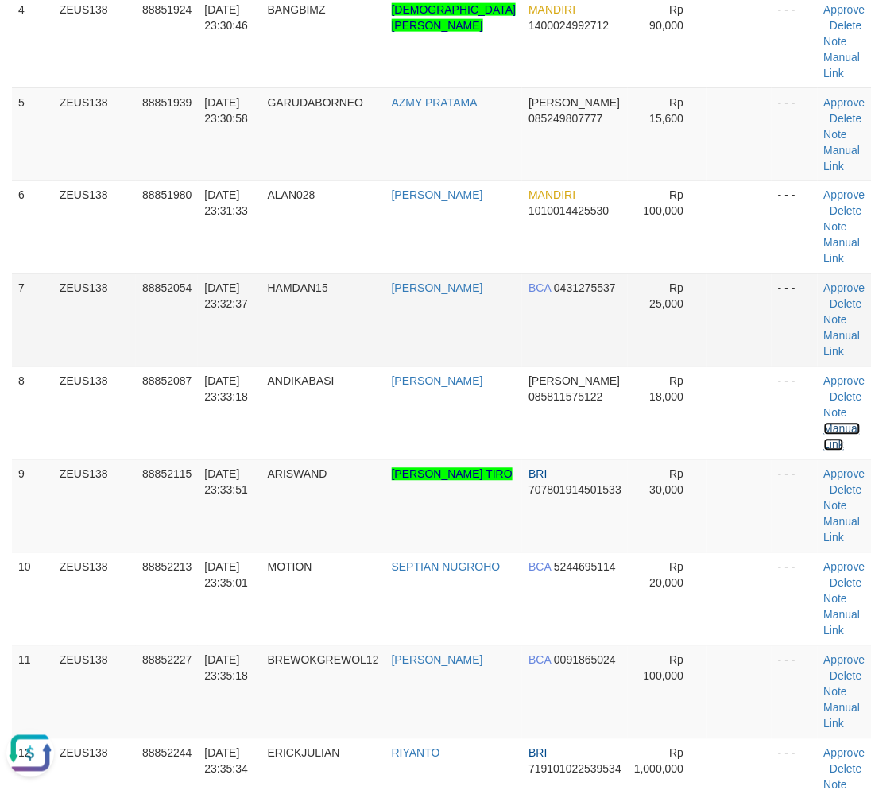
click at [824, 423] on link "Manual Link" at bounding box center [842, 437] width 37 height 29
click at [329, 674] on tr "11 ZEUS138 88852227 30/09/2025 23:35:18 BREWOKGREWOL12 WAHYU BAGAS ALIFIA BCA 0…" at bounding box center [447, 691] width 870 height 93
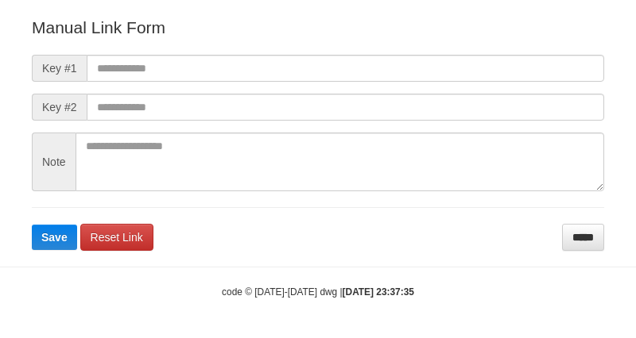
scroll to position [176, 0]
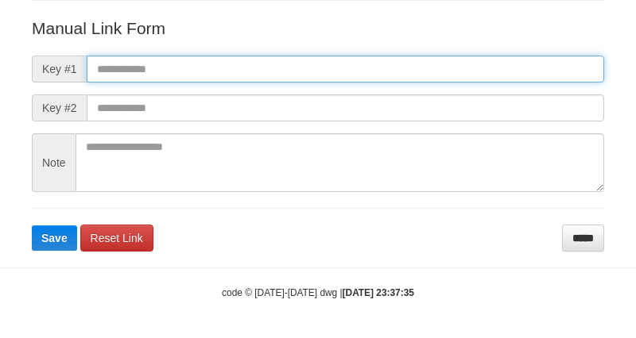
click at [416, 70] on input "text" at bounding box center [345, 69] width 517 height 27
paste input "**********"
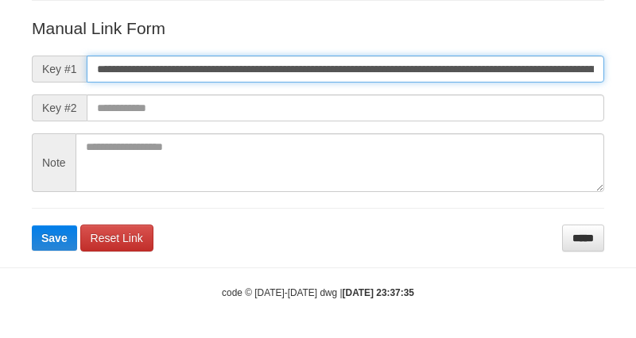
scroll to position [0, 1108]
type input "**********"
click at [32, 226] on button "Save" at bounding box center [54, 238] width 45 height 25
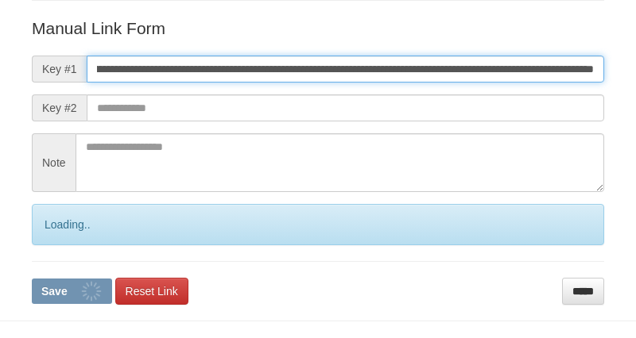
click at [32, 279] on button "Save" at bounding box center [72, 291] width 80 height 25
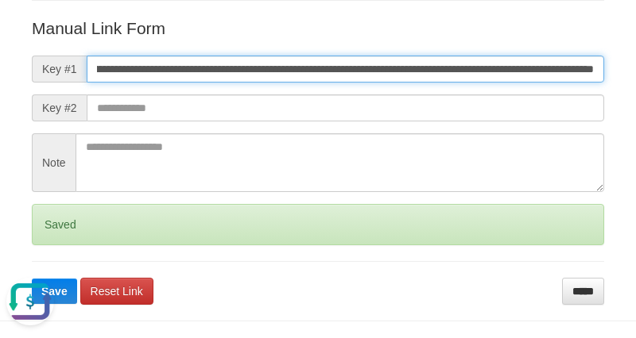
scroll to position [0, 0]
click at [32, 279] on button "Save" at bounding box center [54, 291] width 45 height 25
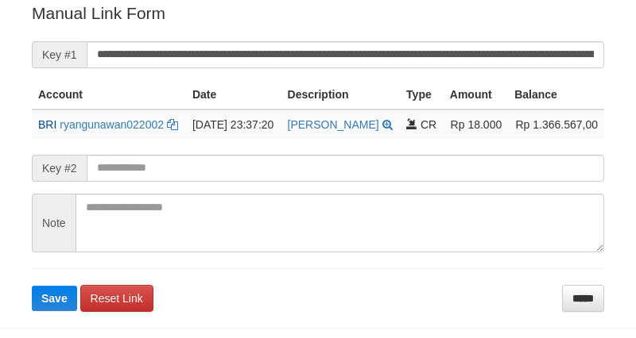
click at [32, 286] on button "Save" at bounding box center [54, 298] width 45 height 25
click at [424, 60] on input "**********" at bounding box center [345, 54] width 517 height 27
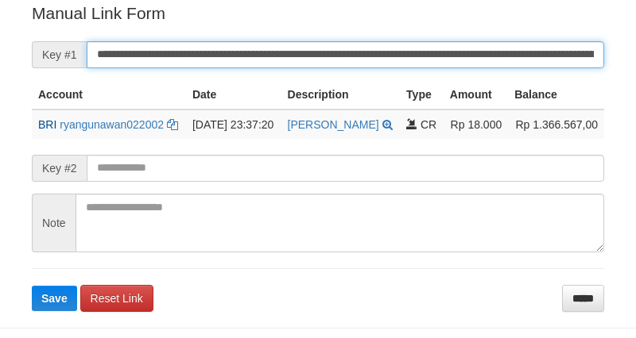
click at [398, 54] on input "**********" at bounding box center [345, 54] width 517 height 27
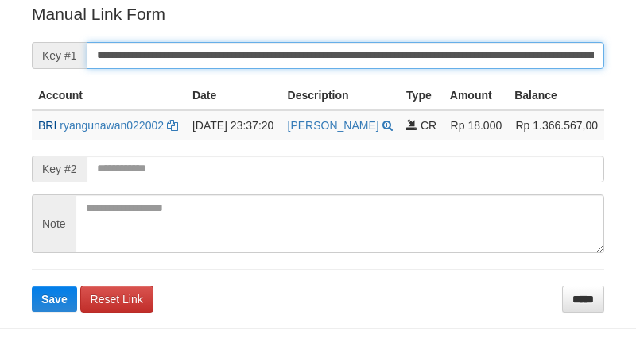
click at [398, 54] on input "**********" at bounding box center [345, 55] width 517 height 27
click at [32, 287] on button "Save" at bounding box center [54, 299] width 45 height 25
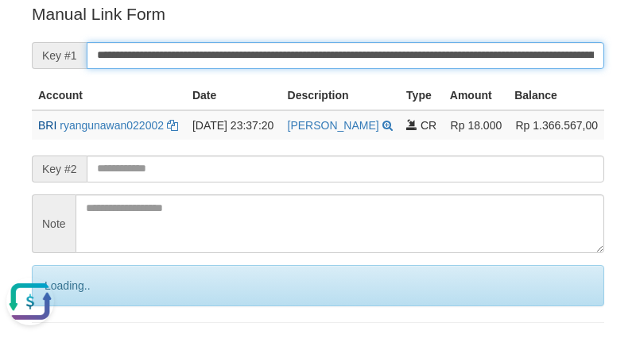
scroll to position [0, 0]
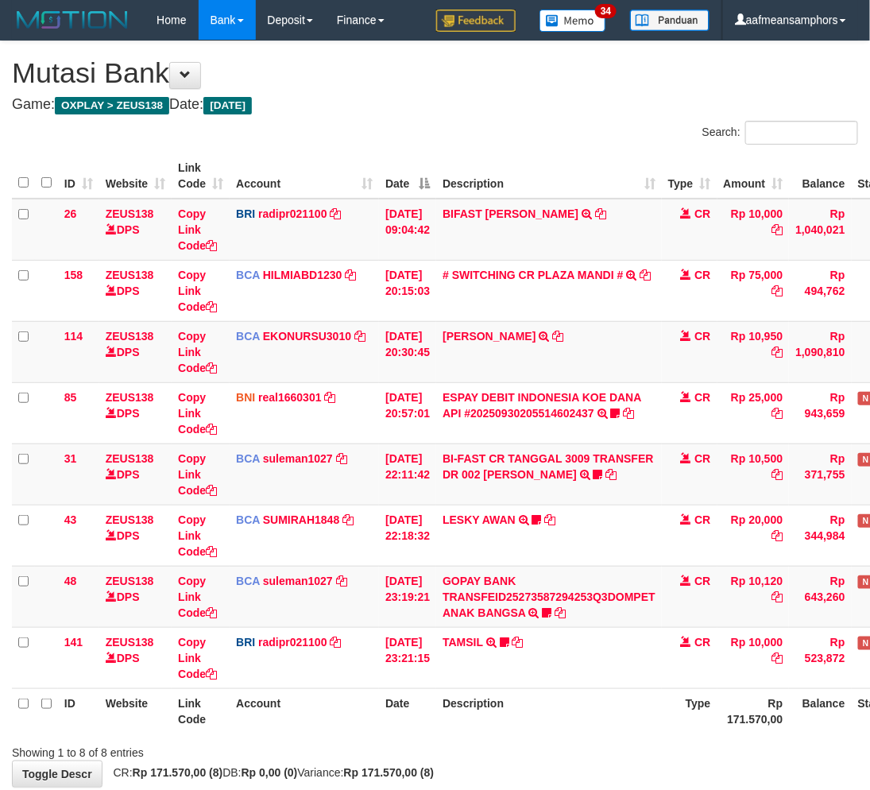
click at [568, 676] on td "TAMSIL TRANSFER NBMB TAMSIL TO REYNALDI ADI PRATAMA Fatta029" at bounding box center [549, 657] width 226 height 61
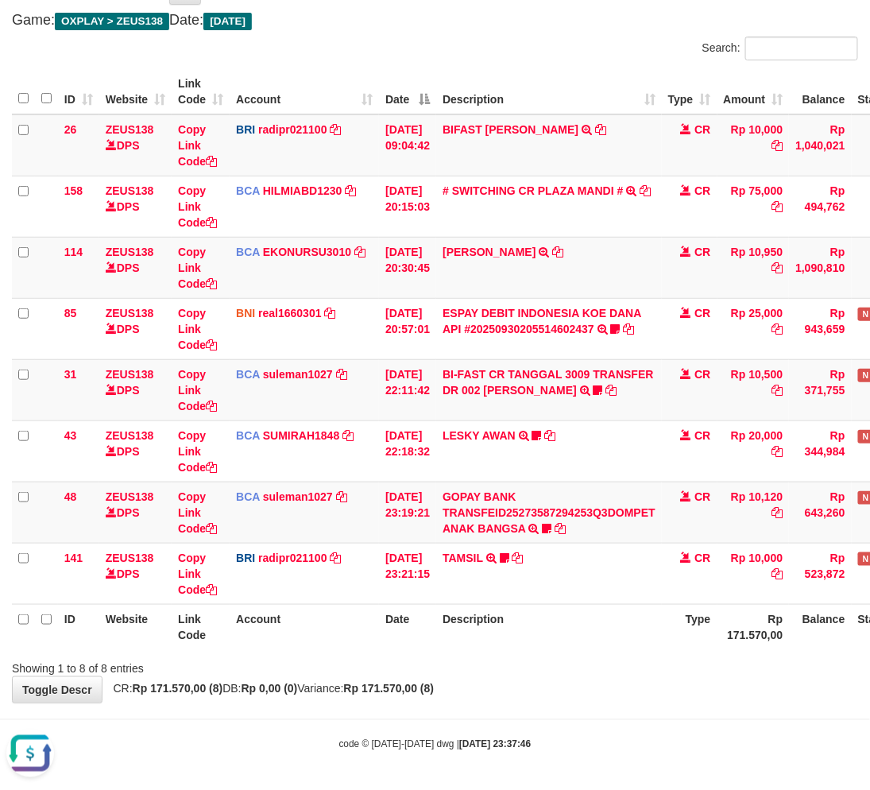
click at [617, 673] on div "Showing 1 to 8 of 8 entries" at bounding box center [435, 665] width 870 height 22
drag, startPoint x: 614, startPoint y: 673, endPoint x: 880, endPoint y: 655, distance: 266.8
click at [620, 672] on div "Showing 1 to 8 of 8 entries" at bounding box center [435, 665] width 870 height 22
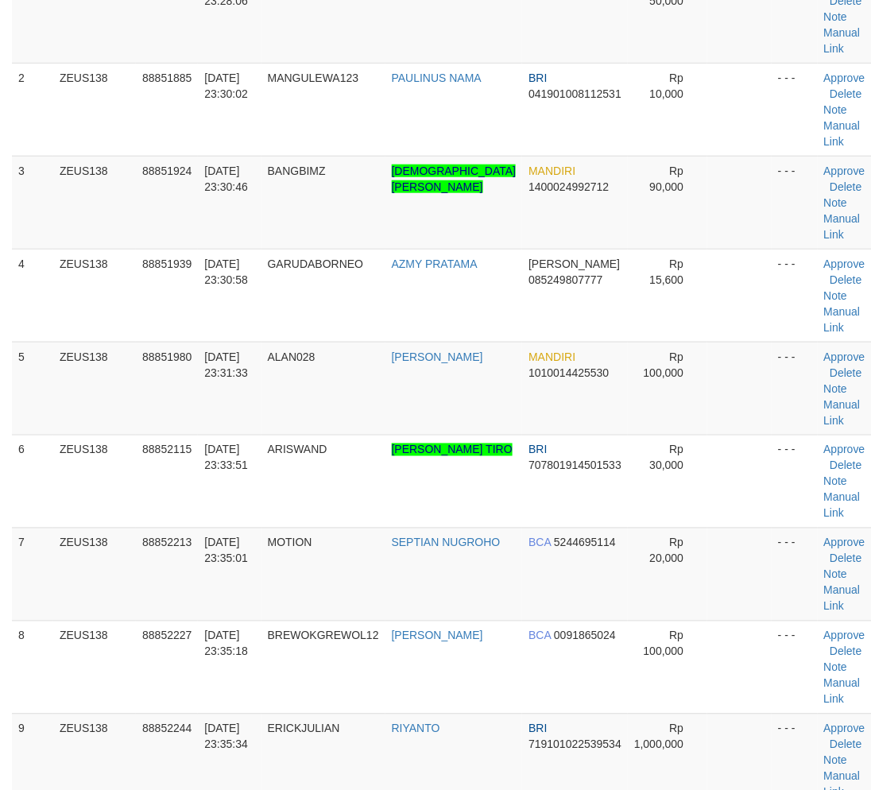
scroll to position [531, 0]
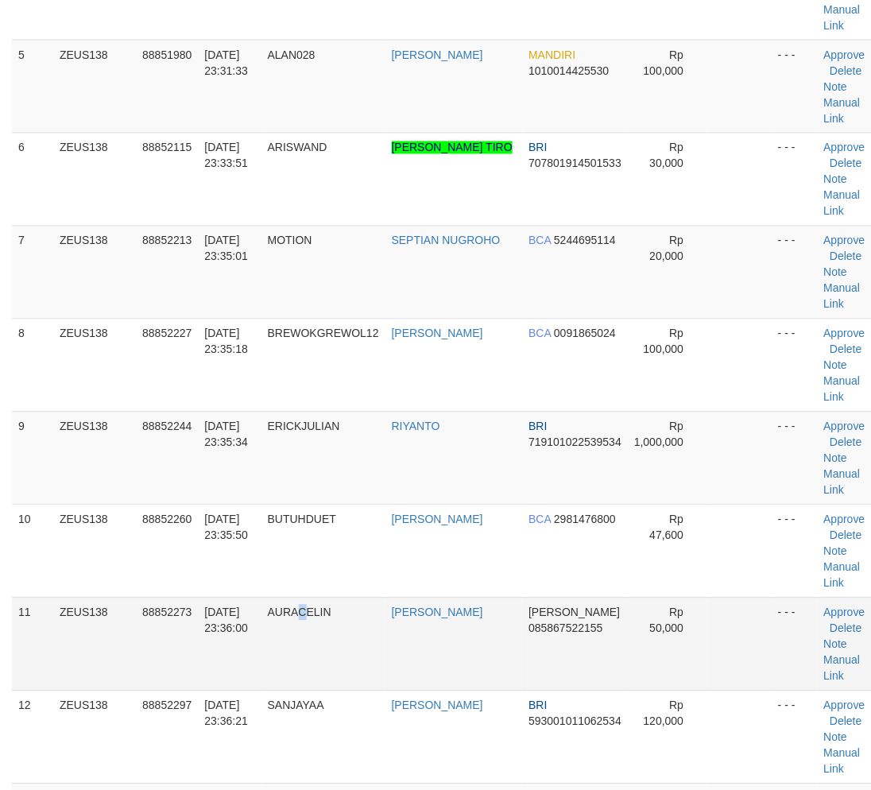
click at [306, 665] on td "AURACELIN" at bounding box center [323, 643] width 124 height 93
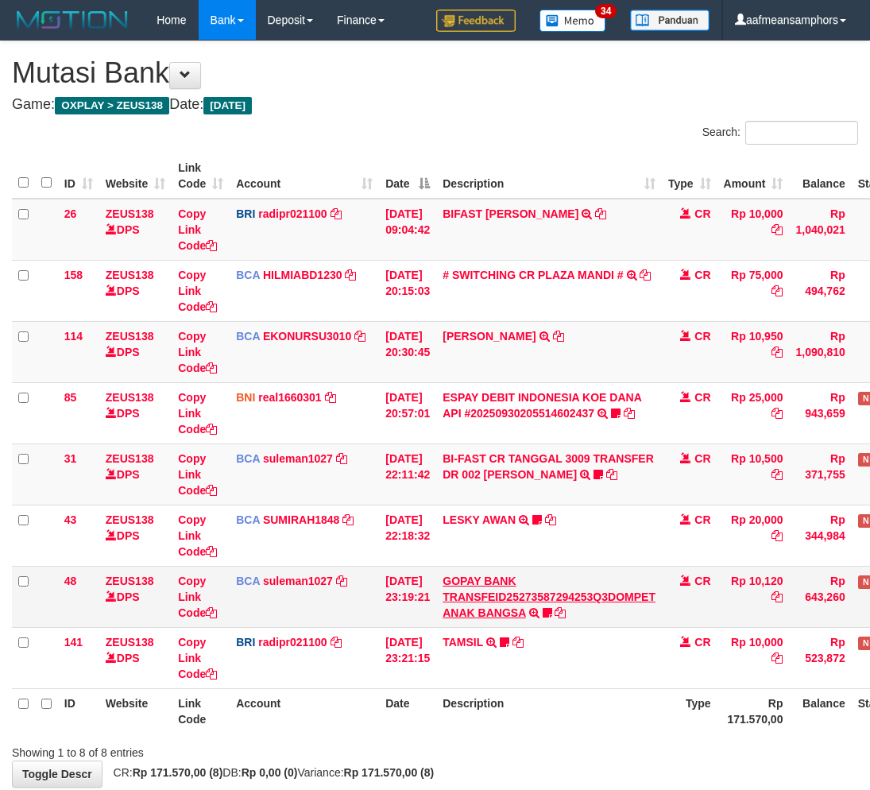
scroll to position [84, 0]
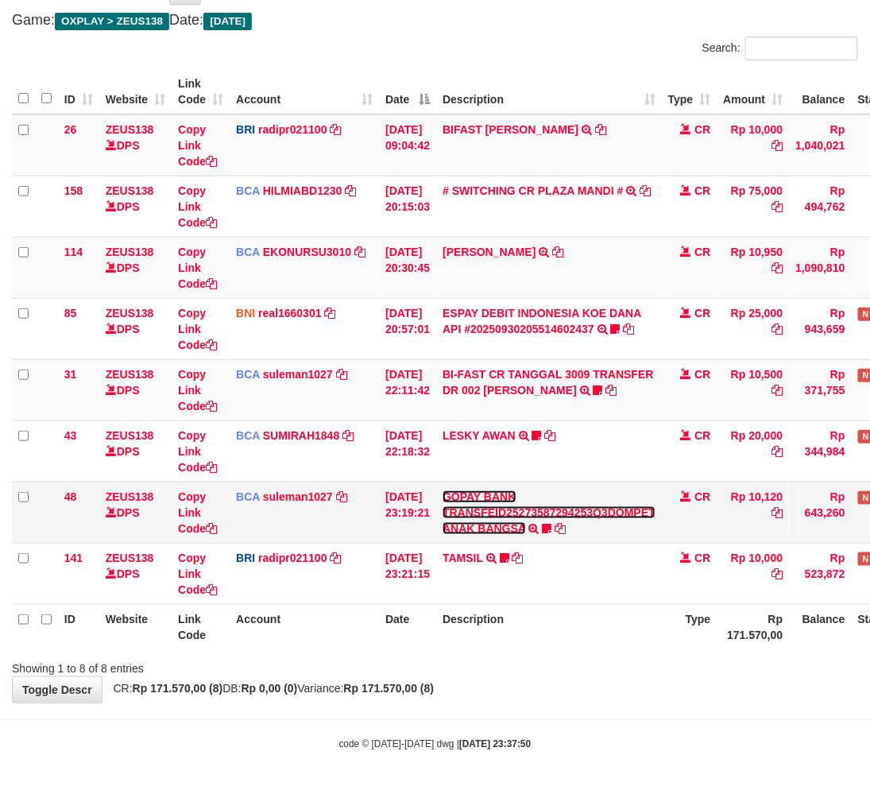
click at [498, 511] on link "GOPAY BANK TRANSFEID25273587294253Q3DOMPET ANAK BANGSA" at bounding box center [549, 512] width 213 height 44
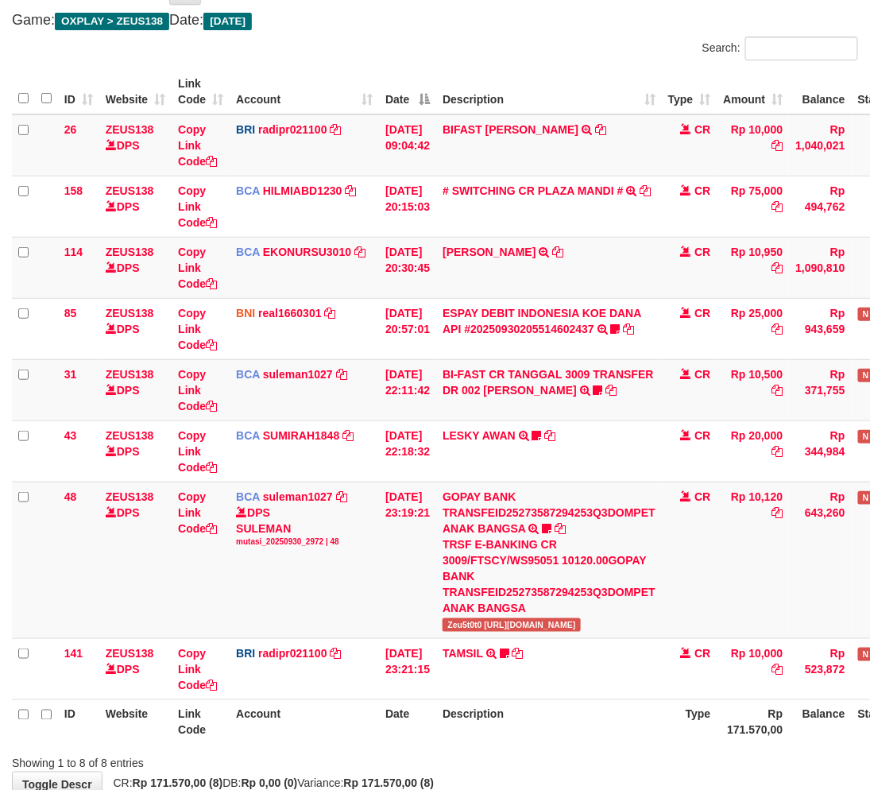
click at [551, 737] on th "Description" at bounding box center [549, 721] width 226 height 45
click at [576, 710] on th "Description" at bounding box center [549, 721] width 226 height 45
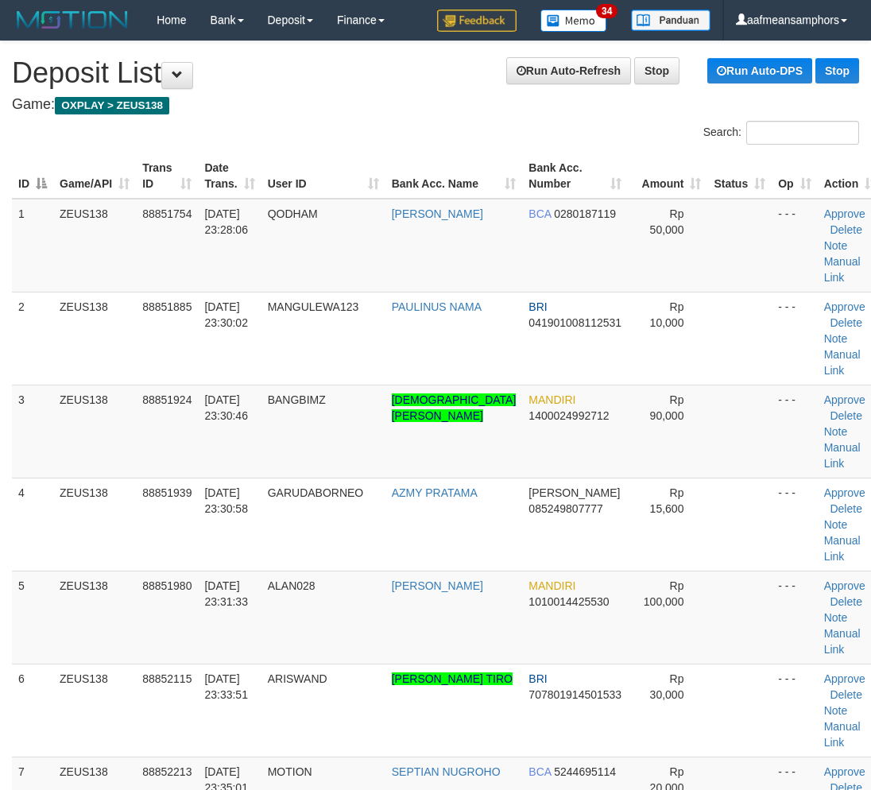
scroll to position [531, 0]
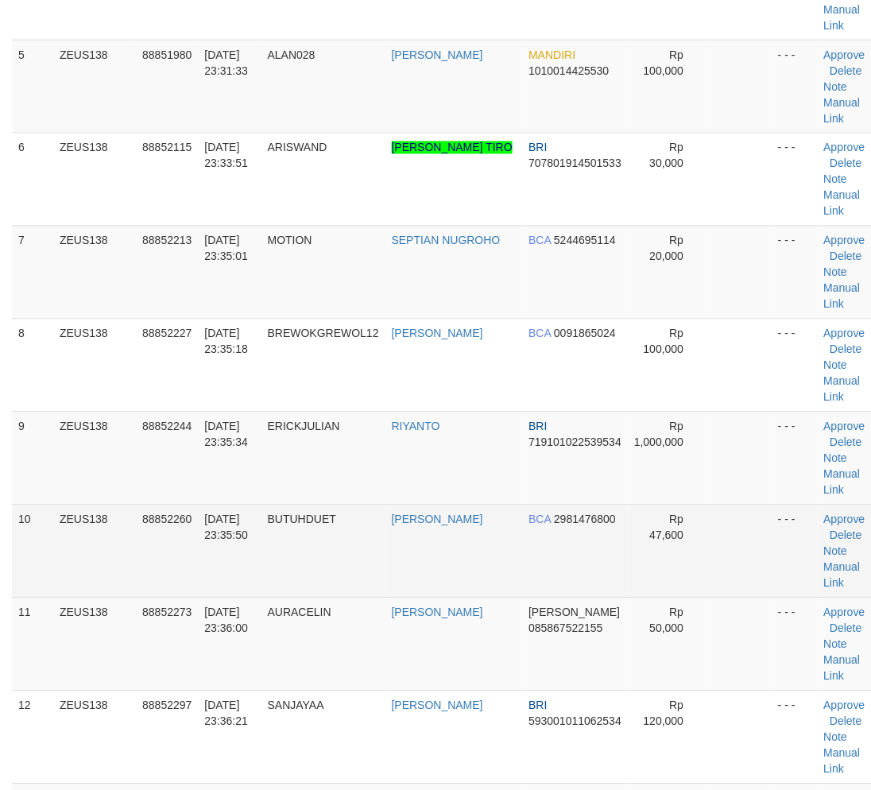
click at [311, 582] on td "BUTUHDUET" at bounding box center [323, 551] width 124 height 93
click at [314, 581] on td "BUTUHDUET" at bounding box center [323, 551] width 124 height 93
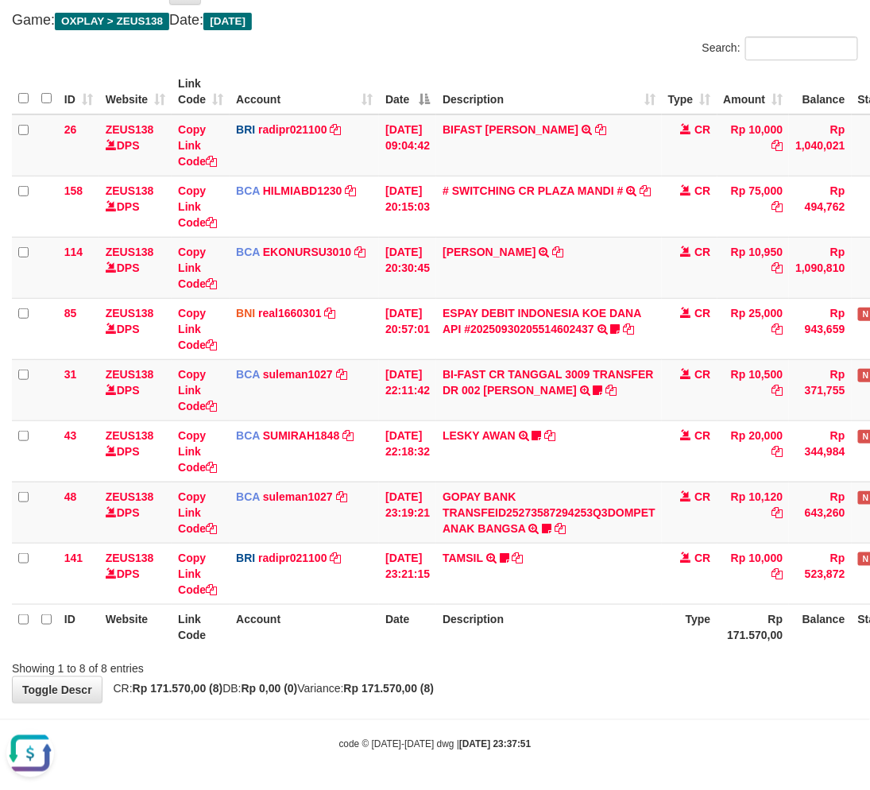
click at [397, 655] on div "Showing 1 to 8 of 8 entries" at bounding box center [435, 665] width 870 height 22
click at [408, 647] on th "Date" at bounding box center [407, 626] width 57 height 45
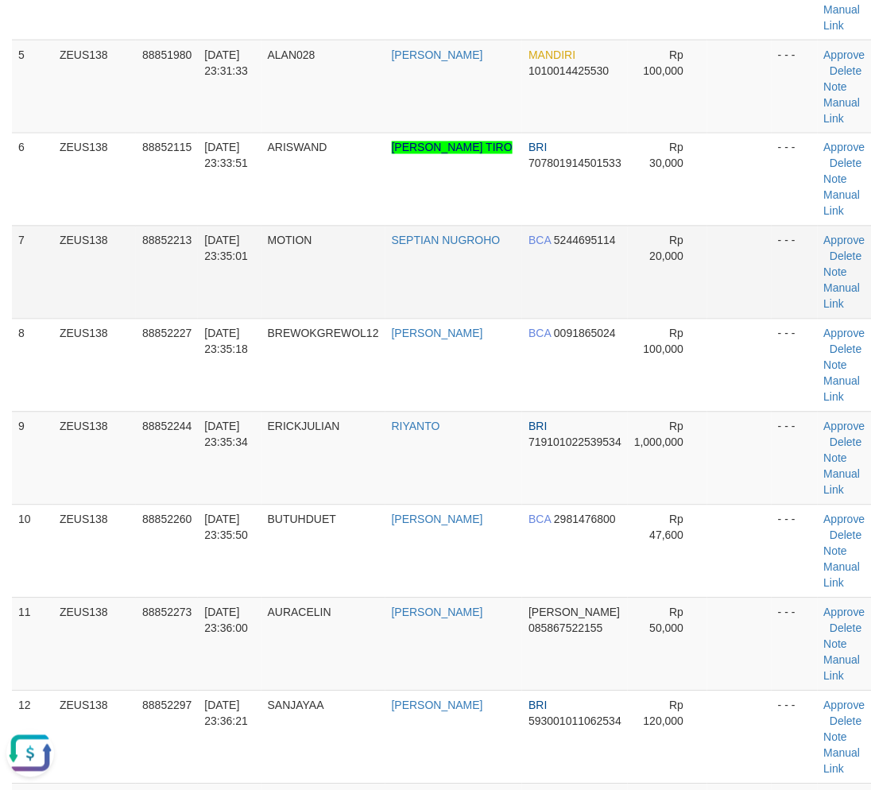
click at [307, 265] on td "MOTION" at bounding box center [323, 272] width 124 height 93
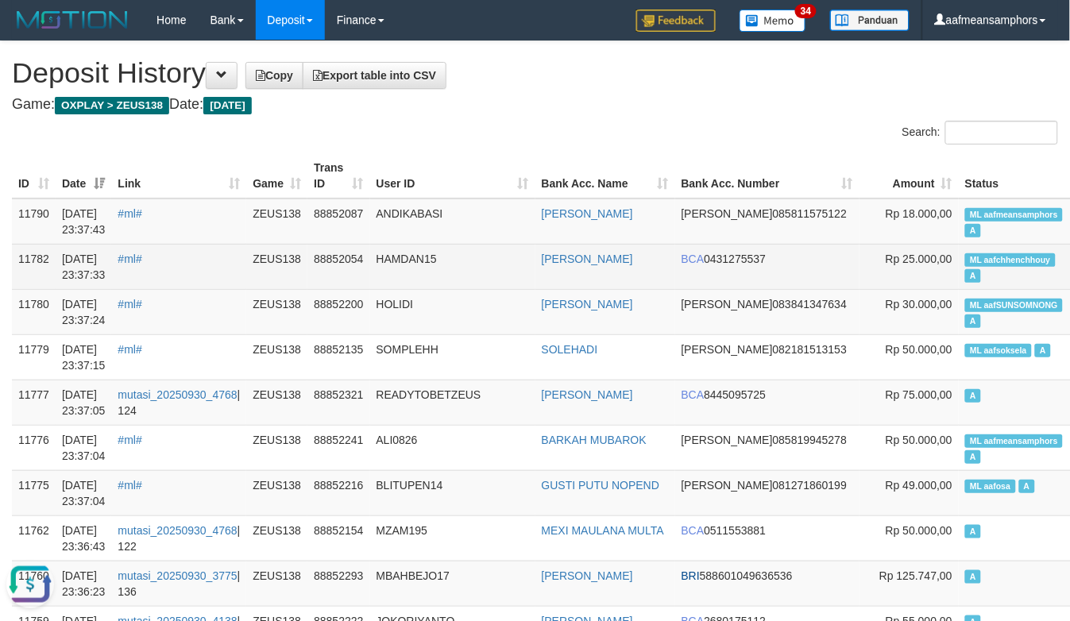
click at [535, 259] on td "HAMDAN15" at bounding box center [452, 266] width 165 height 45
drag, startPoint x: 521, startPoint y: 252, endPoint x: 509, endPoint y: 256, distance: 12.6
click at [511, 256] on td "HAMDAN15" at bounding box center [452, 266] width 165 height 45
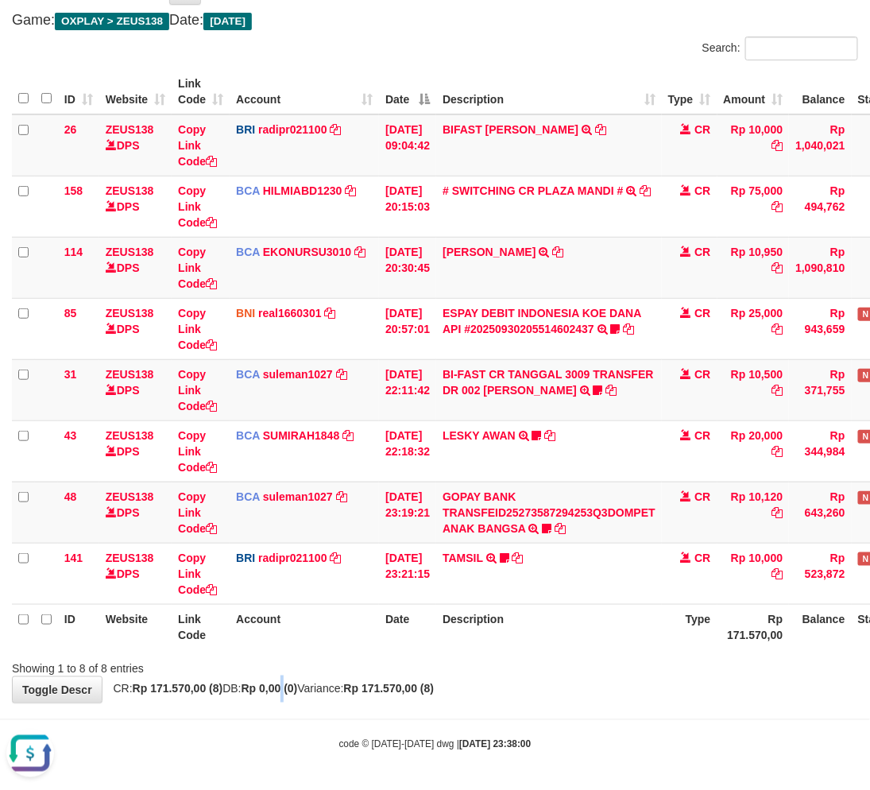
click at [300, 697] on div "**********" at bounding box center [435, 329] width 870 height 745
click at [362, 689] on span "CR: Rp 171.570,00 (8) DB: Rp 0,00 (0) Variance: Rp 171.570,00 (8)" at bounding box center [270, 688] width 329 height 13
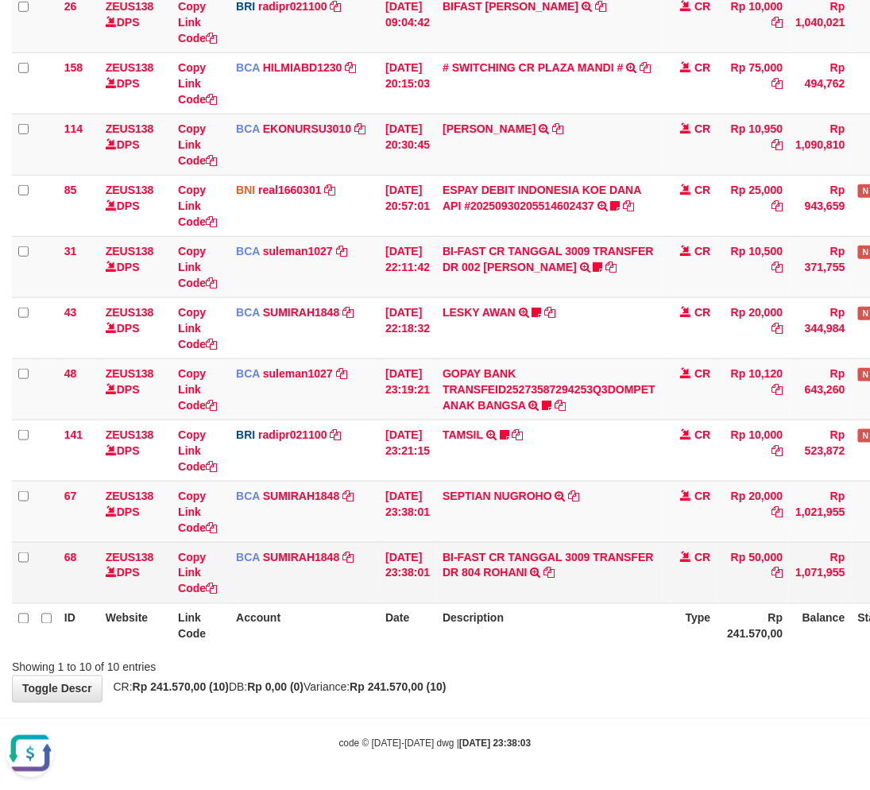
click at [532, 590] on td "BI-FAST CR TANGGAL 3009 TRANSFER DR 804 ROHANI BI-FAST CR TANGGAL :30/09 TRANSF…" at bounding box center [549, 572] width 226 height 61
copy td "ROHANI"
click at [193, 570] on link "Copy Link Code" at bounding box center [197, 573] width 39 height 44
copy td "ROHANI"
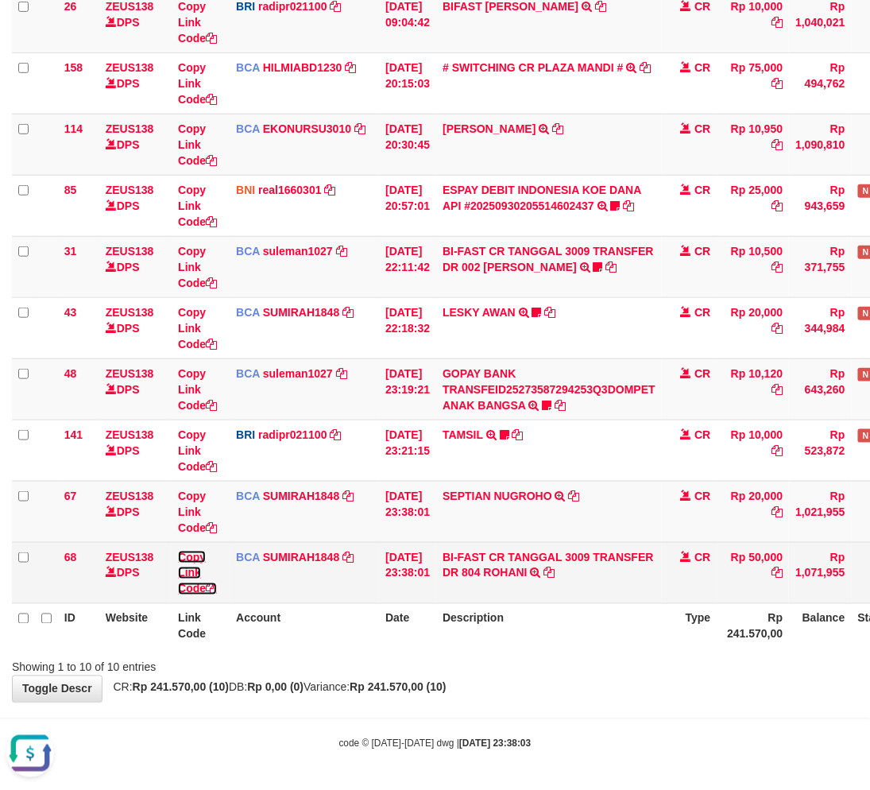
click at [192, 570] on link "Copy Link Code" at bounding box center [197, 573] width 39 height 44
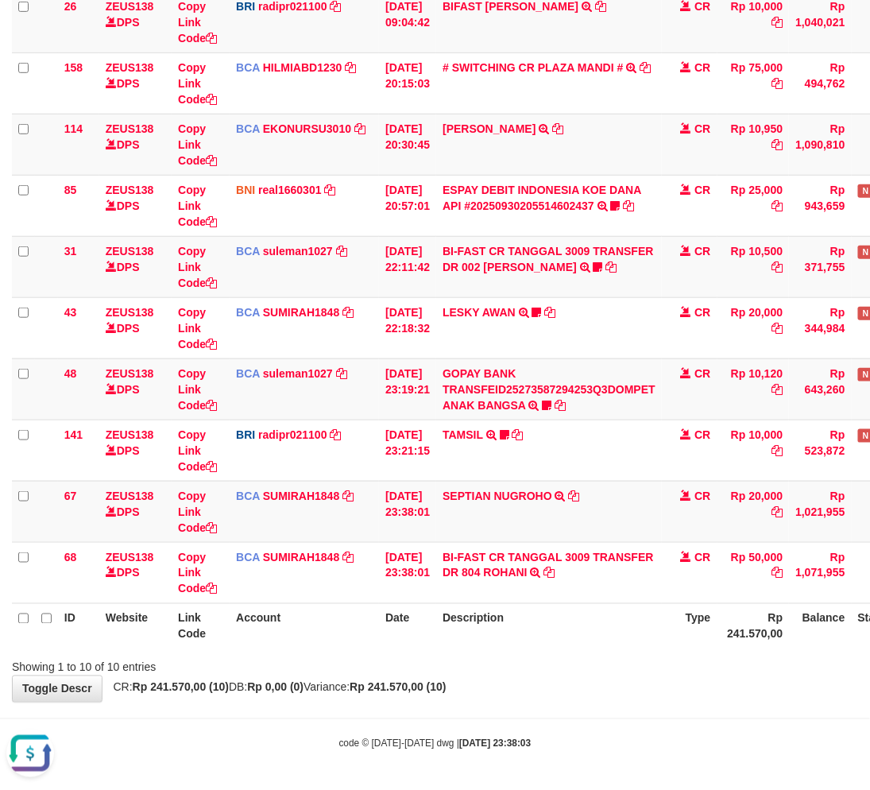
scroll to position [200, 0]
click at [610, 664] on div "Showing 1 to 10 of 10 entries" at bounding box center [435, 664] width 870 height 22
click at [608, 664] on div "Showing 1 to 10 of 10 entries" at bounding box center [435, 664] width 870 height 22
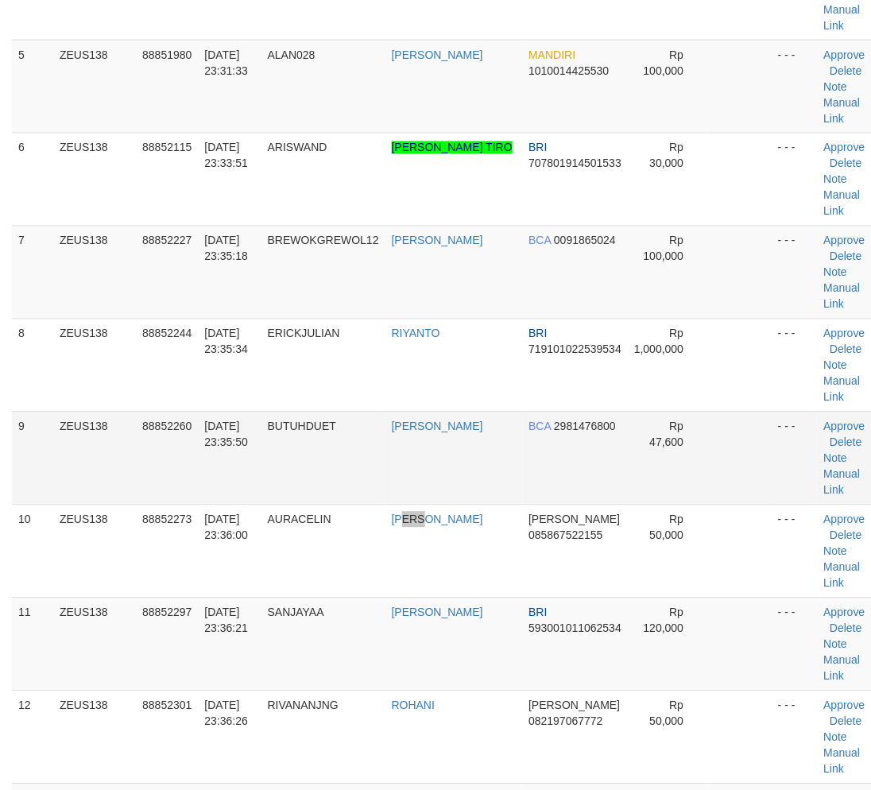
drag, startPoint x: 424, startPoint y: 528, endPoint x: 478, endPoint y: 420, distance: 121.5
click at [434, 523] on td "[PERSON_NAME]" at bounding box center [453, 551] width 137 height 93
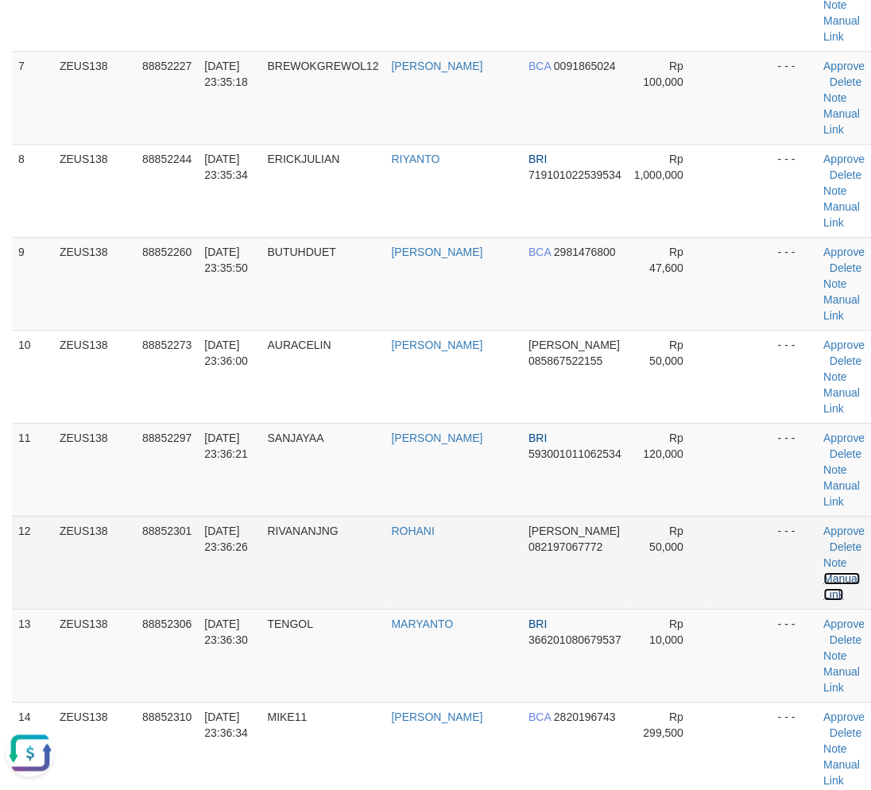
click at [824, 577] on link "Manual Link" at bounding box center [842, 586] width 37 height 29
click at [824, 578] on link "Manual Link" at bounding box center [842, 586] width 37 height 29
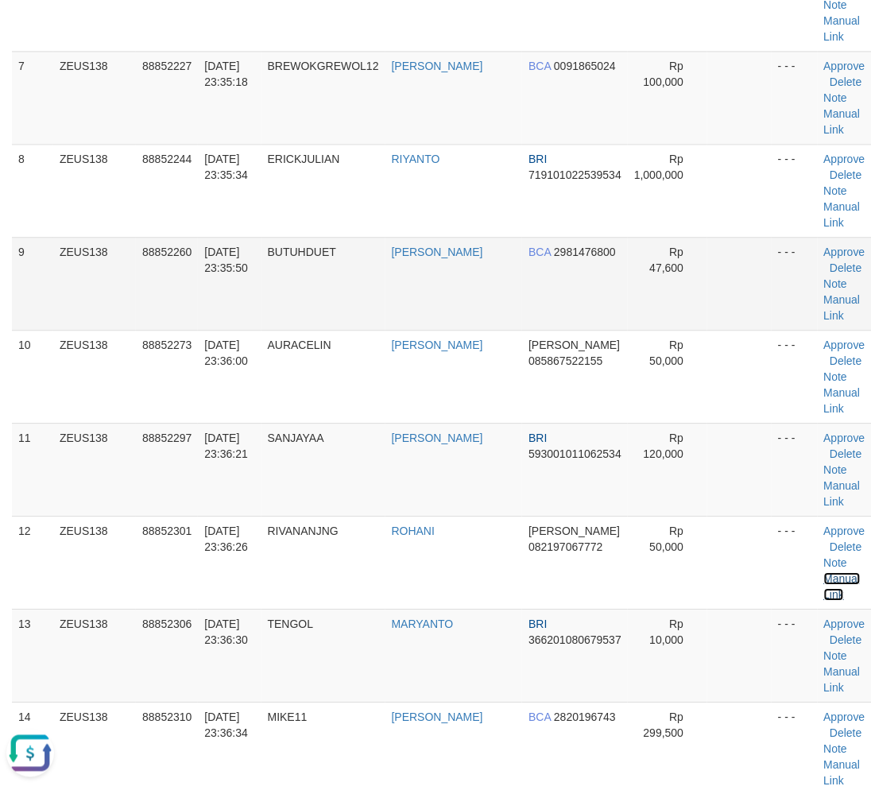
click at [824, 572] on link "Manual Link" at bounding box center [842, 586] width 37 height 29
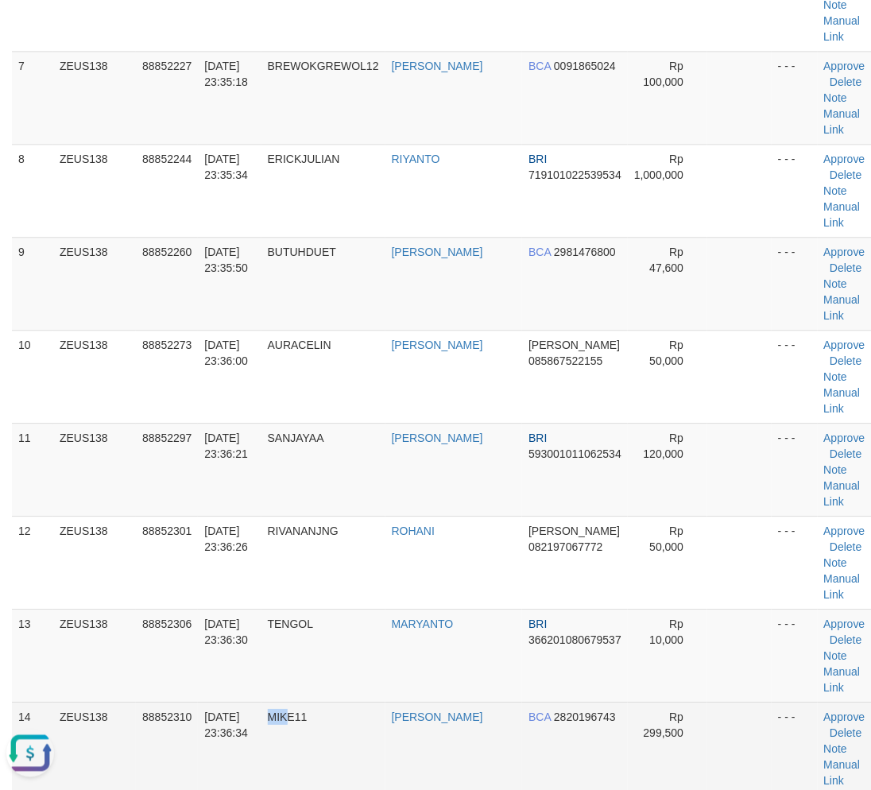
drag, startPoint x: 298, startPoint y: 710, endPoint x: 4, endPoint y: 680, distance: 295.4
click at [299, 707] on td "MIKE11" at bounding box center [323, 748] width 124 height 93
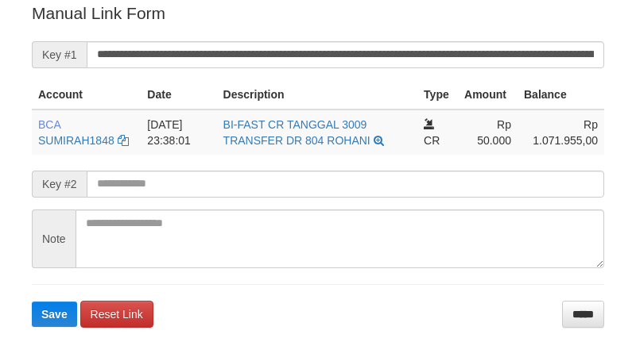
scroll to position [321, 0]
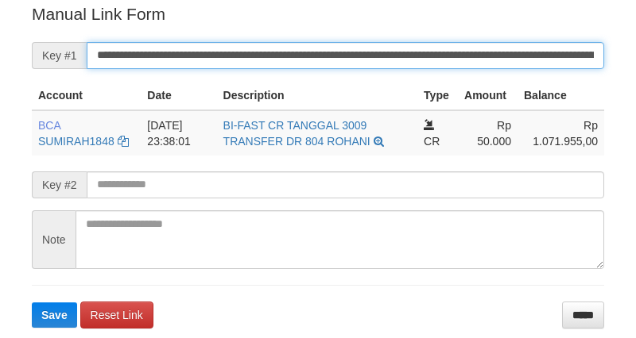
click at [441, 51] on input "**********" at bounding box center [345, 55] width 517 height 27
paste input "text"
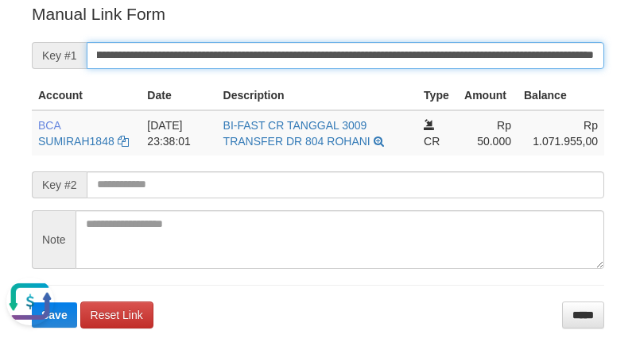
type input "**********"
click at [32, 303] on button "Save" at bounding box center [54, 315] width 45 height 25
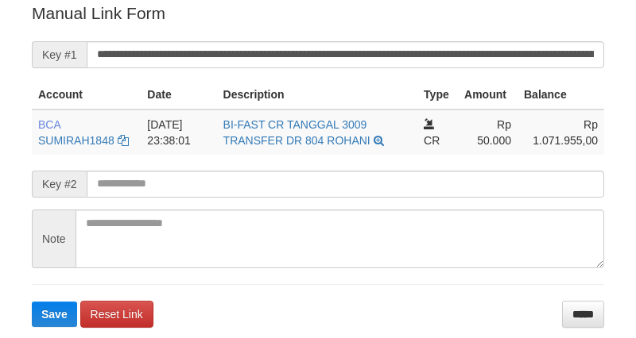
click at [373, 48] on input "**********" at bounding box center [345, 54] width 517 height 27
click at [32, 302] on button "Save" at bounding box center [54, 314] width 45 height 25
click at [373, 48] on input "**********" at bounding box center [345, 54] width 517 height 27
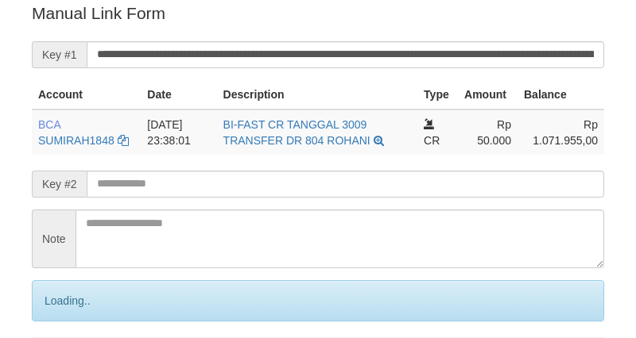
scroll to position [321, 0]
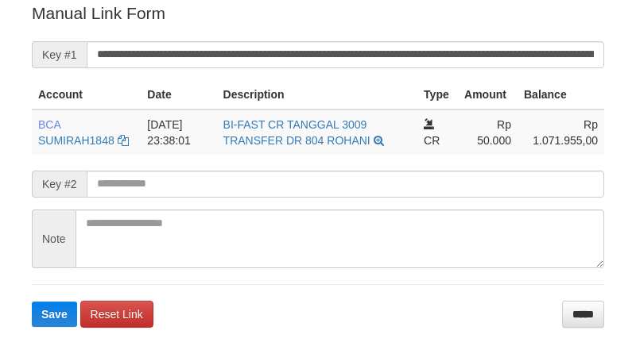
click at [373, 48] on input "**********" at bounding box center [345, 54] width 517 height 27
click at [32, 302] on button "Save" at bounding box center [54, 314] width 45 height 25
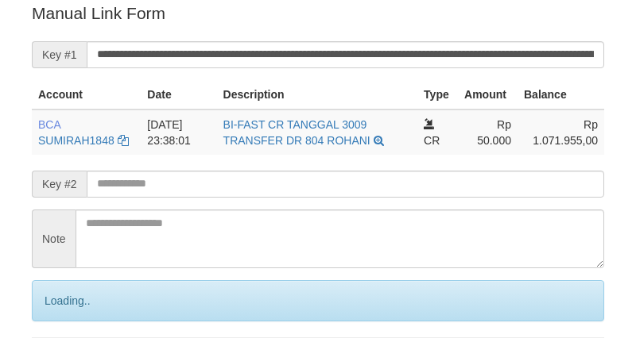
click at [373, 48] on input "**********" at bounding box center [345, 54] width 517 height 27
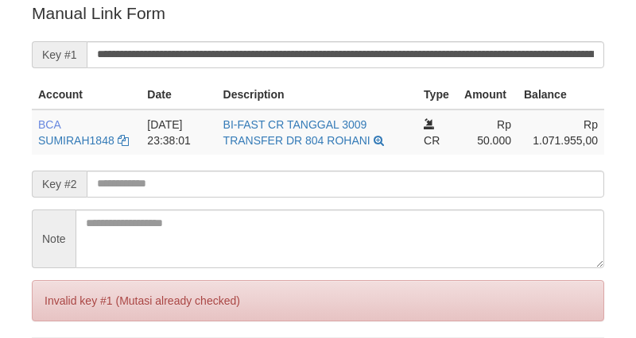
scroll to position [321, 0]
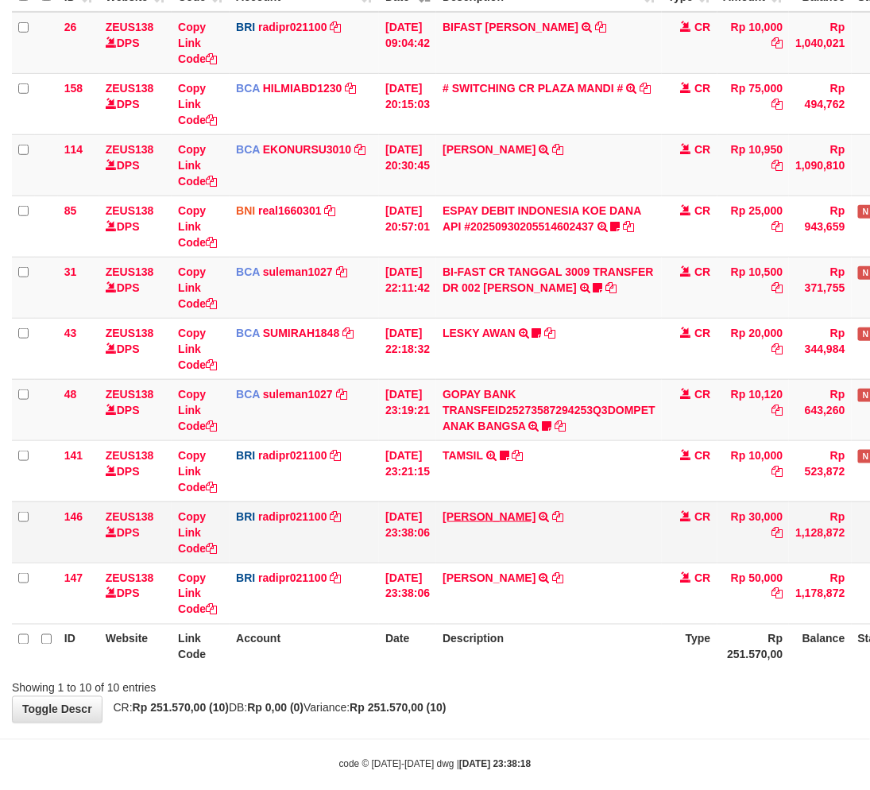
scroll to position [207, 0]
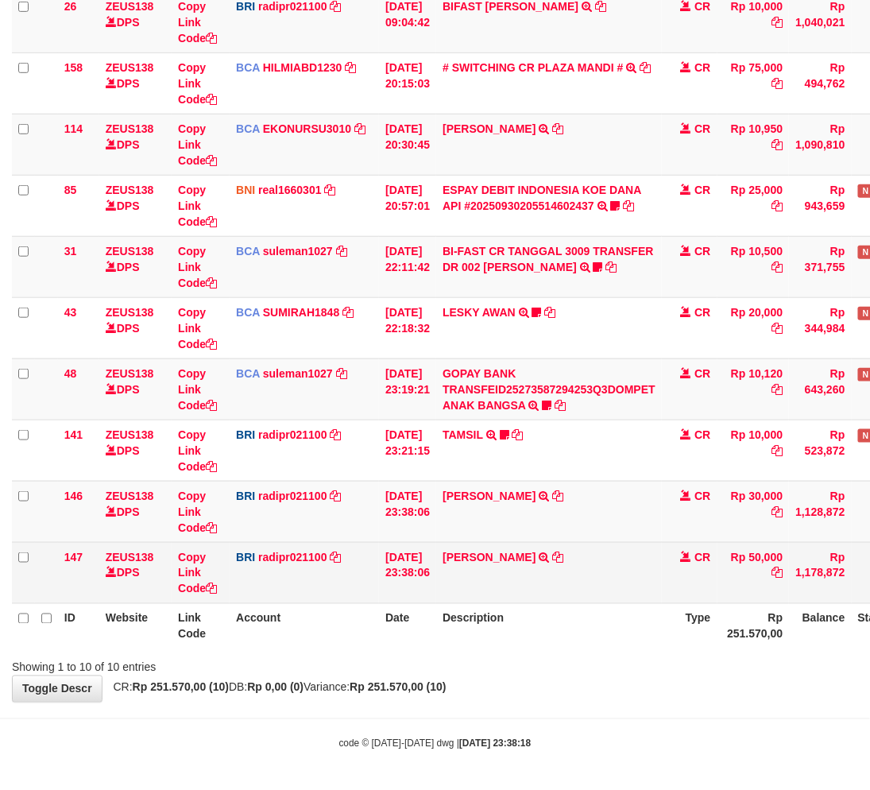
click at [547, 543] on td "DANA SRIWAHYUNI TRANSFER NBMB DANA SRIWAHYUNI TO REYNALDI ADI PRATAMA" at bounding box center [549, 572] width 226 height 61
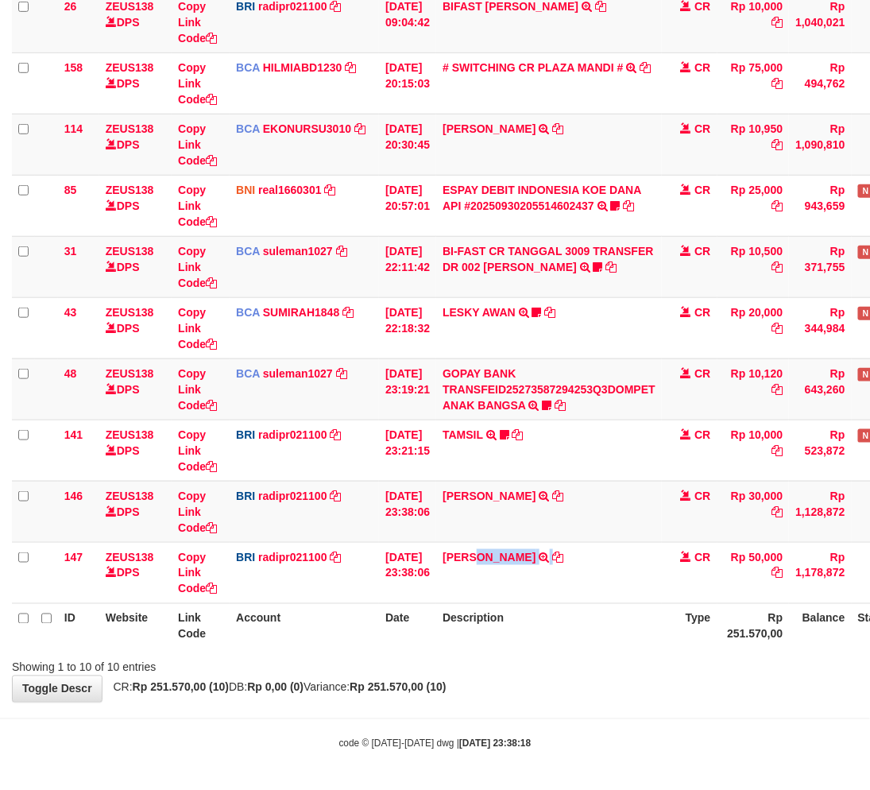
copy td "SRIWAHYUNI"
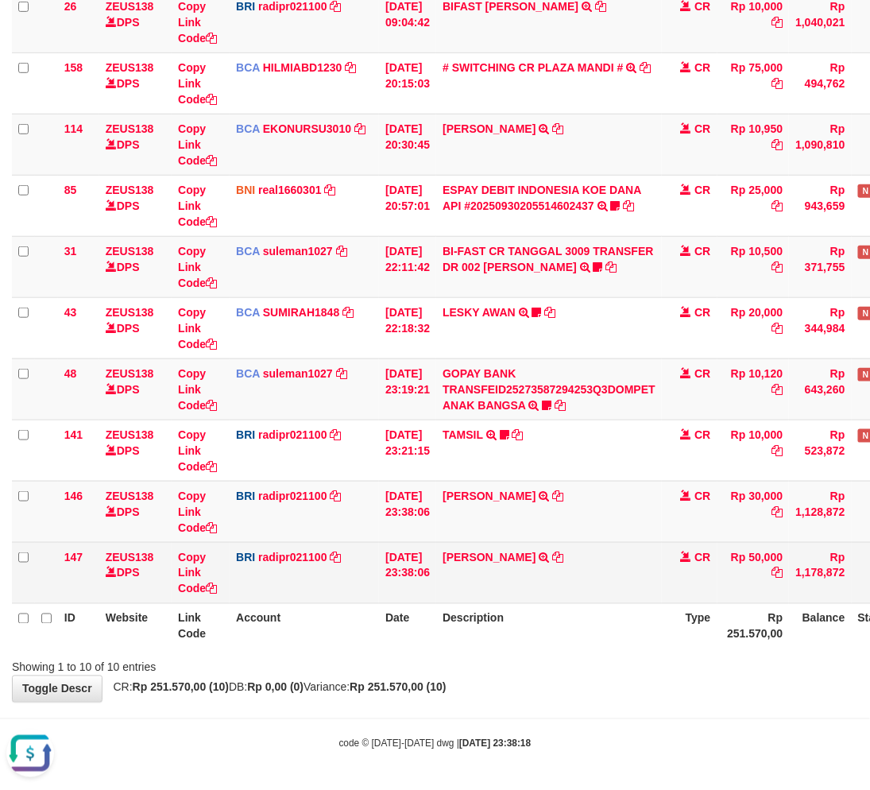
click at [185, 577] on td "Copy Link Code" at bounding box center [201, 572] width 58 height 61
click at [184, 576] on link "Copy Link Code" at bounding box center [197, 573] width 39 height 44
copy link "Link"
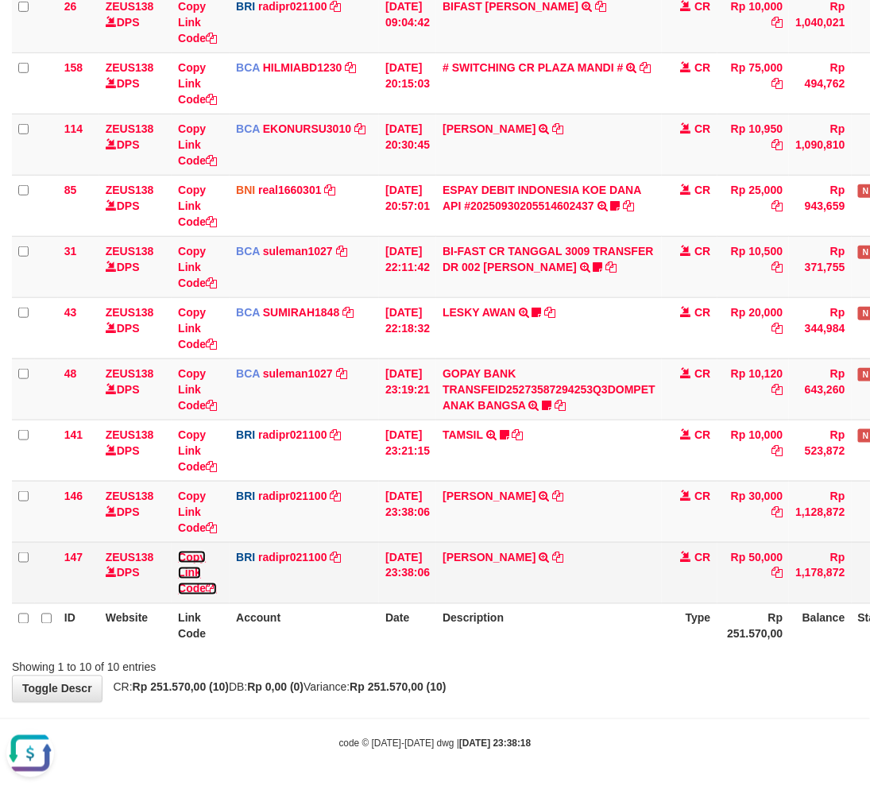
click at [185, 572] on link "Copy Link Code" at bounding box center [197, 573] width 39 height 44
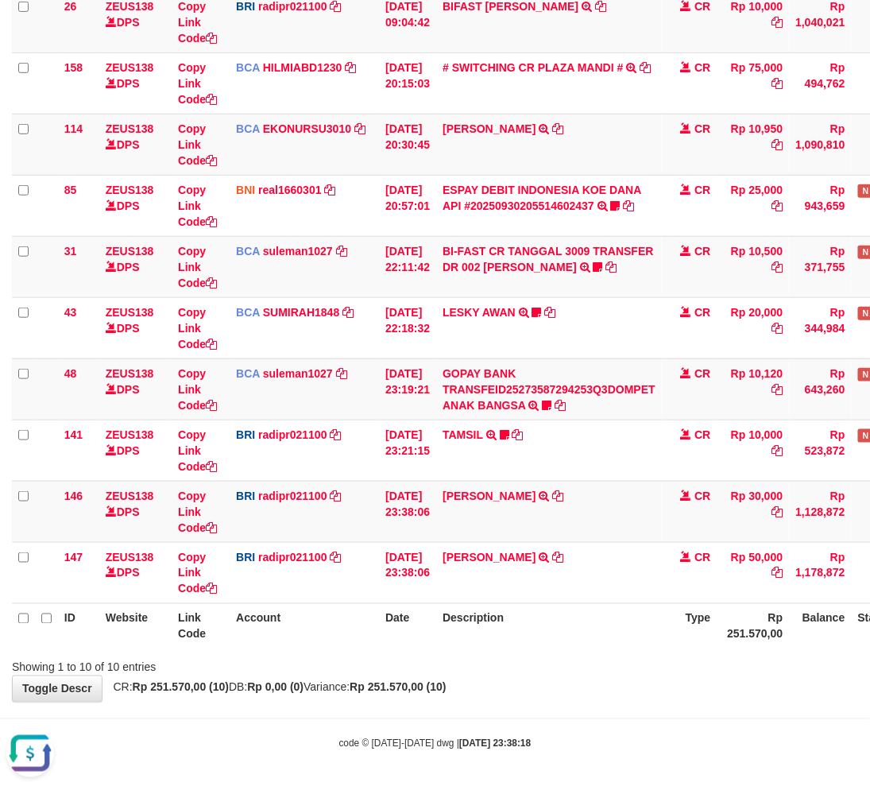
scroll to position [254, 0]
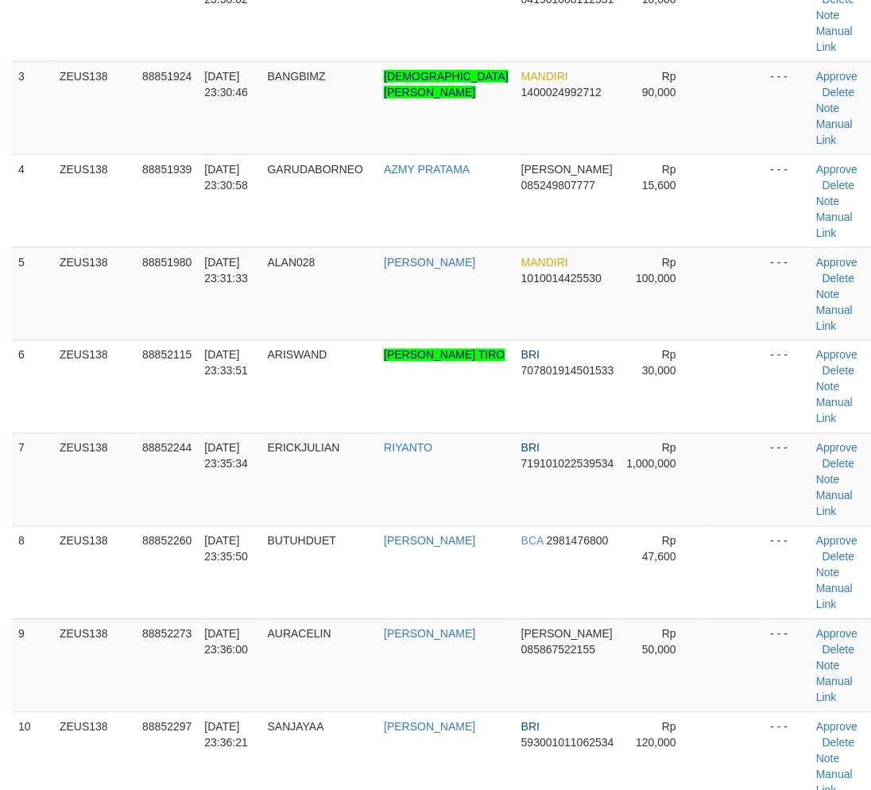
scroll to position [706, 0]
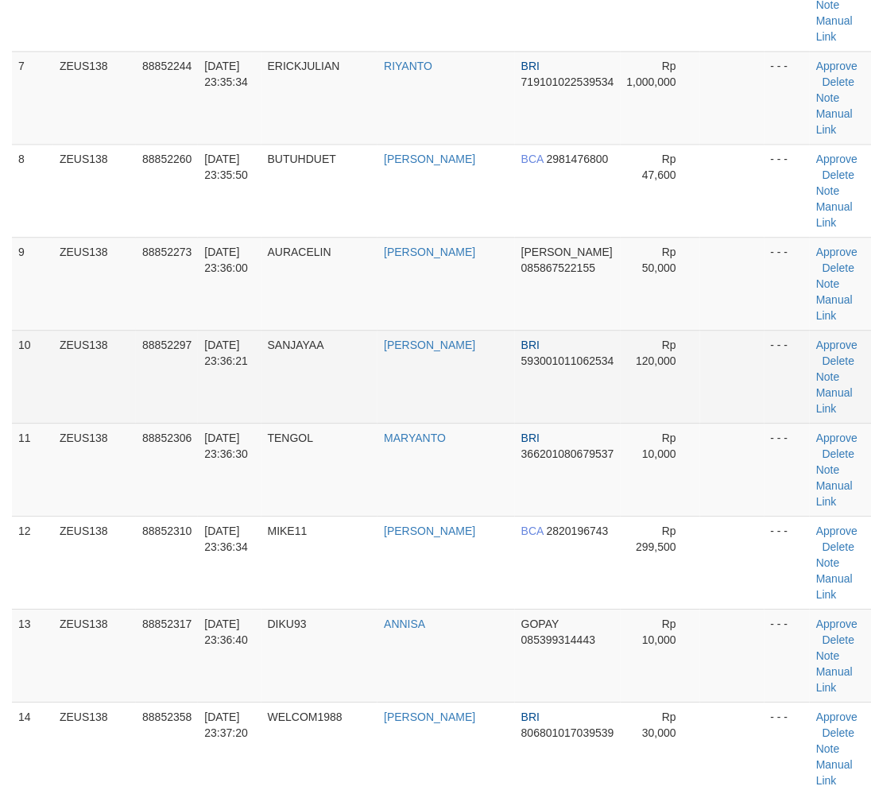
drag, startPoint x: 430, startPoint y: 644, endPoint x: 540, endPoint y: 191, distance: 466.2
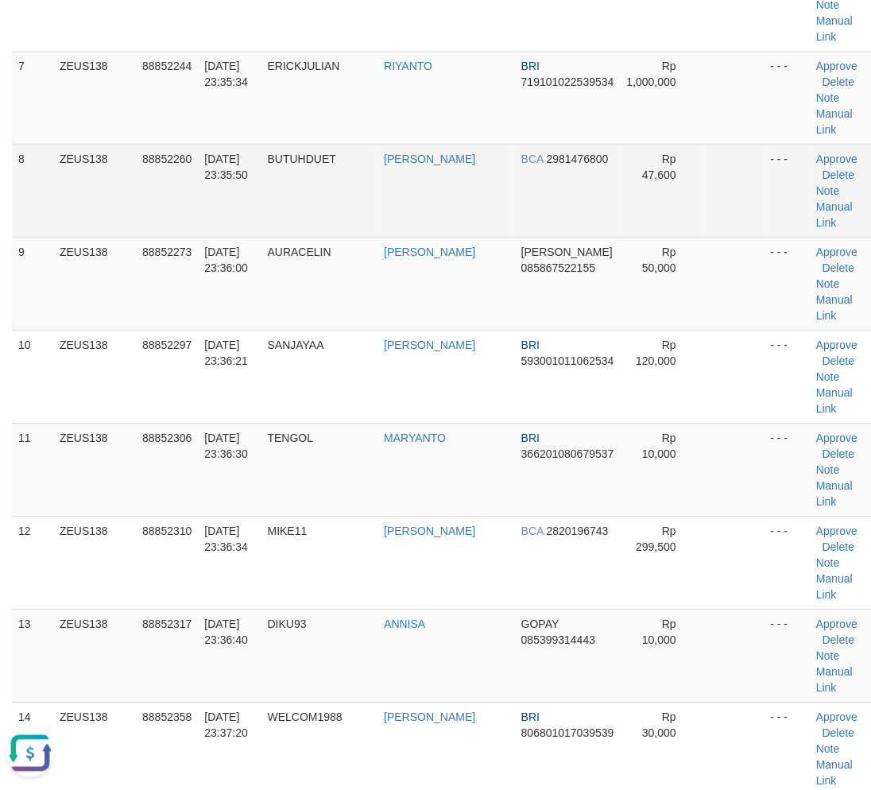
scroll to position [0, 0]
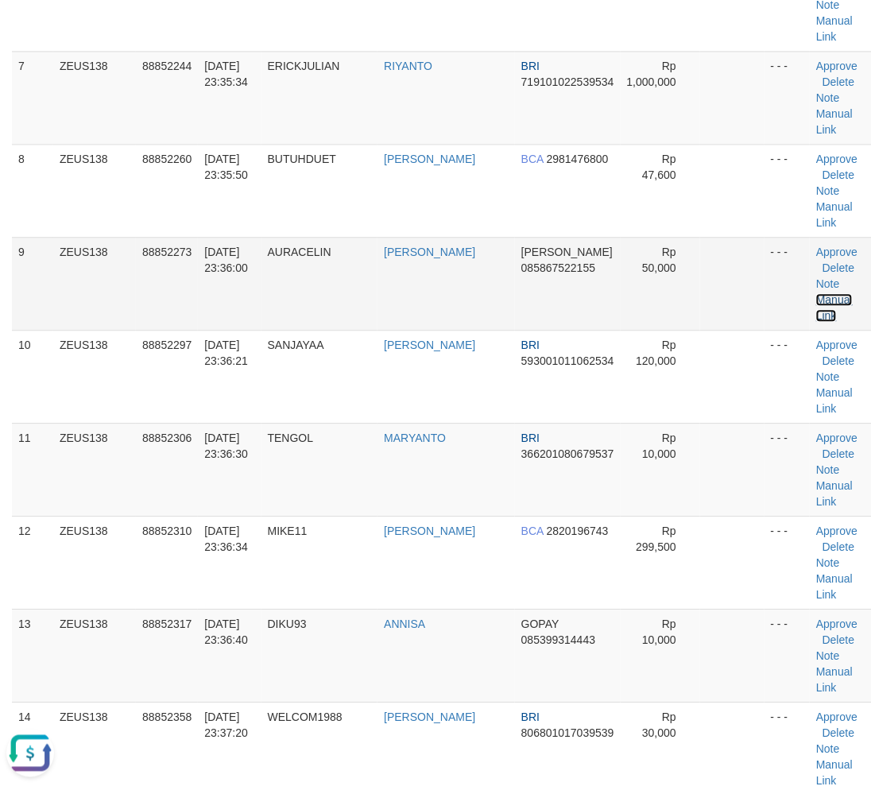
click at [816, 293] on link "Manual Link" at bounding box center [834, 307] width 37 height 29
click at [810, 237] on td "Approve Delete Note Manual Link" at bounding box center [842, 283] width 65 height 93
click at [816, 293] on link "Manual Link" at bounding box center [834, 307] width 37 height 29
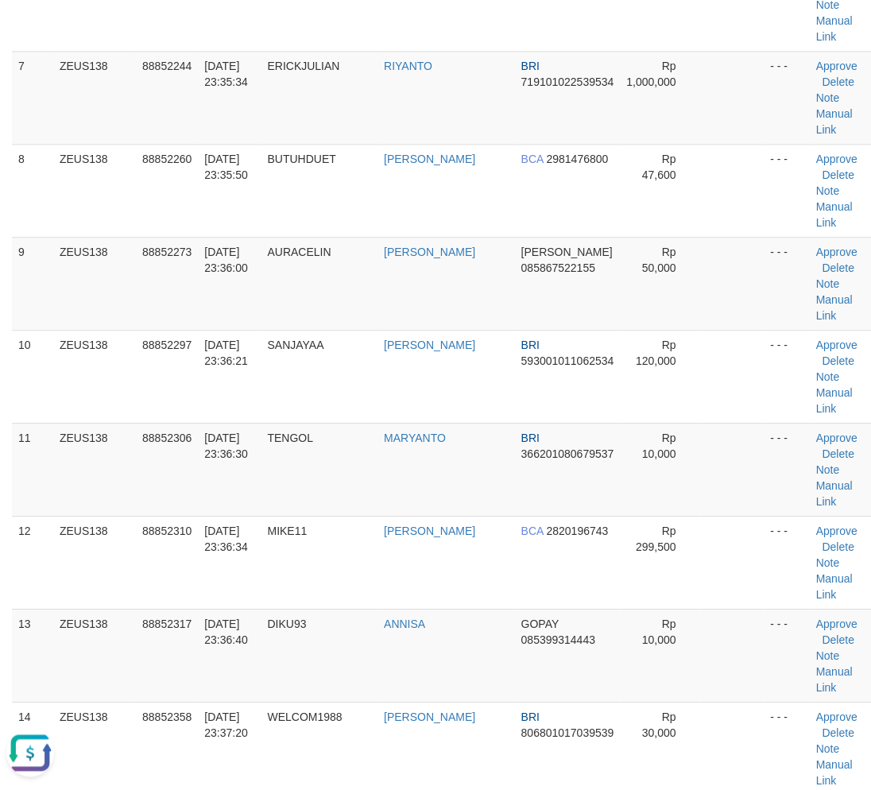
drag, startPoint x: 273, startPoint y: 669, endPoint x: 2, endPoint y: 667, distance: 270.9
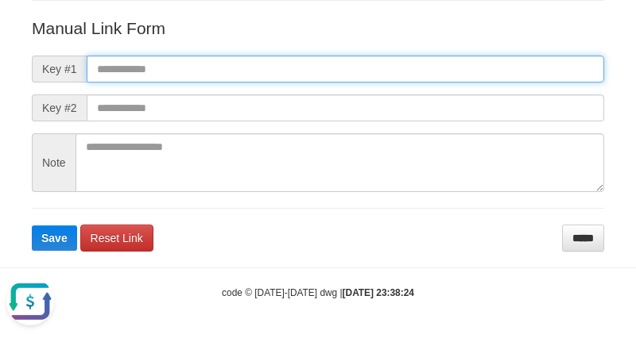
paste input "**********"
click at [441, 67] on input "text" at bounding box center [345, 69] width 517 height 27
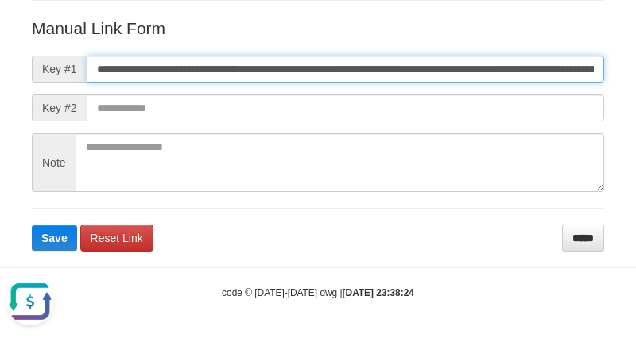
scroll to position [0, 1143]
type input "**********"
click at [32, 226] on button "Save" at bounding box center [54, 238] width 45 height 25
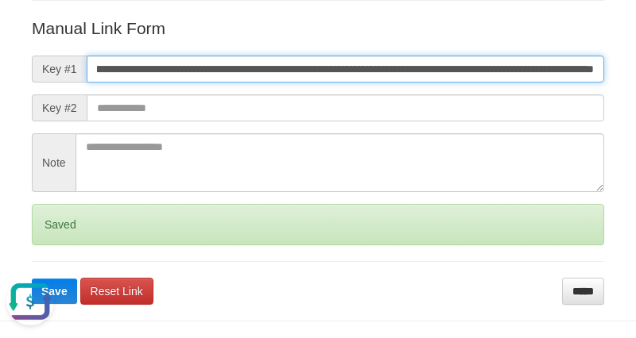
click at [32, 279] on button "Save" at bounding box center [54, 291] width 45 height 25
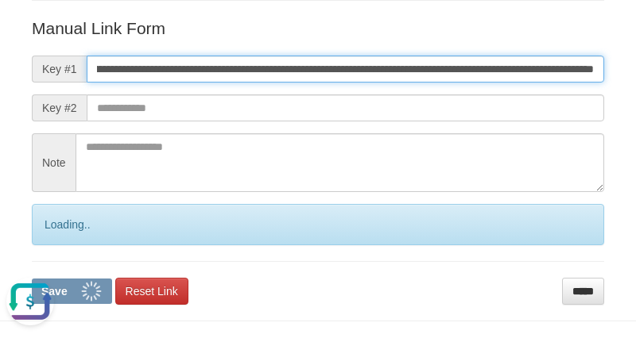
click at [32, 279] on button "Save" at bounding box center [72, 291] width 80 height 25
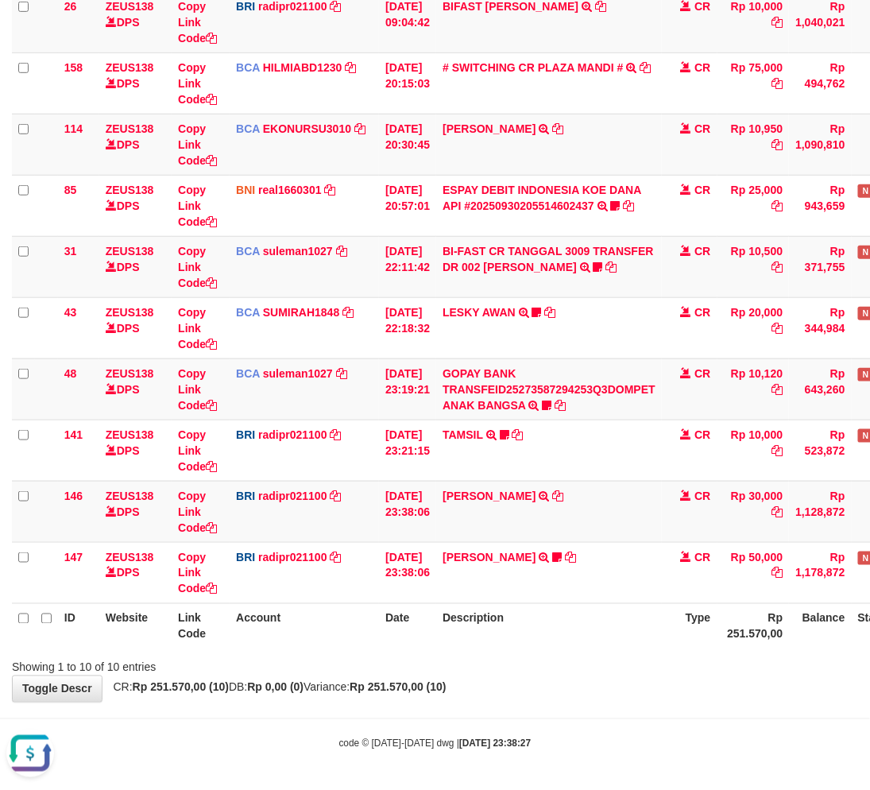
click at [610, 720] on body "Toggle navigation Home Bank Account List Load By Website Group [OXPLAY] ZEUS138…" at bounding box center [435, 292] width 870 height 998
drag, startPoint x: 610, startPoint y: 712, endPoint x: 694, endPoint y: 686, distance: 88.2
click at [612, 710] on body "Toggle navigation Home Bank Account List Load By Website Group [OXPLAY] ZEUS138…" at bounding box center [435, 292] width 870 height 998
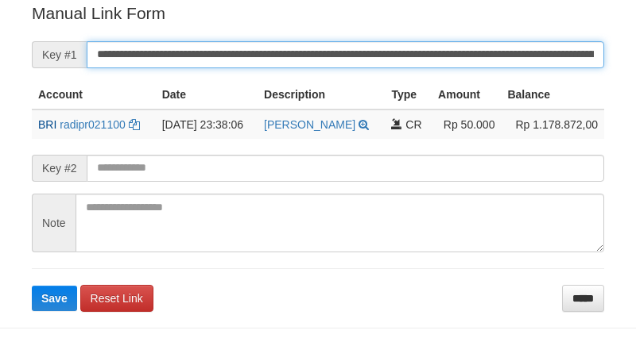
click at [399, 49] on input "**********" at bounding box center [345, 54] width 517 height 27
click at [32, 286] on button "Save" at bounding box center [54, 298] width 45 height 25
click at [399, 49] on input "**********" at bounding box center [345, 54] width 517 height 27
